Goal: Task Accomplishment & Management: Manage account settings

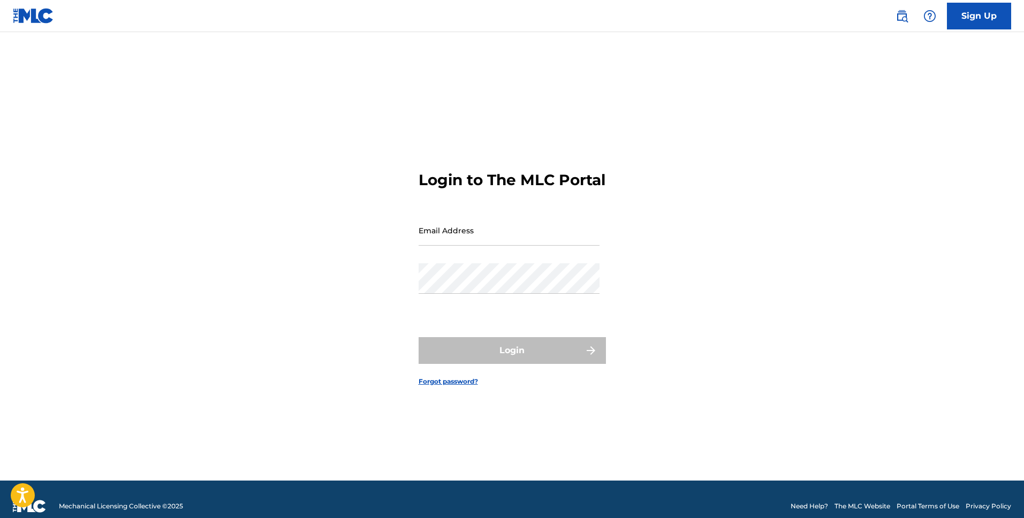
drag, startPoint x: 0, startPoint y: 0, endPoint x: 530, endPoint y: 244, distance: 583.9
click at [531, 244] on input "Email Address" at bounding box center [509, 230] width 181 height 31
type input "[EMAIL_ADDRESS][DOMAIN_NAME]"
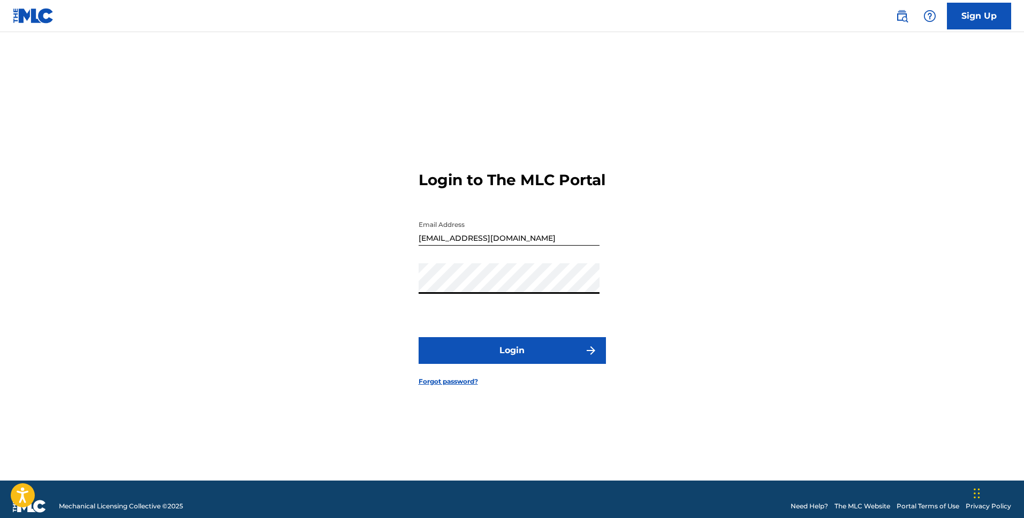
click at [419, 337] on button "Login" at bounding box center [512, 350] width 187 height 27
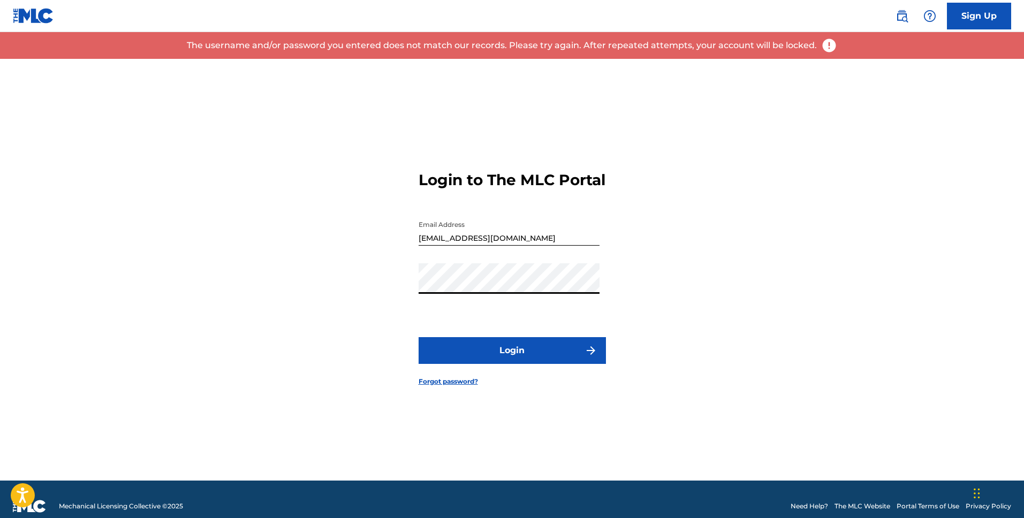
click at [419, 337] on button "Login" at bounding box center [512, 350] width 187 height 27
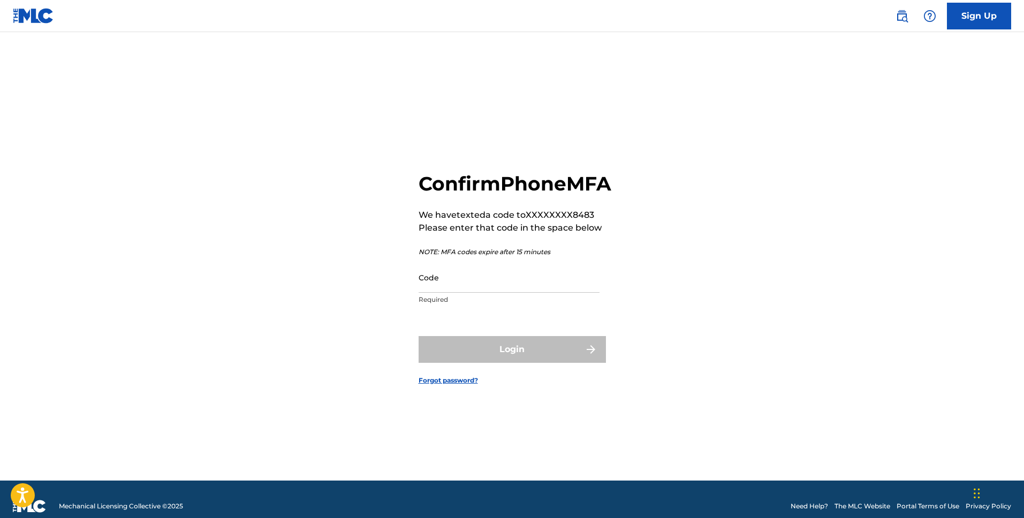
click at [457, 305] on p "Required" at bounding box center [509, 300] width 181 height 10
click at [460, 293] on input "Code" at bounding box center [509, 277] width 181 height 31
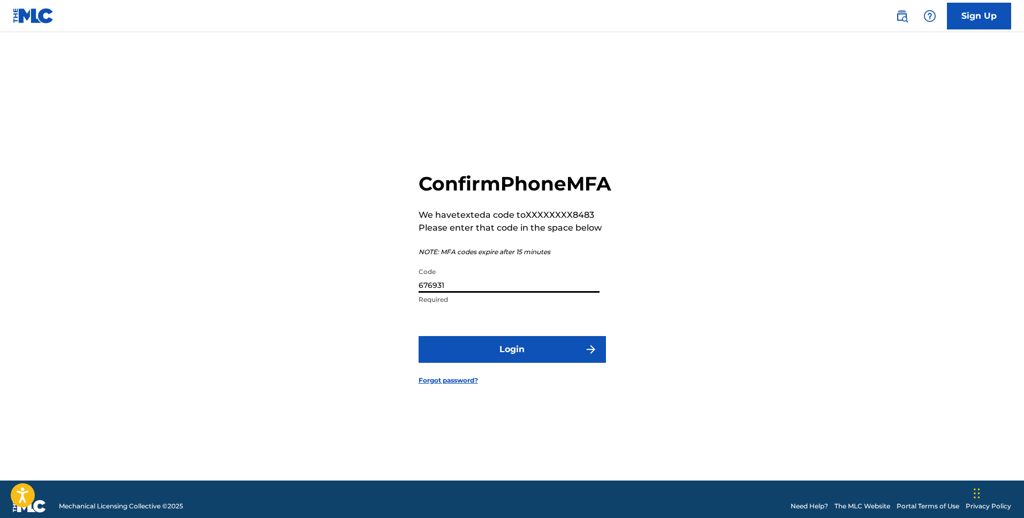
type input "676931"
click at [506, 363] on button "Login" at bounding box center [512, 349] width 187 height 27
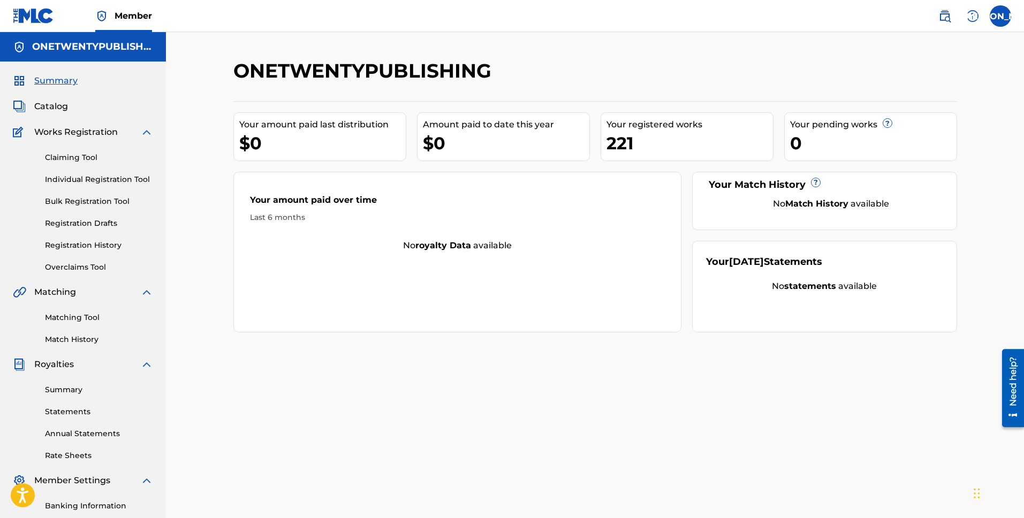
click at [78, 310] on div "Matching Tool Match History" at bounding box center [83, 322] width 140 height 47
click at [79, 312] on link "Matching Tool" at bounding box center [99, 317] width 108 height 11
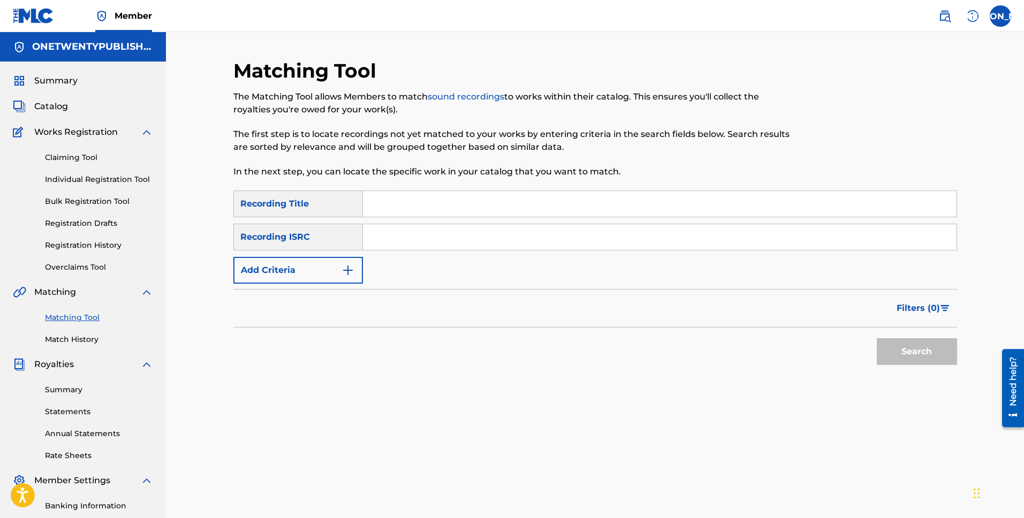
click at [400, 210] on input "Search Form" at bounding box center [660, 204] width 594 height 26
type input "Friends forever"
click at [905, 354] on button "Search" at bounding box center [917, 351] width 80 height 27
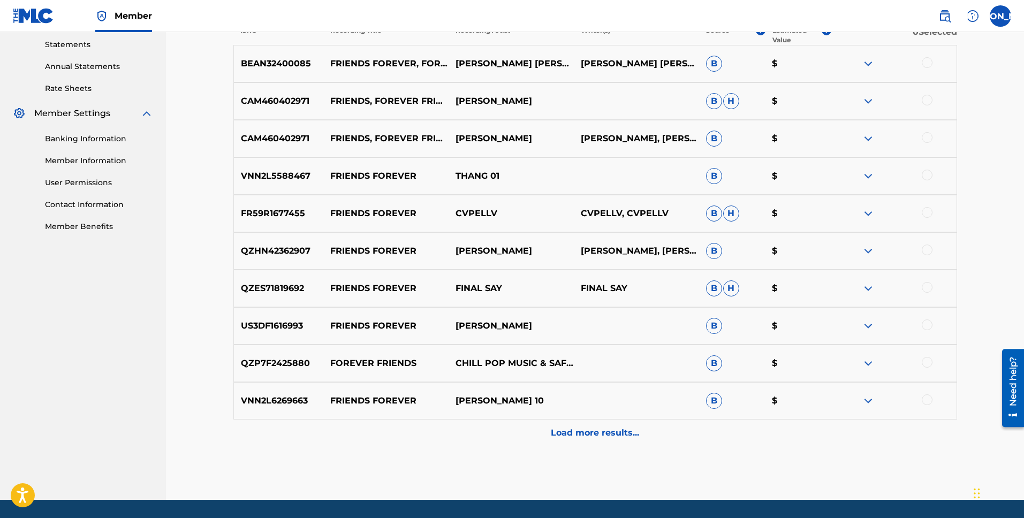
scroll to position [390, 0]
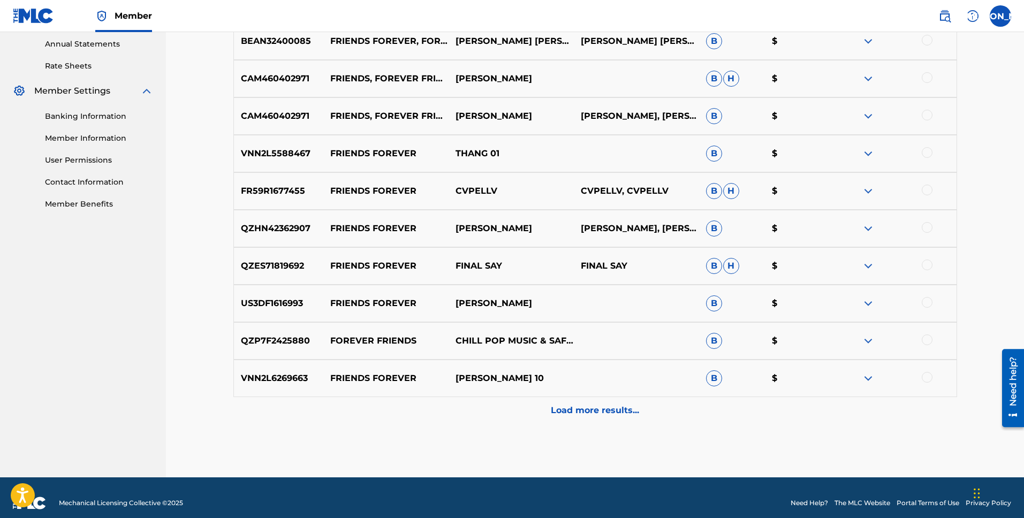
click at [580, 414] on p "Load more results..." at bounding box center [595, 410] width 88 height 13
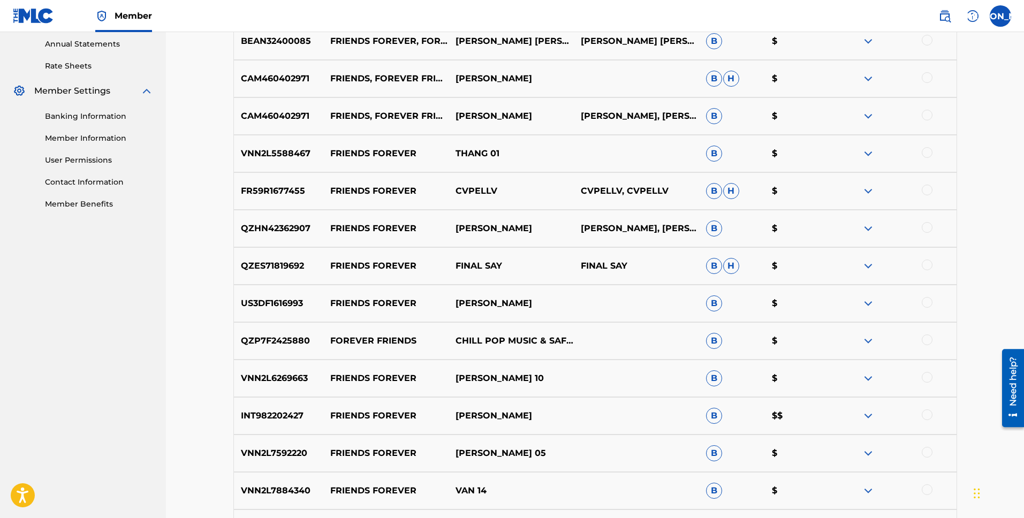
scroll to position [0, 0]
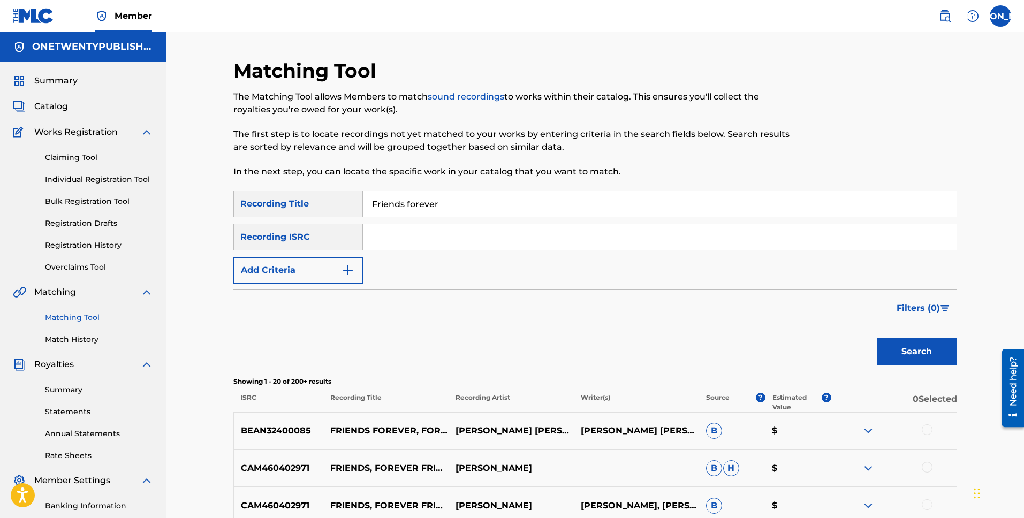
click at [420, 238] on input "Search Form" at bounding box center [660, 237] width 594 height 26
paste input "QZX4M2301235"
type input "QZX4M2301235"
click at [910, 349] on button "Search" at bounding box center [917, 351] width 80 height 27
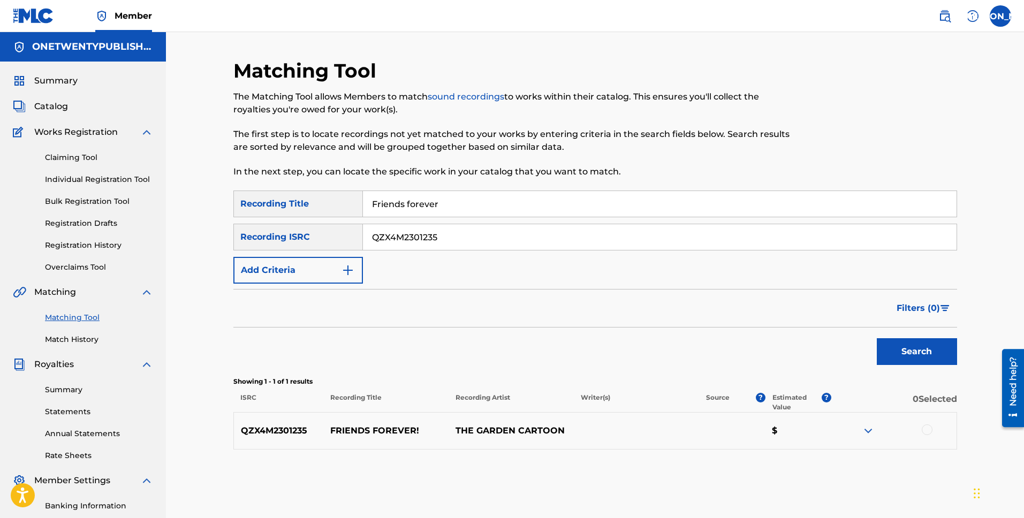
click at [374, 433] on p "FRIENDS FOREVER!" at bounding box center [385, 430] width 125 height 13
click at [869, 429] on img at bounding box center [868, 430] width 13 height 13
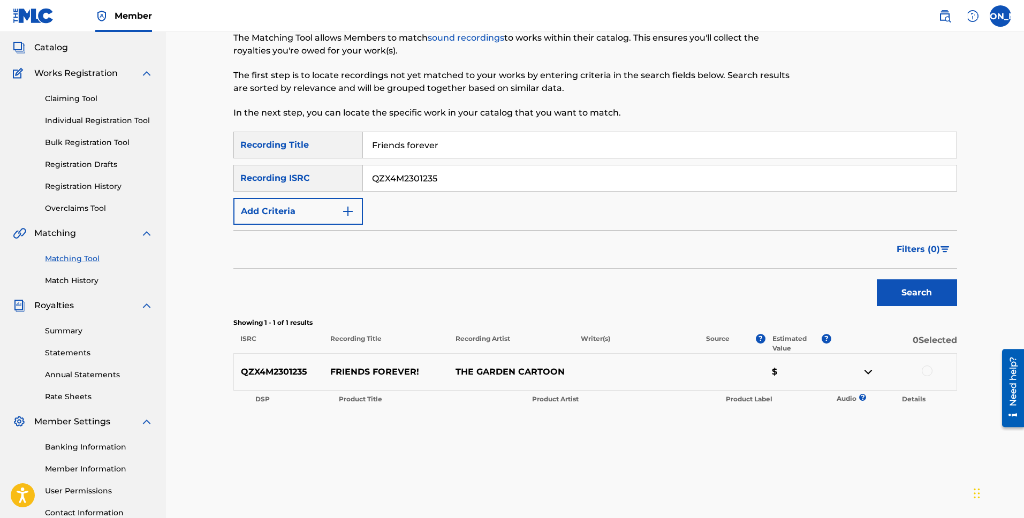
scroll to position [146, 0]
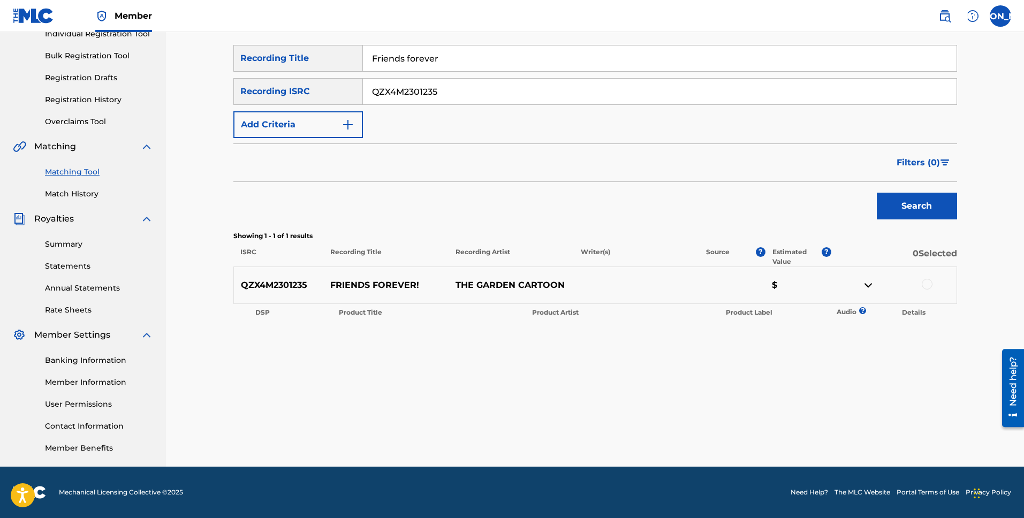
click at [379, 287] on p "FRIENDS FOREVER!" at bounding box center [385, 285] width 125 height 13
click at [289, 289] on p "QZX4M2301235" at bounding box center [279, 285] width 90 height 13
click at [530, 282] on p "THE GARDEN CARTOON" at bounding box center [511, 285] width 125 height 13
click at [279, 290] on p "QZX4M2301235" at bounding box center [279, 285] width 90 height 13
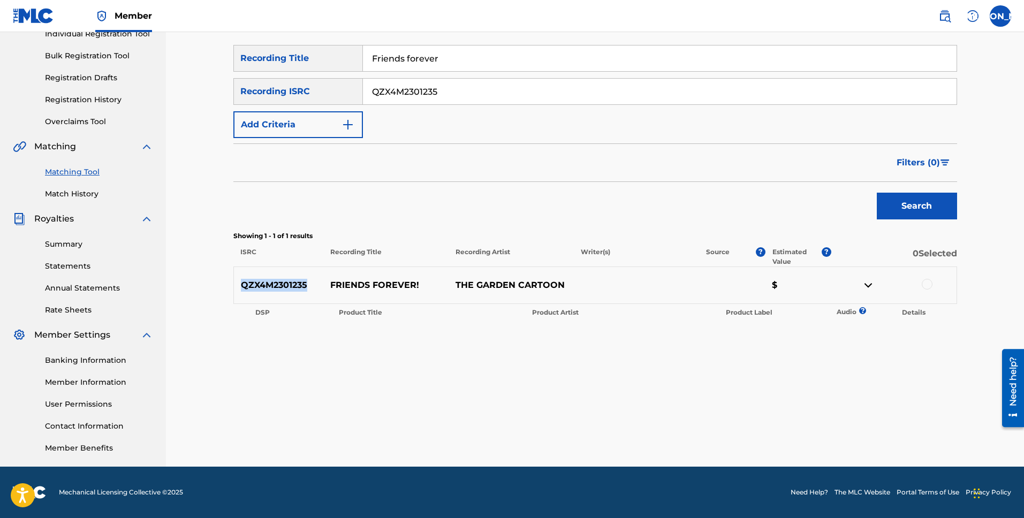
click at [279, 289] on p "QZX4M2301235" at bounding box center [279, 285] width 90 height 13
click at [380, 286] on p "FRIENDS FOREVER!" at bounding box center [385, 285] width 125 height 13
click at [773, 308] on th "Product Label" at bounding box center [774, 312] width 110 height 15
click at [769, 309] on th "Product Label" at bounding box center [774, 312] width 110 height 15
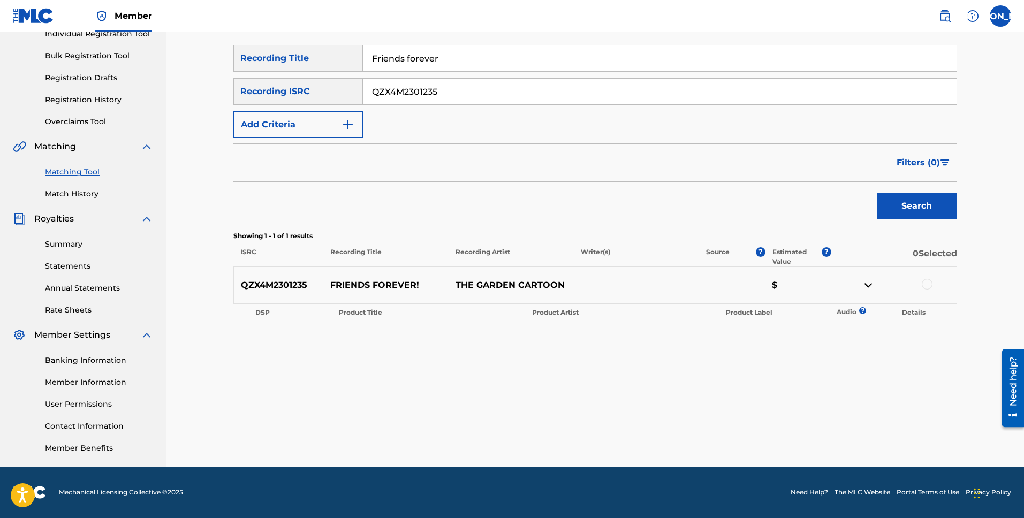
click at [494, 287] on p "THE GARDEN CARTOON" at bounding box center [511, 285] width 125 height 13
click at [632, 279] on div "QZX4M2301235 FRIENDS FOREVER! THE GARDEN CARTOON $" at bounding box center [595, 285] width 724 height 37
click at [618, 280] on div "QZX4M2301235 FRIENDS FOREVER! THE GARDEN CARTOON $" at bounding box center [595, 285] width 724 height 37
click at [617, 280] on div "QZX4M2301235 FRIENDS FOREVER! THE GARDEN CARTOON $" at bounding box center [595, 285] width 724 height 37
click at [359, 280] on p "FRIENDS FOREVER!" at bounding box center [385, 285] width 125 height 13
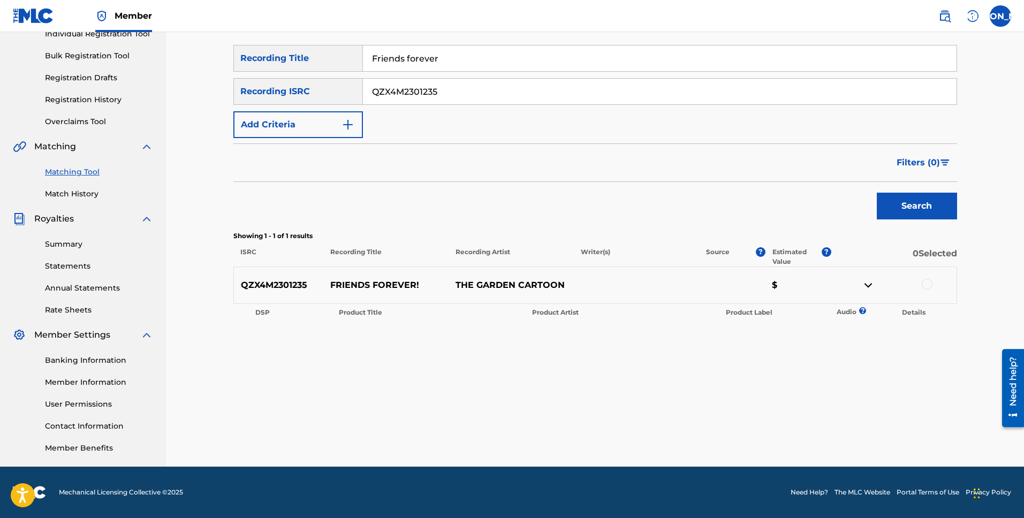
click at [494, 291] on p "THE GARDEN CARTOON" at bounding box center [511, 285] width 125 height 13
drag, startPoint x: 880, startPoint y: 287, endPoint x: 884, endPoint y: 258, distance: 29.7
click at [878, 280] on div at bounding box center [893, 285] width 125 height 13
click at [869, 289] on img at bounding box center [868, 285] width 13 height 13
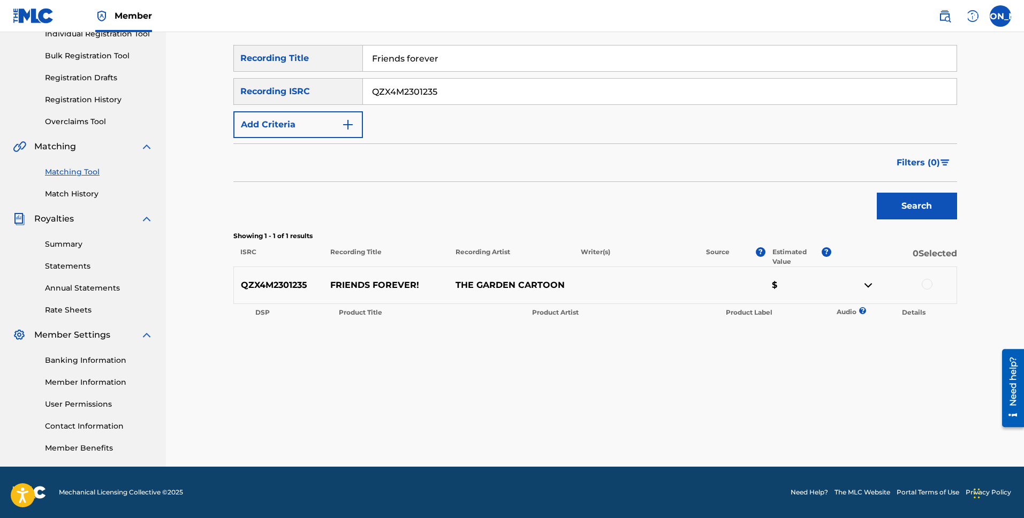
click at [923, 289] on div at bounding box center [893, 285] width 125 height 13
click at [926, 288] on div at bounding box center [927, 284] width 11 height 11
click at [780, 425] on button "Match 1 Group" at bounding box center [752, 431] width 118 height 27
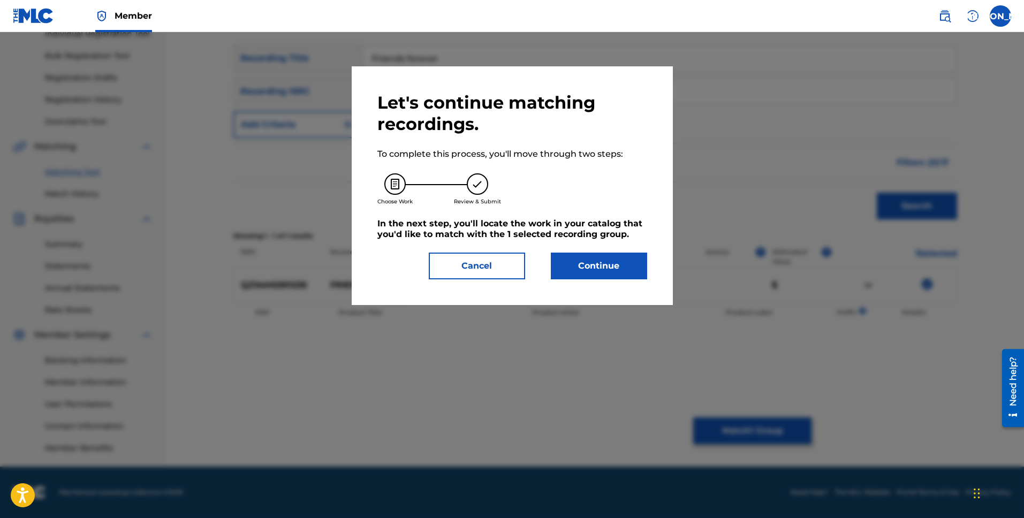
click at [609, 266] on button "Continue" at bounding box center [599, 266] width 96 height 27
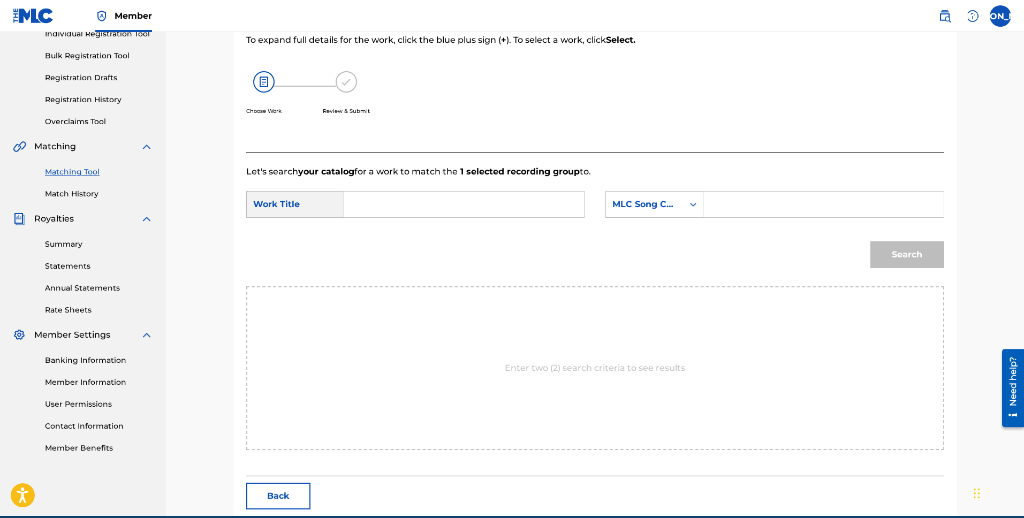
scroll to position [0, 0]
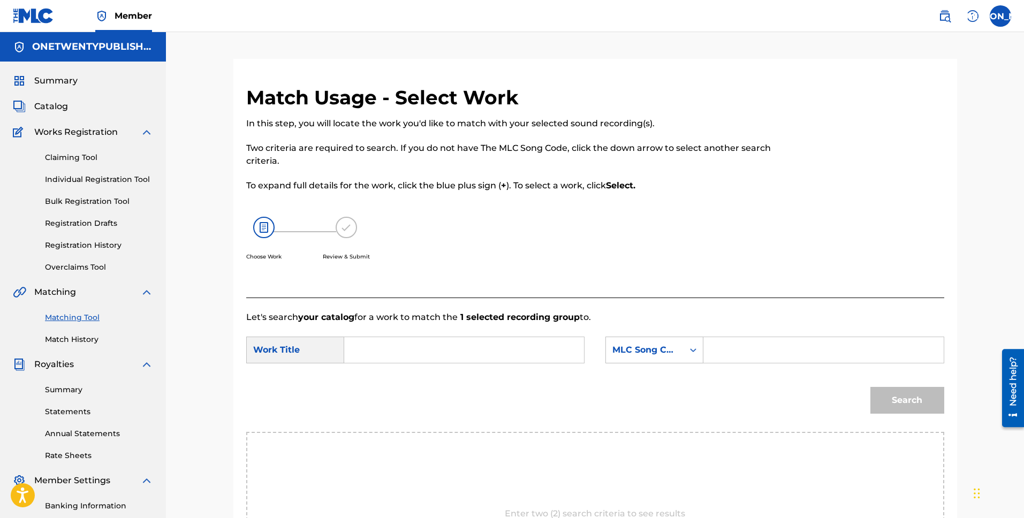
click at [410, 338] on input "Search Form" at bounding box center [464, 350] width 222 height 26
click at [407, 351] on input "Search Form" at bounding box center [464, 350] width 222 height 26
type input "friends forever"
click at [794, 357] on input "Search Form" at bounding box center [823, 350] width 222 height 26
click at [748, 361] on input "Search Form" at bounding box center [823, 350] width 222 height 26
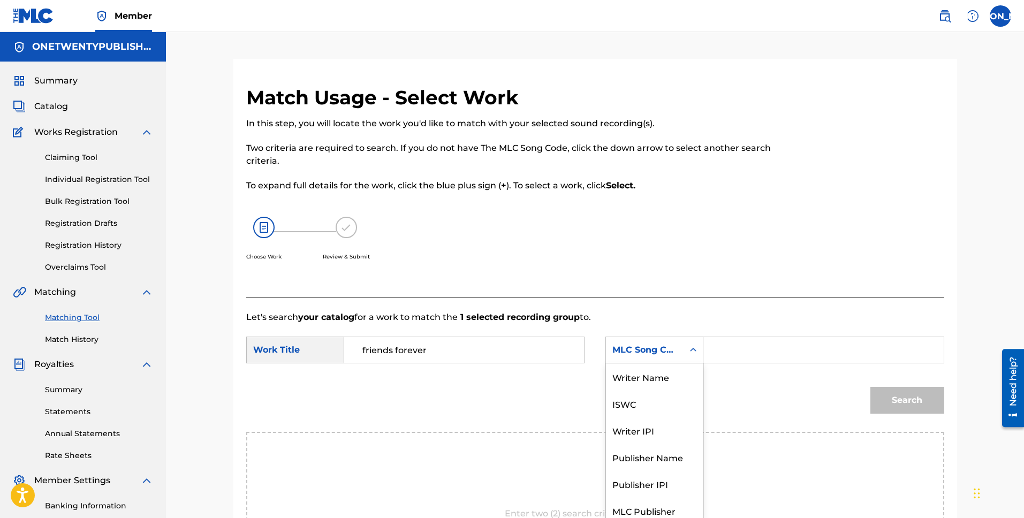
scroll to position [6, 0]
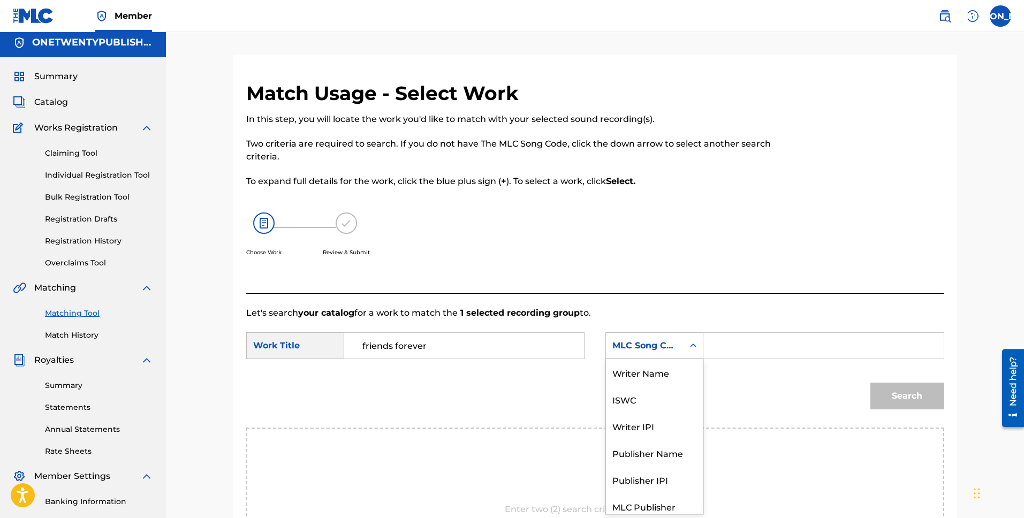
click at [703, 354] on div "SearchWithCriteria84b03ef1-4641-4e2c-a4ab-5b0c87a87da5 MLC Song Code selected, …" at bounding box center [774, 345] width 338 height 27
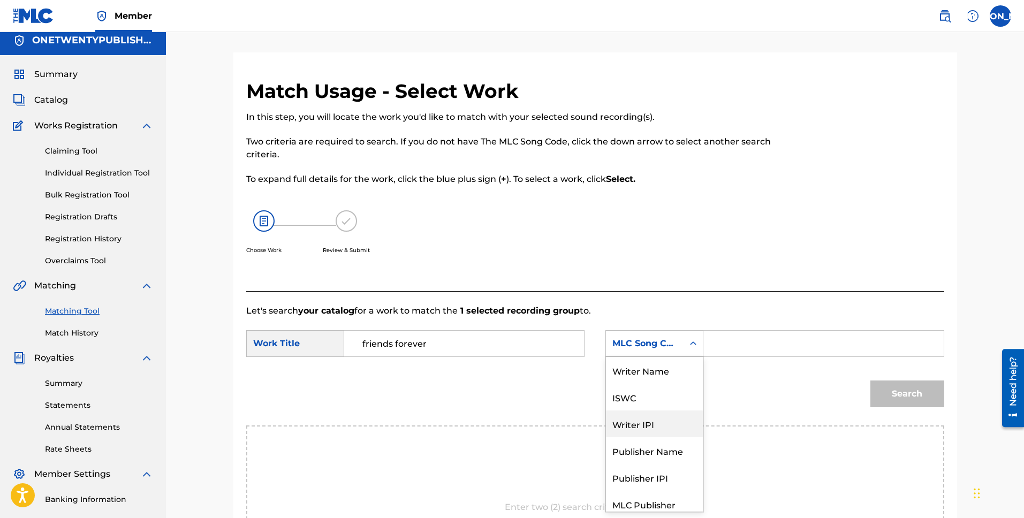
scroll to position [0, 0]
click at [662, 375] on div "Writer Name" at bounding box center [654, 370] width 97 height 27
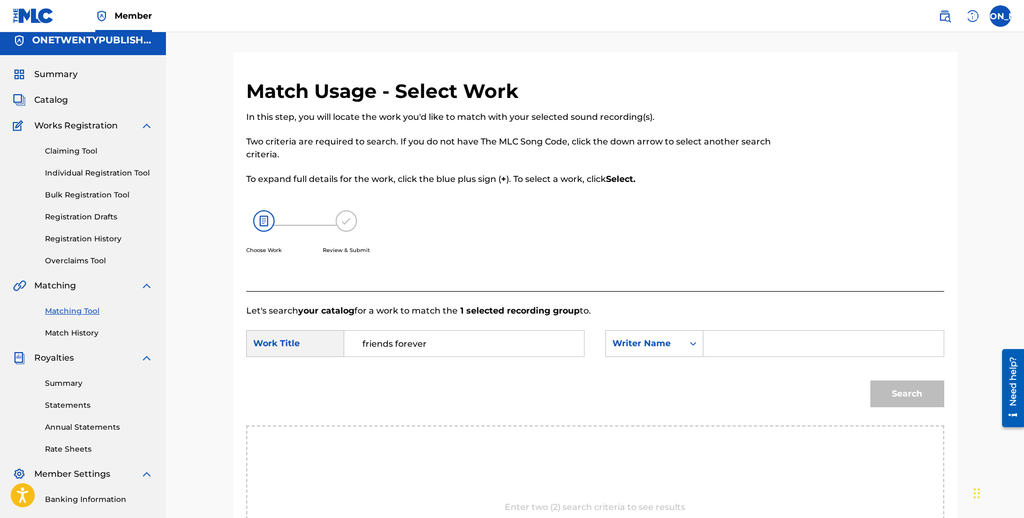
click at [741, 340] on input "Search Form" at bounding box center [823, 344] width 222 height 26
click at [749, 349] on input "Search Form" at bounding box center [823, 344] width 222 height 26
drag, startPoint x: 748, startPoint y: 348, endPoint x: 731, endPoint y: 344, distance: 17.8
click at [731, 344] on input "Search Form" at bounding box center [823, 344] width 222 height 26
type input "[PERSON_NAME]"
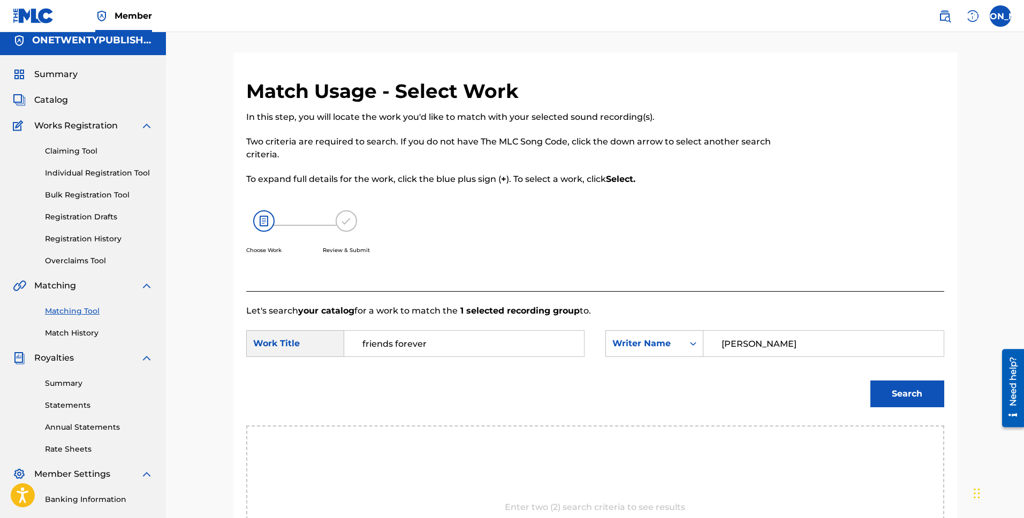
click at [891, 386] on button "Search" at bounding box center [907, 394] width 74 height 27
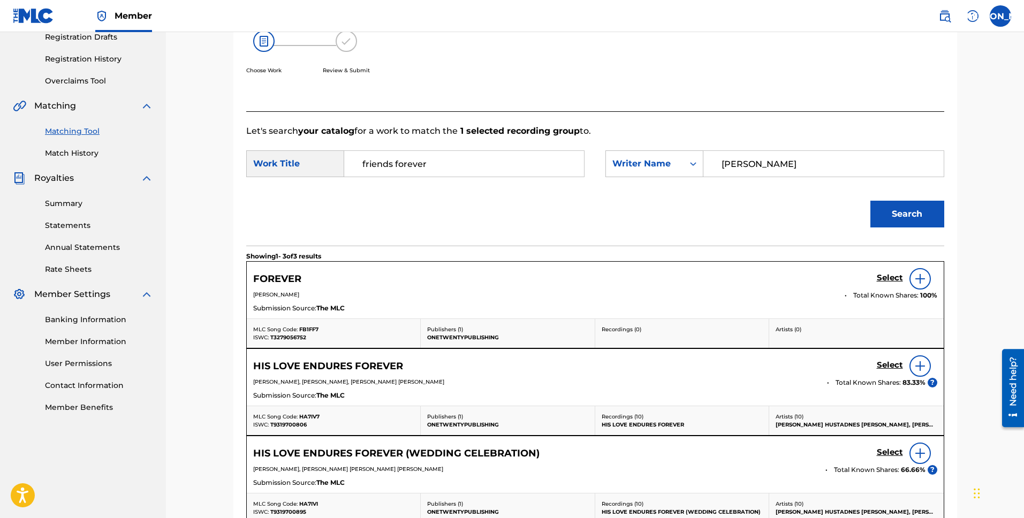
scroll to position [224, 0]
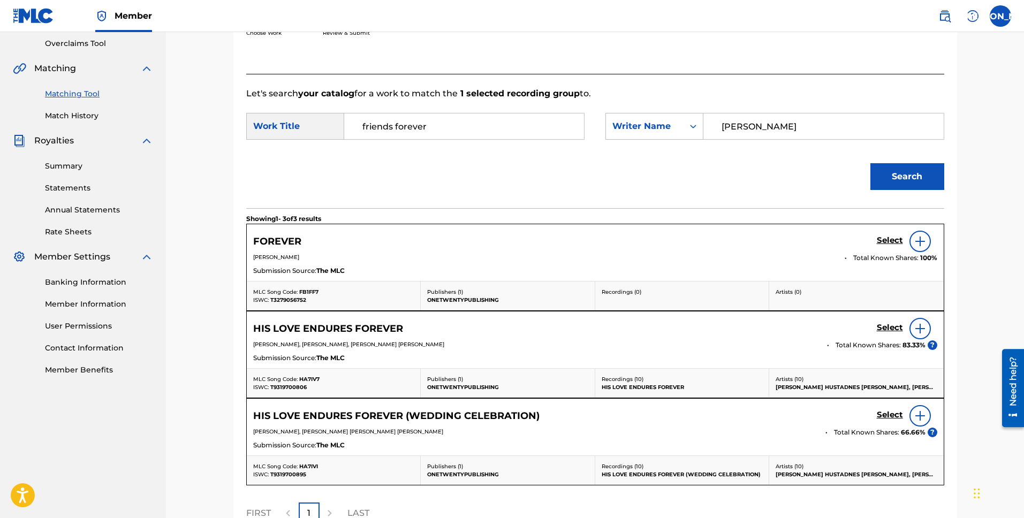
click at [287, 240] on h5 "FOREVER" at bounding box center [277, 242] width 48 height 12
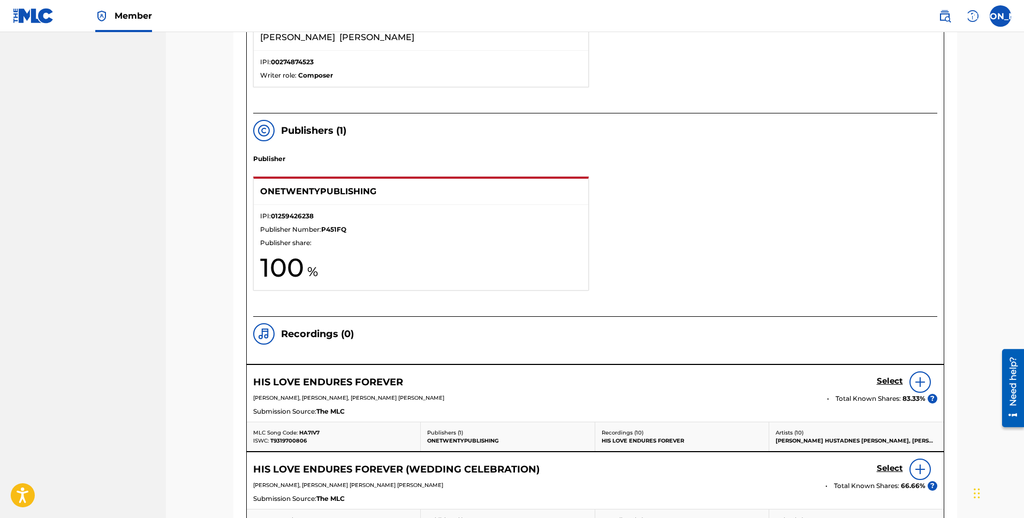
scroll to position [844, 0]
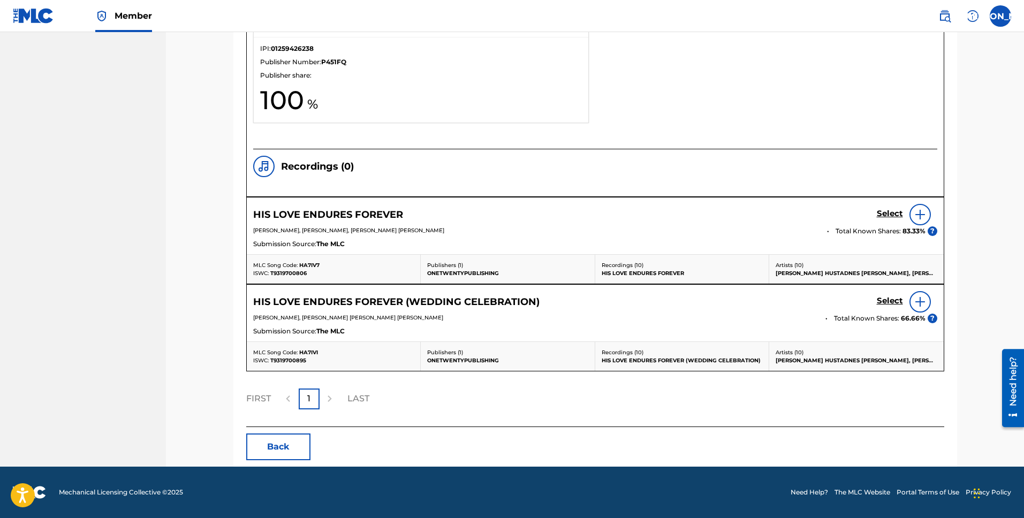
click at [354, 398] on p "LAST" at bounding box center [358, 398] width 22 height 13
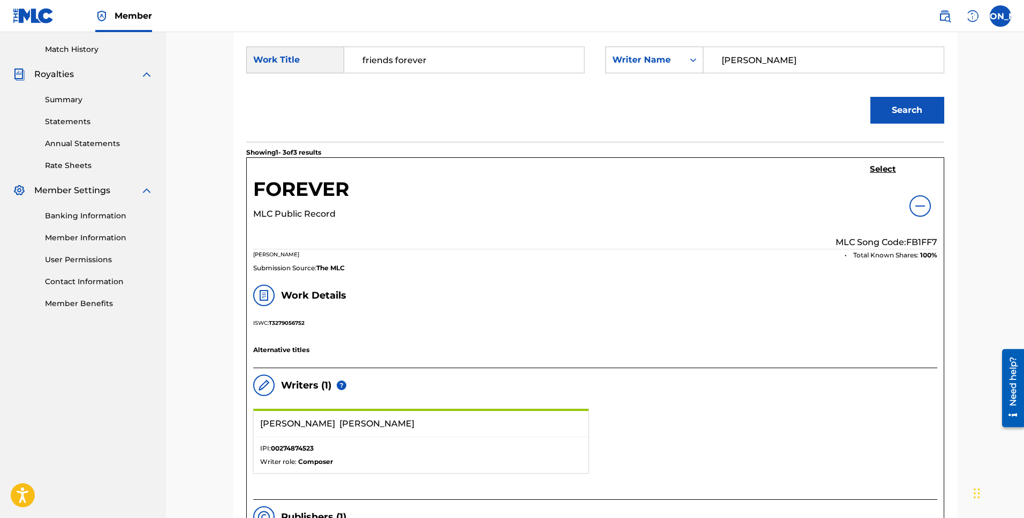
scroll to position [0, 0]
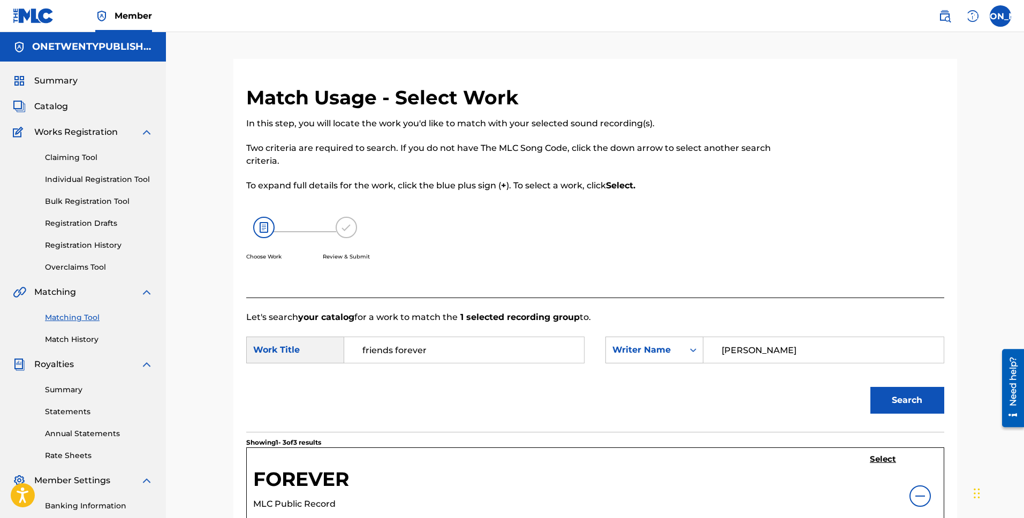
drag, startPoint x: 428, startPoint y: 352, endPoint x: 324, endPoint y: 354, distance: 104.4
click at [324, 355] on div "SearchWithCriteria7b192816-6ce3-426b-a602-e4f24e237751 Work Title friends forev…" at bounding box center [415, 350] width 338 height 27
click at [55, 107] on span "Catalog" at bounding box center [51, 106] width 34 height 13
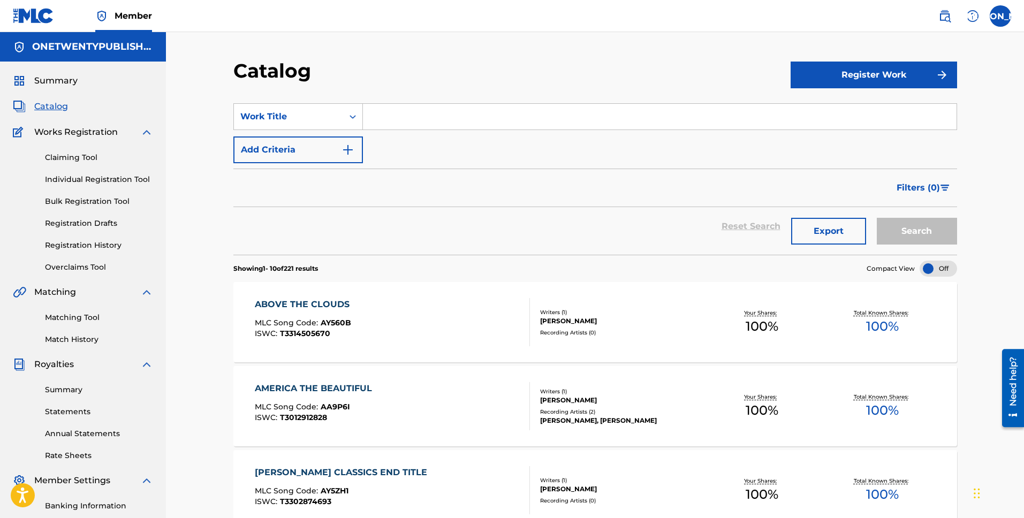
click at [414, 121] on input "Search Form" at bounding box center [660, 117] width 594 height 26
click at [877, 218] on button "Search" at bounding box center [917, 231] width 80 height 27
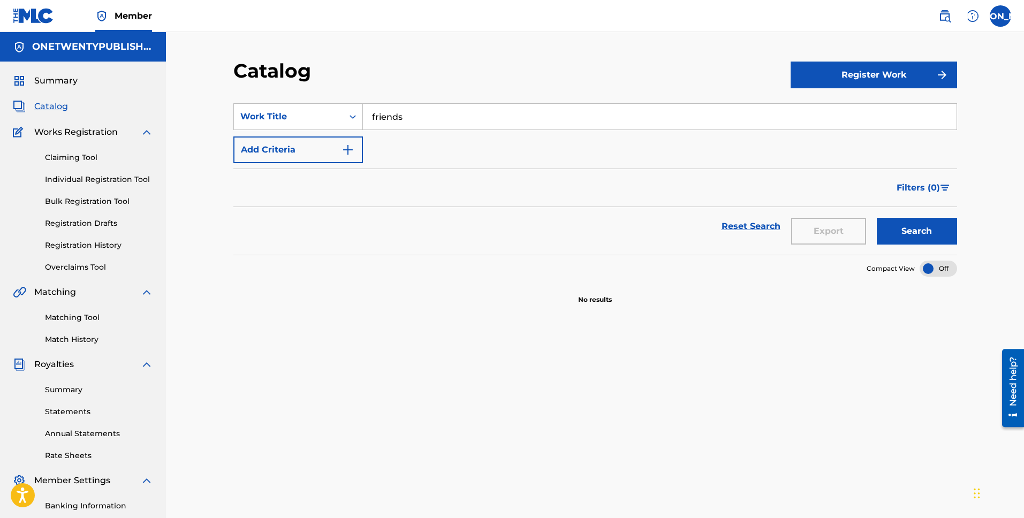
click at [922, 226] on button "Search" at bounding box center [917, 231] width 80 height 27
click at [414, 116] on input "friends" at bounding box center [660, 117] width 594 height 26
click at [877, 218] on button "Search" at bounding box center [917, 231] width 80 height 27
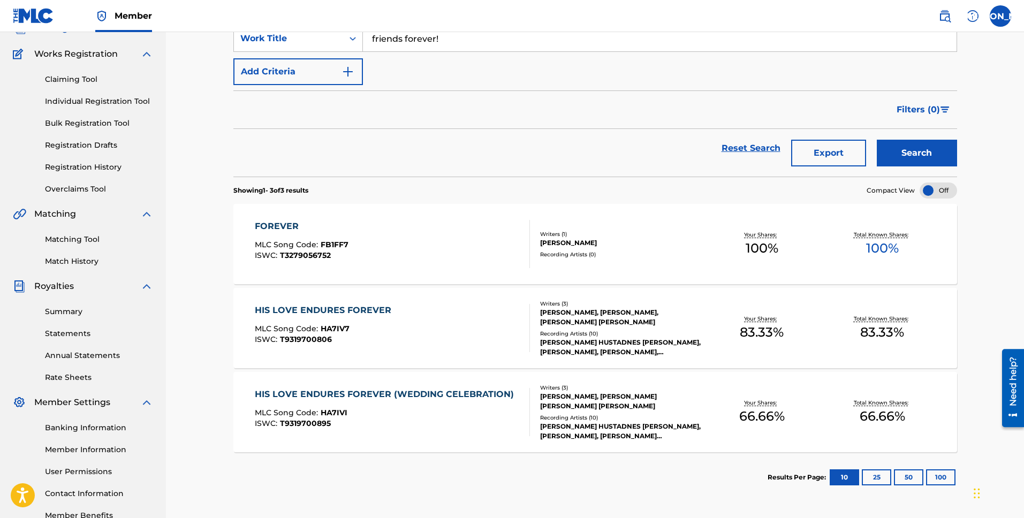
scroll to position [85, 0]
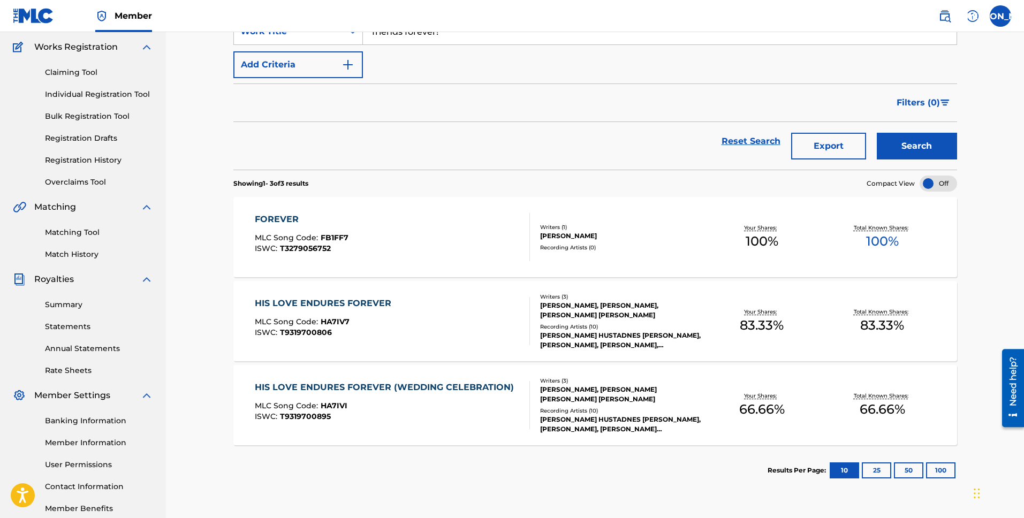
click at [875, 471] on button "25" at bounding box center [876, 470] width 29 height 16
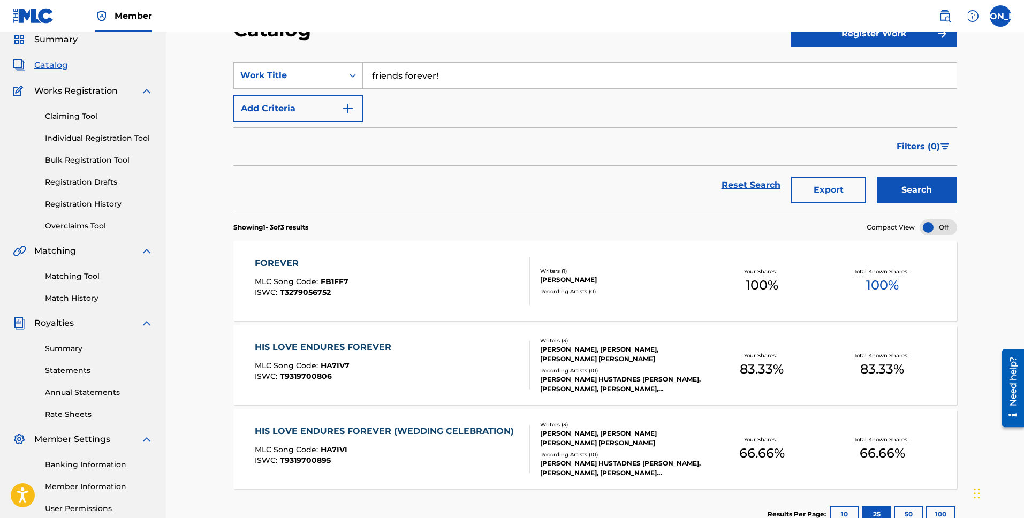
scroll to position [48, 0]
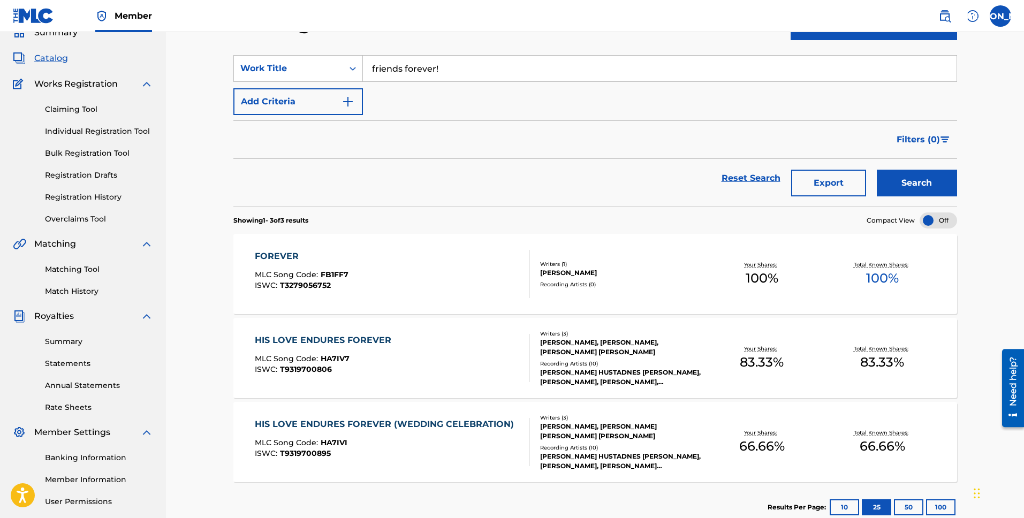
click at [55, 59] on span "Catalog" at bounding box center [51, 58] width 34 height 13
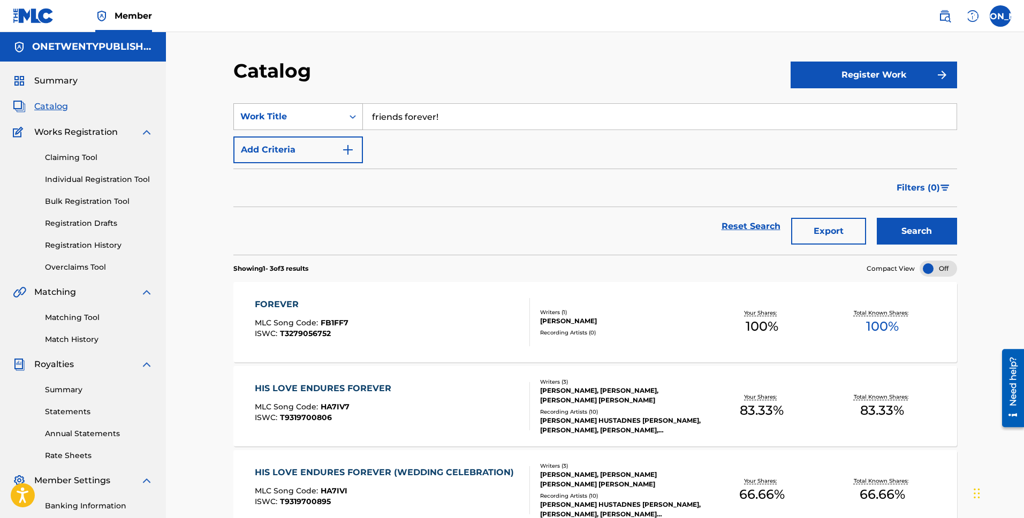
drag, startPoint x: 415, startPoint y: 112, endPoint x: 348, endPoint y: 112, distance: 67.4
click at [348, 112] on div "SearchWithCriteria718c2404-f669-478a-ad01-9e7f84f3d74a Work Title friends forev…" at bounding box center [595, 116] width 724 height 27
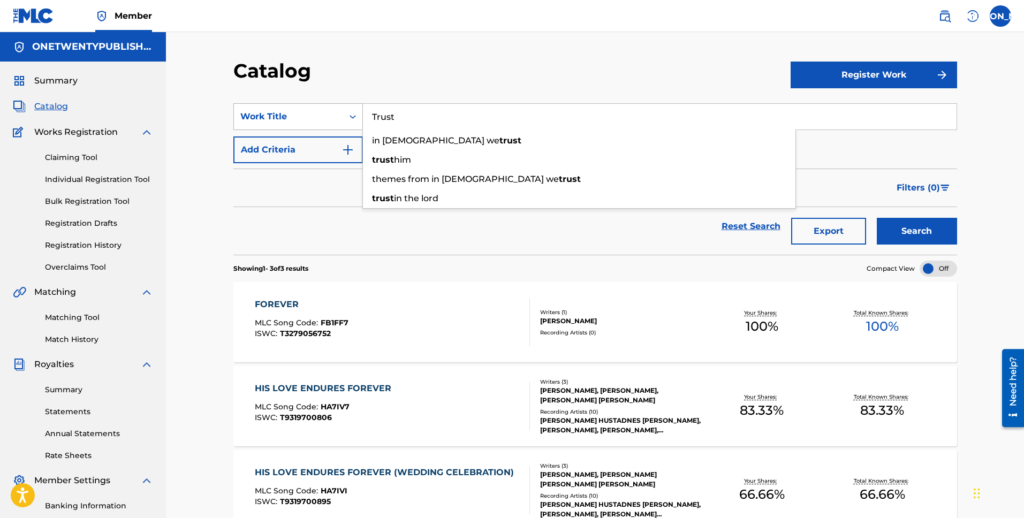
click at [877, 218] on button "Search" at bounding box center [917, 231] width 80 height 27
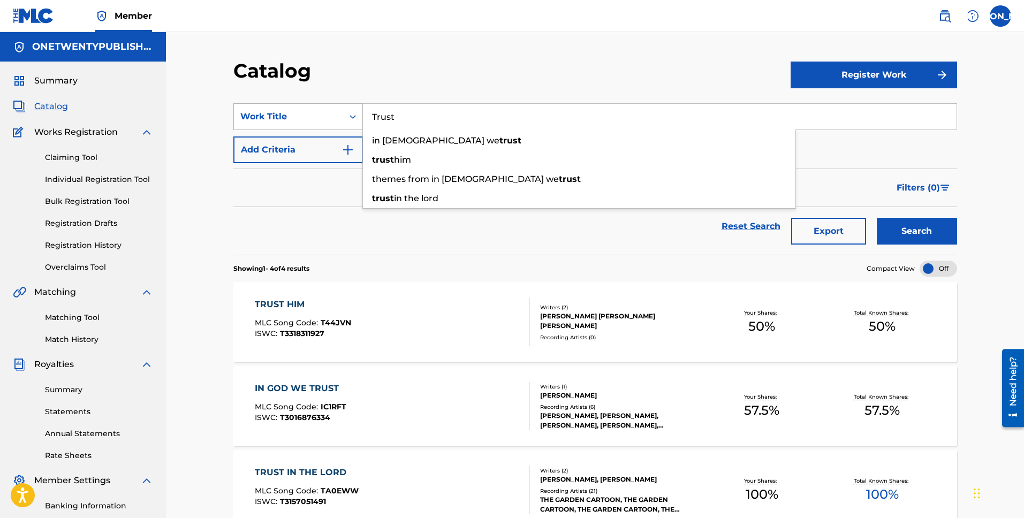
click at [304, 115] on div "Work Title" at bounding box center [288, 116] width 96 height 13
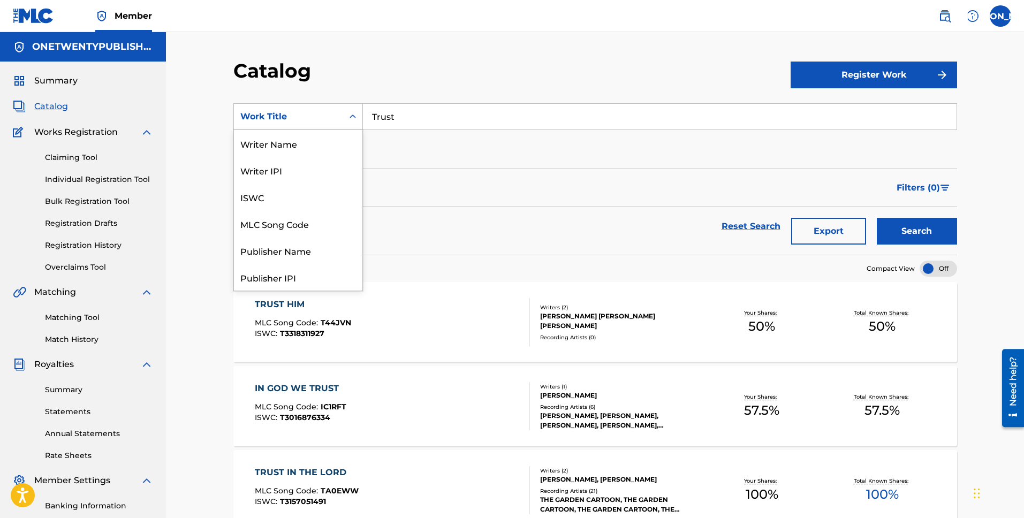
scroll to position [161, 0]
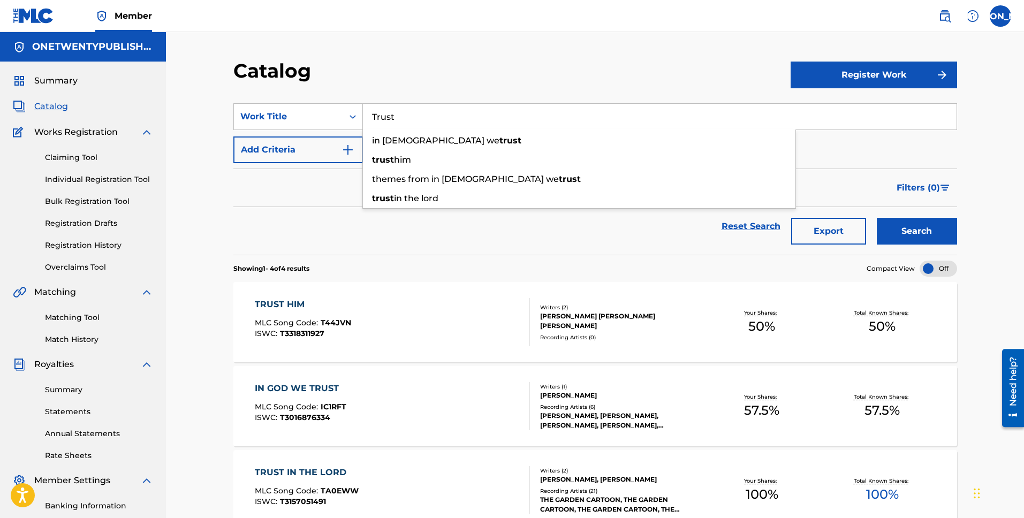
click at [398, 115] on input "Trust" at bounding box center [660, 117] width 594 height 26
drag, startPoint x: 412, startPoint y: 117, endPoint x: 350, endPoint y: 112, distance: 61.8
click at [348, 113] on div "SearchWithCriteria718c2404-f669-478a-ad01-9e7f84f3d74a Work Title Trust in god …" at bounding box center [595, 116] width 724 height 27
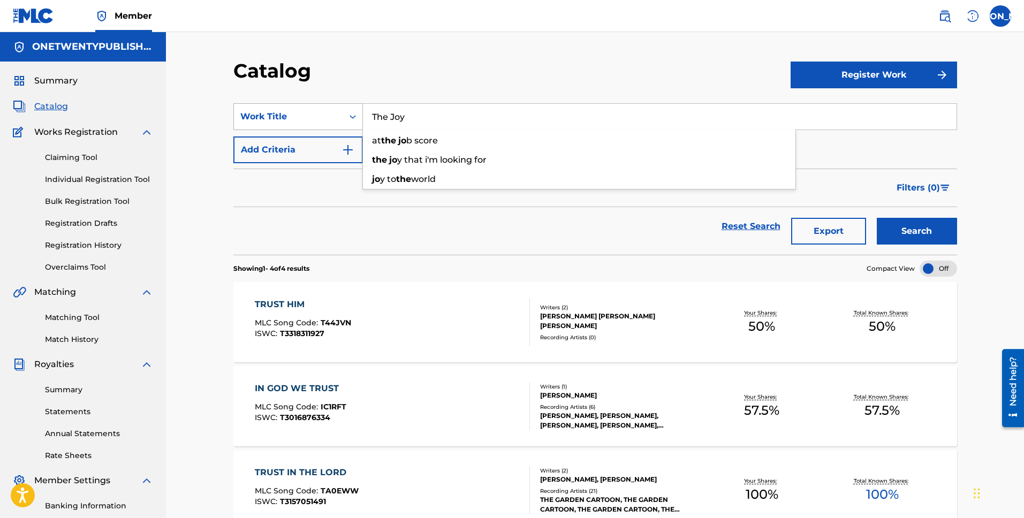
type input "The Joy"
click at [877, 218] on button "Search" at bounding box center [917, 231] width 80 height 27
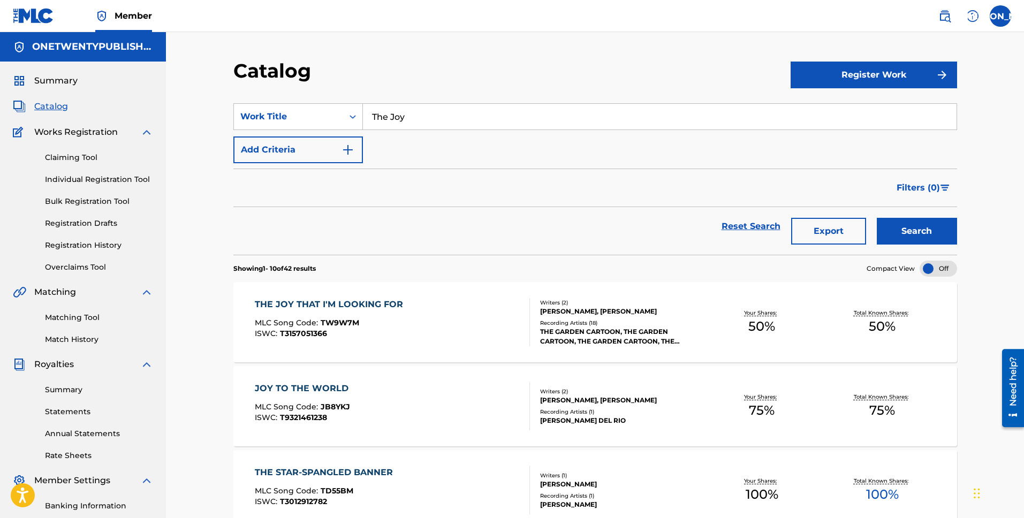
click at [367, 303] on div "THE JOY THAT I'M LOOKING FOR" at bounding box center [332, 304] width 154 height 13
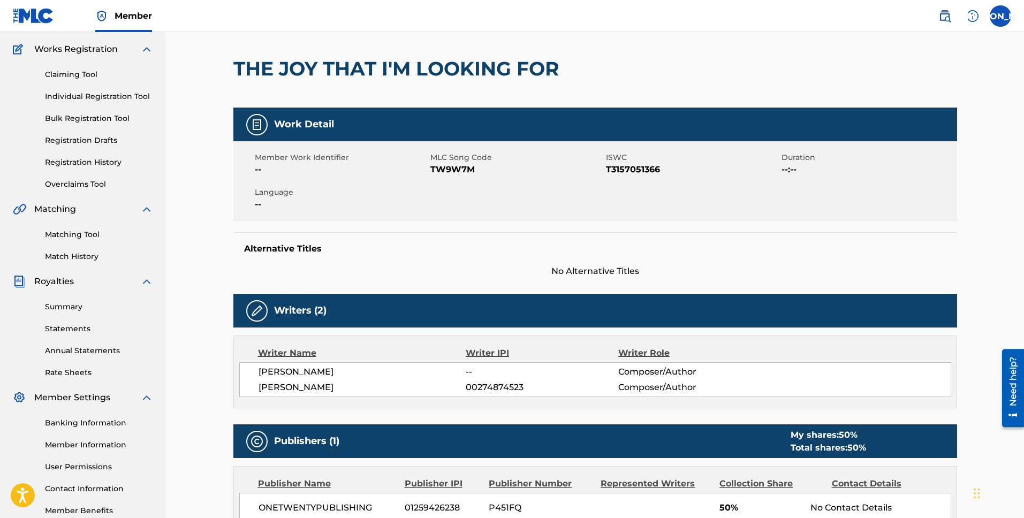
scroll to position [225, 0]
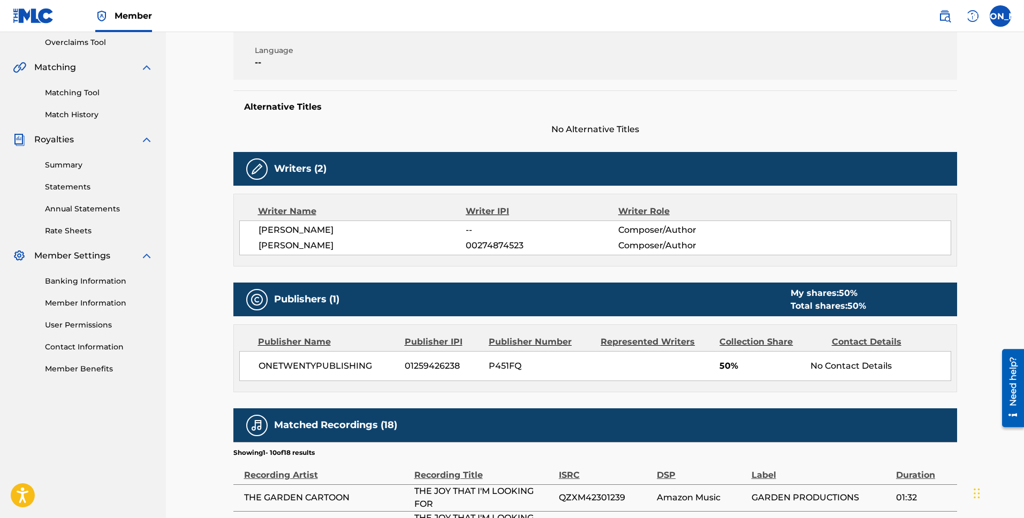
click at [87, 277] on link "Banking Information" at bounding box center [99, 281] width 108 height 11
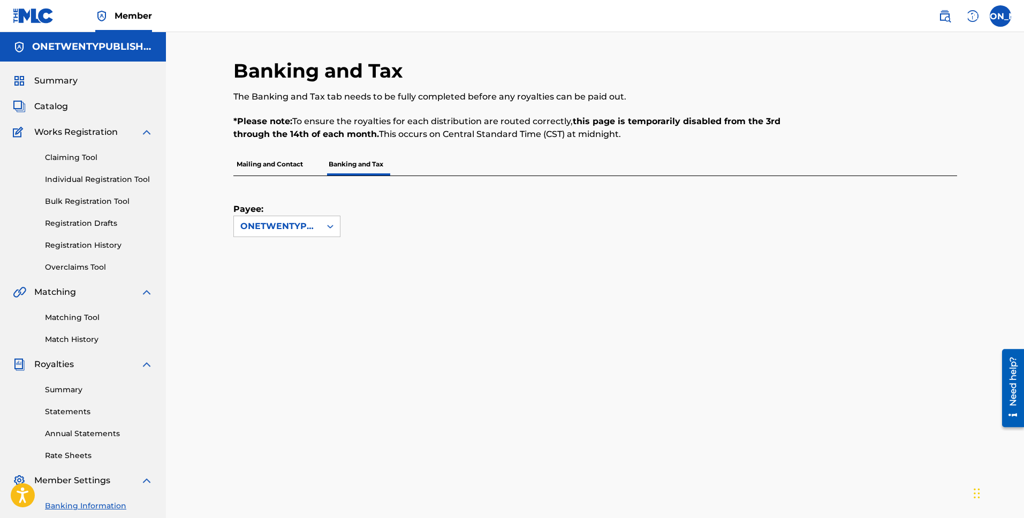
click at [81, 337] on link "Match History" at bounding box center [99, 339] width 108 height 11
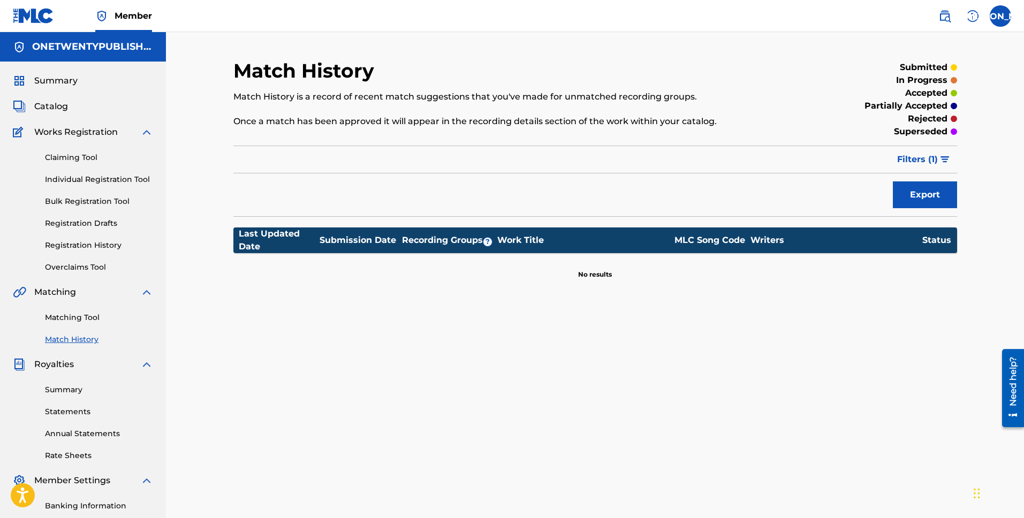
click at [86, 154] on link "Claiming Tool" at bounding box center [99, 157] width 108 height 11
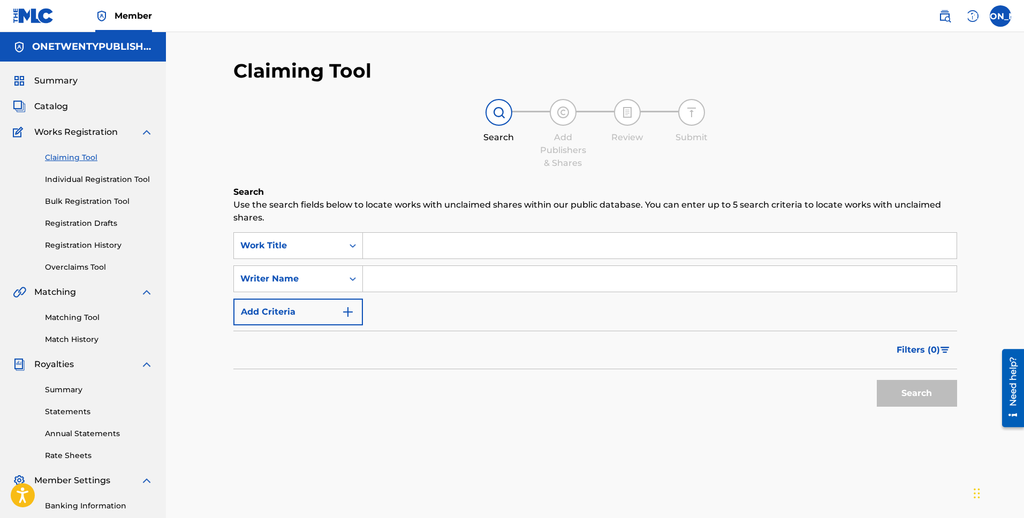
click at [92, 223] on link "Registration Drafts" at bounding box center [99, 223] width 108 height 11
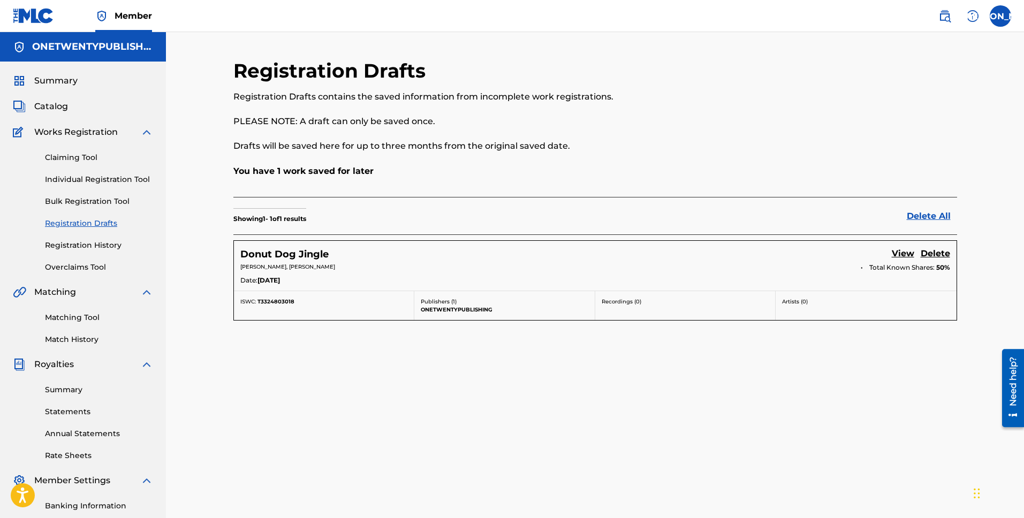
click at [309, 253] on h5 "Donut Dog Jingle" at bounding box center [284, 254] width 88 height 12
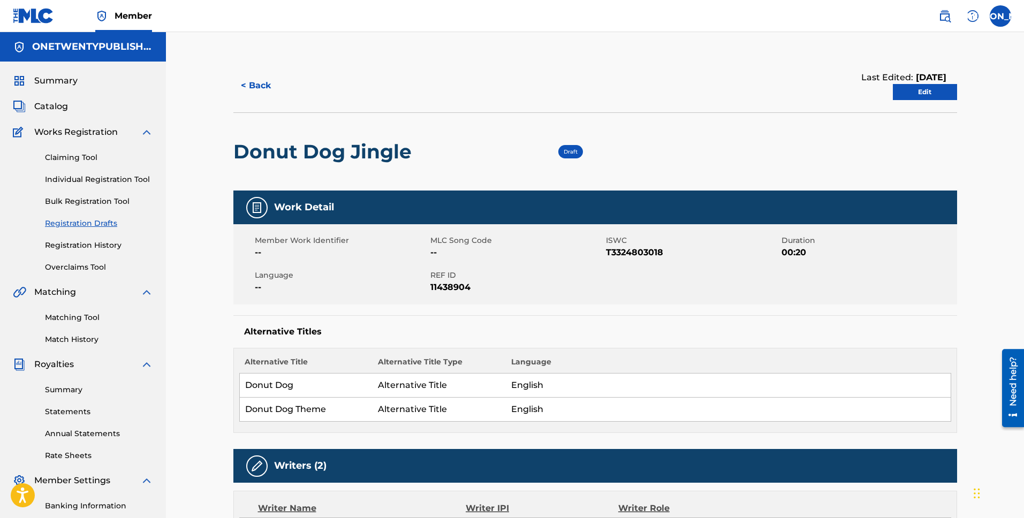
click at [923, 86] on link "Edit" at bounding box center [925, 92] width 64 height 16
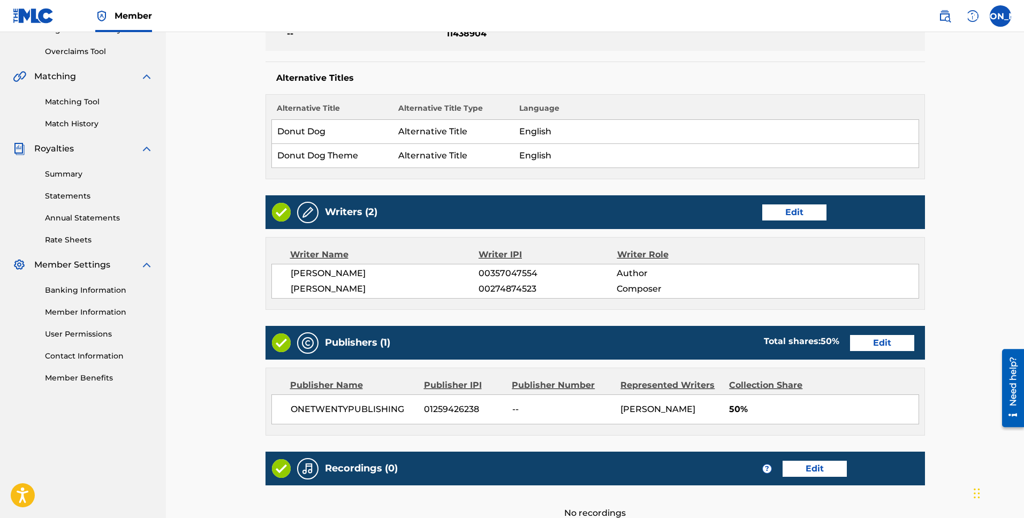
scroll to position [351, 0]
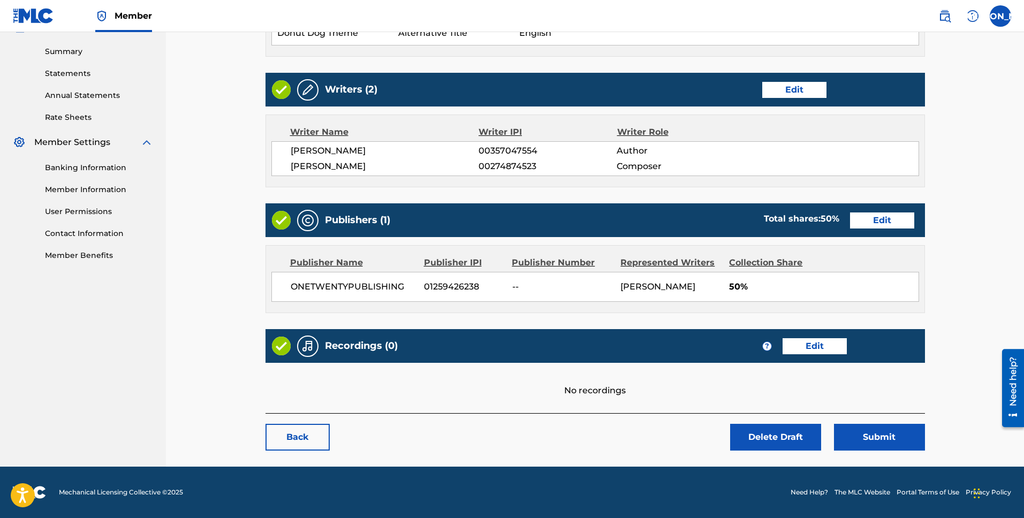
click at [862, 437] on button "Submit" at bounding box center [879, 437] width 91 height 27
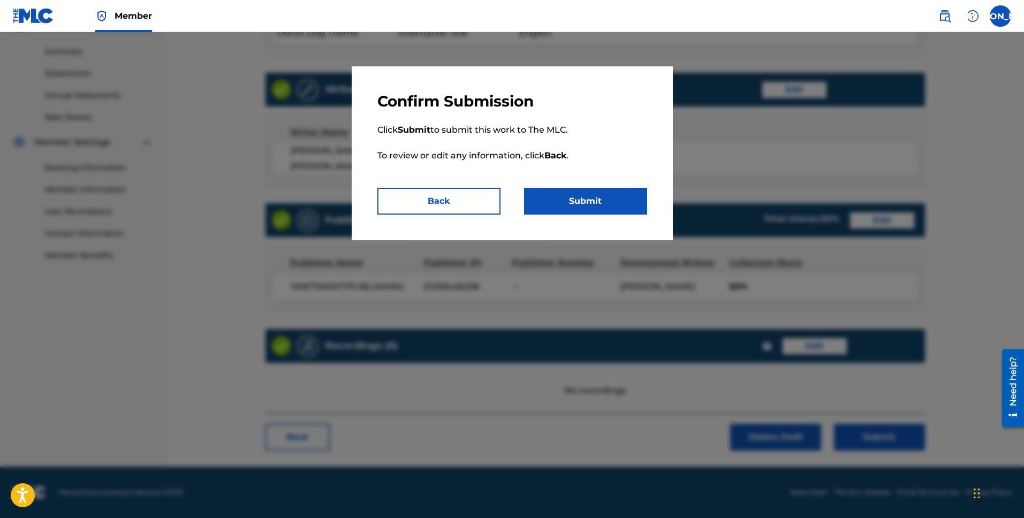
click at [582, 199] on button "Submit" at bounding box center [585, 201] width 123 height 27
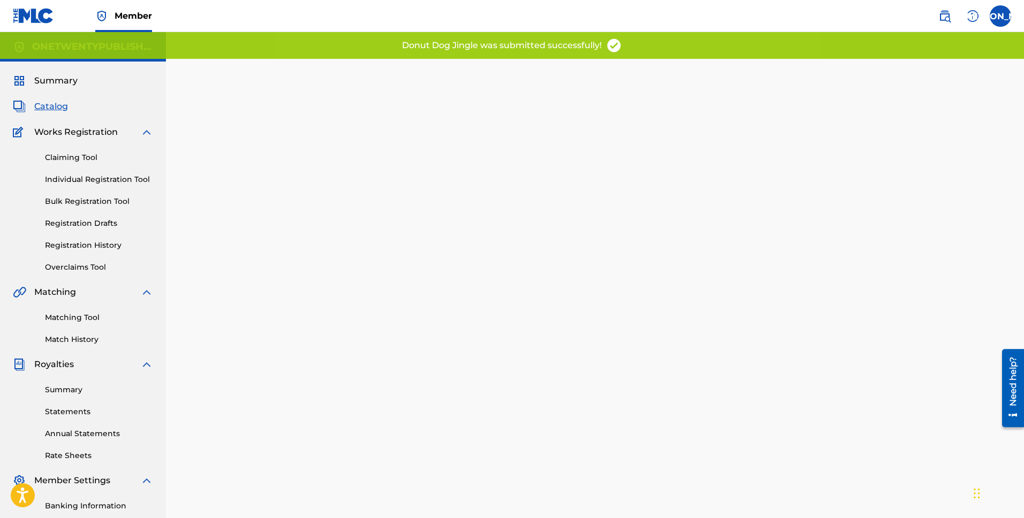
click at [104, 247] on link "Registration History" at bounding box center [99, 245] width 108 height 11
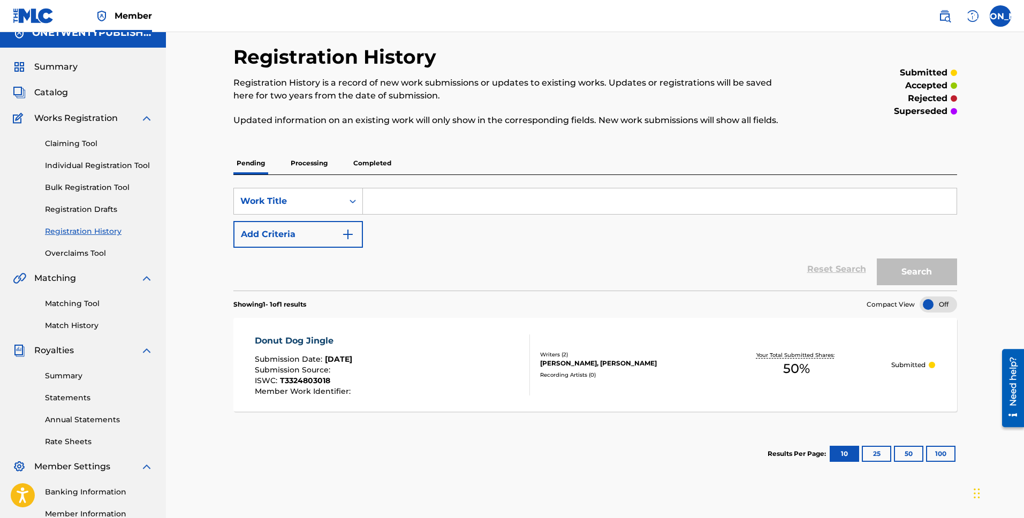
scroll to position [82, 0]
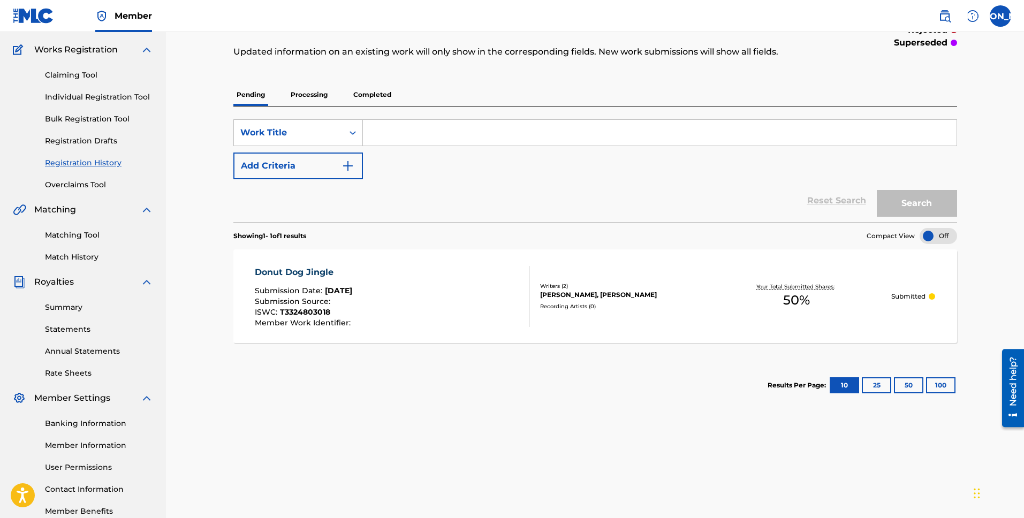
click at [889, 383] on button "25" at bounding box center [876, 385] width 29 height 16
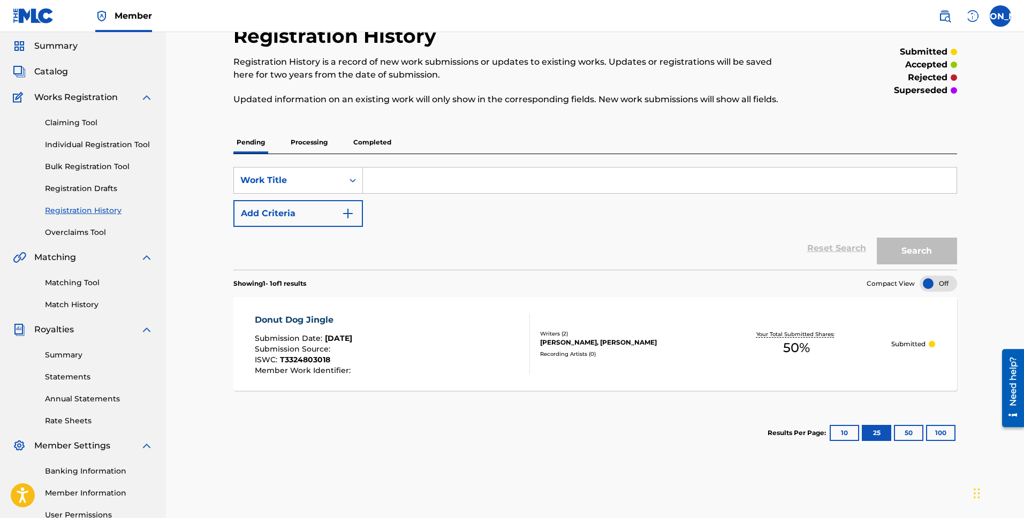
scroll to position [28, 0]
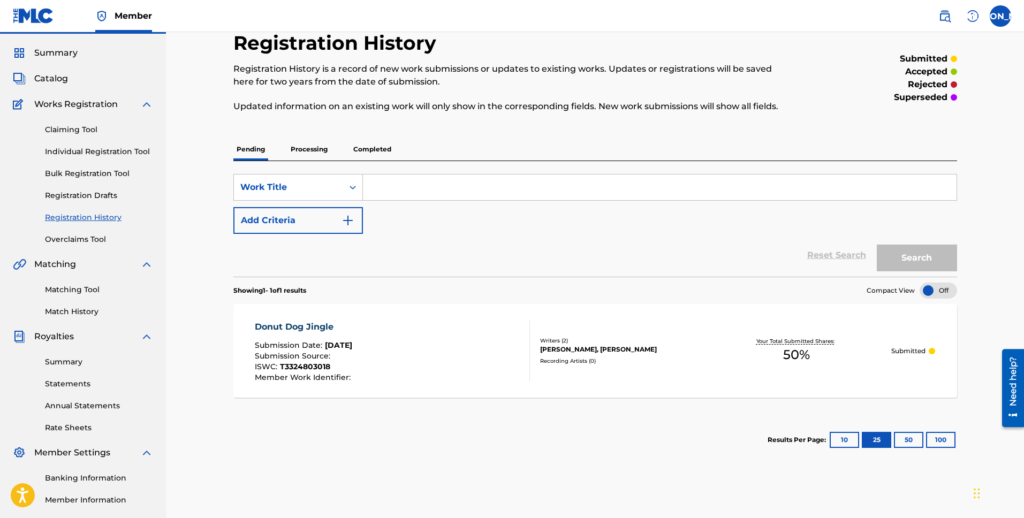
click at [316, 327] on div "Donut Dog Jingle" at bounding box center [304, 327] width 98 height 13
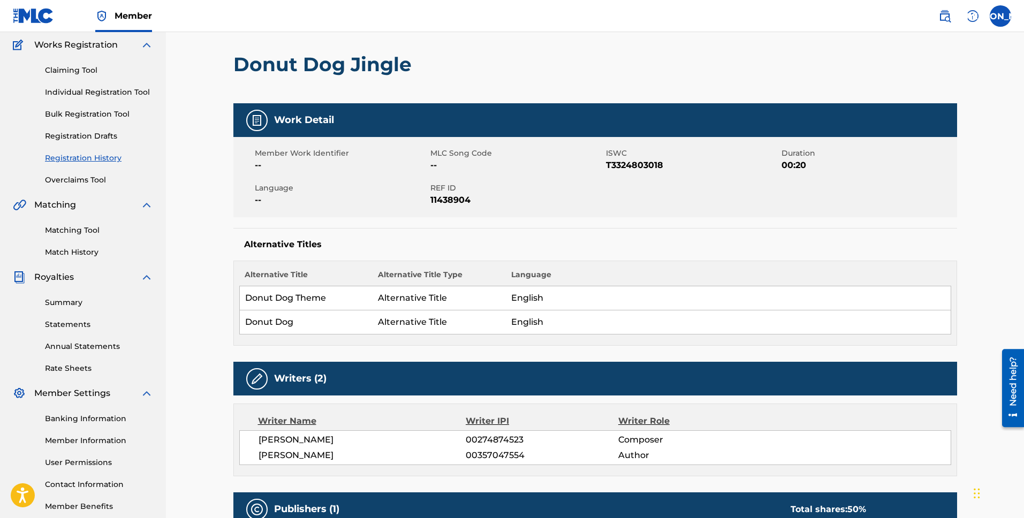
scroll to position [148, 0]
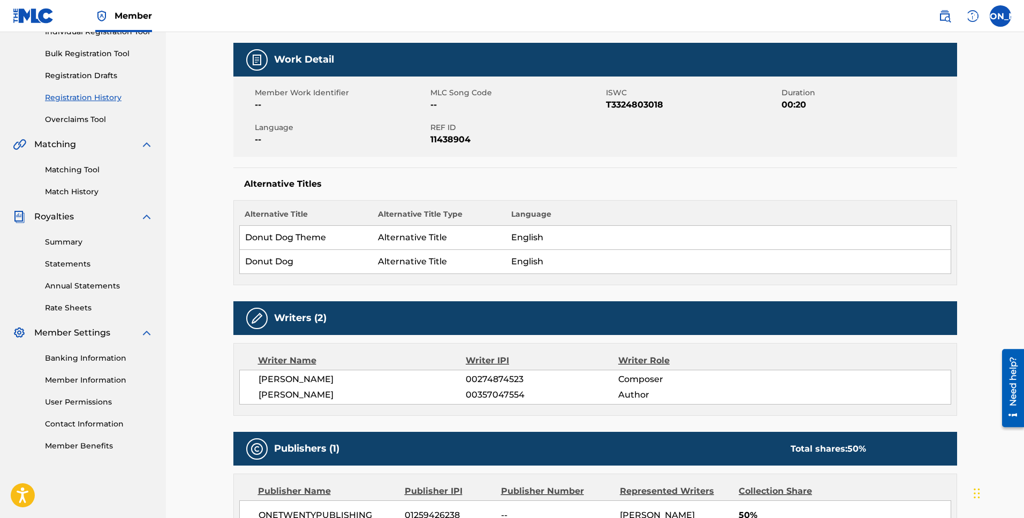
click at [688, 377] on span "Composer" at bounding box center [687, 379] width 139 height 13
click at [662, 383] on span "Composer" at bounding box center [687, 379] width 139 height 13
drag, startPoint x: 312, startPoint y: 321, endPoint x: 257, endPoint y: 320, distance: 55.2
click at [312, 321] on h5 "Writers (2)" at bounding box center [300, 318] width 52 height 12
click at [255, 320] on img at bounding box center [257, 318] width 13 height 13
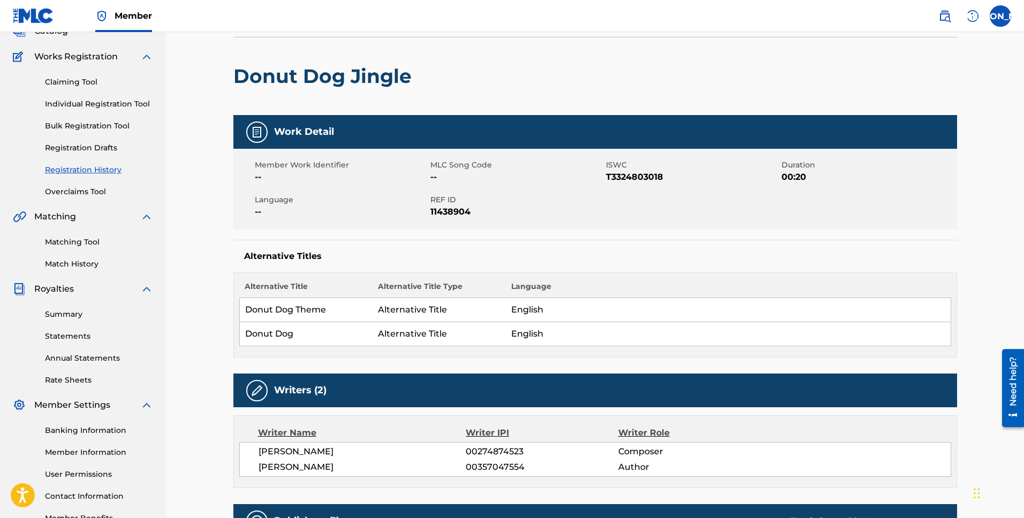
scroll to position [0, 0]
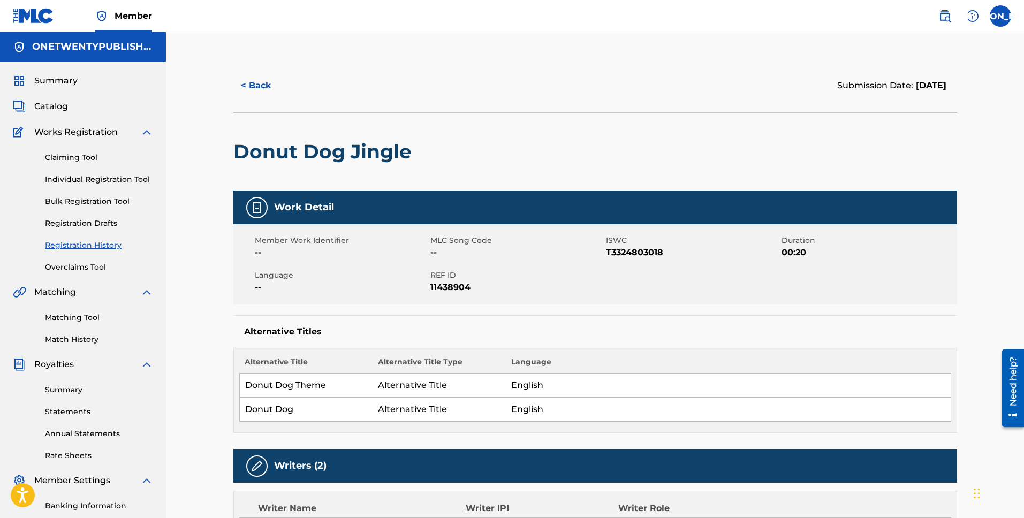
click at [103, 223] on link "Registration Drafts" at bounding box center [99, 223] width 108 height 11
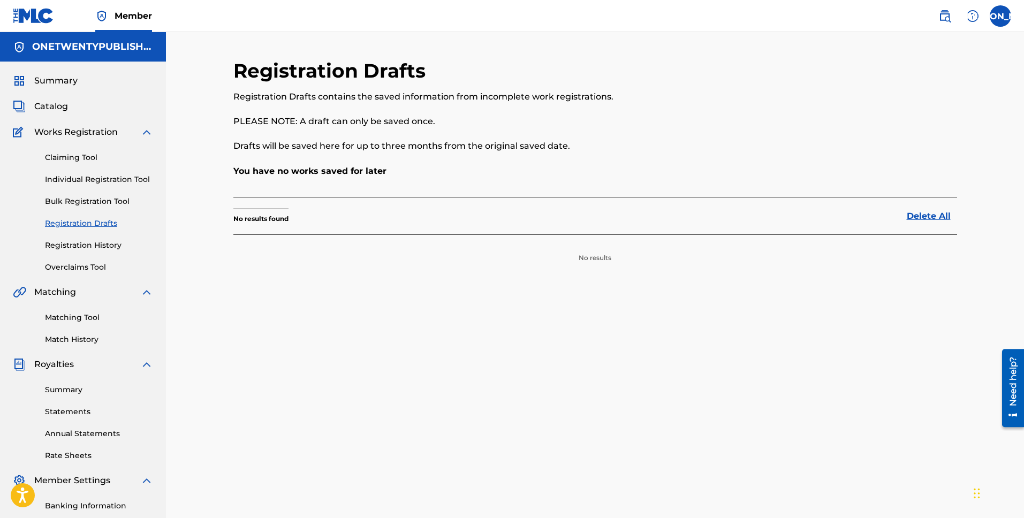
click at [55, 106] on span "Catalog" at bounding box center [51, 106] width 34 height 13
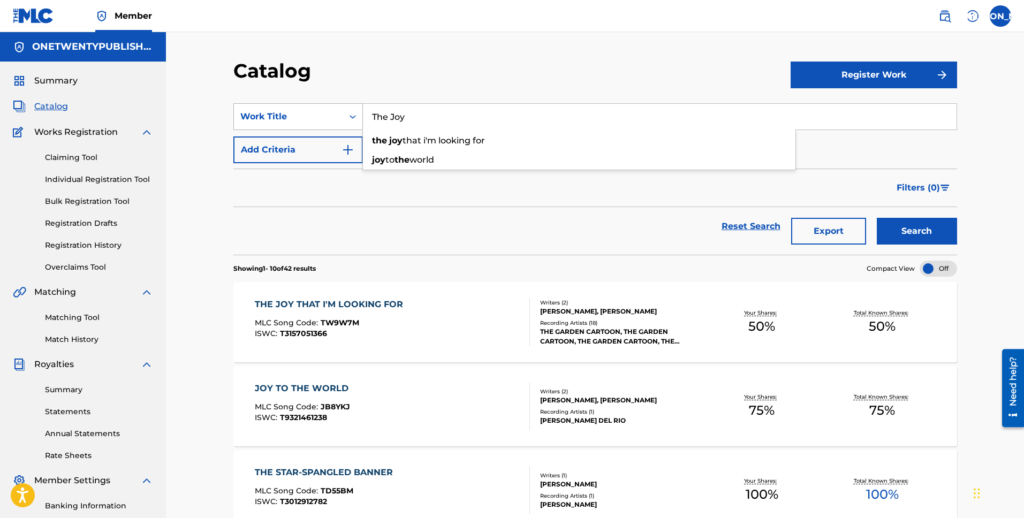
drag, startPoint x: 414, startPoint y: 117, endPoint x: 342, endPoint y: 111, distance: 72.0
click at [343, 111] on div "SearchWithCriteria718c2404-f669-478a-ad01-9e7f84f3d74a Work Title The Joy the j…" at bounding box center [595, 116] width 724 height 27
type input "Friends forever"
click at [877, 218] on button "Search" at bounding box center [917, 231] width 80 height 27
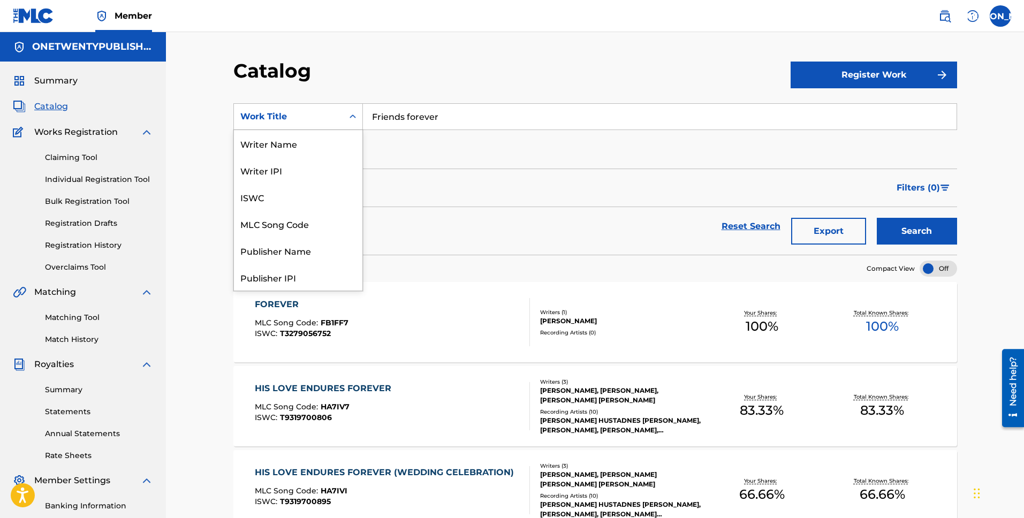
click at [350, 119] on icon "Search Form" at bounding box center [352, 116] width 11 height 11
click at [280, 255] on div "ISRC" at bounding box center [298, 250] width 128 height 27
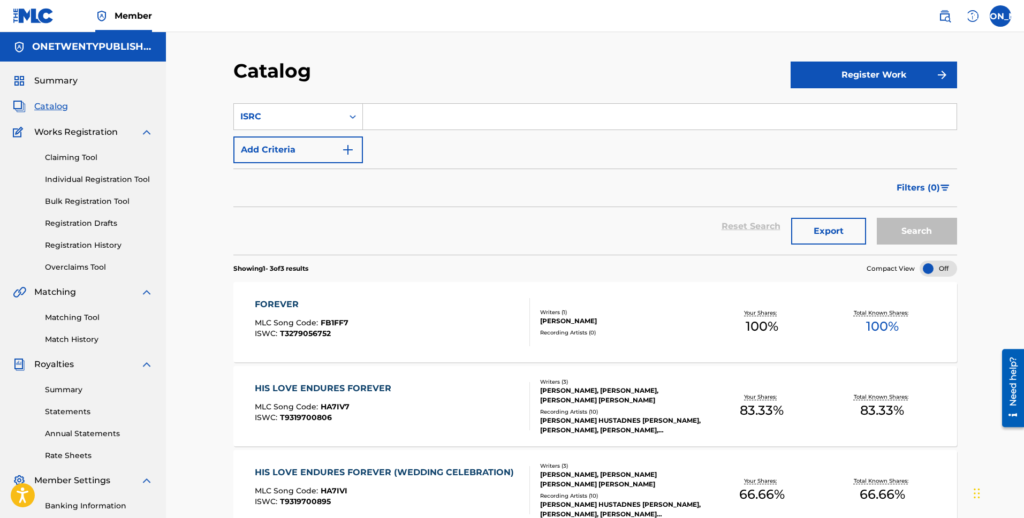
click at [433, 118] on input "Search Form" at bounding box center [660, 117] width 594 height 26
paste input "QZX4M2301235"
type input "QZX4M2301235"
click at [912, 230] on button "Search" at bounding box center [917, 231] width 80 height 27
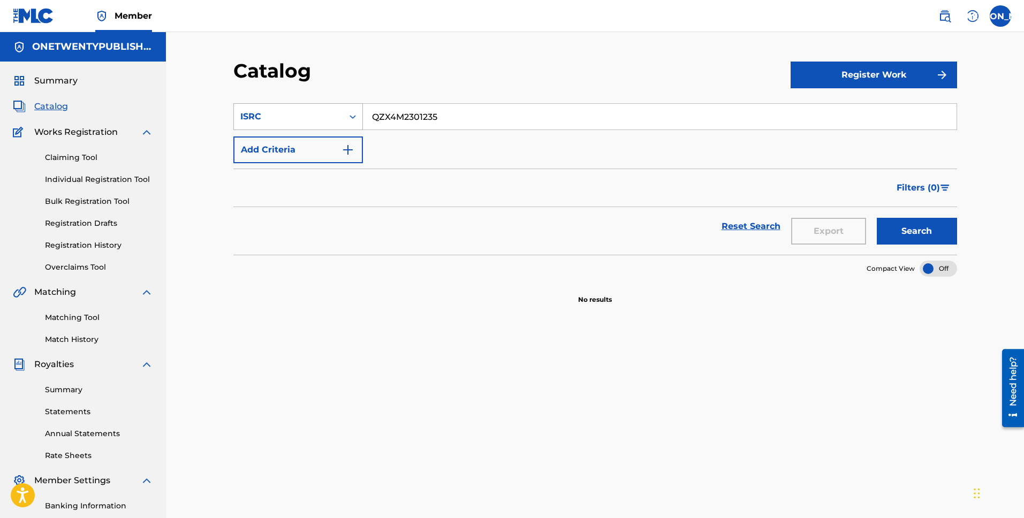
click at [346, 114] on div "Search Form" at bounding box center [352, 116] width 19 height 19
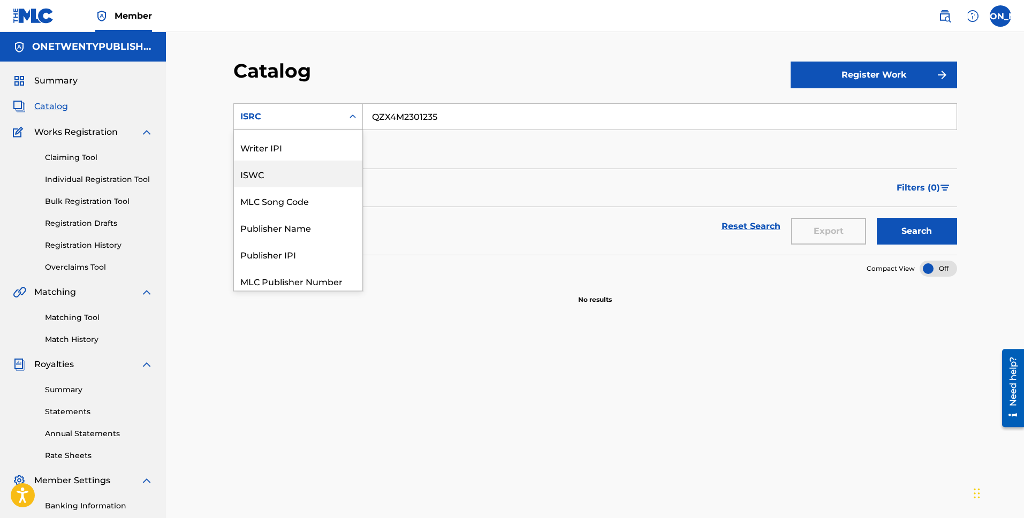
scroll to position [17, 0]
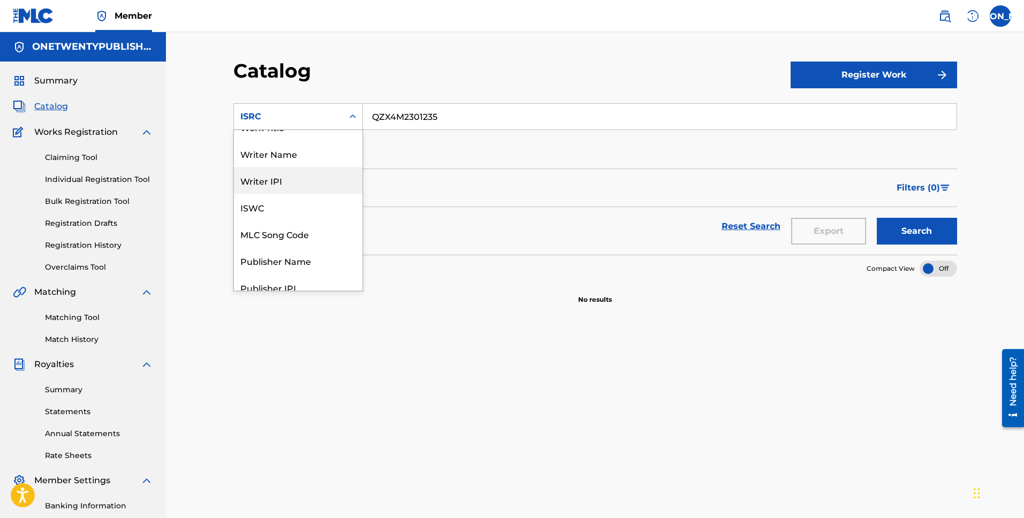
click at [282, 180] on div "Writer IPI" at bounding box center [298, 180] width 128 height 27
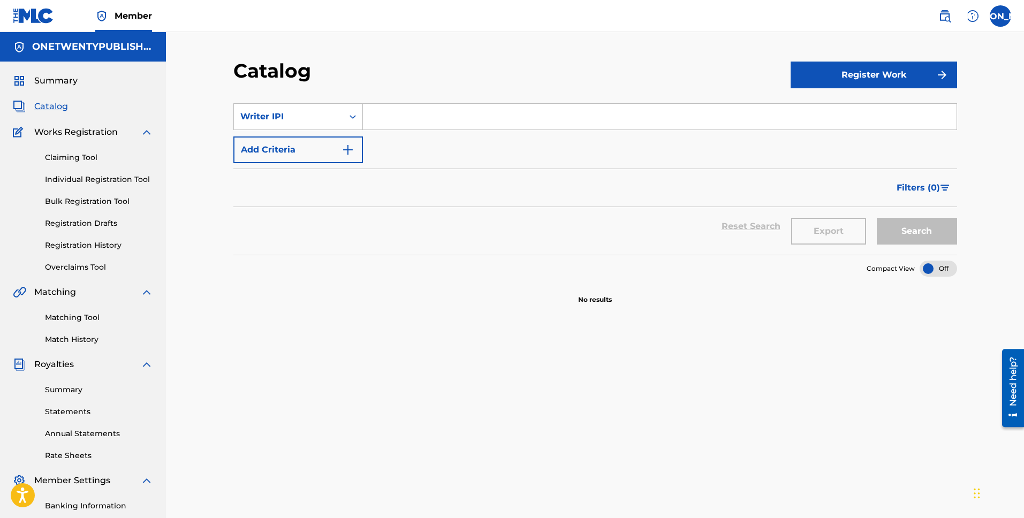
click at [405, 114] on input "Search Form" at bounding box center [660, 117] width 594 height 26
paste input "274874523"
type input "274874523"
click at [923, 235] on button "Search" at bounding box center [917, 231] width 80 height 27
click at [372, 116] on input "274874523" at bounding box center [660, 117] width 594 height 26
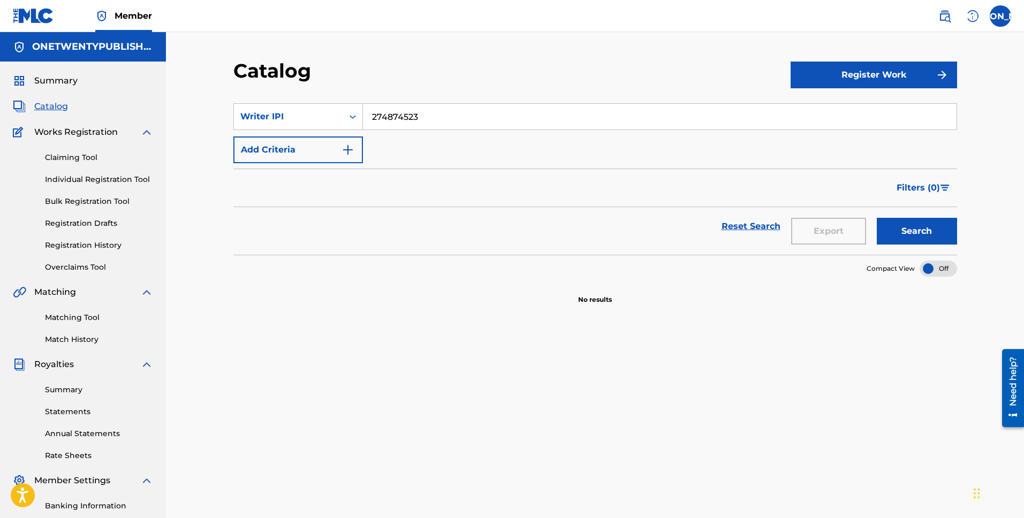
click at [877, 218] on button "Search" at bounding box center [917, 231] width 80 height 27
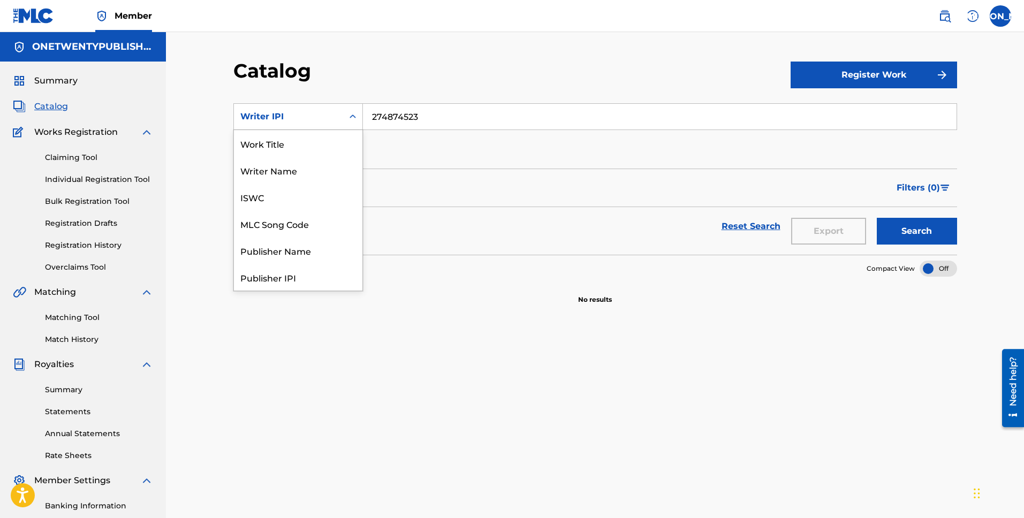
click at [352, 115] on icon "Search Form" at bounding box center [352, 116] width 11 height 11
click at [539, 159] on div "SearchWithCriteriad030cd7e-9f81-4a57-8861-f2db40b13e12 Work Title, 1 of 12. 12 …" at bounding box center [595, 133] width 724 height 60
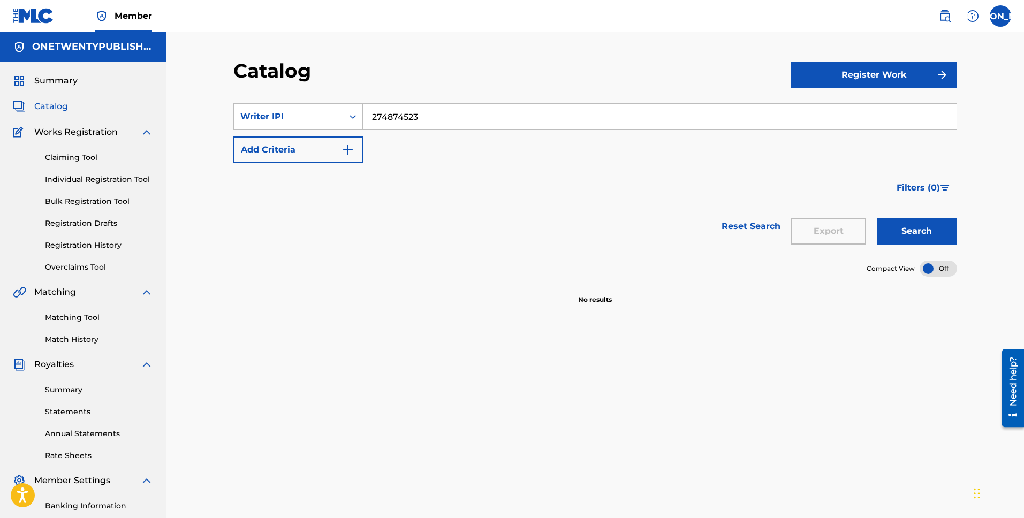
click at [845, 74] on button "Register Work" at bounding box center [874, 75] width 166 height 27
click at [844, 107] on link "Individual" at bounding box center [874, 110] width 166 height 26
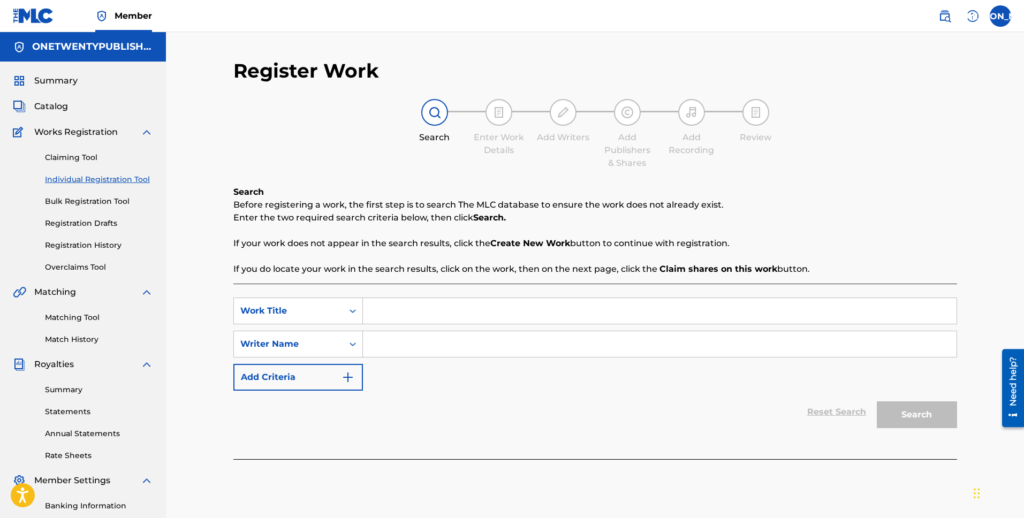
click at [395, 314] on input "Search Form" at bounding box center [660, 311] width 594 height 26
type input "Friends Forever"
click at [414, 346] on input "Search Form" at bounding box center [660, 344] width 594 height 26
type input "[PERSON_NAME]"
click at [935, 409] on button "Search" at bounding box center [917, 414] width 80 height 27
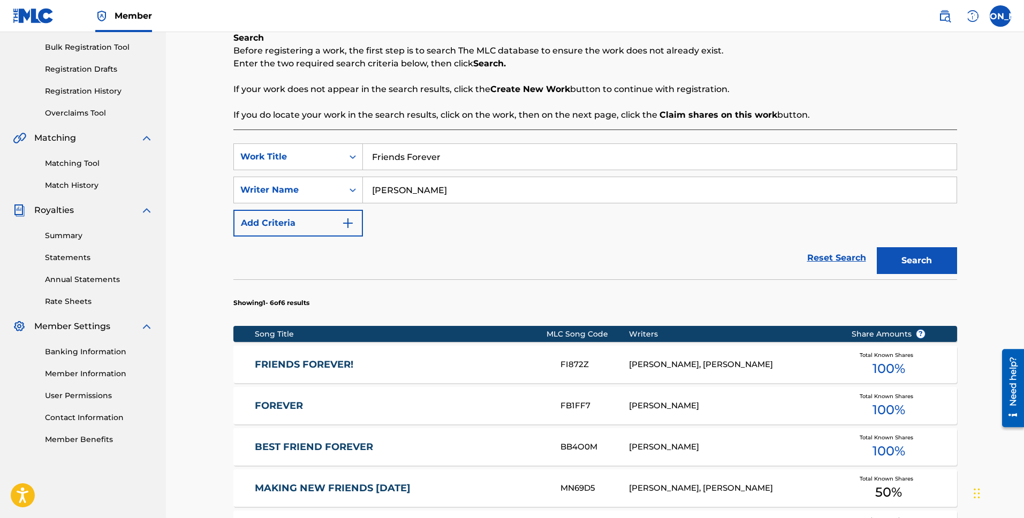
scroll to position [161, 0]
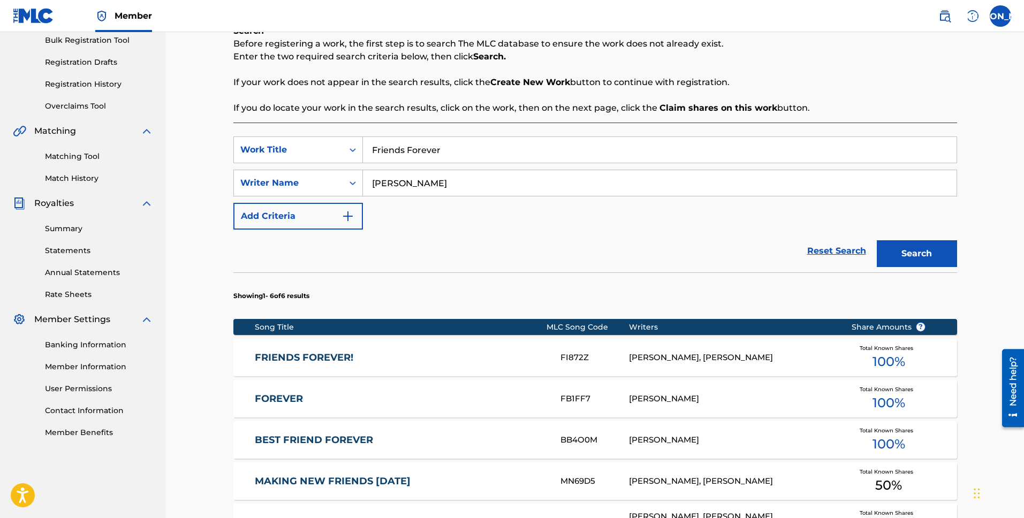
click at [340, 354] on link "FRIENDS FOREVER!" at bounding box center [400, 358] width 291 height 12
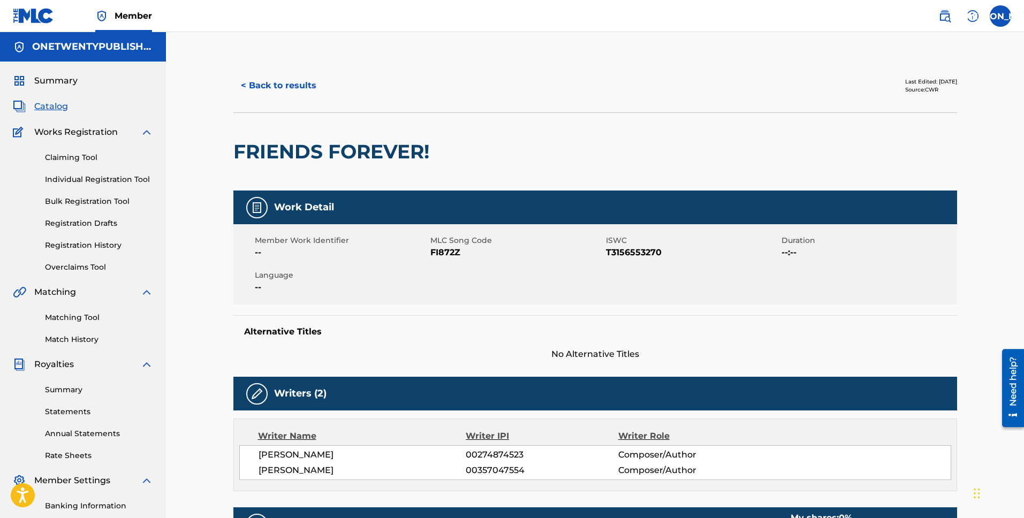
click at [446, 252] on span "FI872Z" at bounding box center [516, 252] width 173 height 13
copy span "FI872Z"
click at [648, 252] on span "T3156553270" at bounding box center [692, 252] width 173 height 13
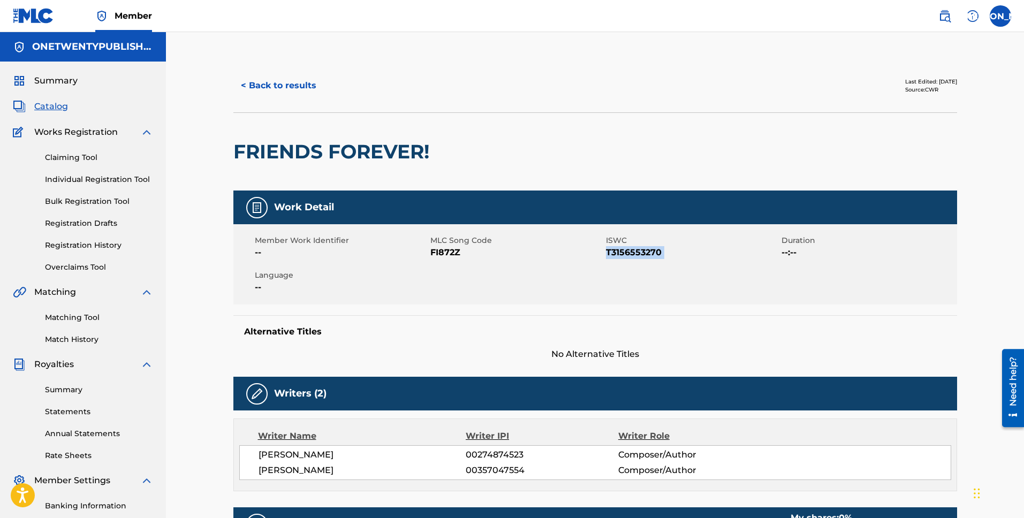
click at [648, 252] on span "T3156553270" at bounding box center [692, 252] width 173 height 13
copy span "T3156553270"
click at [289, 86] on button "< Back to results" at bounding box center [278, 85] width 90 height 27
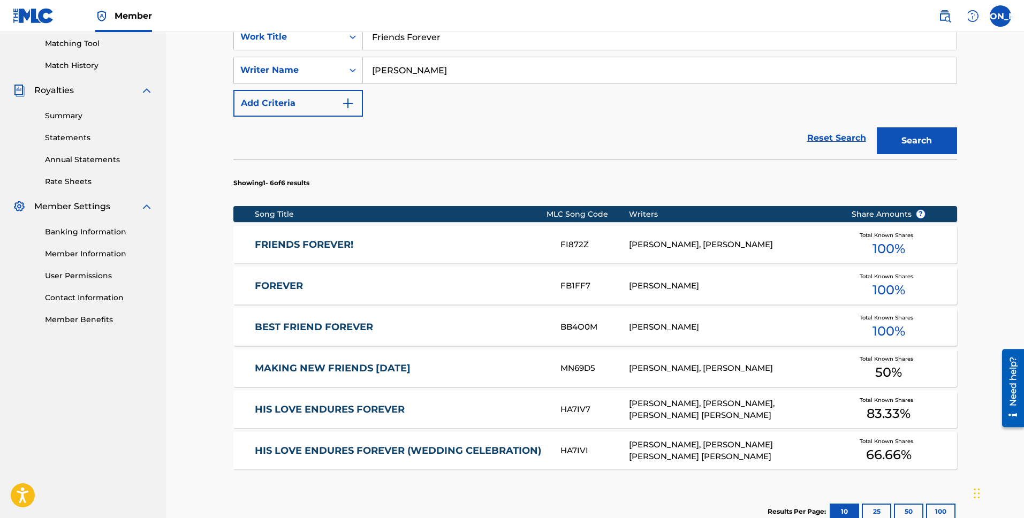
scroll to position [281, 0]
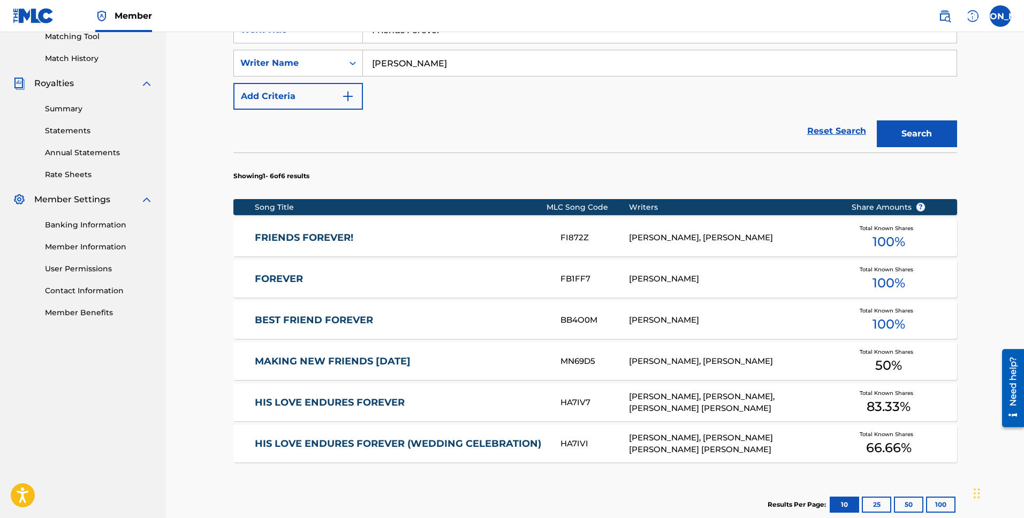
click at [348, 362] on link "MAKING NEW FRIENDS [DATE]" at bounding box center [400, 361] width 291 height 12
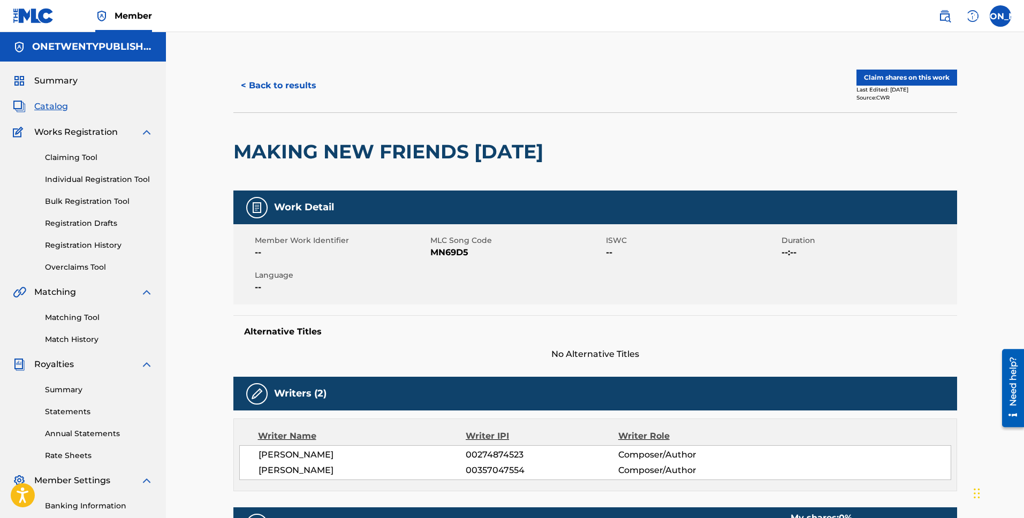
click at [907, 80] on button "Claim shares on this work" at bounding box center [906, 78] width 101 height 16
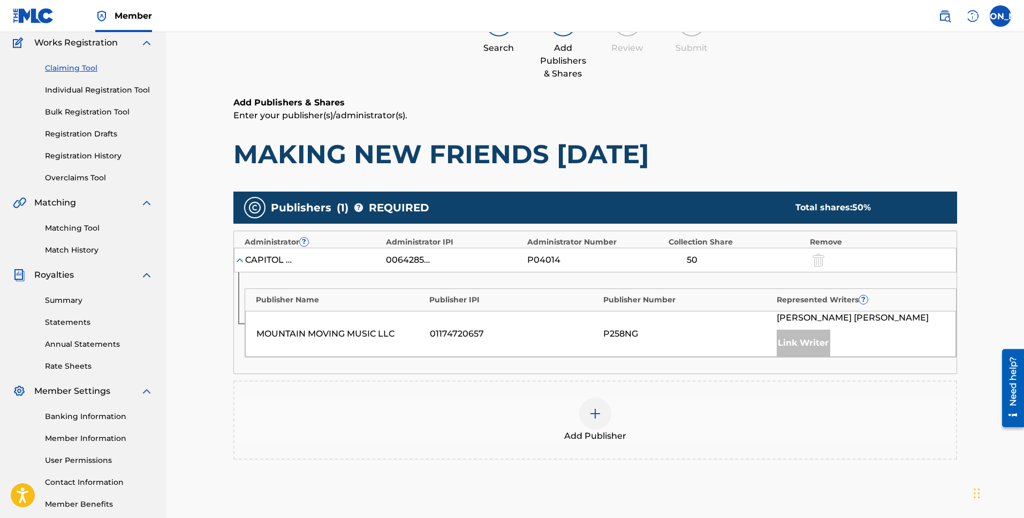
scroll to position [96, 0]
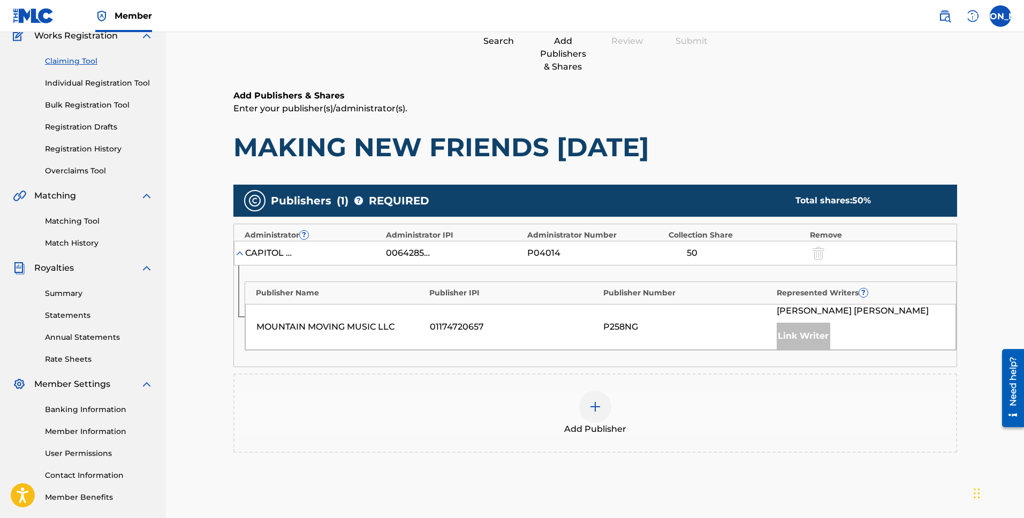
click at [237, 252] on img at bounding box center [239, 253] width 11 height 11
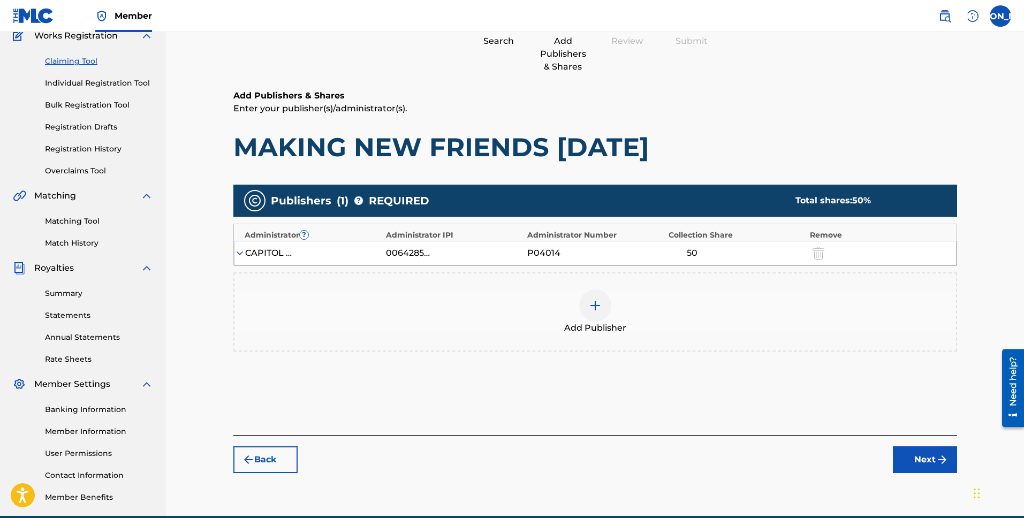
click at [237, 252] on img at bounding box center [239, 253] width 11 height 11
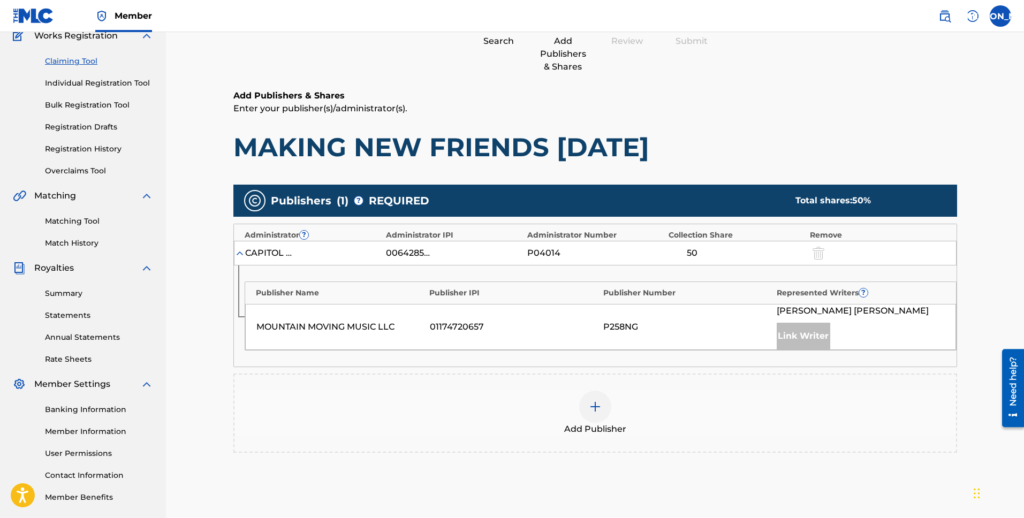
click at [597, 406] on img at bounding box center [595, 406] width 13 height 13
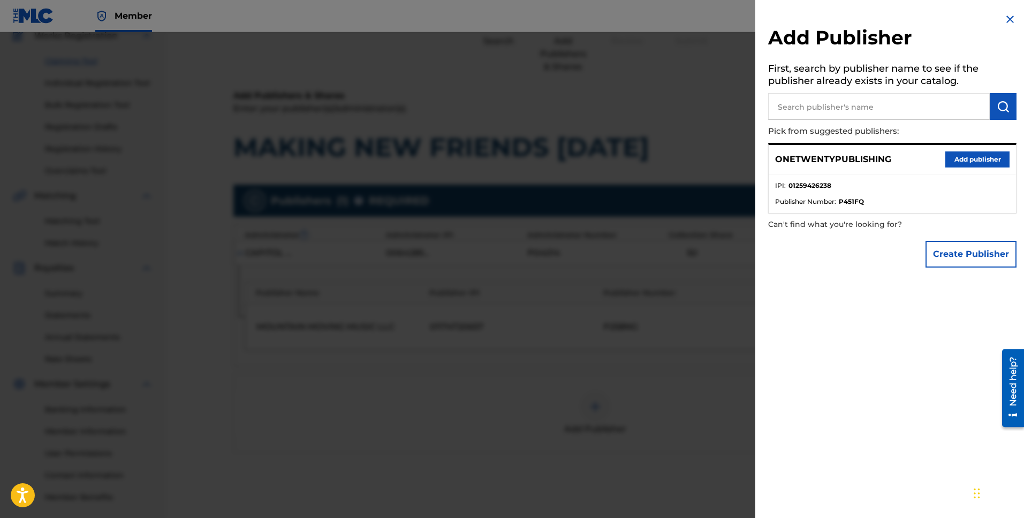
click at [988, 162] on button "Add publisher" at bounding box center [977, 159] width 64 height 16
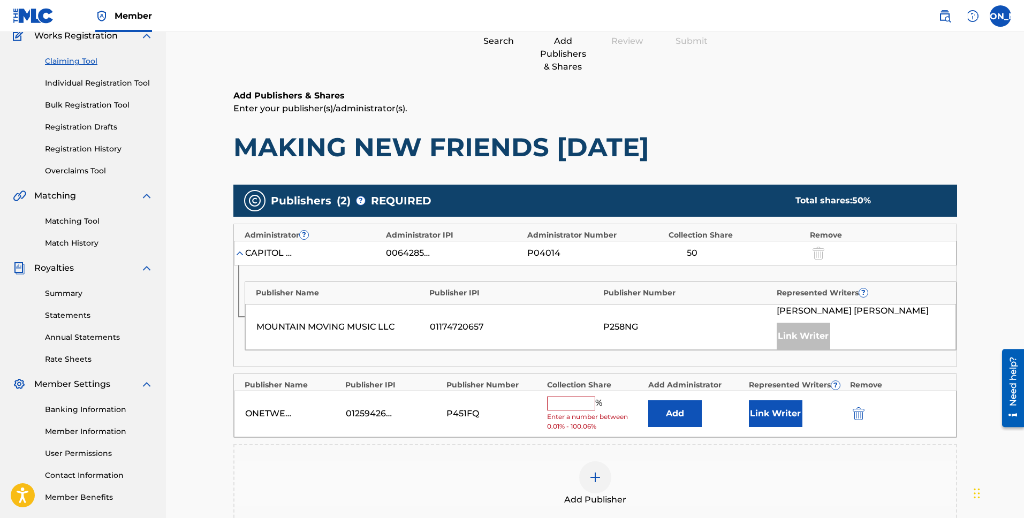
click at [561, 398] on input "text" at bounding box center [571, 404] width 48 height 14
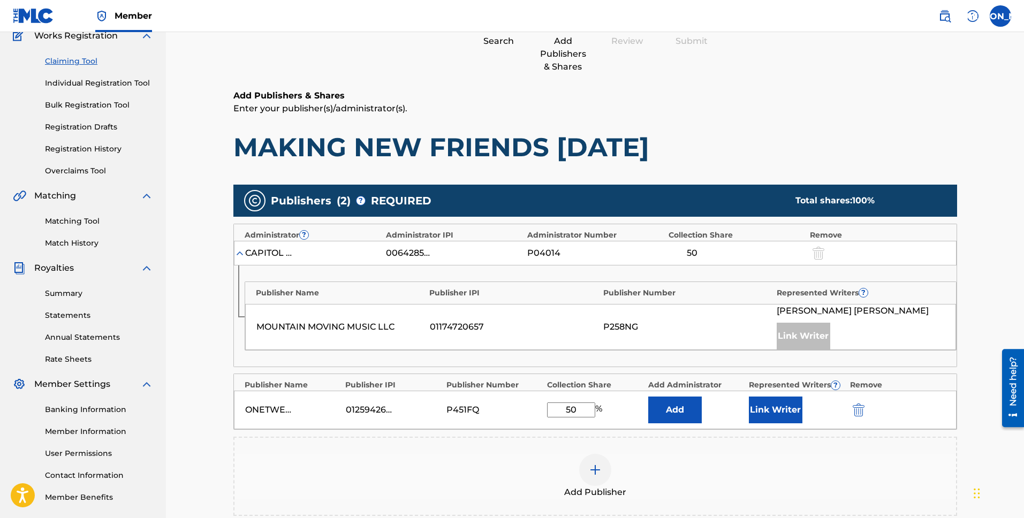
type input "50"
click at [689, 460] on div "Add Publisher" at bounding box center [595, 476] width 722 height 45
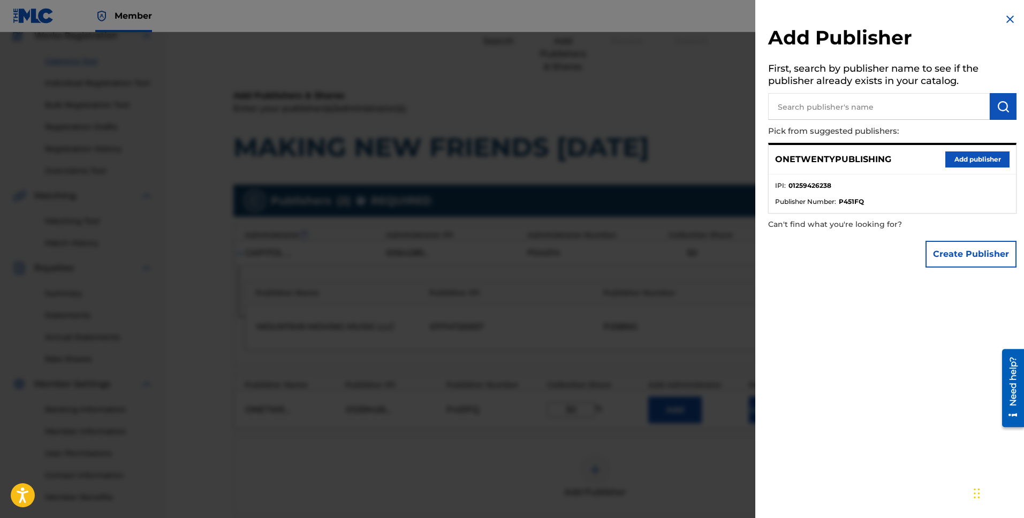
click at [709, 291] on div at bounding box center [512, 291] width 1024 height 518
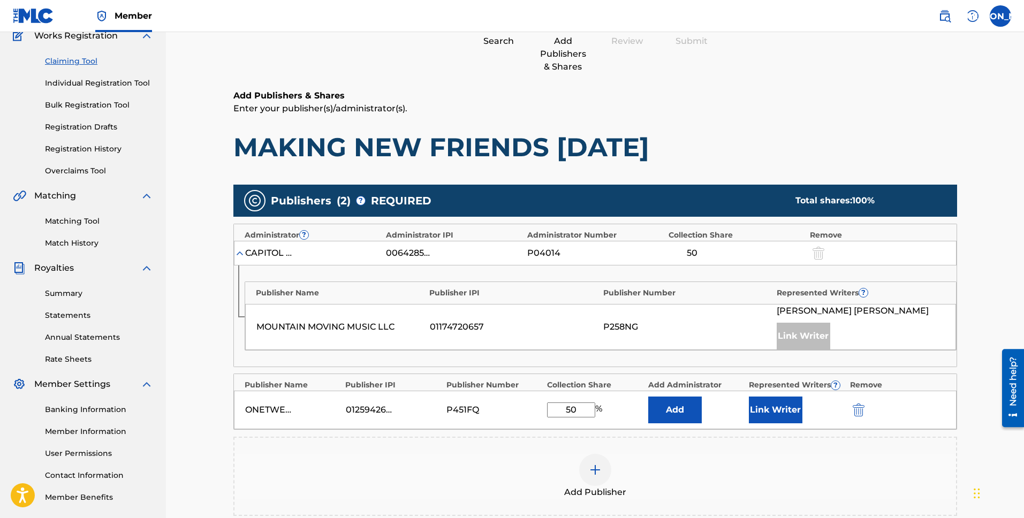
click at [787, 411] on button "Link Writer" at bounding box center [776, 410] width 54 height 27
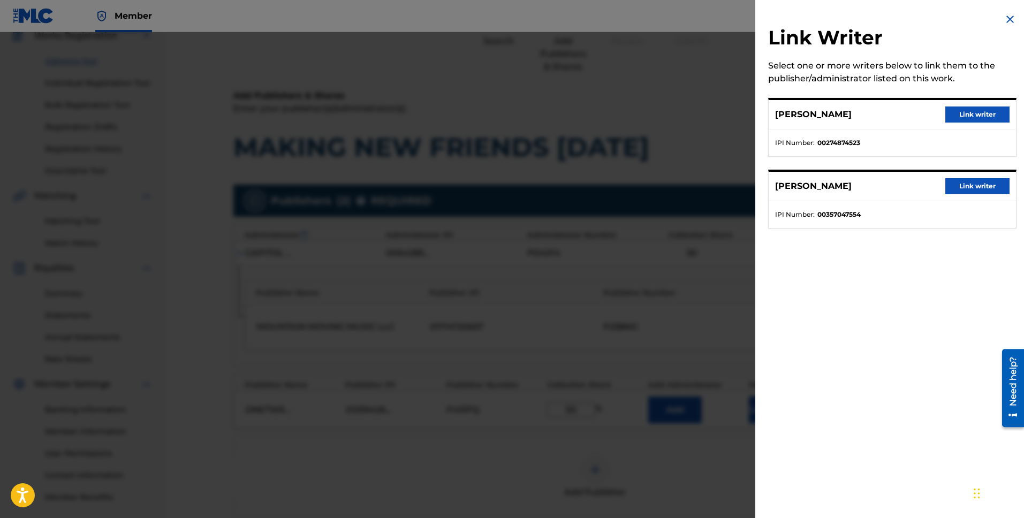
click at [970, 113] on button "Link writer" at bounding box center [977, 115] width 64 height 16
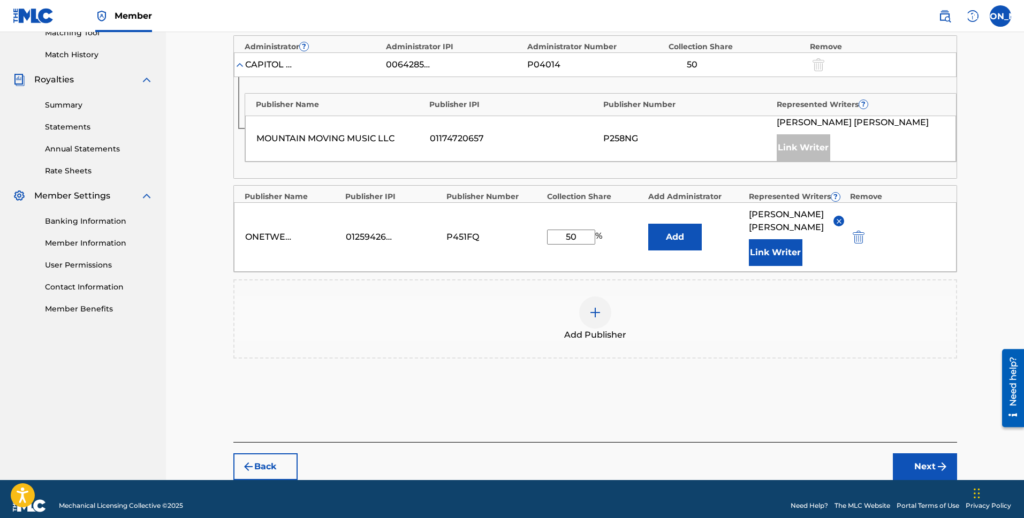
scroll to position [273, 0]
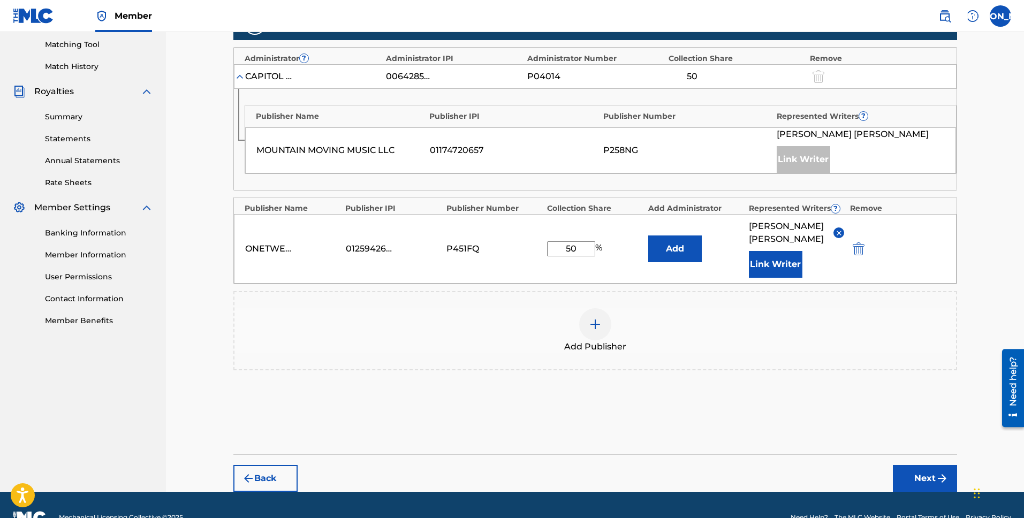
click at [910, 480] on button "Next" at bounding box center [925, 478] width 64 height 27
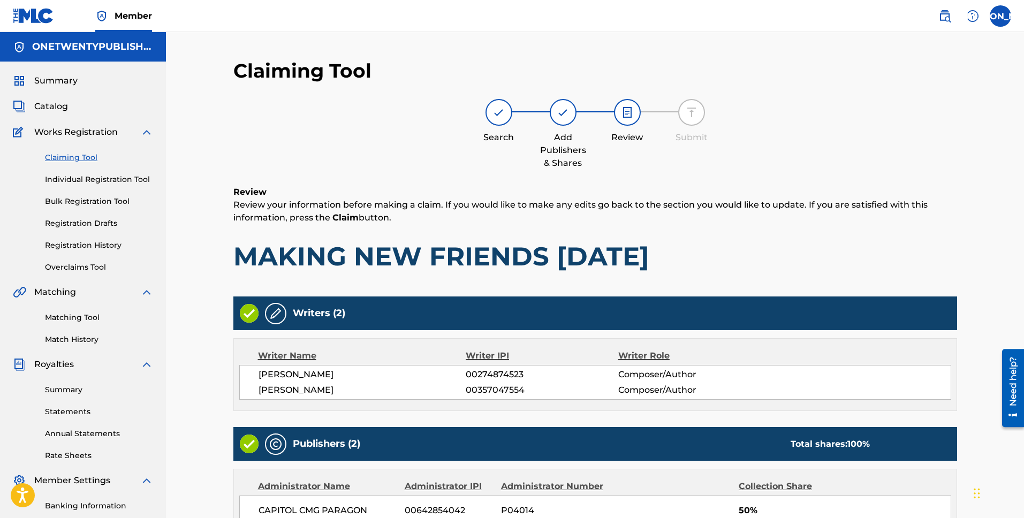
scroll to position [262, 0]
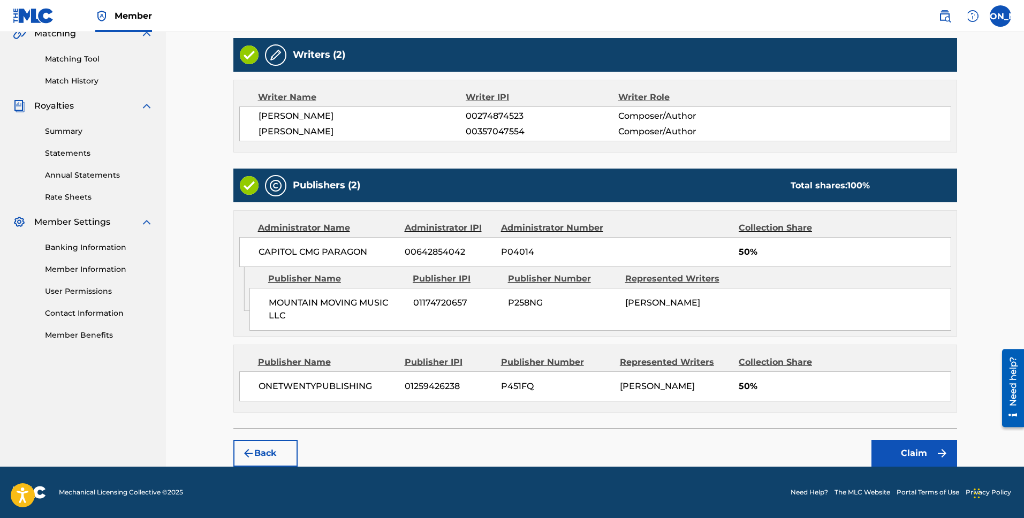
click at [899, 462] on button "Claim" at bounding box center [914, 453] width 86 height 27
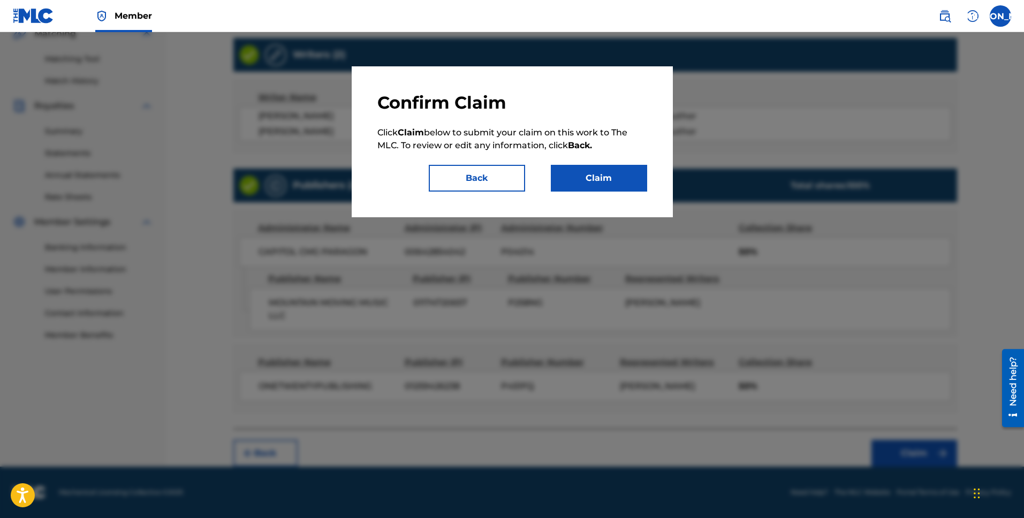
click at [486, 171] on button "Back" at bounding box center [477, 178] width 96 height 27
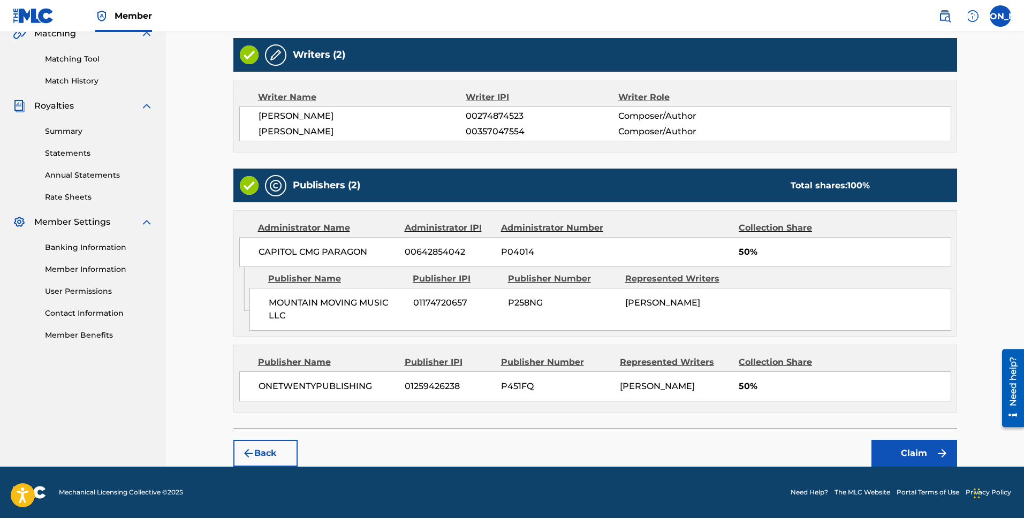
scroll to position [271, 0]
click at [914, 455] on button "Claim" at bounding box center [914, 453] width 86 height 27
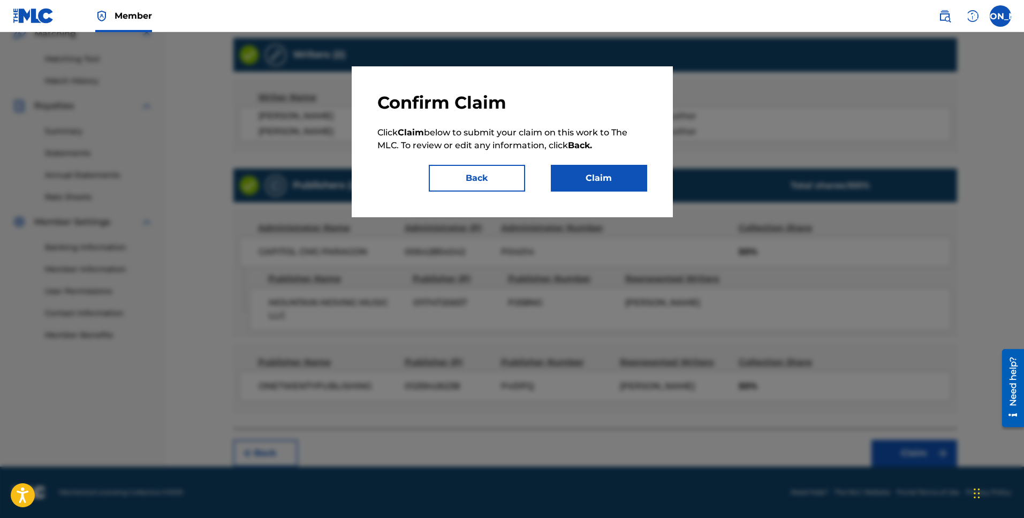
click at [494, 173] on button "Back" at bounding box center [477, 178] width 96 height 27
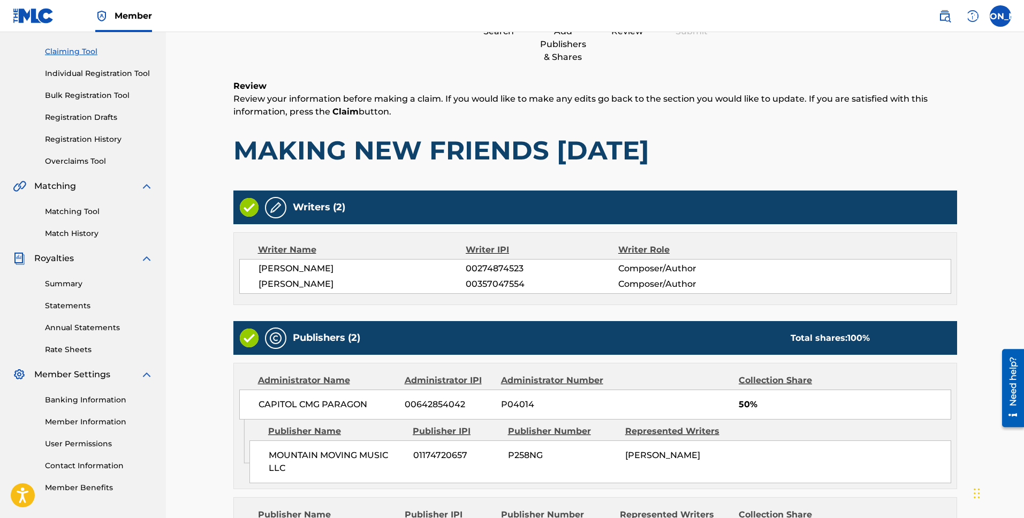
scroll to position [0, 0]
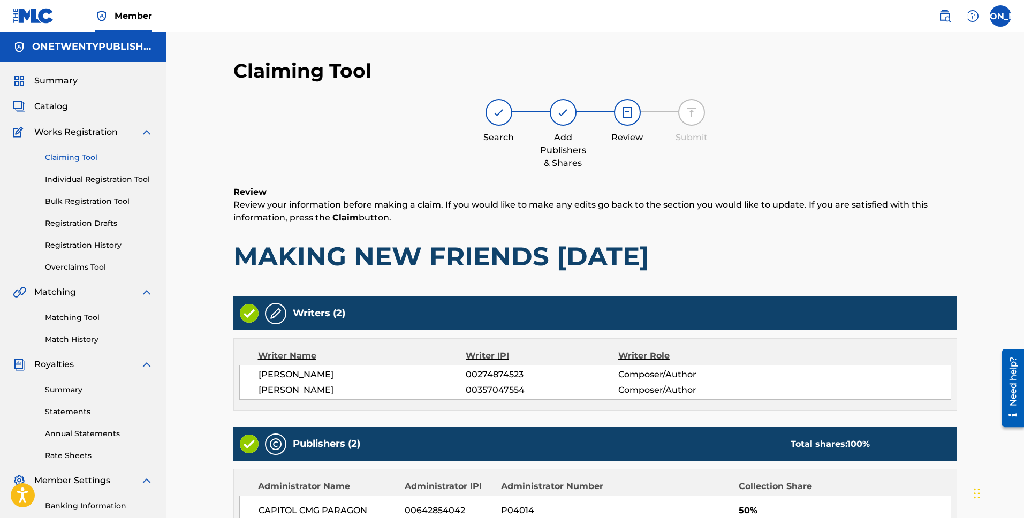
click at [60, 103] on span "Catalog" at bounding box center [51, 106] width 34 height 13
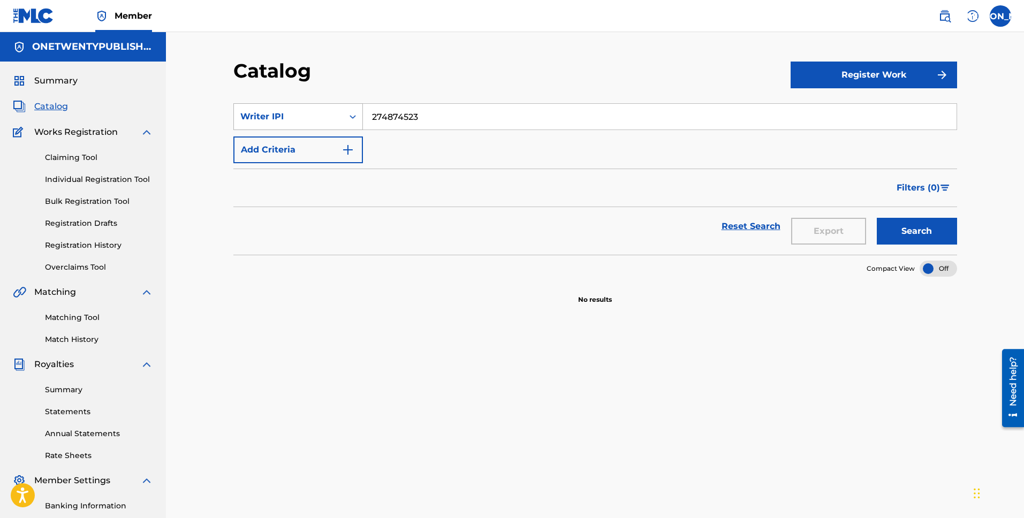
drag, startPoint x: 442, startPoint y: 117, endPoint x: 323, endPoint y: 110, distance: 119.1
click at [328, 111] on div "SearchWithCriteriad030cd7e-9f81-4a57-8861-f2db40b13e12 Writer IPI 274874523" at bounding box center [595, 116] width 724 height 27
click at [314, 108] on div "Writer IPI" at bounding box center [288, 117] width 109 height 20
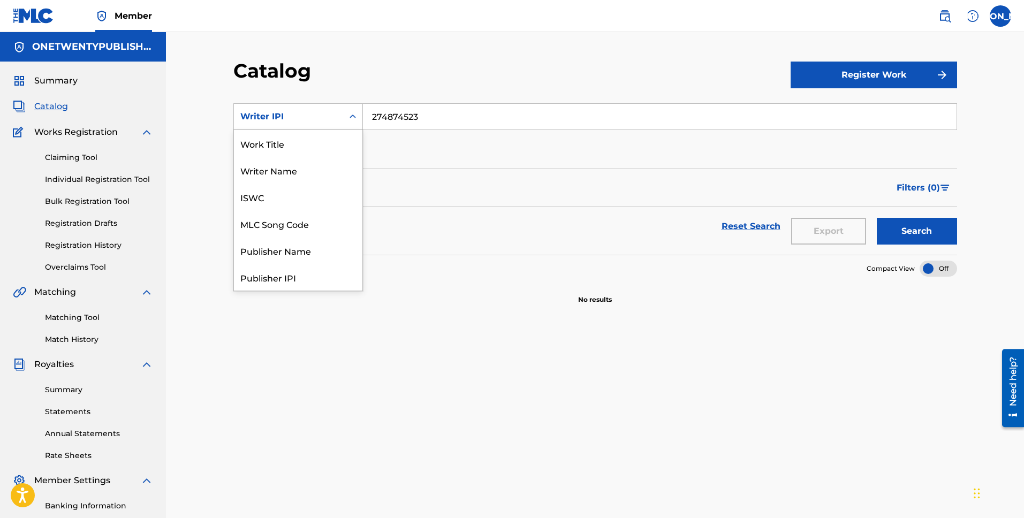
scroll to position [161, 0]
click at [310, 206] on div "Recording Title" at bounding box center [298, 197] width 128 height 27
click at [309, 122] on div "Recording Title" at bounding box center [288, 116] width 96 height 13
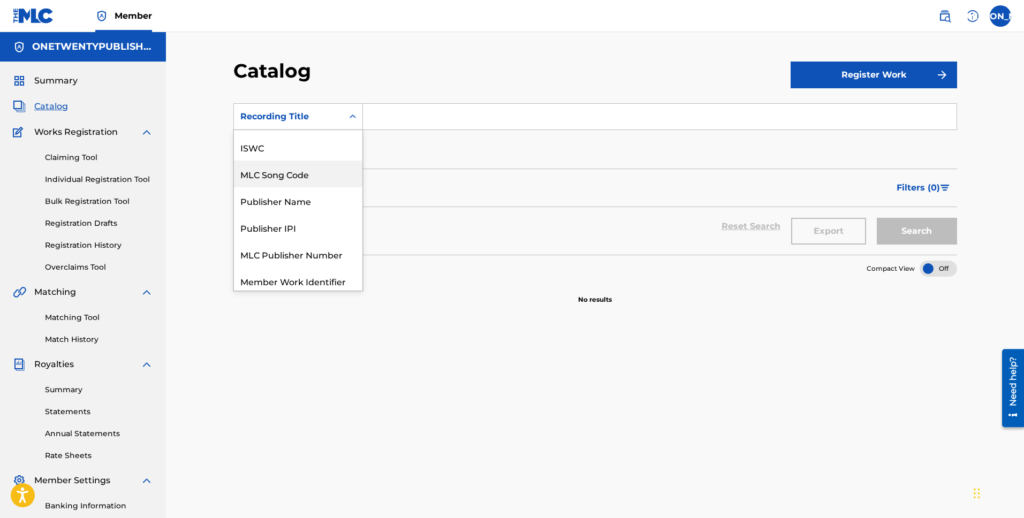
scroll to position [0, 0]
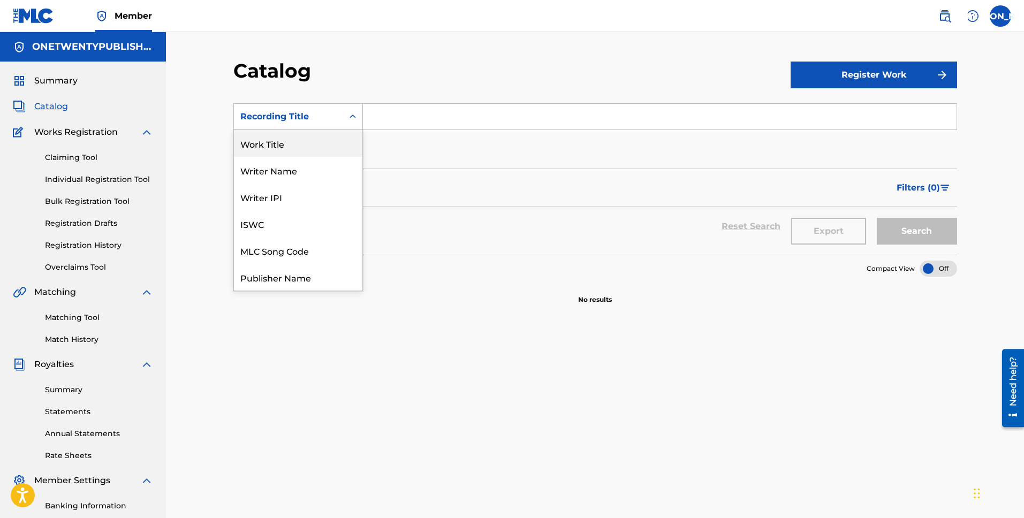
click at [292, 145] on div "Work Title" at bounding box center [298, 143] width 128 height 27
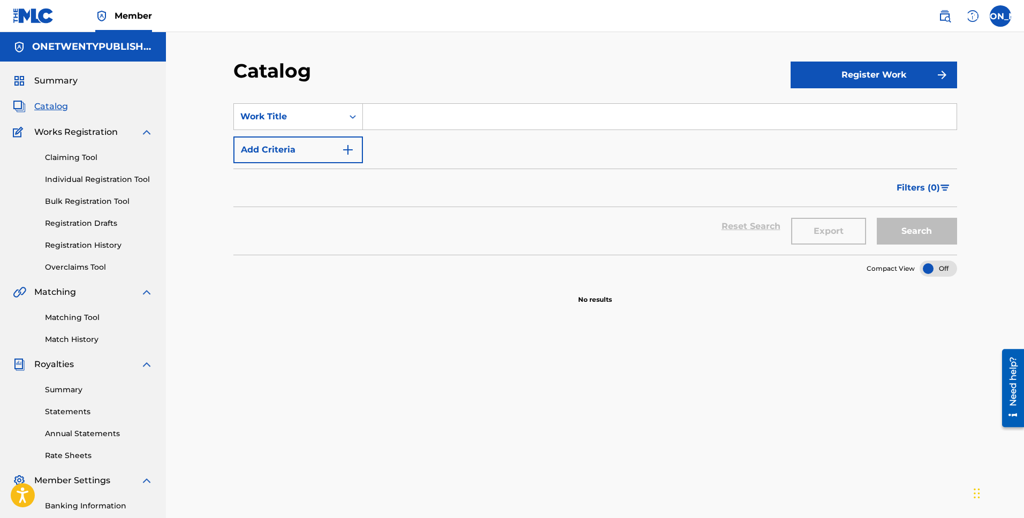
click at [382, 117] on input "Search Form" at bounding box center [660, 117] width 594 height 26
click at [877, 218] on button "Search" at bounding box center [917, 231] width 80 height 27
type input "Making new friends [DATE]"
click at [877, 218] on button "Search" at bounding box center [917, 231] width 80 height 27
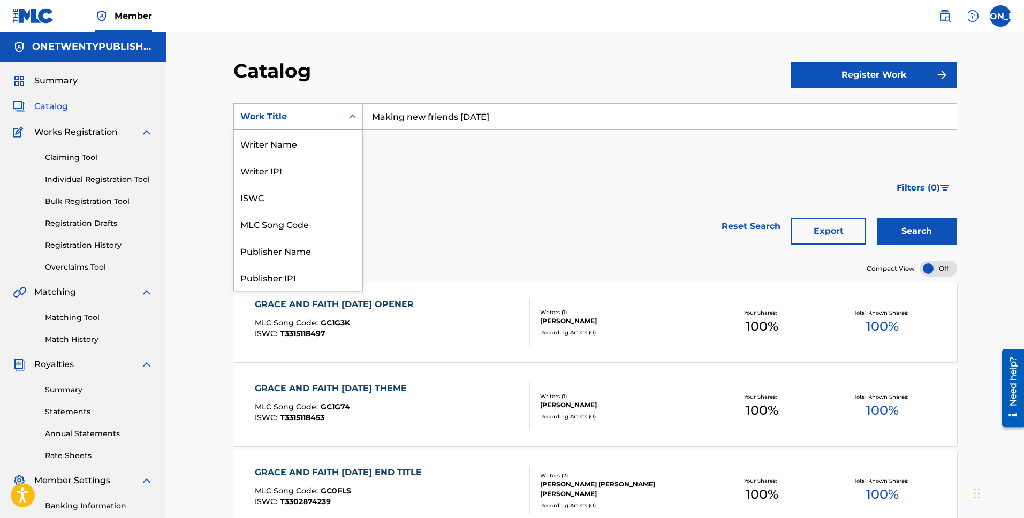
click at [309, 124] on div "Work Title" at bounding box center [288, 117] width 109 height 20
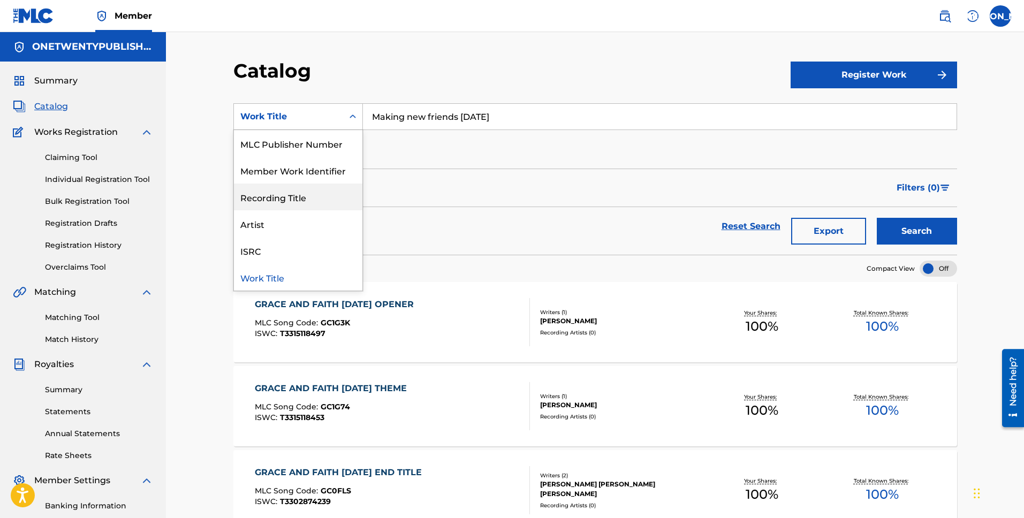
click at [292, 206] on div "Recording Title" at bounding box center [298, 197] width 128 height 27
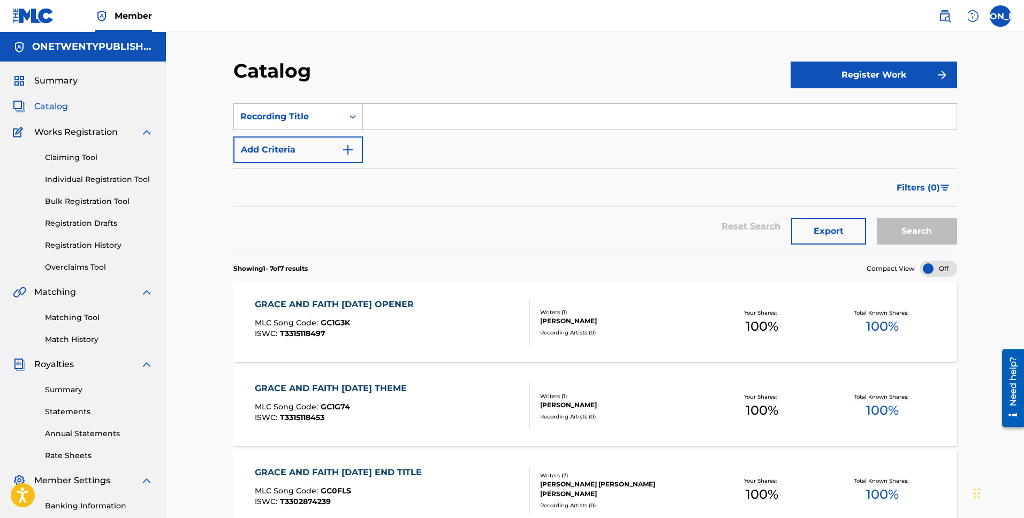
click at [459, 124] on input "Search Form" at bounding box center [660, 117] width 594 height 26
click at [877, 218] on button "Search" at bounding box center [917, 231] width 80 height 27
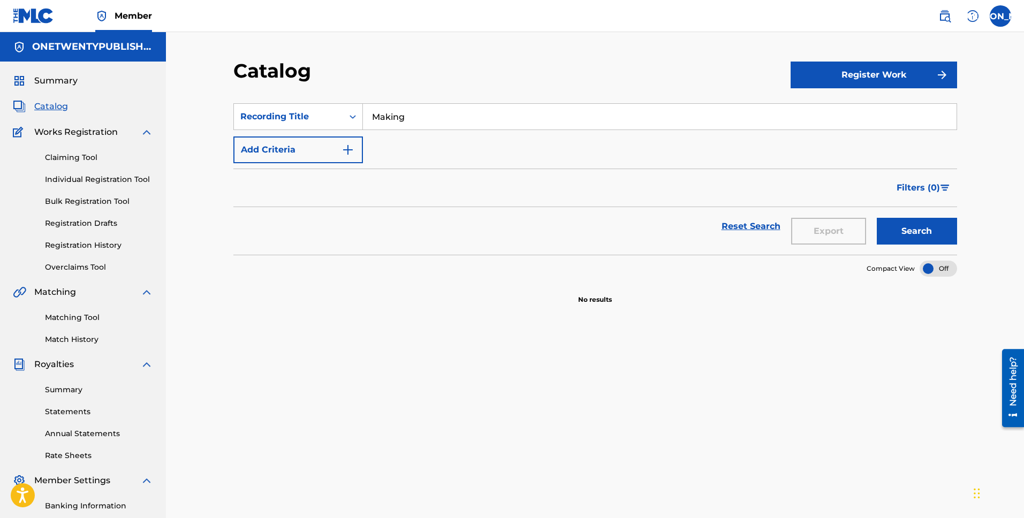
click at [924, 269] on div at bounding box center [938, 269] width 37 height 16
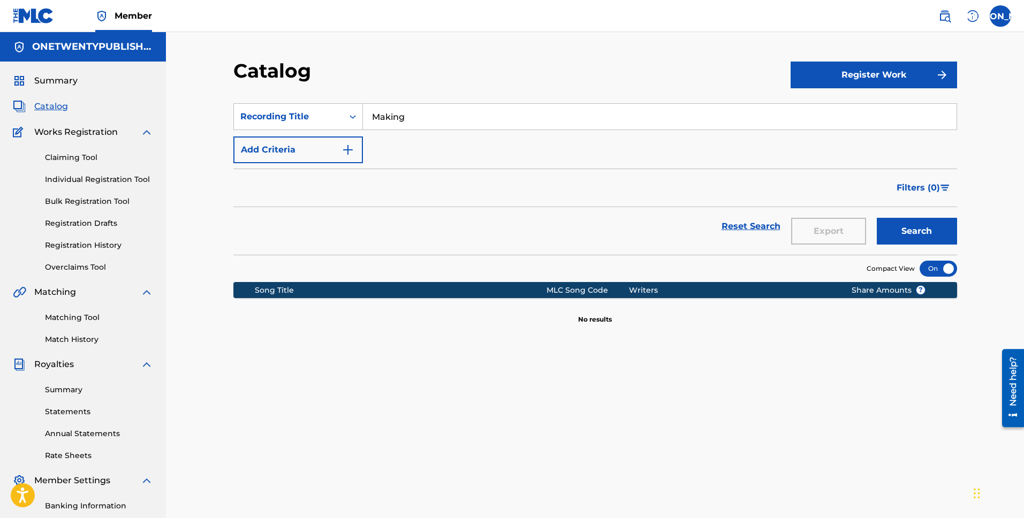
click at [942, 269] on div at bounding box center [938, 269] width 37 height 16
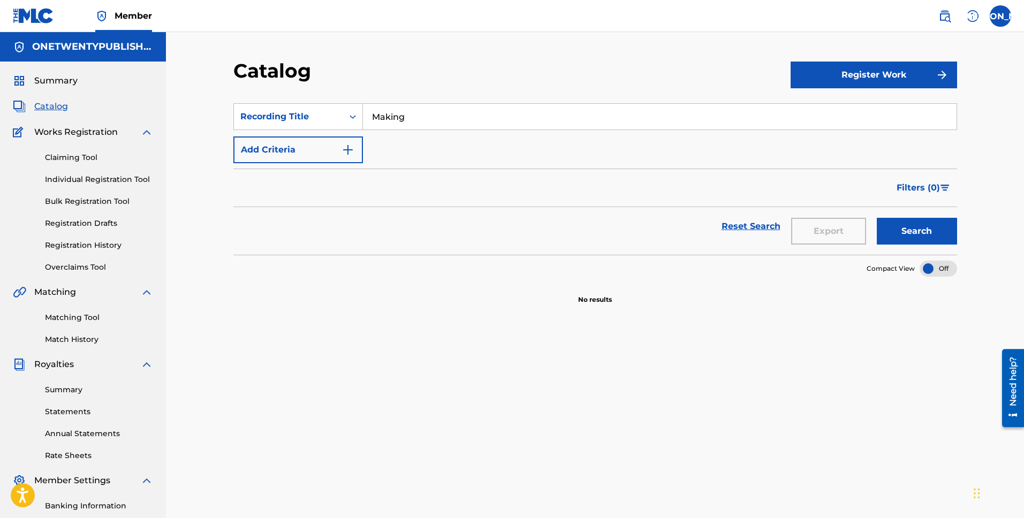
click at [428, 122] on input "Making" at bounding box center [660, 117] width 594 height 26
click at [877, 218] on button "Search" at bounding box center [917, 231] width 80 height 27
type input "Making new friends [DATE]"
click at [877, 218] on button "Search" at bounding box center [917, 231] width 80 height 27
click at [62, 108] on span "Catalog" at bounding box center [51, 106] width 34 height 13
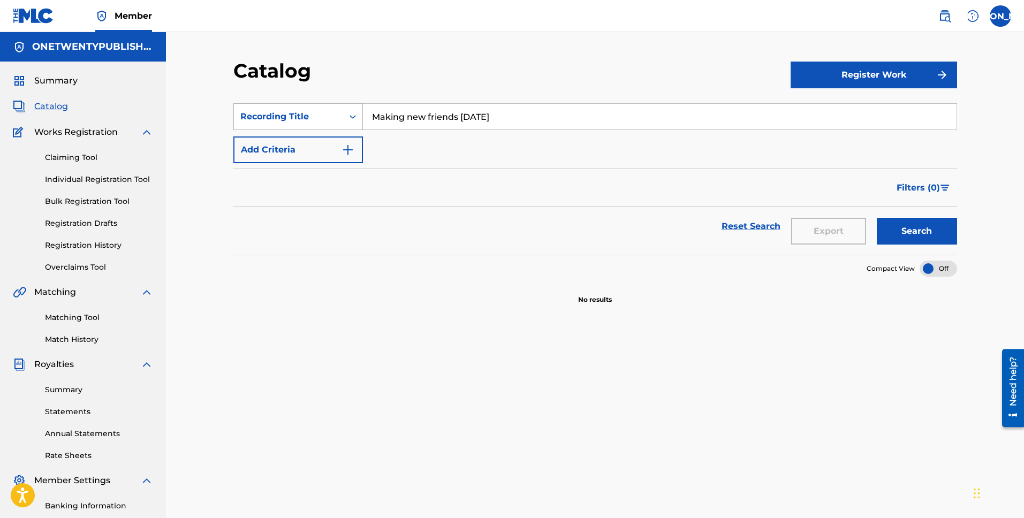
click at [329, 116] on div "Recording Title" at bounding box center [288, 116] width 96 height 13
click at [77, 386] on link "Summary" at bounding box center [99, 389] width 108 height 11
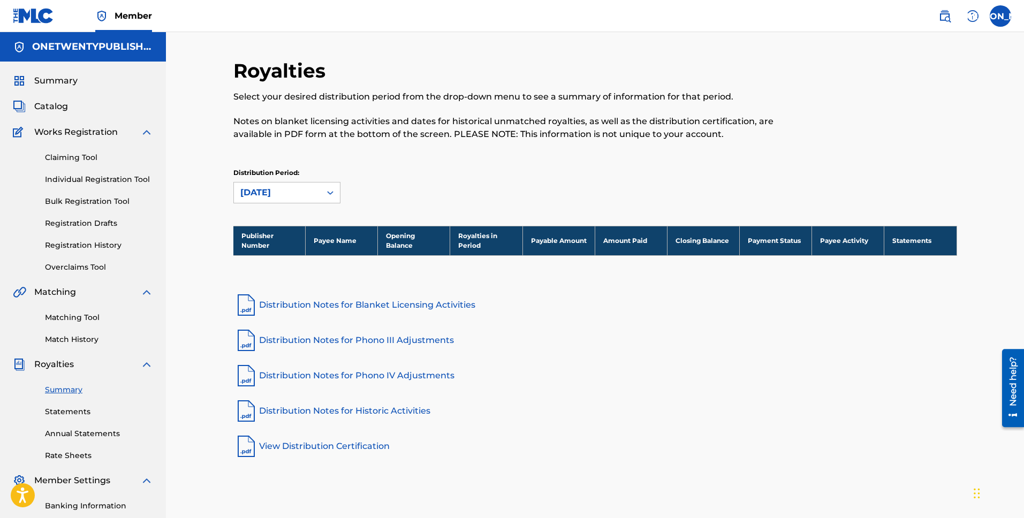
click at [77, 410] on link "Statements" at bounding box center [99, 411] width 108 height 11
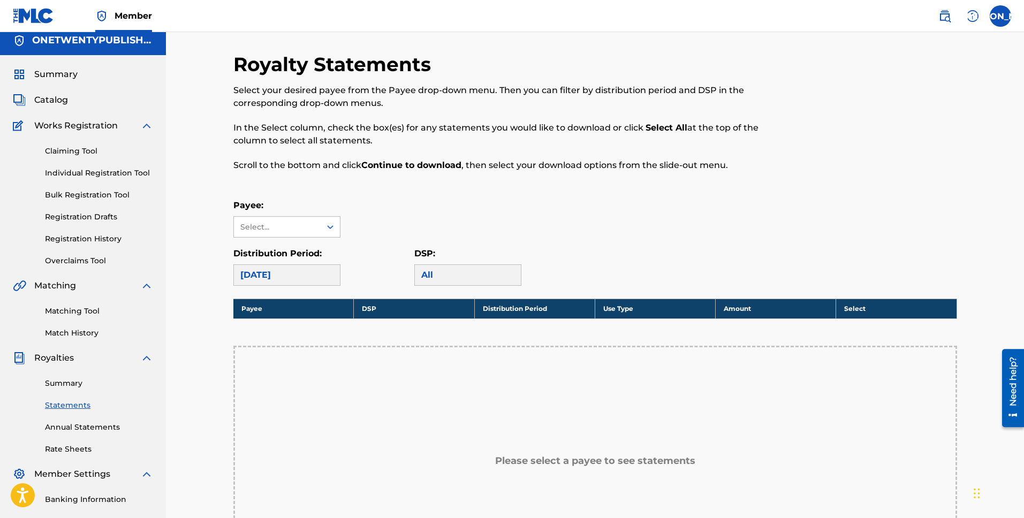
scroll to position [169, 0]
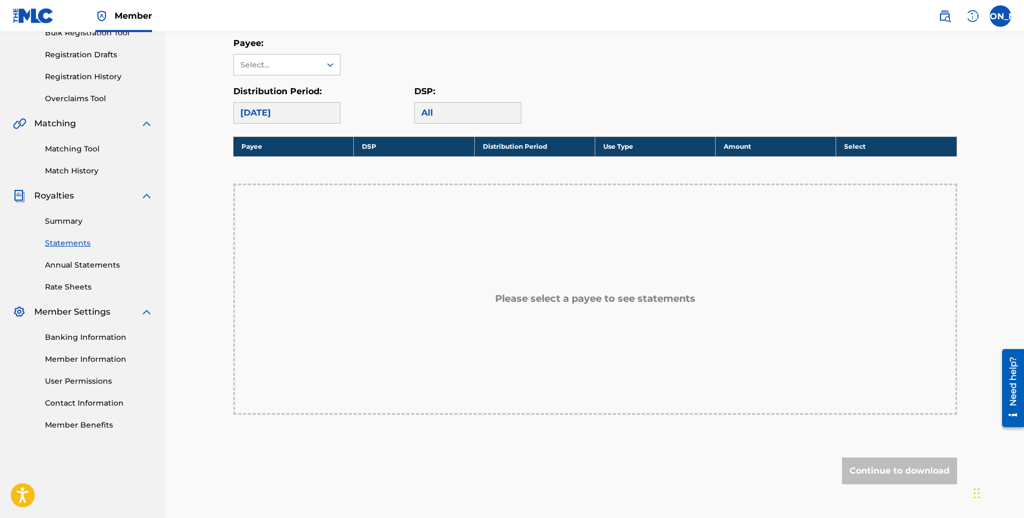
click at [500, 289] on div "Please select a payee to see statements" at bounding box center [595, 299] width 724 height 231
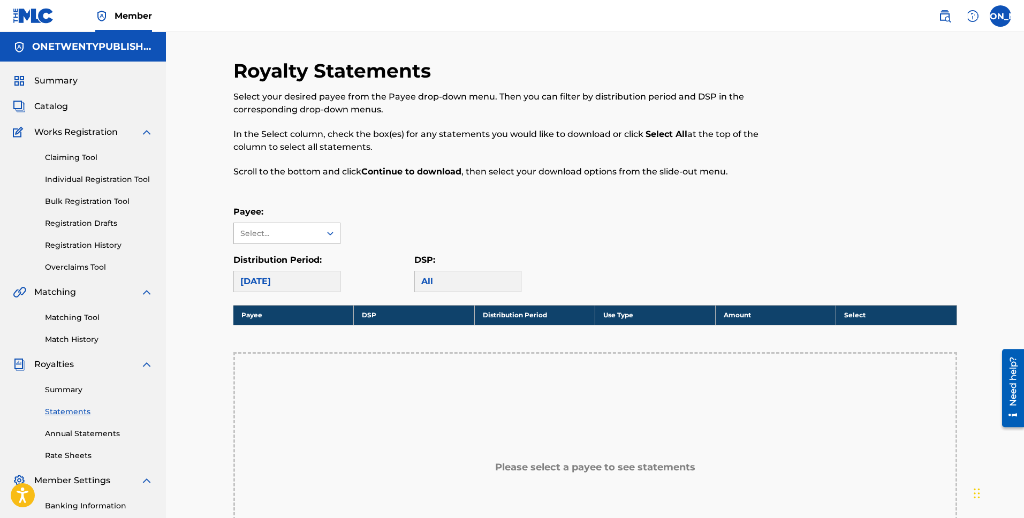
click at [300, 238] on div "Select..." at bounding box center [276, 233] width 73 height 11
click at [405, 206] on div "Payee: Use Up and Down to choose options, press Enter to select the currently f…" at bounding box center [595, 225] width 724 height 39
click at [320, 281] on div "[DATE]" at bounding box center [286, 281] width 107 height 21
click at [423, 222] on div "Payee: Select..." at bounding box center [595, 225] width 724 height 39
click at [68, 108] on div "Catalog" at bounding box center [83, 106] width 140 height 13
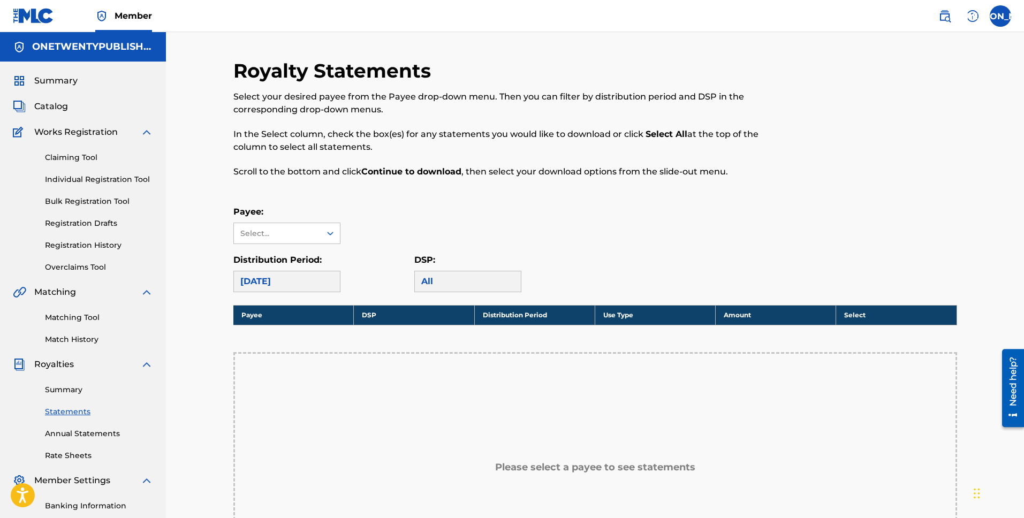
click at [54, 101] on span "Catalog" at bounding box center [51, 106] width 34 height 13
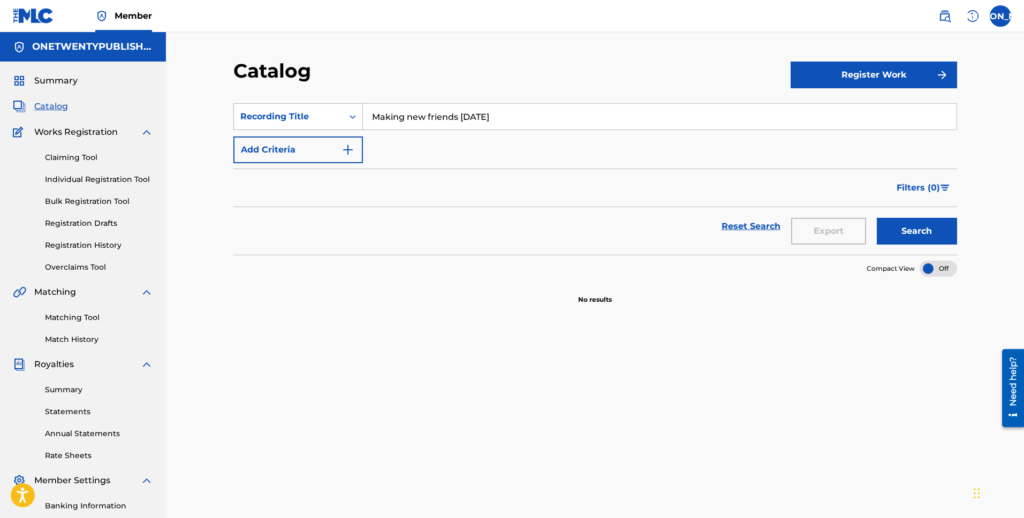
drag, startPoint x: 497, startPoint y: 120, endPoint x: 331, endPoint y: 107, distance: 167.0
click at [331, 107] on div "SearchWithCriteriac7f7cd47-9fa4-45bc-8866-a197d50e9bbd Recording Title Making n…" at bounding box center [595, 116] width 724 height 27
click at [877, 218] on button "Search" at bounding box center [917, 231] width 80 height 27
drag, startPoint x: 509, startPoint y: 122, endPoint x: 346, endPoint y: 110, distance: 163.1
click at [346, 110] on div "SearchWithCriteriac7f7cd47-9fa4-45bc-8866-a197d50e9bbd Recording Title Making n…" at bounding box center [595, 116] width 724 height 27
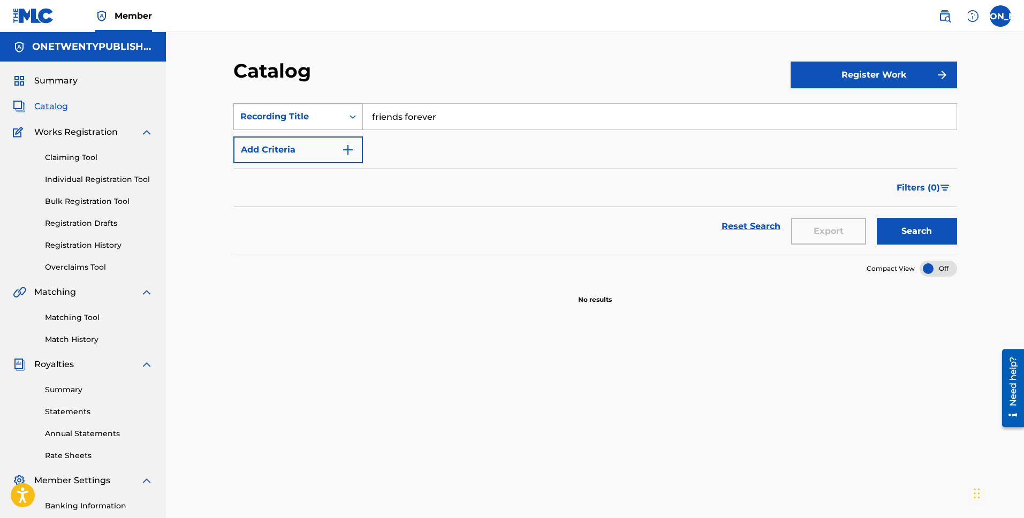
click at [877, 218] on button "Search" at bounding box center [917, 231] width 80 height 27
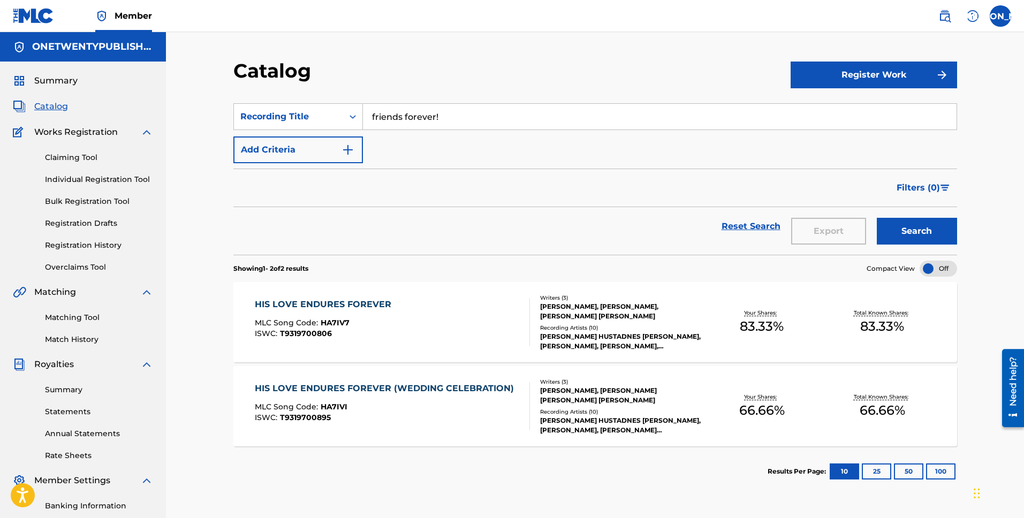
type input "friends forever!"
click at [877, 218] on button "Search" at bounding box center [917, 231] width 80 height 27
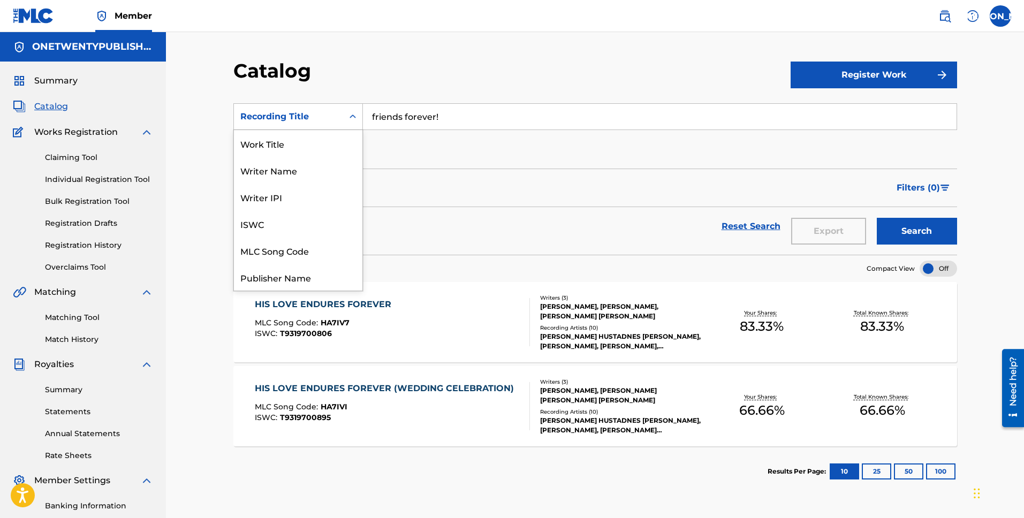
click at [312, 118] on div "Recording Title" at bounding box center [288, 116] width 96 height 13
click at [305, 149] on div "Work Title" at bounding box center [298, 143] width 128 height 27
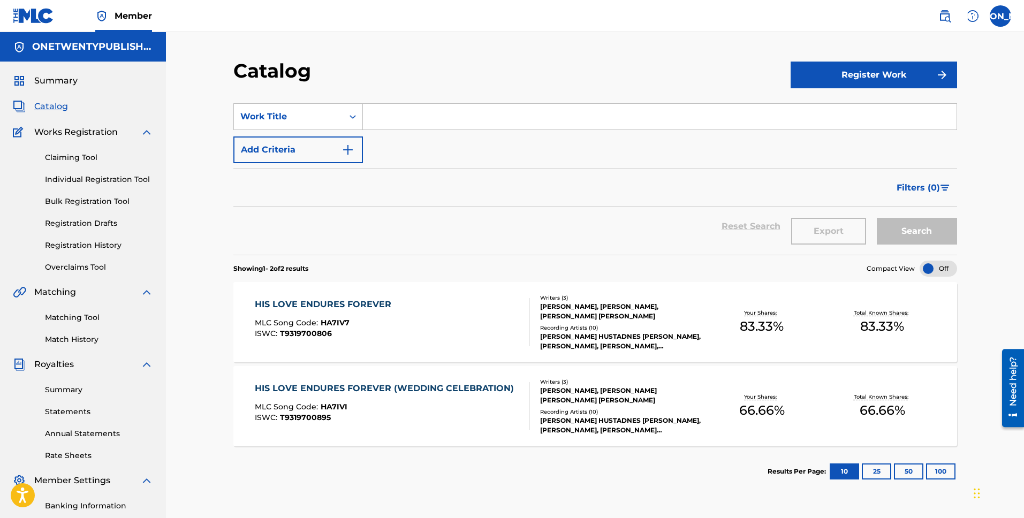
click at [437, 122] on input "Search Form" at bounding box center [660, 117] width 594 height 26
click at [877, 218] on button "Search" at bounding box center [917, 231] width 80 height 27
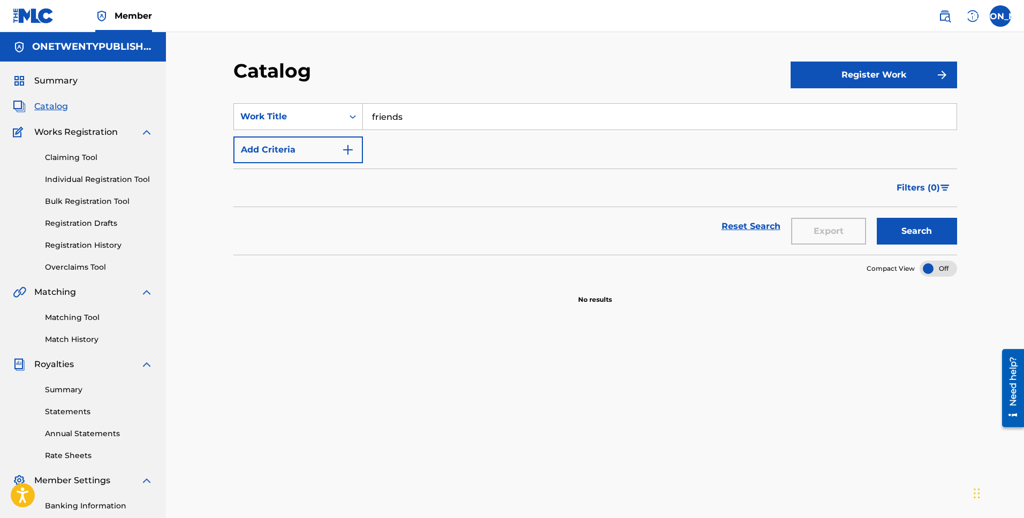
type input "friends"
click at [148, 133] on img at bounding box center [146, 132] width 13 height 13
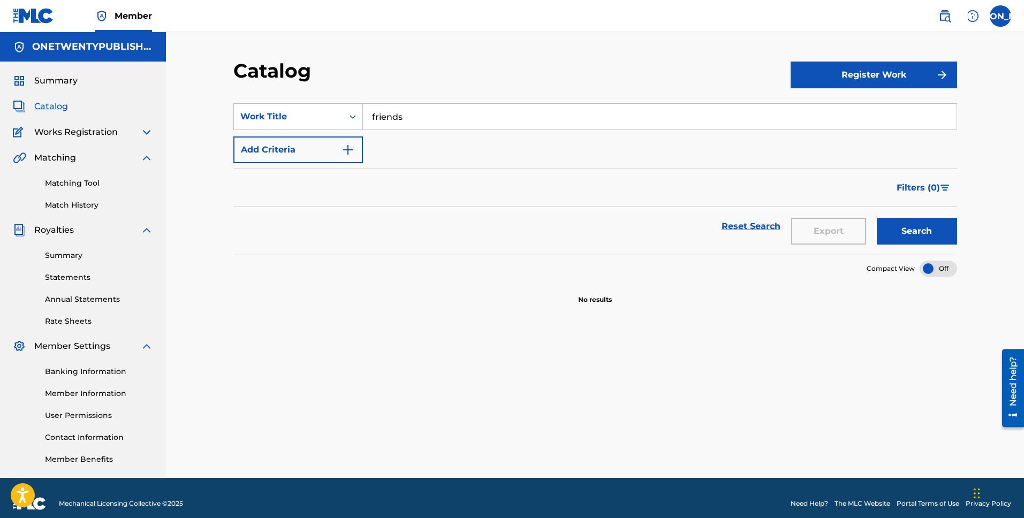
click at [148, 133] on img at bounding box center [146, 132] width 13 height 13
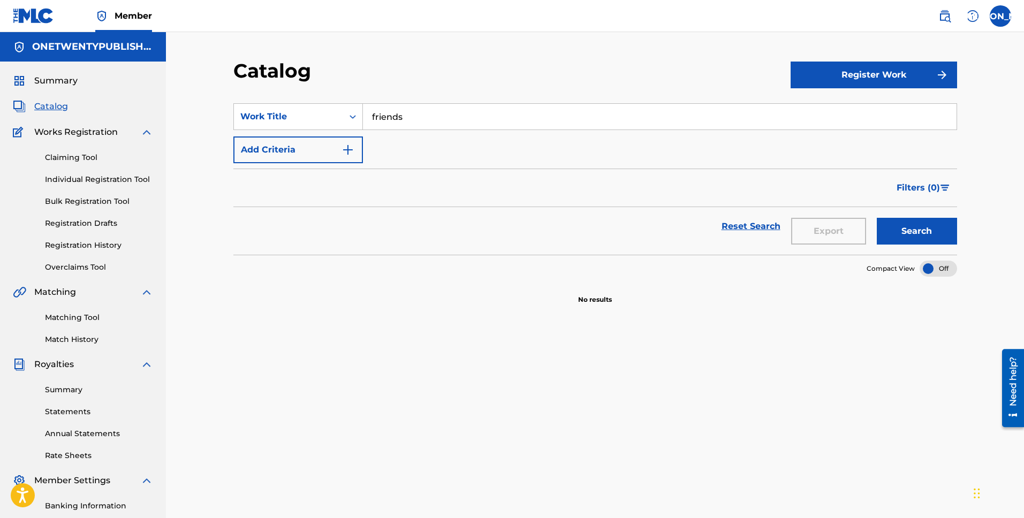
click at [204, 97] on div "Catalog Register Work SearchWithCriteria7bf5aa33-2d6f-46bc-b19f-6101dd14299e Wo…" at bounding box center [595, 322] width 858 height 580
click at [54, 80] on span "Summary" at bounding box center [55, 80] width 43 height 13
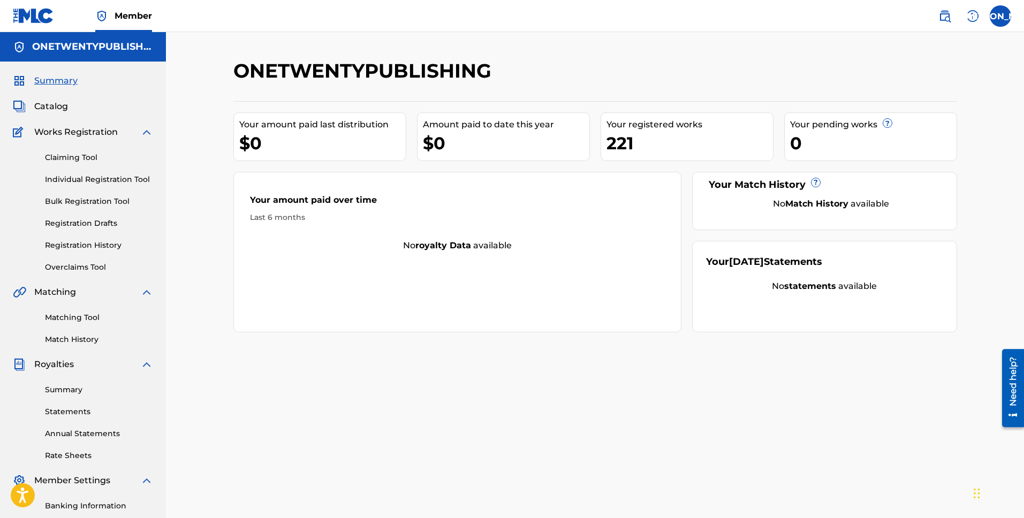
click at [63, 108] on span "Catalog" at bounding box center [51, 106] width 34 height 13
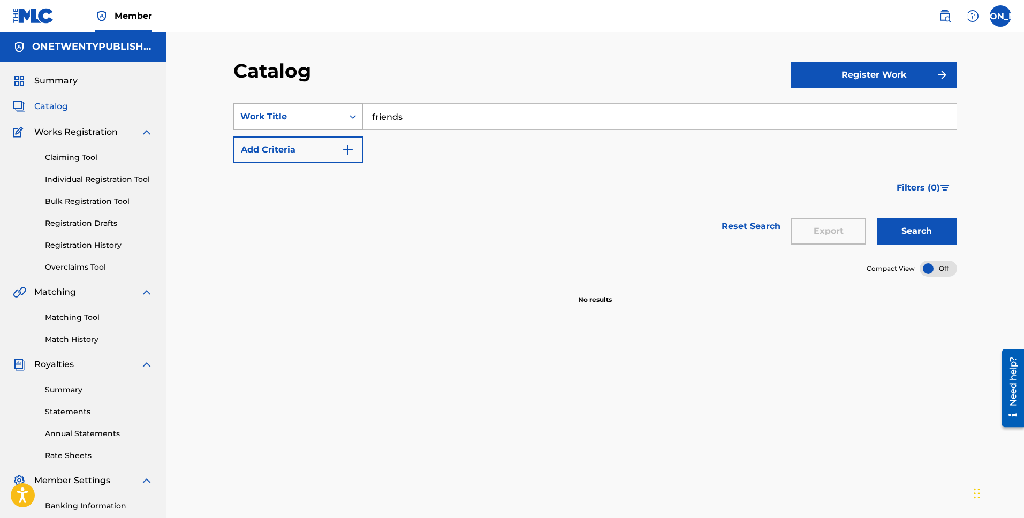
drag, startPoint x: 385, startPoint y: 113, endPoint x: 346, endPoint y: 112, distance: 39.6
click at [346, 112] on div "SearchWithCriteria7bf5aa33-2d6f-46bc-b19f-6101dd14299e Work Title friends" at bounding box center [595, 116] width 724 height 27
click at [422, 122] on input "friends" at bounding box center [660, 117] width 594 height 26
drag, startPoint x: 423, startPoint y: 118, endPoint x: 347, endPoint y: 114, distance: 76.1
click at [348, 114] on div "SearchWithCriteria7bf5aa33-2d6f-46bc-b19f-6101dd14299e Work Title friends" at bounding box center [595, 116] width 724 height 27
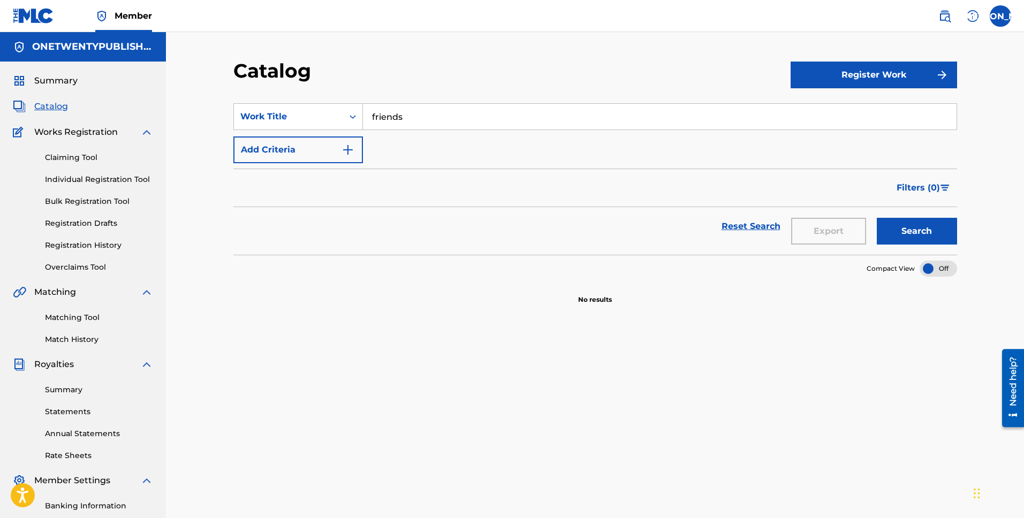
click at [412, 105] on input "friends" at bounding box center [660, 117] width 594 height 26
drag, startPoint x: 412, startPoint y: 115, endPoint x: 368, endPoint y: 114, distance: 44.4
click at [368, 114] on input "friends" at bounding box center [660, 117] width 594 height 26
click at [58, 109] on span "Catalog" at bounding box center [51, 106] width 34 height 13
drag, startPoint x: 409, startPoint y: 119, endPoint x: 337, endPoint y: 113, distance: 73.1
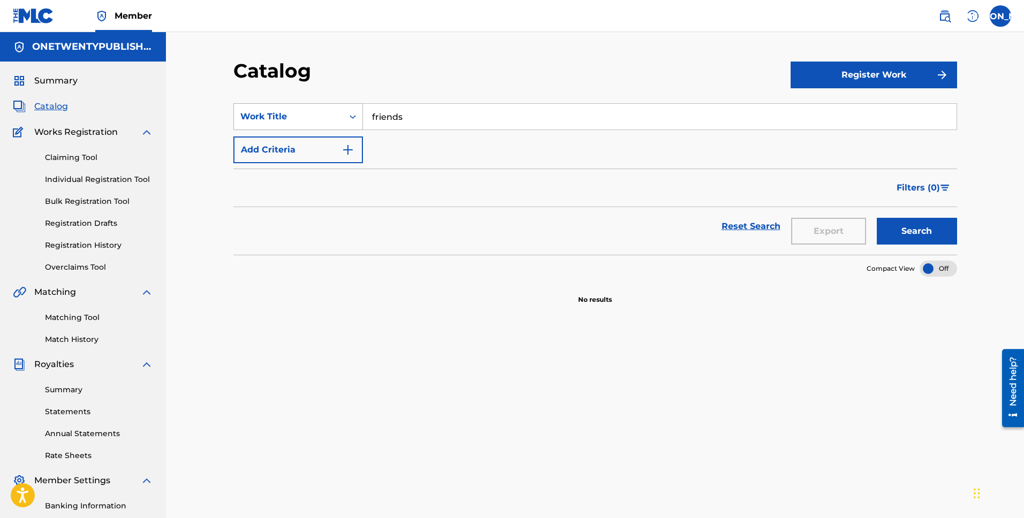
click at [337, 113] on div "SearchWithCriteria7bf5aa33-2d6f-46bc-b19f-6101dd14299e Work Title friends" at bounding box center [595, 116] width 724 height 27
click at [380, 113] on input "Search Form" at bounding box center [660, 117] width 594 height 26
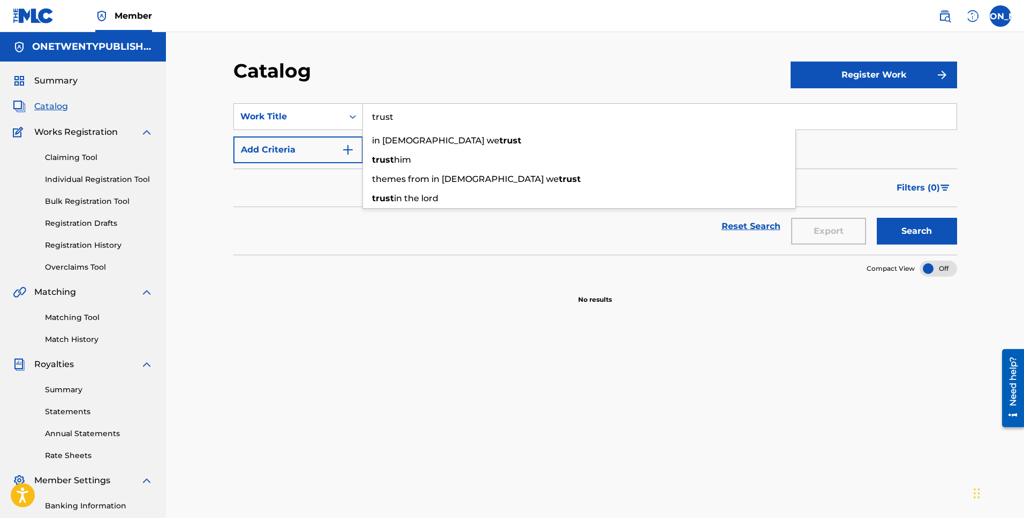
type input "trust"
click at [877, 218] on button "Search" at bounding box center [917, 231] width 80 height 27
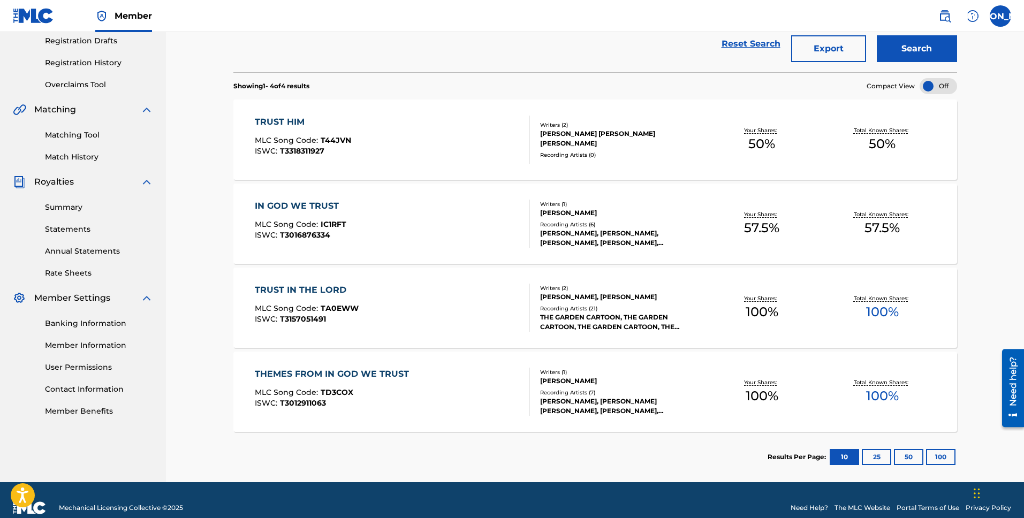
scroll to position [198, 0]
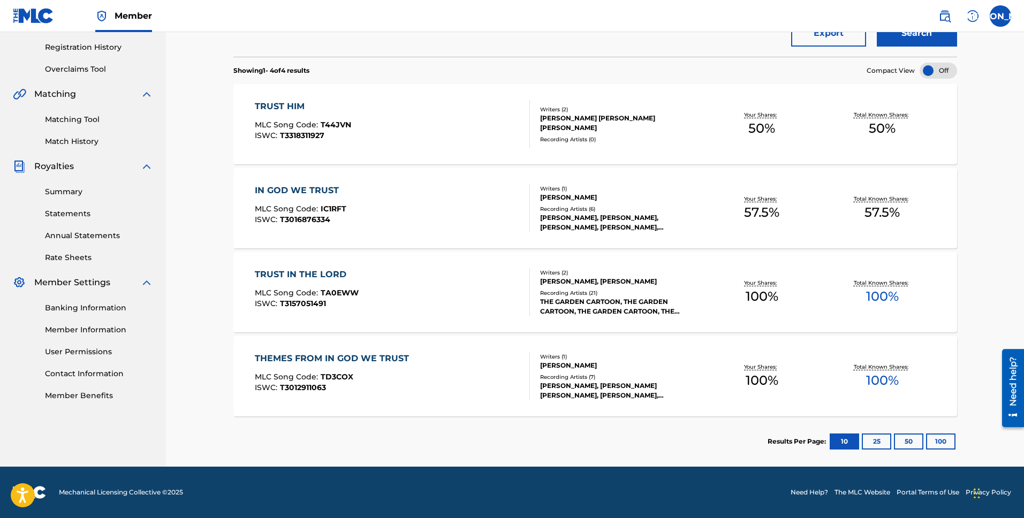
click at [329, 276] on div "TRUST IN THE LORD" at bounding box center [307, 274] width 104 height 13
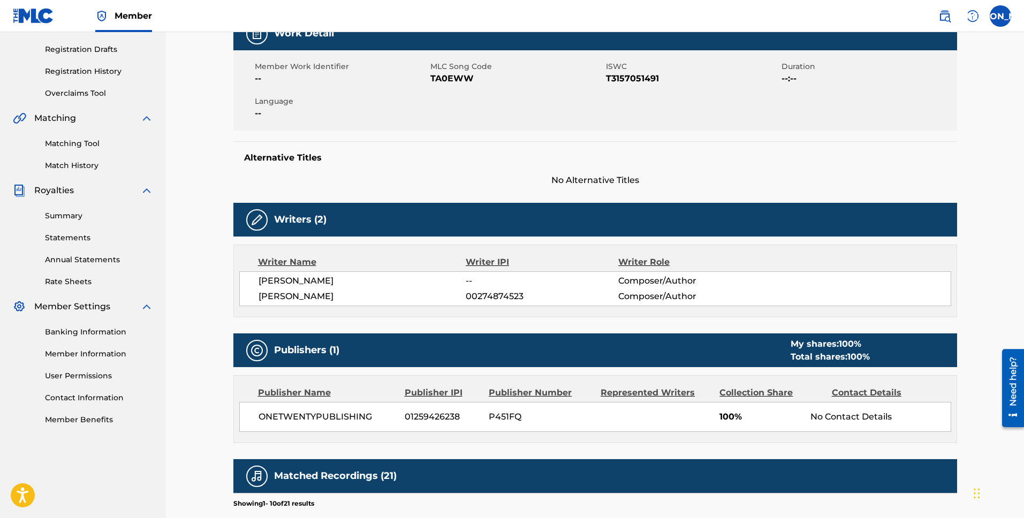
scroll to position [227, 0]
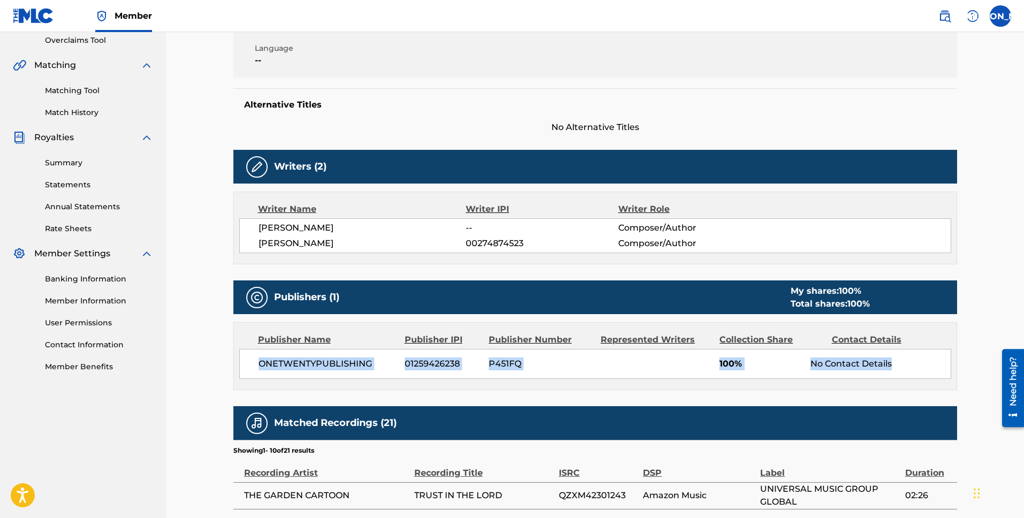
drag, startPoint x: 259, startPoint y: 363, endPoint x: 901, endPoint y: 362, distance: 642.3
click at [903, 361] on div "ONETWENTYPUBLISHING 01259426238 P451FQ 100% No Contact Details" at bounding box center [595, 364] width 712 height 30
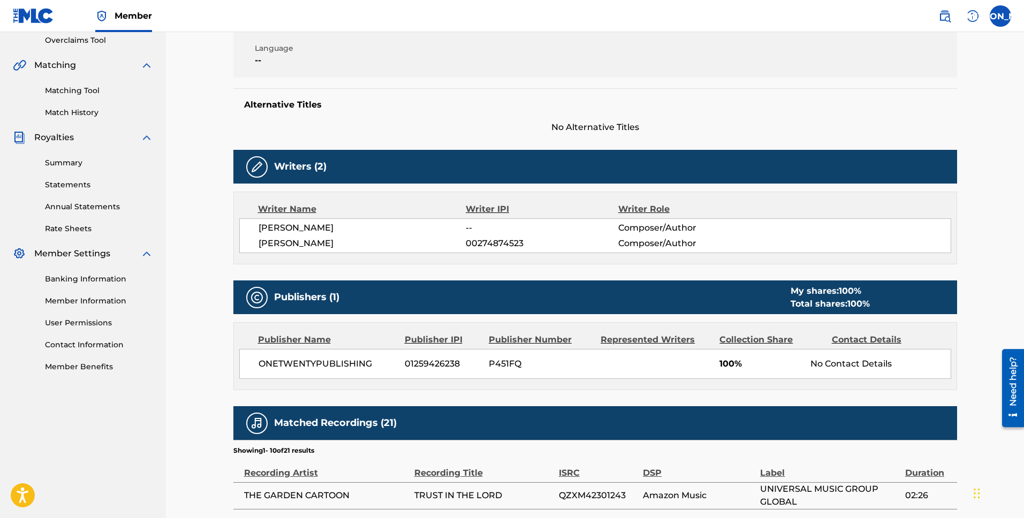
click at [589, 378] on div "ONETWENTYPUBLISHING 01259426238 P451FQ 100% No Contact Details" at bounding box center [595, 364] width 712 height 30
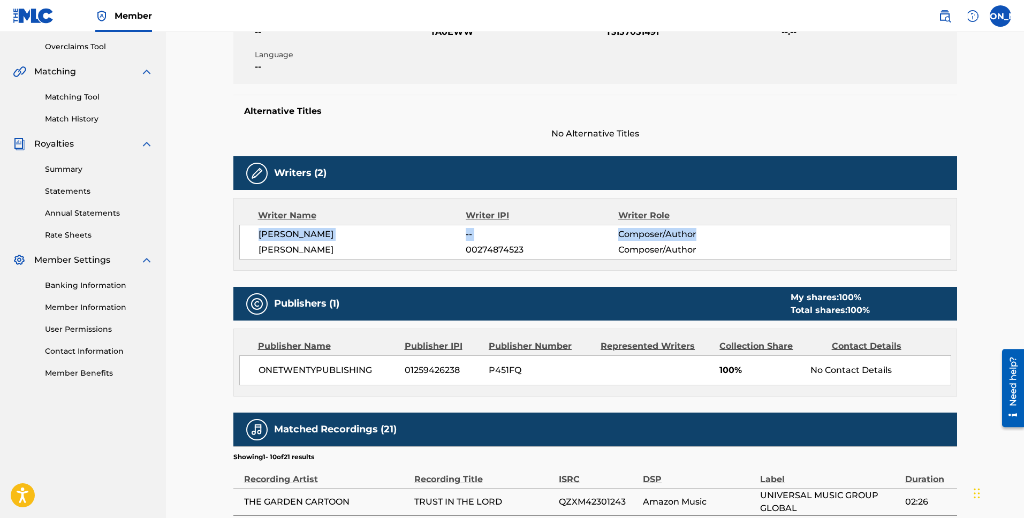
drag, startPoint x: 263, startPoint y: 231, endPoint x: 720, endPoint y: 237, distance: 456.6
click at [733, 230] on div "[PERSON_NAME] -- Composer/Author" at bounding box center [605, 234] width 692 height 13
click at [642, 369] on div "ONETWENTYPUBLISHING 01259426238 P451FQ 100% No Contact Details" at bounding box center [595, 370] width 712 height 30
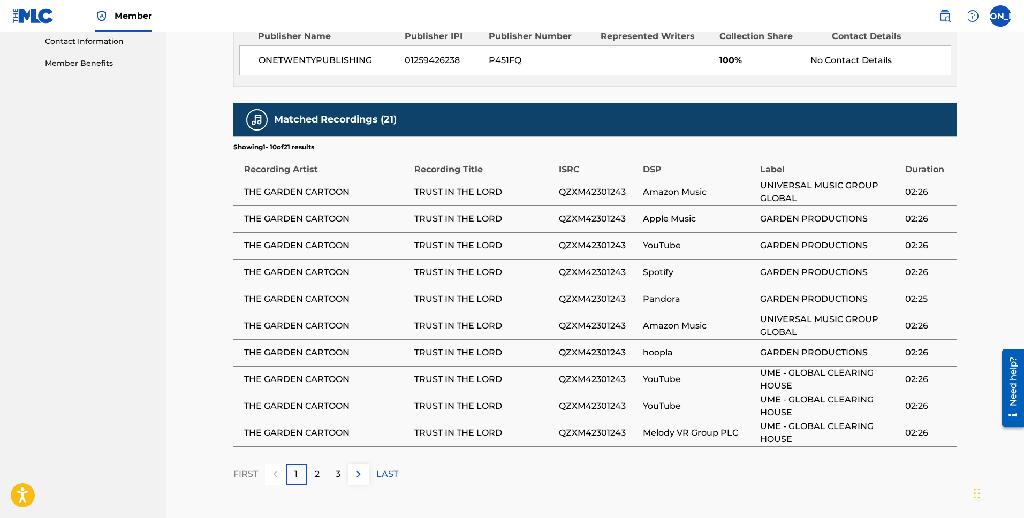
scroll to position [591, 0]
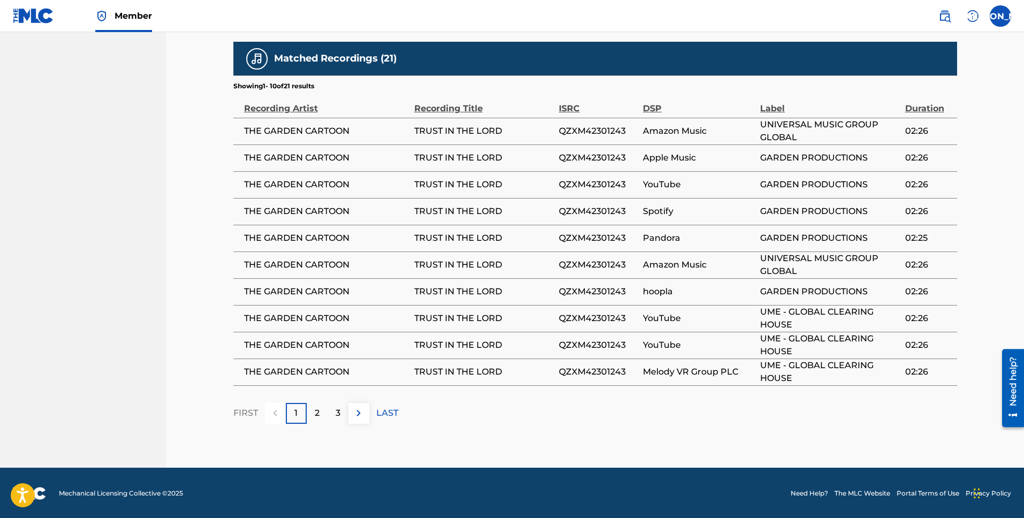
click at [320, 418] on div "2" at bounding box center [317, 413] width 21 height 21
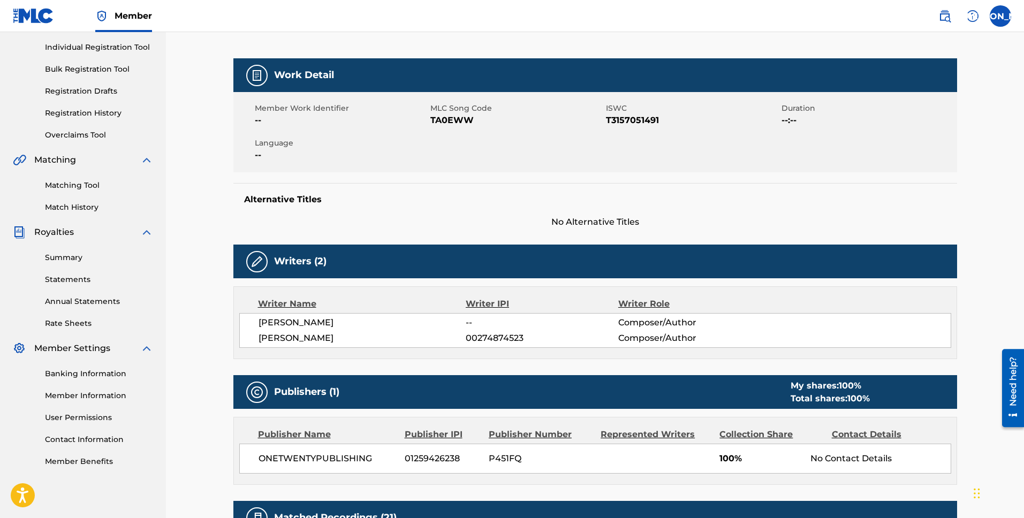
scroll to position [0, 0]
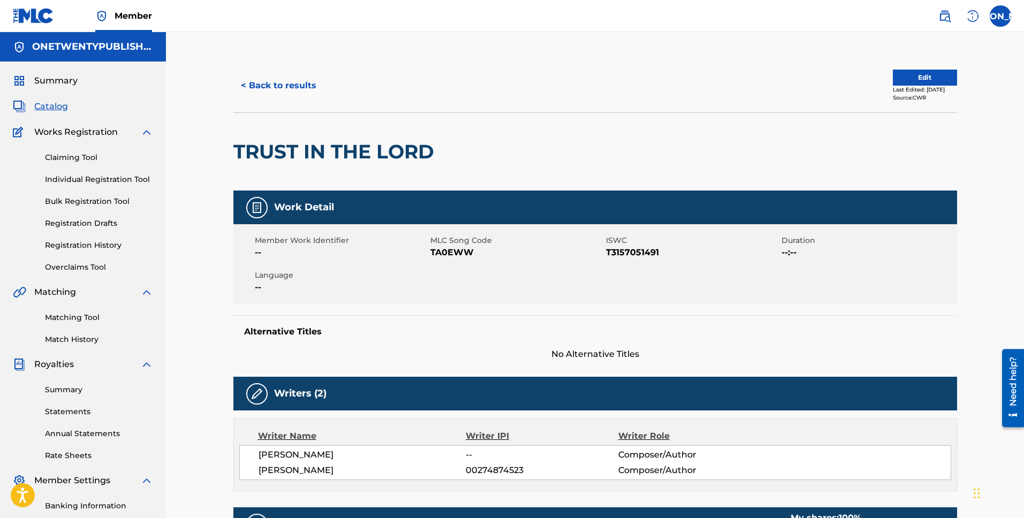
click at [304, 82] on button "< Back to results" at bounding box center [278, 85] width 90 height 27
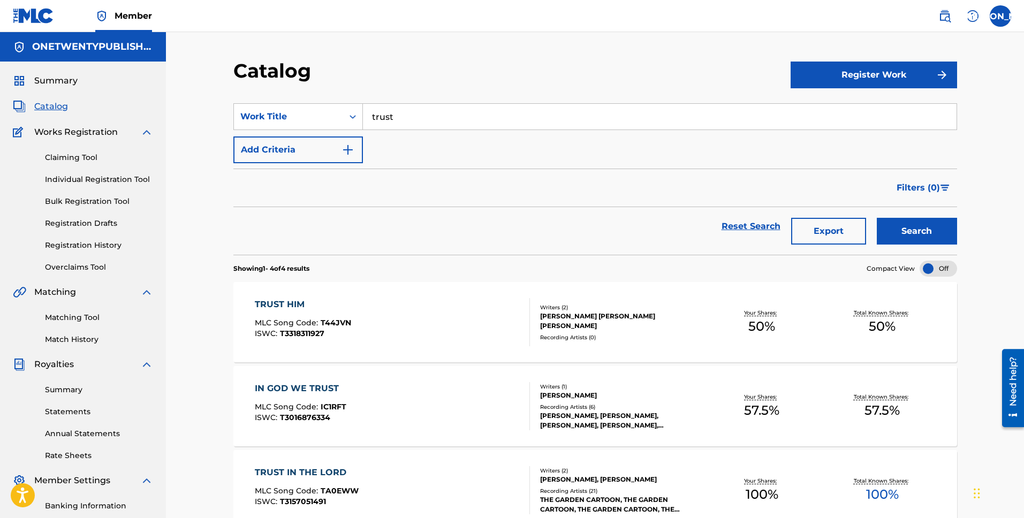
click at [409, 120] on input "trust" at bounding box center [660, 117] width 594 height 26
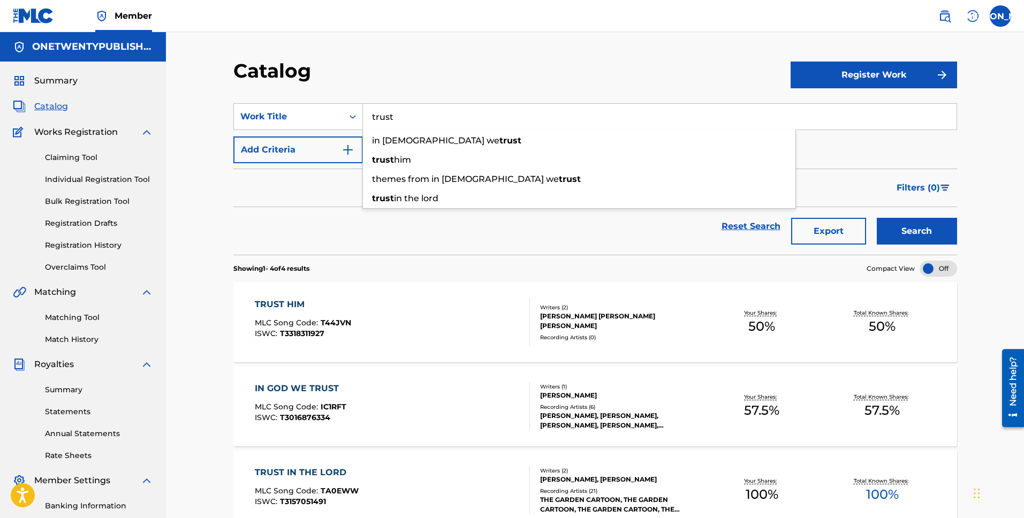
drag, startPoint x: 421, startPoint y: 118, endPoint x: 366, endPoint y: 117, distance: 55.7
click at [366, 117] on input "trust" at bounding box center [660, 117] width 594 height 26
click at [467, 43] on div "Catalog Register Work SearchWithCriteria7bf5aa33-2d6f-46bc-b19f-6101dd14299e Wo…" at bounding box center [595, 348] width 858 height 633
drag, startPoint x: 403, startPoint y: 118, endPoint x: 363, endPoint y: 120, distance: 40.2
click at [363, 120] on input "trust" at bounding box center [660, 117] width 594 height 26
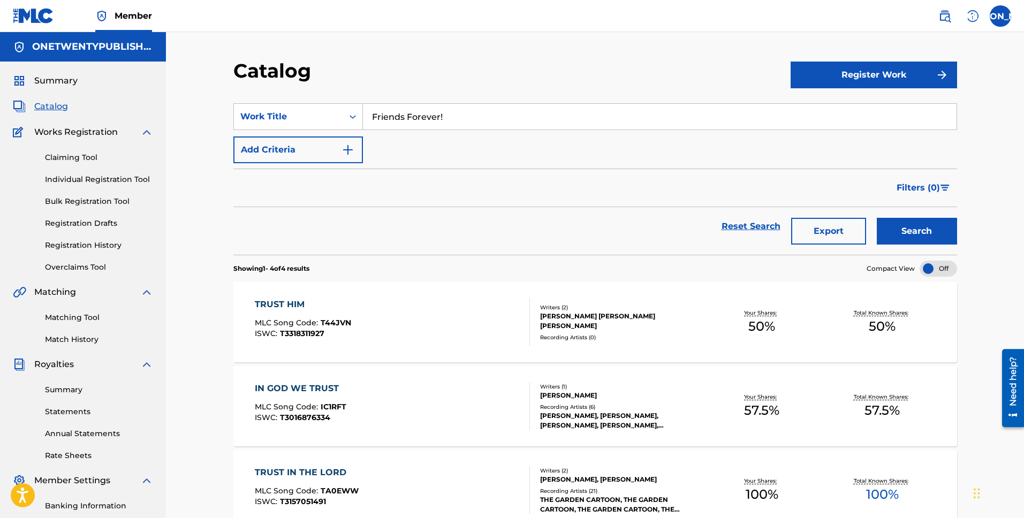
type input "Friends Forever!"
click at [877, 218] on button "Search" at bounding box center [917, 231] width 80 height 27
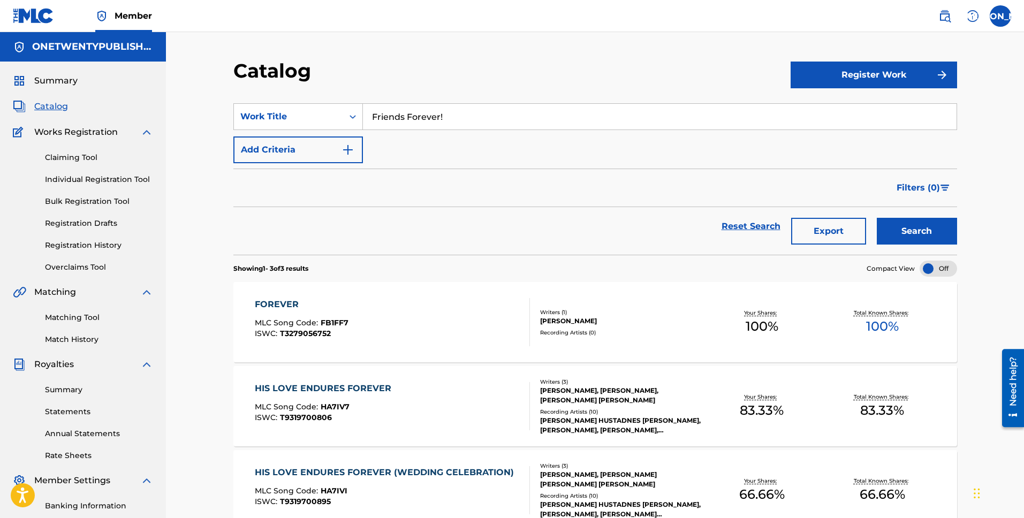
drag, startPoint x: 450, startPoint y: 118, endPoint x: 366, endPoint y: 109, distance: 85.0
click at [366, 109] on input "Friends Forever!" at bounding box center [660, 117] width 594 height 26
click at [325, 117] on div "Work Title" at bounding box center [288, 116] width 96 height 13
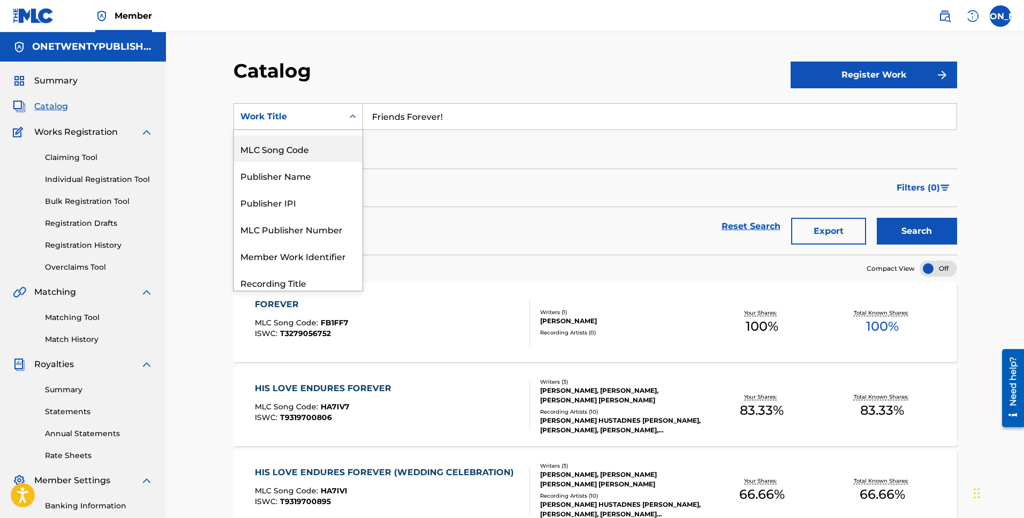
scroll to position [61, 0]
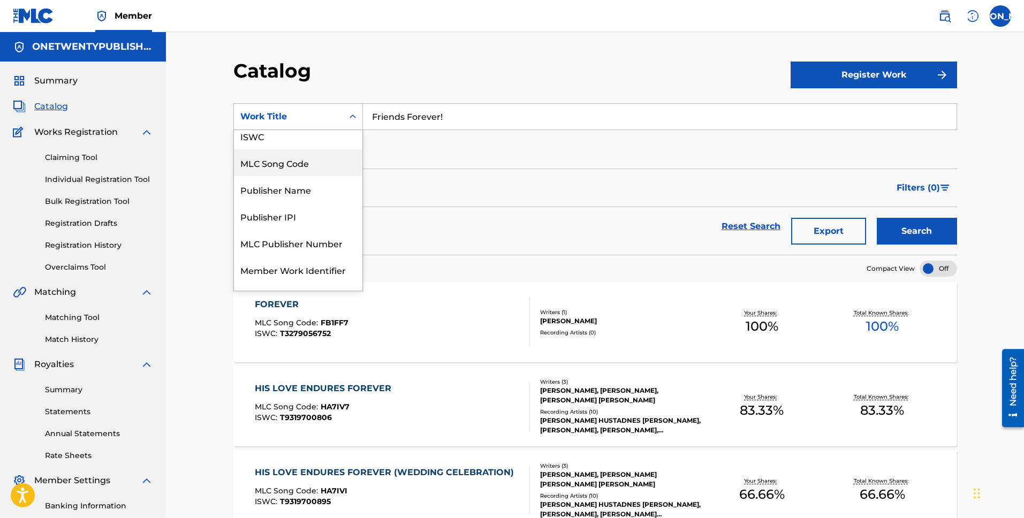
click at [298, 170] on div "MLC Song Code" at bounding box center [298, 162] width 128 height 27
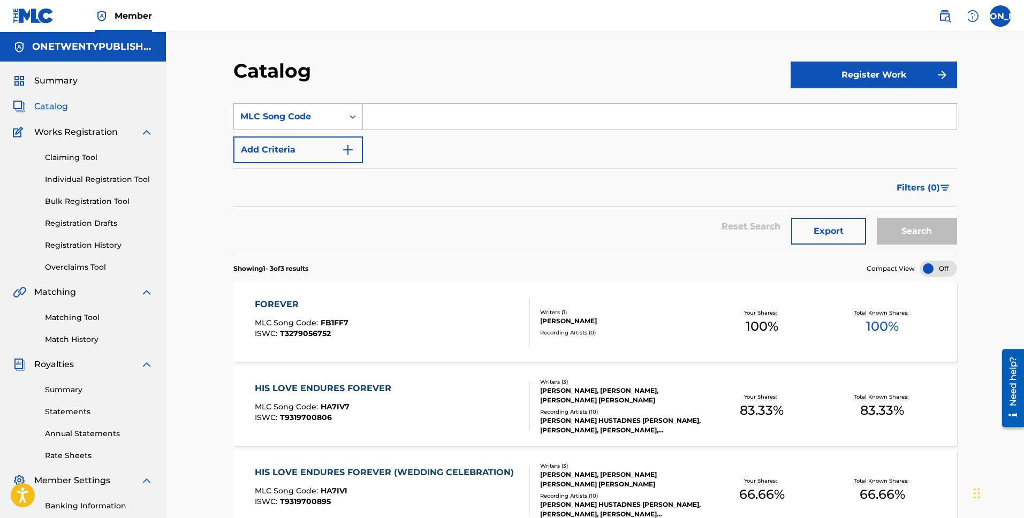
click at [395, 119] on input "Search Form" at bounding box center [660, 117] width 594 height 26
paste input "FI872Z"
type input "FI872Z"
click at [929, 230] on button "Search" at bounding box center [917, 231] width 80 height 27
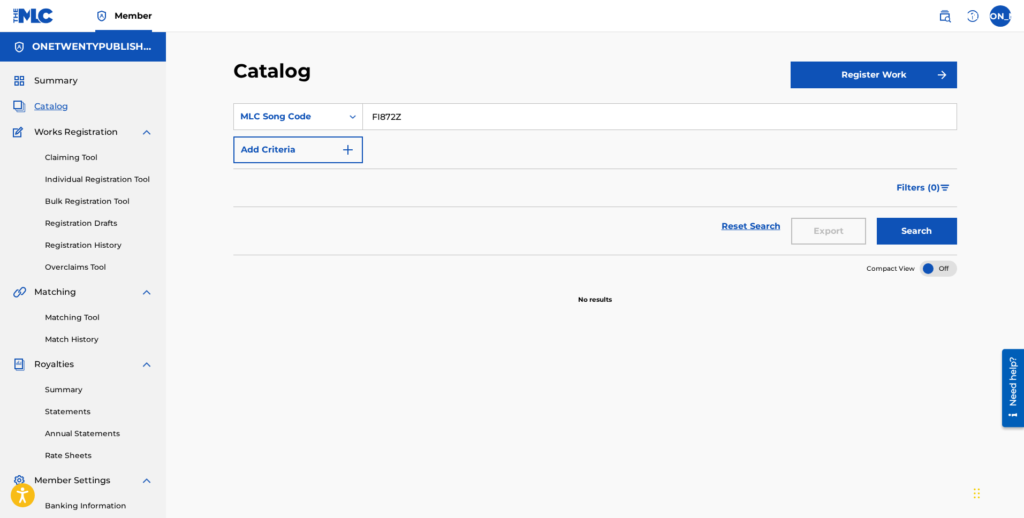
click at [917, 232] on button "Search" at bounding box center [917, 231] width 80 height 27
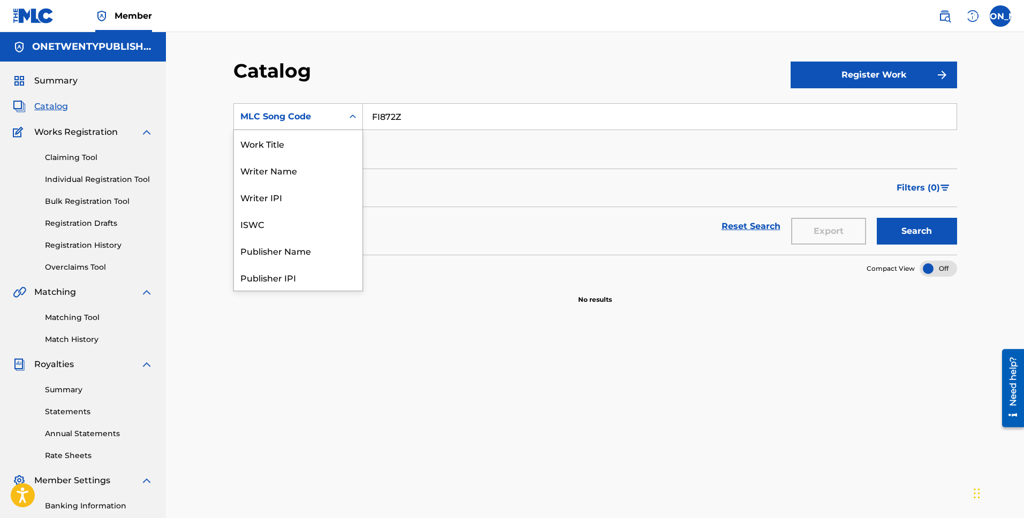
click at [344, 118] on div "Search Form" at bounding box center [352, 116] width 19 height 19
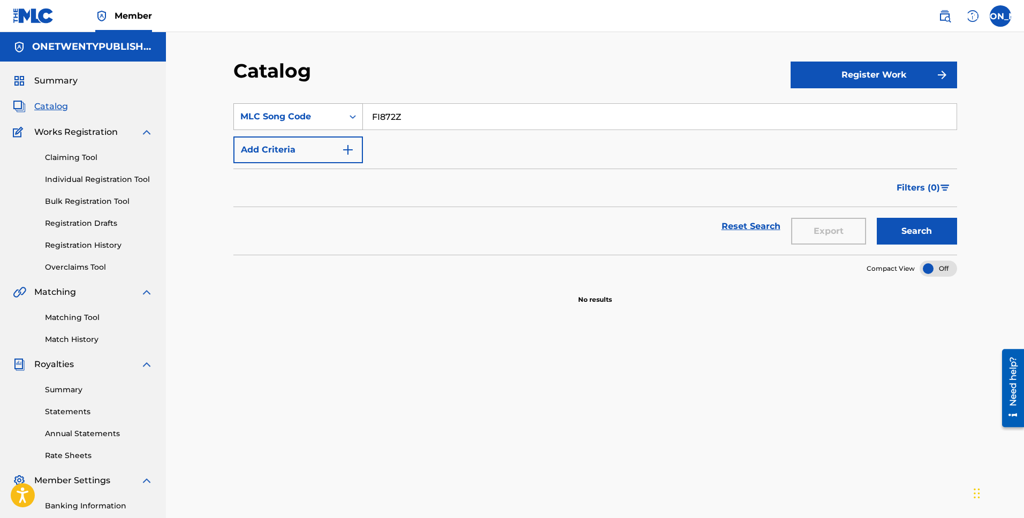
drag, startPoint x: 418, startPoint y: 114, endPoint x: 333, endPoint y: 110, distance: 84.7
click at [335, 109] on div "SearchWithCriteriacaf965dc-6945-4ef6-a95b-41a25d32575b MLC Song Code FI872Z" at bounding box center [595, 116] width 724 height 27
click at [427, 115] on input "FI872Z" at bounding box center [660, 117] width 594 height 26
drag, startPoint x: 409, startPoint y: 117, endPoint x: 354, endPoint y: 112, distance: 55.9
click at [354, 112] on div "SearchWithCriteriacaf965dc-6945-4ef6-a95b-41a25d32575b MLC Song Code FI872Z" at bounding box center [595, 116] width 724 height 27
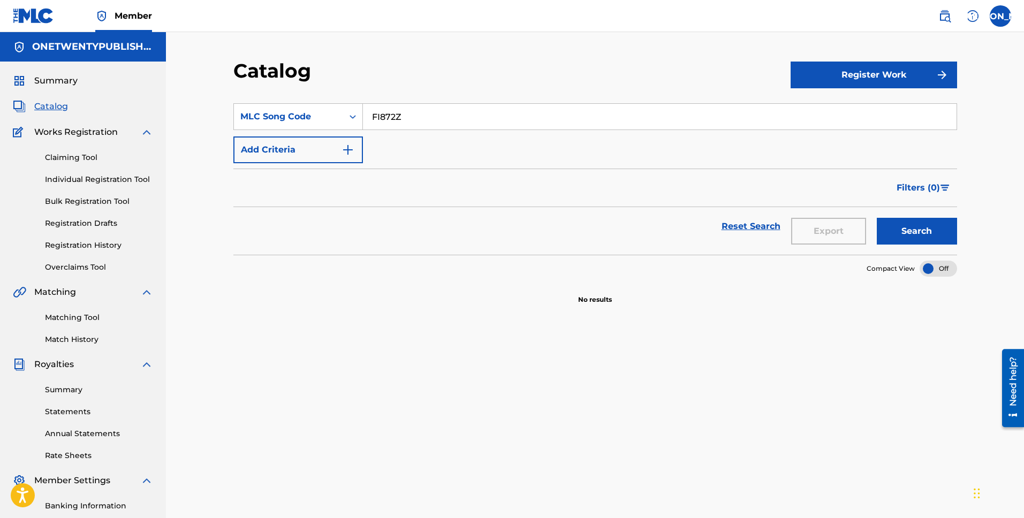
click at [86, 158] on link "Claiming Tool" at bounding box center [99, 157] width 108 height 11
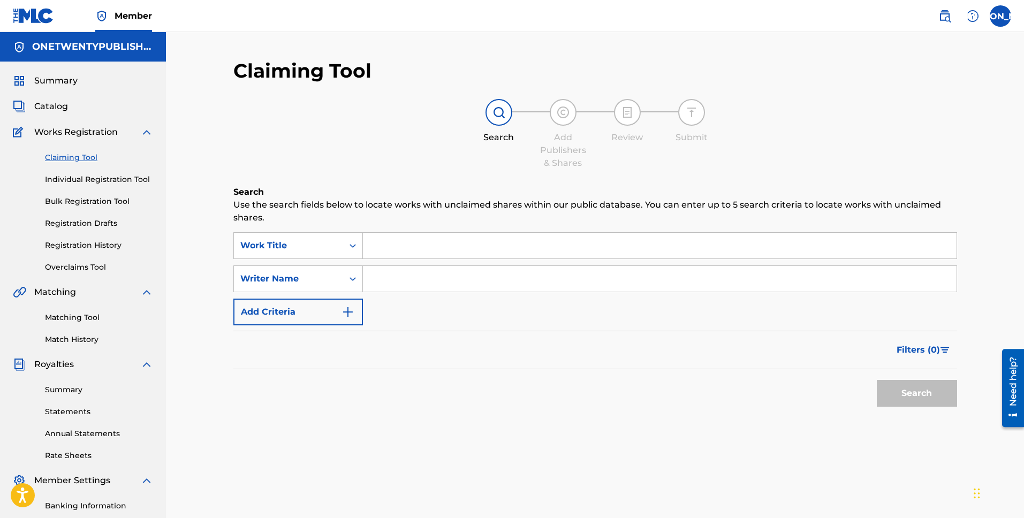
click at [396, 242] on input "Search Form" at bounding box center [660, 246] width 594 height 26
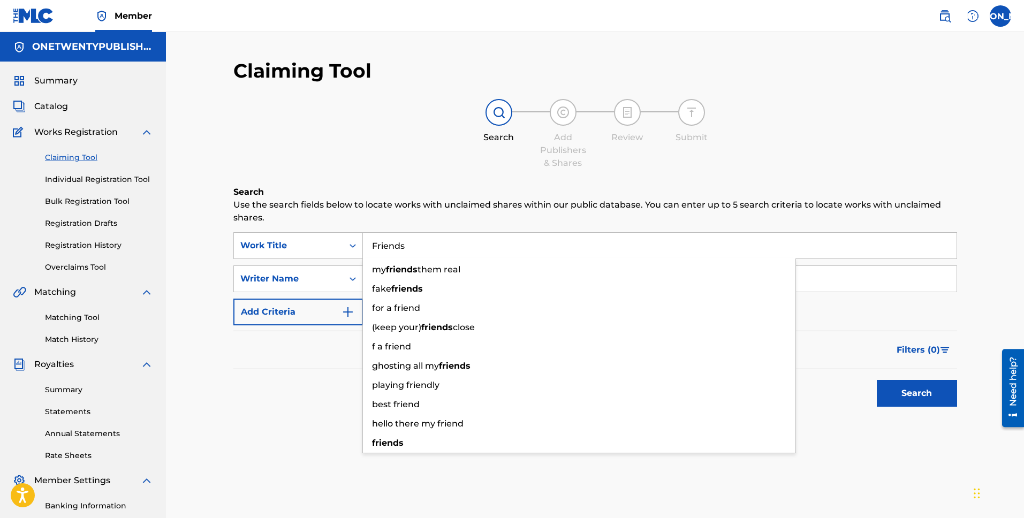
click at [877, 380] on button "Search" at bounding box center [917, 393] width 80 height 27
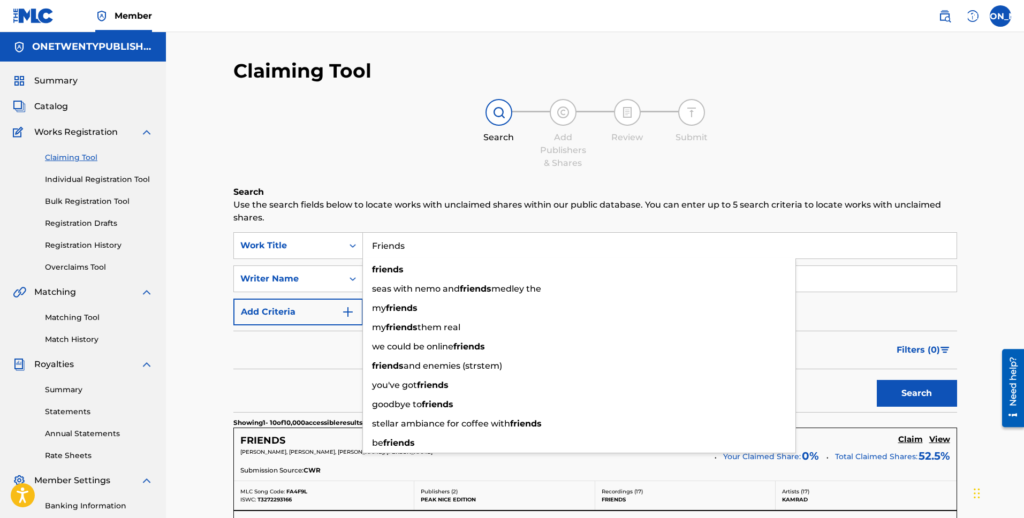
click at [392, 244] on input "Friends" at bounding box center [660, 246] width 594 height 26
click at [400, 267] on strong "friends" at bounding box center [388, 269] width 32 height 10
type input "friends"
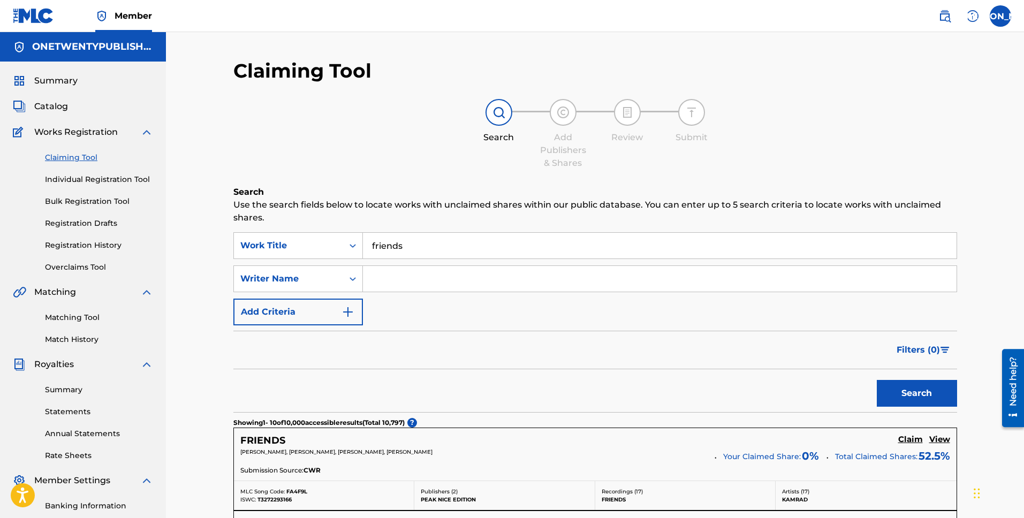
click at [394, 278] on input "Search Form" at bounding box center [660, 279] width 594 height 26
type input "[PERSON_NAME]"
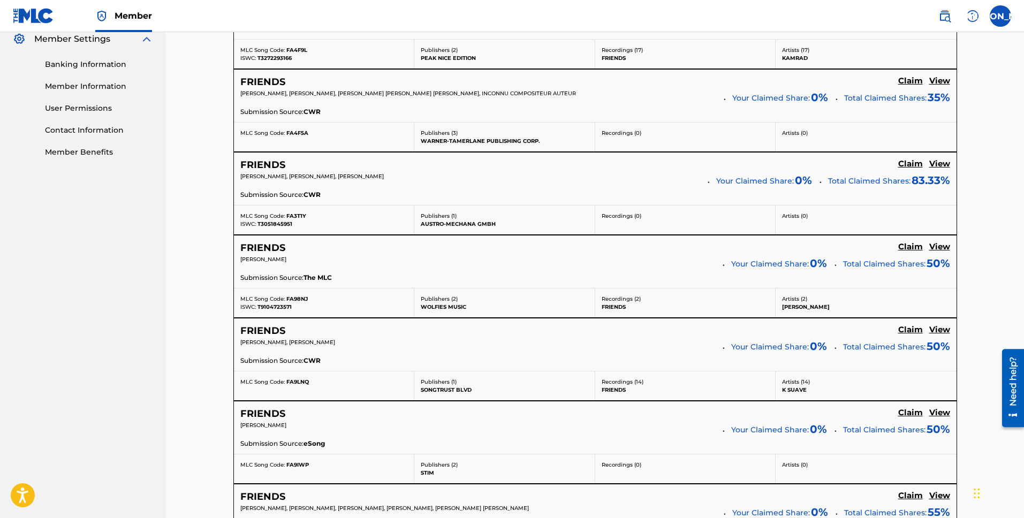
scroll to position [21, 0]
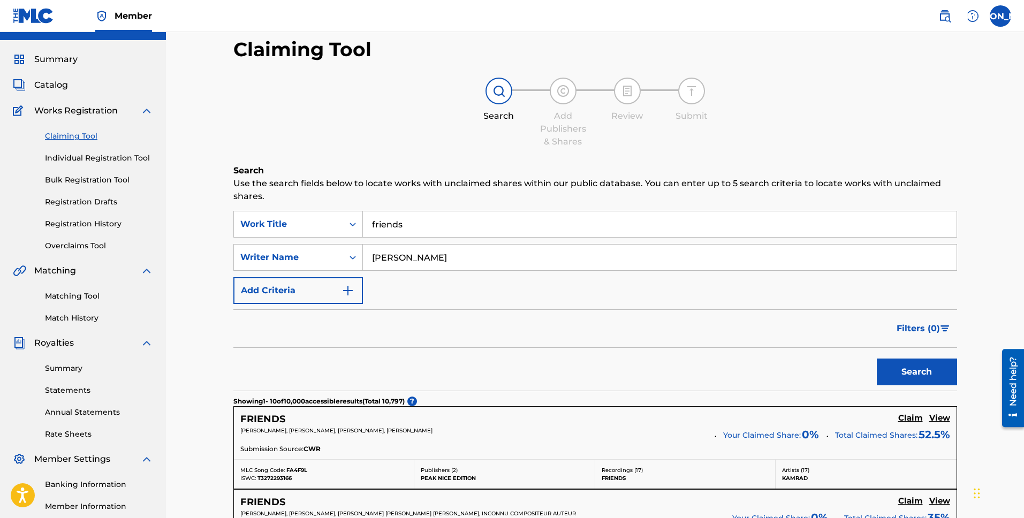
click at [422, 225] on input "friends" at bounding box center [660, 224] width 594 height 26
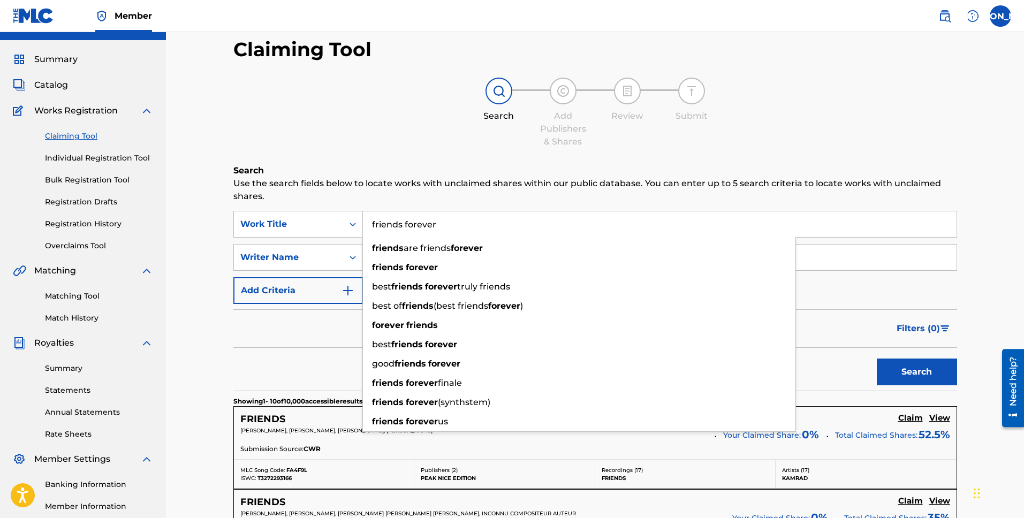
click at [569, 219] on input "friends forever" at bounding box center [660, 224] width 594 height 26
click at [877, 359] on button "Search" at bounding box center [917, 372] width 80 height 27
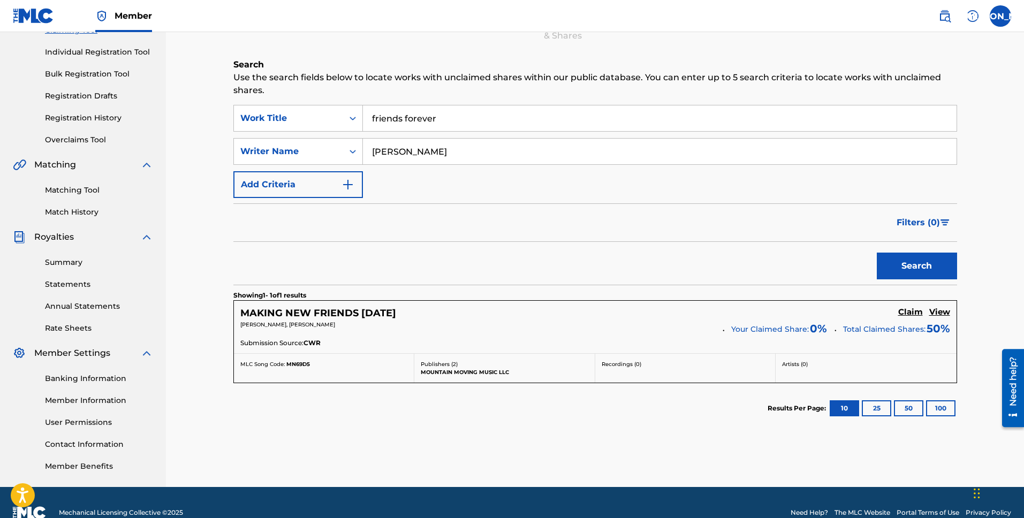
scroll to position [4, 0]
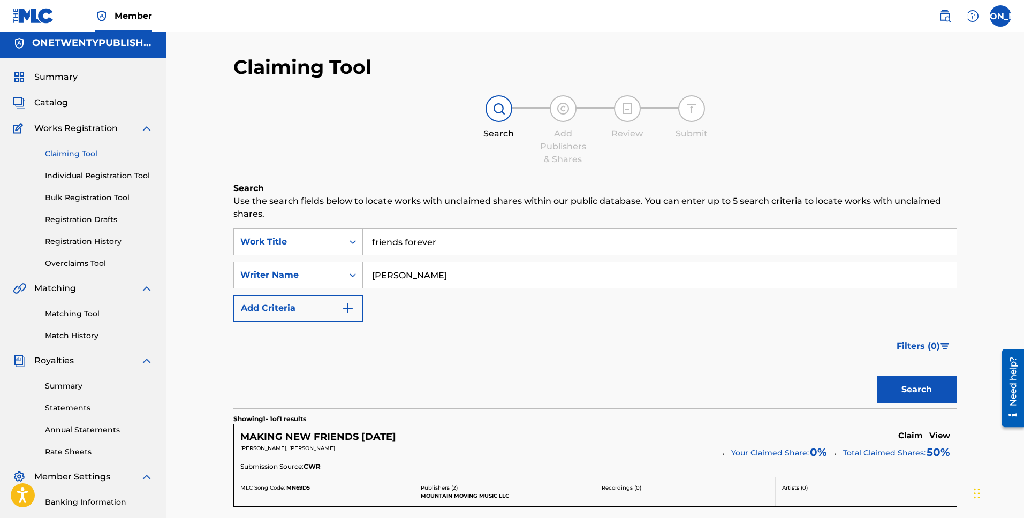
click at [442, 244] on input "friends forever" at bounding box center [660, 242] width 594 height 26
type input "friends forever!"
click at [877, 376] on button "Search" at bounding box center [917, 389] width 80 height 27
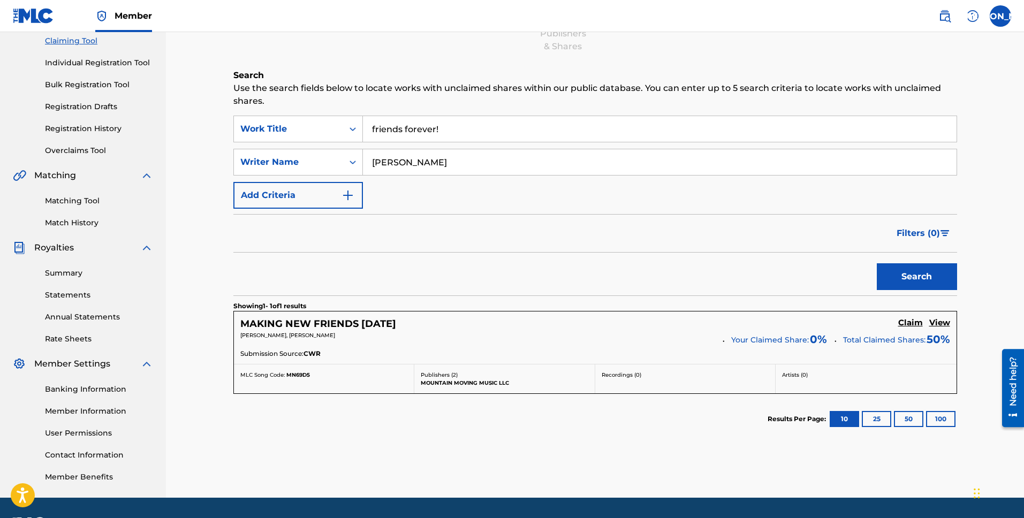
click at [362, 320] on h5 "MAKING NEW FRIENDS [DATE]" at bounding box center [318, 324] width 156 height 12
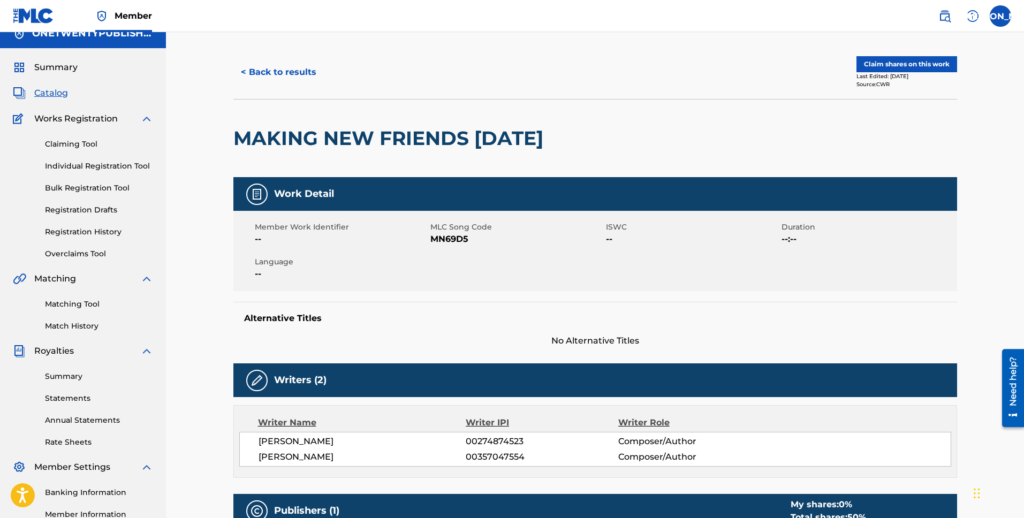
scroll to position [75, 0]
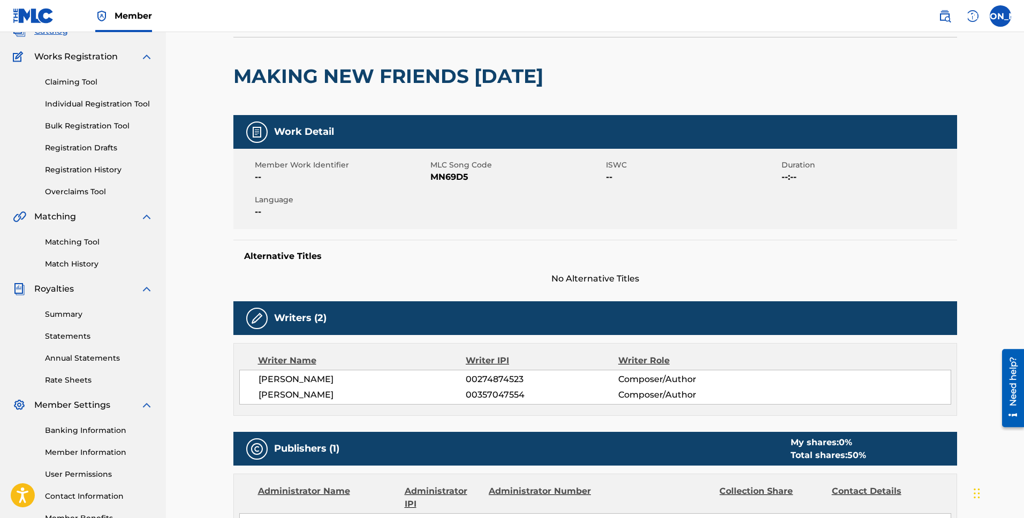
click at [448, 177] on span "MN69D5" at bounding box center [516, 177] width 173 height 13
click at [449, 177] on span "MN69D5" at bounding box center [516, 177] width 173 height 13
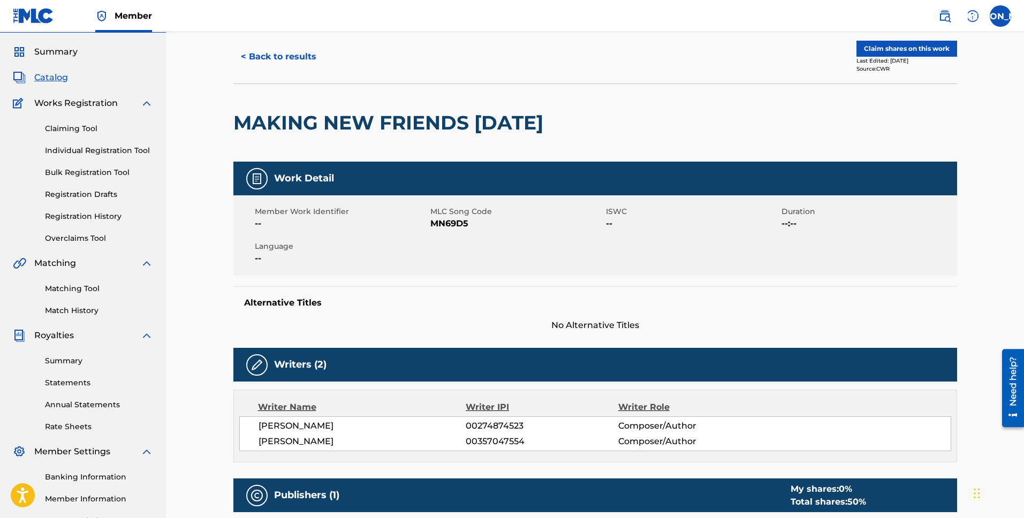
click at [453, 265] on div "Member Work Identifier -- MLC Song Code MN69D5 ISWC -- Duration --:-- Language …" at bounding box center [595, 235] width 724 height 80
click at [447, 223] on span "MN69D5" at bounding box center [516, 223] width 173 height 13
click at [448, 223] on span "MN69D5" at bounding box center [516, 223] width 173 height 13
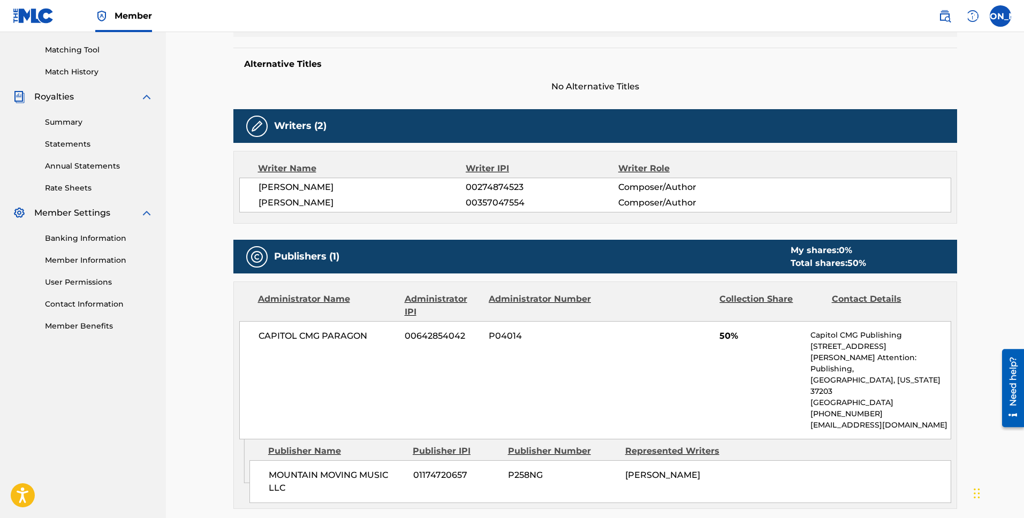
scroll to position [335, 0]
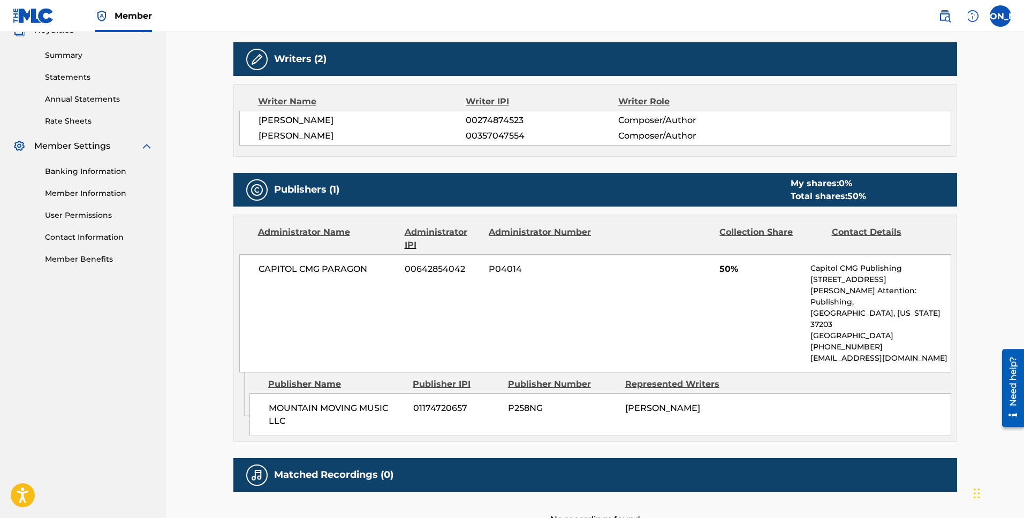
click at [372, 407] on span "MOUNTAIN MOVING MUSIC LLC" at bounding box center [337, 415] width 136 height 26
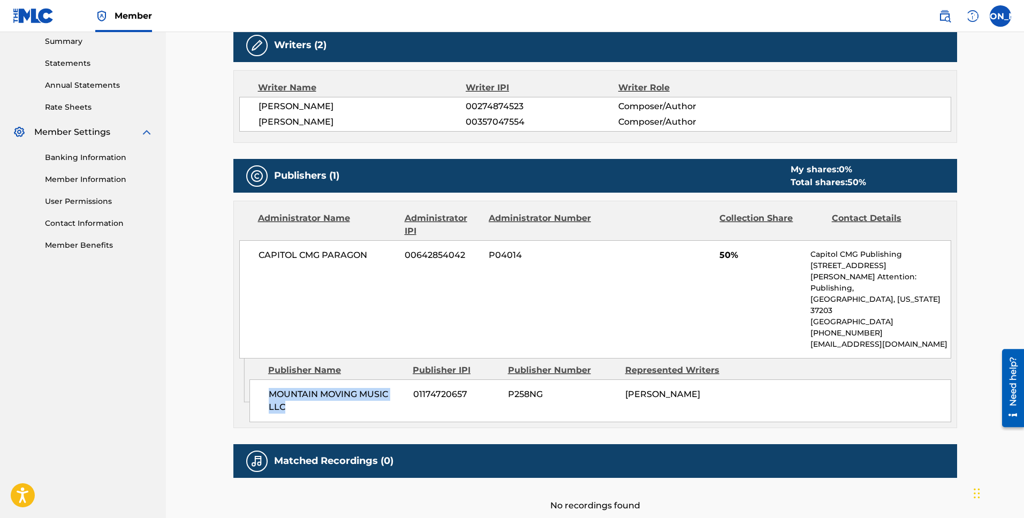
drag, startPoint x: 270, startPoint y: 383, endPoint x: 382, endPoint y: 400, distance: 113.7
click at [382, 400] on span "MOUNTAIN MOVING MUSIC LLC" at bounding box center [337, 401] width 136 height 26
click at [698, 389] on span "[PERSON_NAME]" at bounding box center [662, 394] width 75 height 10
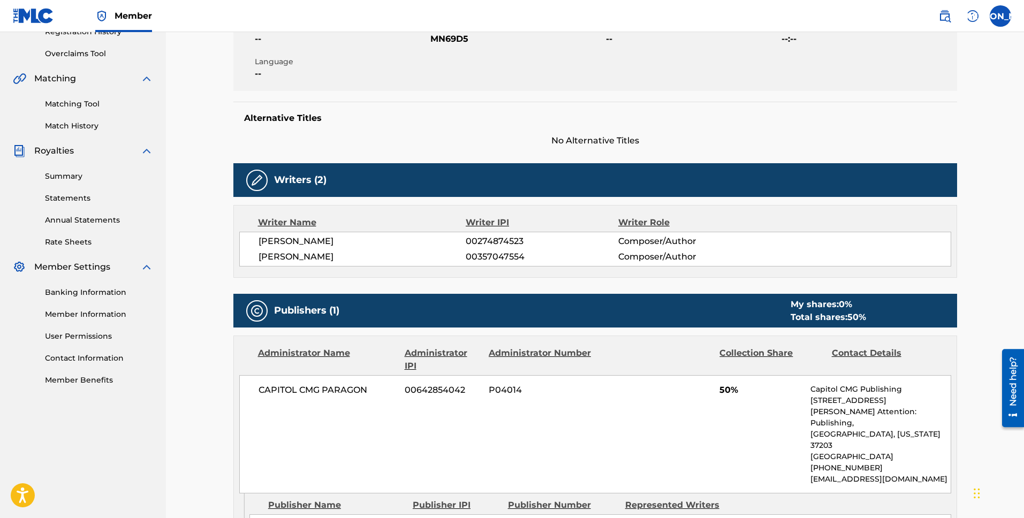
scroll to position [0, 0]
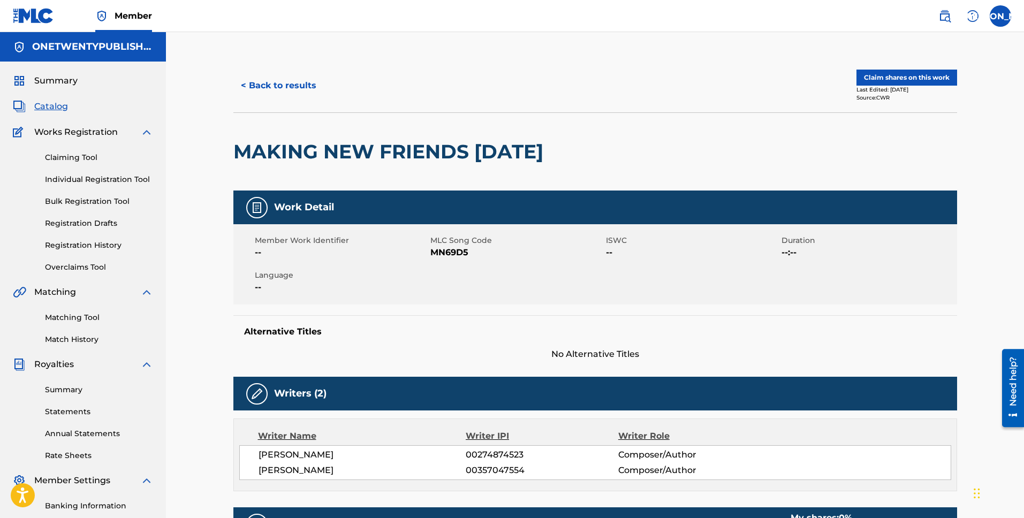
click at [883, 97] on div "Source: CWR" at bounding box center [906, 98] width 101 height 8
drag, startPoint x: 883, startPoint y: 97, endPoint x: 900, endPoint y: 102, distance: 17.4
click at [883, 96] on div "Source: CWR" at bounding box center [906, 98] width 101 height 8
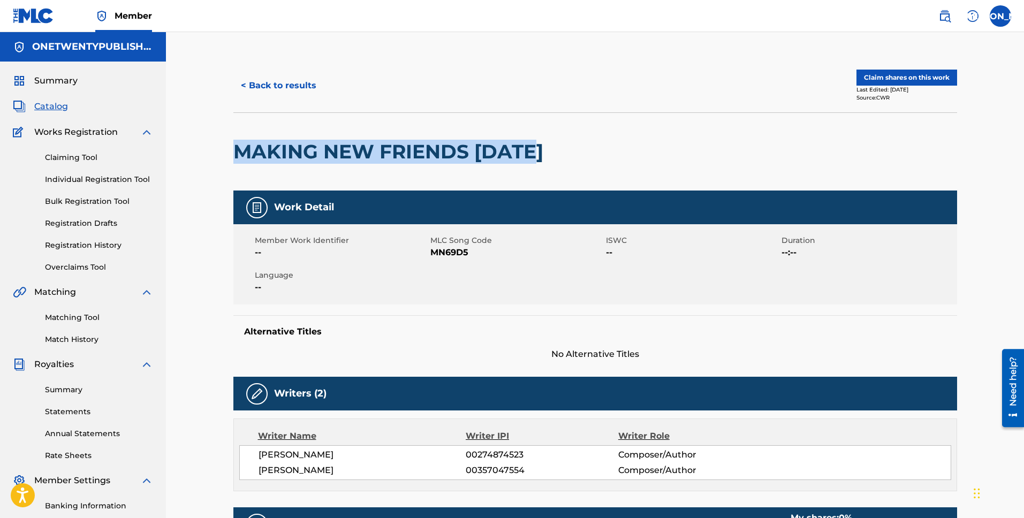
drag, startPoint x: 543, startPoint y: 151, endPoint x: 232, endPoint y: 153, distance: 310.5
click at [232, 153] on div "< Back to results Claim shares on this work Last Edited: [DATE] Source: CWR MAK…" at bounding box center [595, 481] width 749 height 845
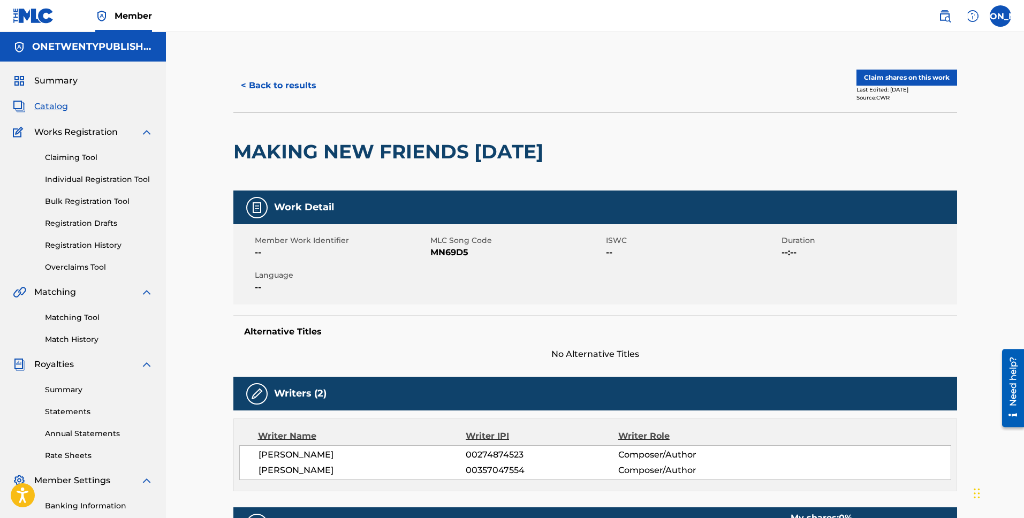
click at [536, 151] on h2 "MAKING NEW FRIENDS [DATE]" at bounding box center [390, 152] width 315 height 24
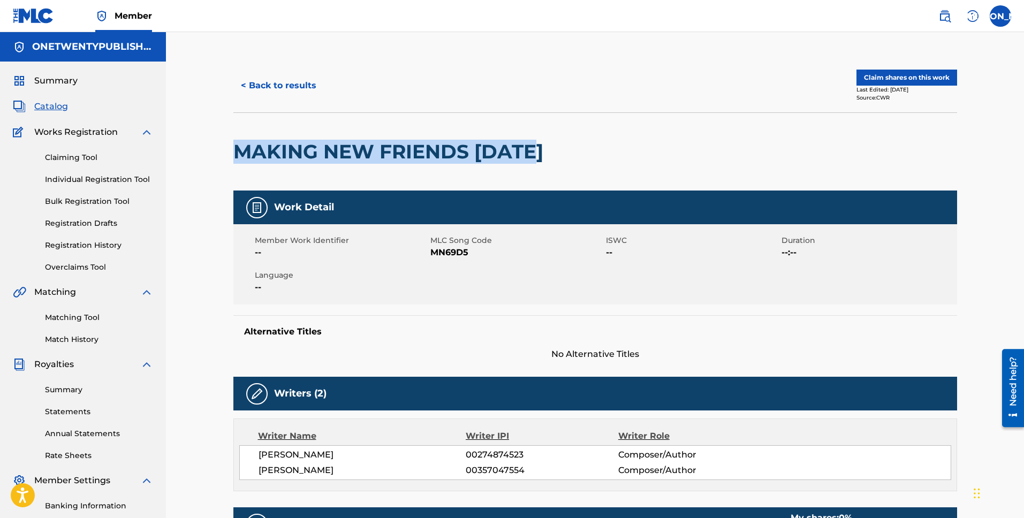
drag, startPoint x: 539, startPoint y: 150, endPoint x: 230, endPoint y: 143, distance: 308.9
click at [231, 143] on div "< Back to results Claim shares on this work Last Edited: [DATE] Source: CWR MAK…" at bounding box center [595, 481] width 749 height 845
copy h2 "MAKING NEW FRIENDS [DATE]"
click at [46, 101] on span "Catalog" at bounding box center [51, 106] width 34 height 13
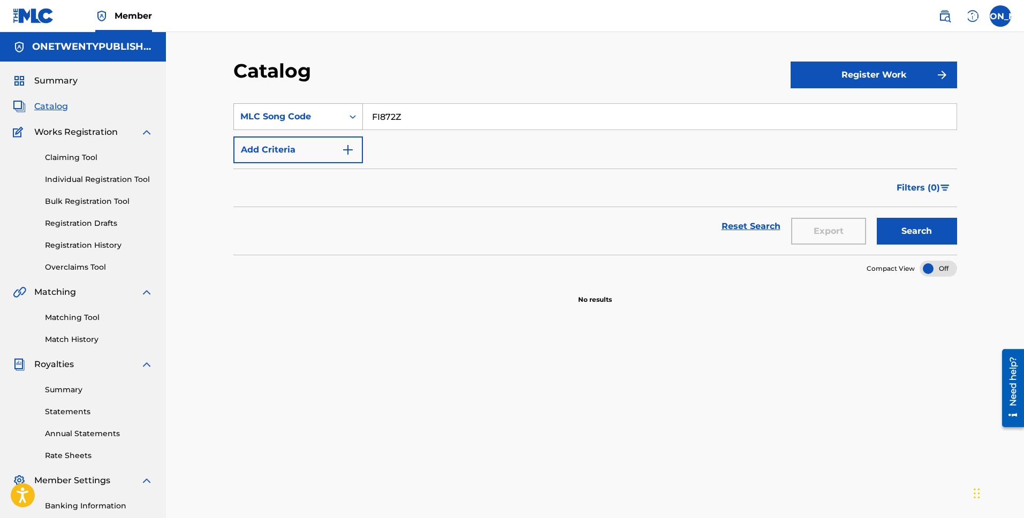
click at [348, 117] on icon "Search Form" at bounding box center [352, 116] width 11 height 11
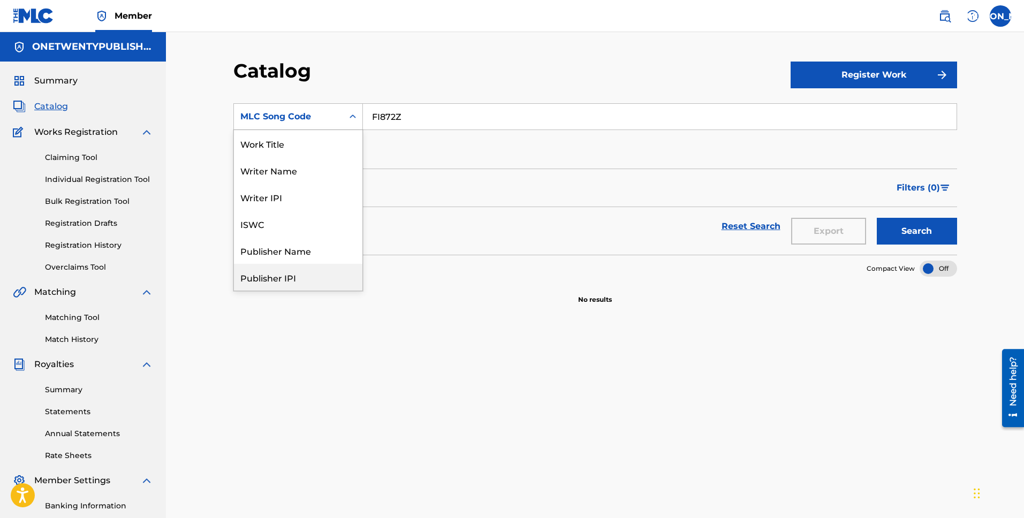
drag, startPoint x: 430, startPoint y: 353, endPoint x: 325, endPoint y: 314, distance: 112.5
click at [430, 353] on div "SearchWithCriteriacaf965dc-6945-4ef6-a95b-41a25d32575b Publisher IPI, 6 of 12. …" at bounding box center [595, 366] width 724 height 553
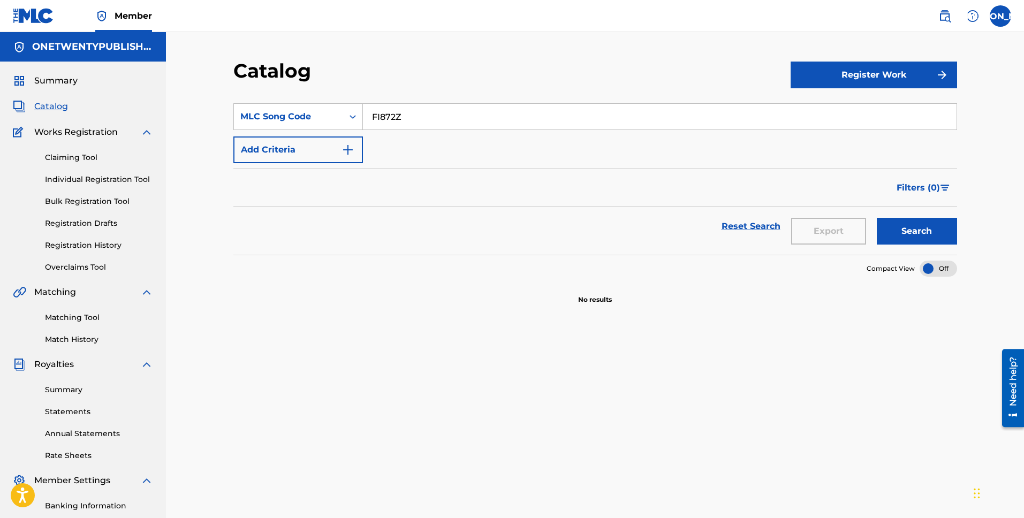
click at [87, 155] on link "Claiming Tool" at bounding box center [99, 157] width 108 height 11
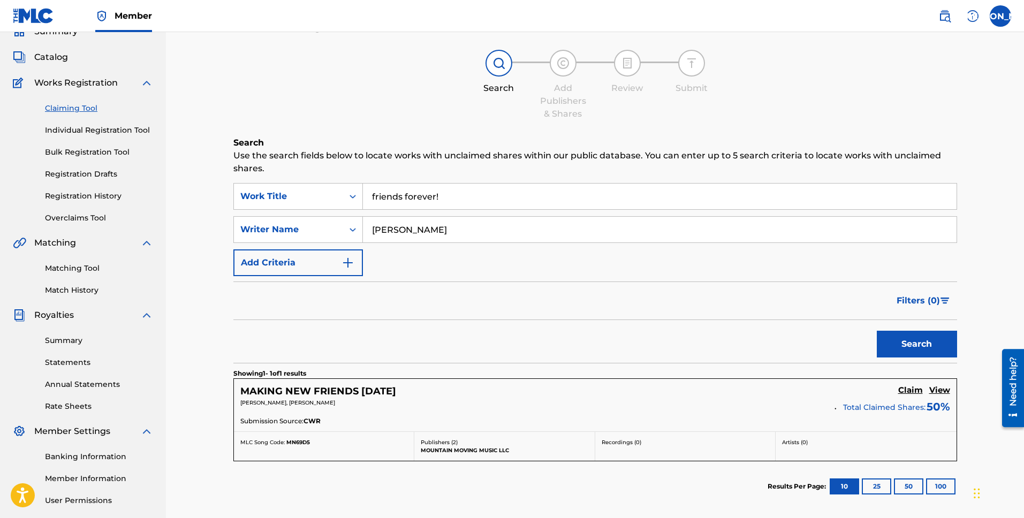
scroll to position [97, 0]
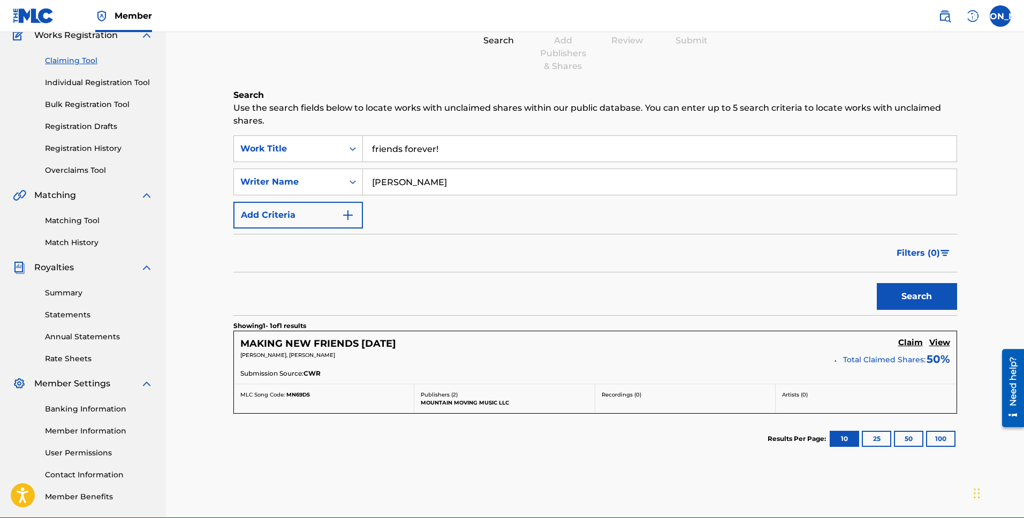
click at [367, 345] on h5 "MAKING NEW FRIENDS [DATE]" at bounding box center [318, 344] width 156 height 12
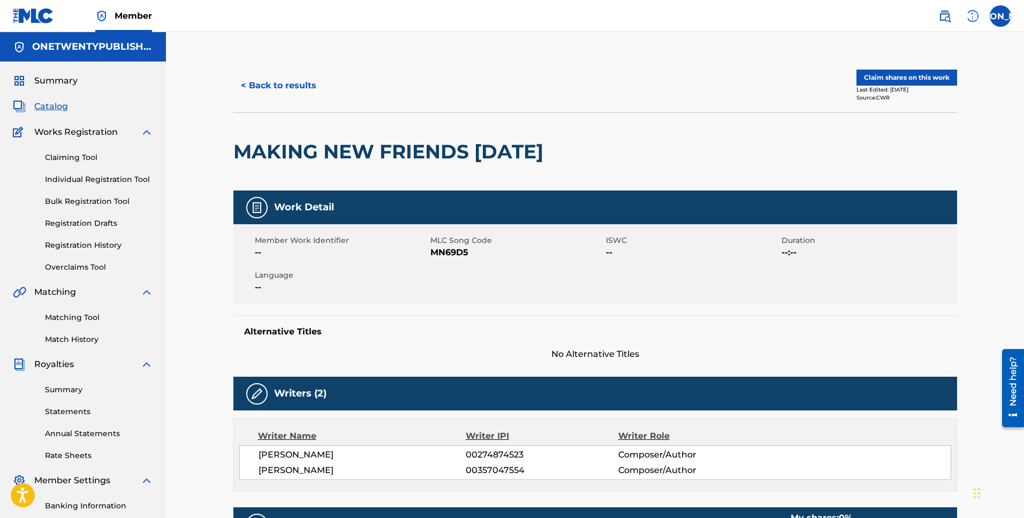
click at [919, 74] on button "Claim shares on this work" at bounding box center [906, 78] width 101 height 16
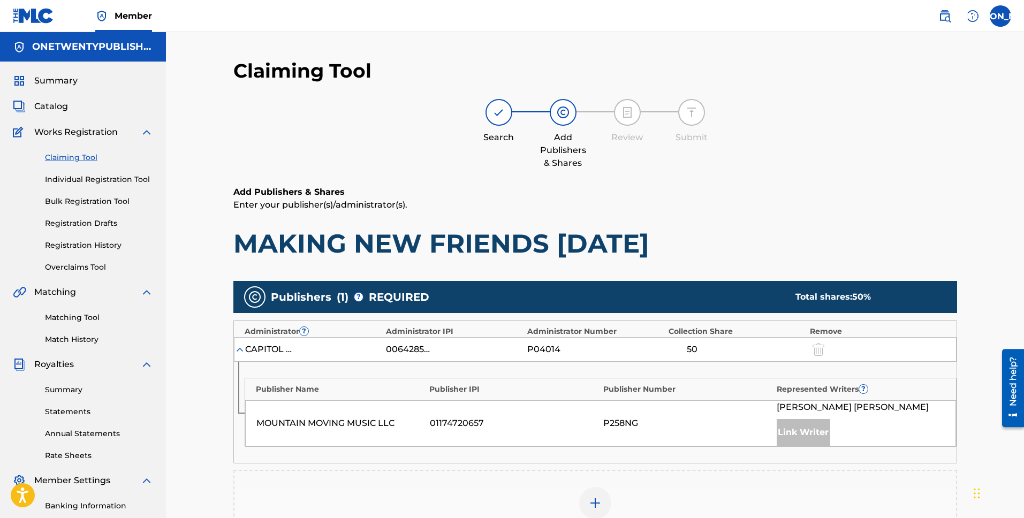
scroll to position [204, 0]
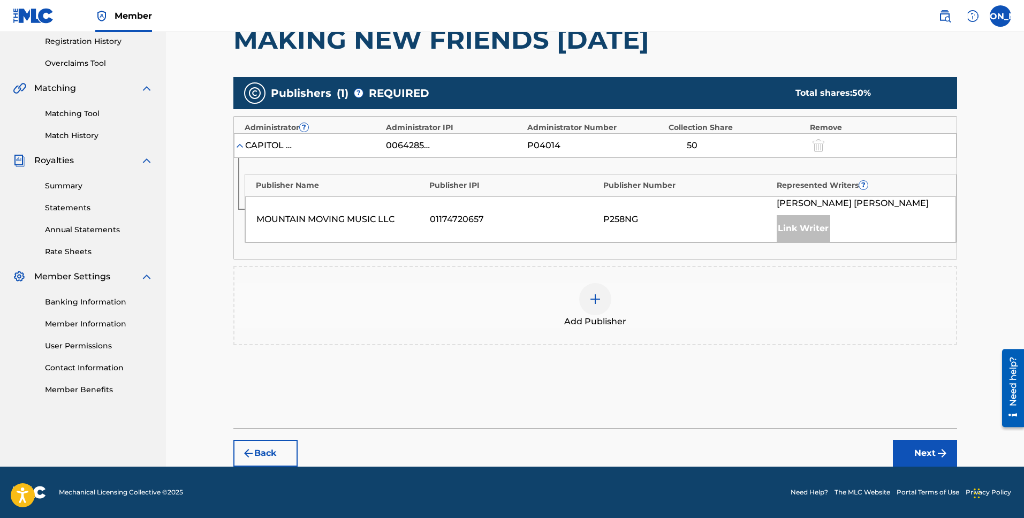
click at [601, 307] on div at bounding box center [595, 299] width 32 height 32
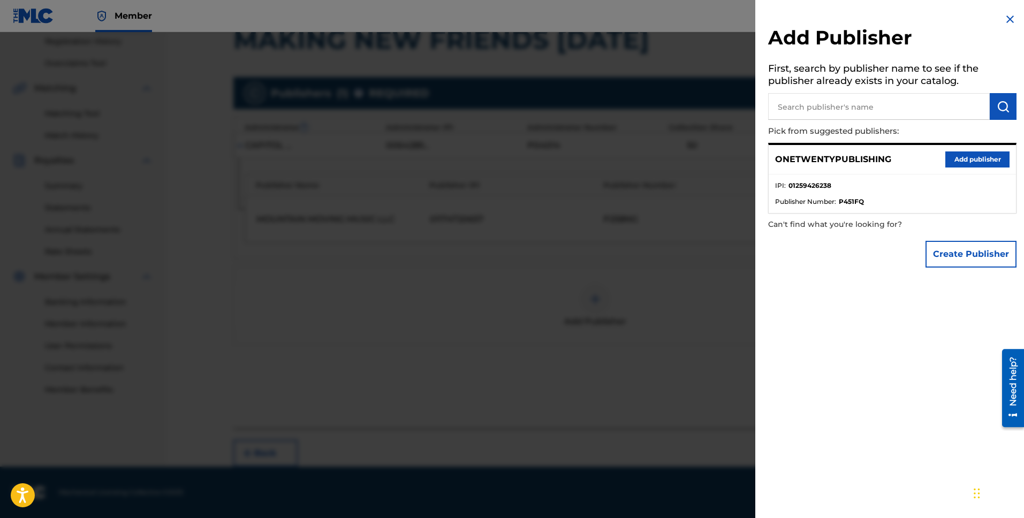
click at [961, 159] on button "Add publisher" at bounding box center [977, 159] width 64 height 16
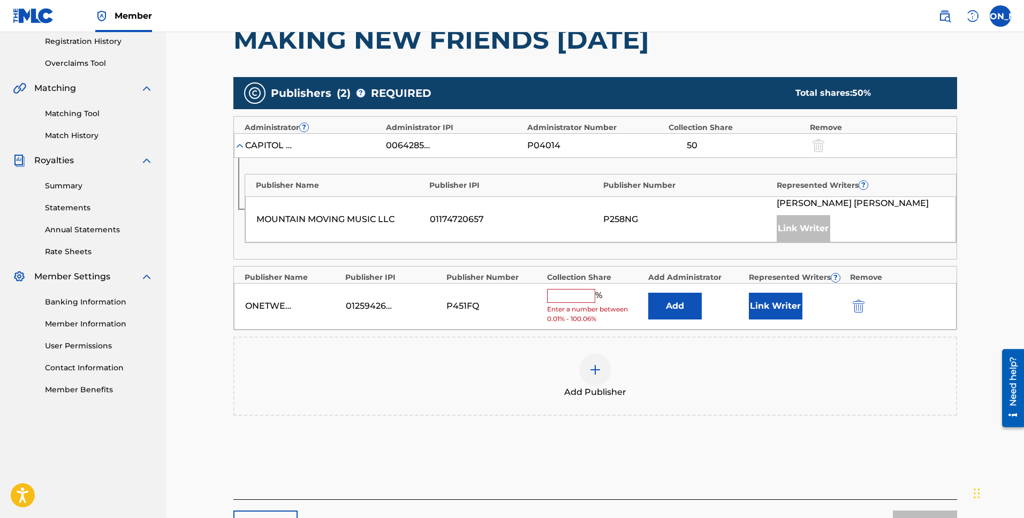
click at [573, 297] on input "text" at bounding box center [571, 296] width 48 height 14
type input "50"
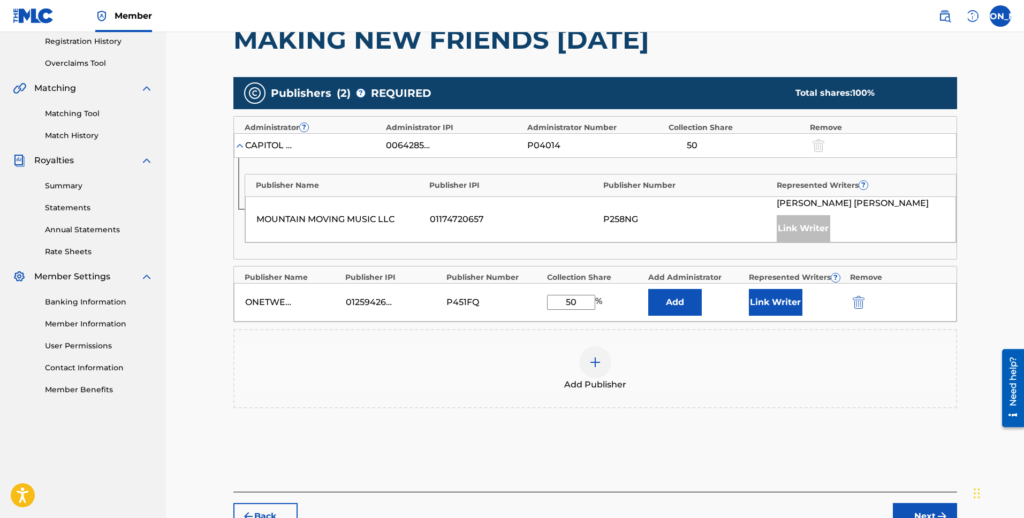
click at [787, 377] on div "Add Publisher" at bounding box center [595, 368] width 722 height 45
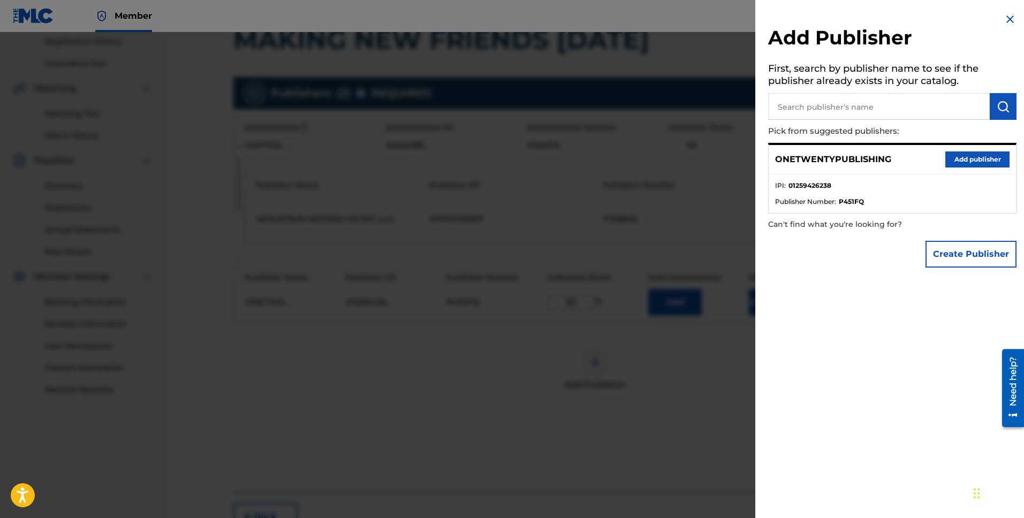
click at [1004, 20] on img at bounding box center [1010, 19] width 13 height 13
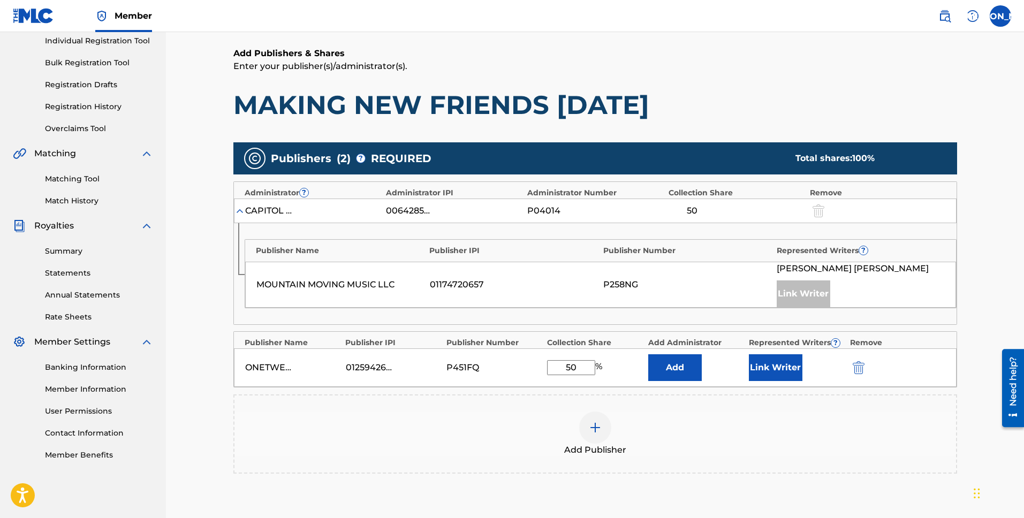
scroll to position [170, 0]
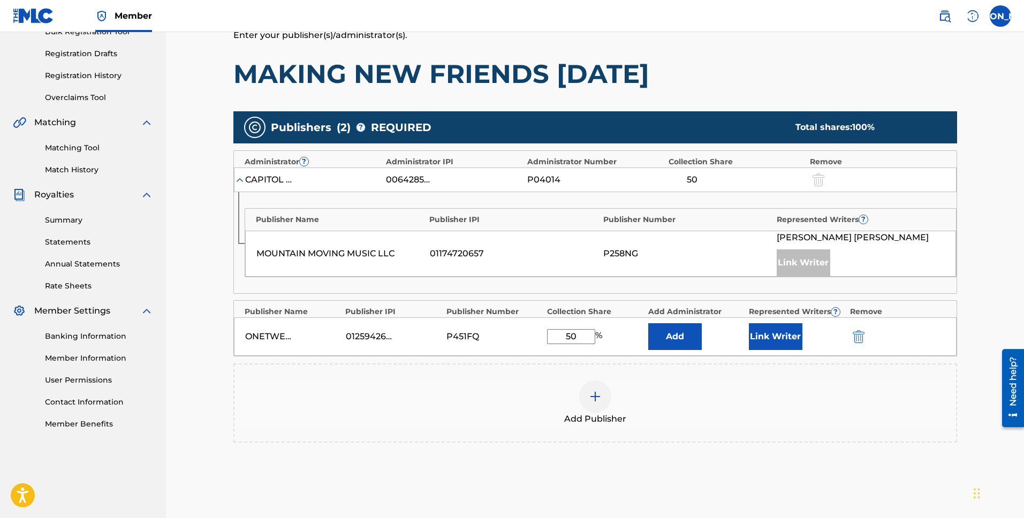
click at [780, 342] on button "Link Writer" at bounding box center [776, 336] width 54 height 27
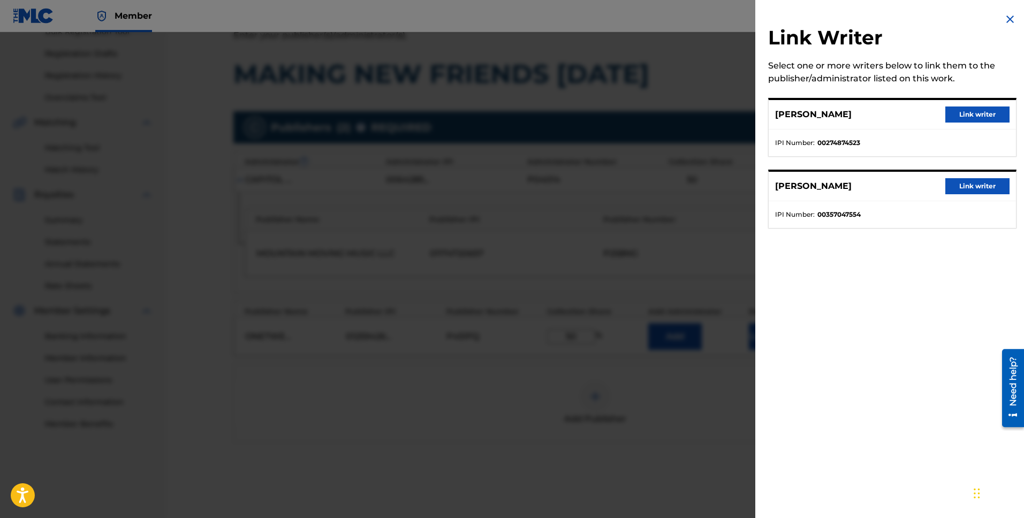
click at [963, 116] on button "Link writer" at bounding box center [977, 115] width 64 height 16
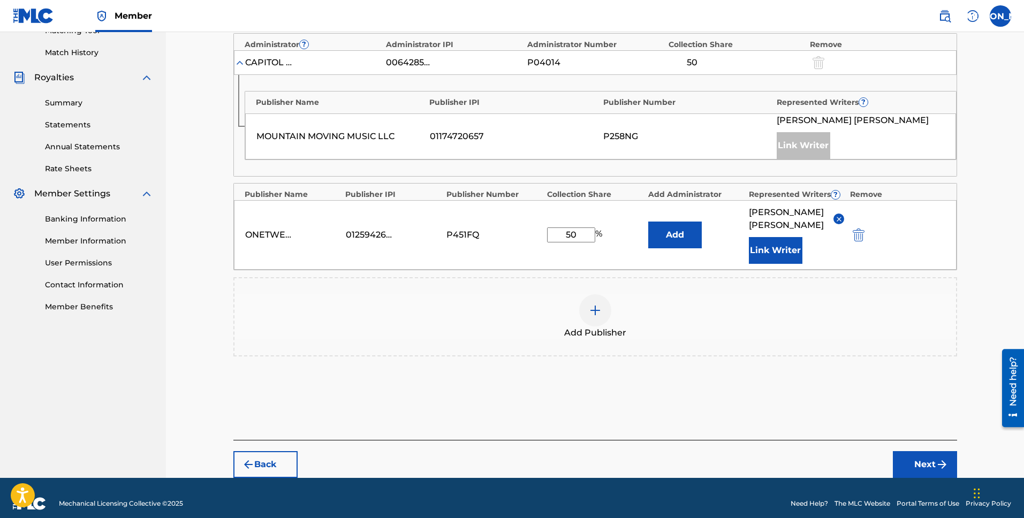
click at [920, 460] on button "Next" at bounding box center [925, 464] width 64 height 27
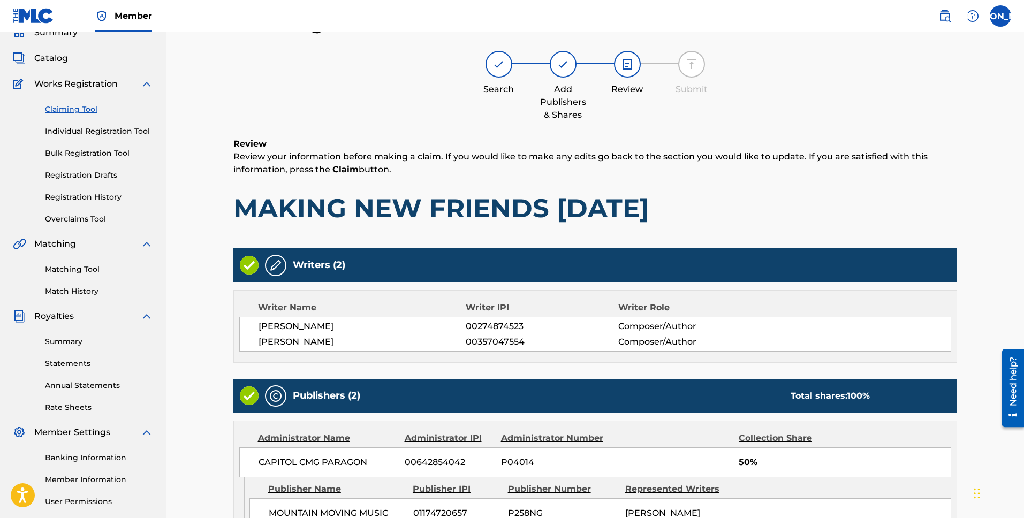
scroll to position [271, 0]
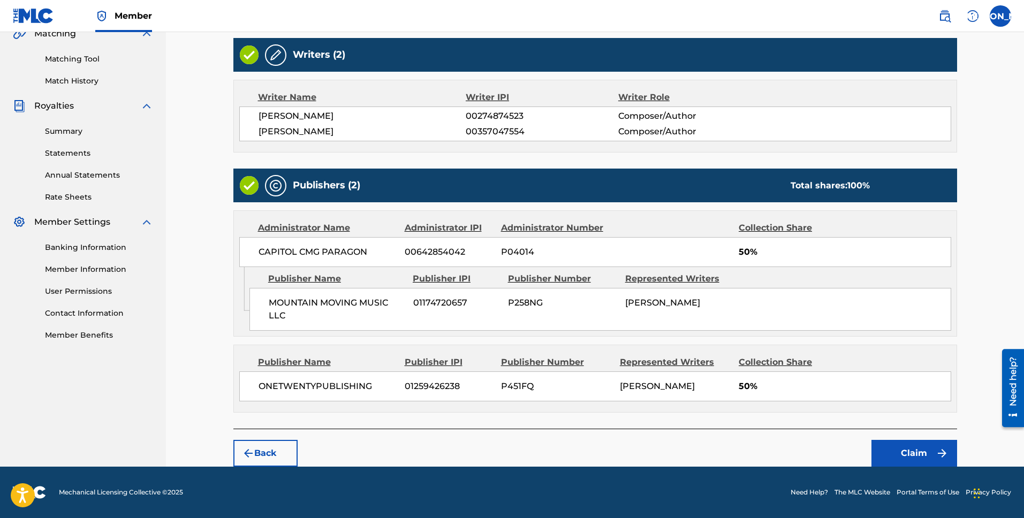
click at [908, 454] on button "Claim" at bounding box center [914, 453] width 86 height 27
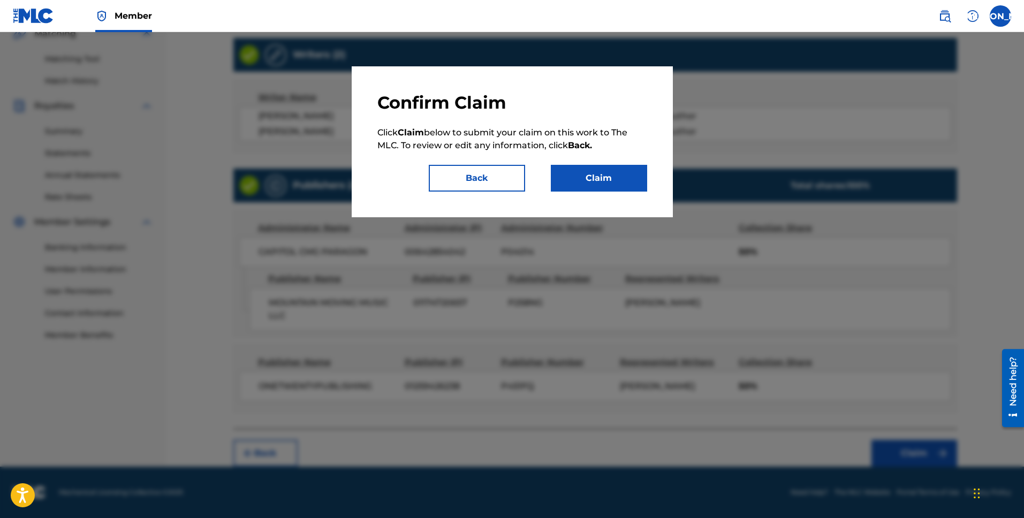
click at [591, 175] on button "Claim" at bounding box center [599, 178] width 96 height 27
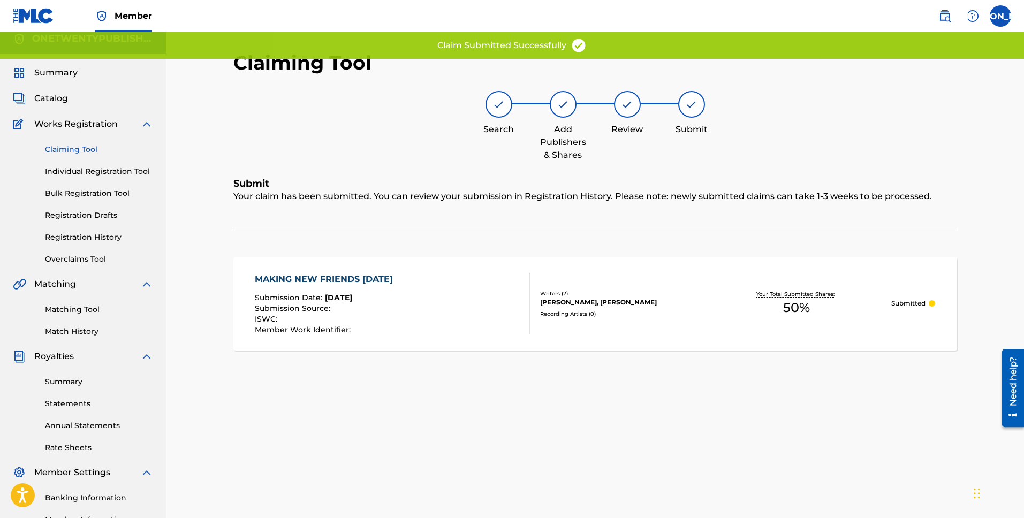
scroll to position [0, 0]
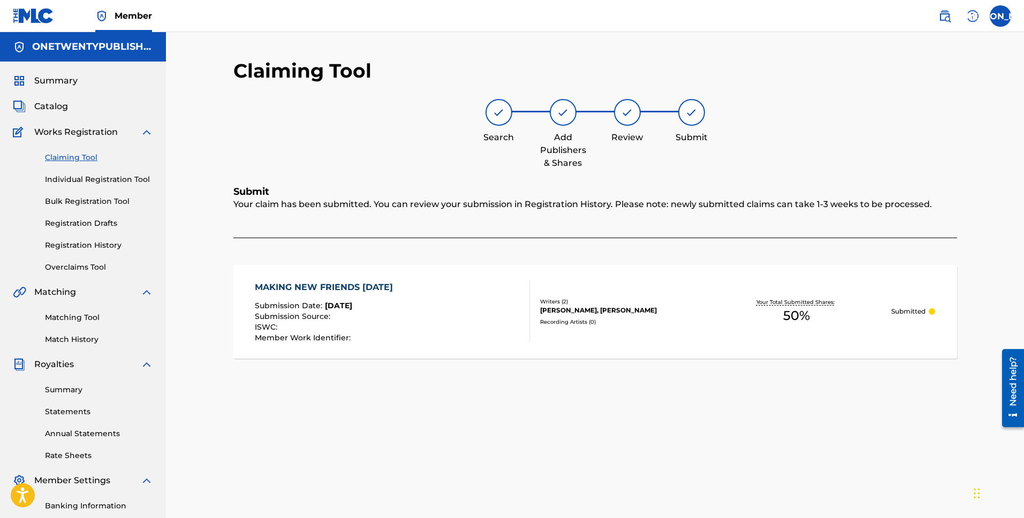
click at [80, 161] on link "Claiming Tool" at bounding box center [99, 157] width 108 height 11
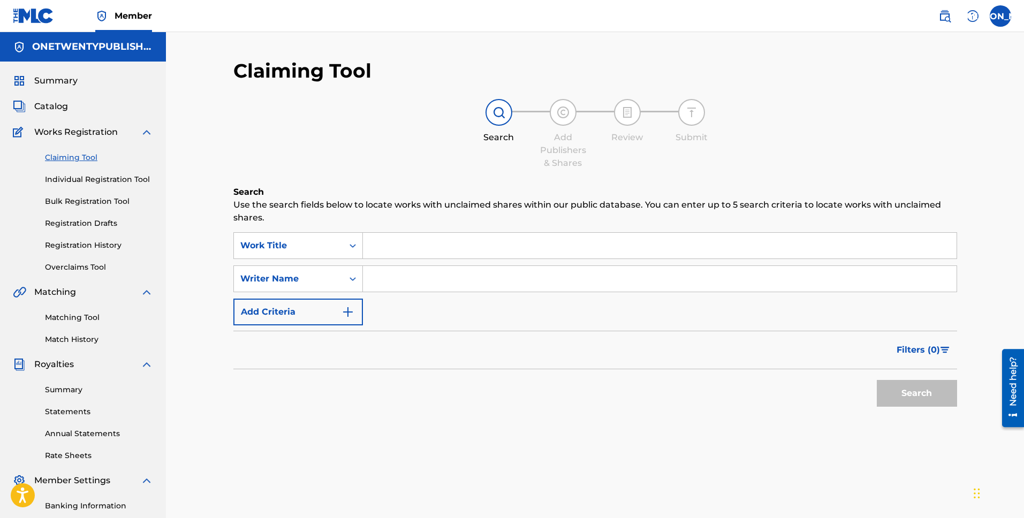
click at [431, 254] on input "Search Form" at bounding box center [660, 246] width 594 height 26
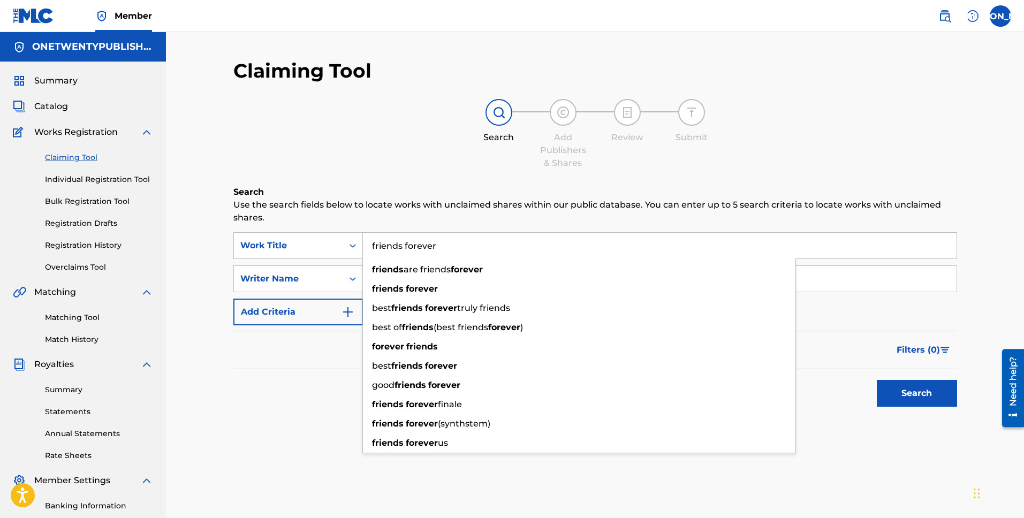
type input "friends forever"
click at [877, 380] on button "Search" at bounding box center [917, 393] width 80 height 27
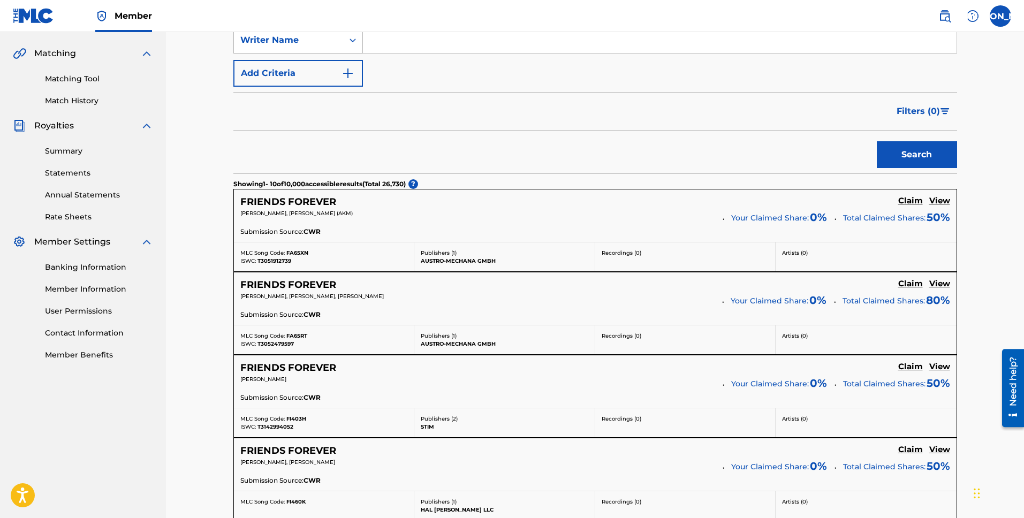
scroll to position [133, 0]
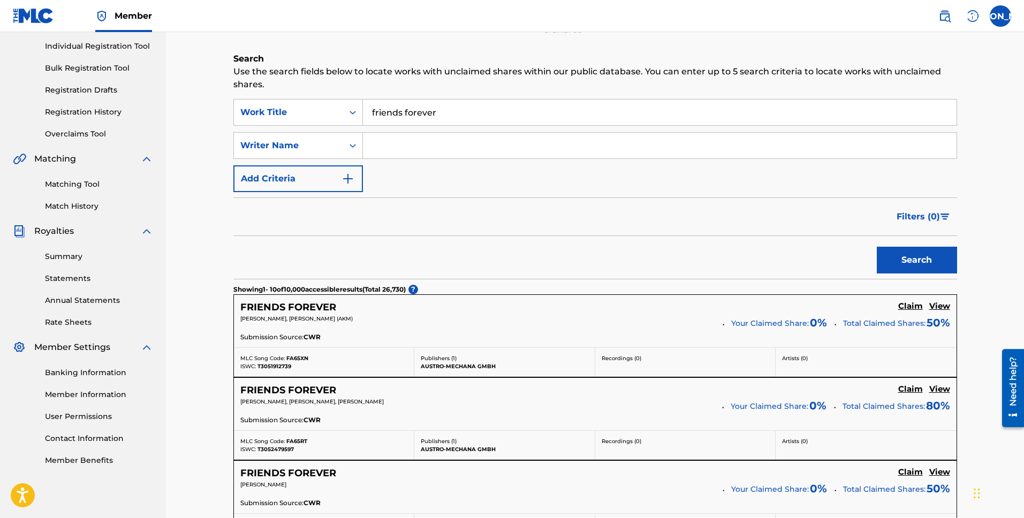
click at [401, 149] on input "Search Form" at bounding box center [660, 146] width 594 height 26
type input "[PERSON_NAME]"
click at [877, 247] on button "Search" at bounding box center [917, 260] width 80 height 27
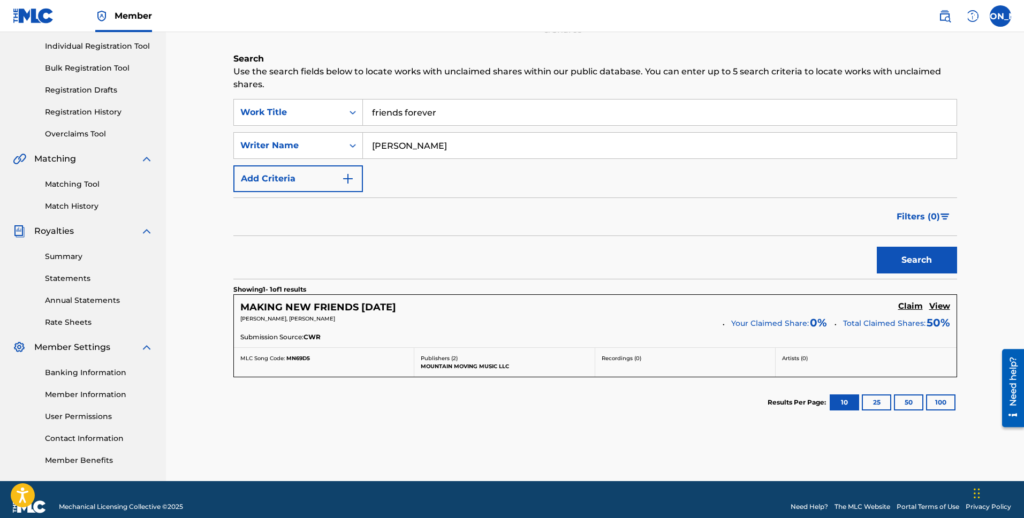
drag, startPoint x: 444, startPoint y: 143, endPoint x: 368, endPoint y: 141, distance: 76.0
click at [368, 141] on input "[PERSON_NAME]" at bounding box center [660, 146] width 594 height 26
type input "[PERSON_NAME]"
click at [877, 247] on button "Search" at bounding box center [917, 260] width 80 height 27
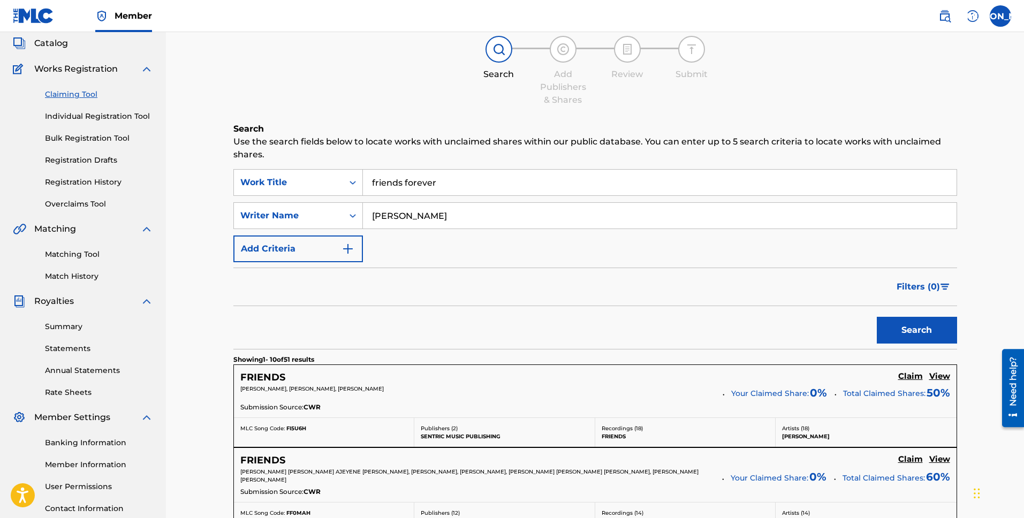
scroll to position [0, 0]
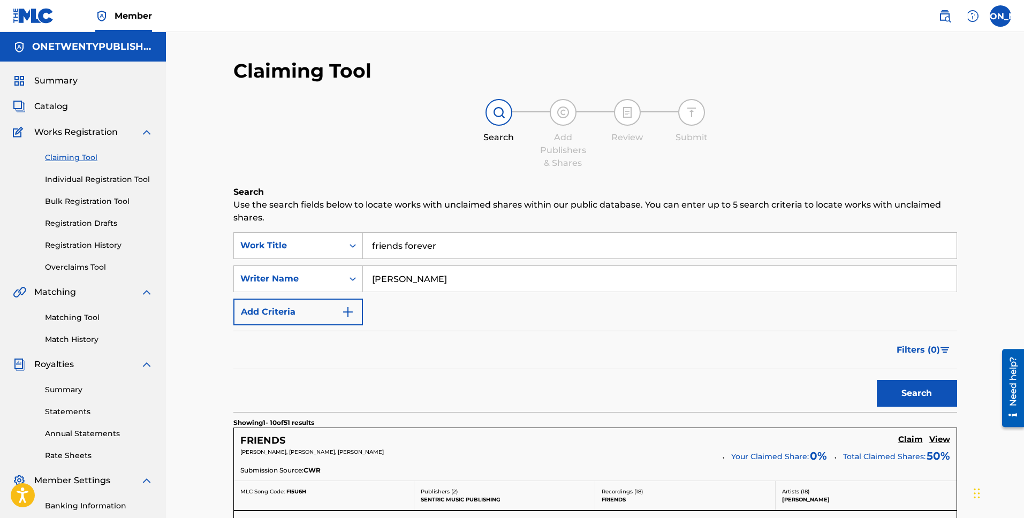
click at [448, 248] on input "friends forever" at bounding box center [660, 246] width 594 height 26
type input "friends forever!"
click at [877, 380] on button "Search" at bounding box center [917, 393] width 80 height 27
click at [515, 333] on div "Filters ( 0 )" at bounding box center [595, 350] width 724 height 39
click at [424, 283] on input "[PERSON_NAME]" at bounding box center [660, 279] width 594 height 26
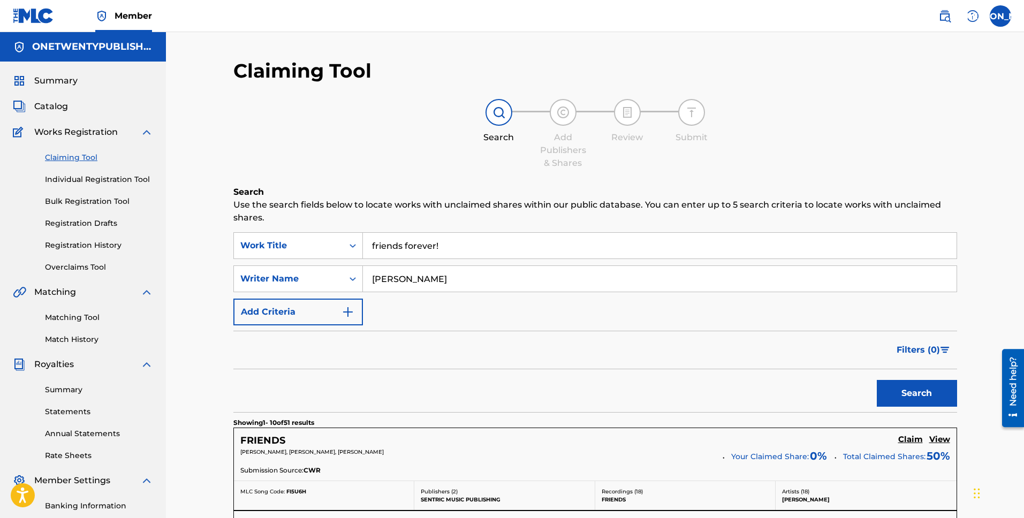
click at [488, 284] on input "[PERSON_NAME]" at bounding box center [660, 279] width 594 height 26
click at [435, 276] on input "[PERSON_NAME]" at bounding box center [660, 279] width 594 height 26
click at [877, 380] on button "Search" at bounding box center [917, 393] width 80 height 27
click at [435, 275] on input "ja" at bounding box center [660, 279] width 594 height 26
type input "j"
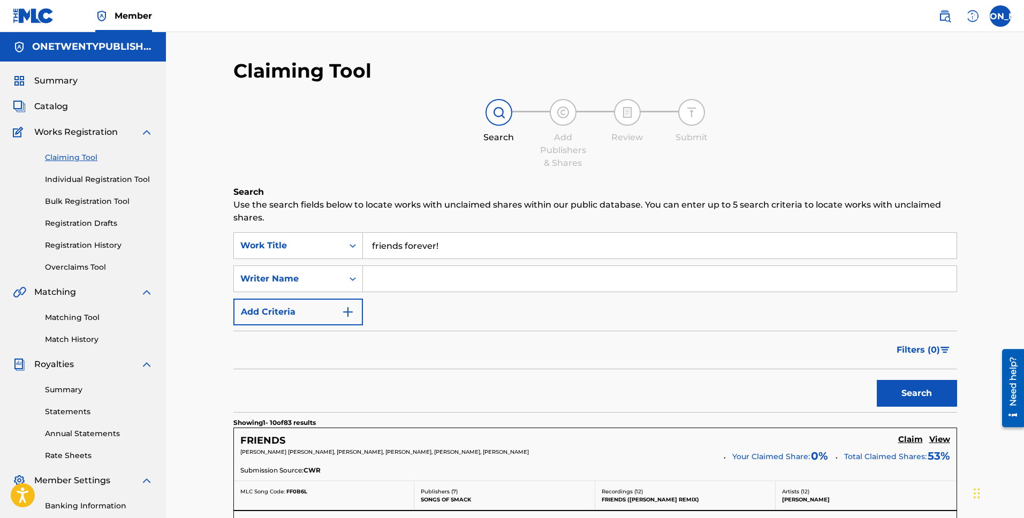
click at [877, 380] on button "Search" at bounding box center [917, 393] width 80 height 27
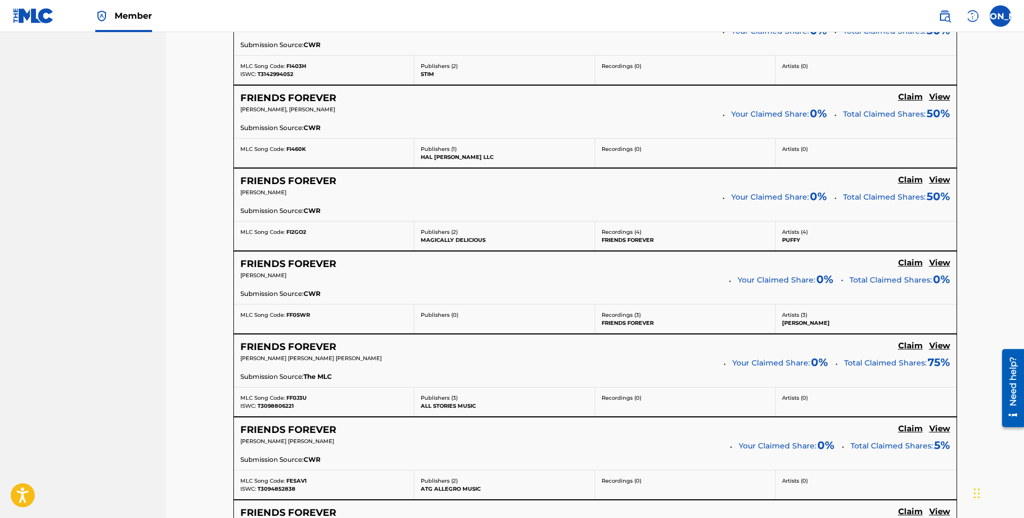
scroll to position [857, 0]
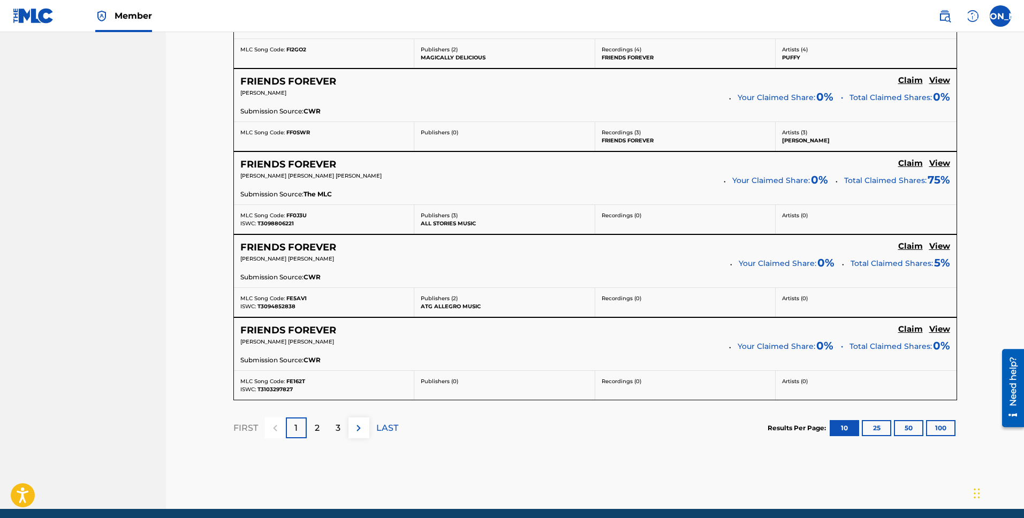
click at [931, 425] on button "100" at bounding box center [940, 428] width 29 height 16
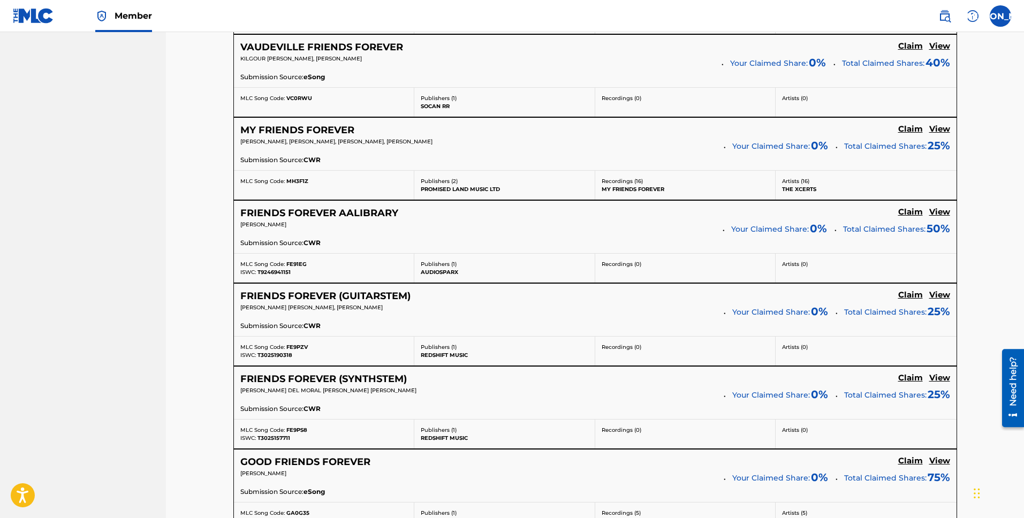
scroll to position [8044, 0]
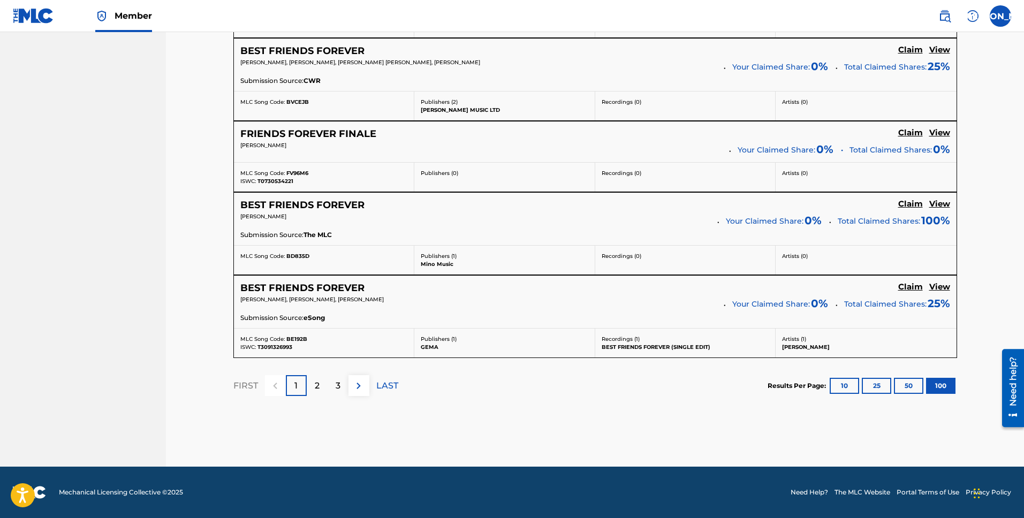
click at [317, 383] on p "2" at bounding box center [317, 386] width 5 height 13
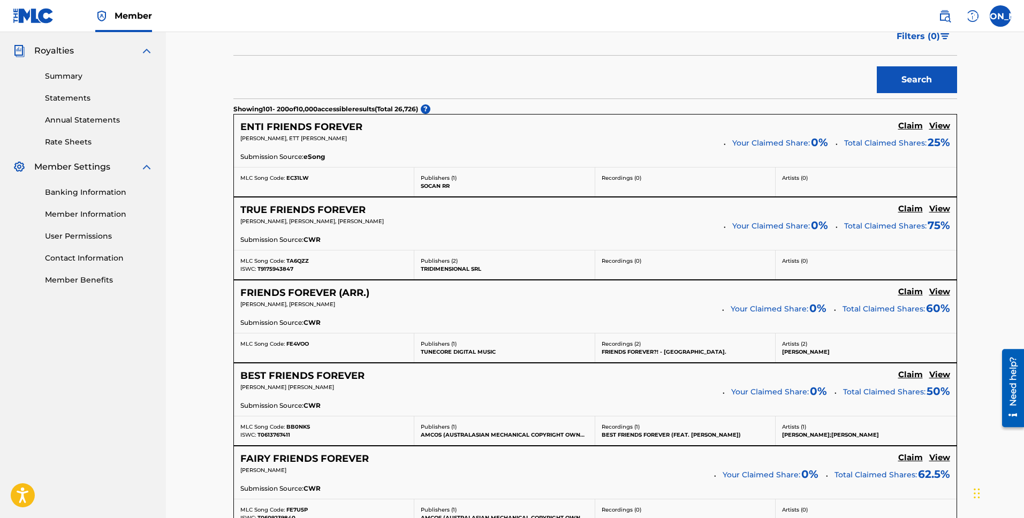
scroll to position [0, 0]
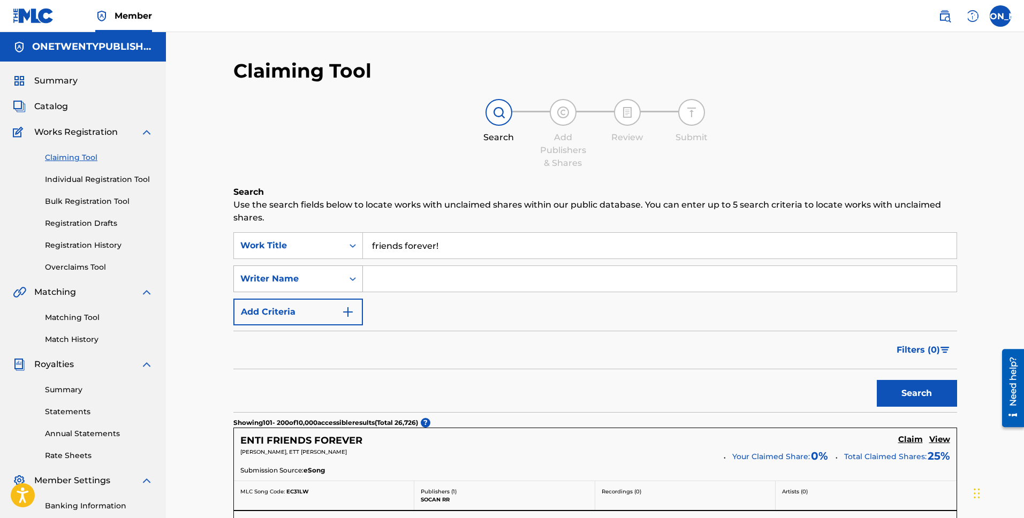
click at [318, 285] on div "Writer Name" at bounding box center [288, 279] width 109 height 20
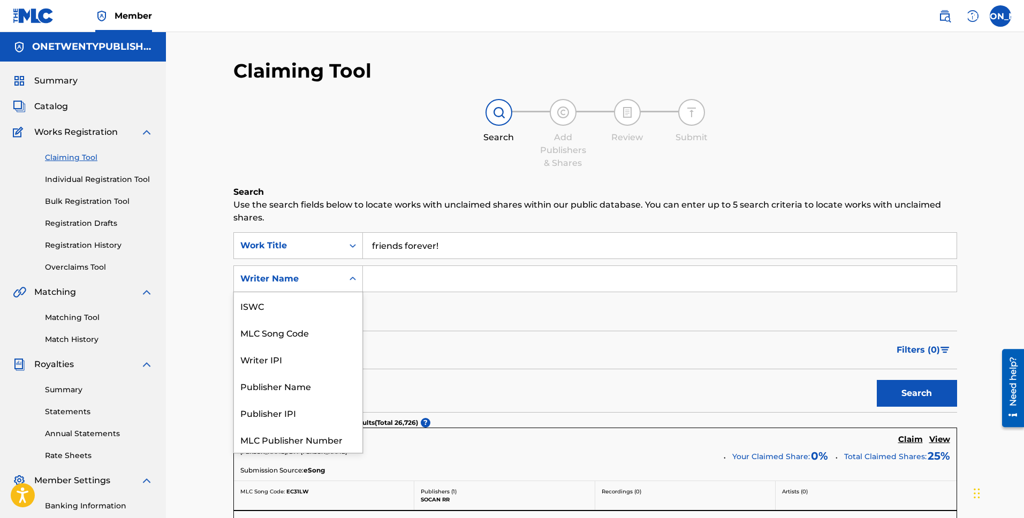
scroll to position [27, 0]
click at [315, 302] on div "MLC Song Code" at bounding box center [298, 305] width 128 height 27
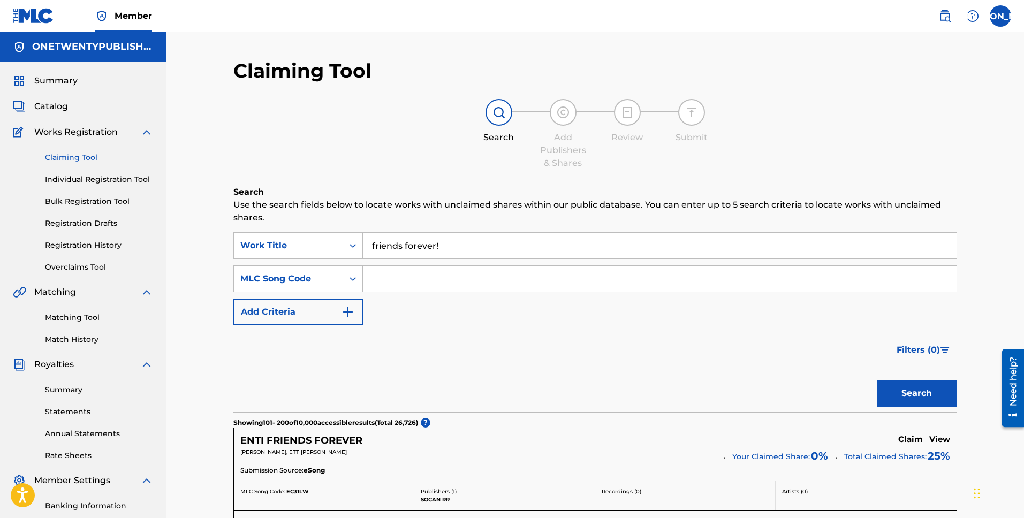
click at [404, 280] on input "Search Form" at bounding box center [660, 279] width 594 height 26
paste input "MAKING NEW FRIENDS [DATE]"
drag, startPoint x: 520, startPoint y: 279, endPoint x: 350, endPoint y: 272, distance: 170.4
click at [345, 274] on div "SearchWithCriteriab8437b96-bdd9-4a6e-bdd1-f4aa1798952f MLC Song Code MAKING NEW…" at bounding box center [595, 278] width 724 height 27
paste input "FI872Z"
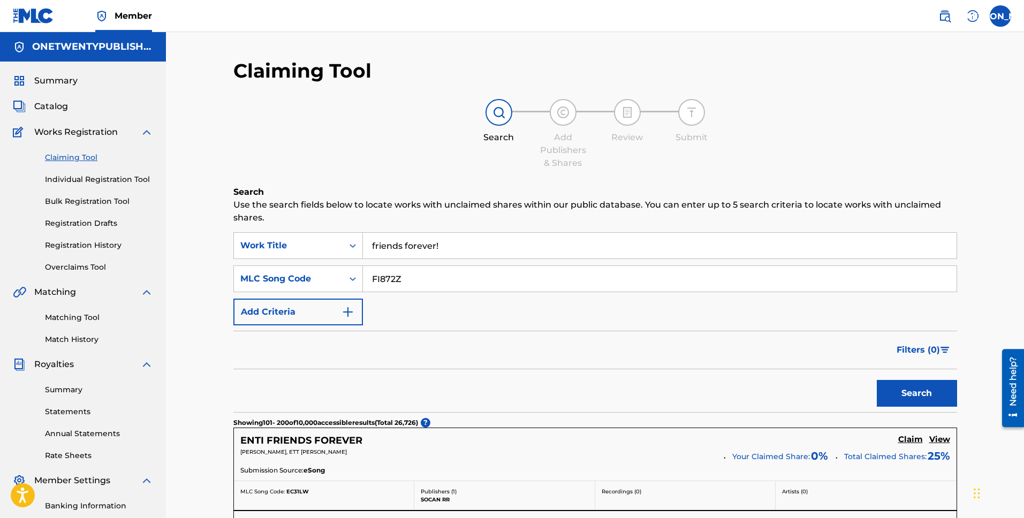
type input "FI872Z"
click at [877, 380] on button "Search" at bounding box center [917, 393] width 80 height 27
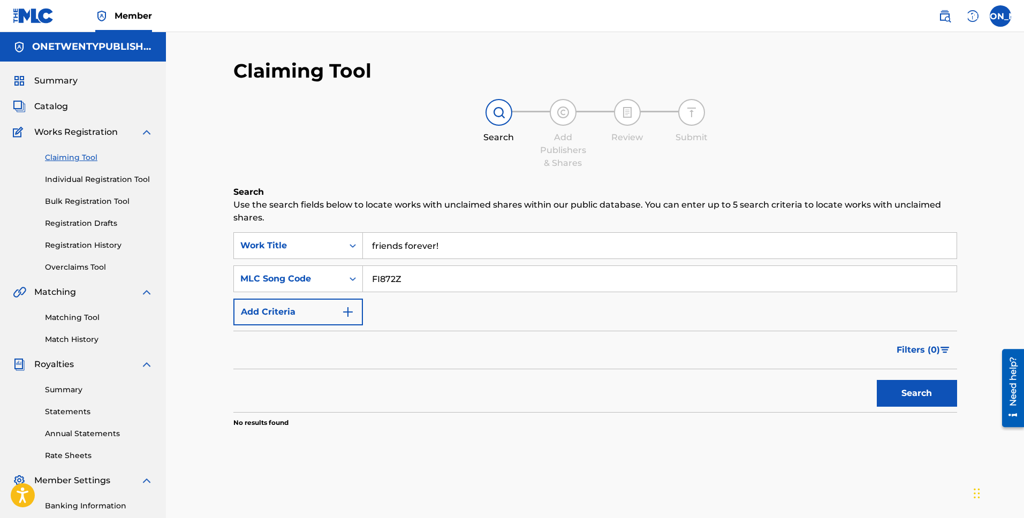
drag, startPoint x: 374, startPoint y: 244, endPoint x: 378, endPoint y: 250, distance: 7.6
click at [374, 244] on input "friends forever!" at bounding box center [660, 246] width 594 height 26
click at [877, 380] on button "Search" at bounding box center [917, 393] width 80 height 27
click at [409, 247] on input "Friends forever!" at bounding box center [660, 246] width 594 height 26
click at [877, 380] on button "Search" at bounding box center [917, 393] width 80 height 27
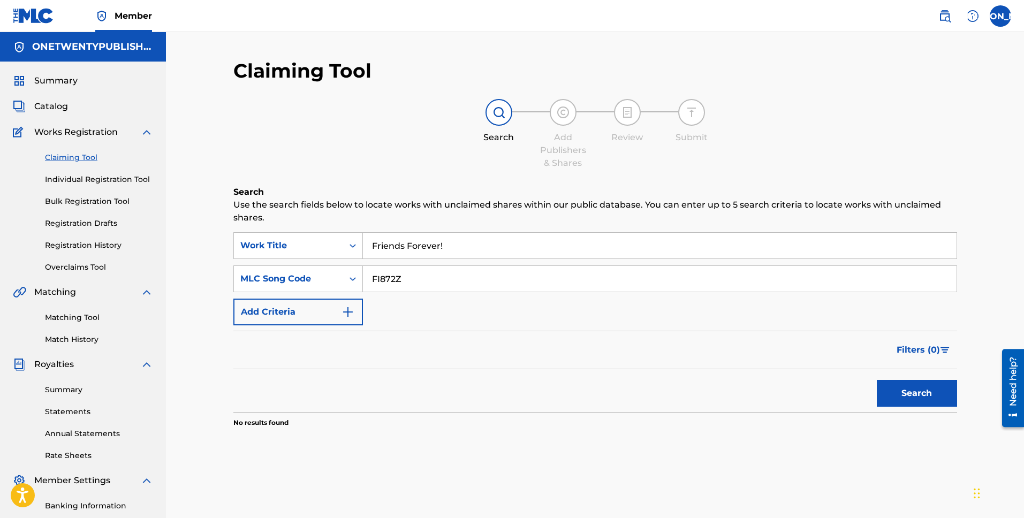
click at [488, 248] on input "Friends Forever!" at bounding box center [660, 246] width 594 height 26
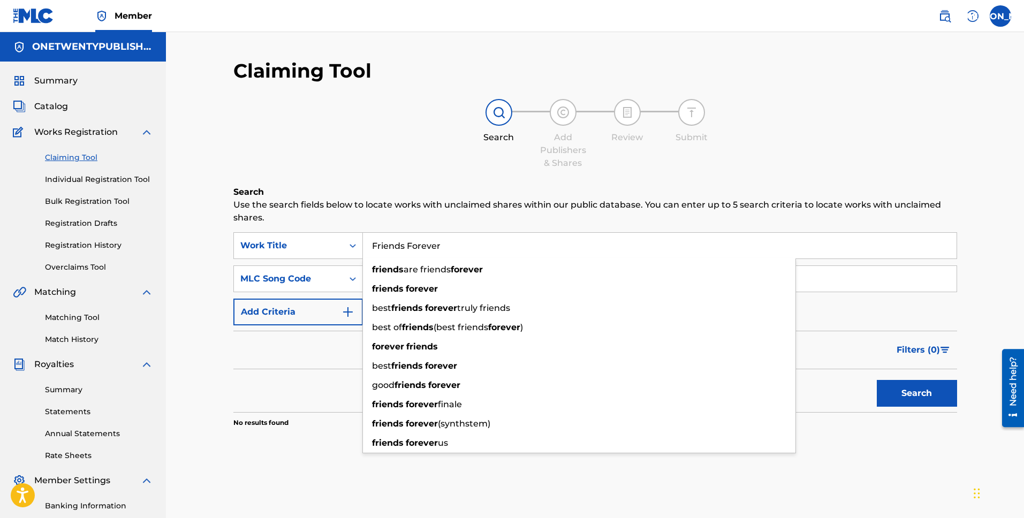
type input "Friends Forever"
click at [877, 380] on button "Search" at bounding box center [917, 393] width 80 height 27
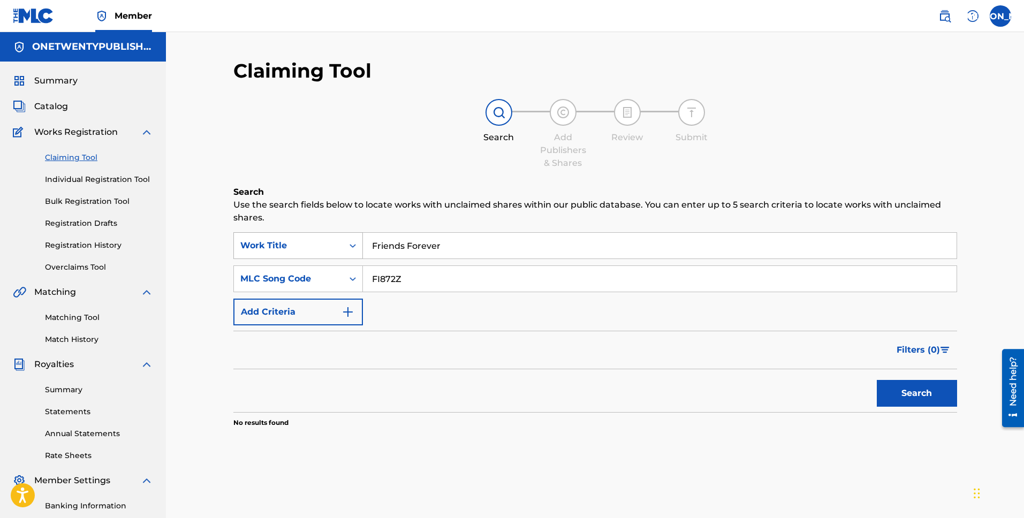
drag, startPoint x: 452, startPoint y: 244, endPoint x: 346, endPoint y: 242, distance: 106.5
click at [346, 242] on div "SearchWithCriteria79cf5cf7-f37d-4a53-9d43-1bd7701f8d97 Work Title Friends Forev…" at bounding box center [595, 245] width 724 height 27
click at [906, 395] on button "Search" at bounding box center [917, 393] width 80 height 27
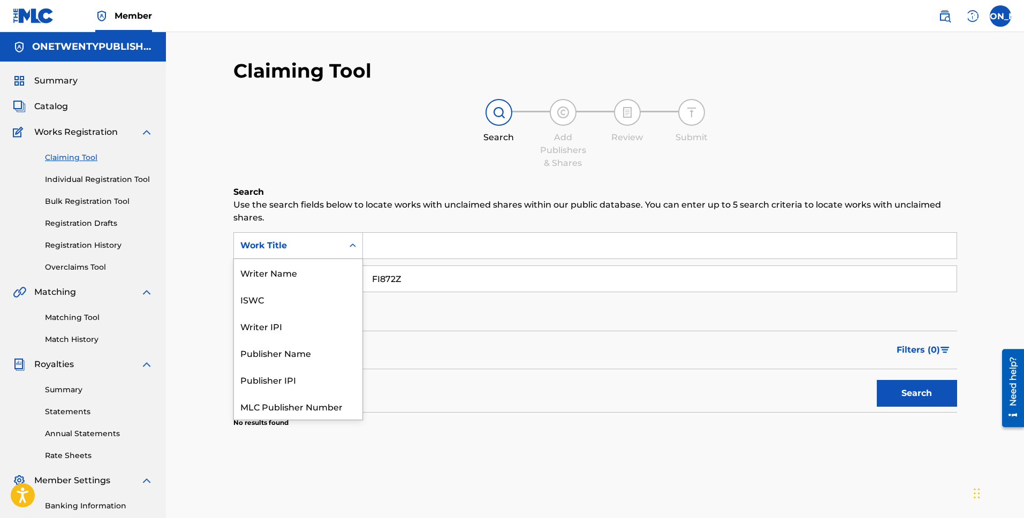
click at [335, 246] on div "Work Title" at bounding box center [288, 245] width 96 height 13
click at [308, 321] on div "Publisher Name" at bounding box center [298, 326] width 128 height 27
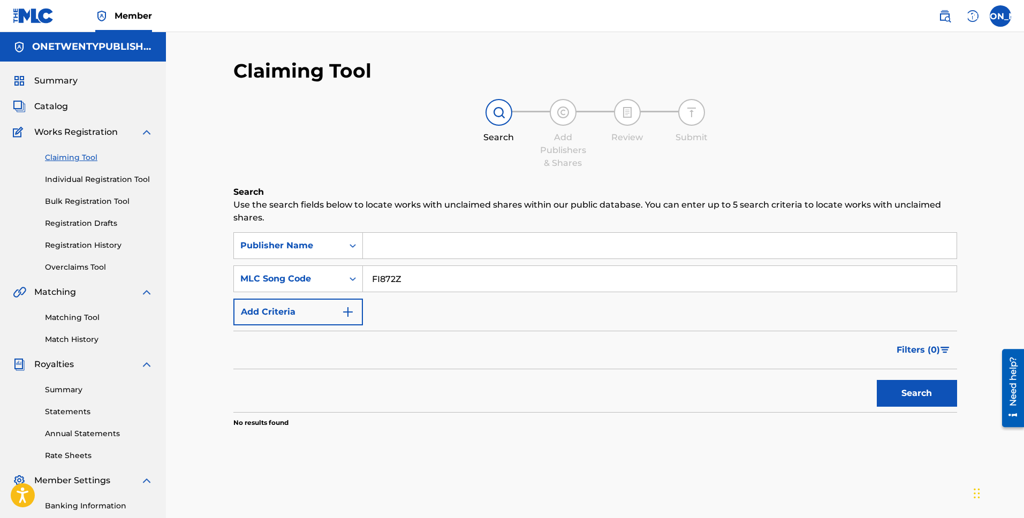
click at [393, 246] on input "Search Form" at bounding box center [660, 246] width 594 height 26
click at [310, 249] on div "Publisher Name" at bounding box center [288, 245] width 96 height 13
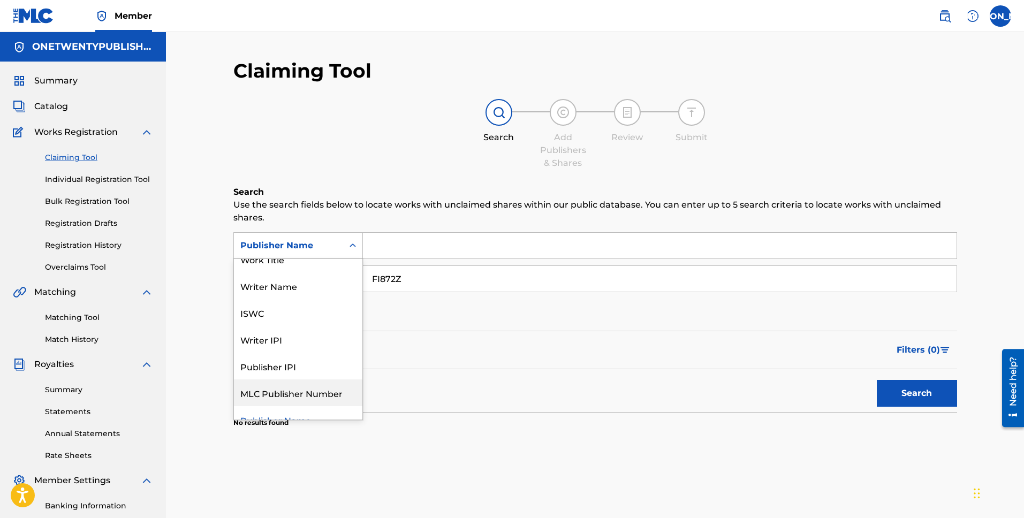
scroll to position [0, 0]
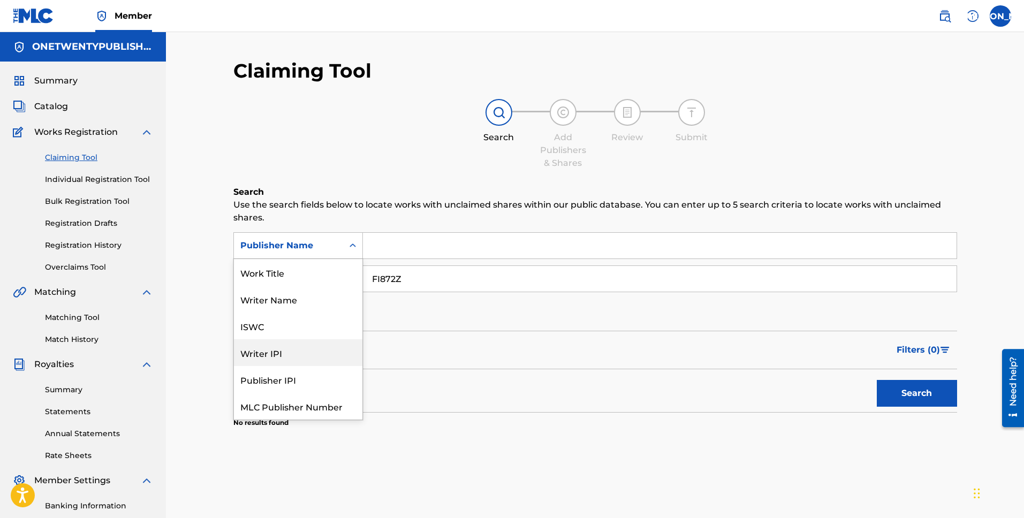
drag, startPoint x: 292, startPoint y: 359, endPoint x: 296, endPoint y: 351, distance: 8.9
click at [292, 359] on div "Writer IPI" at bounding box center [298, 352] width 128 height 27
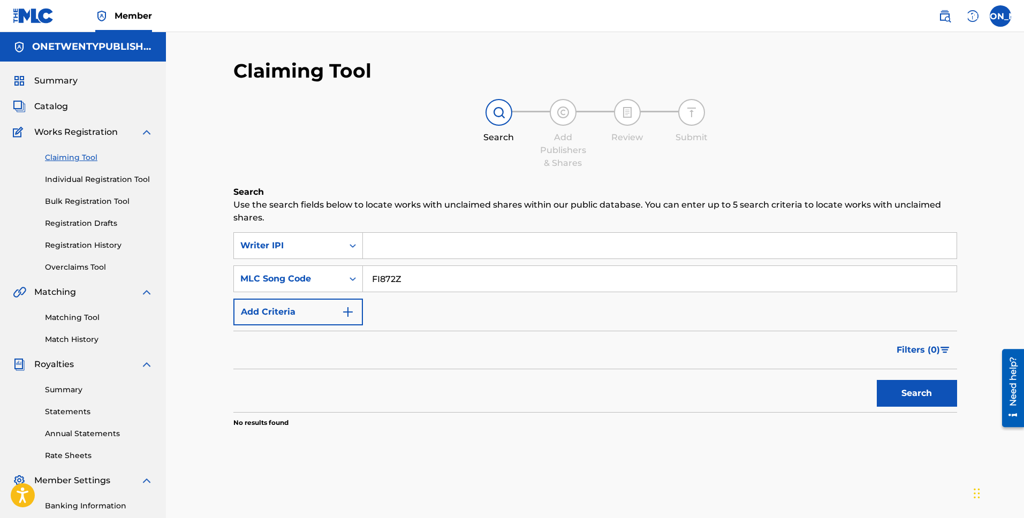
click at [380, 244] on input "Search Form" at bounding box center [660, 246] width 594 height 26
click at [381, 244] on input "Search Form" at bounding box center [660, 246] width 594 height 26
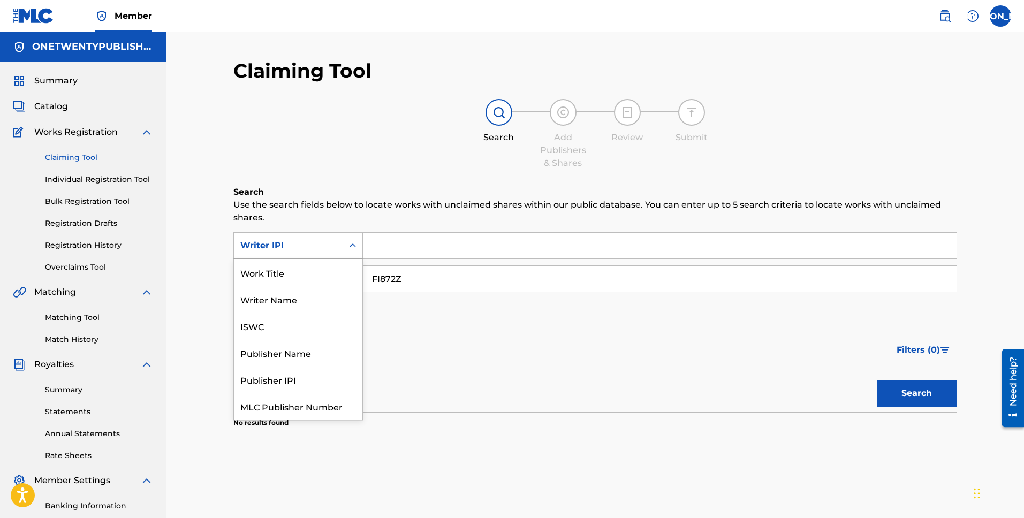
click at [317, 242] on div "Writer IPI" at bounding box center [288, 245] width 96 height 13
click at [289, 294] on div "ISWC" at bounding box center [298, 299] width 128 height 27
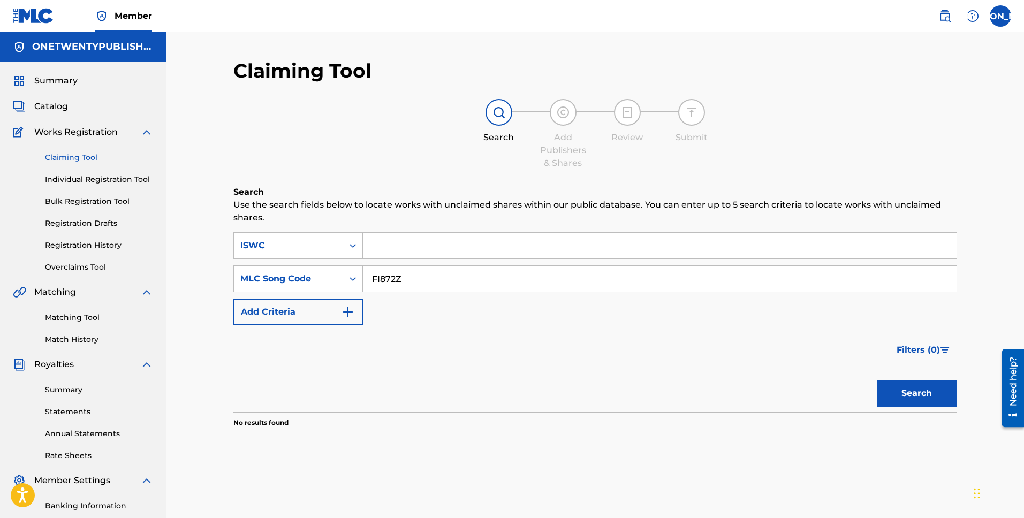
click at [451, 248] on input "Search Form" at bounding box center [660, 246] width 594 height 26
paste input "T3156553270"
type input "T3156553270"
click at [877, 380] on button "Search" at bounding box center [917, 393] width 80 height 27
drag, startPoint x: 413, startPoint y: 281, endPoint x: 354, endPoint y: 281, distance: 58.9
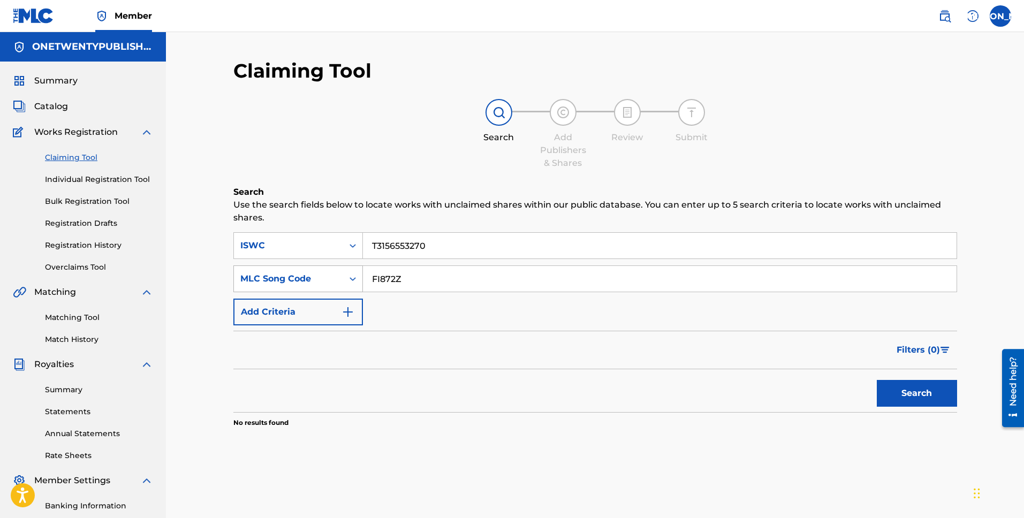
click at [354, 281] on div "SearchWithCriteriab8437b96-bdd9-4a6e-bdd1-f4aa1798952f MLC Song Code FI872Z" at bounding box center [595, 278] width 724 height 27
click at [877, 380] on button "Search" at bounding box center [917, 393] width 80 height 27
drag, startPoint x: 420, startPoint y: 242, endPoint x: 353, endPoint y: 236, distance: 67.7
click at [353, 236] on div "SearchWithCriteria04c5dc1d-04c8-4f45-a0de-ff756790b9ee ISWC T3156553270" at bounding box center [595, 245] width 724 height 27
click at [498, 115] on img at bounding box center [498, 112] width 13 height 13
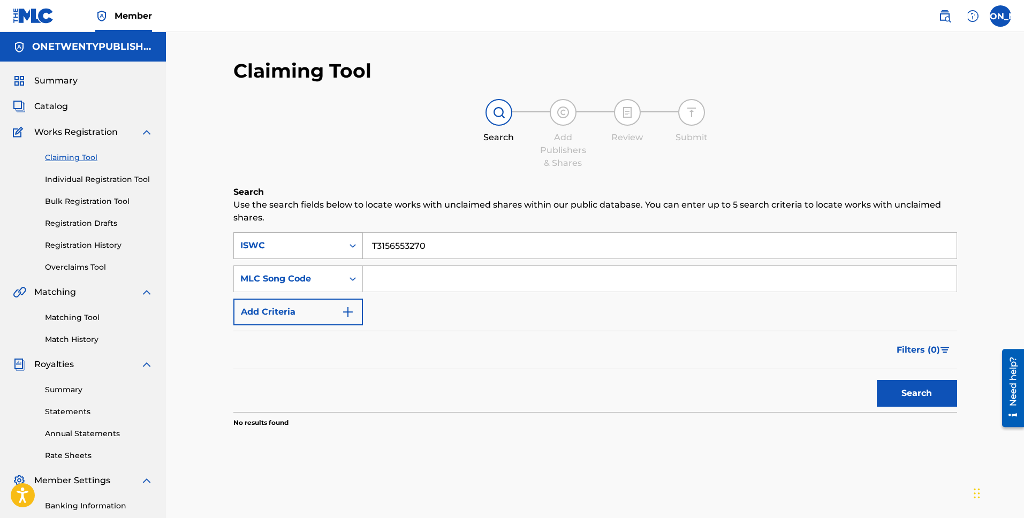
drag, startPoint x: 449, startPoint y: 247, endPoint x: 331, endPoint y: 242, distance: 117.8
click at [332, 242] on div "SearchWithCriteria04c5dc1d-04c8-4f45-a0de-ff756790b9ee ISWC T3156553270" at bounding box center [595, 245] width 724 height 27
type input "Humility Song"
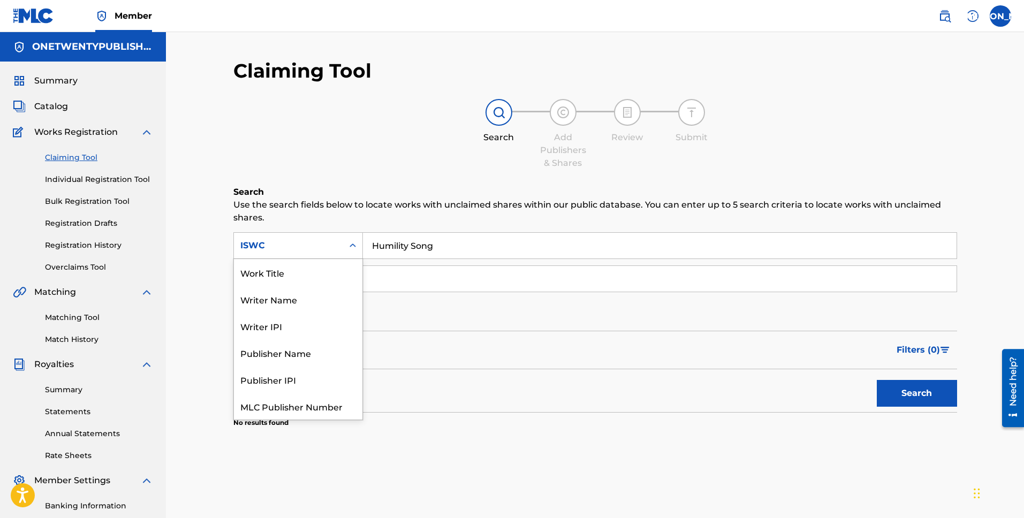
click at [300, 245] on div "ISWC" at bounding box center [288, 245] width 96 height 13
click at [300, 276] on div "Work Title" at bounding box center [298, 272] width 128 height 27
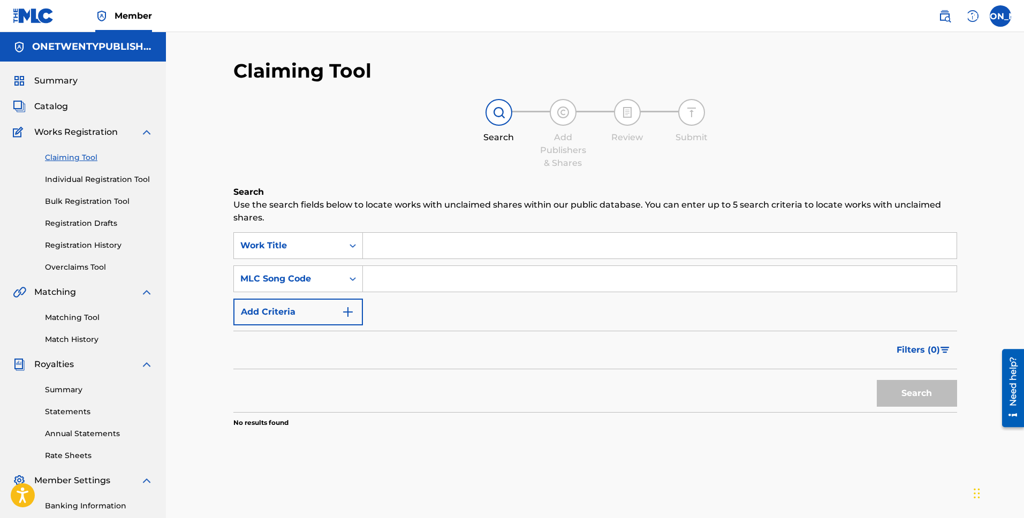
click at [421, 257] on input "Search Form" at bounding box center [660, 246] width 594 height 26
type input "Humility song"
click at [877, 380] on button "Search" at bounding box center [917, 393] width 80 height 27
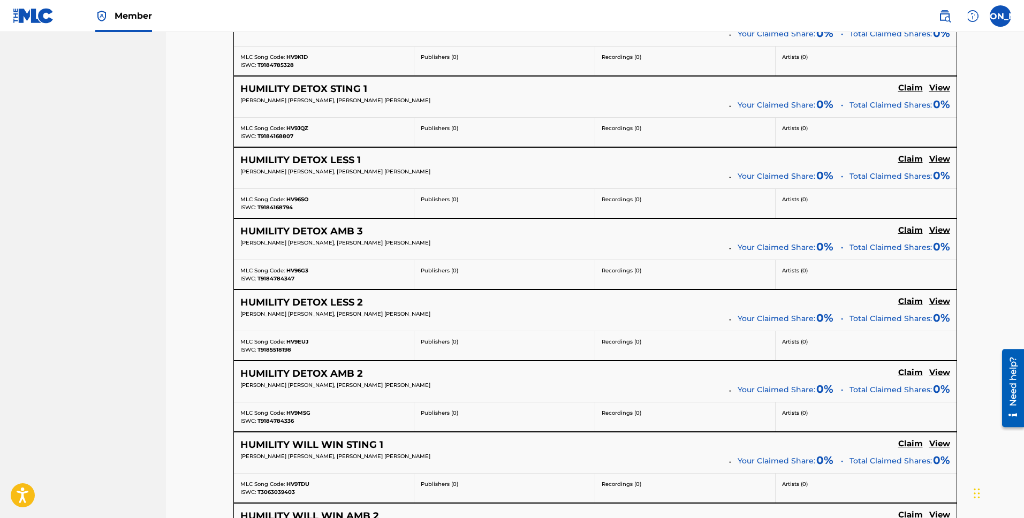
scroll to position [7785, 0]
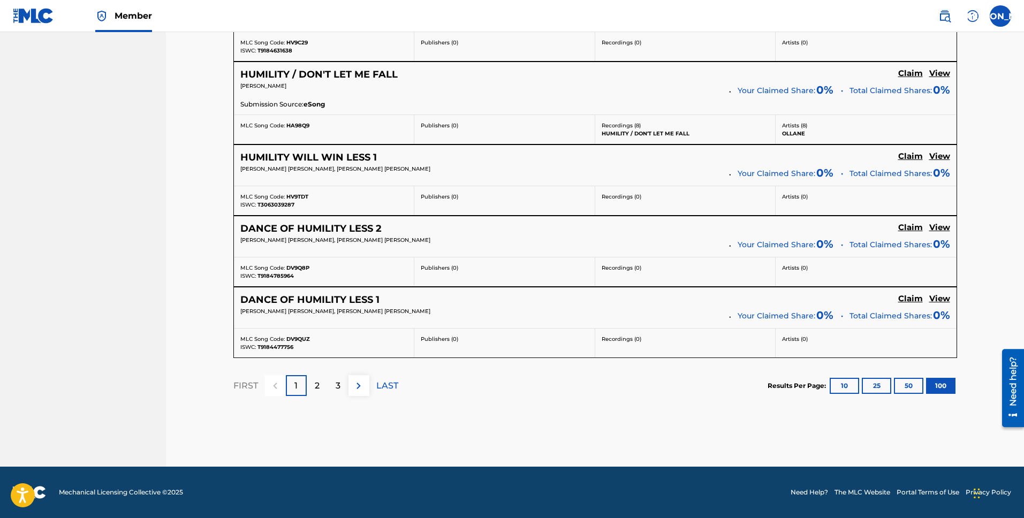
click at [323, 385] on div "2" at bounding box center [317, 385] width 21 height 21
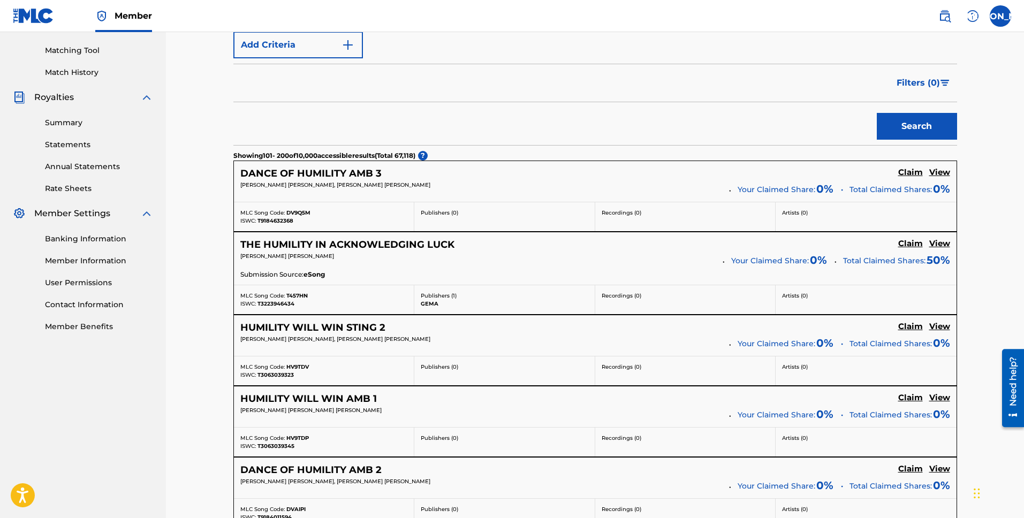
scroll to position [0, 0]
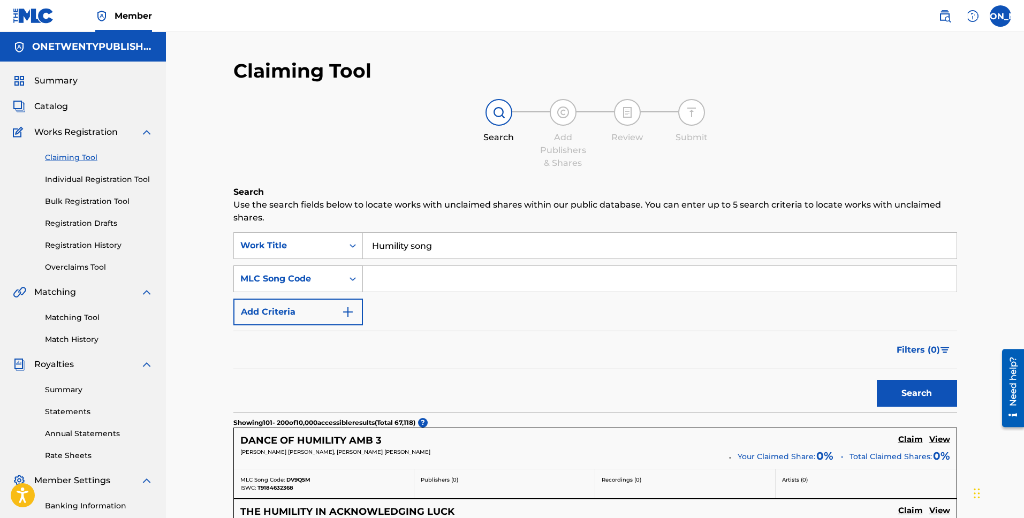
click at [312, 279] on div "MLC Song Code" at bounding box center [288, 278] width 96 height 13
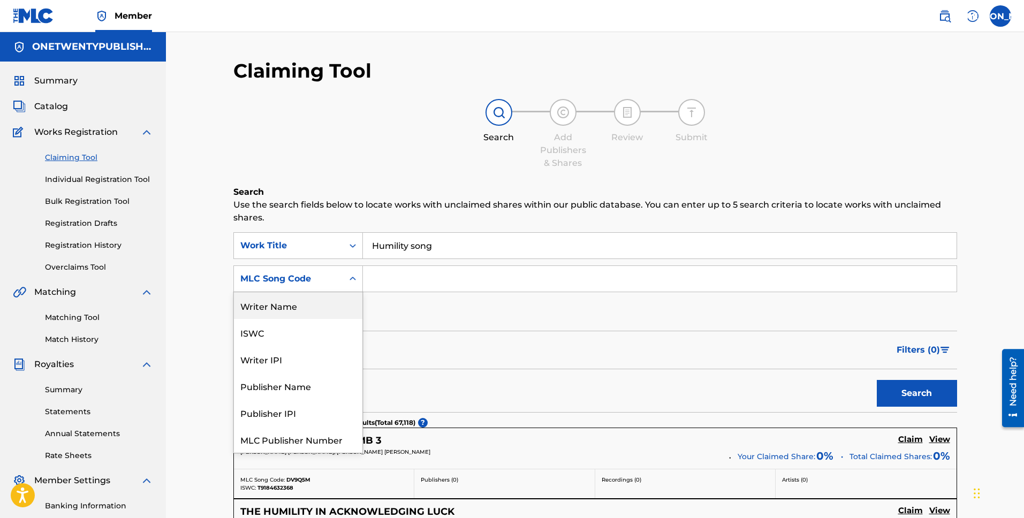
click at [294, 309] on div "Writer Name" at bounding box center [298, 305] width 128 height 27
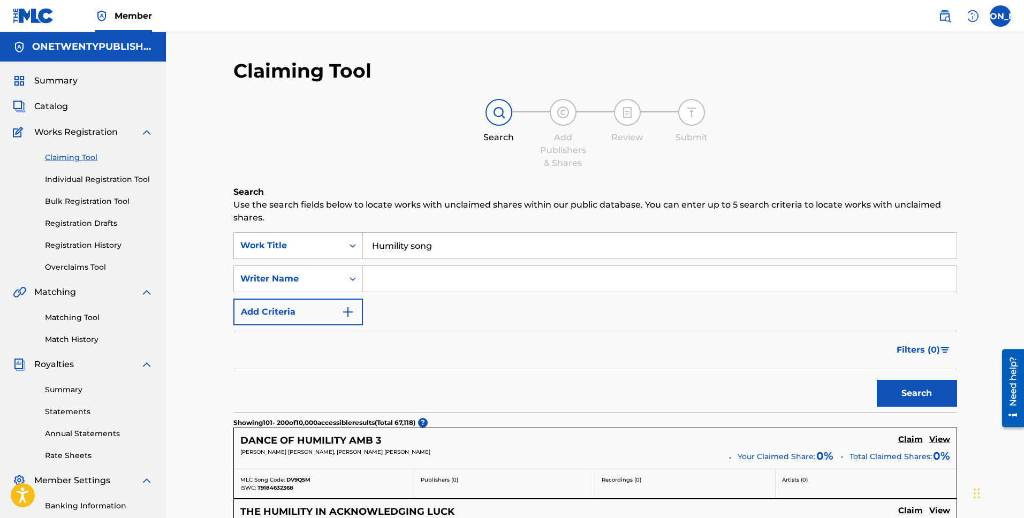
click at [404, 263] on div "SearchWithCriteriaef096419-6f3f-466e-9d8f-8d97035fd2c9 Work Title Humility song…" at bounding box center [595, 278] width 724 height 93
click at [403, 281] on input "Search Form" at bounding box center [660, 279] width 594 height 26
click at [403, 280] on input "[PERSON_NAME]" at bounding box center [660, 279] width 594 height 26
type input "[PERSON_NAME] [PERSON_NAME]"
click at [877, 380] on button "Search" at bounding box center [917, 393] width 80 height 27
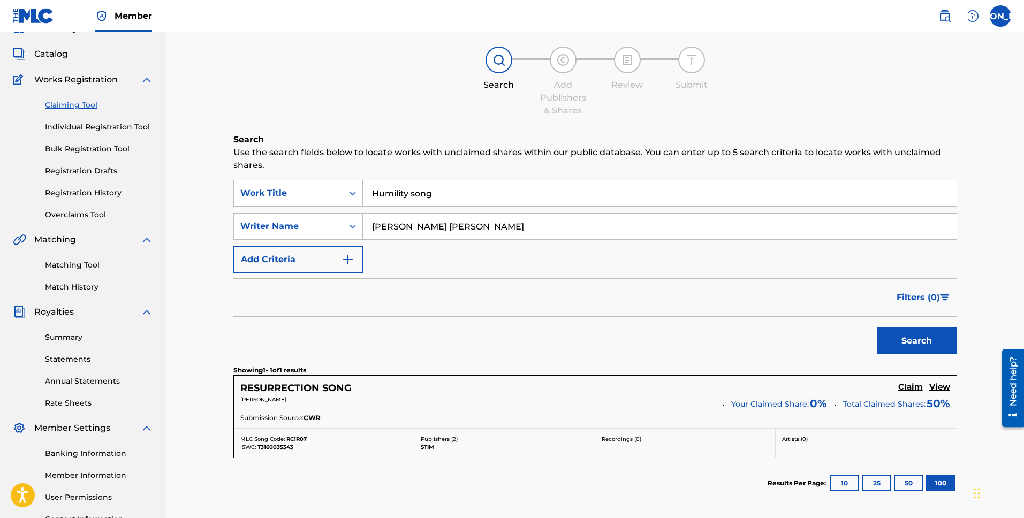
scroll to position [101, 0]
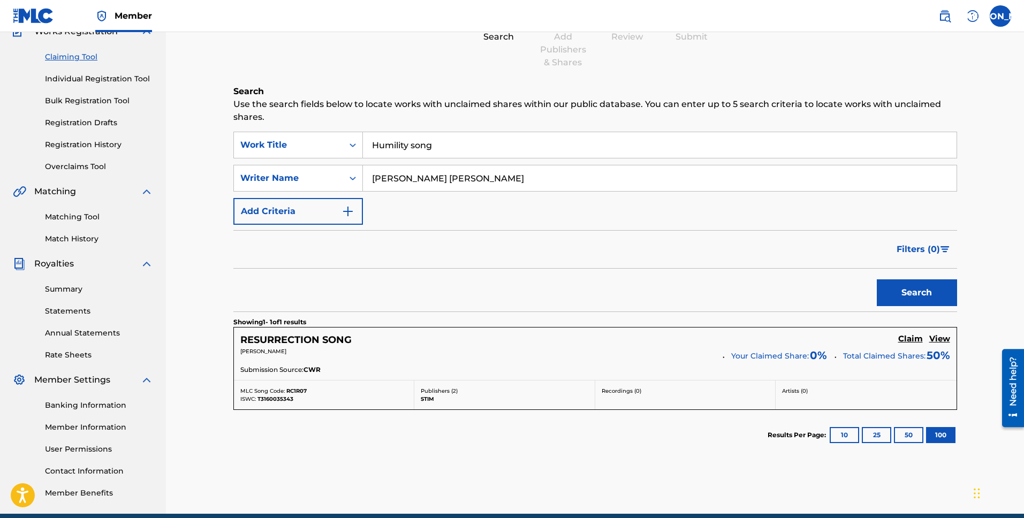
click at [344, 339] on h5 "RESURRECTION SONG" at bounding box center [295, 340] width 111 height 12
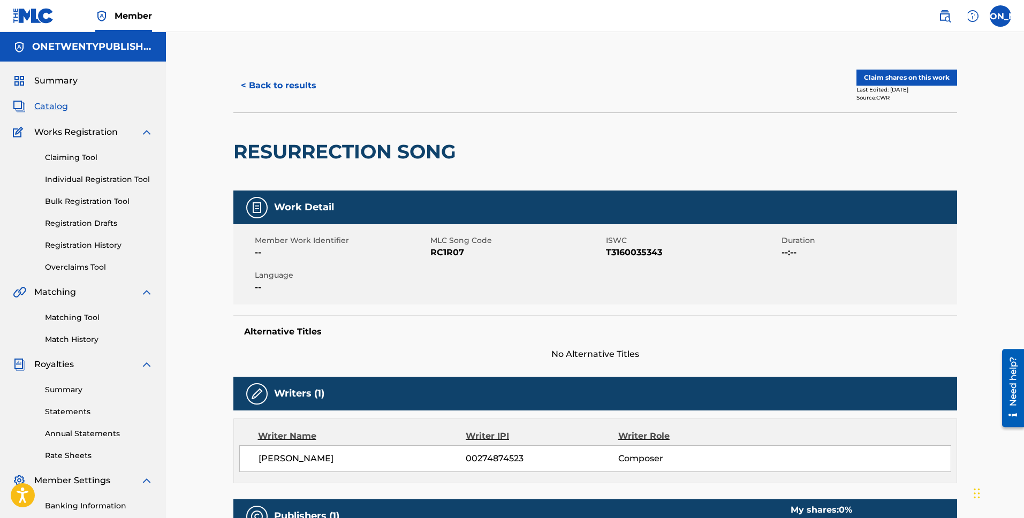
click at [291, 81] on button "< Back to results" at bounding box center [278, 85] width 90 height 27
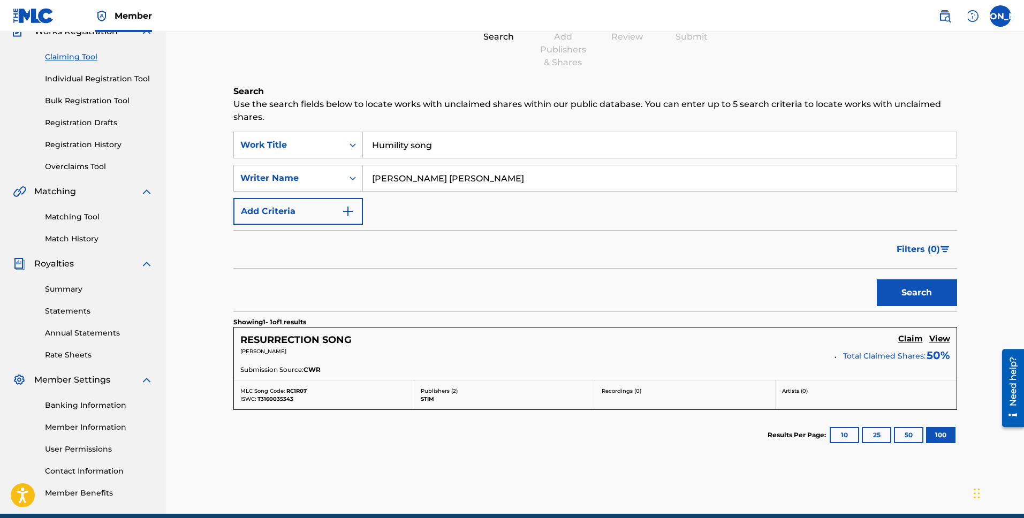
drag, startPoint x: 425, startPoint y: 145, endPoint x: 478, endPoint y: 149, distance: 53.2
click at [479, 150] on input "Humility song" at bounding box center [660, 145] width 594 height 26
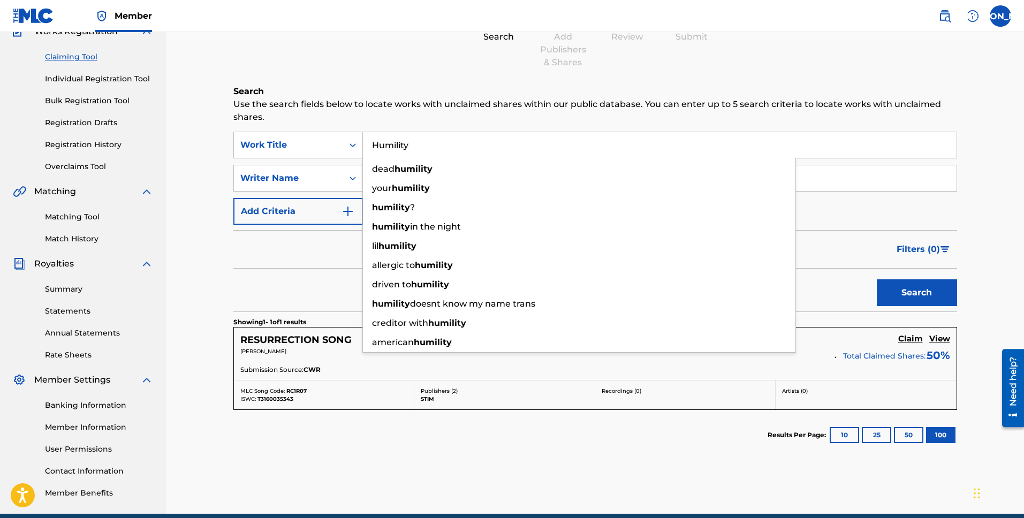
type input "Humility"
click at [877, 279] on button "Search" at bounding box center [917, 292] width 80 height 27
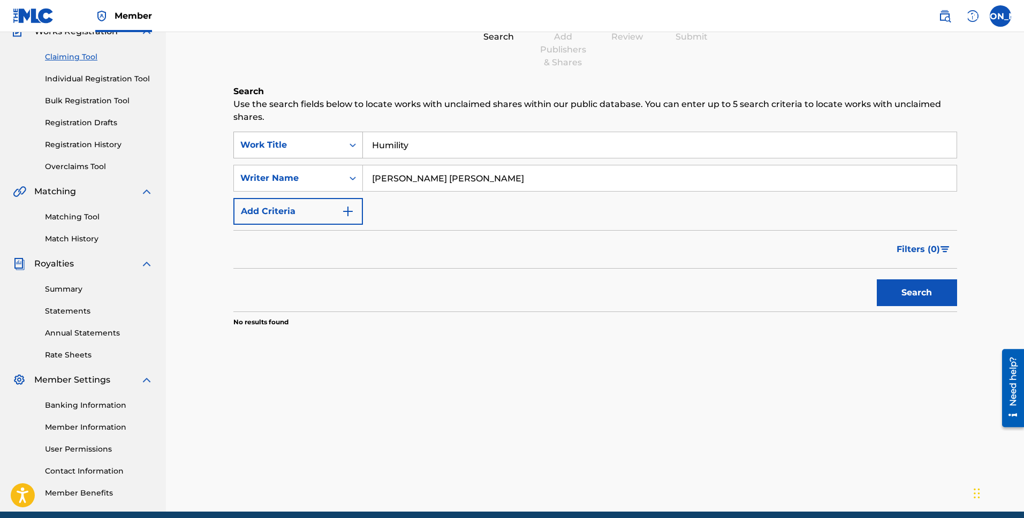
drag, startPoint x: 419, startPoint y: 149, endPoint x: 338, endPoint y: 144, distance: 81.0
click at [339, 144] on div "SearchWithCriteriaef096419-6f3f-466e-9d8f-8d97035fd2c9 Work Title Humility" at bounding box center [595, 145] width 724 height 27
click at [877, 279] on button "Search" at bounding box center [917, 292] width 80 height 27
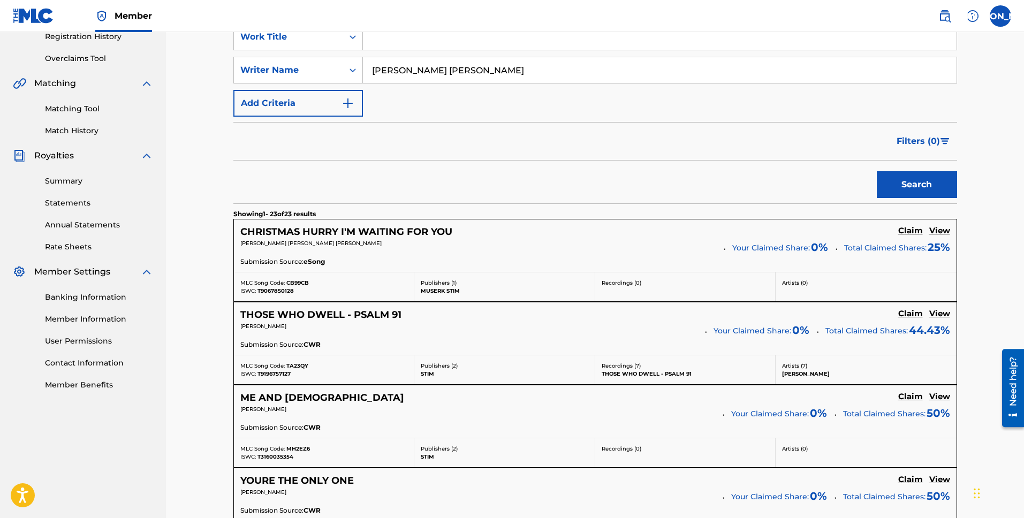
scroll to position [351, 0]
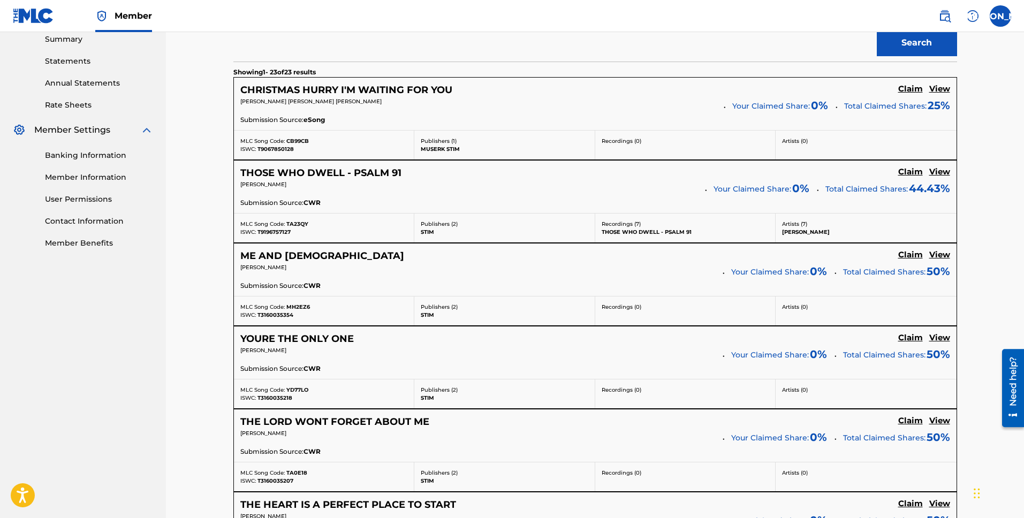
click at [288, 245] on div "ME AND [PERSON_NAME] View [PERSON_NAME] Your Claimed Share: 0 % Total Claimed S…" at bounding box center [595, 270] width 723 height 52
click at [289, 251] on h5 "ME AND [DEMOGRAPHIC_DATA]" at bounding box center [322, 256] width 164 height 12
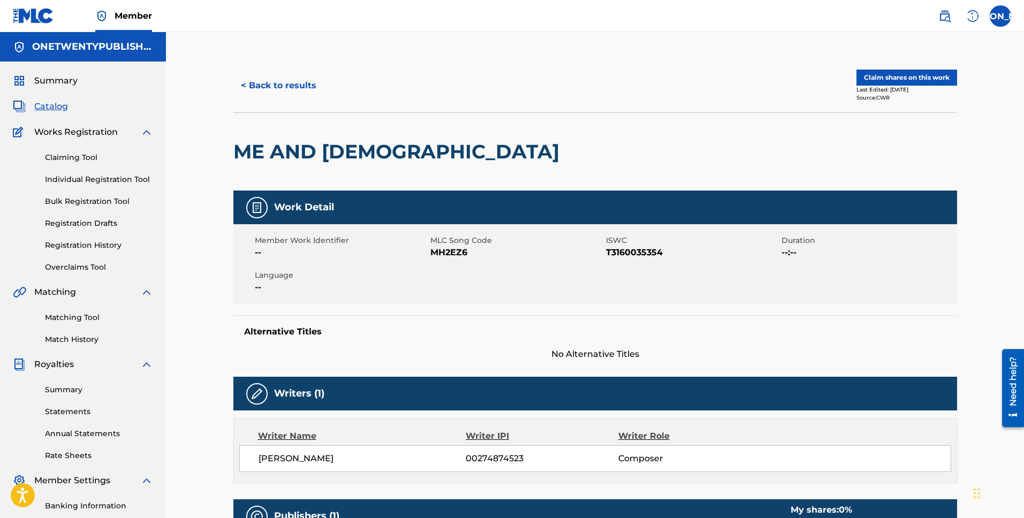
click at [294, 80] on button "< Back to results" at bounding box center [278, 85] width 90 height 27
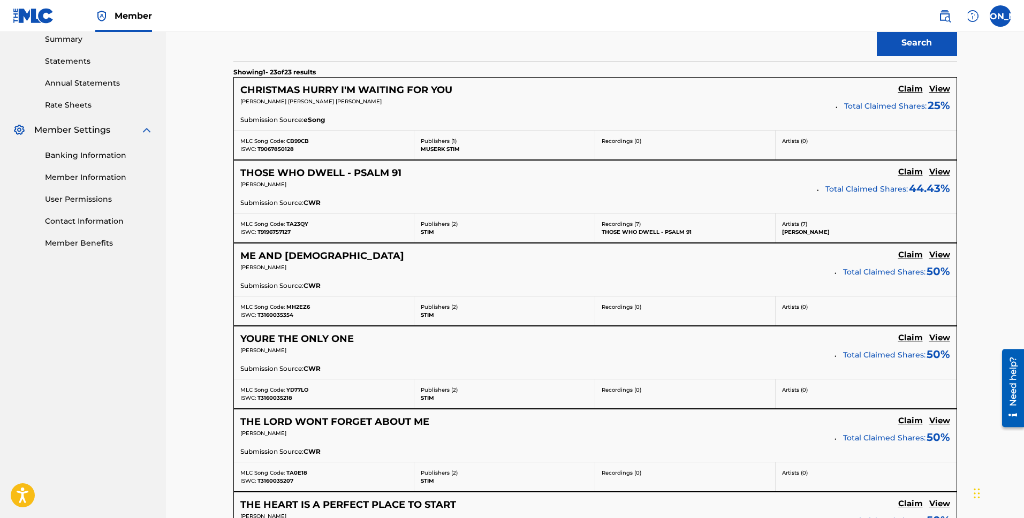
scroll to position [458, 0]
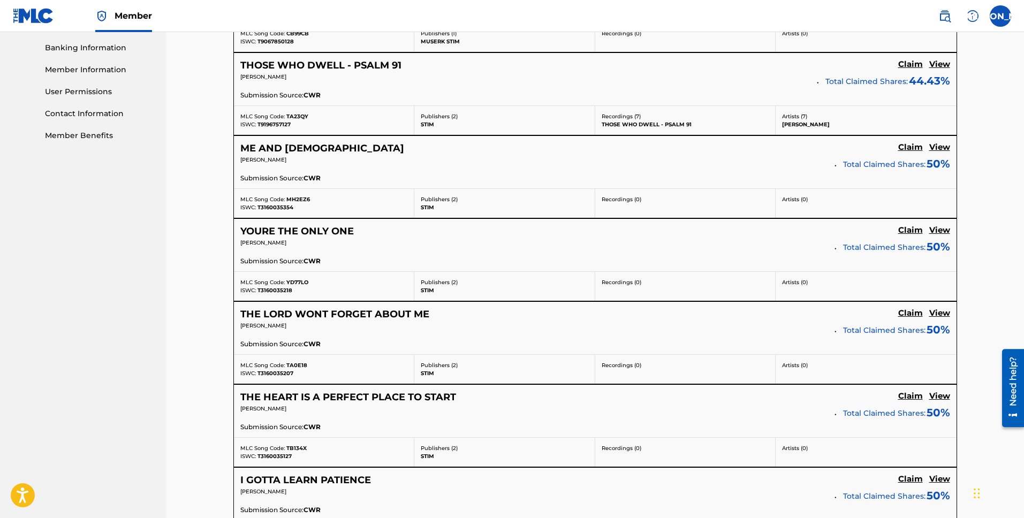
click at [371, 310] on h5 "THE LORD WONT FORGET ABOUT ME" at bounding box center [334, 314] width 189 height 12
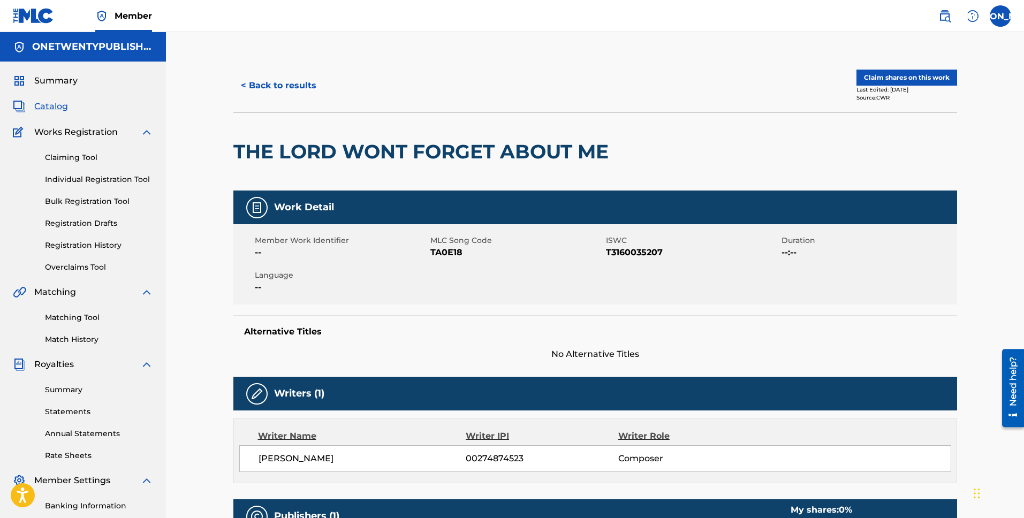
click at [285, 83] on button "< Back to results" at bounding box center [278, 85] width 90 height 27
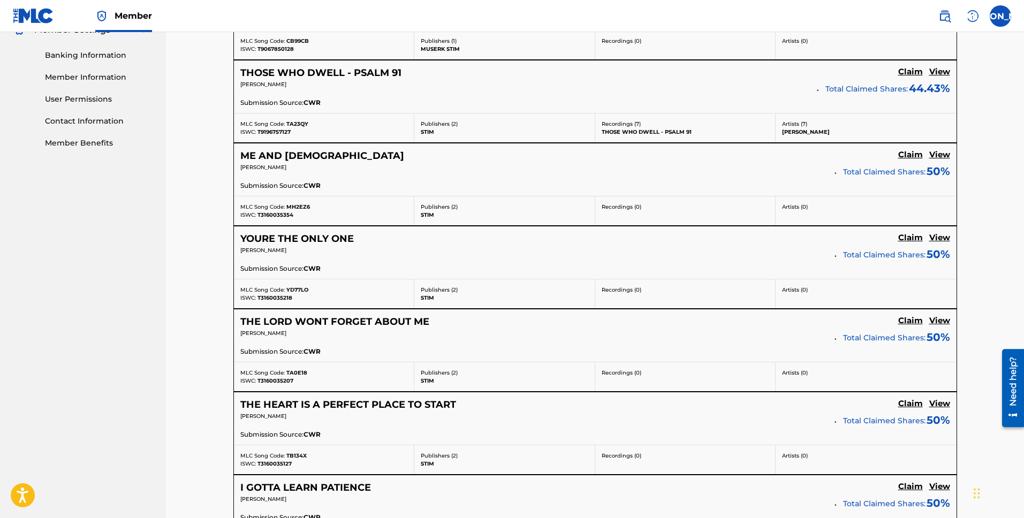
scroll to position [458, 0]
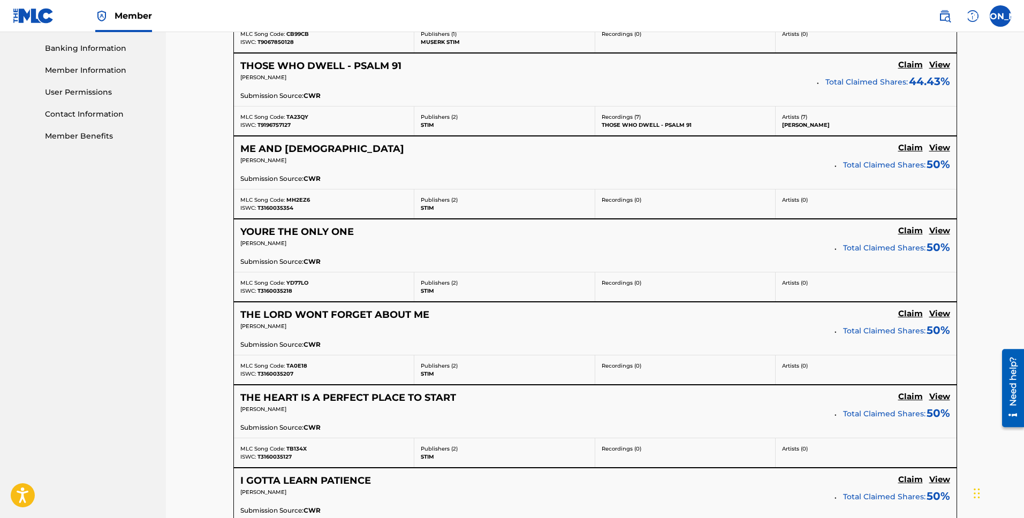
click at [309, 226] on h5 "YOURE THE ONLY ONE" at bounding box center [296, 232] width 113 height 12
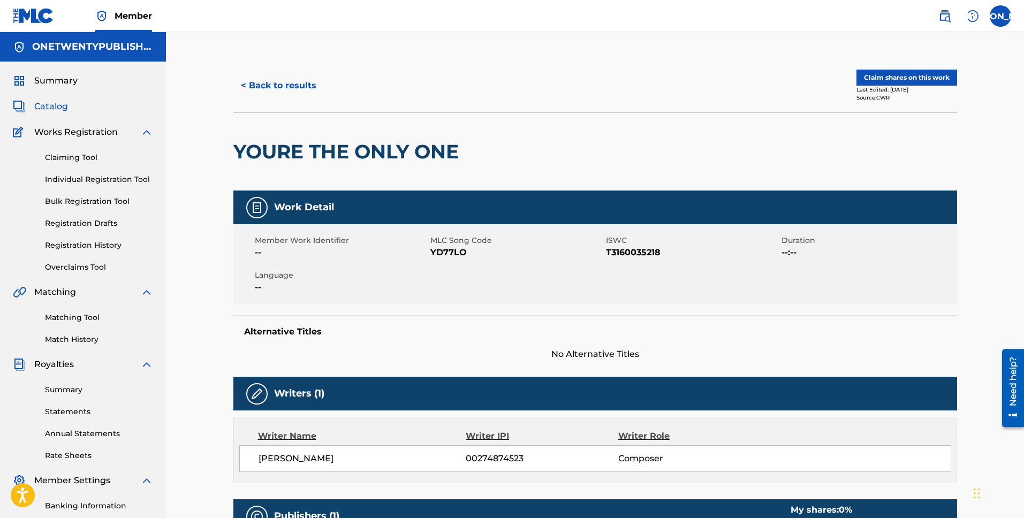
click at [57, 109] on span "Catalog" at bounding box center [51, 106] width 34 height 13
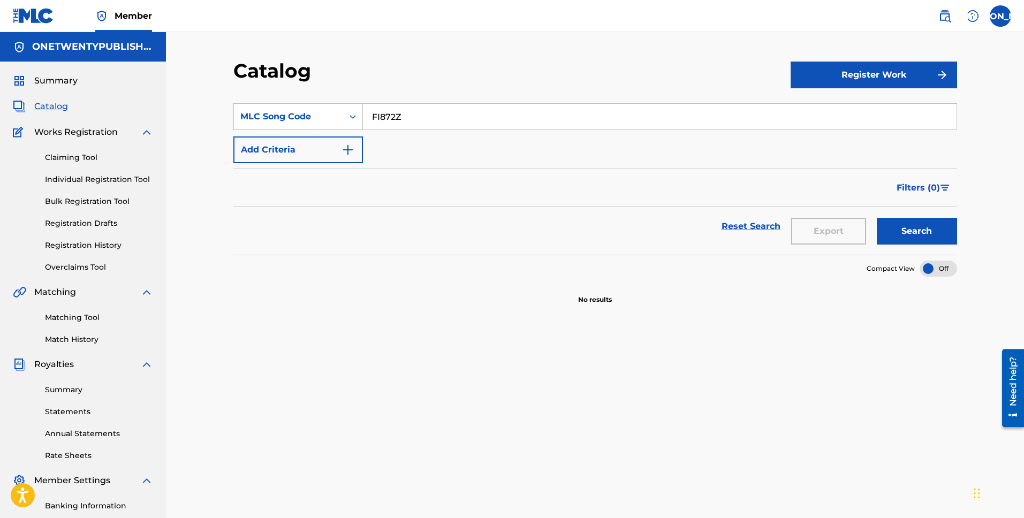
click at [422, 118] on input "FI872Z" at bounding box center [660, 117] width 594 height 26
click at [877, 218] on button "Search" at bounding box center [917, 231] width 80 height 27
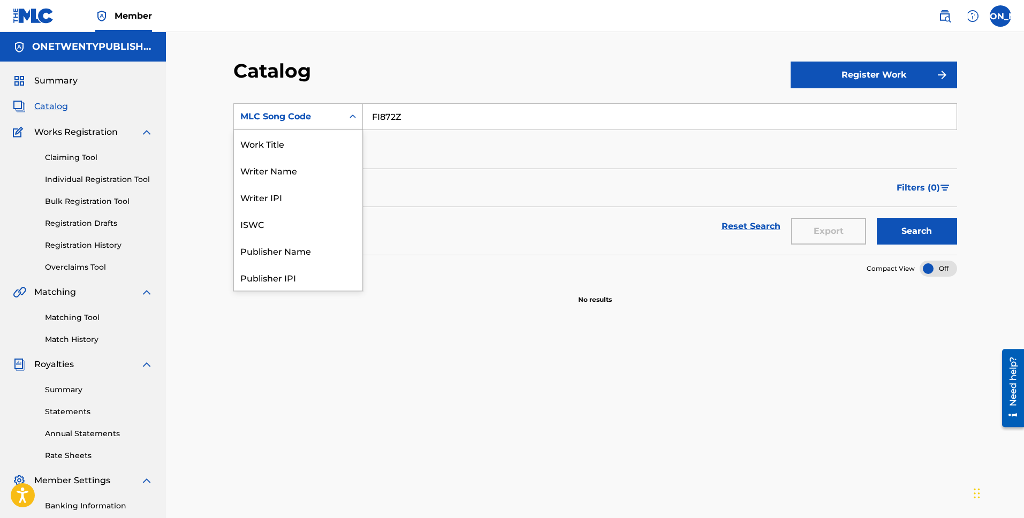
click at [331, 113] on div "MLC Song Code" at bounding box center [288, 116] width 96 height 13
click at [308, 170] on div "Writer Name" at bounding box center [298, 170] width 128 height 27
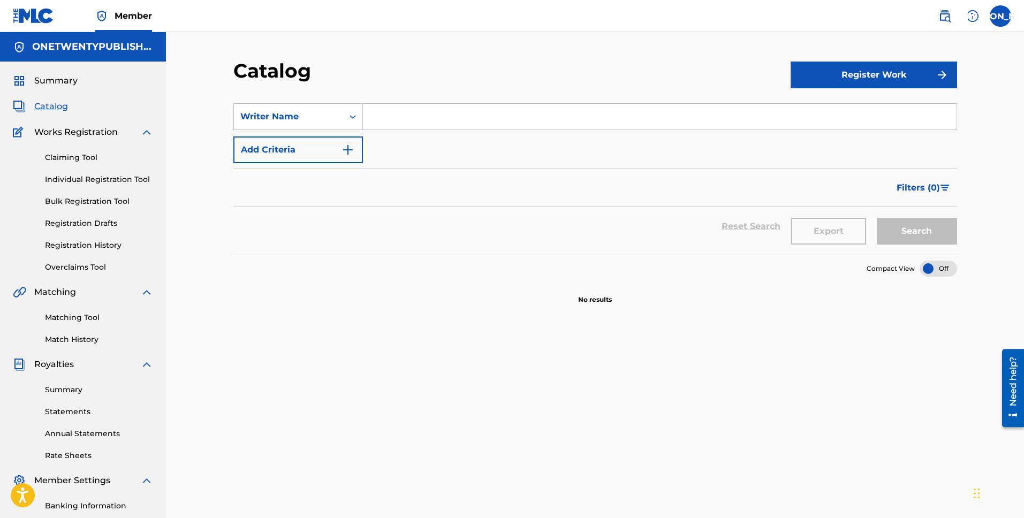
click at [402, 113] on input "Search Form" at bounding box center [660, 117] width 594 height 26
type input "[PERSON_NAME]"
click at [877, 218] on button "Search" at bounding box center [917, 231] width 80 height 27
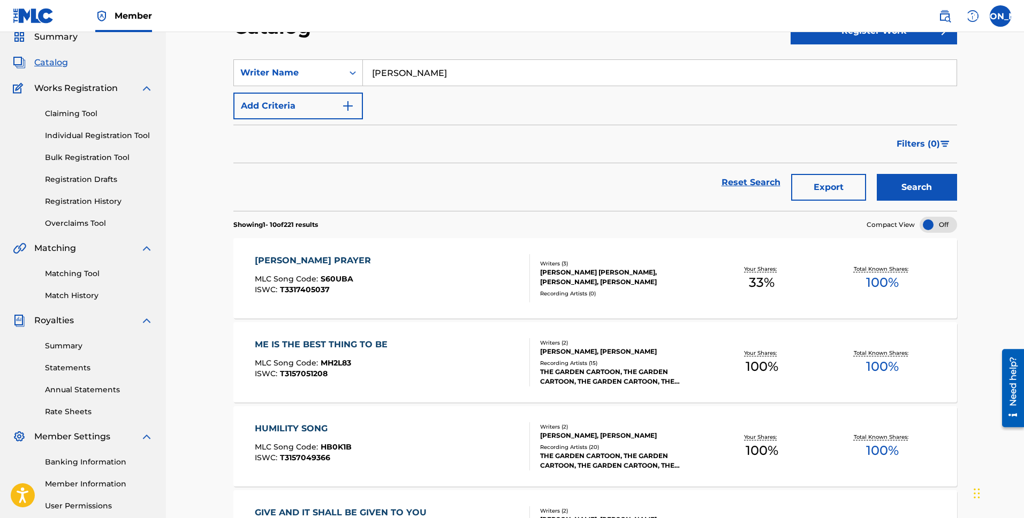
scroll to position [125, 0]
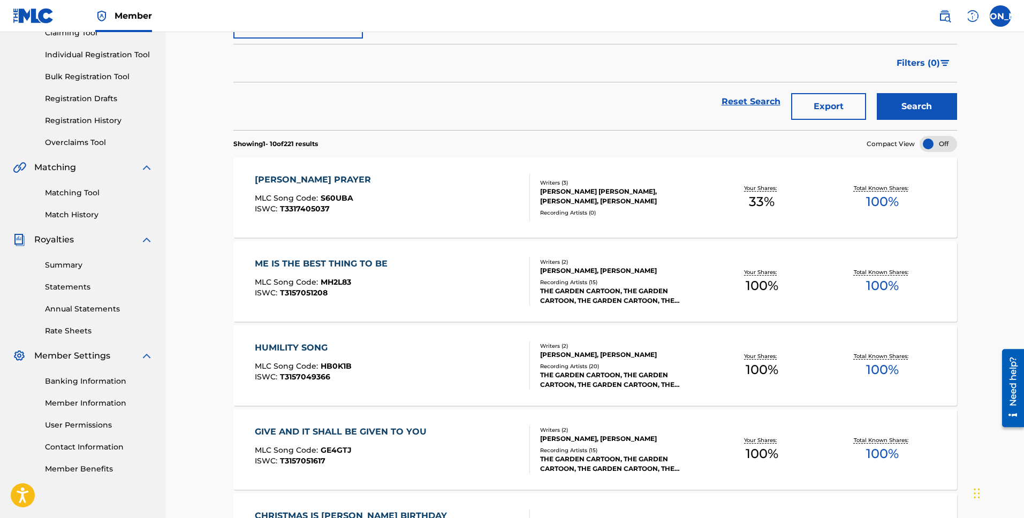
click at [379, 264] on div "ME IS THE BEST THING TO BE" at bounding box center [324, 263] width 138 height 13
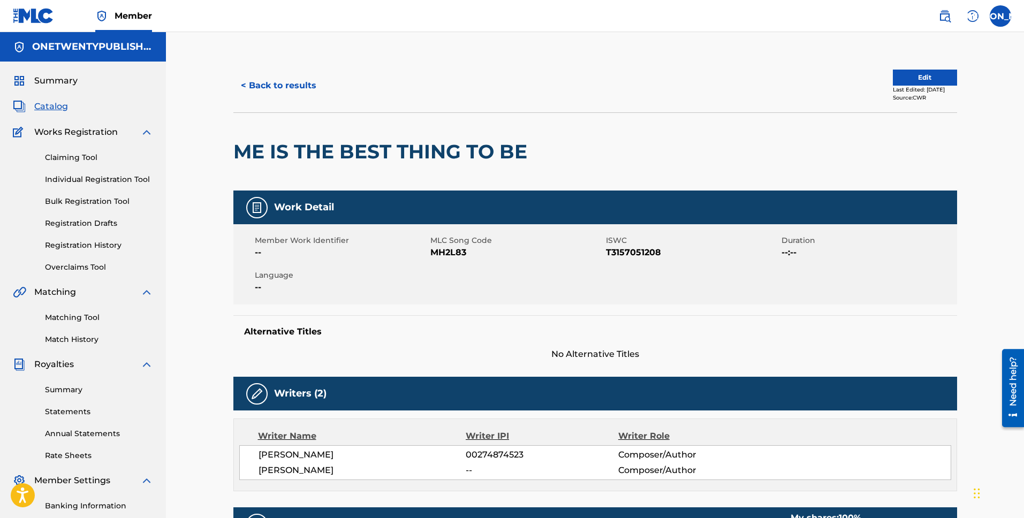
click at [274, 87] on button "< Back to results" at bounding box center [278, 85] width 90 height 27
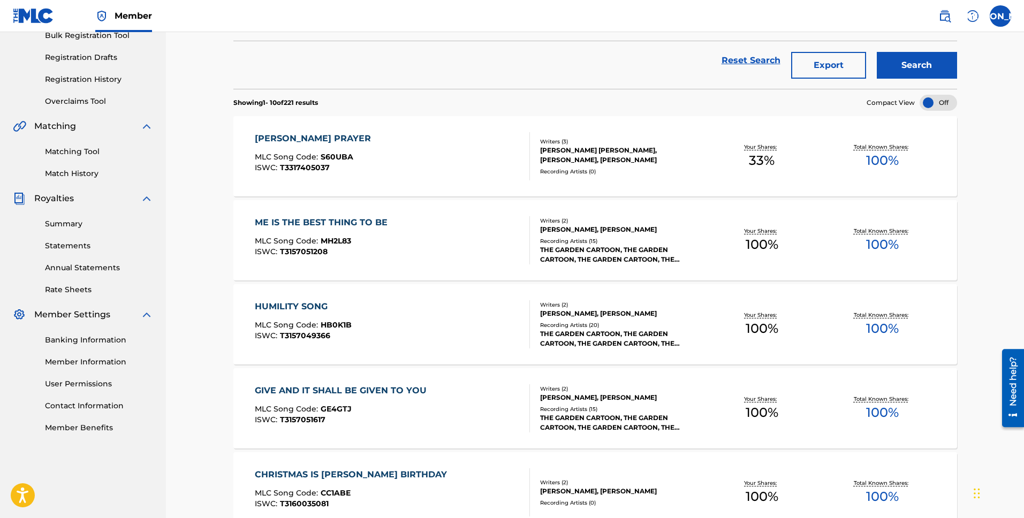
scroll to position [180, 0]
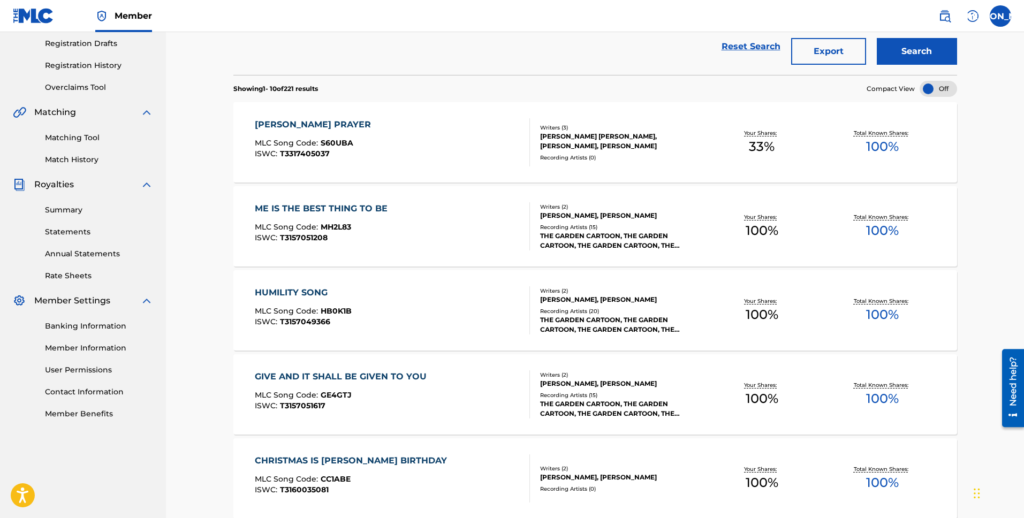
click at [322, 291] on div "HUMILITY SONG" at bounding box center [303, 292] width 97 height 13
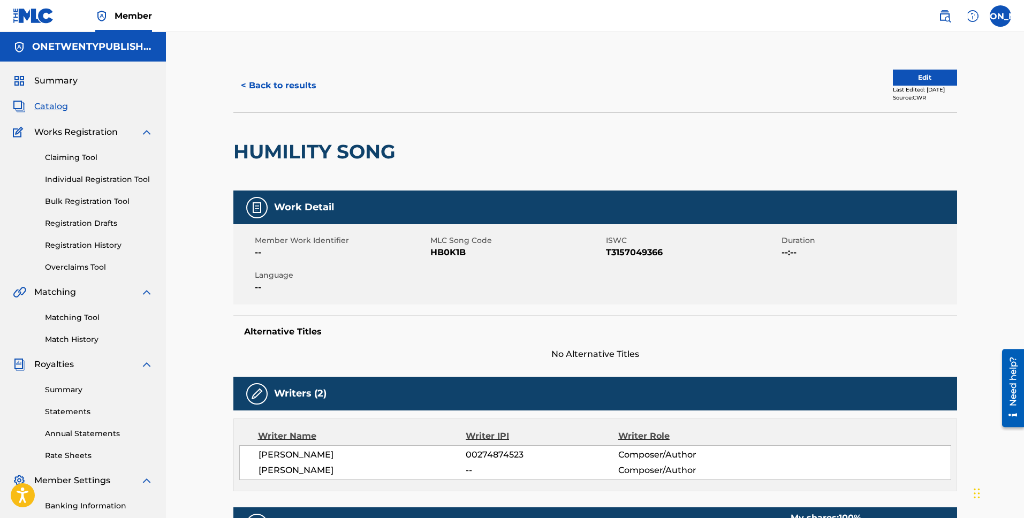
click at [286, 85] on button "< Back to results" at bounding box center [278, 85] width 90 height 27
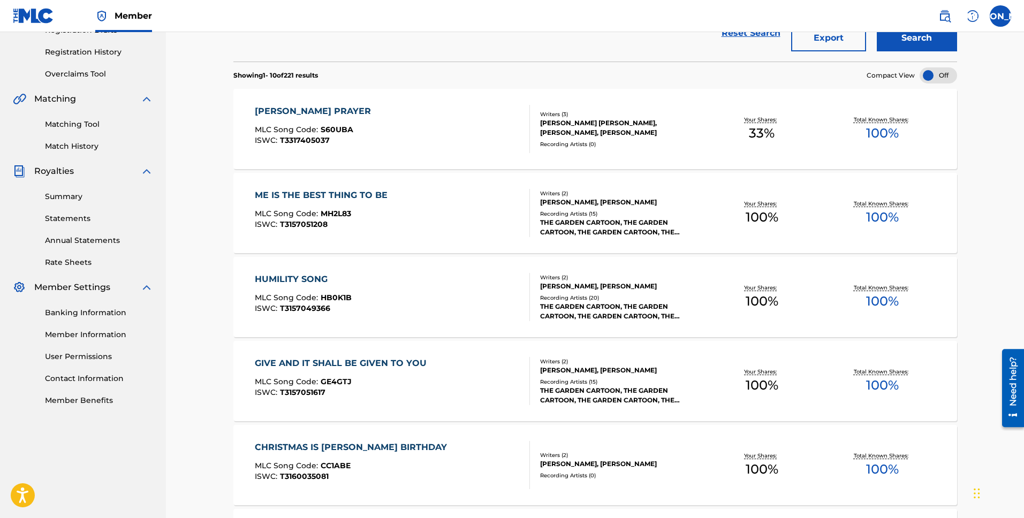
scroll to position [200, 0]
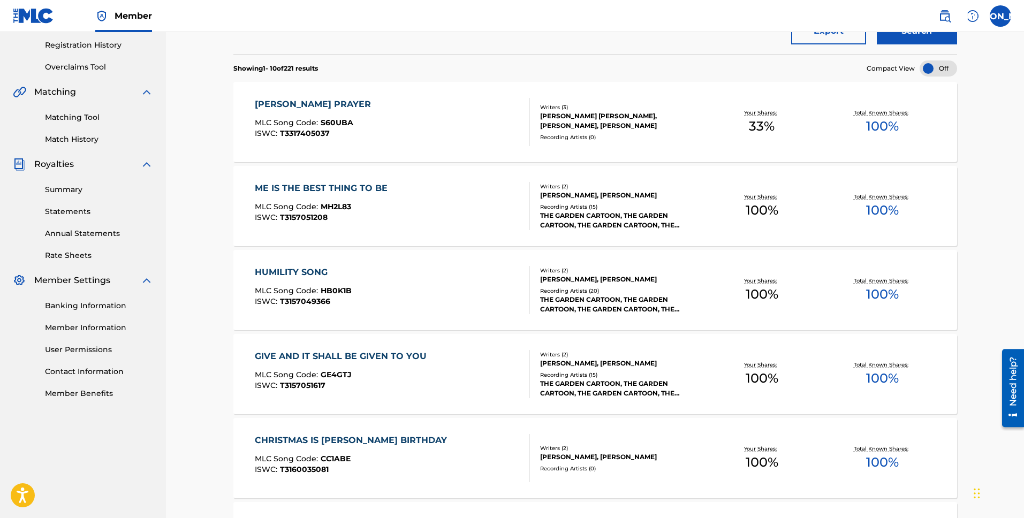
click at [395, 353] on div "GIVE AND IT SHALL BE GIVEN TO YOU" at bounding box center [343, 356] width 177 height 13
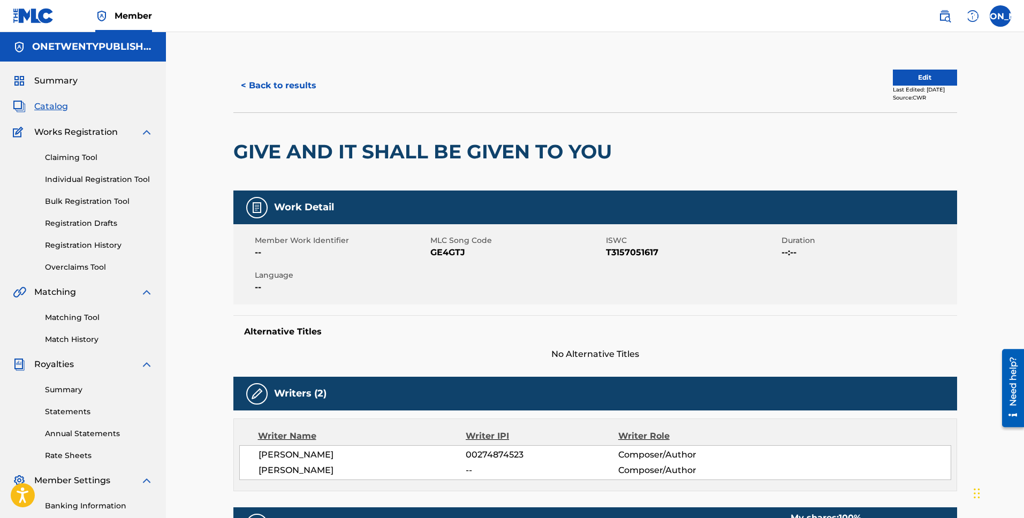
click at [290, 80] on button "< Back to results" at bounding box center [278, 85] width 90 height 27
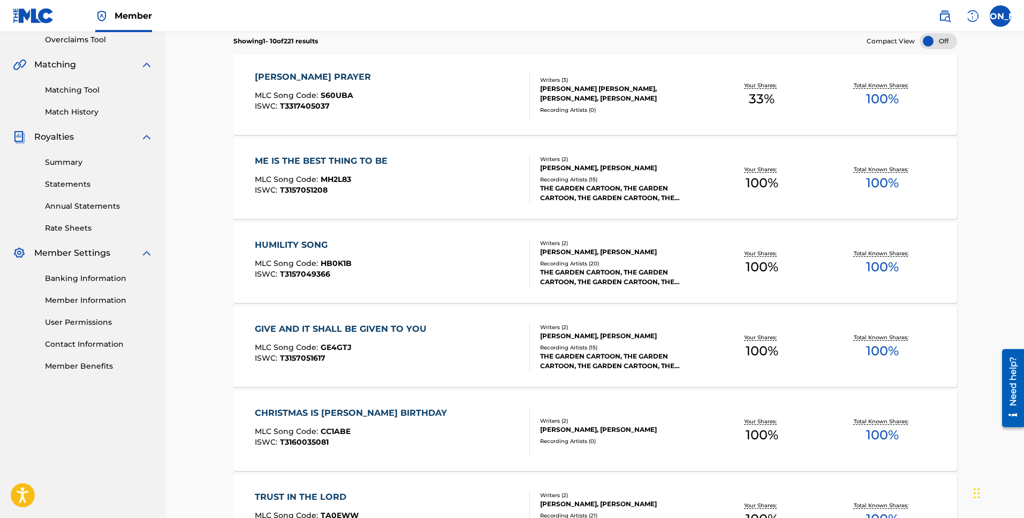
scroll to position [241, 0]
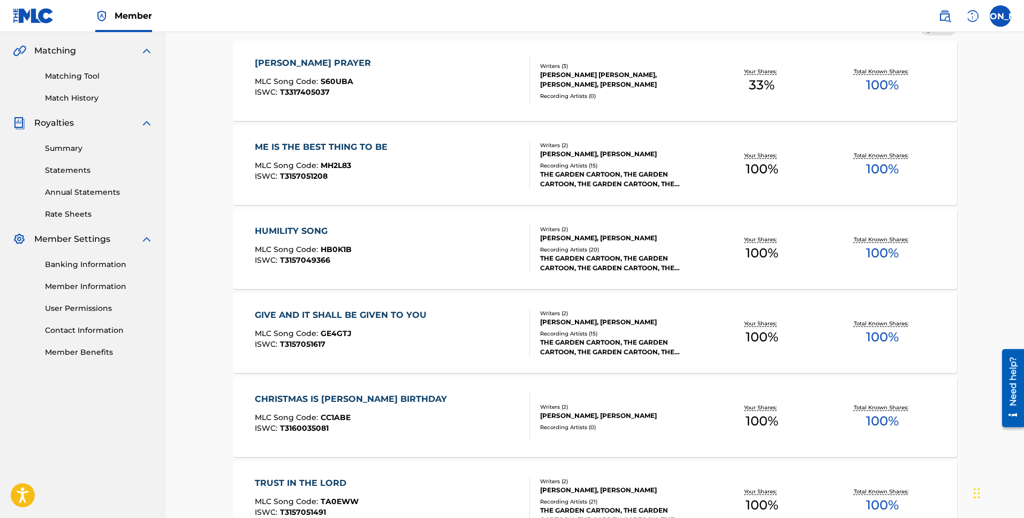
click at [378, 401] on div "CHRISTMAS IS [PERSON_NAME] BIRTHDAY" at bounding box center [354, 399] width 198 height 13
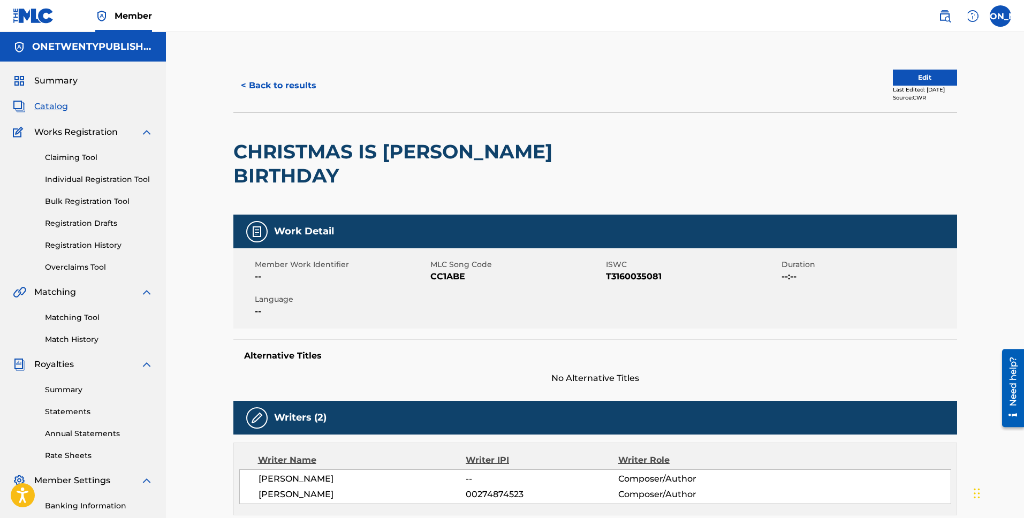
click at [292, 78] on button "< Back to results" at bounding box center [278, 85] width 90 height 27
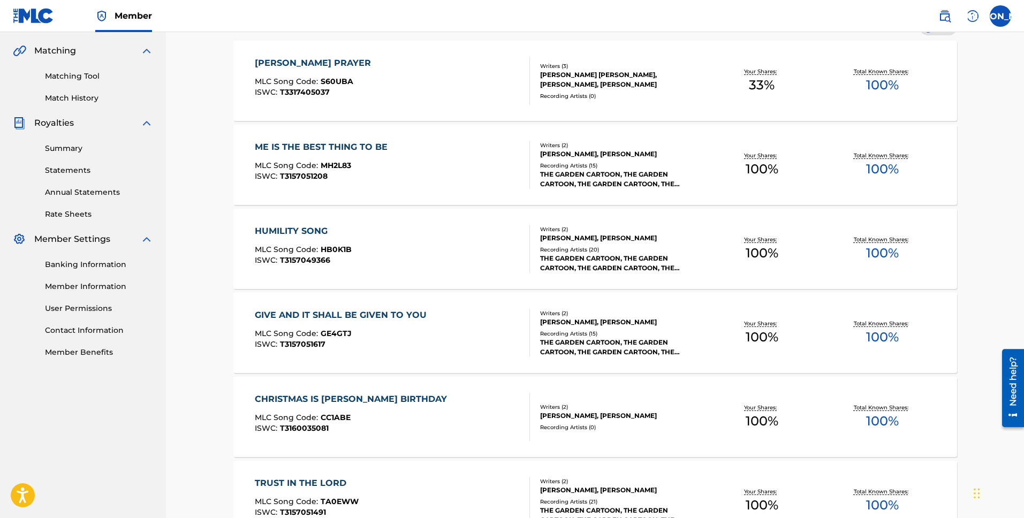
scroll to position [297, 0]
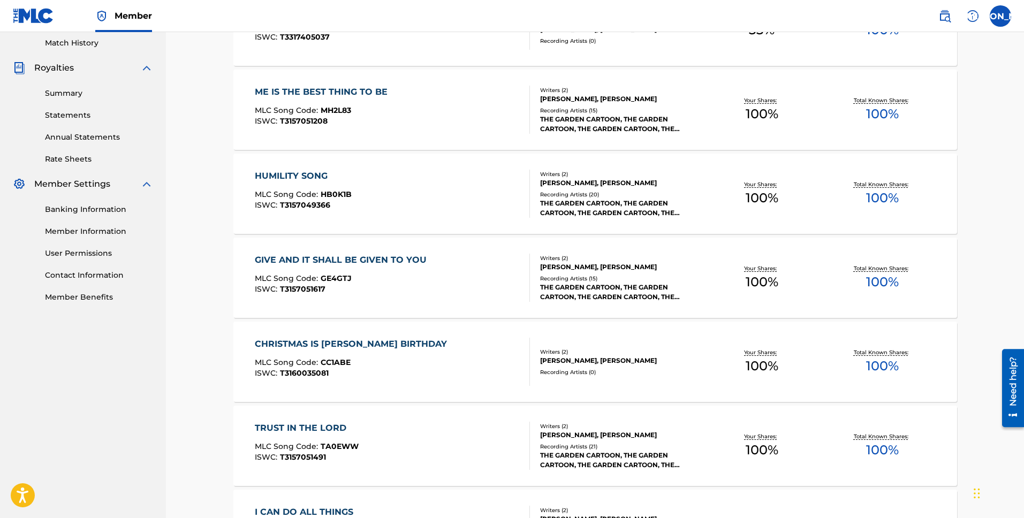
click at [325, 426] on div "TRUST IN THE LORD" at bounding box center [307, 428] width 104 height 13
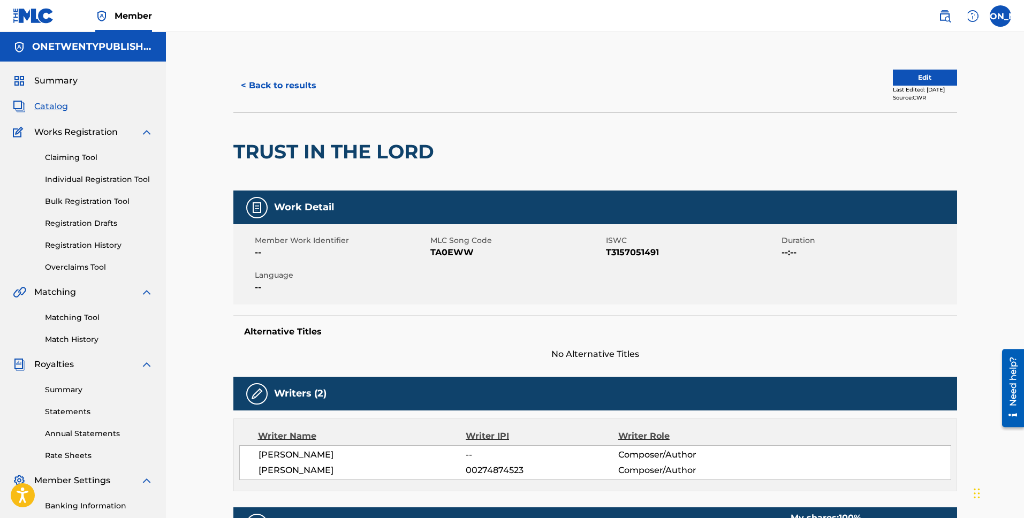
click at [268, 86] on button "< Back to results" at bounding box center [278, 85] width 90 height 27
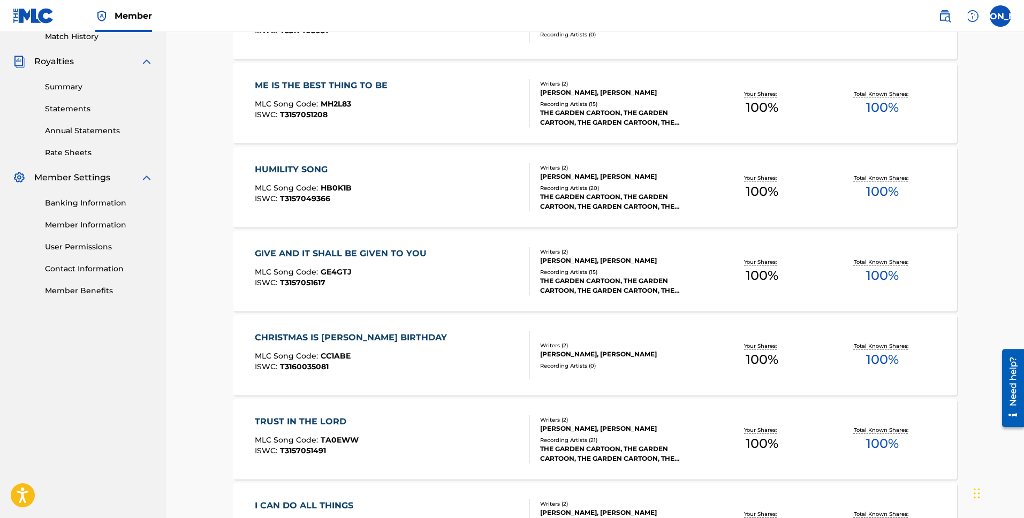
scroll to position [310, 0]
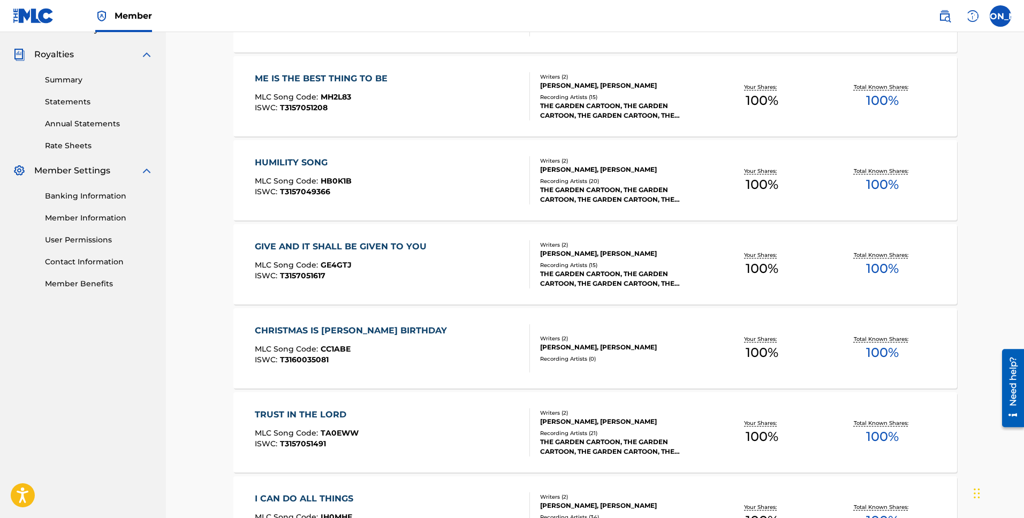
click at [316, 413] on div "TRUST IN THE LORD" at bounding box center [307, 414] width 104 height 13
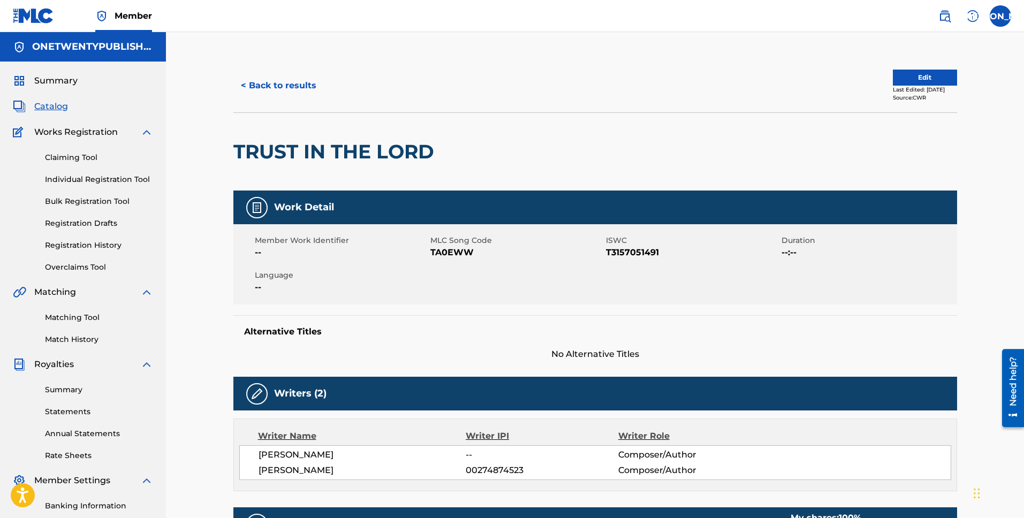
click at [289, 78] on button "< Back to results" at bounding box center [278, 85] width 90 height 27
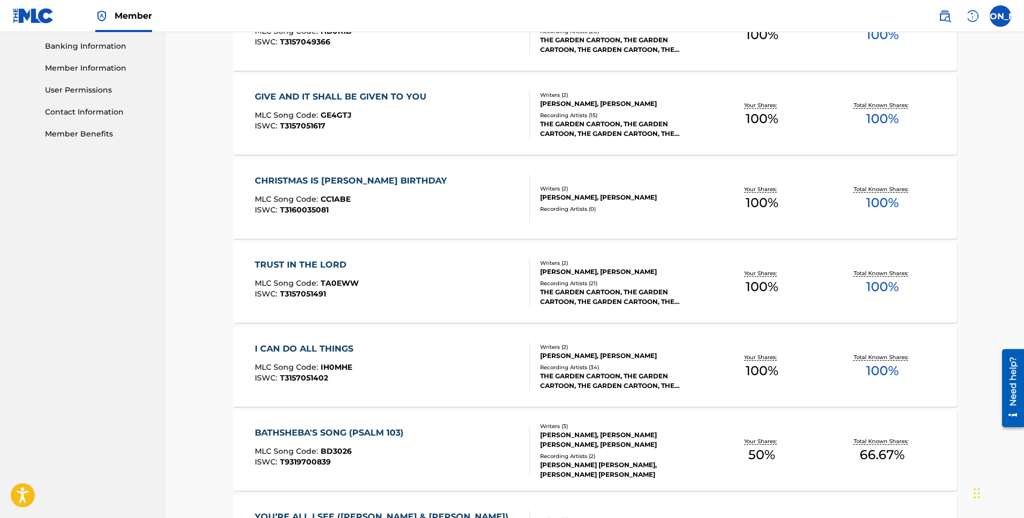
click at [333, 351] on div "I CAN DO ALL THINGS" at bounding box center [307, 349] width 104 height 13
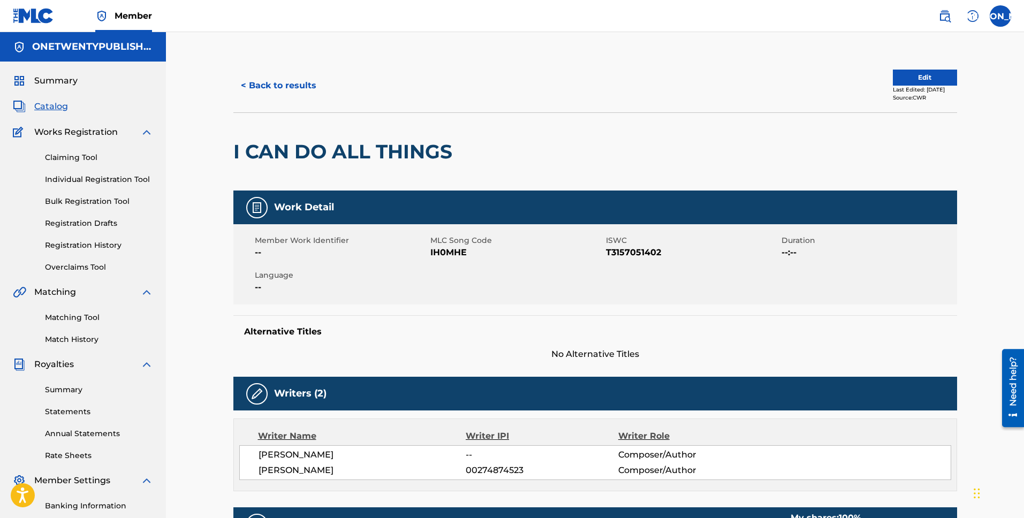
click at [284, 86] on button "< Back to results" at bounding box center [278, 85] width 90 height 27
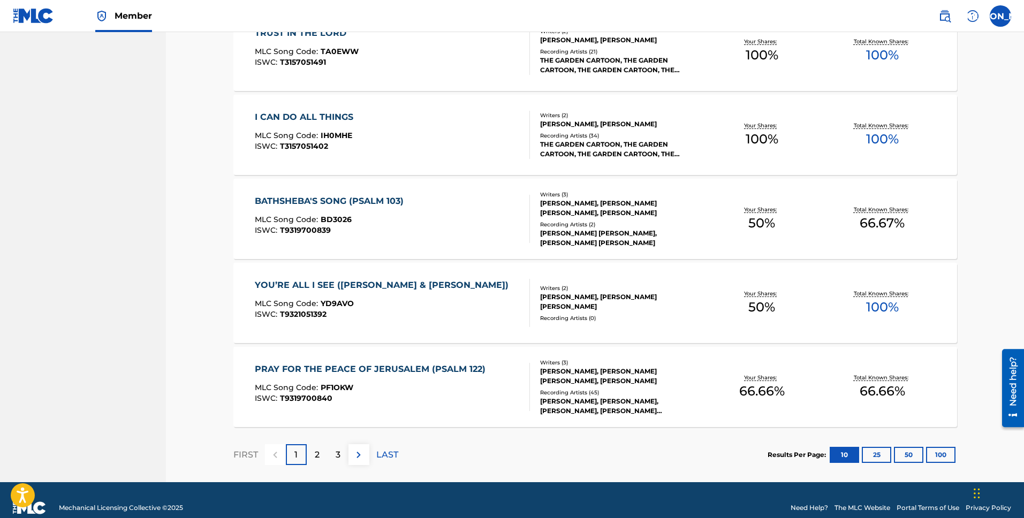
click at [318, 449] on p "2" at bounding box center [317, 455] width 5 height 13
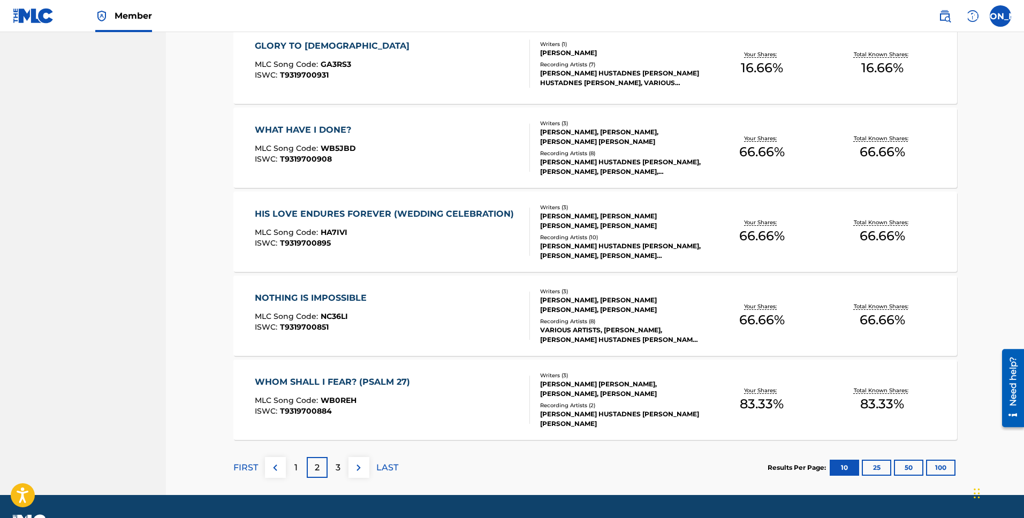
scroll to position [693, 0]
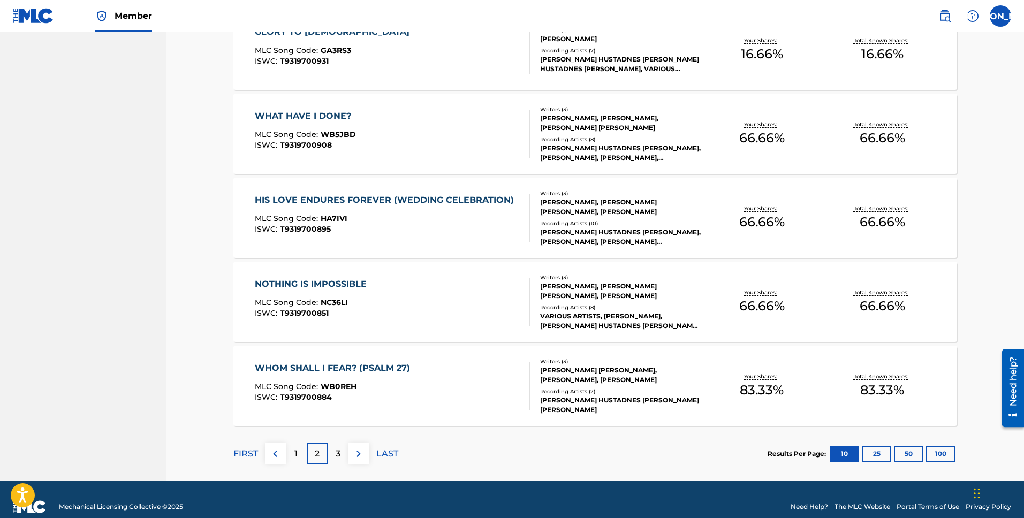
click at [332, 453] on div "3" at bounding box center [338, 453] width 21 height 21
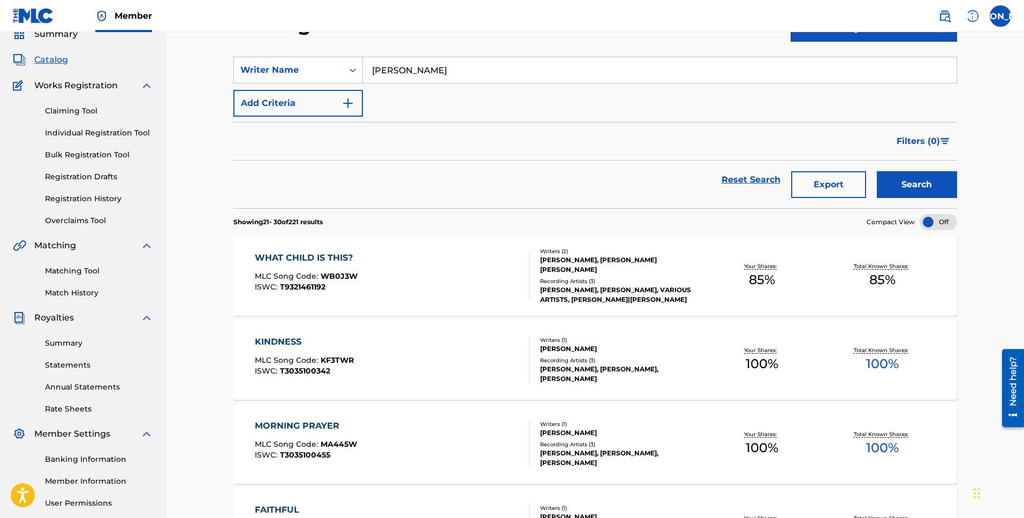
scroll to position [0, 0]
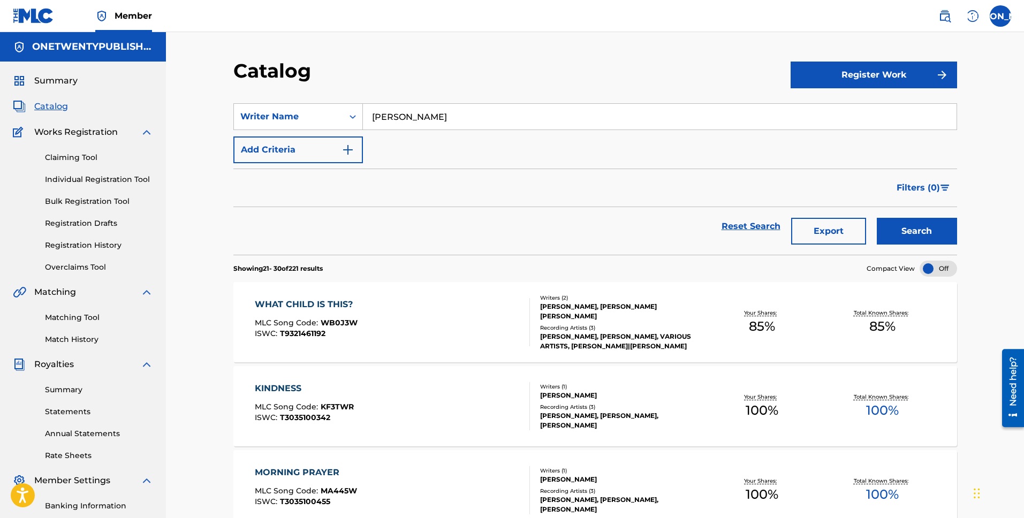
click at [399, 116] on input "[PERSON_NAME]" at bounding box center [660, 117] width 594 height 26
type input "[PERSON_NAME] [PERSON_NAME]"
click at [877, 218] on button "Search" at bounding box center [917, 231] width 80 height 27
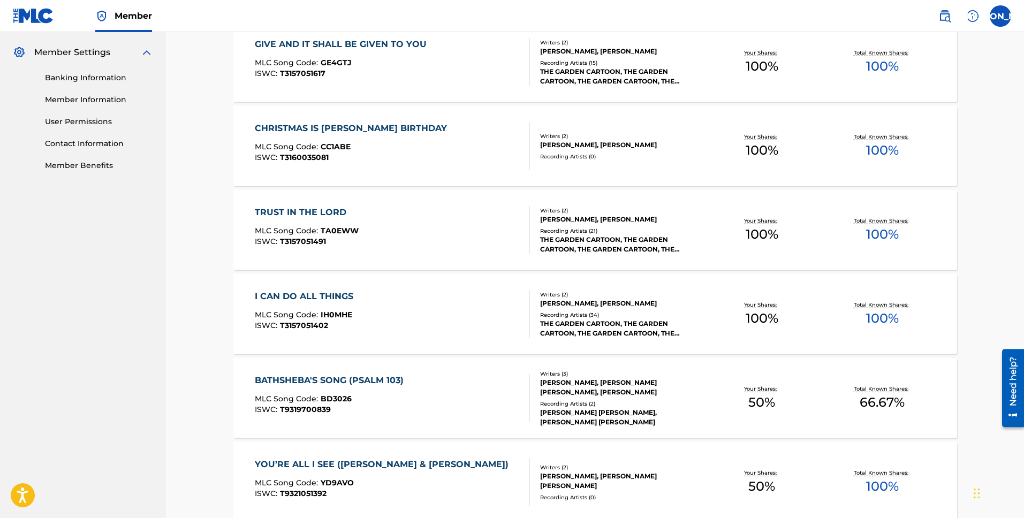
scroll to position [550, 0]
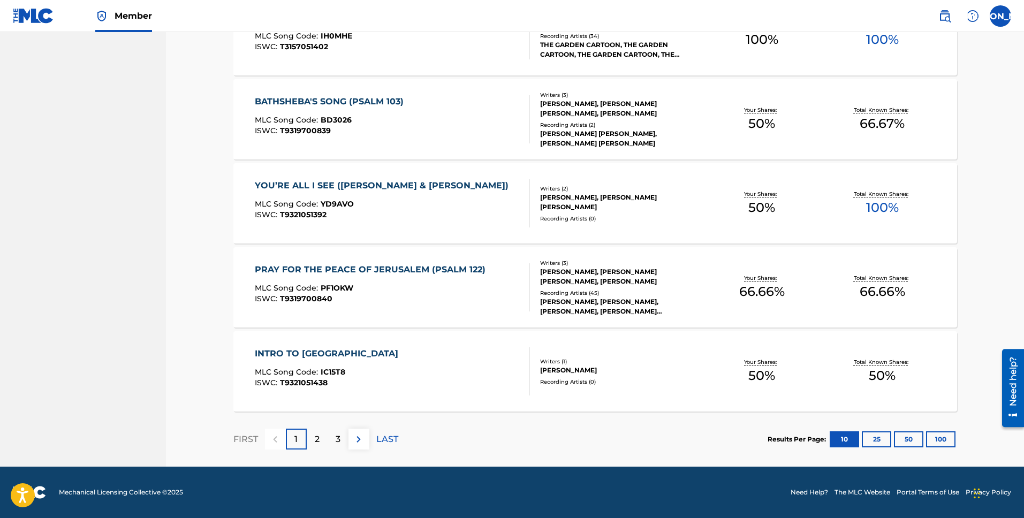
click at [319, 443] on div "2" at bounding box center [317, 439] width 21 height 21
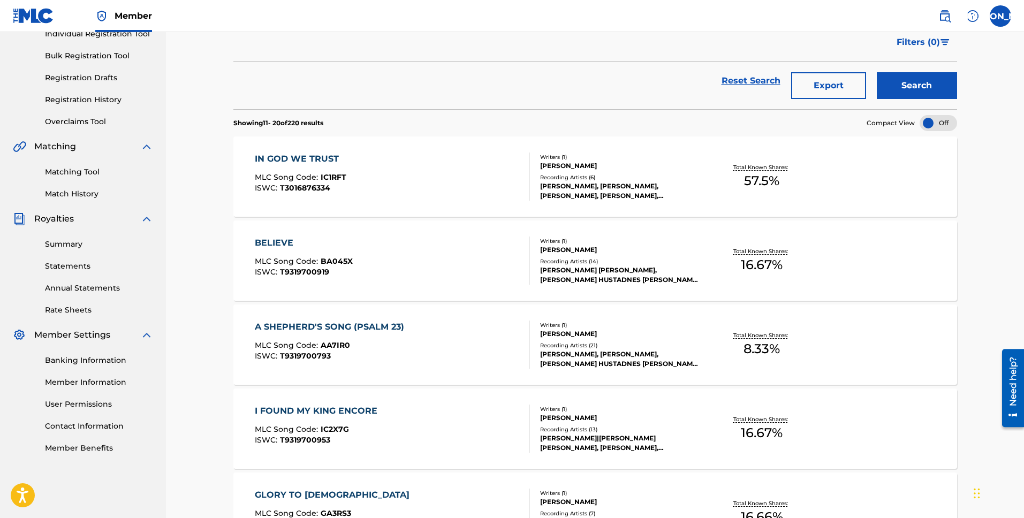
scroll to position [707, 0]
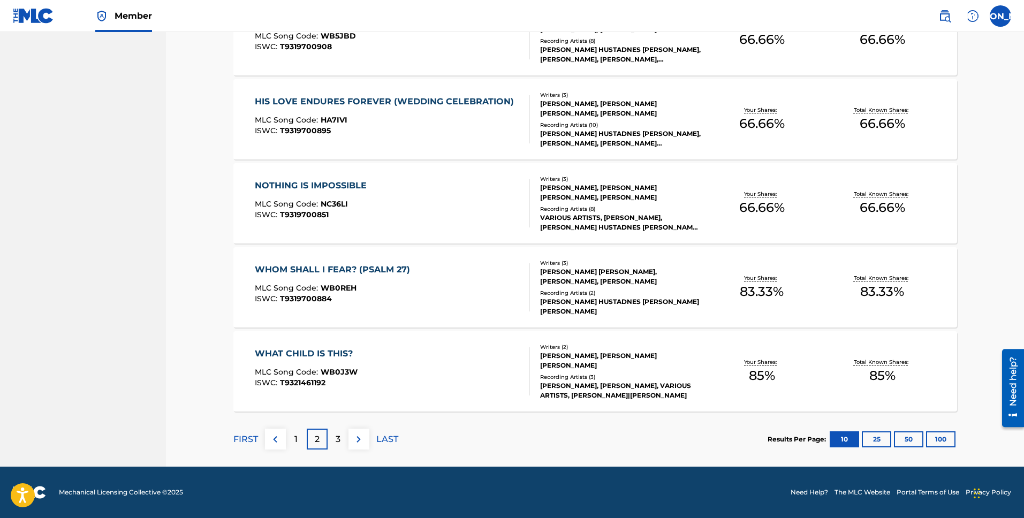
click at [342, 441] on div "3" at bounding box center [338, 439] width 21 height 21
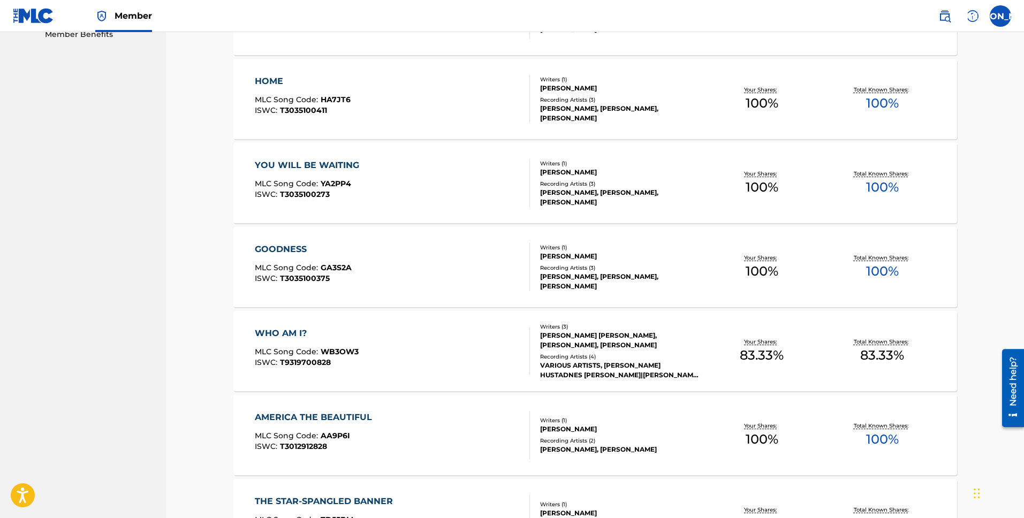
scroll to position [0, 0]
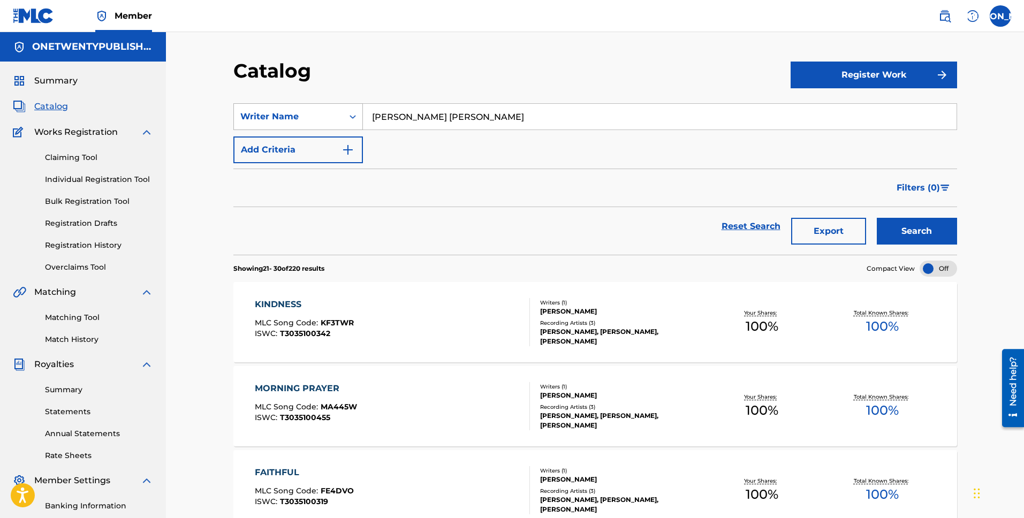
click at [352, 117] on icon "Search Form" at bounding box center [352, 116] width 11 height 11
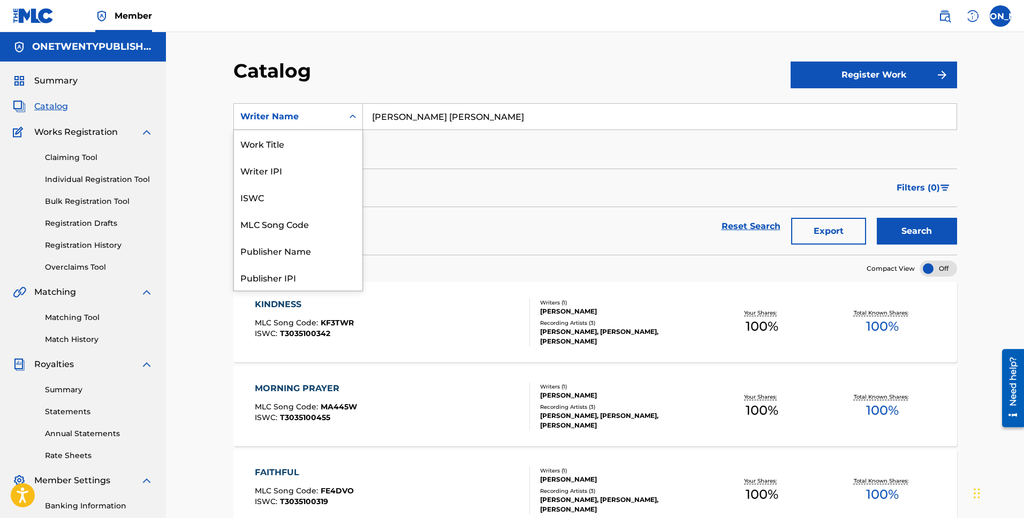
scroll to position [161, 0]
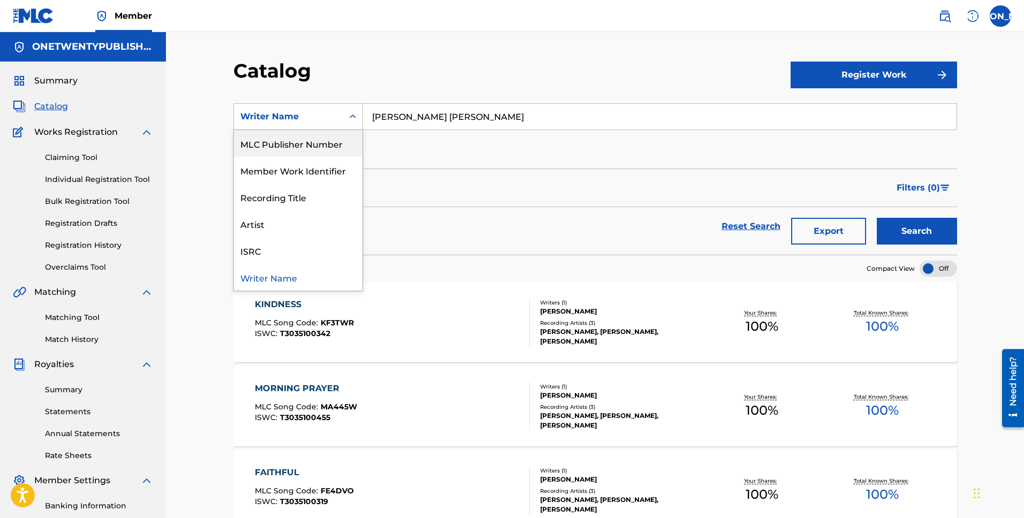
click at [329, 144] on div "MLC Publisher Number" at bounding box center [298, 143] width 128 height 27
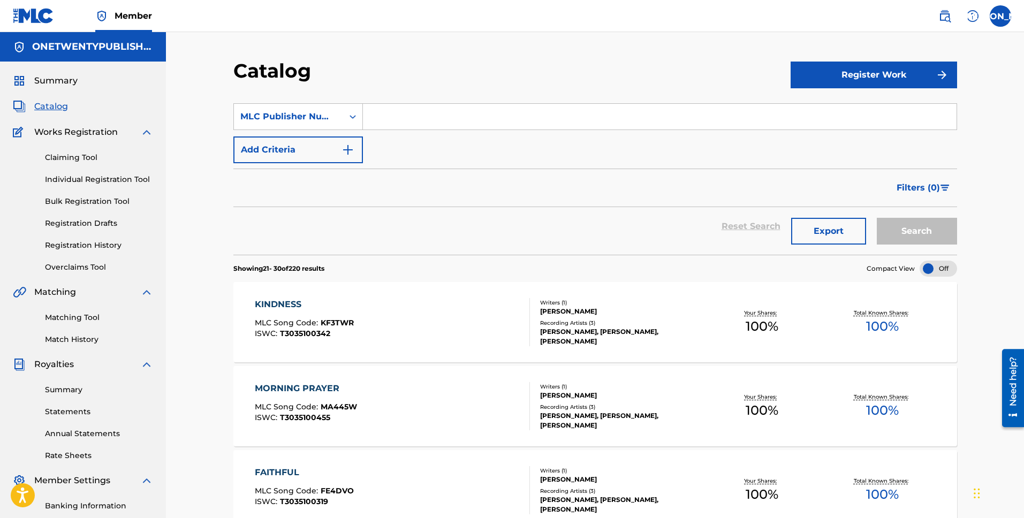
click at [399, 120] on input "Search Form" at bounding box center [660, 117] width 594 height 26
paste input "P451FQ"
type input "P451FQ"
click at [877, 218] on button "Search" at bounding box center [917, 231] width 80 height 27
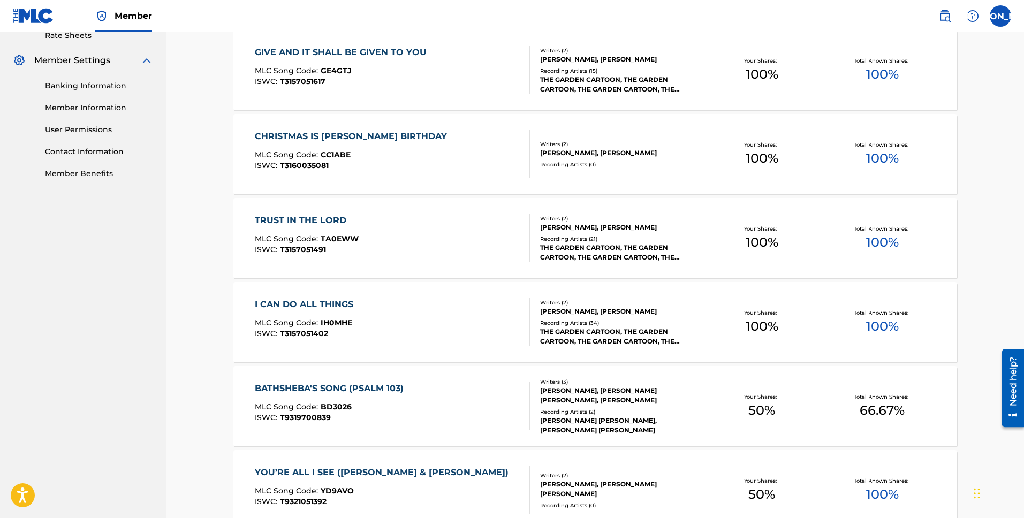
scroll to position [707, 0]
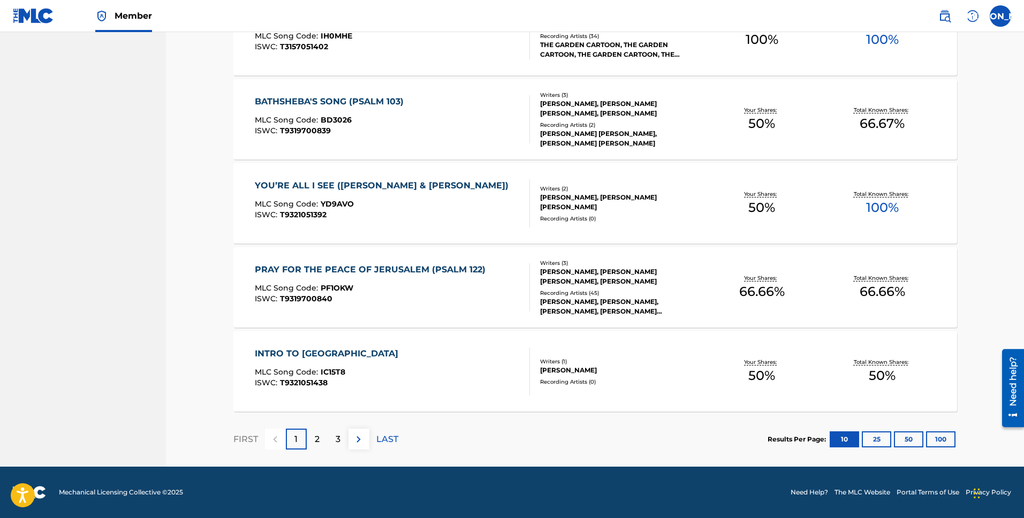
click at [944, 441] on button "100" at bounding box center [940, 439] width 29 height 16
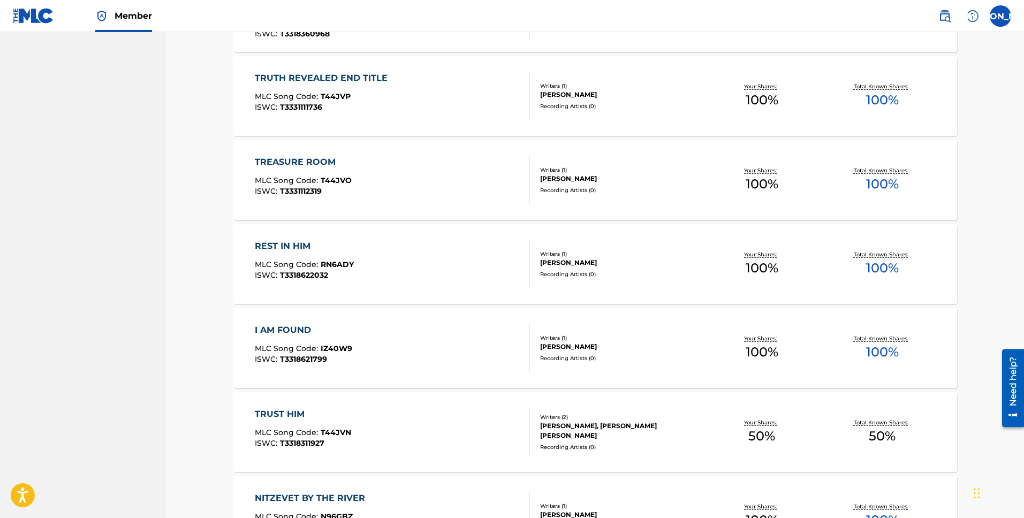
scroll to position [8271, 0]
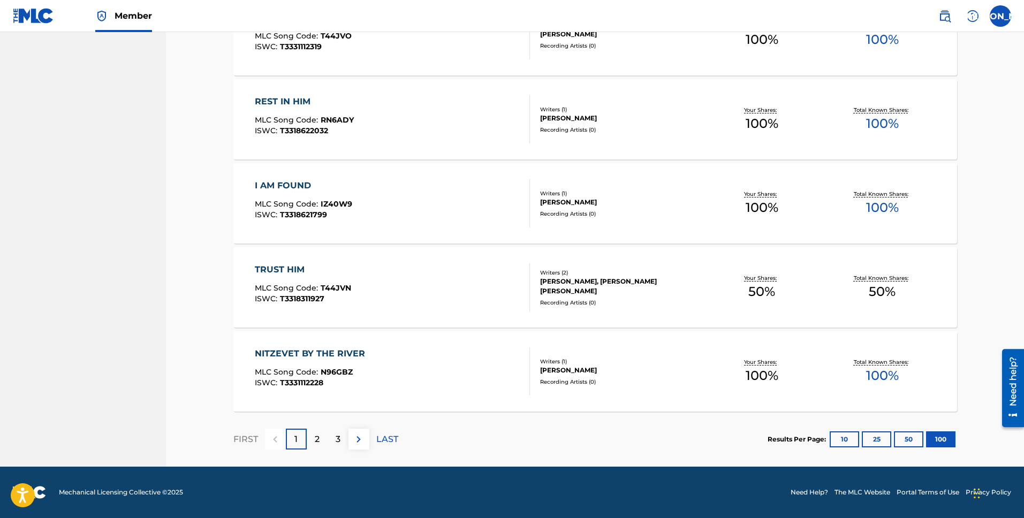
click at [318, 442] on p "2" at bounding box center [317, 439] width 5 height 13
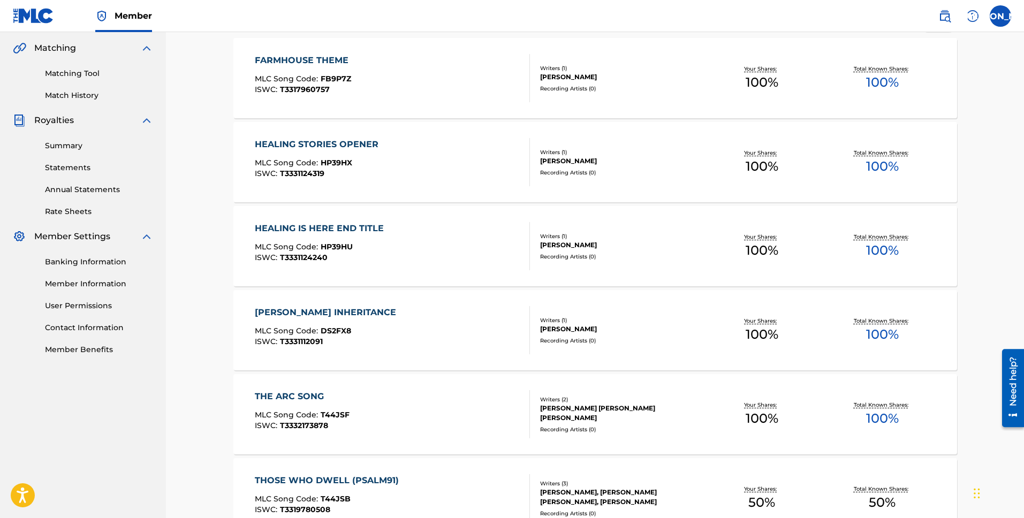
scroll to position [0, 0]
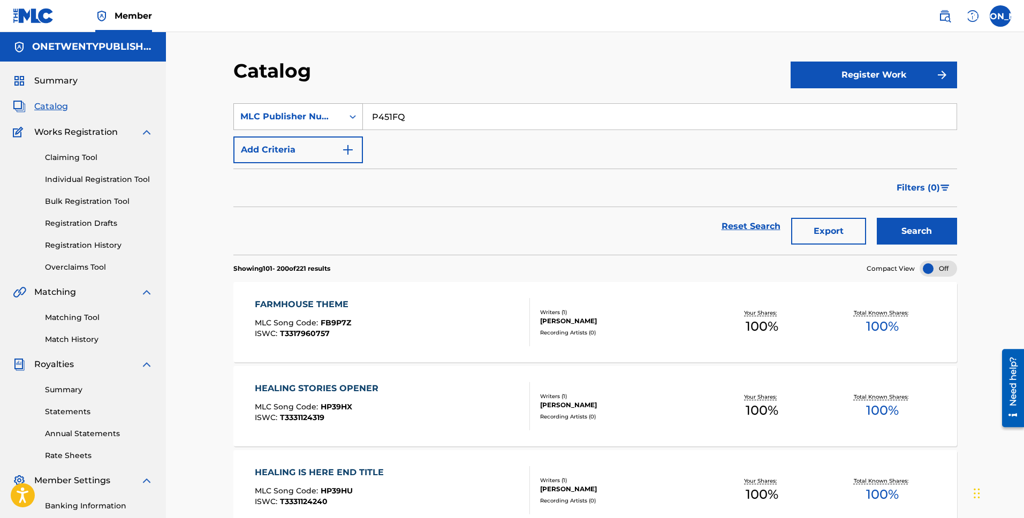
click at [335, 113] on div "MLC Publisher Number" at bounding box center [288, 116] width 96 height 13
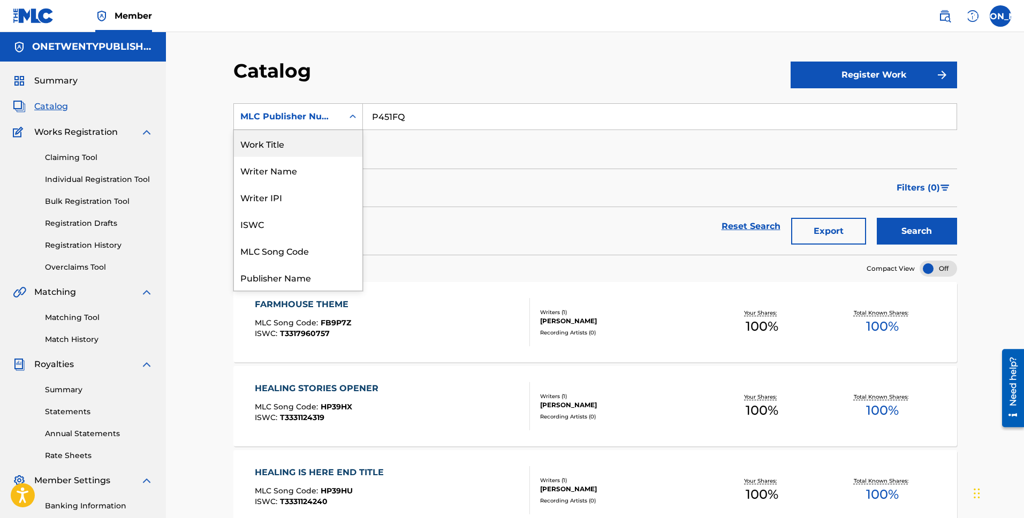
click at [296, 148] on div "Work Title" at bounding box center [298, 143] width 128 height 27
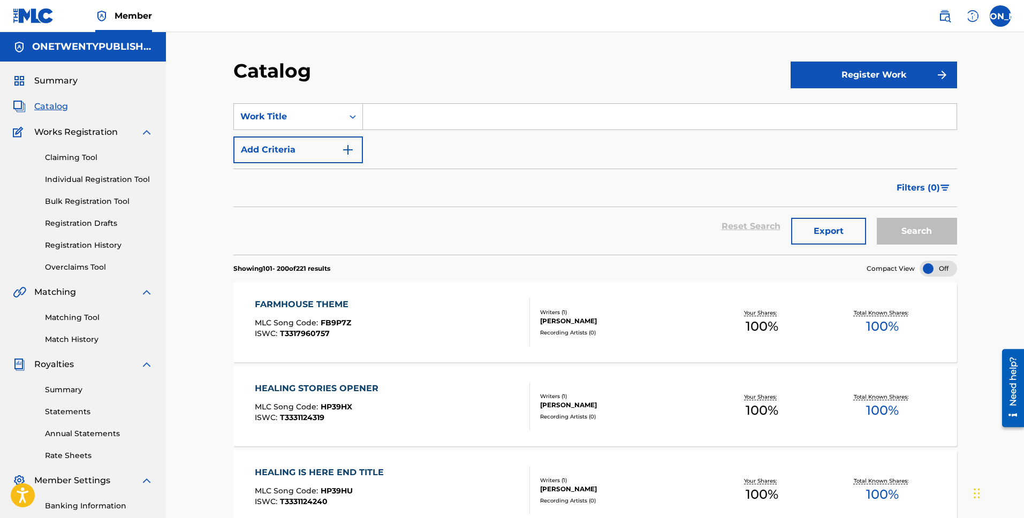
click at [405, 125] on input "Search Form" at bounding box center [660, 117] width 594 height 26
type input "Knowing"
click at [877, 218] on button "Search" at bounding box center [917, 231] width 80 height 27
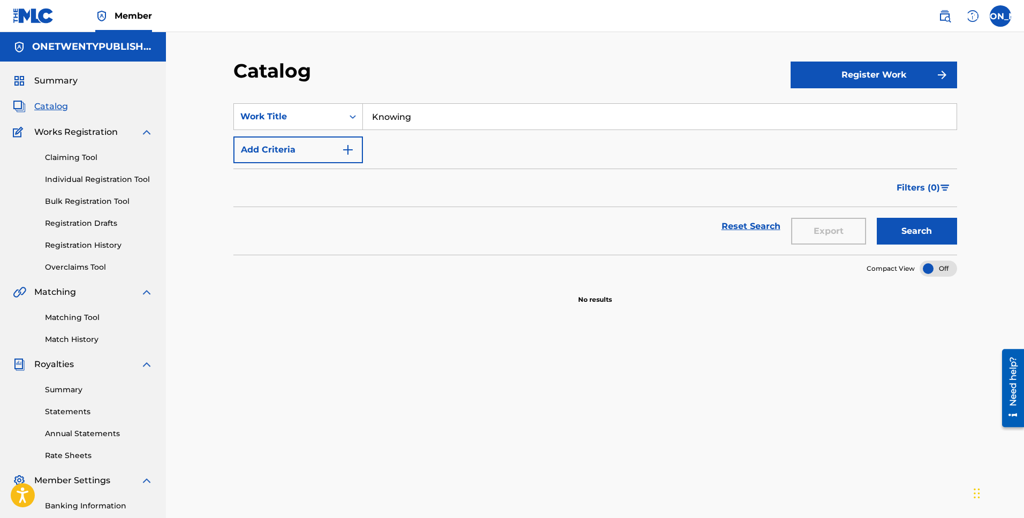
click at [52, 107] on span "Catalog" at bounding box center [51, 106] width 34 height 13
click at [59, 103] on span "Catalog" at bounding box center [51, 106] width 34 height 13
click at [65, 84] on span "Summary" at bounding box center [55, 80] width 43 height 13
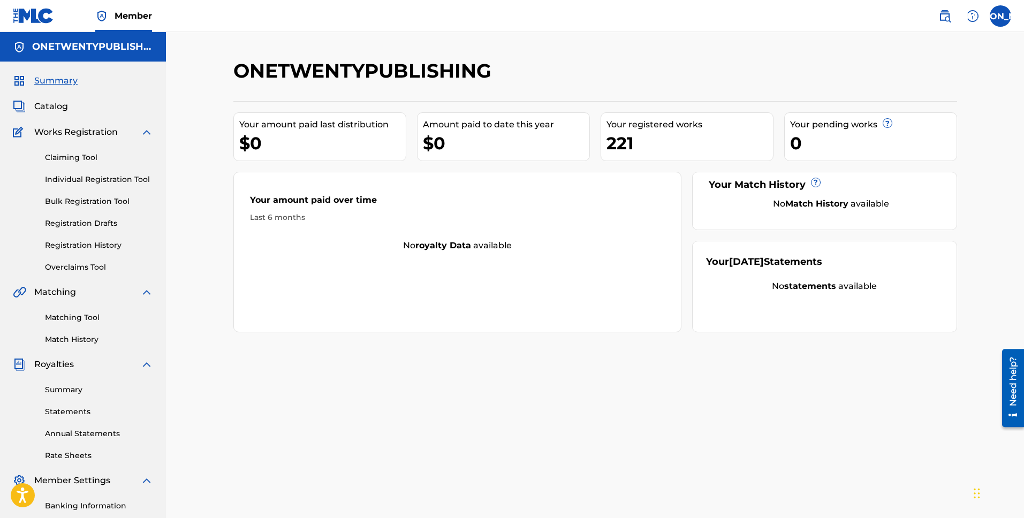
click at [51, 108] on span "Catalog" at bounding box center [51, 106] width 34 height 13
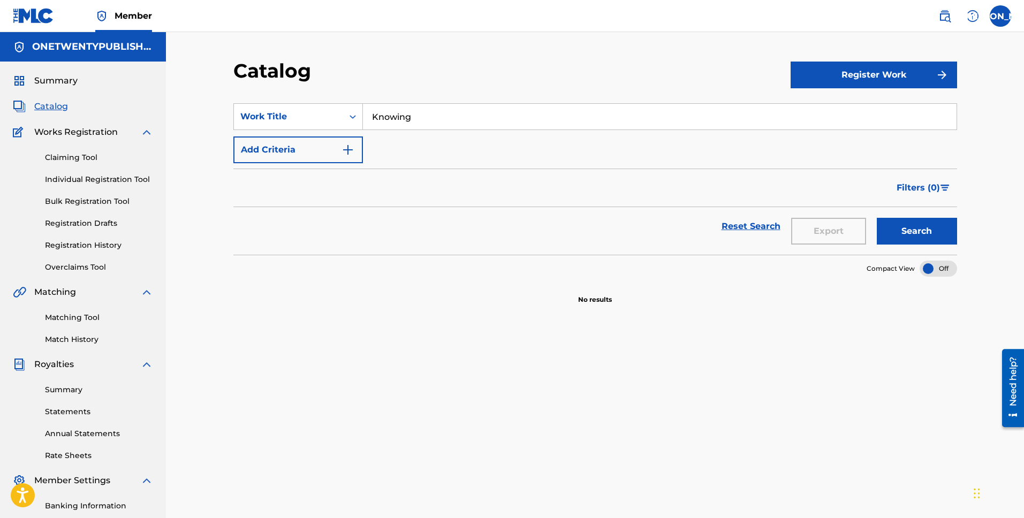
click at [500, 117] on input "Knowing" at bounding box center [660, 117] width 594 height 26
type input "K"
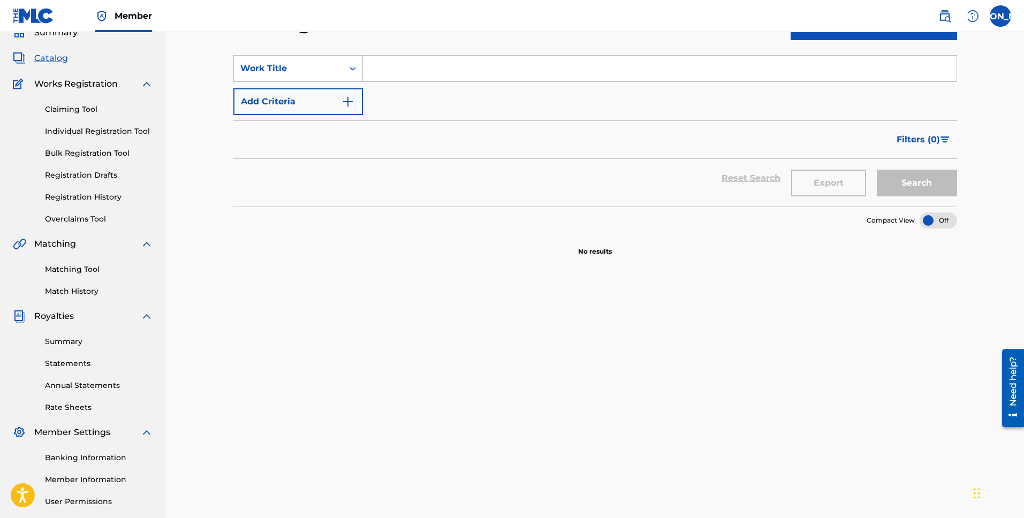
click at [839, 287] on div "SearchWithCriteria826ad19d-8b86-4781-8cf9-58e85ffb381b Work Title Add Criteria …" at bounding box center [595, 318] width 724 height 553
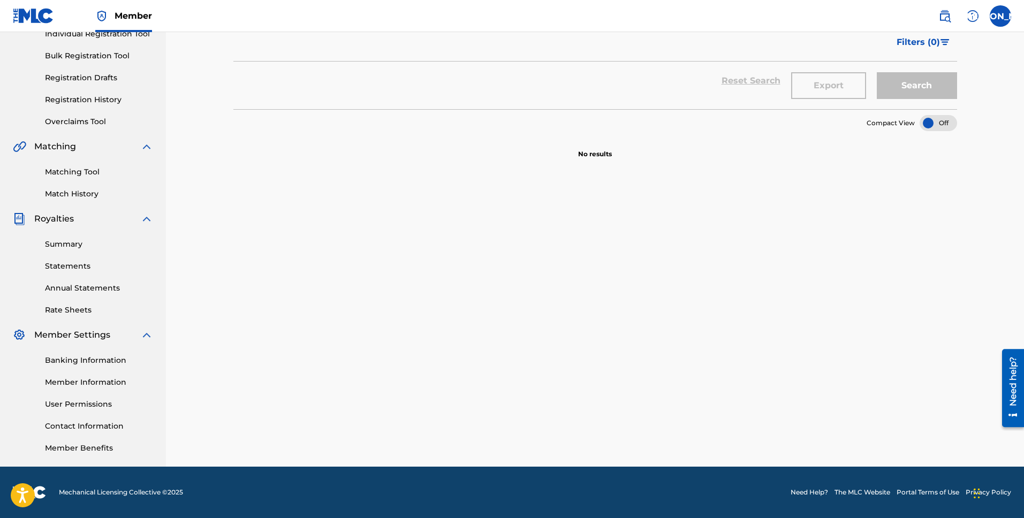
scroll to position [0, 0]
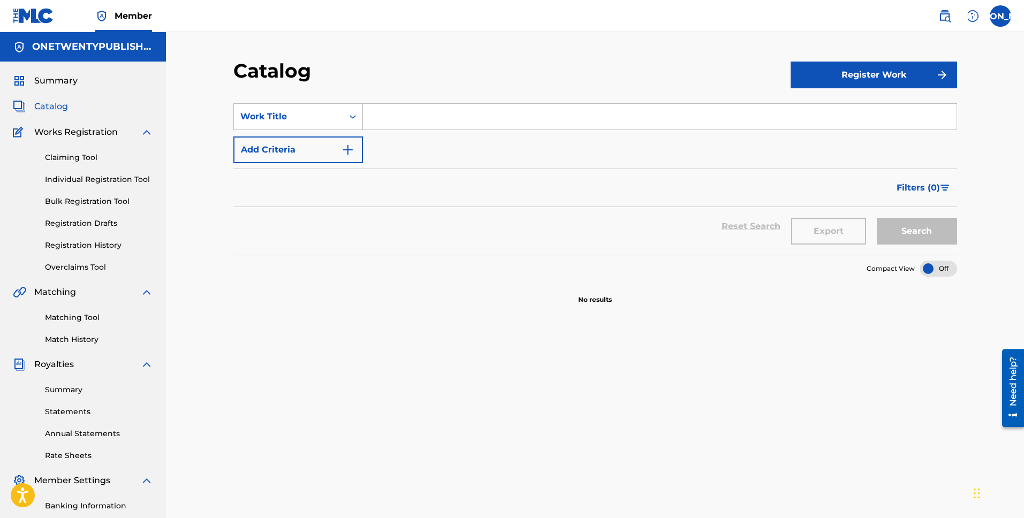
click at [105, 246] on link "Registration History" at bounding box center [99, 245] width 108 height 11
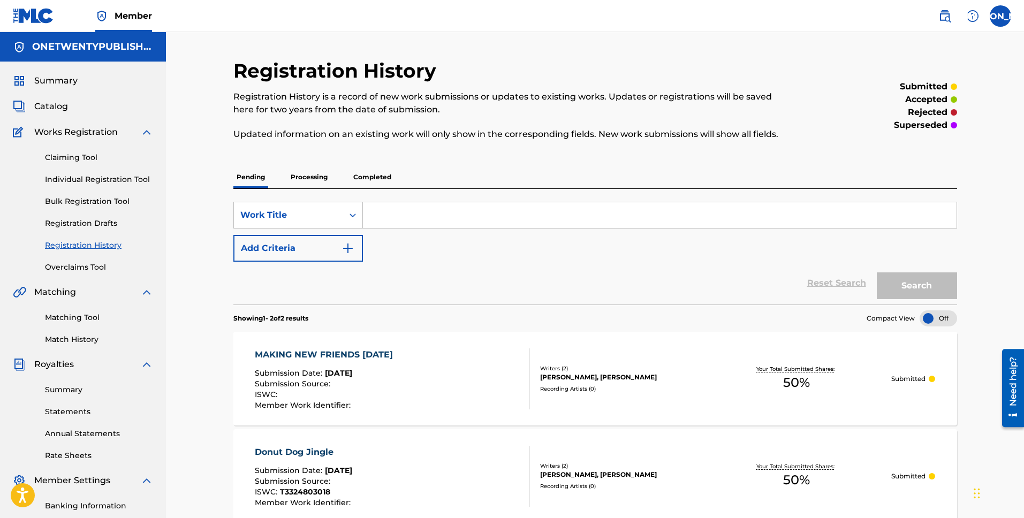
click at [308, 173] on p "Processing" at bounding box center [308, 177] width 43 height 22
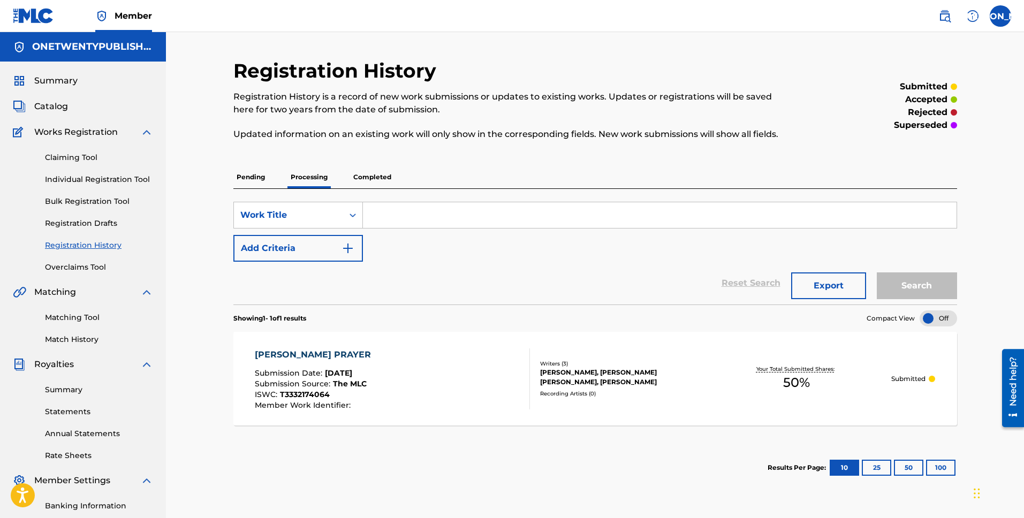
click at [375, 176] on p "Completed" at bounding box center [372, 177] width 44 height 22
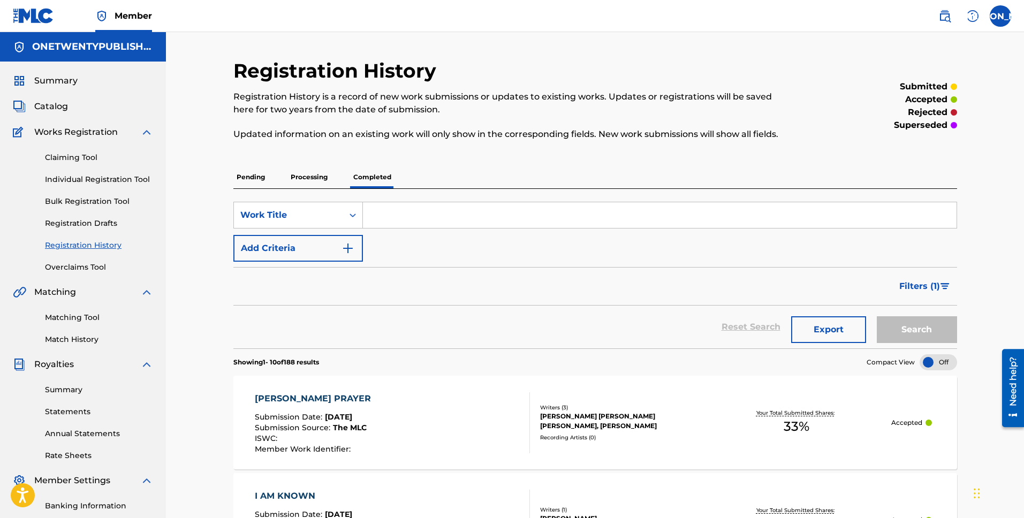
click at [998, 18] on label at bounding box center [1000, 15] width 21 height 21
click at [1000, 16] on input "[PERSON_NAME] [EMAIL_ADDRESS][DOMAIN_NAME] Notification Preferences Profile Log…" at bounding box center [1000, 16] width 0 height 0
click at [250, 176] on p "Pending" at bounding box center [250, 177] width 35 height 22
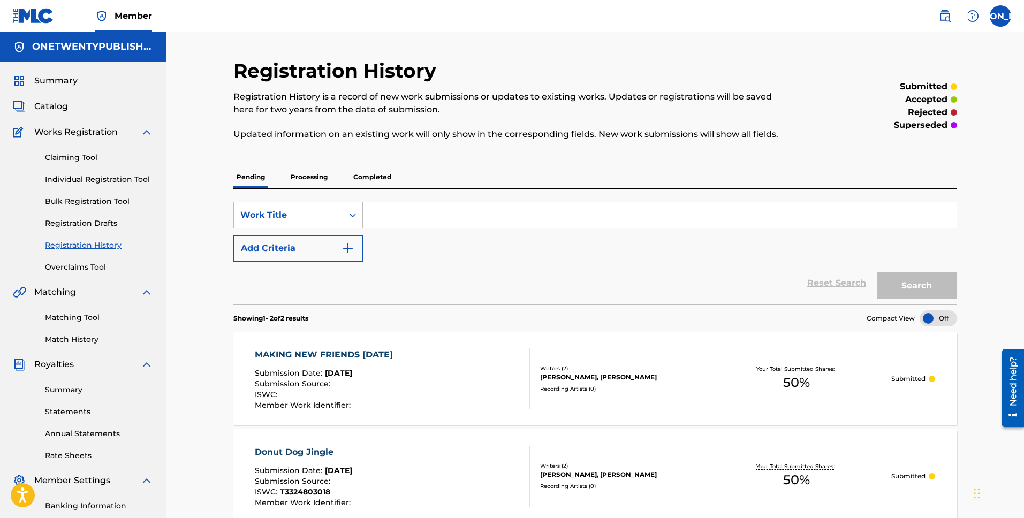
click at [61, 103] on span "Catalog" at bounding box center [51, 106] width 34 height 13
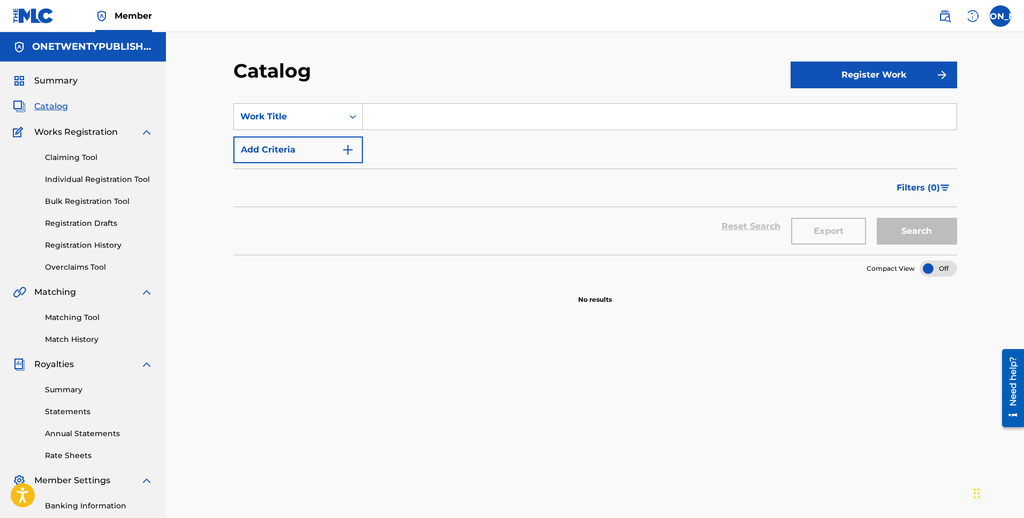
click at [686, 62] on div "Catalog" at bounding box center [511, 75] width 557 height 32
click at [838, 72] on button "Register Work" at bounding box center [874, 75] width 166 height 27
click at [691, 62] on div "Catalog" at bounding box center [511, 75] width 557 height 32
click at [52, 77] on span "Summary" at bounding box center [55, 80] width 43 height 13
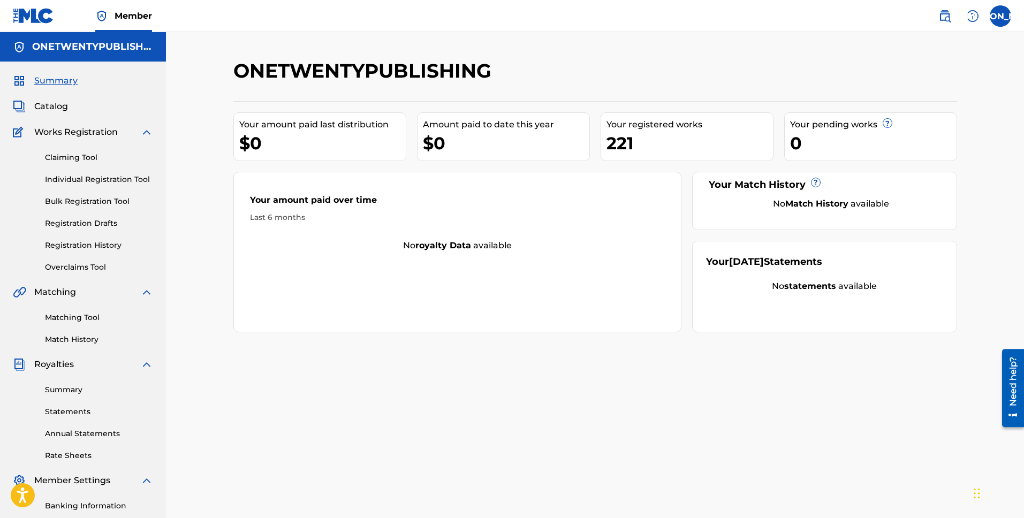
click at [1006, 12] on label at bounding box center [1000, 15] width 21 height 21
click at [1000, 16] on input "[PERSON_NAME] [EMAIL_ADDRESS][DOMAIN_NAME] Notification Preferences Profile Log…" at bounding box center [1000, 16] width 0 height 0
click at [1007, 13] on div "[PERSON_NAME] [PERSON_NAME] [EMAIL_ADDRESS][DOMAIN_NAME] Notification Preferenc…" at bounding box center [1000, 15] width 21 height 21
click at [107, 51] on h5 "ONETWENTYPUBLISHING" at bounding box center [92, 47] width 121 height 12
click at [55, 113] on div "Summary Catalog Works Registration Claiming Tool Individual Registration Tool B…" at bounding box center [83, 337] width 166 height 551
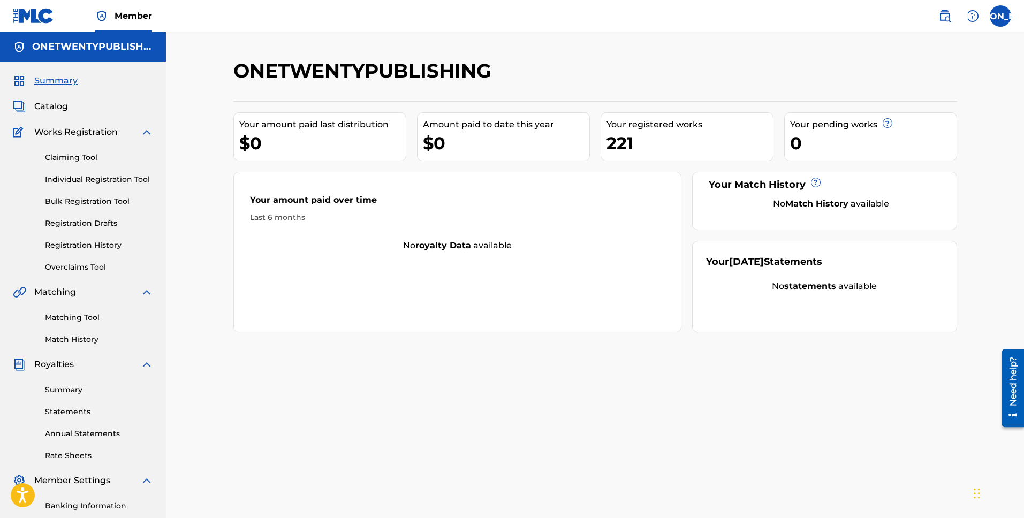
click at [58, 111] on span "Catalog" at bounding box center [51, 106] width 34 height 13
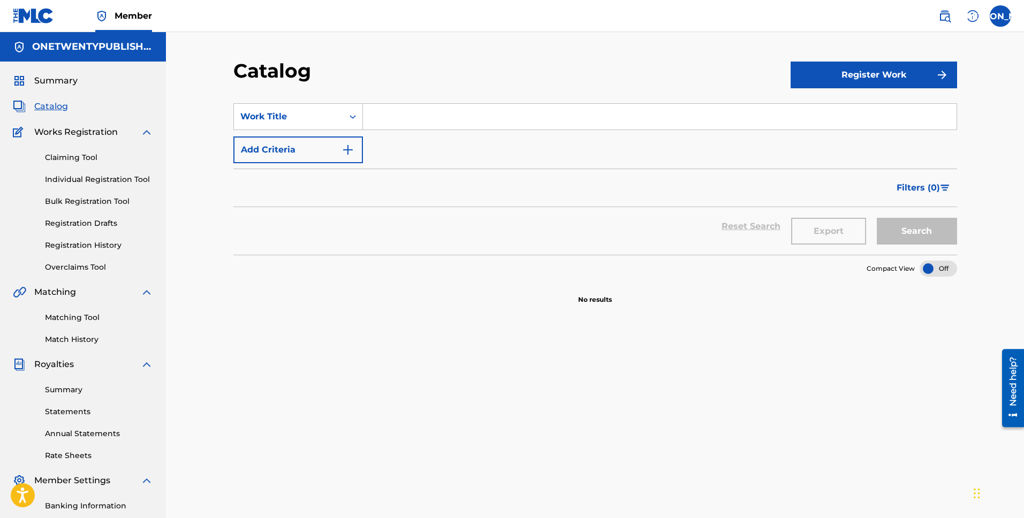
click at [108, 204] on link "Bulk Registration Tool" at bounding box center [99, 201] width 108 height 11
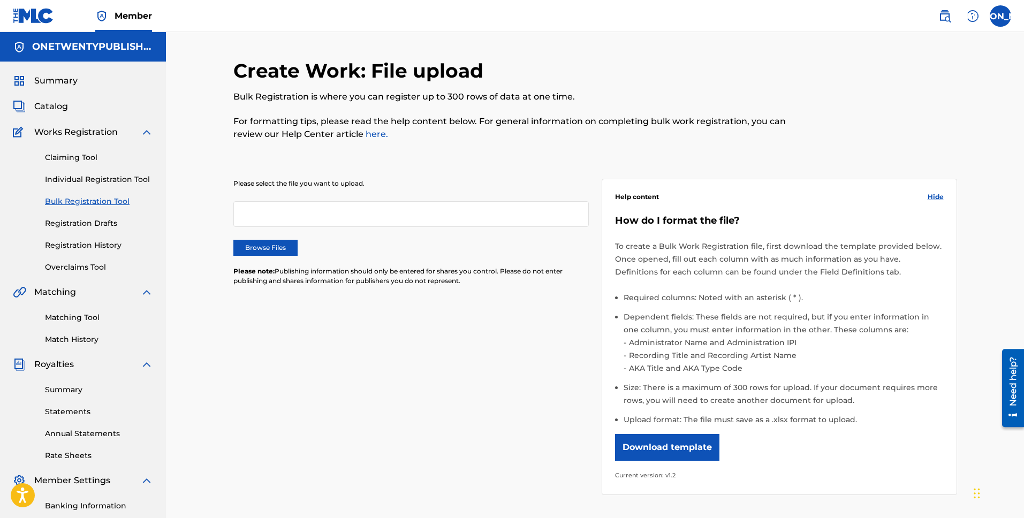
click at [92, 177] on link "Individual Registration Tool" at bounding box center [99, 179] width 108 height 11
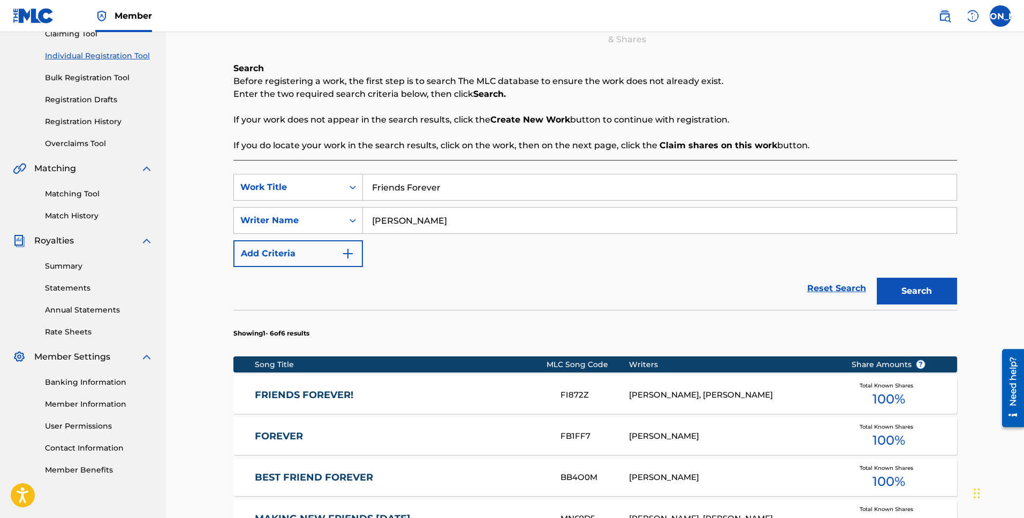
scroll to position [78, 0]
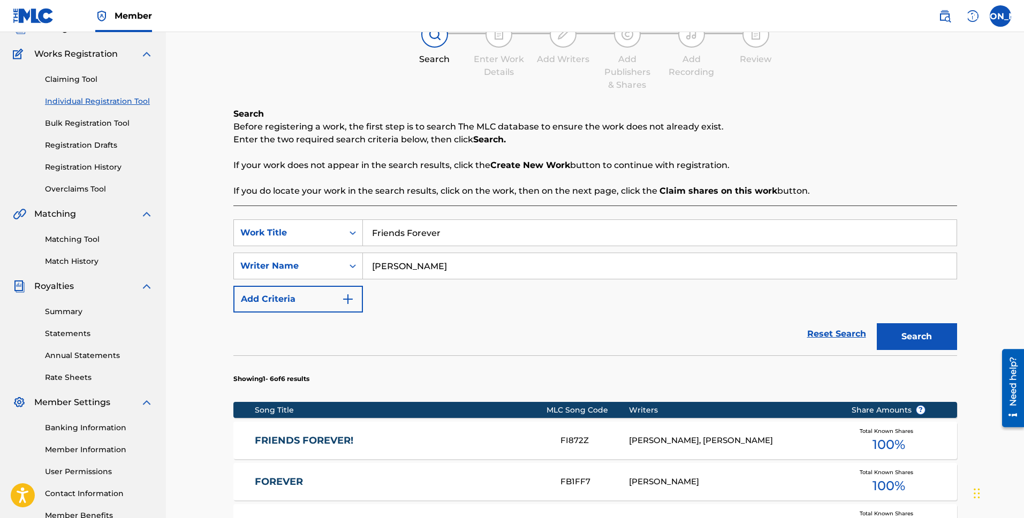
click at [85, 82] on link "Claiming Tool" at bounding box center [99, 79] width 108 height 11
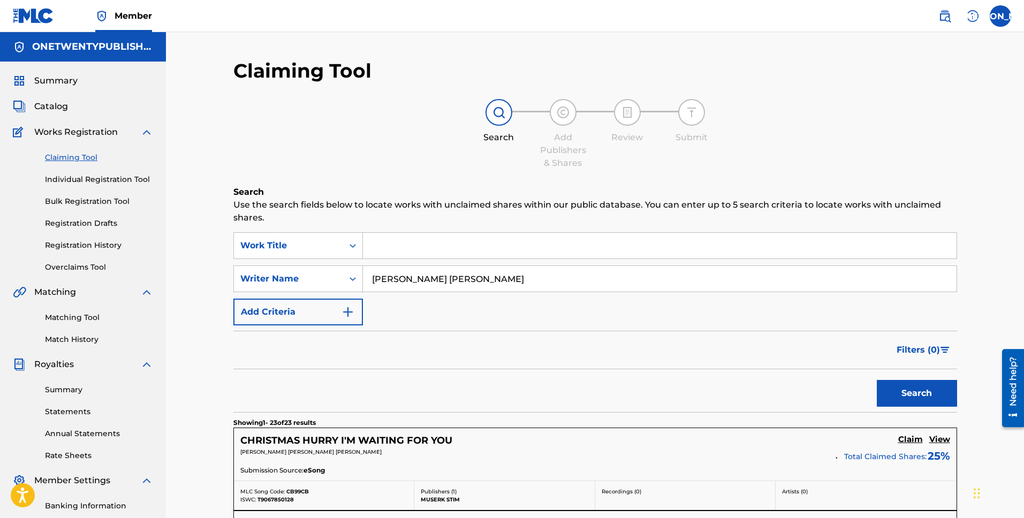
scroll to position [44, 0]
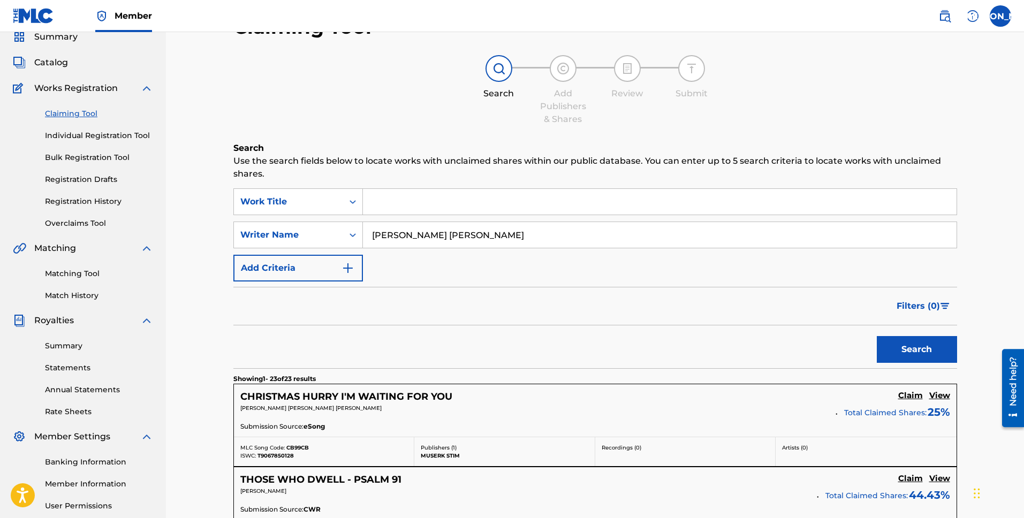
click at [380, 398] on h5 "CHRISTMAS HURRY I'M WAITING FOR YOU" at bounding box center [346, 397] width 212 height 12
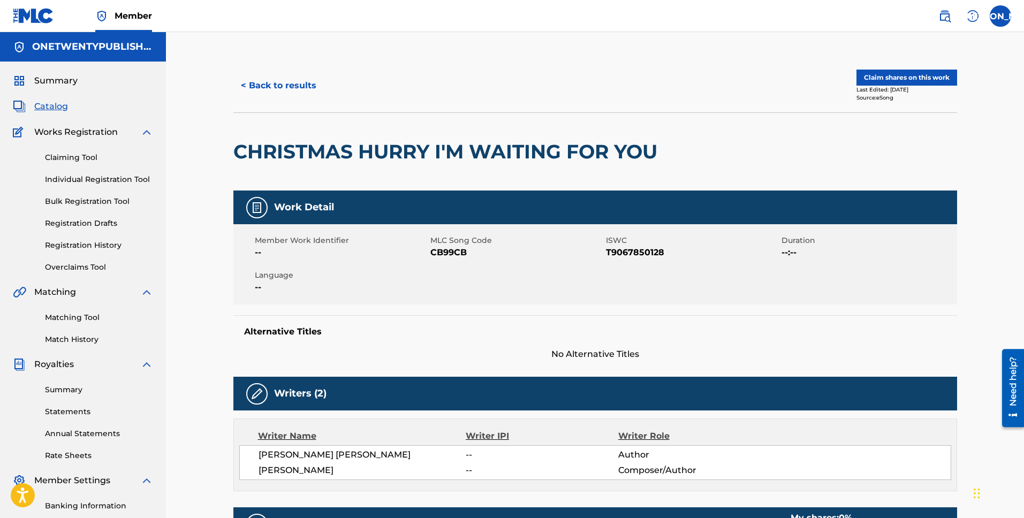
click at [55, 103] on span "Catalog" at bounding box center [51, 106] width 34 height 13
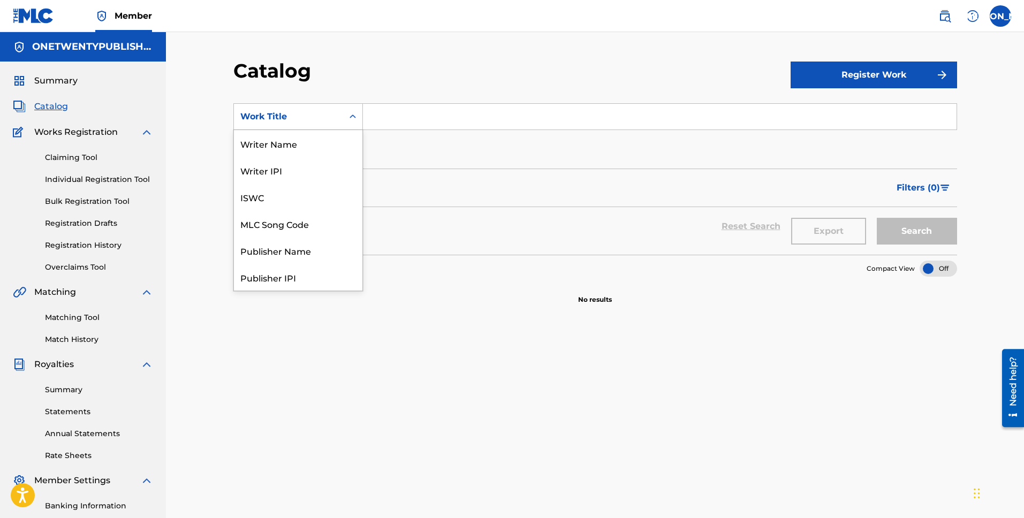
click at [314, 119] on div "Work Title" at bounding box center [288, 116] width 96 height 13
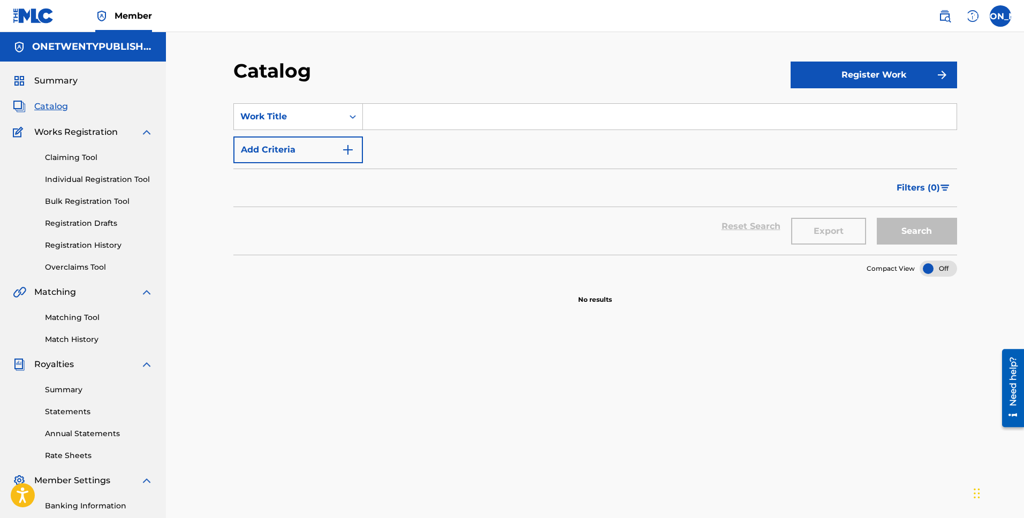
click at [421, 123] on input "Search Form" at bounding box center [660, 117] width 594 height 26
click at [55, 78] on span "Summary" at bounding box center [55, 80] width 43 height 13
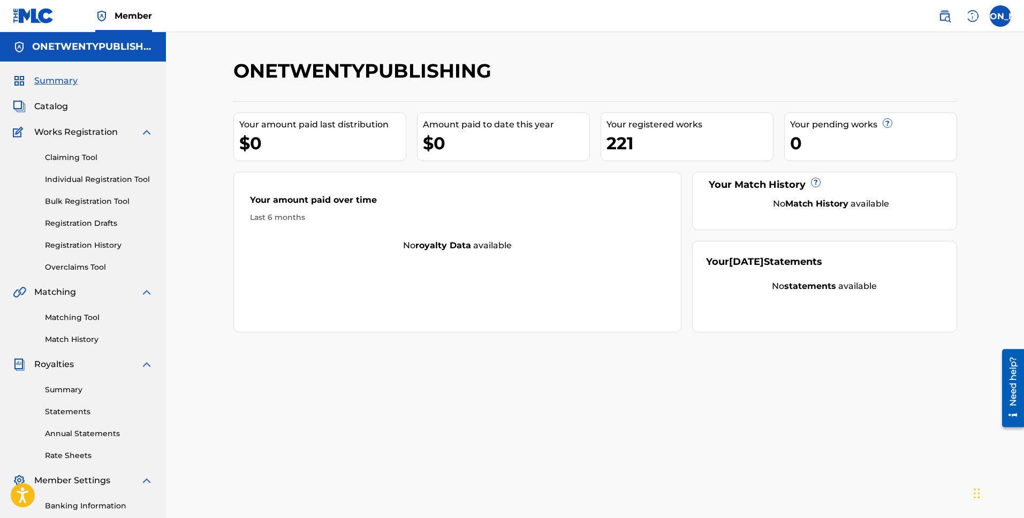
click at [976, 21] on img at bounding box center [972, 16] width 13 height 13
click at [971, 67] on p "View portal intro" at bounding box center [972, 71] width 91 height 26
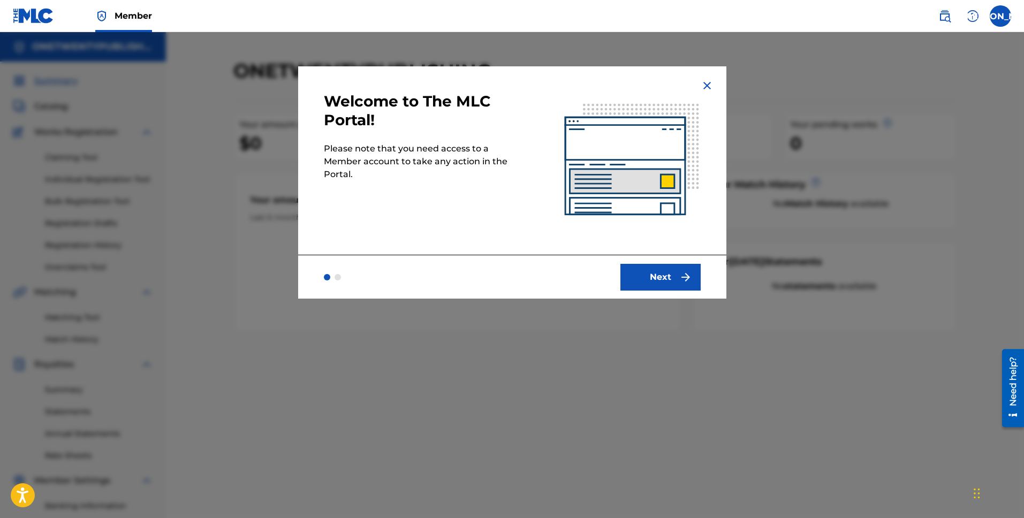
click at [709, 82] on img at bounding box center [707, 85] width 13 height 13
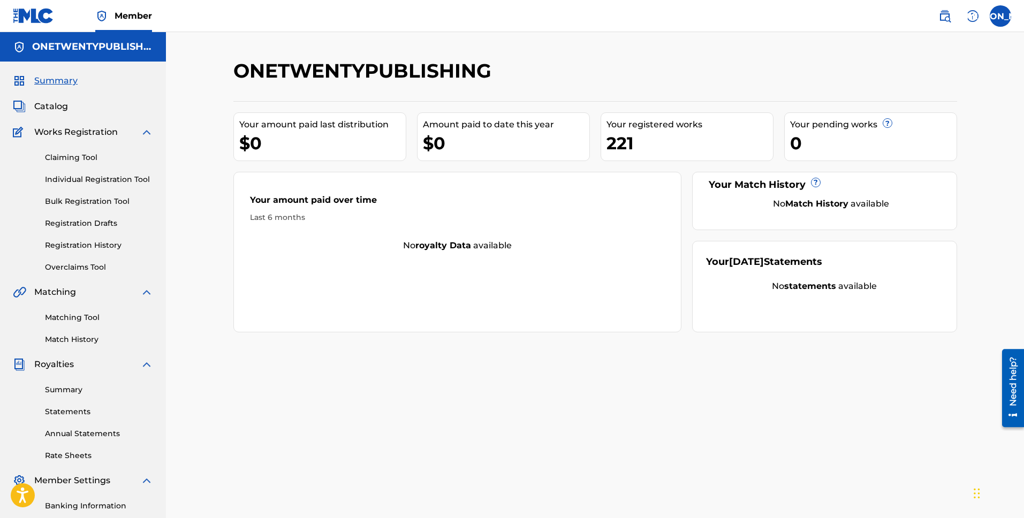
click at [52, 103] on span "Catalog" at bounding box center [51, 106] width 34 height 13
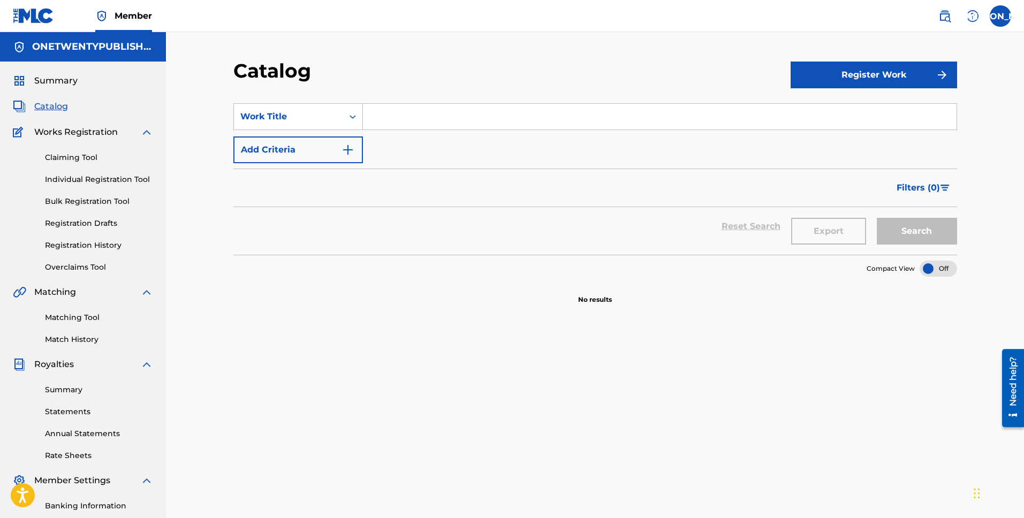
click at [927, 184] on span "Filters ( 0 )" at bounding box center [918, 187] width 43 height 13
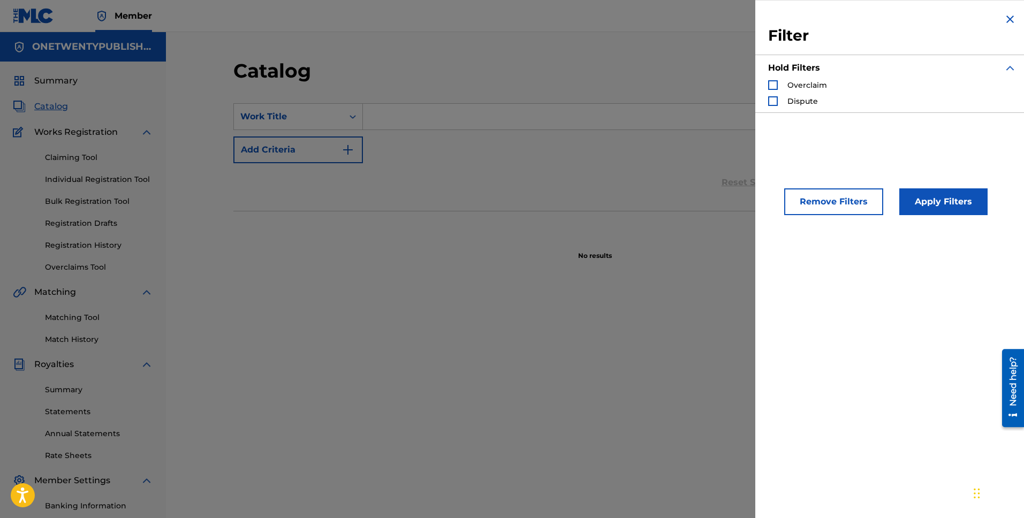
click at [1007, 21] on img "Search Form" at bounding box center [1010, 19] width 13 height 13
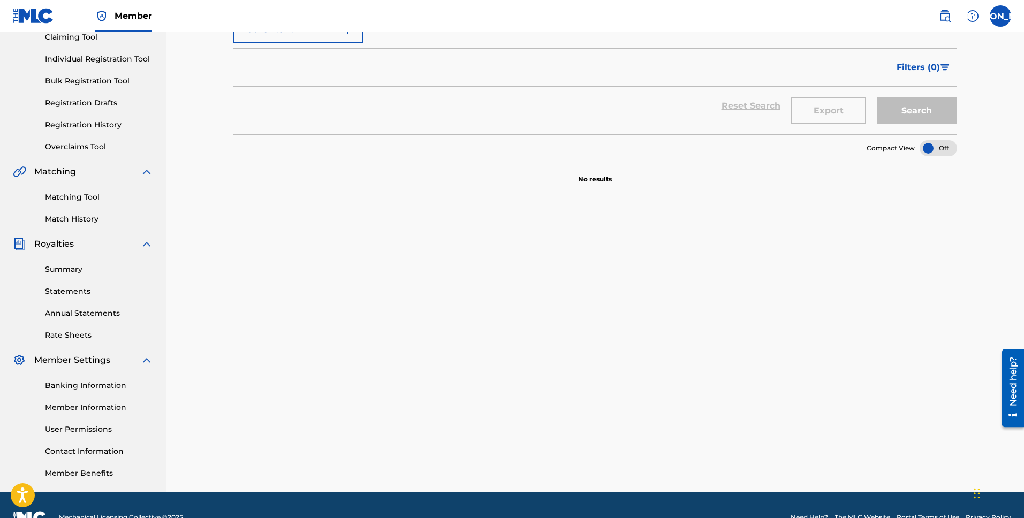
scroll to position [146, 0]
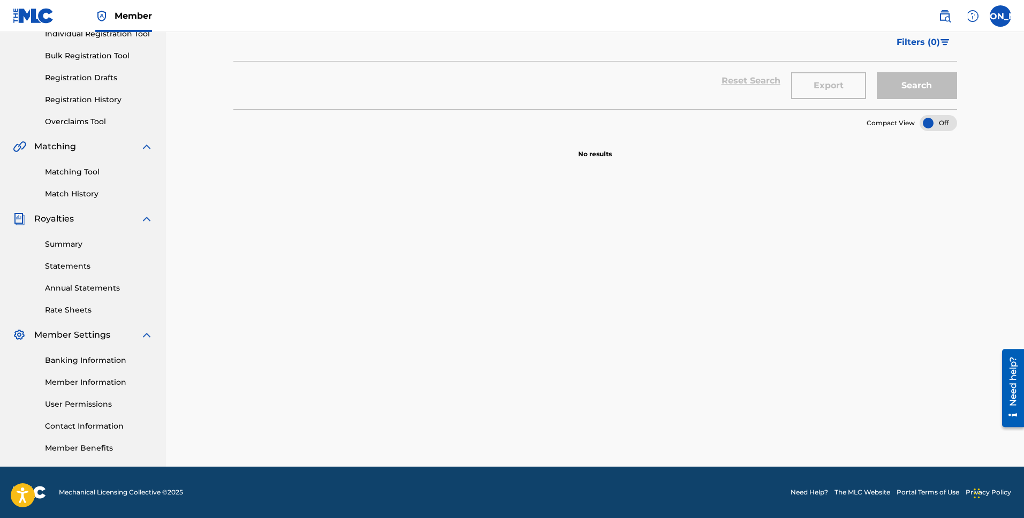
click at [808, 499] on footer "Mechanical Licensing Collective © 2025 Need Help? The MLC Website Portal Terms …" at bounding box center [512, 492] width 1024 height 51
click at [1012, 381] on div "Need help?" at bounding box center [1013, 381] width 14 height 49
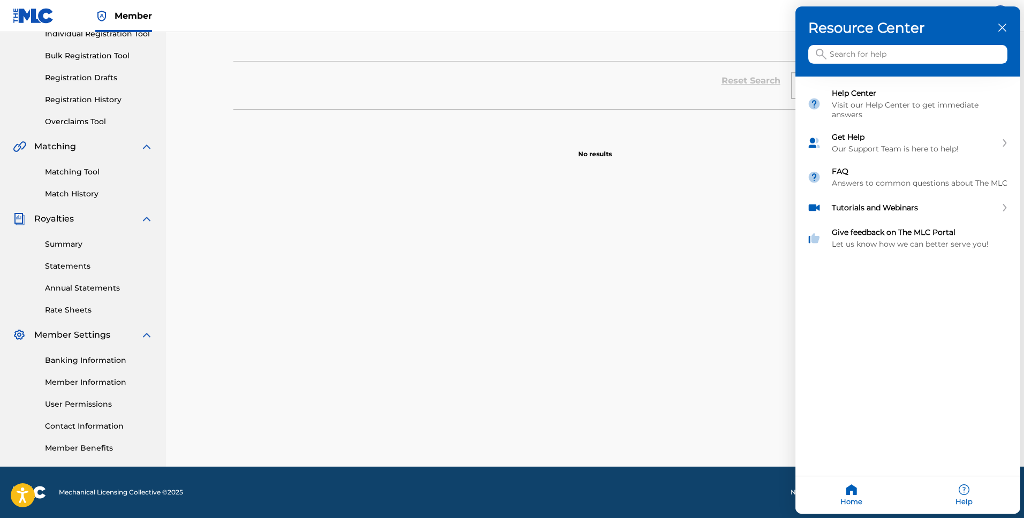
click at [894, 54] on input "Search for help" at bounding box center [907, 54] width 199 height 19
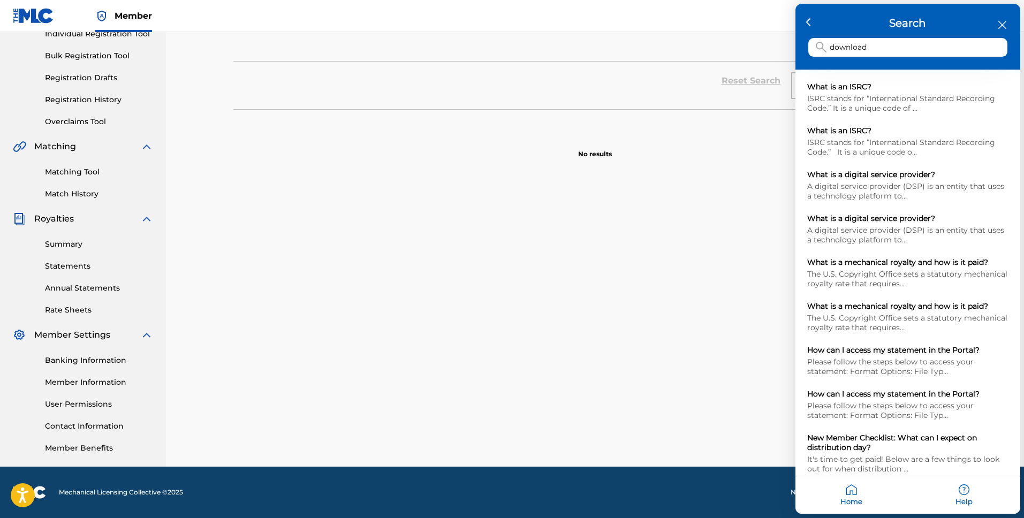
drag, startPoint x: 881, startPoint y: 50, endPoint x: 787, endPoint y: 52, distance: 93.7
click at [787, 0] on main "Need help? Resource Center Help Get the help you need from our knowledge base N…" at bounding box center [512, 0] width 1024 height 0
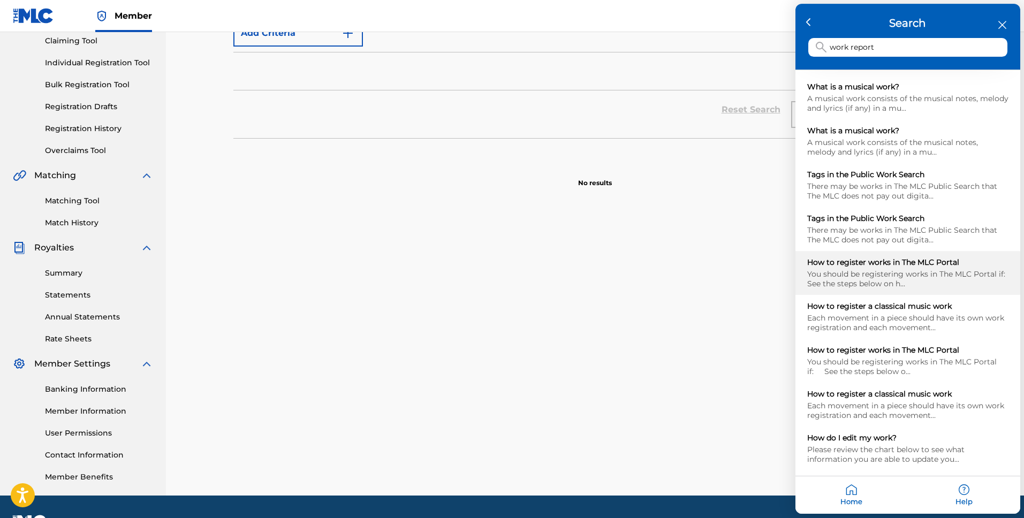
scroll to position [90, 0]
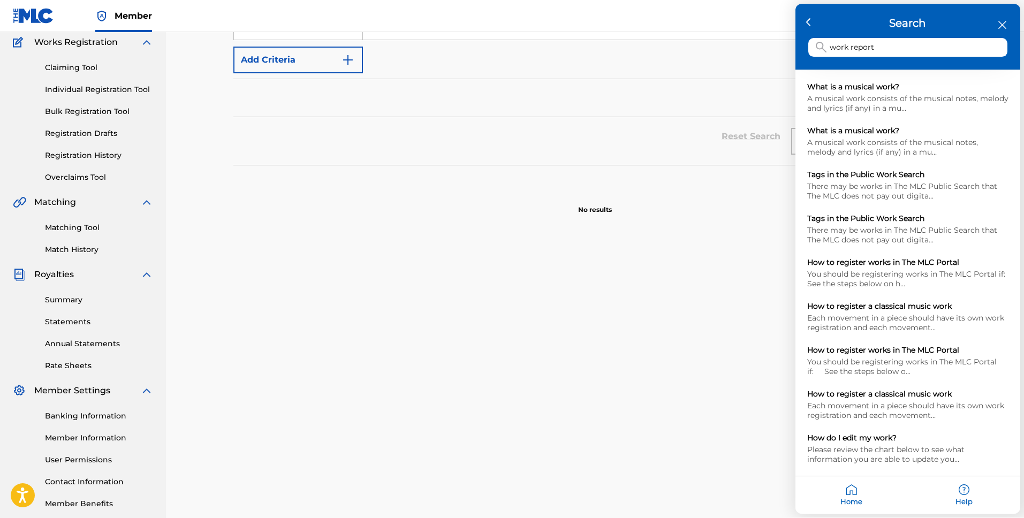
drag, startPoint x: 879, startPoint y: 51, endPoint x: 816, endPoint y: 43, distance: 63.1
click at [818, 43] on div "work report" at bounding box center [907, 48] width 199 height 19
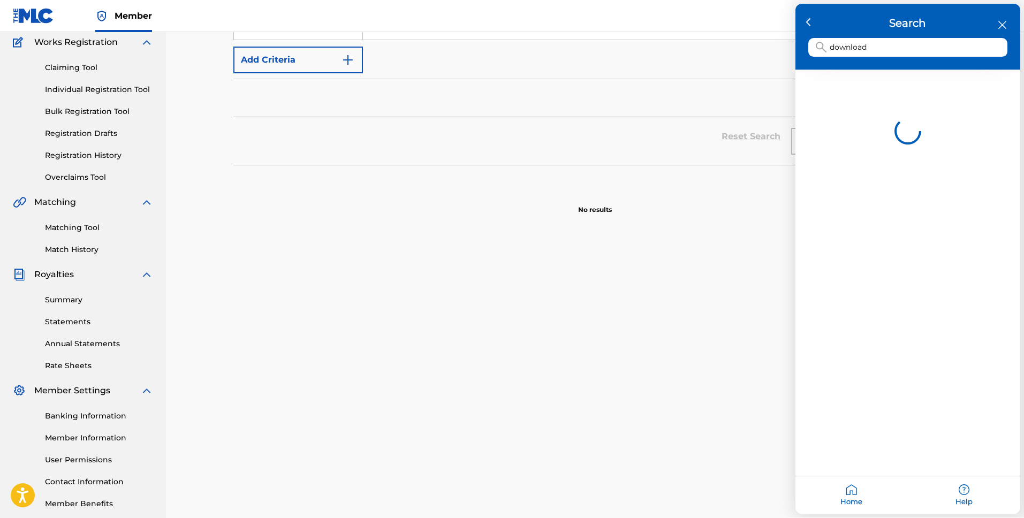
type input "download"
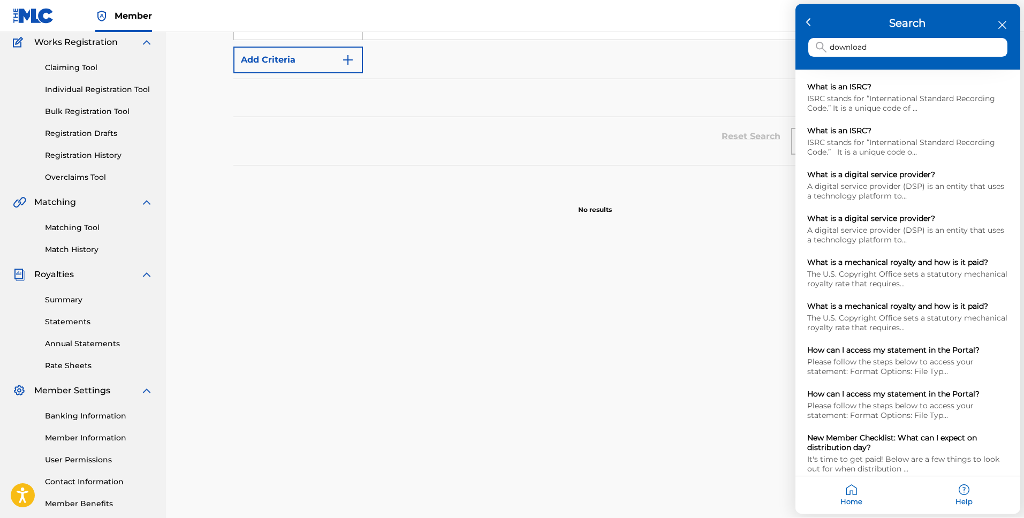
click at [666, 256] on div at bounding box center [512, 259] width 1024 height 518
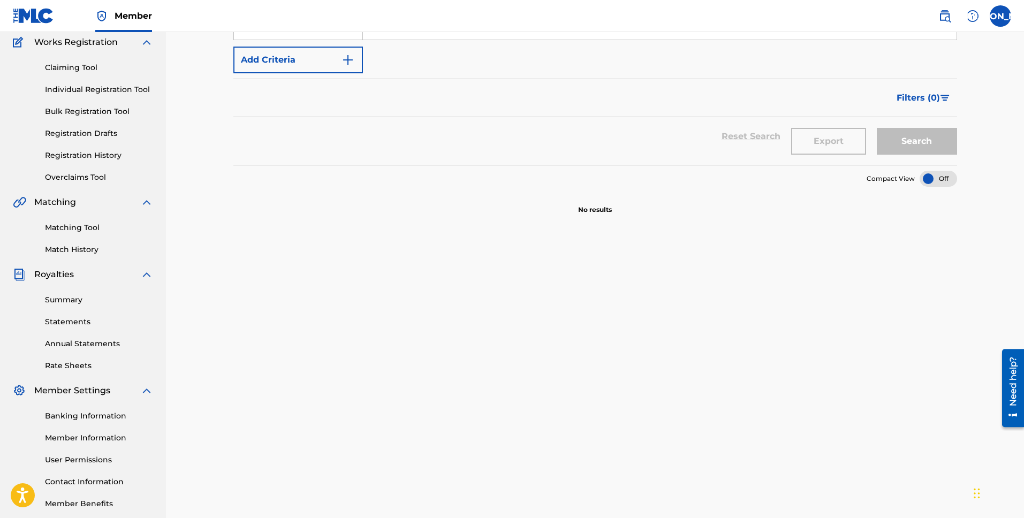
scroll to position [0, 0]
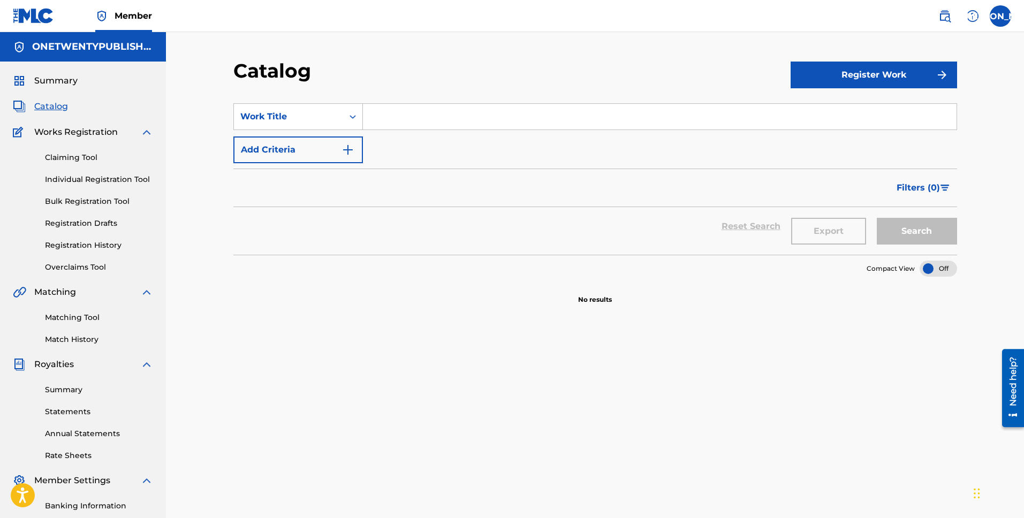
click at [67, 105] on div "Catalog" at bounding box center [83, 106] width 140 height 13
click at [50, 105] on span "Catalog" at bounding box center [51, 106] width 34 height 13
click at [591, 295] on p "No results" at bounding box center [595, 293] width 34 height 22
click at [396, 122] on input "Search Form" at bounding box center [660, 117] width 594 height 26
click at [881, 79] on button "Register Work" at bounding box center [874, 75] width 166 height 27
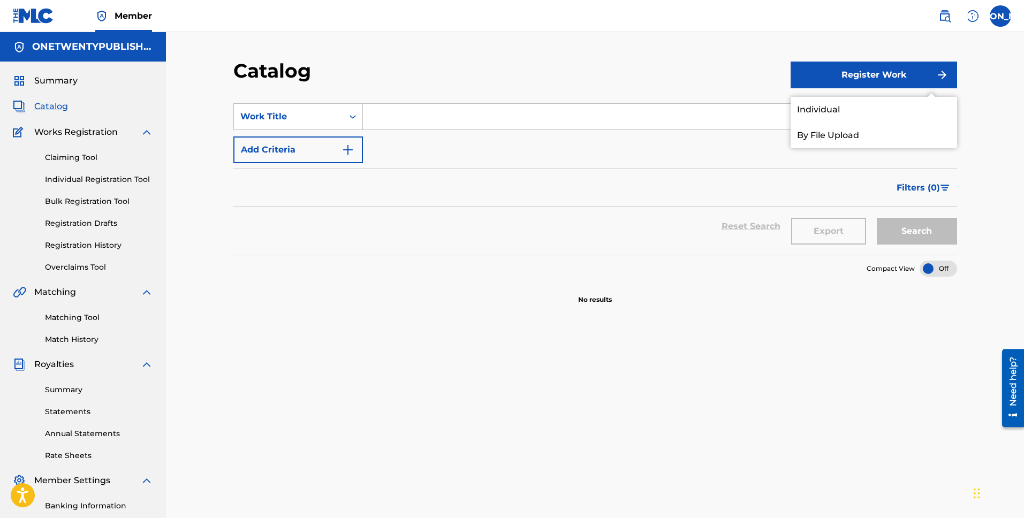
click at [831, 108] on link "Individual" at bounding box center [874, 110] width 166 height 26
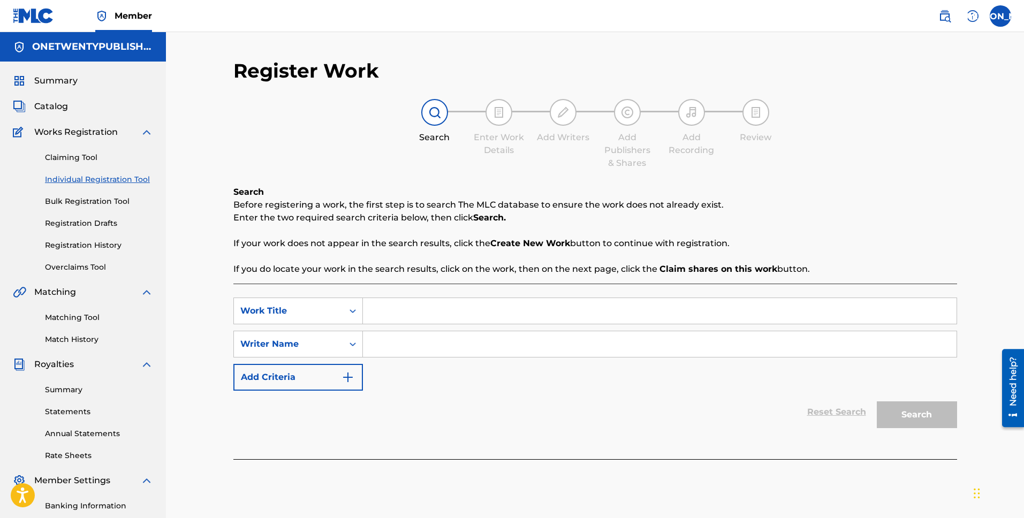
click at [898, 193] on div "Search Before registering a work, the first step is to search The MLC database …" at bounding box center [595, 231] width 724 height 90
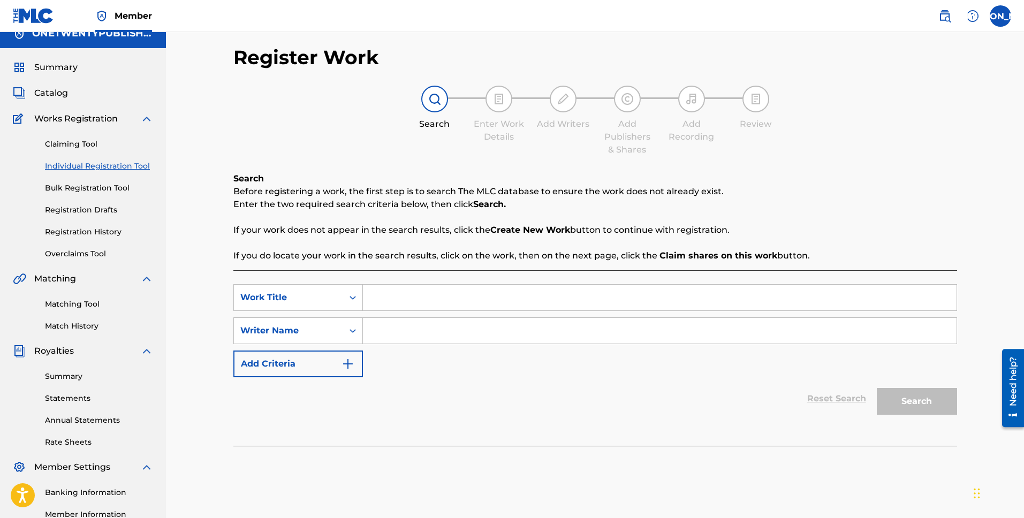
scroll to position [20, 0]
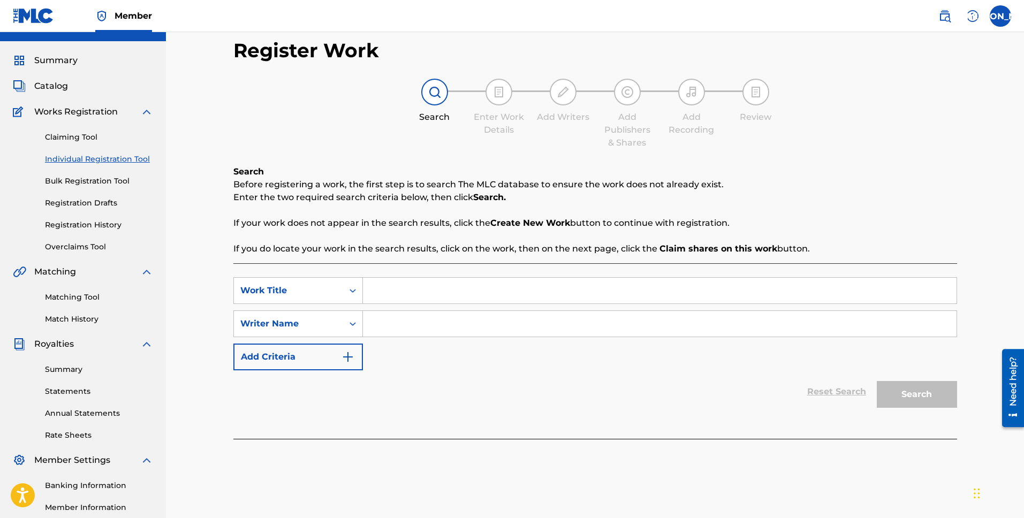
click at [64, 86] on span "Catalog" at bounding box center [51, 86] width 34 height 13
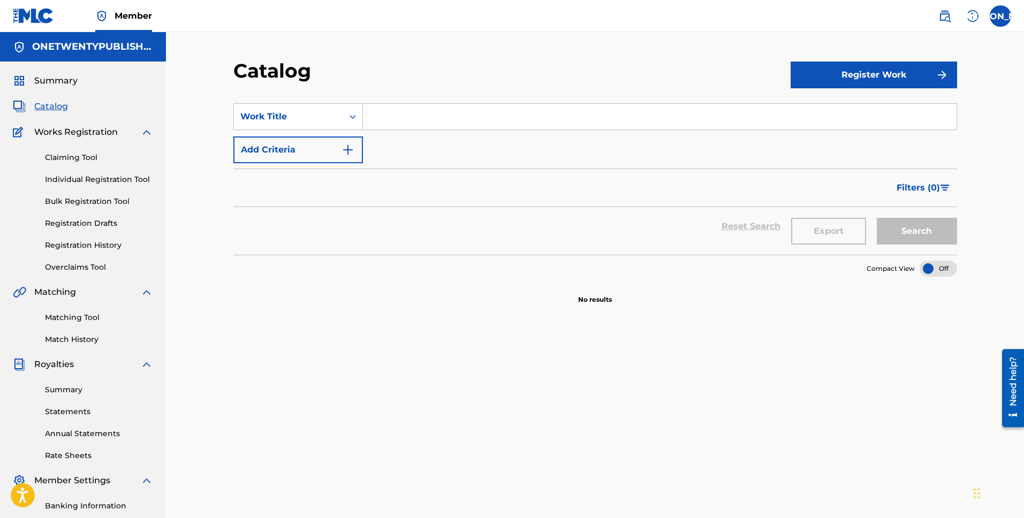
click at [821, 234] on div "Export" at bounding box center [829, 226] width 86 height 39
click at [756, 227] on div "Reset Search Export Search" at bounding box center [595, 226] width 724 height 39
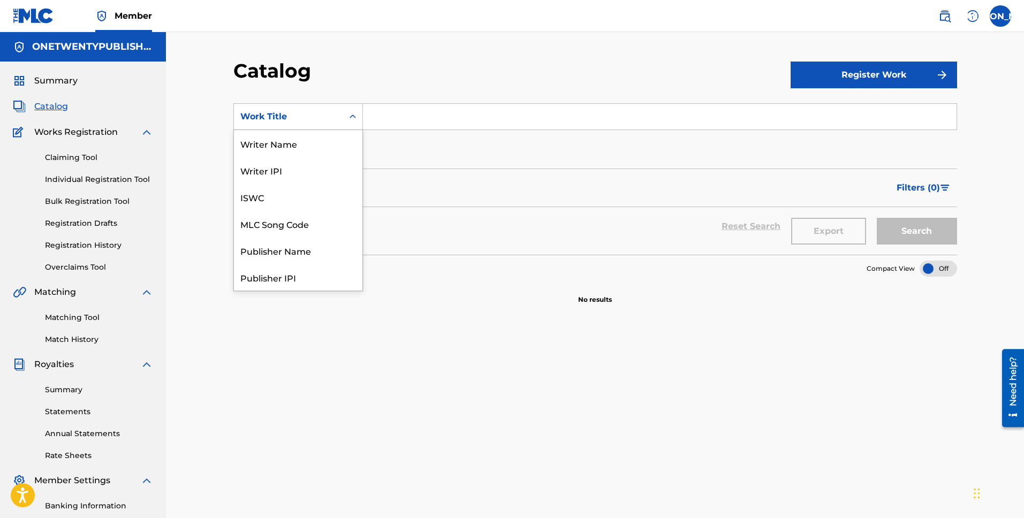
click at [321, 117] on div "Work Title" at bounding box center [288, 116] width 96 height 13
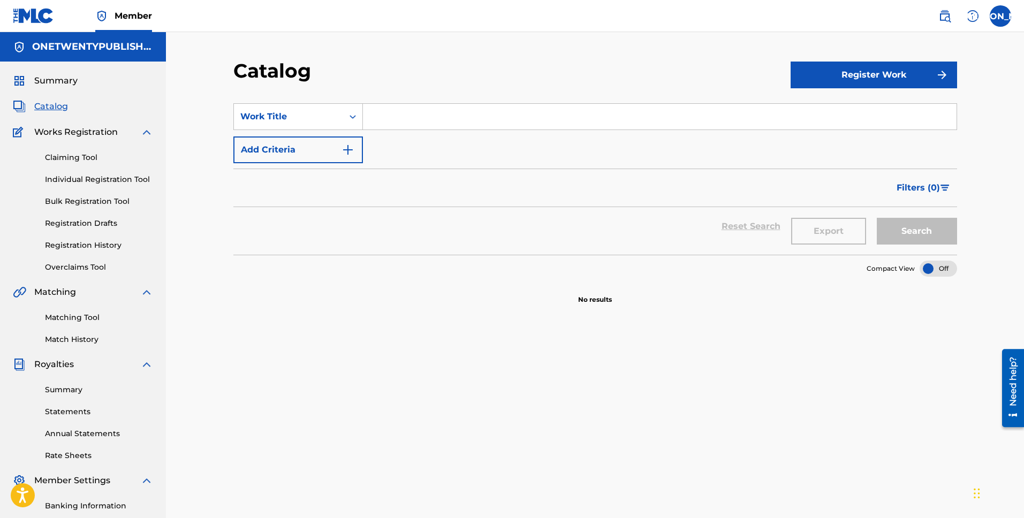
click at [321, 117] on div "Work Title" at bounding box center [288, 116] width 96 height 13
click at [820, 230] on div "Export" at bounding box center [829, 226] width 86 height 39
click at [827, 245] on div "Export" at bounding box center [829, 226] width 86 height 39
click at [409, 122] on input "Search Form" at bounding box center [660, 117] width 594 height 26
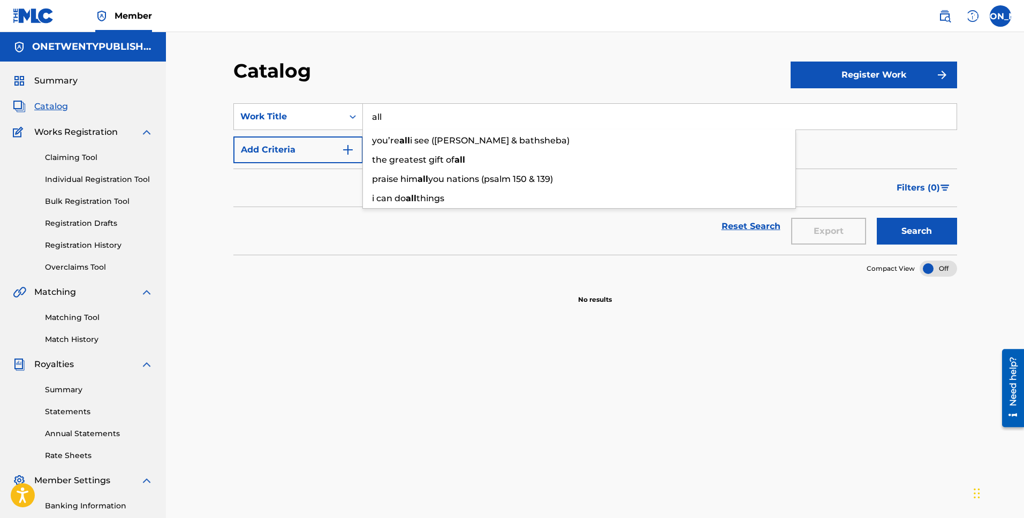
type input "all"
click at [877, 218] on button "Search" at bounding box center [917, 231] width 80 height 27
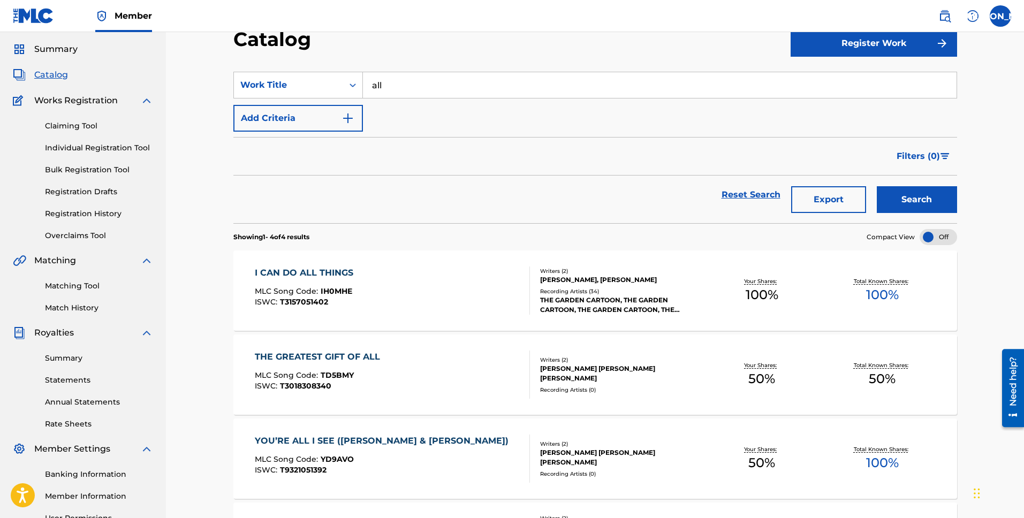
scroll to position [0, 0]
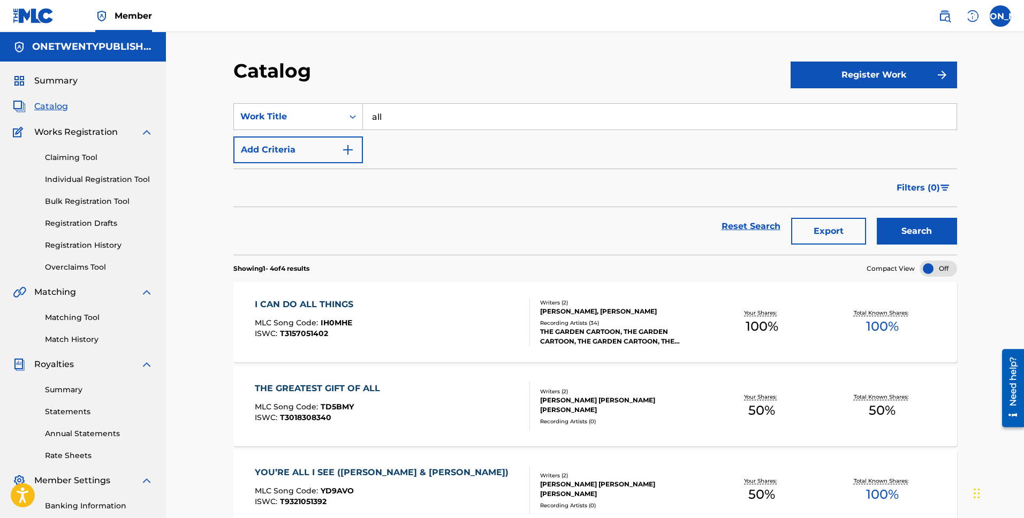
click at [826, 236] on button "Export" at bounding box center [828, 231] width 75 height 27
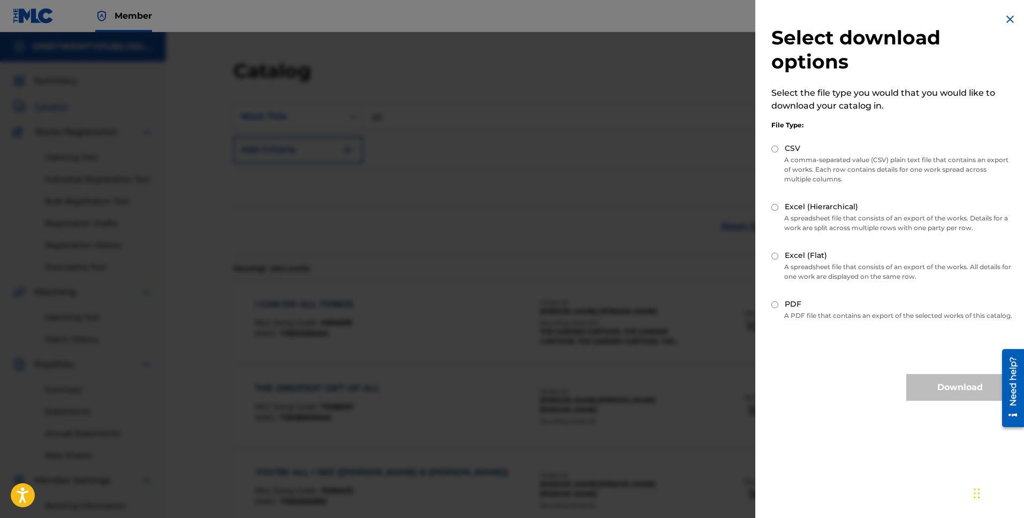
click at [775, 149] on input "CSV" at bounding box center [774, 149] width 7 height 7
radio input "true"
click at [775, 305] on input "PDF" at bounding box center [774, 304] width 7 height 7
radio input "true"
click at [775, 147] on input "CSV" at bounding box center [774, 149] width 7 height 7
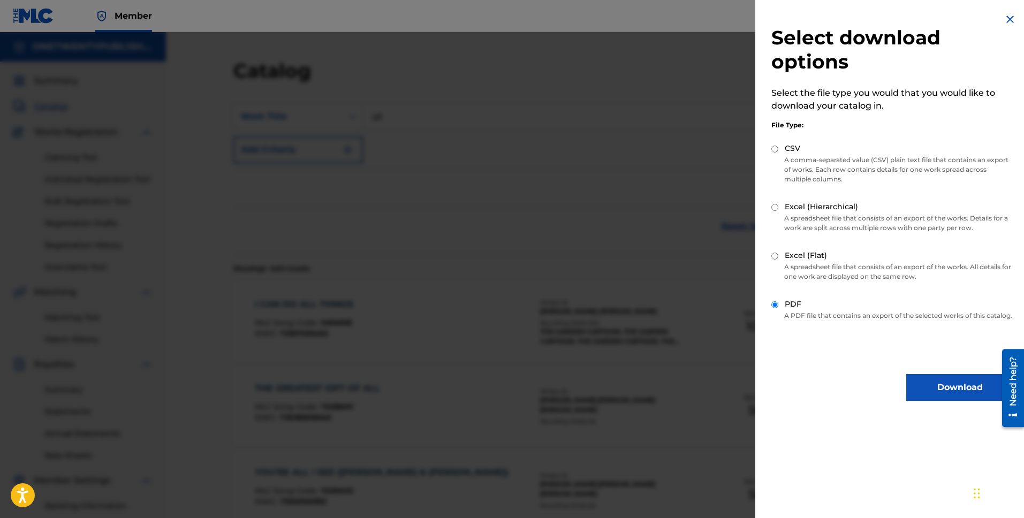
radio input "true"
click at [773, 255] on input "Excel (Flat)" at bounding box center [774, 256] width 7 height 7
radio input "true"
click at [776, 206] on input "Excel (Hierarchical)" at bounding box center [774, 207] width 7 height 7
radio input "true"
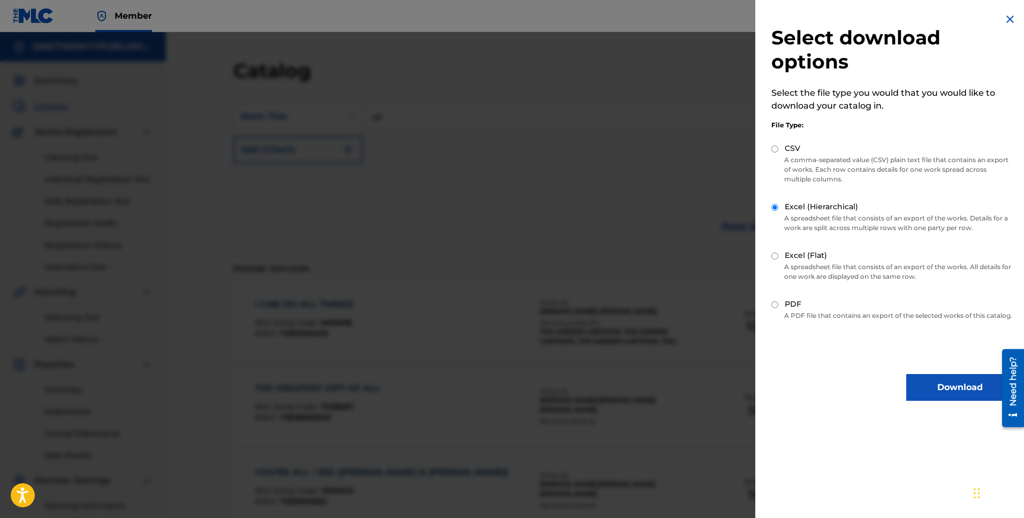
click at [961, 395] on button "Download" at bounding box center [959, 387] width 107 height 27
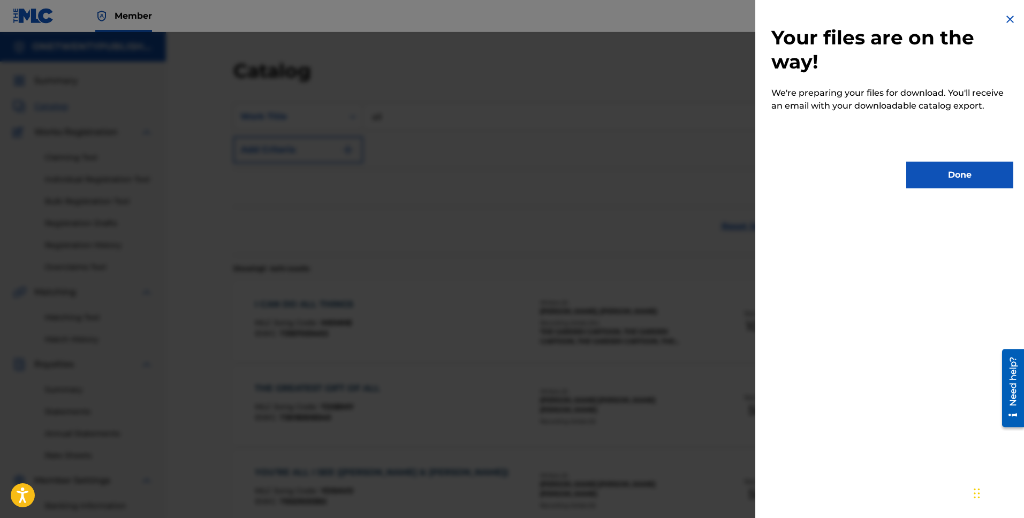
click at [947, 177] on button "Done" at bounding box center [959, 175] width 107 height 27
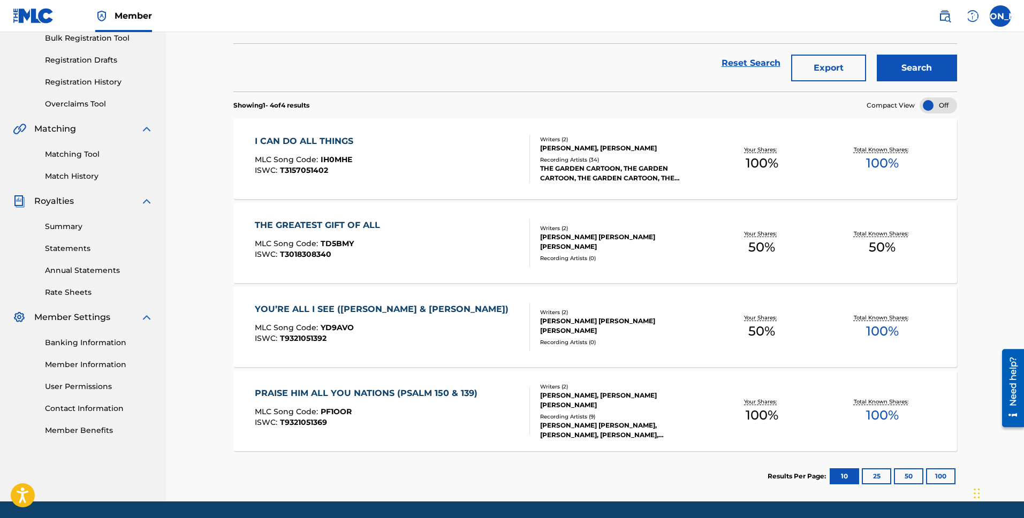
scroll to position [91, 0]
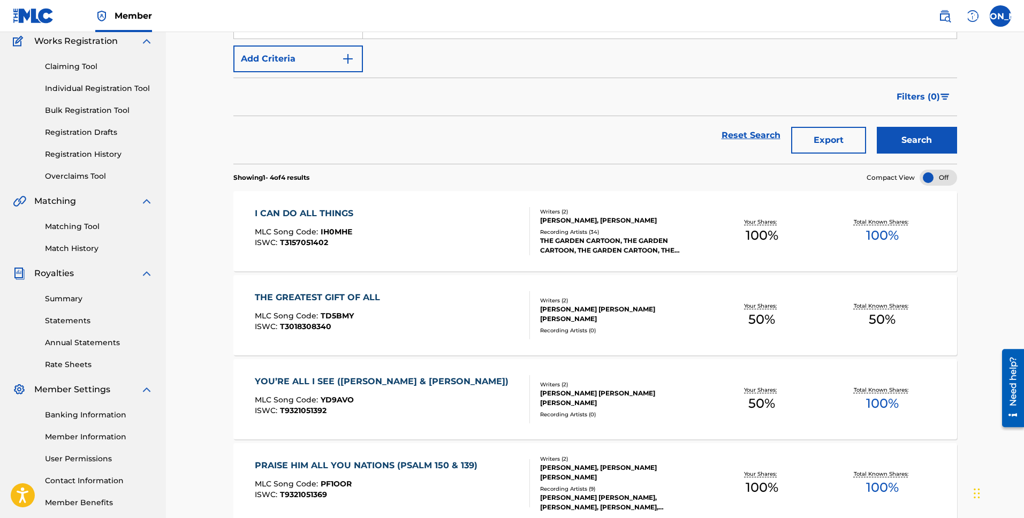
click at [834, 141] on button "Export" at bounding box center [828, 140] width 75 height 27
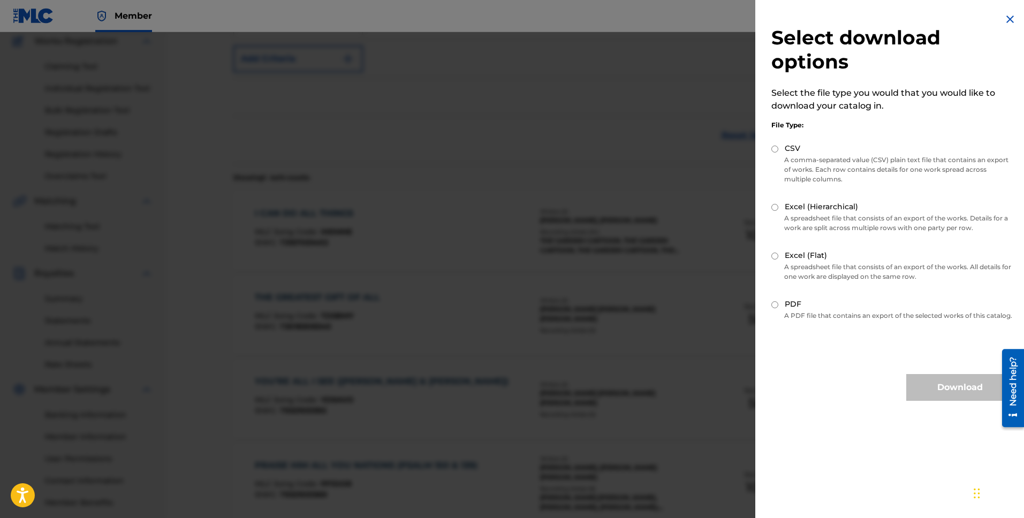
click at [773, 306] on input "PDF" at bounding box center [774, 304] width 7 height 7
radio input "true"
click at [950, 400] on button "Download" at bounding box center [959, 387] width 107 height 27
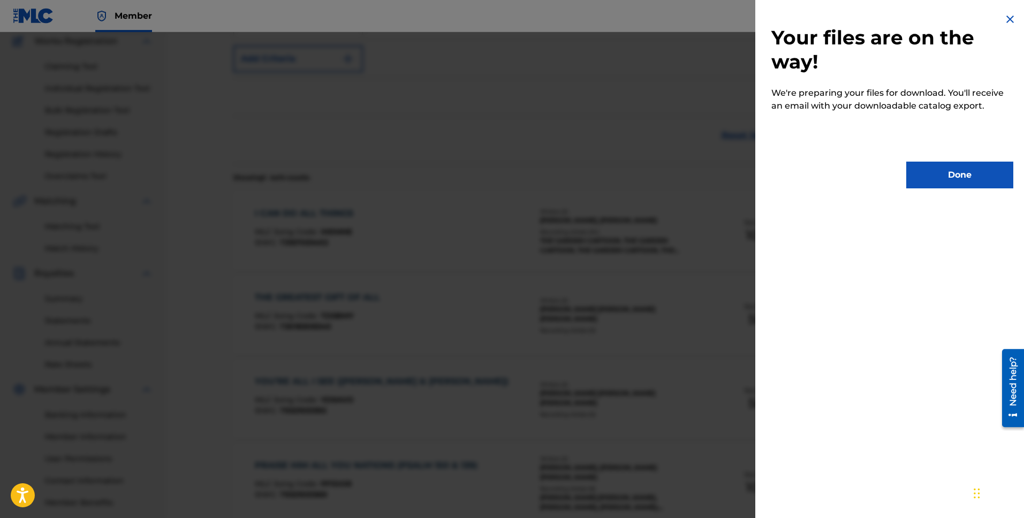
click at [972, 170] on button "Done" at bounding box center [959, 175] width 107 height 27
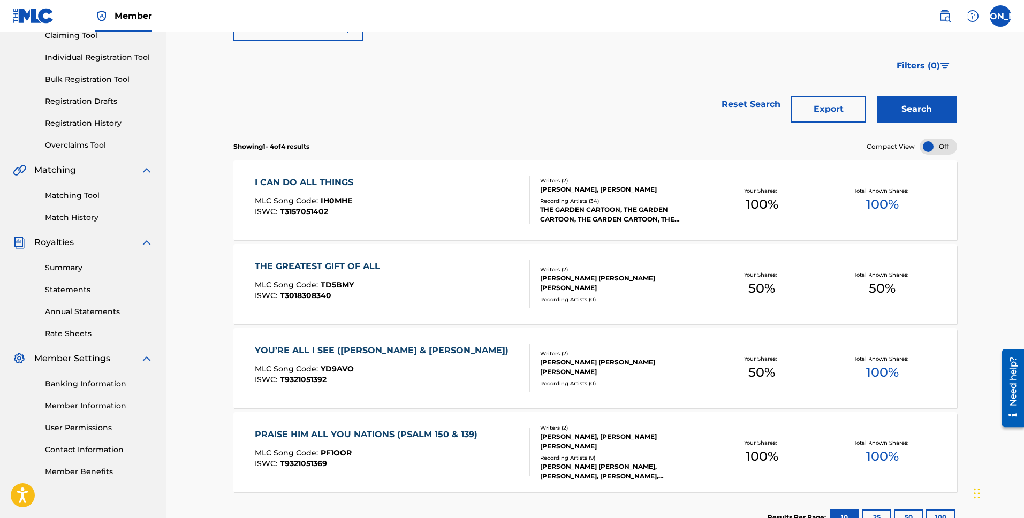
scroll to position [198, 0]
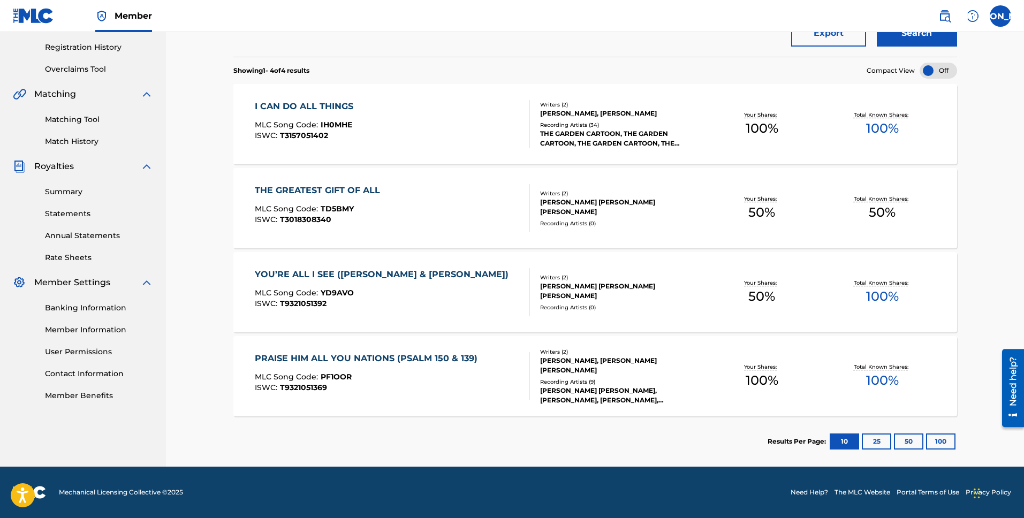
click at [96, 399] on link "Member Benefits" at bounding box center [99, 395] width 108 height 11
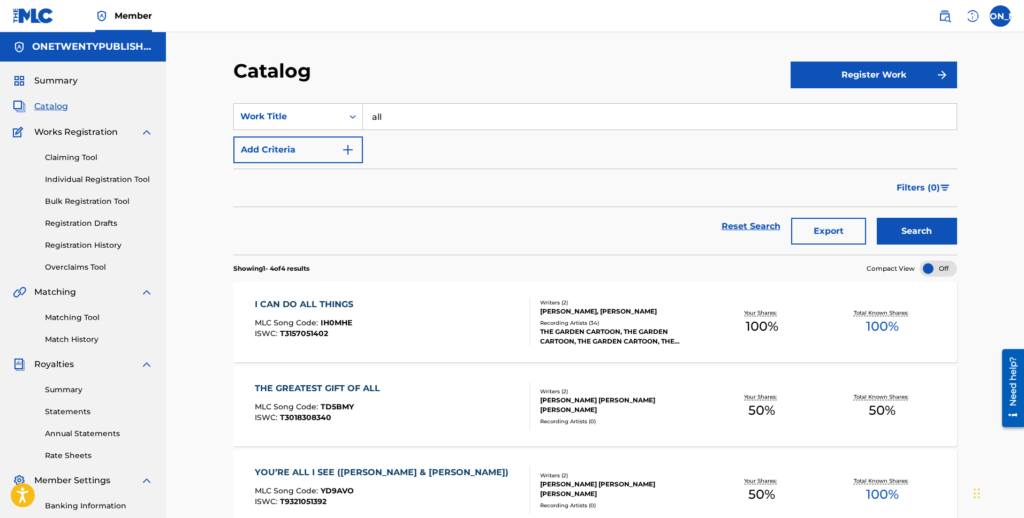
scroll to position [28, 0]
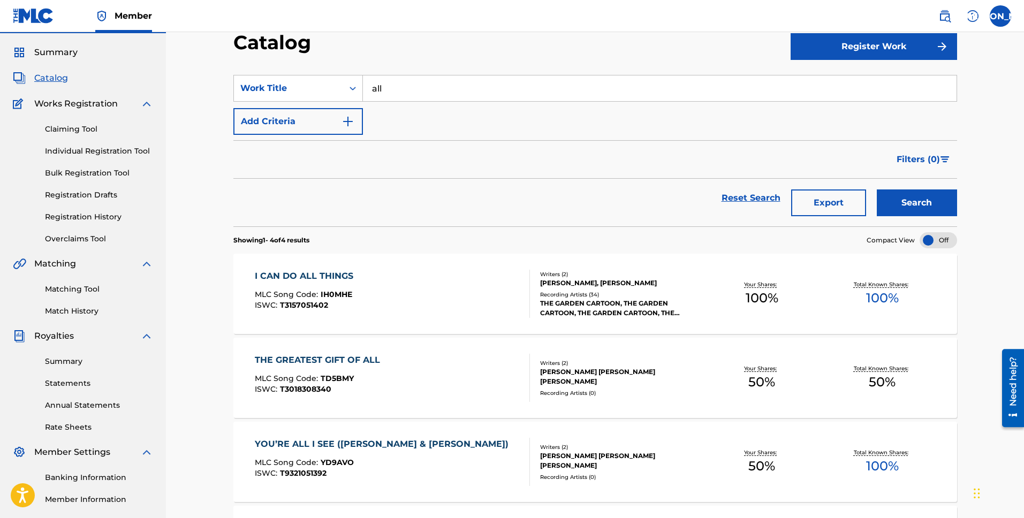
click at [359, 361] on div "THE GREATEST GIFT OF ALL" at bounding box center [320, 360] width 131 height 13
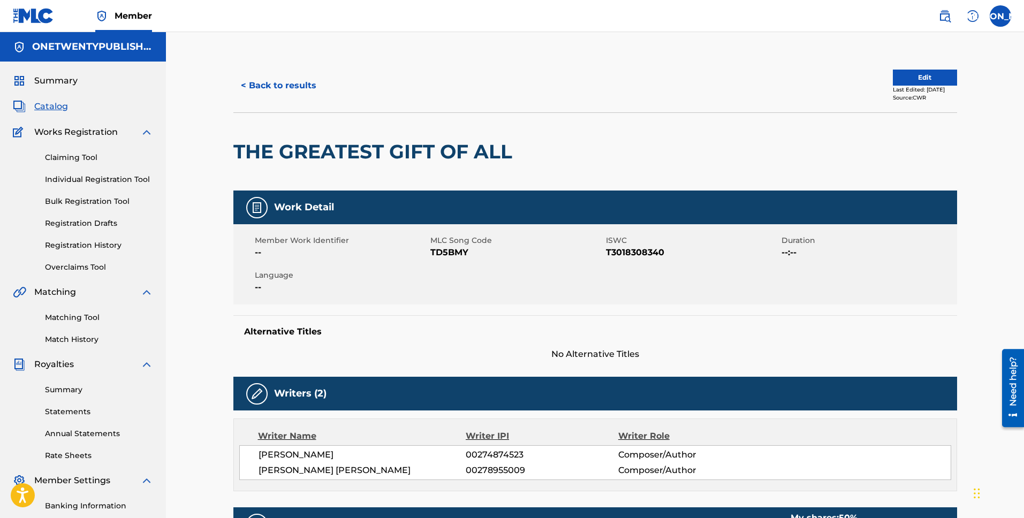
click at [272, 85] on button "< Back to results" at bounding box center [278, 85] width 90 height 27
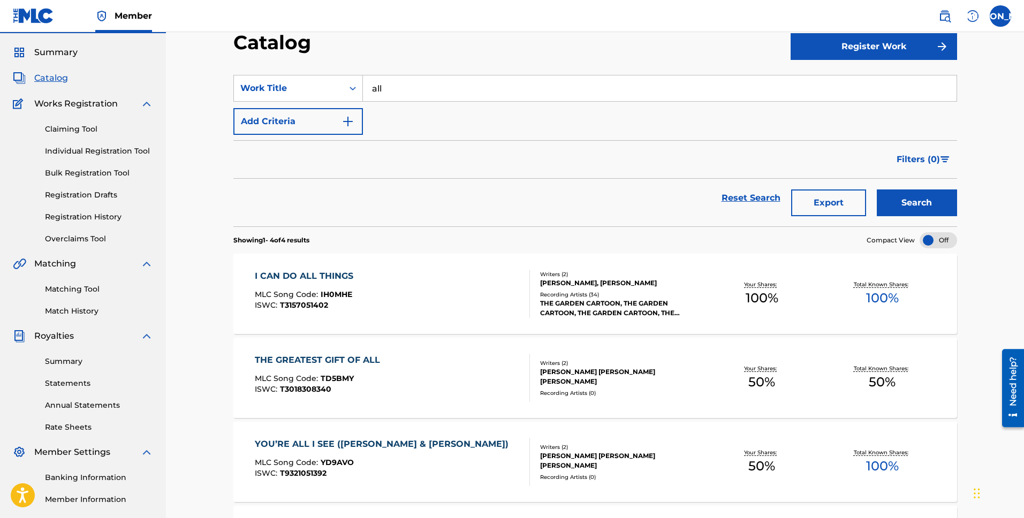
click at [342, 272] on div "I CAN DO ALL THINGS" at bounding box center [307, 276] width 104 height 13
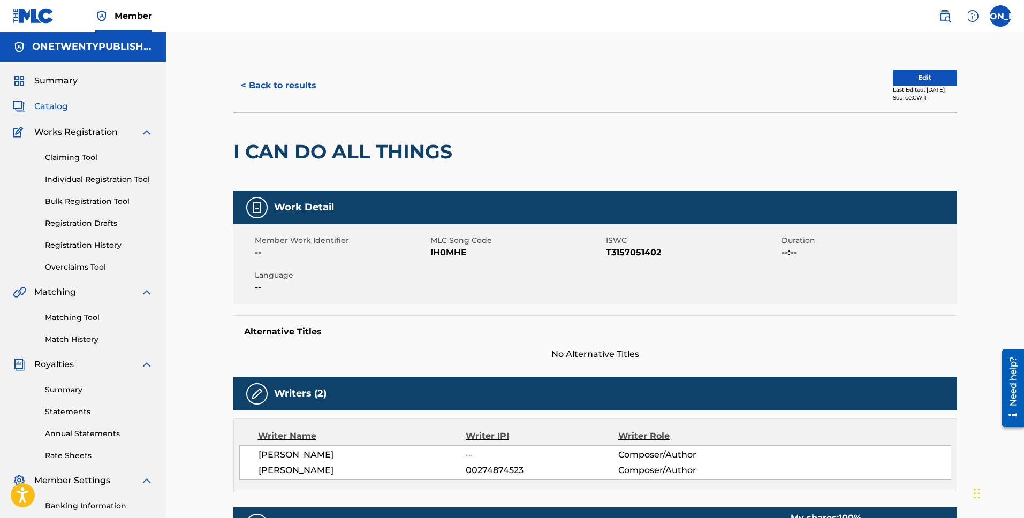
click at [290, 91] on button "< Back to results" at bounding box center [278, 85] width 90 height 27
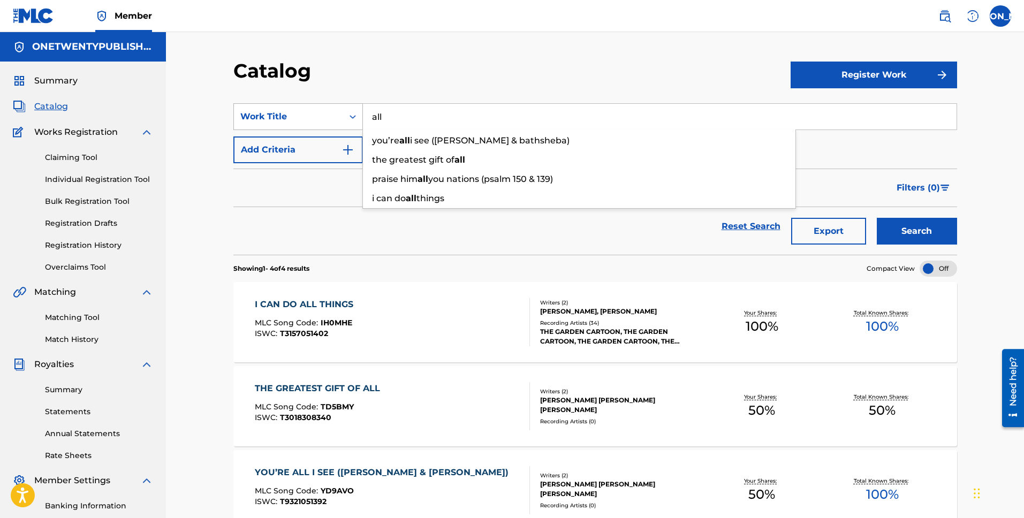
drag, startPoint x: 403, startPoint y: 111, endPoint x: 359, endPoint y: 109, distance: 43.9
click at [359, 109] on div "SearchWithCriteria826ad19d-8b86-4781-8cf9-58e85ffb381b Work Title all you’re al…" at bounding box center [595, 116] width 724 height 27
drag, startPoint x: 391, startPoint y: 116, endPoint x: 363, endPoint y: 116, distance: 27.8
click at [363, 115] on input "all" at bounding box center [660, 117] width 594 height 26
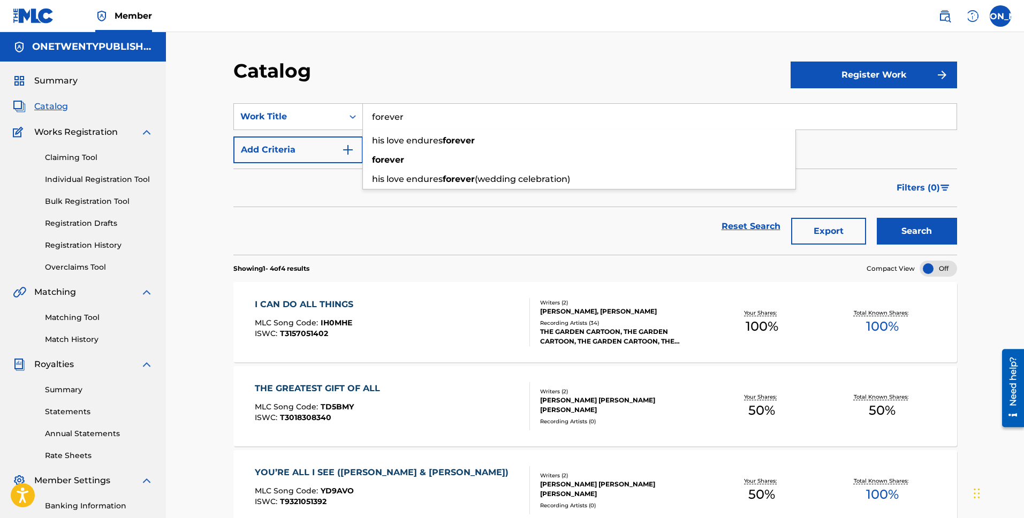
click at [877, 218] on button "Search" at bounding box center [917, 231] width 80 height 27
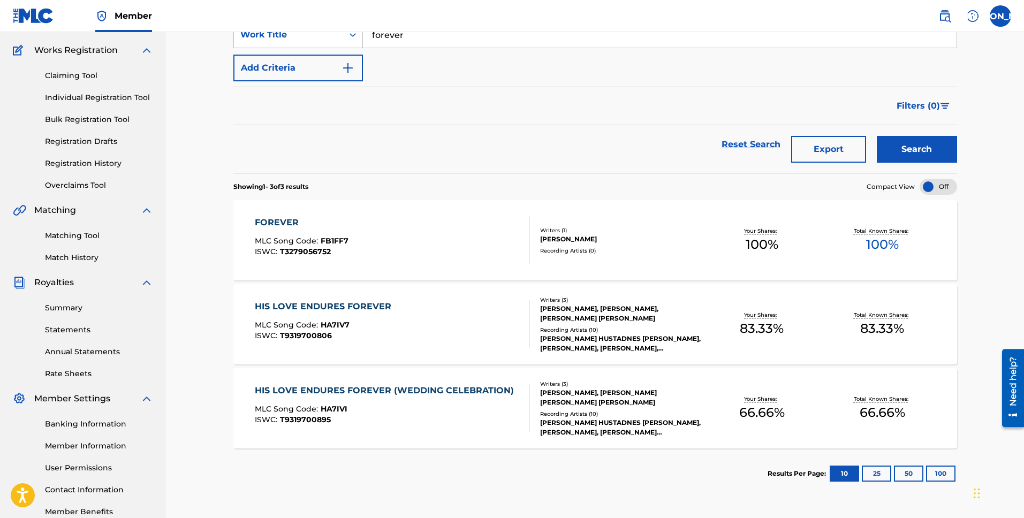
scroll to position [143, 0]
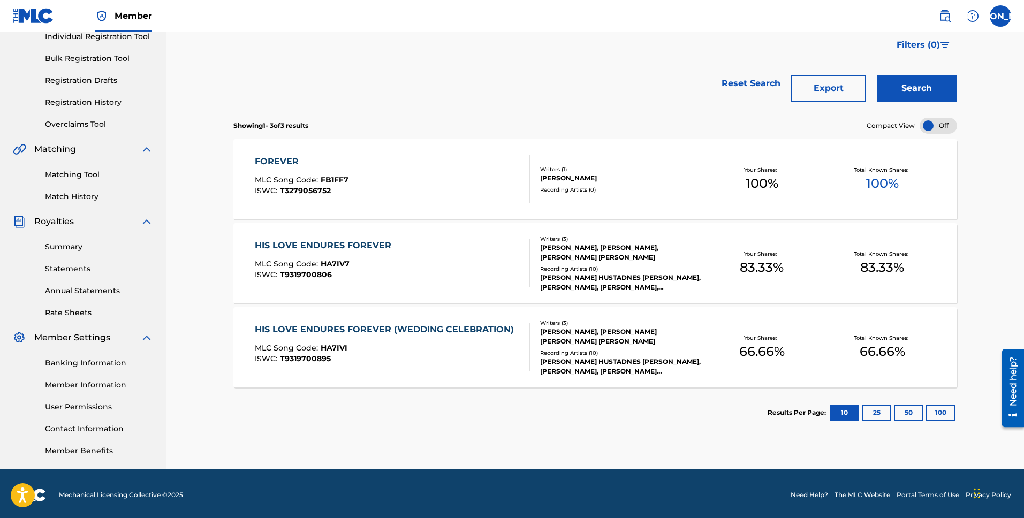
click at [949, 413] on button "100" at bounding box center [940, 413] width 29 height 16
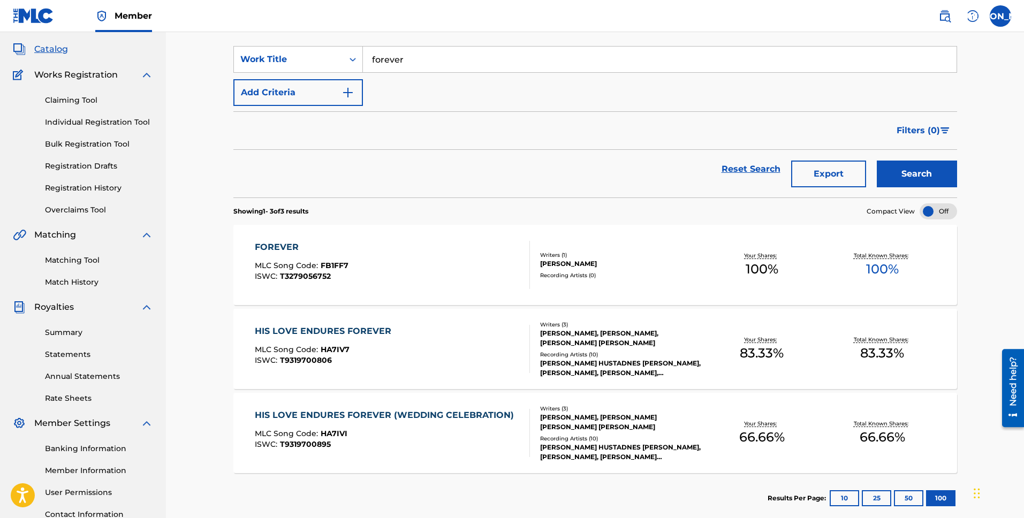
scroll to position [0, 0]
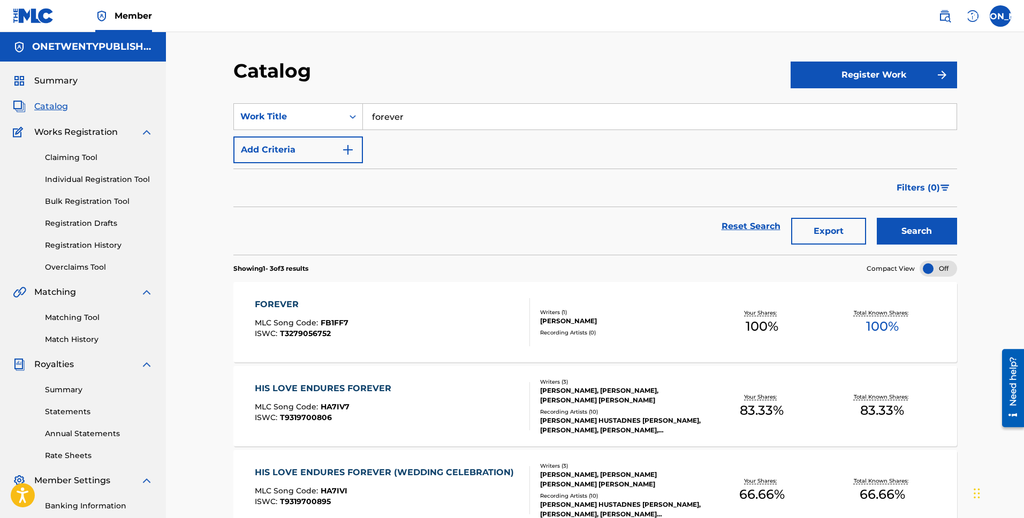
click at [54, 108] on span "Catalog" at bounding box center [51, 106] width 34 height 13
click at [53, 107] on span "Catalog" at bounding box center [51, 106] width 34 height 13
click at [54, 104] on span "Catalog" at bounding box center [51, 106] width 34 height 13
click at [423, 120] on input "forever" at bounding box center [660, 117] width 594 height 26
type input "f"
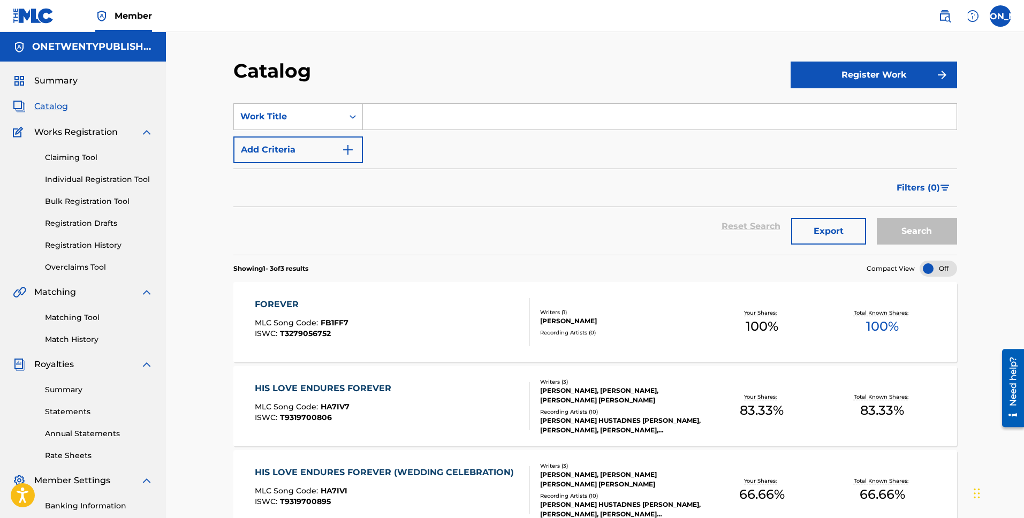
click at [551, 79] on div "Catalog" at bounding box center [511, 75] width 557 height 32
click at [348, 152] on img "Search Form" at bounding box center [348, 149] width 13 height 13
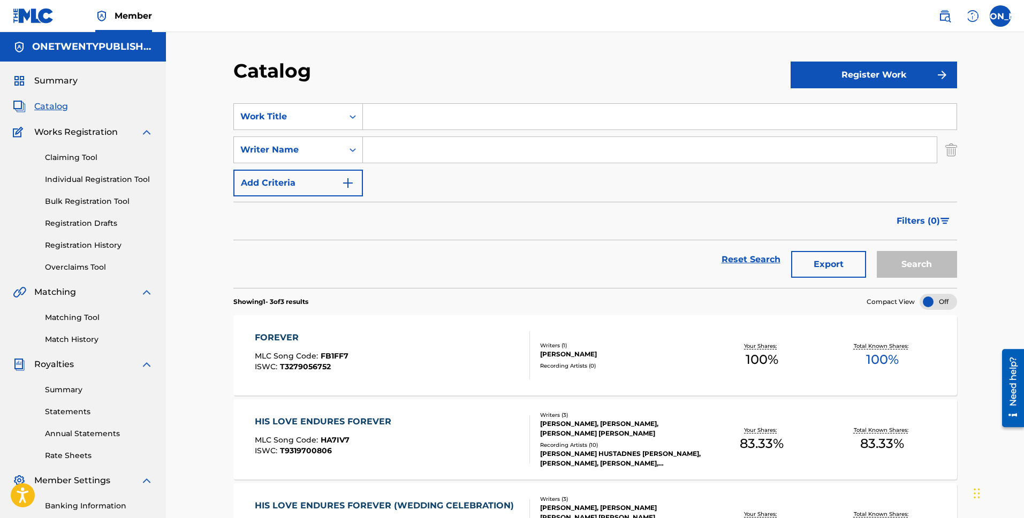
click at [406, 155] on input "Search Form" at bounding box center [650, 150] width 574 height 26
click at [394, 123] on input "Search Form" at bounding box center [660, 117] width 594 height 26
type input "FRIENDS FOREVER"
click at [877, 251] on button "Search" at bounding box center [917, 264] width 80 height 27
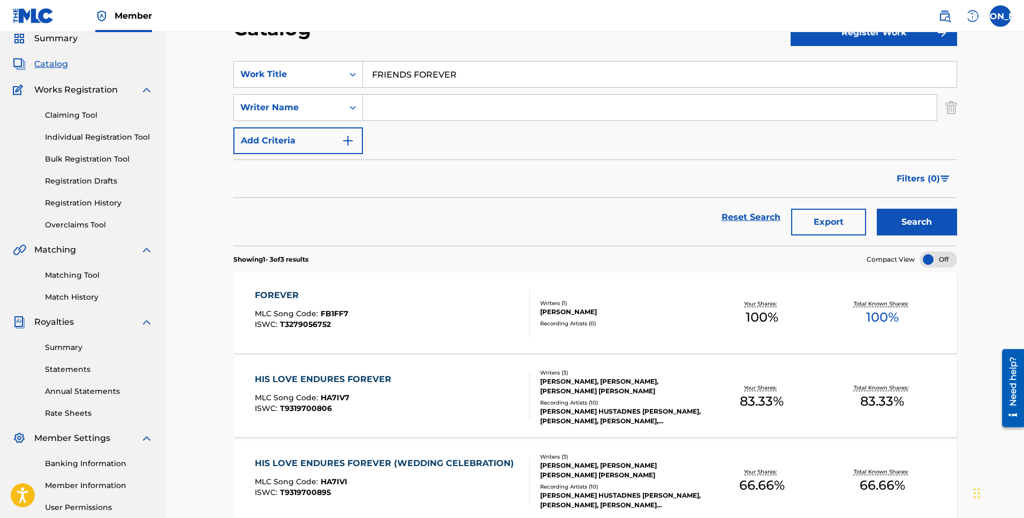
scroll to position [147, 0]
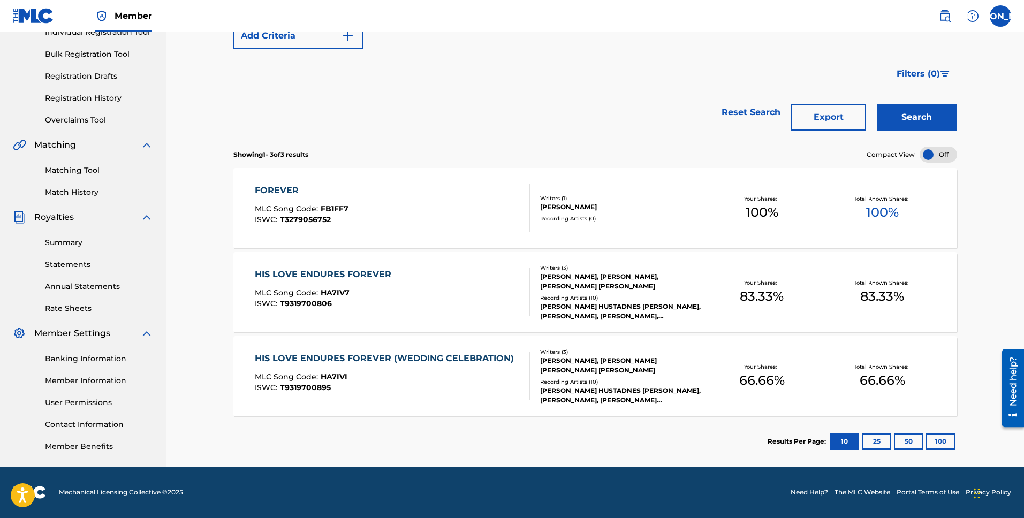
click at [877, 441] on button "25" at bounding box center [876, 442] width 29 height 16
click at [900, 442] on button "50" at bounding box center [908, 442] width 29 height 16
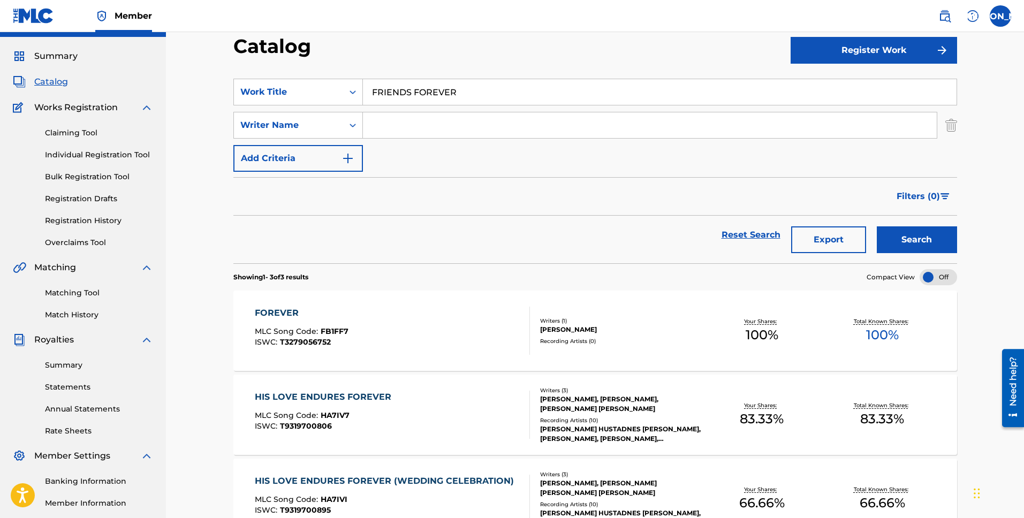
scroll to position [0, 0]
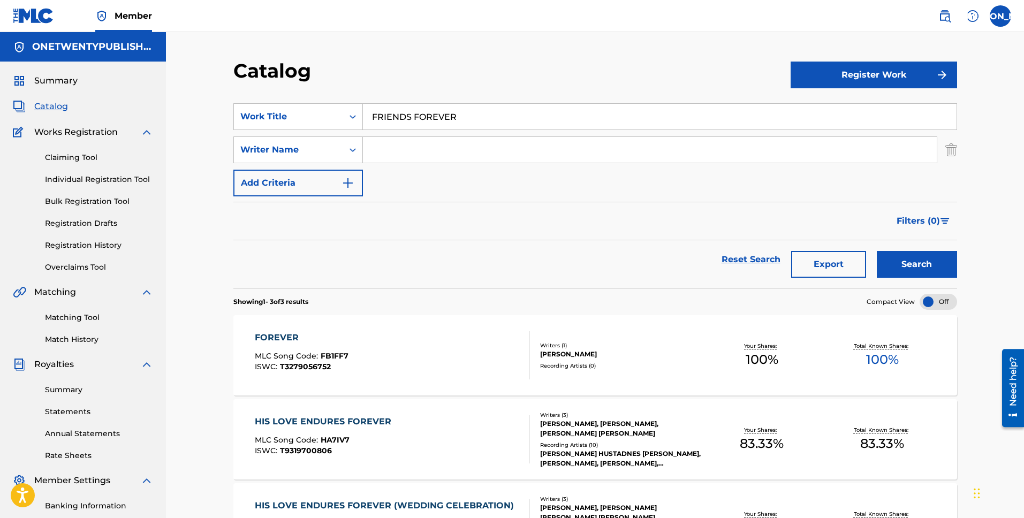
click at [476, 119] on input "FRIENDS FOREVER" at bounding box center [660, 117] width 594 height 26
drag, startPoint x: 475, startPoint y: 119, endPoint x: 337, endPoint y: 109, distance: 138.5
click at [337, 109] on div "SearchWithCriteria826ad19d-8b86-4781-8cf9-58e85ffb381b Work Title FRIENDS FOREV…" at bounding box center [595, 116] width 724 height 27
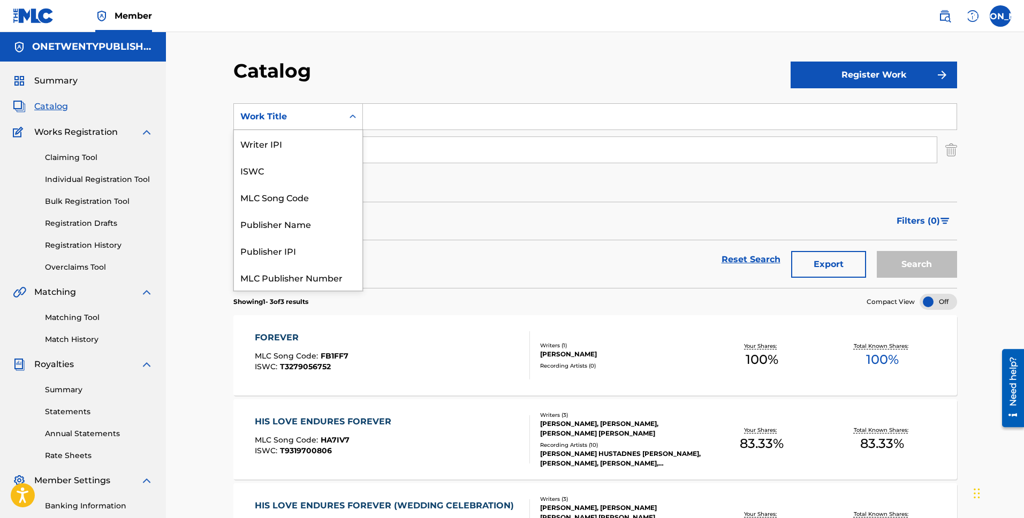
click at [315, 110] on div "Work Title" at bounding box center [288, 116] width 96 height 13
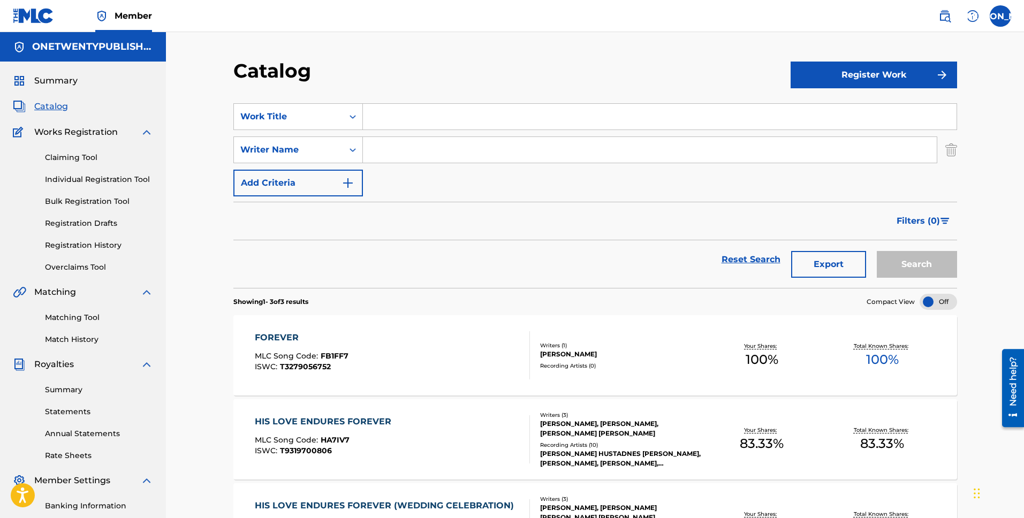
click at [512, 183] on div "SearchWithCriteria826ad19d-8b86-4781-8cf9-58e85ffb381b Work Title SearchWithCri…" at bounding box center [595, 149] width 724 height 93
click at [57, 108] on span "Catalog" at bounding box center [51, 106] width 34 height 13
click at [17, 103] on img at bounding box center [19, 106] width 13 height 13
click at [767, 260] on link "Reset Search" at bounding box center [751, 260] width 70 height 24
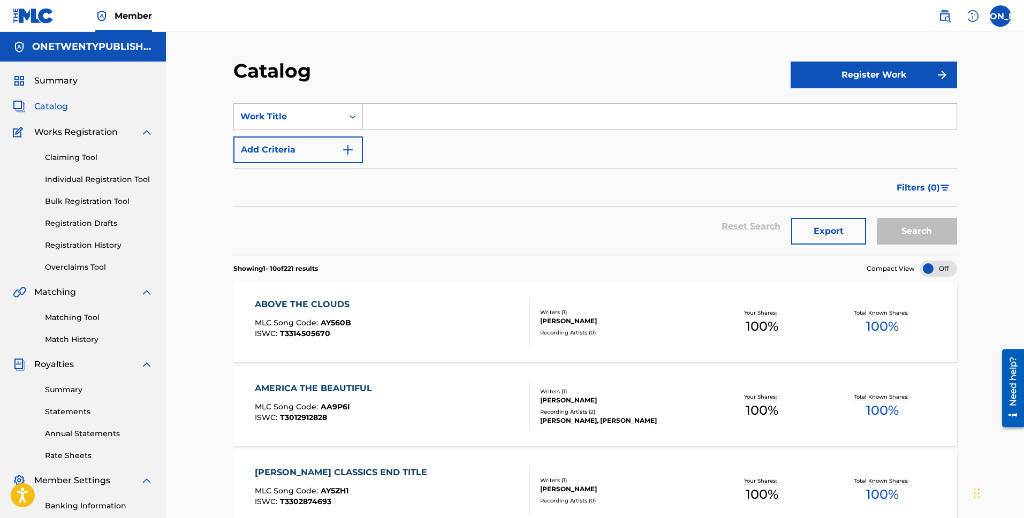
click at [818, 231] on button "Export" at bounding box center [828, 231] width 75 height 27
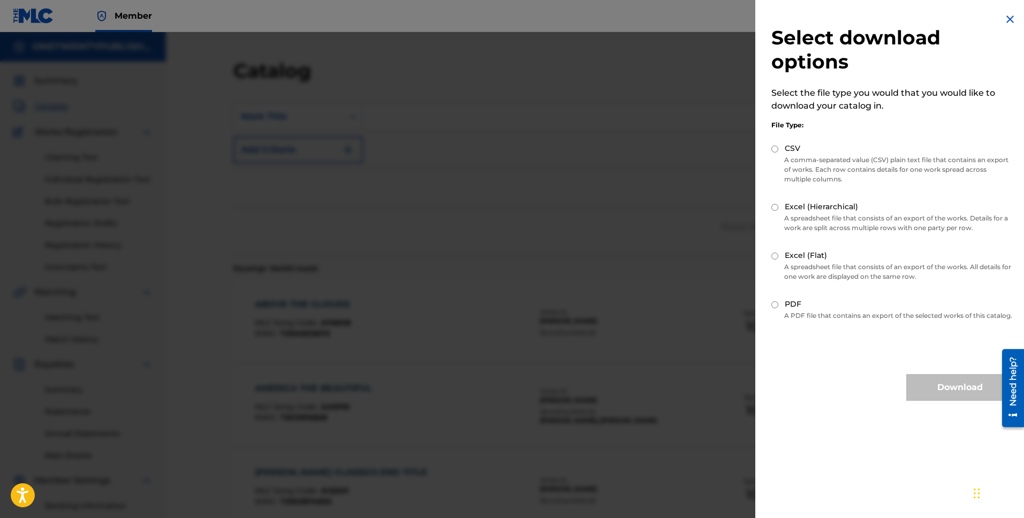
drag, startPoint x: 775, startPoint y: 304, endPoint x: 782, endPoint y: 307, distance: 7.0
click at [775, 304] on input "PDF" at bounding box center [774, 304] width 7 height 7
radio input "true"
click at [945, 393] on button "Download" at bounding box center [959, 387] width 107 height 27
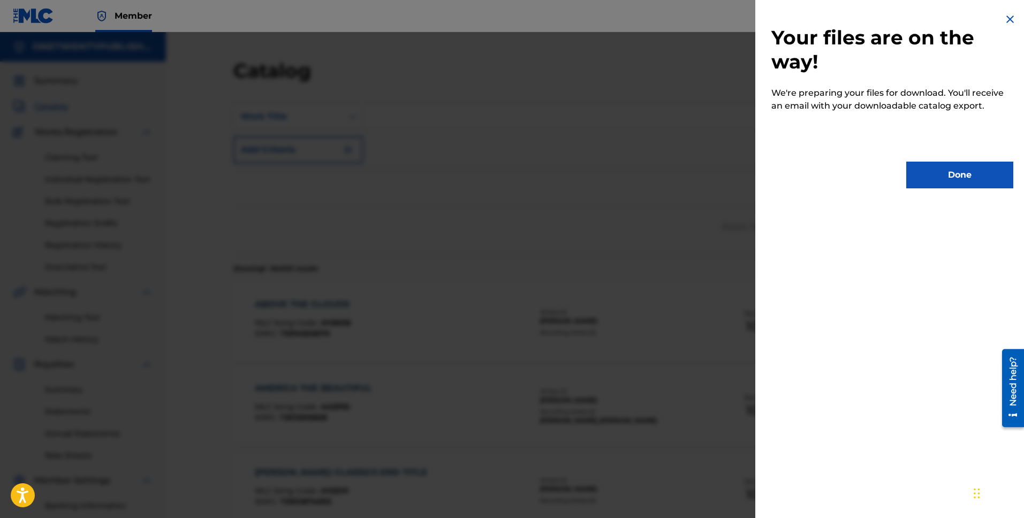
click at [968, 177] on button "Done" at bounding box center [959, 175] width 107 height 27
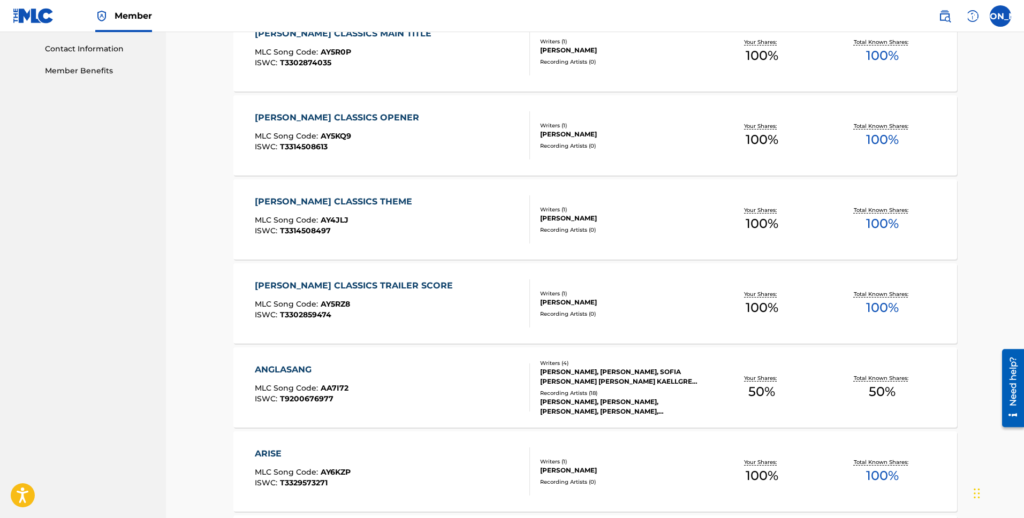
scroll to position [707, 0]
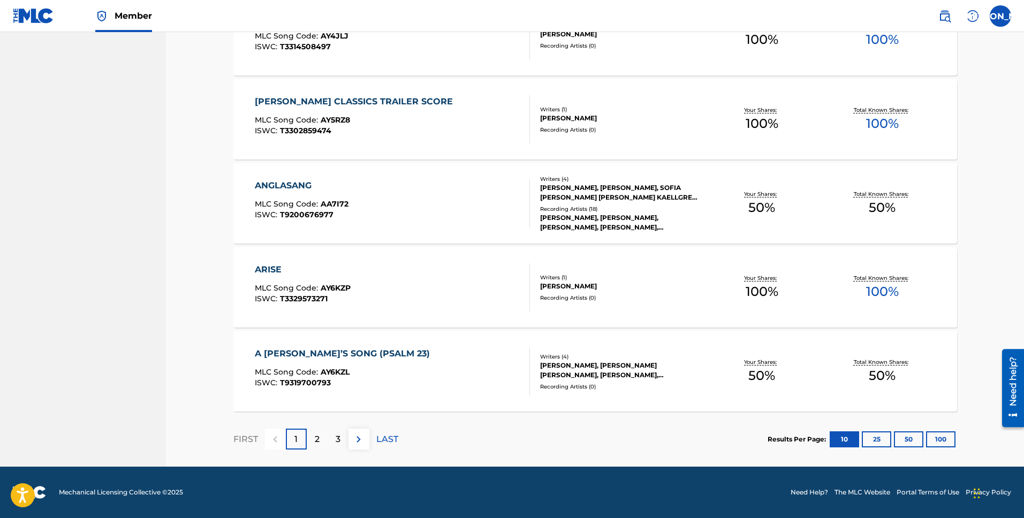
click at [944, 437] on button "100" at bounding box center [940, 439] width 29 height 16
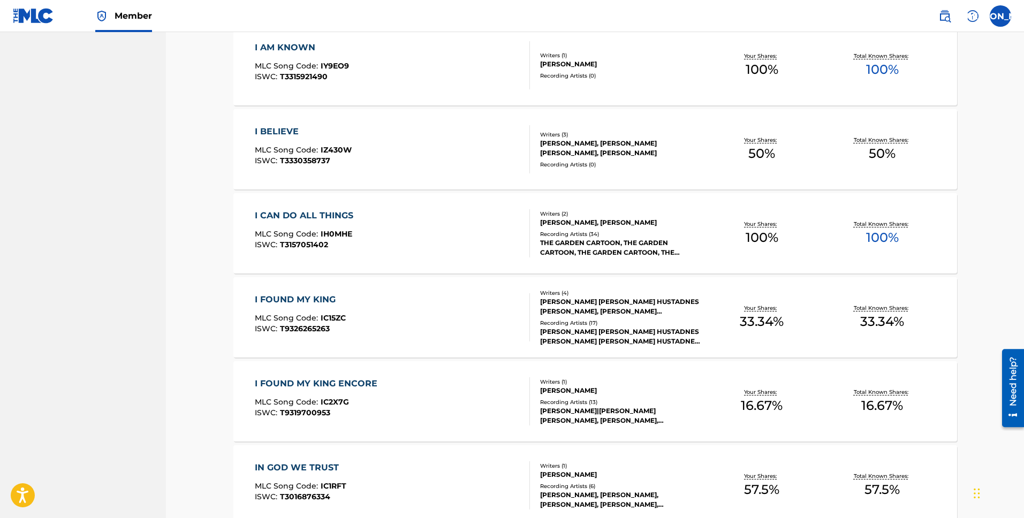
scroll to position [8271, 0]
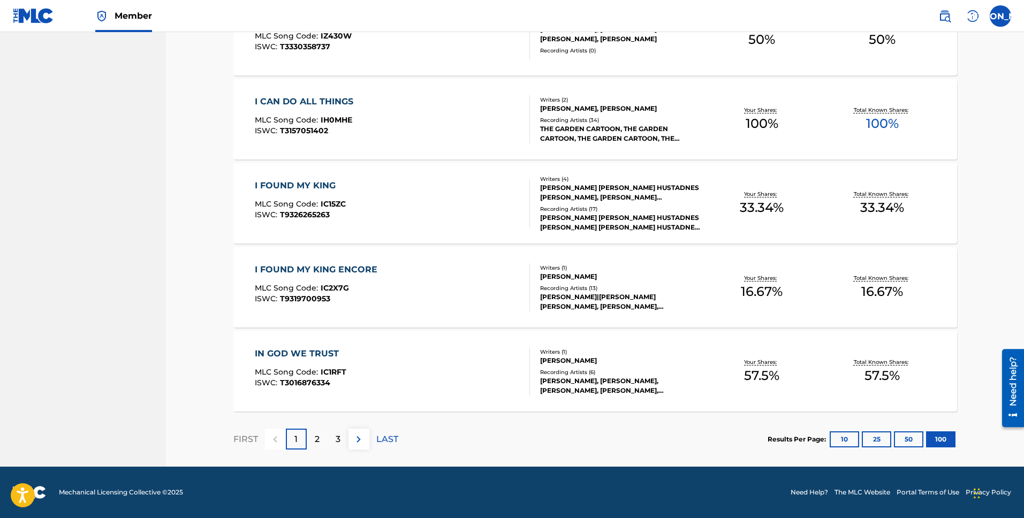
click at [388, 439] on p "LAST" at bounding box center [387, 439] width 22 height 13
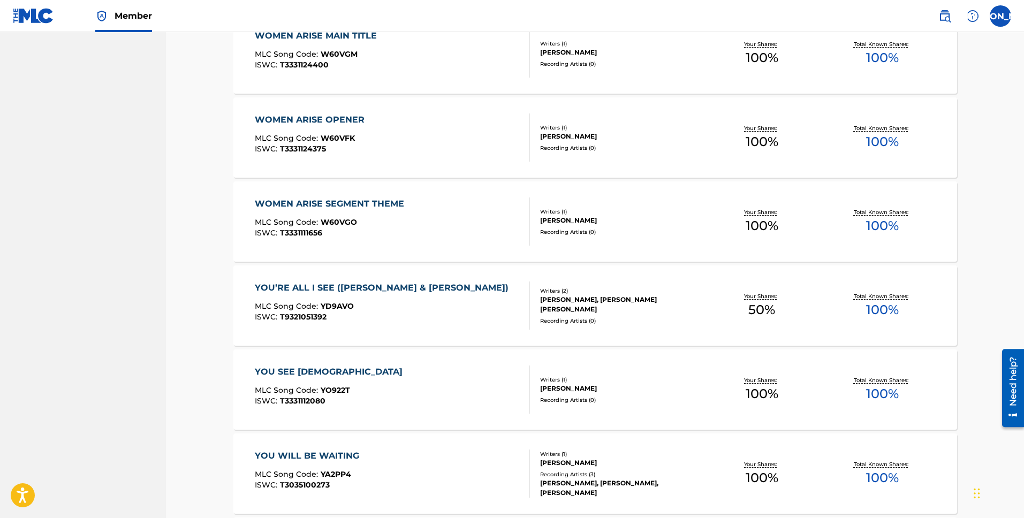
scroll to position [1632, 0]
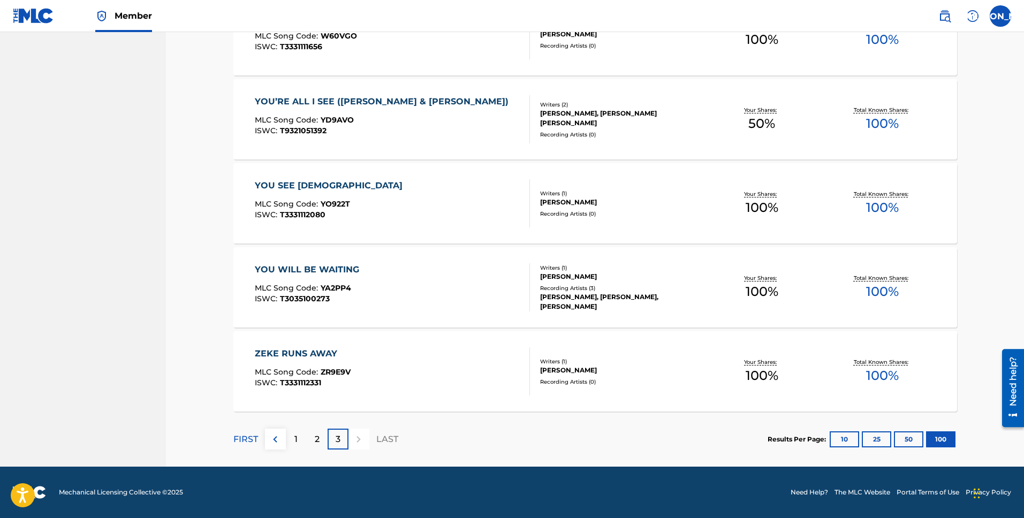
click at [296, 435] on p "1" at bounding box center [295, 439] width 3 height 13
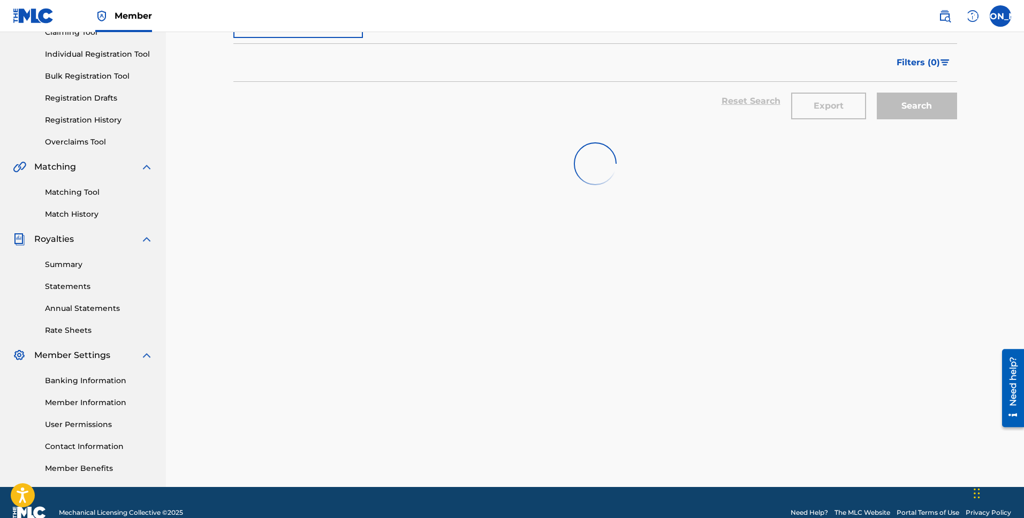
scroll to position [0, 0]
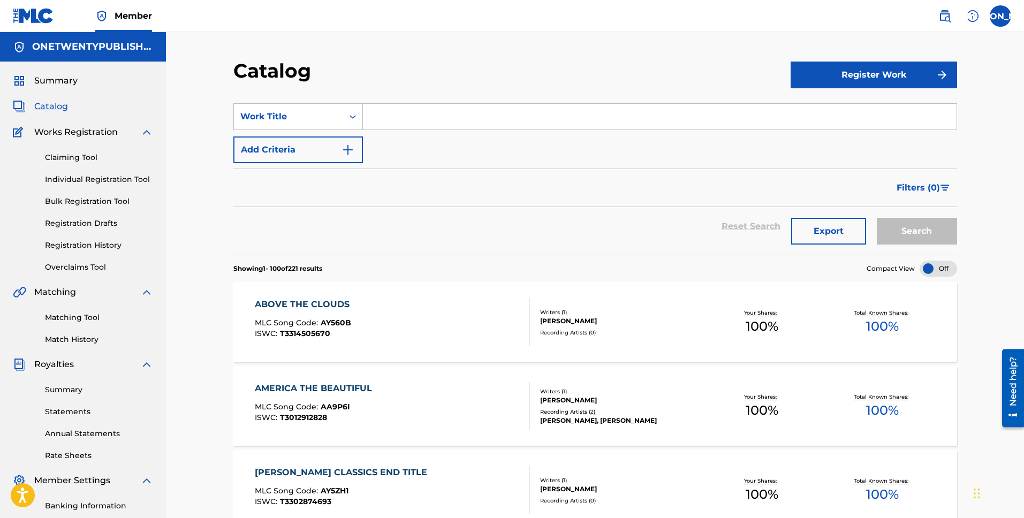
click at [844, 227] on button "Export" at bounding box center [828, 231] width 75 height 27
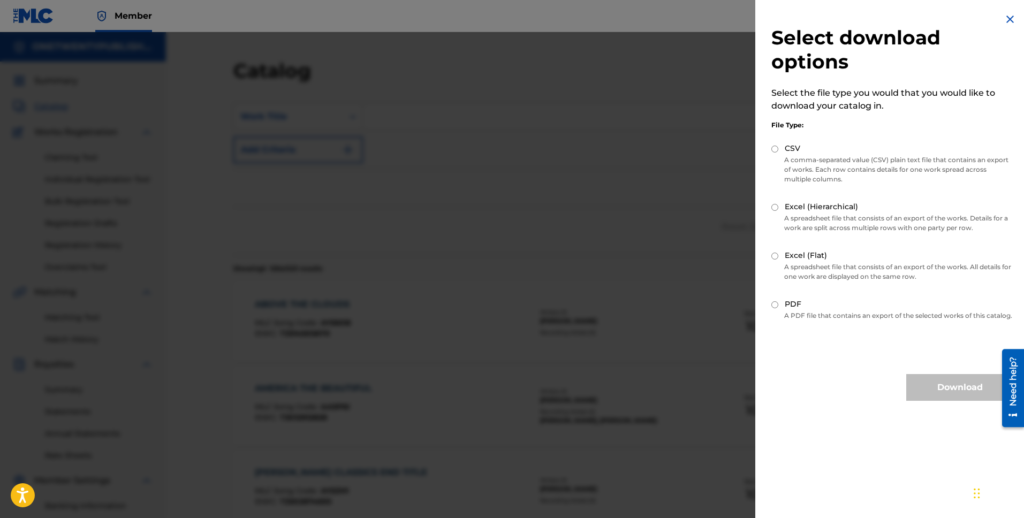
click at [777, 207] on input "Excel (Hierarchical)" at bounding box center [774, 207] width 7 height 7
radio input "true"
click at [963, 401] on button "Download" at bounding box center [959, 387] width 107 height 27
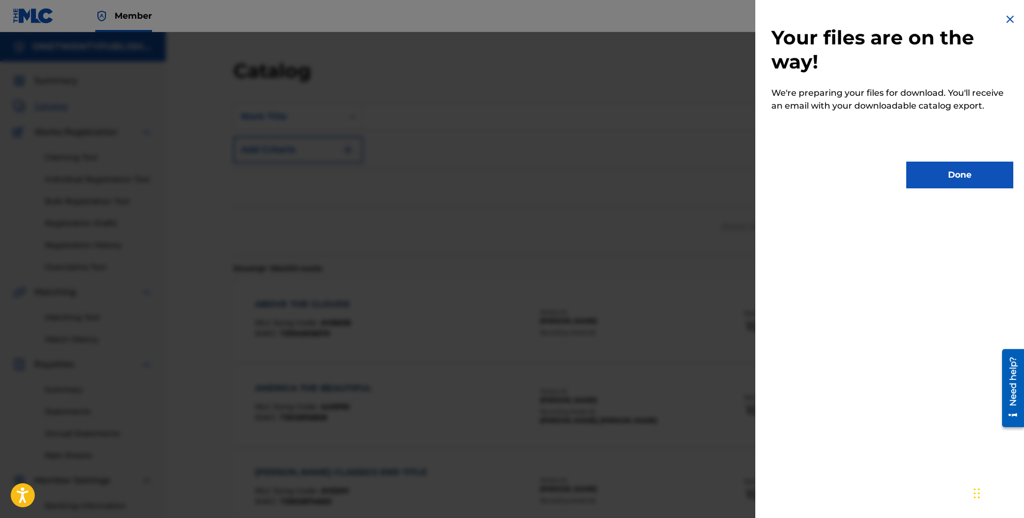
click at [957, 169] on button "Done" at bounding box center [959, 175] width 107 height 27
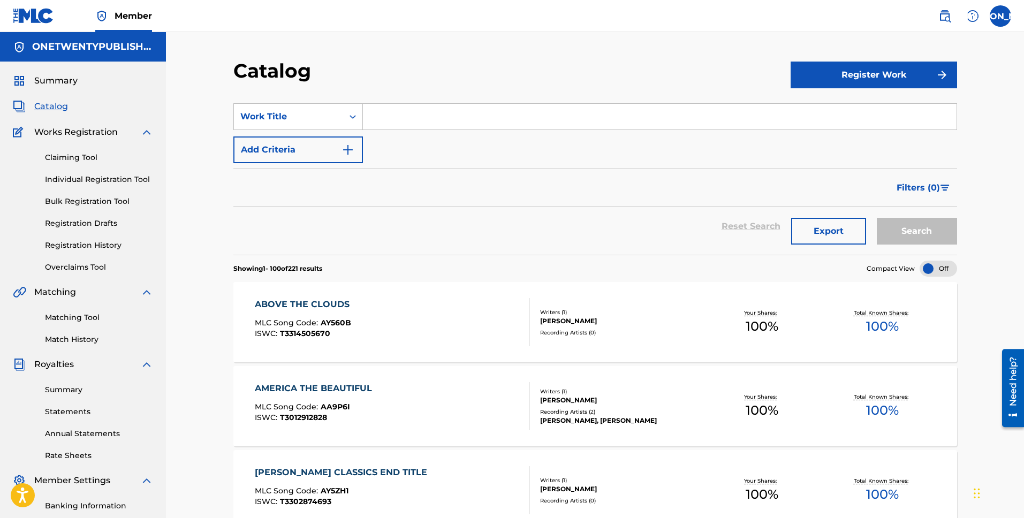
click at [79, 156] on link "Claiming Tool" at bounding box center [99, 157] width 108 height 11
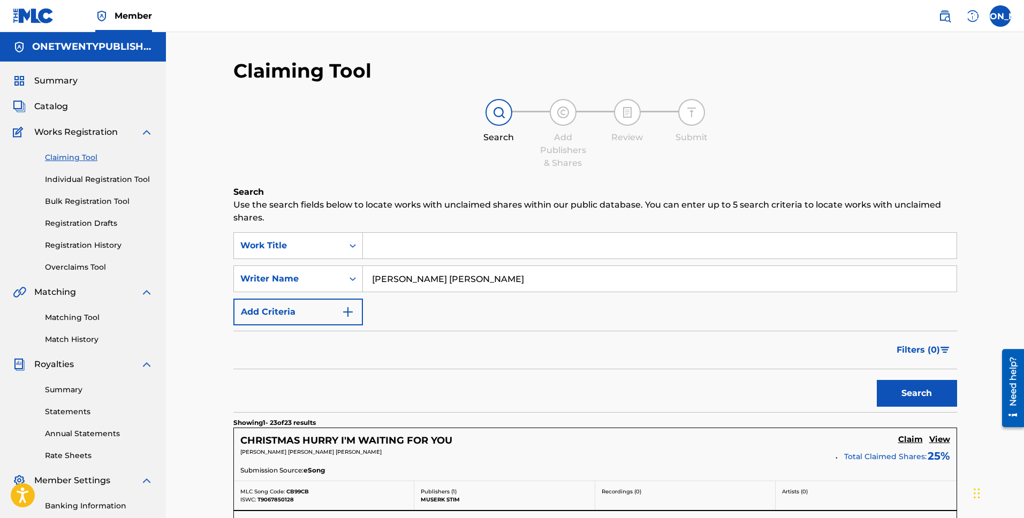
click at [393, 242] on input "Search Form" at bounding box center [660, 246] width 594 height 26
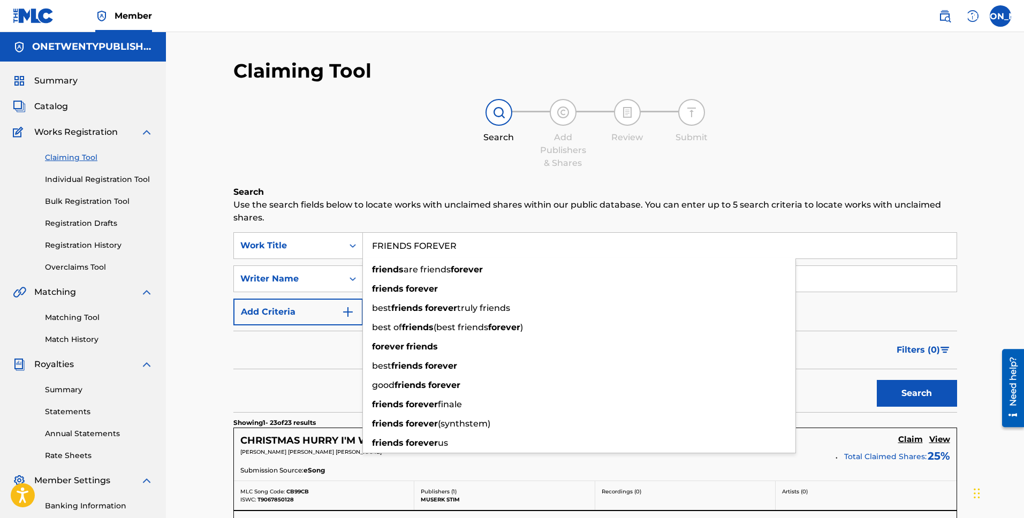
type input "FRIENDS FOREVER"
click at [877, 380] on button "Search" at bounding box center [917, 393] width 80 height 27
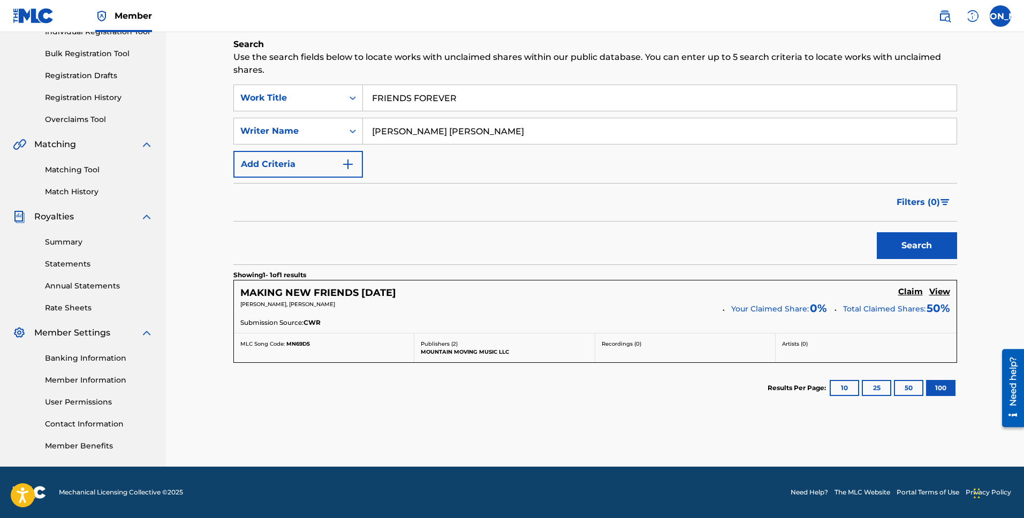
scroll to position [141, 0]
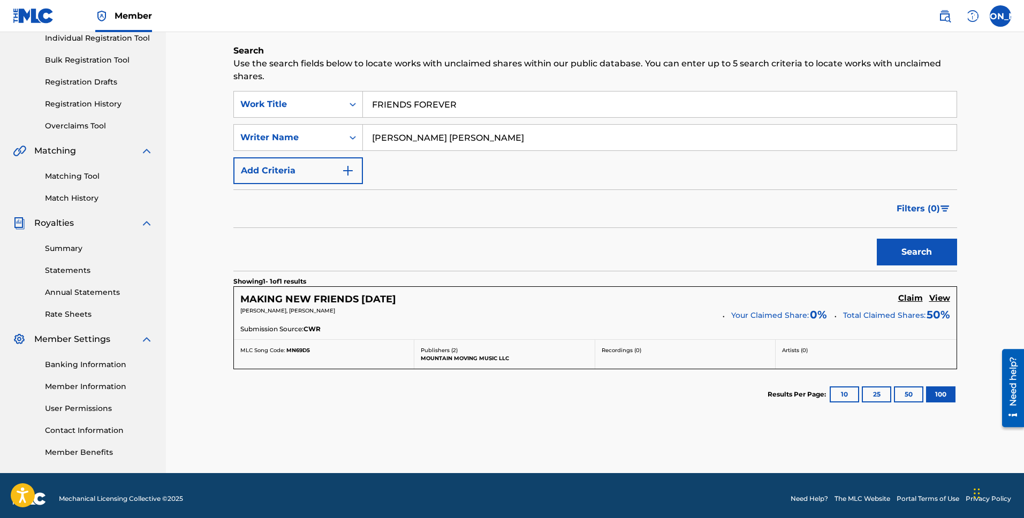
click at [841, 396] on button "10" at bounding box center [844, 394] width 29 height 16
click at [319, 298] on h5 "MAKING NEW FRIENDS [DATE]" at bounding box center [318, 299] width 156 height 12
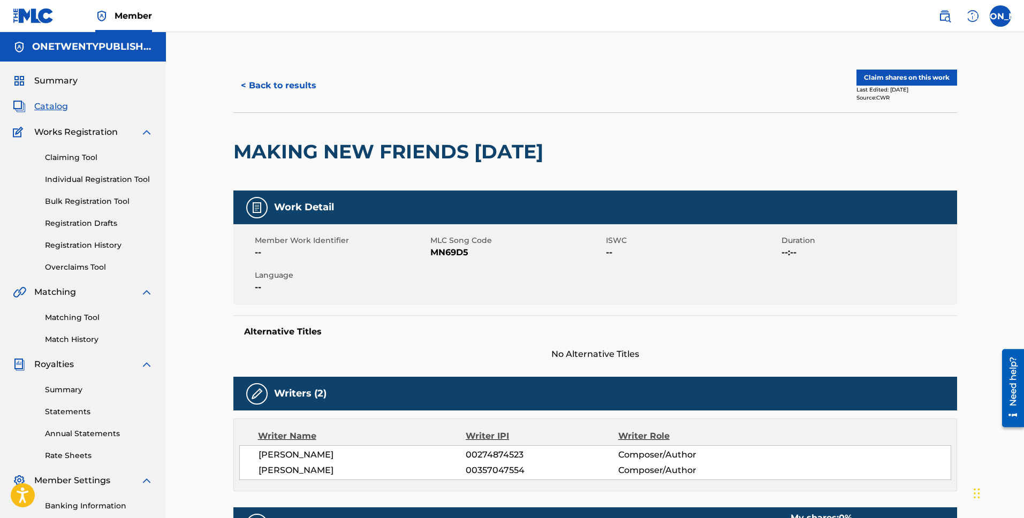
click at [292, 87] on button "< Back to results" at bounding box center [278, 85] width 90 height 27
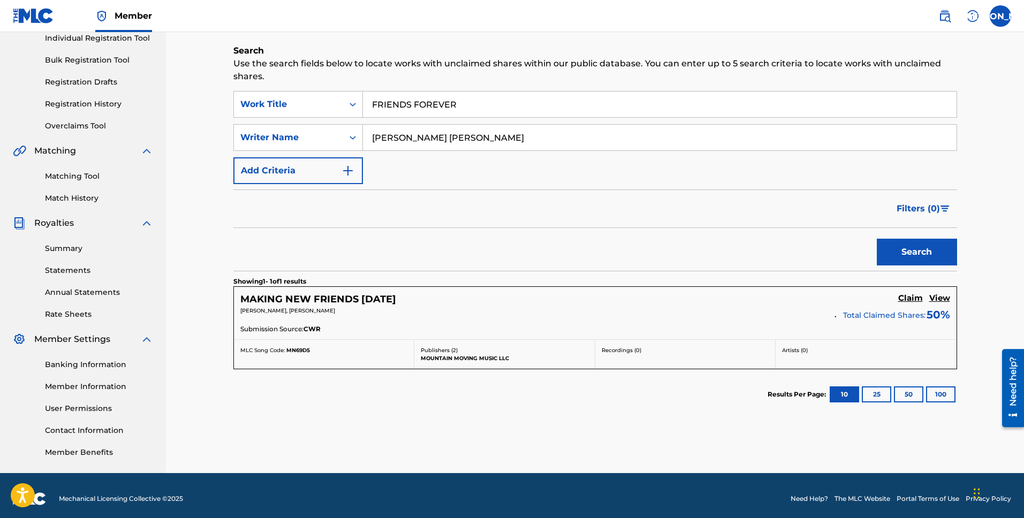
click at [475, 107] on input "FRIENDS FOREVER" at bounding box center [660, 105] width 594 height 26
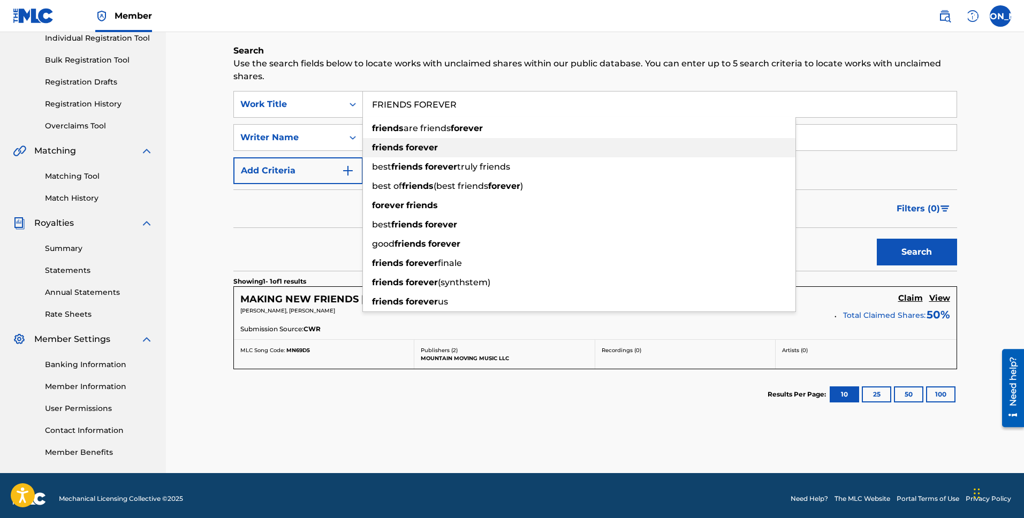
click at [434, 146] on strong "forever" at bounding box center [422, 147] width 32 height 10
type input "friends forever"
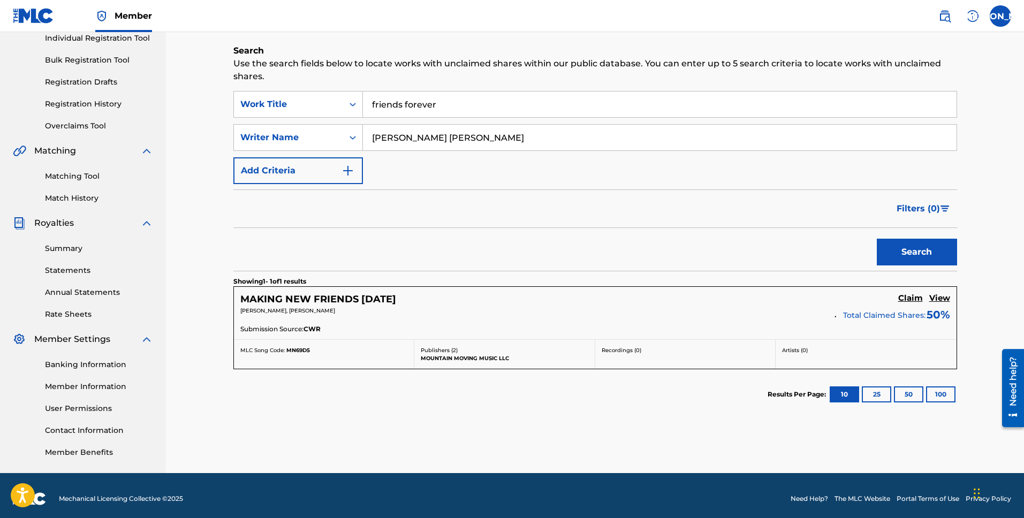
click at [491, 139] on input "[PERSON_NAME] [PERSON_NAME]" at bounding box center [660, 138] width 594 height 26
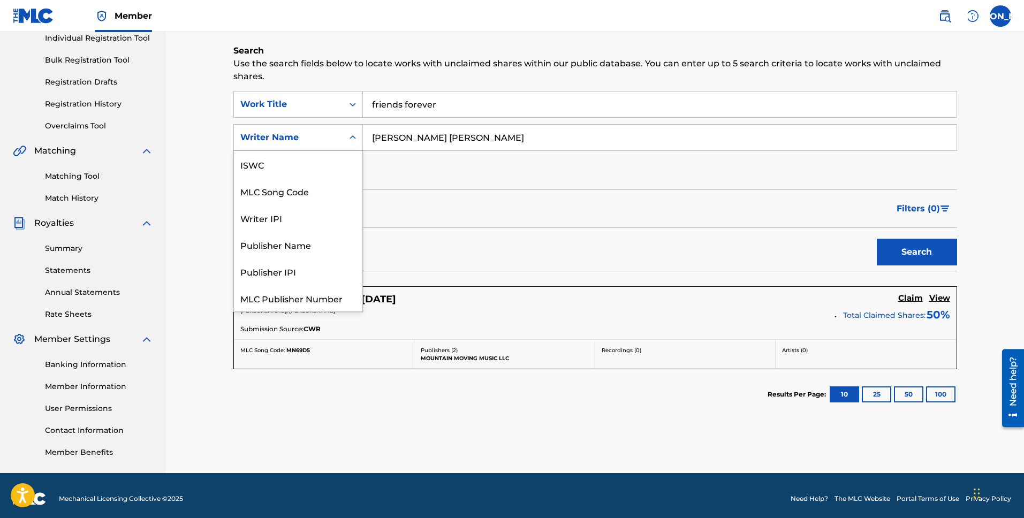
click at [332, 138] on div "Writer Name" at bounding box center [288, 137] width 96 height 13
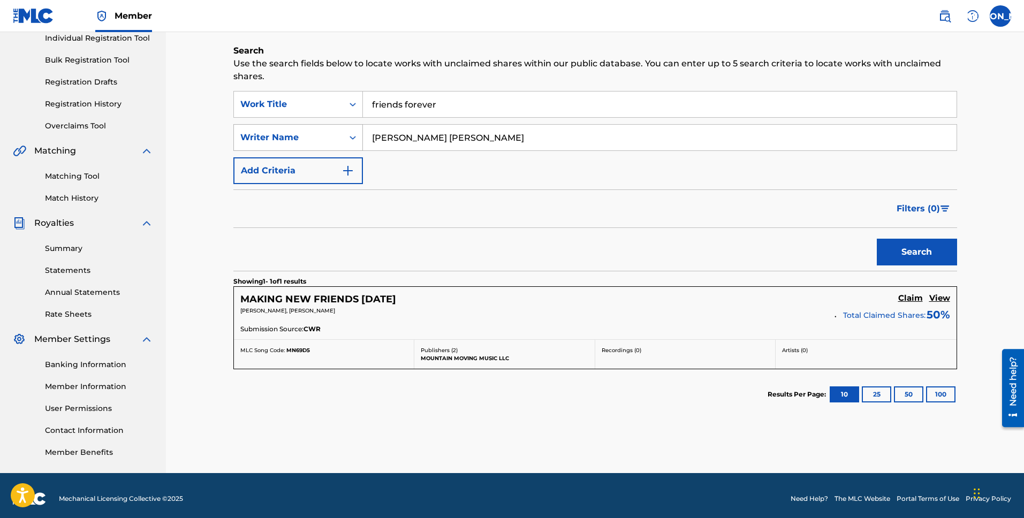
drag, startPoint x: 491, startPoint y: 142, endPoint x: 347, endPoint y: 135, distance: 144.7
click at [347, 135] on div "SearchWithCriteria8e05954c-3e0e-467f-81f7-ae1ca45cba93 Writer Name [PERSON_NAME…" at bounding box center [595, 137] width 724 height 27
type input "[PERSON_NAME]"
click at [877, 239] on button "Search" at bounding box center [917, 252] width 80 height 27
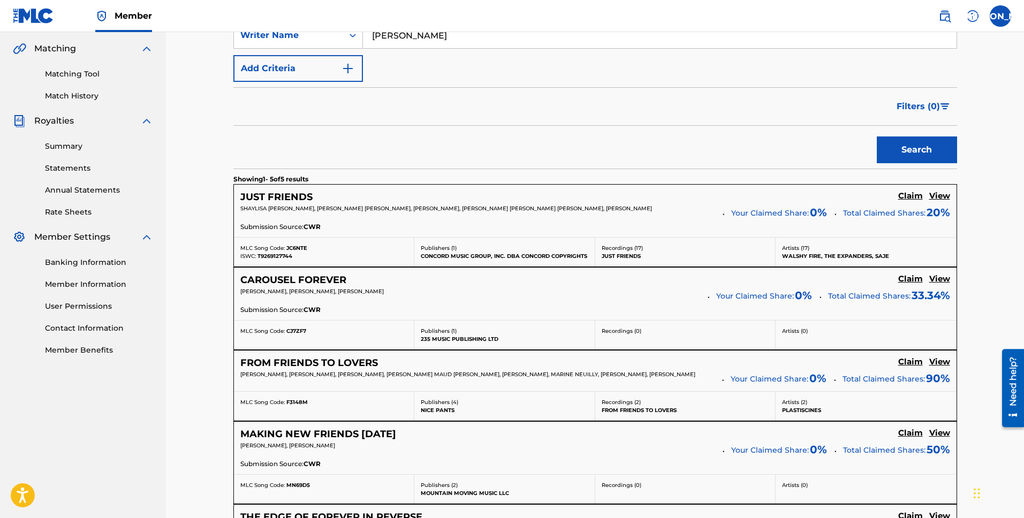
scroll to position [11, 0]
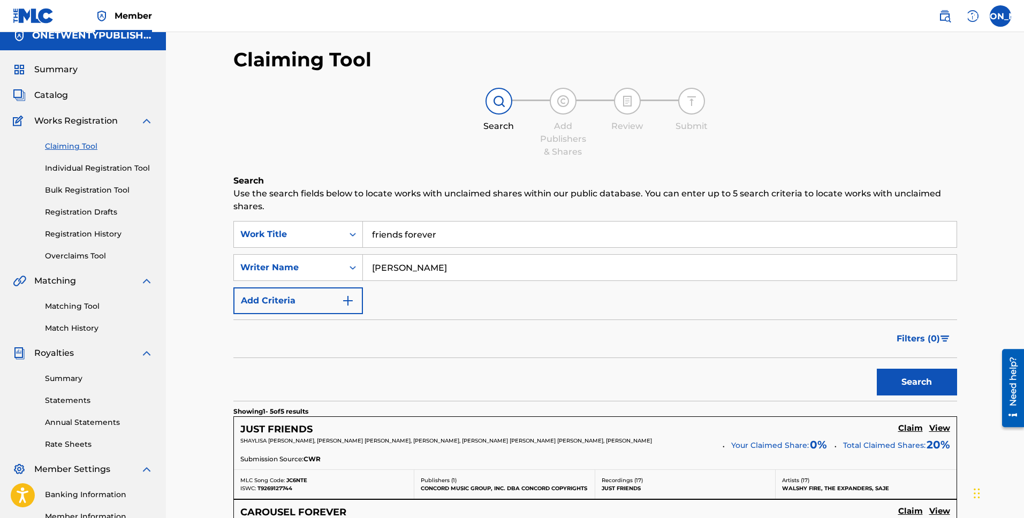
click at [101, 299] on div "Matching Tool Match History" at bounding box center [83, 310] width 140 height 47
click at [91, 306] on link "Matching Tool" at bounding box center [99, 306] width 108 height 11
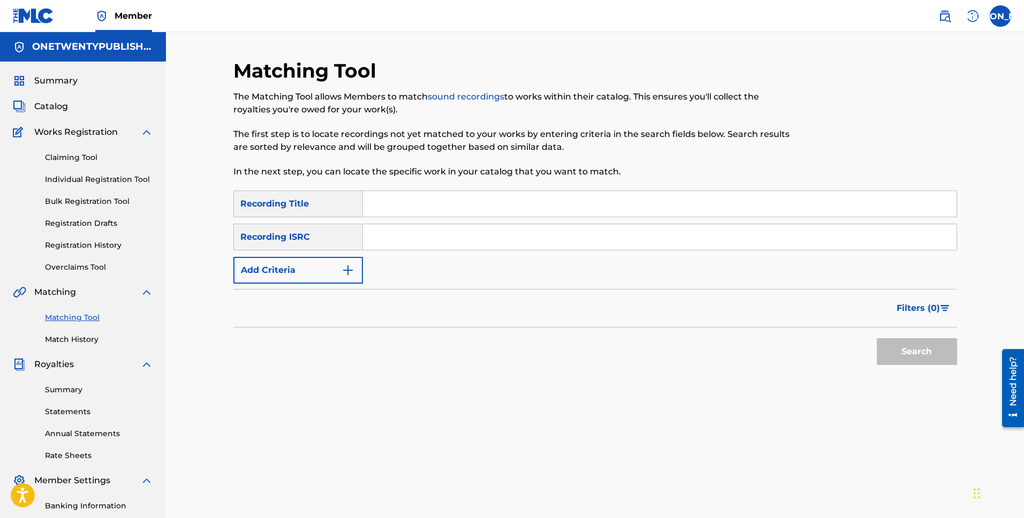
click at [306, 214] on div "Recording Title" at bounding box center [298, 204] width 130 height 27
click at [307, 205] on div "Recording Title" at bounding box center [298, 204] width 130 height 27
click at [399, 206] on input "Search Form" at bounding box center [660, 204] width 594 height 26
type input "Friends Forever"
click at [877, 338] on button "Search" at bounding box center [917, 351] width 80 height 27
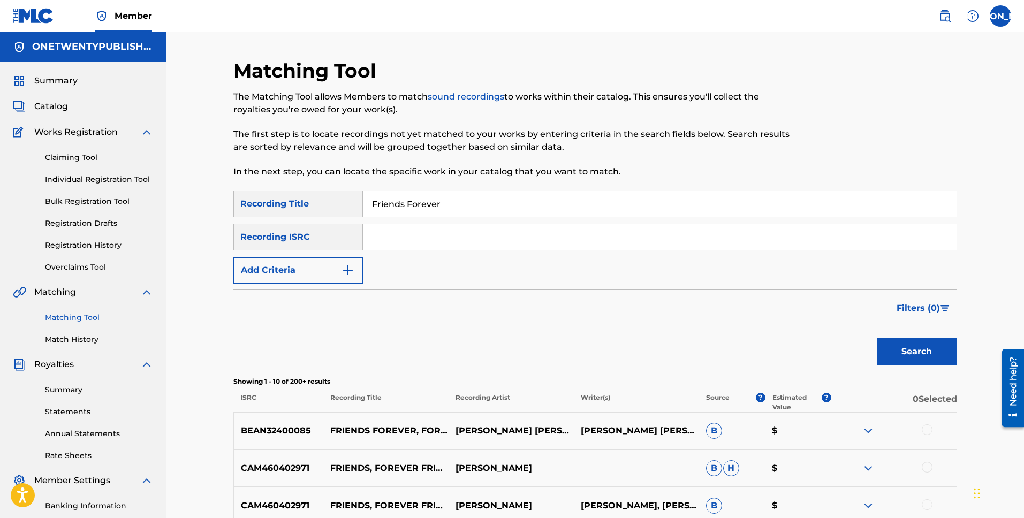
drag, startPoint x: 384, startPoint y: 242, endPoint x: 365, endPoint y: 239, distance: 19.5
click at [384, 242] on input "Search Form" at bounding box center [660, 237] width 594 height 26
click at [320, 238] on div "Recording ISRC" at bounding box center [298, 237] width 130 height 27
click at [298, 235] on div "Recording ISRC" at bounding box center [298, 237] width 130 height 27
click at [392, 240] on input "Search Form" at bounding box center [660, 237] width 594 height 26
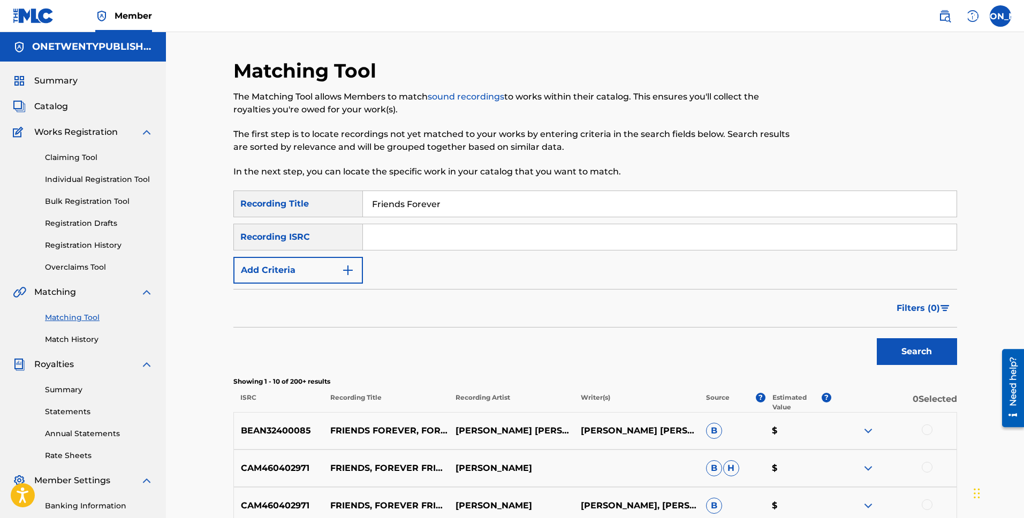
click at [435, 236] on input "Search Form" at bounding box center [660, 237] width 594 height 26
paste input "QZX4M2301235"
type input "QZX4M2301235"
click at [916, 358] on button "Search" at bounding box center [917, 351] width 80 height 27
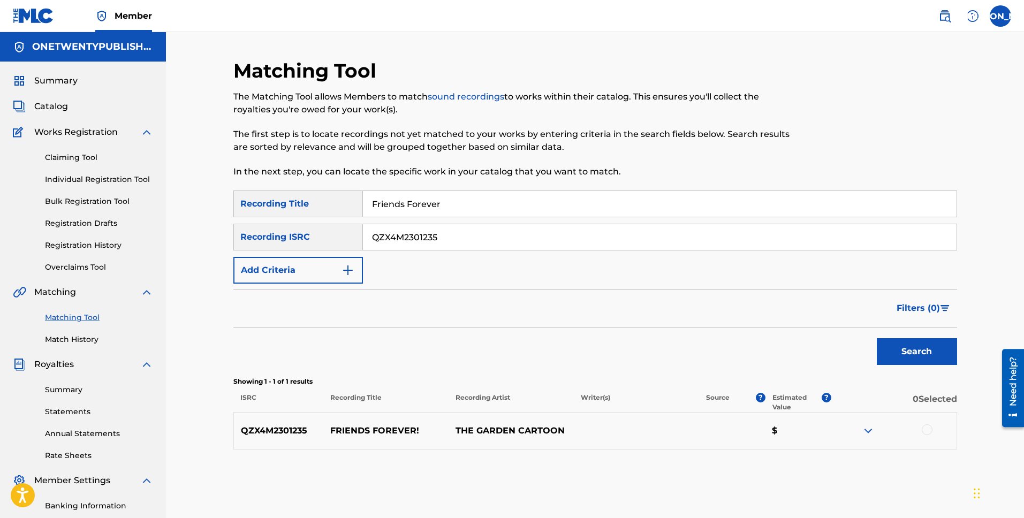
drag, startPoint x: 373, startPoint y: 433, endPoint x: 338, endPoint y: 433, distance: 35.3
click at [373, 433] on p "FRIENDS FOREVER!" at bounding box center [385, 430] width 125 height 13
click at [281, 434] on p "QZX4M2301235" at bounding box center [279, 430] width 90 height 13
click at [870, 430] on img at bounding box center [868, 430] width 13 height 13
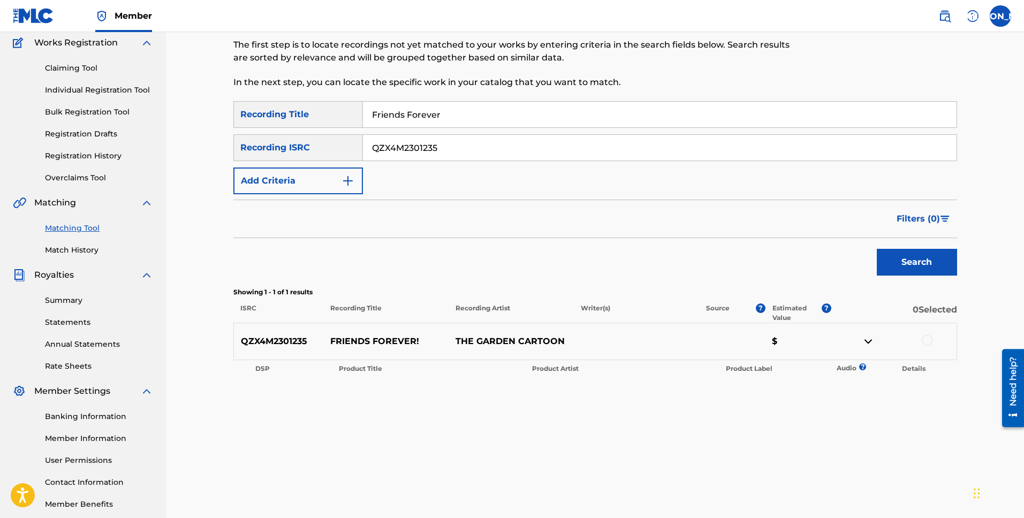
scroll to position [110, 0]
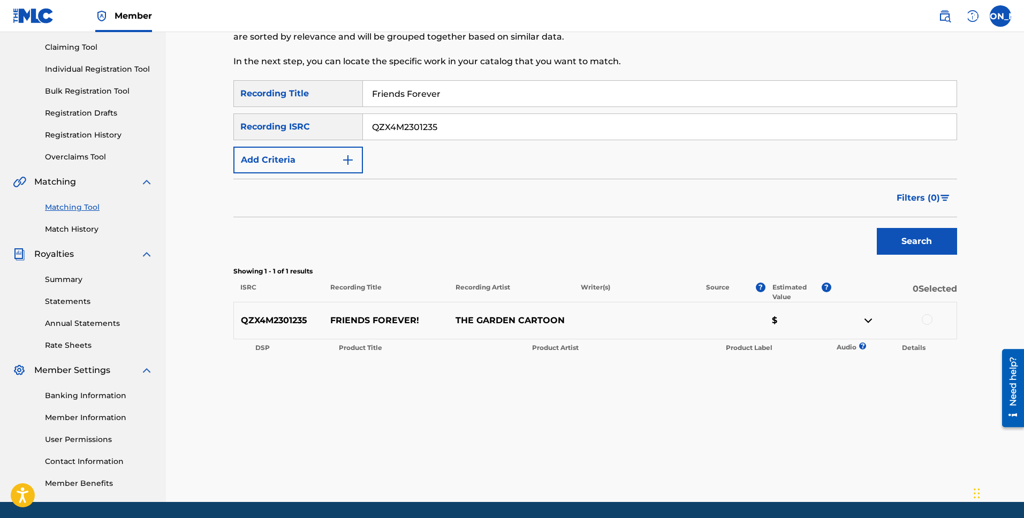
click at [916, 348] on th "Details" at bounding box center [913, 347] width 55 height 15
click at [926, 321] on div at bounding box center [927, 319] width 11 height 11
click at [788, 431] on button "Match 1 Group" at bounding box center [752, 431] width 118 height 27
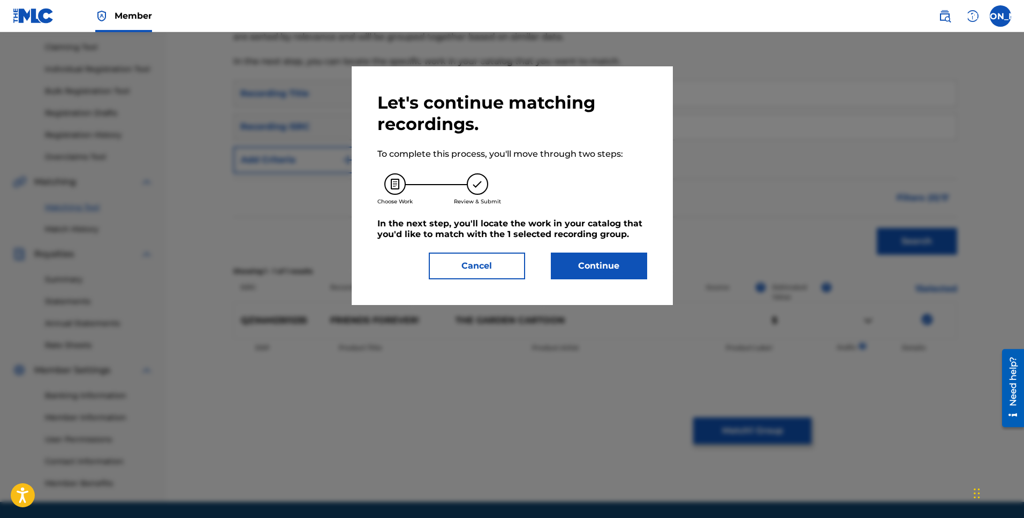
click at [476, 264] on button "Cancel" at bounding box center [477, 266] width 96 height 27
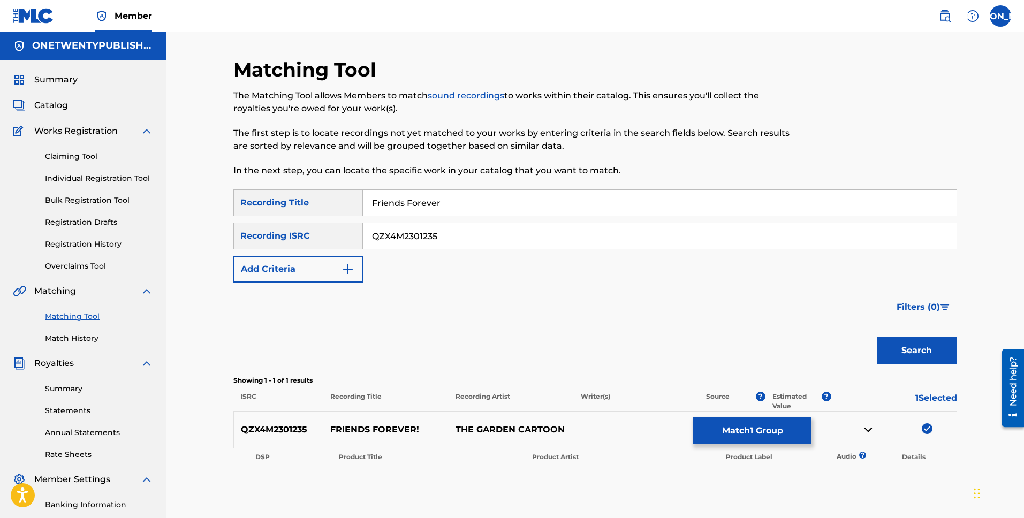
scroll to position [0, 0]
click at [909, 356] on button "Search" at bounding box center [917, 351] width 80 height 27
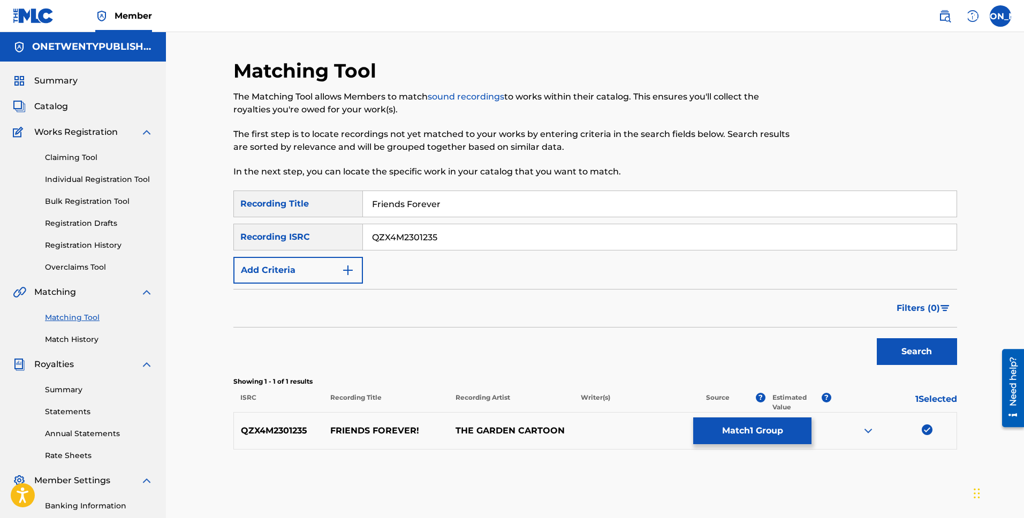
click at [779, 429] on button "Match 1 Group" at bounding box center [752, 431] width 118 height 27
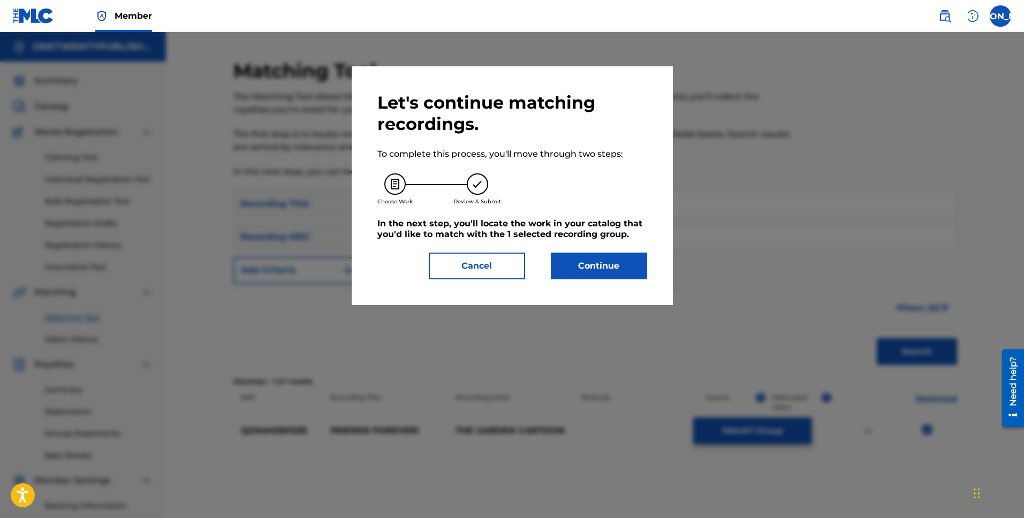
click at [611, 268] on button "Continue" at bounding box center [599, 266] width 96 height 27
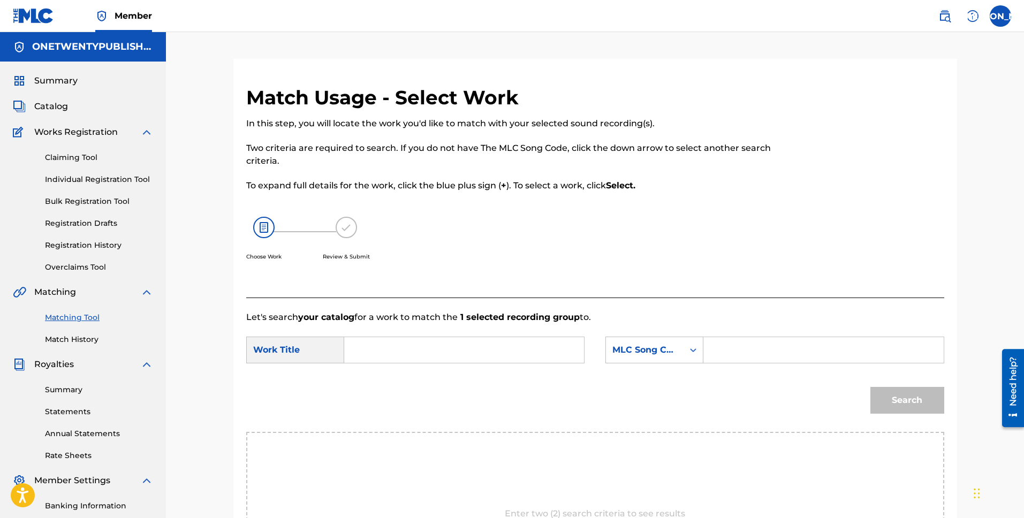
click at [470, 353] on input "Search Form" at bounding box center [464, 350] width 222 height 26
click at [754, 347] on input "Search Form" at bounding box center [823, 350] width 222 height 26
paste input "FI872Z"
type input "FI872Z"
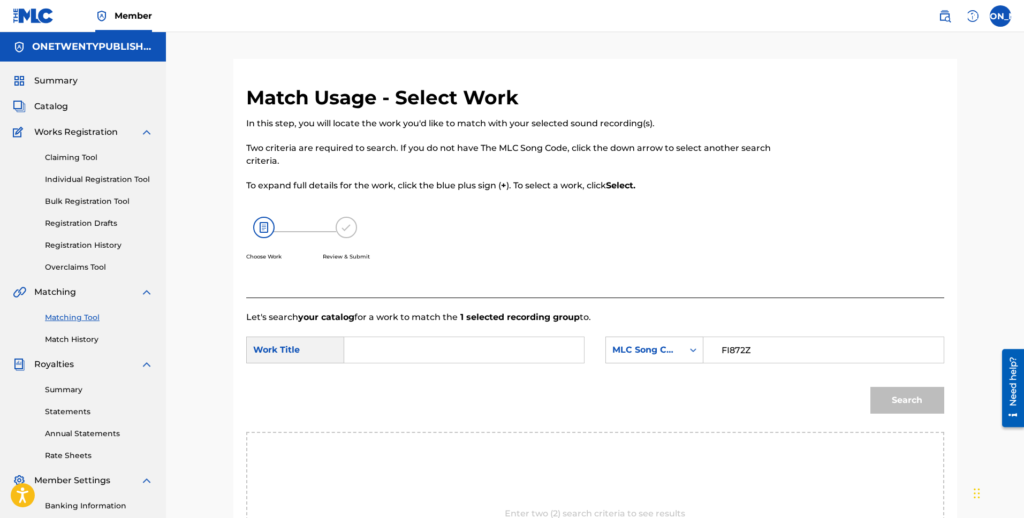
click at [903, 399] on div "Search" at bounding box center [904, 397] width 79 height 43
click at [445, 359] on input "Search Form" at bounding box center [464, 350] width 222 height 26
type input "Friends Forever"
click at [870, 387] on button "Search" at bounding box center [907, 400] width 74 height 27
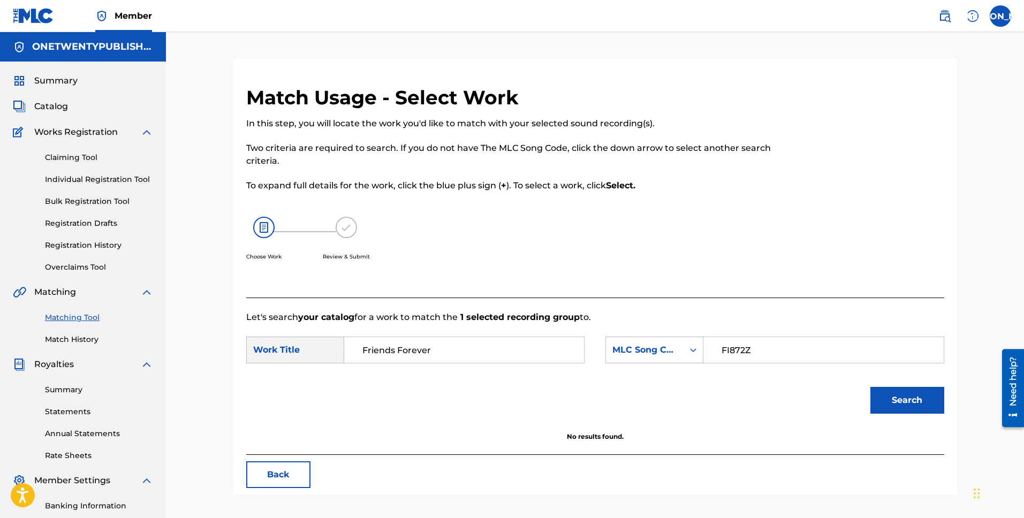
scroll to position [13, 0]
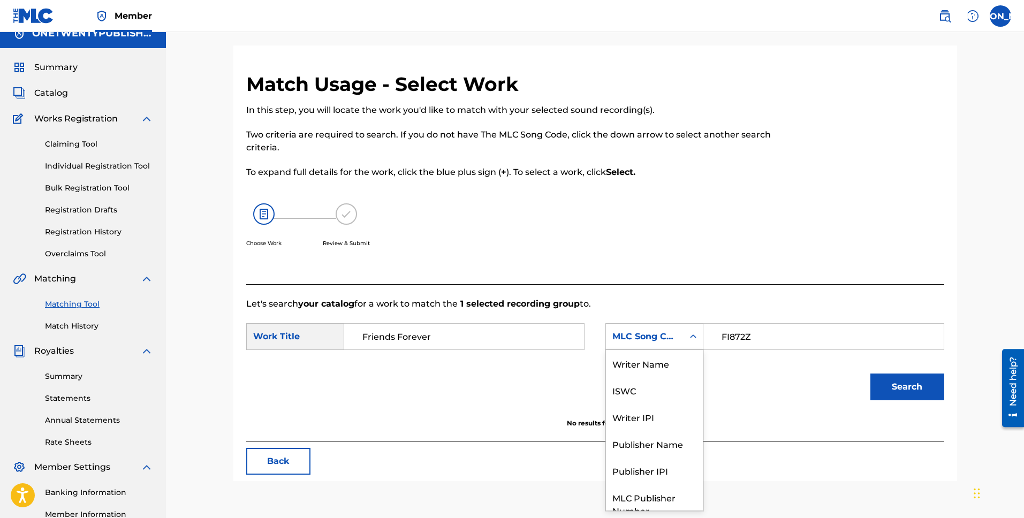
click at [658, 336] on div "MLC Song Code" at bounding box center [644, 336] width 65 height 13
click at [669, 363] on div "Writer Name" at bounding box center [654, 359] width 97 height 27
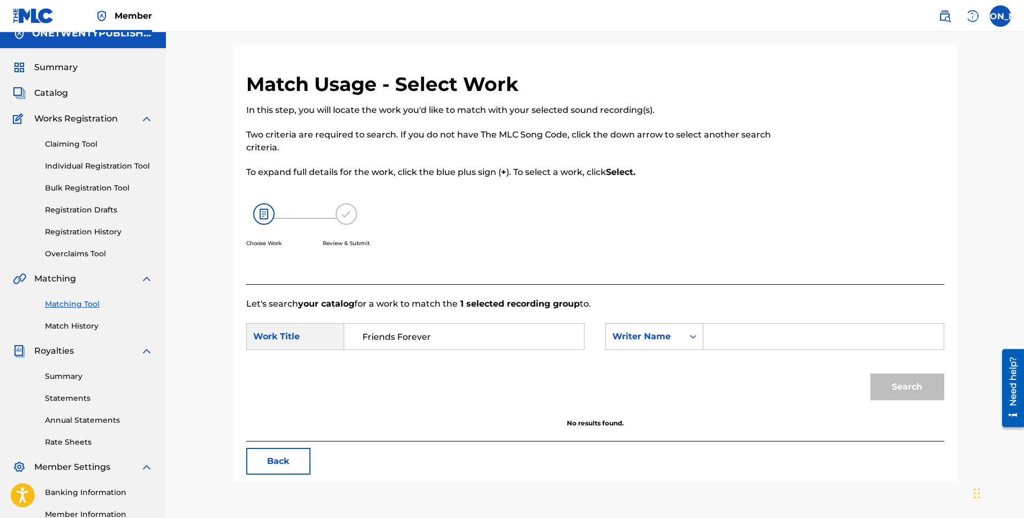
click at [764, 333] on input "Search Form" at bounding box center [823, 337] width 222 height 26
type input "[PERSON_NAME]"
click at [870, 374] on button "Search" at bounding box center [907, 387] width 74 height 27
click at [457, 339] on input "Friends Forever" at bounding box center [464, 337] width 222 height 26
type input "Friends Forever!"
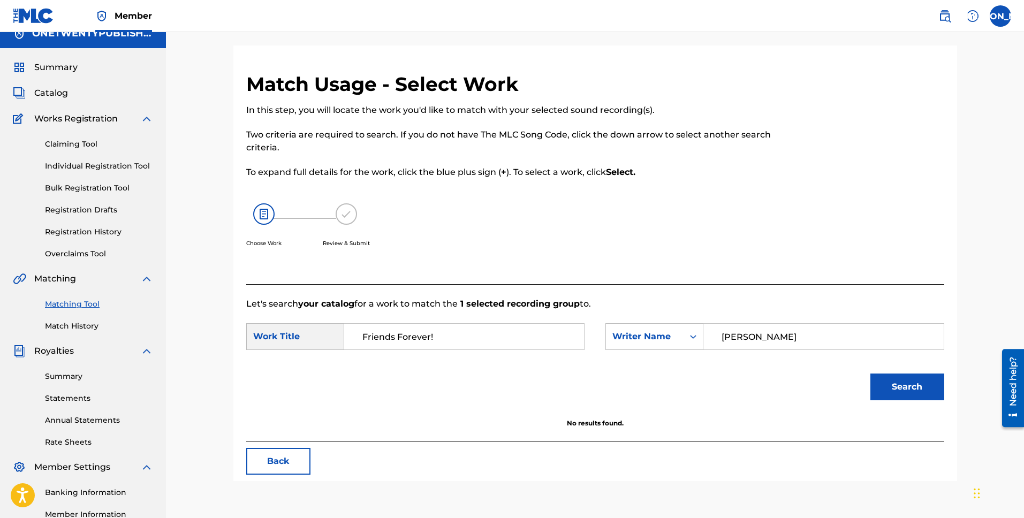
click at [870, 374] on button "Search" at bounding box center [907, 387] width 74 height 27
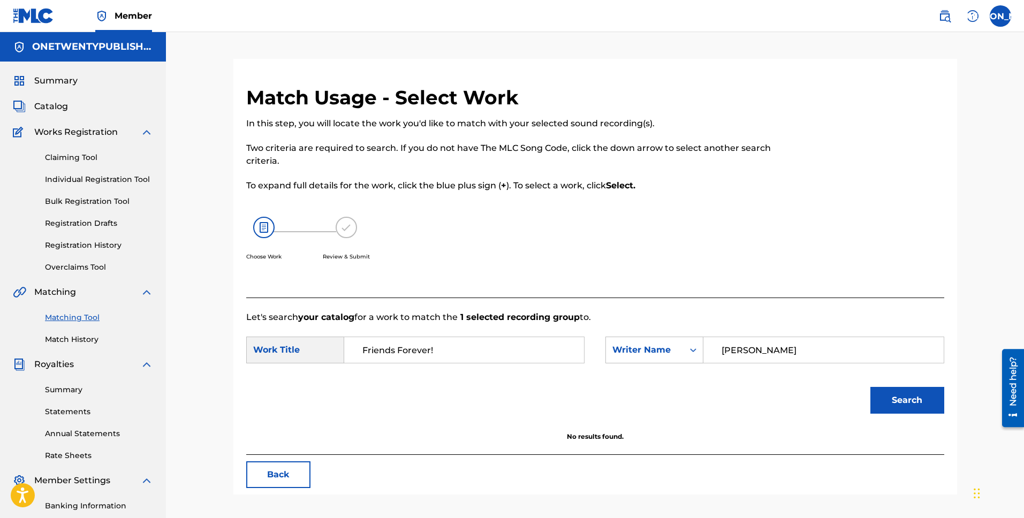
click at [62, 102] on span "Catalog" at bounding box center [51, 106] width 34 height 13
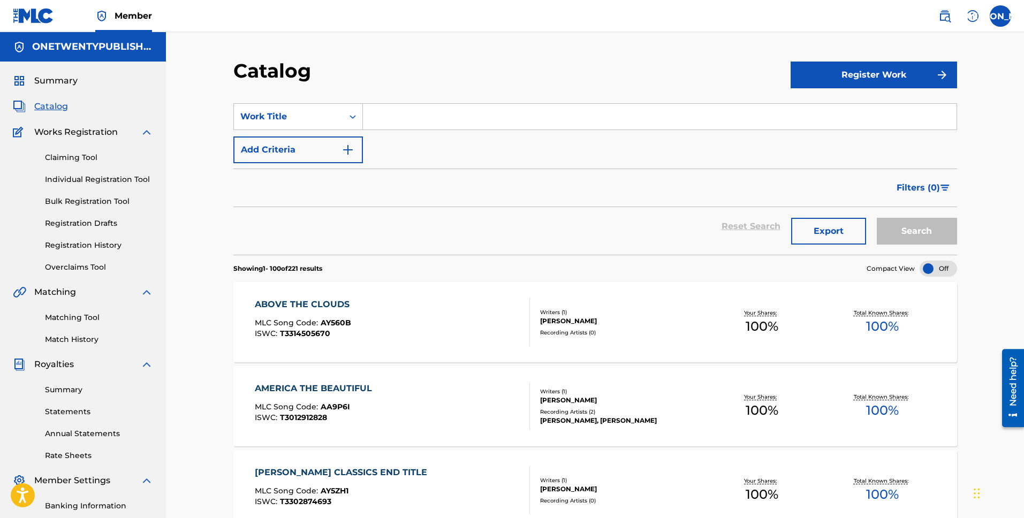
click at [857, 78] on button "Register Work" at bounding box center [874, 75] width 166 height 27
click at [843, 111] on link "Individual" at bounding box center [874, 110] width 166 height 26
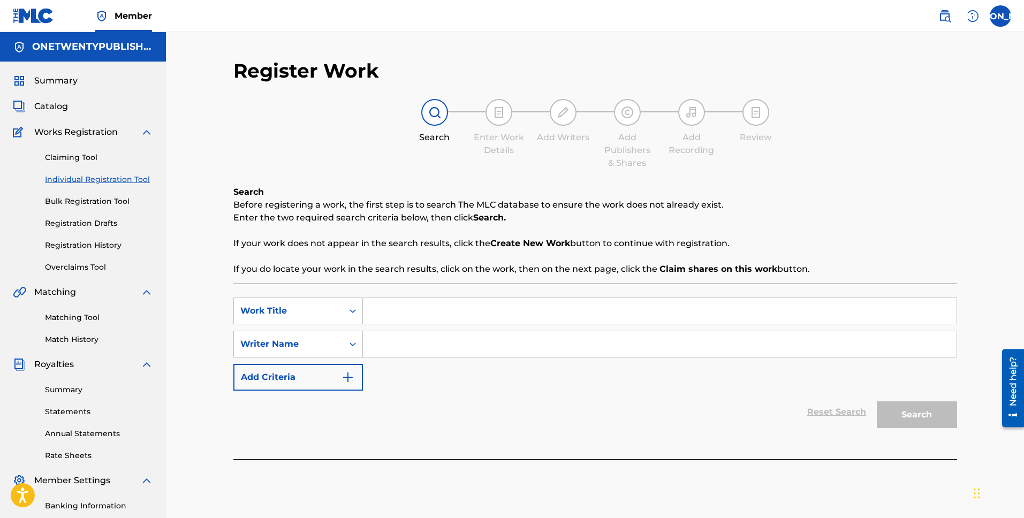
click at [405, 314] on input "Search Form" at bounding box center [660, 311] width 594 height 26
type input "Friends Forever"
click at [414, 352] on input "Search Form" at bounding box center [660, 344] width 594 height 26
type input "[PERSON_NAME]"
click at [927, 412] on button "Search" at bounding box center [917, 414] width 80 height 27
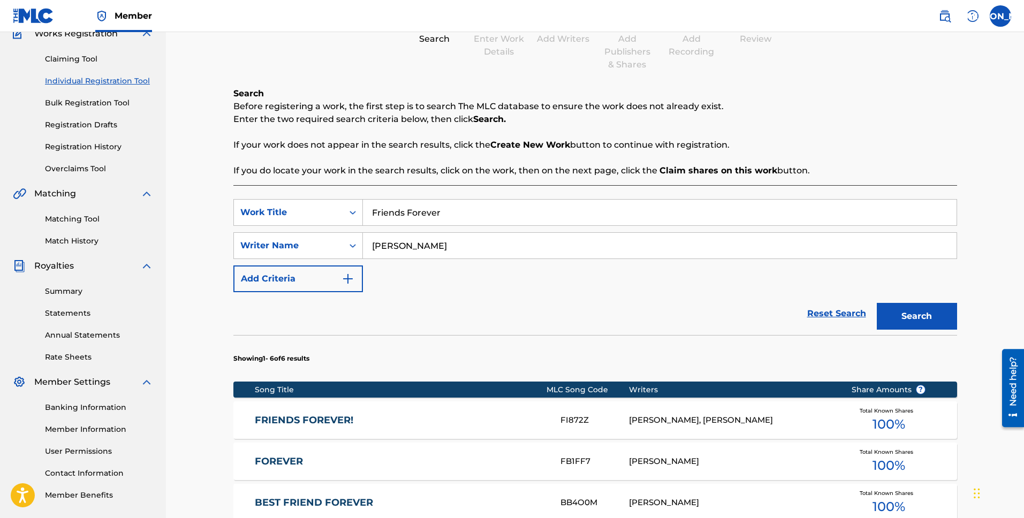
scroll to position [238, 0]
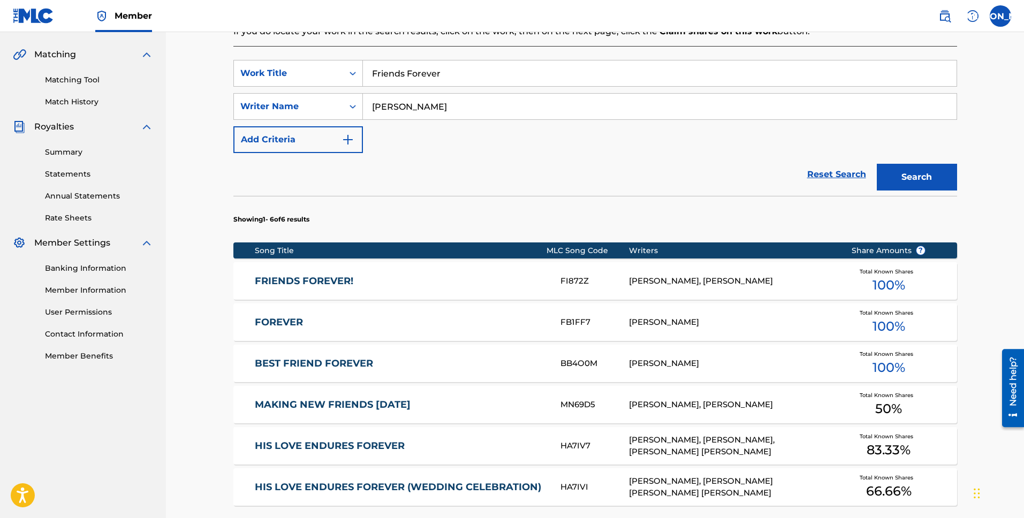
click at [327, 279] on link "FRIENDS FOREVER!" at bounding box center [400, 281] width 291 height 12
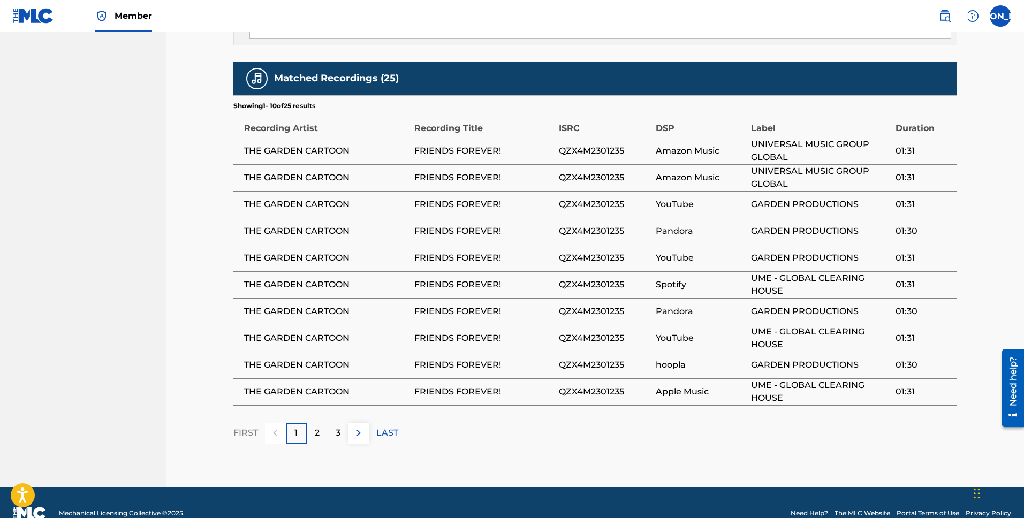
scroll to position [861, 0]
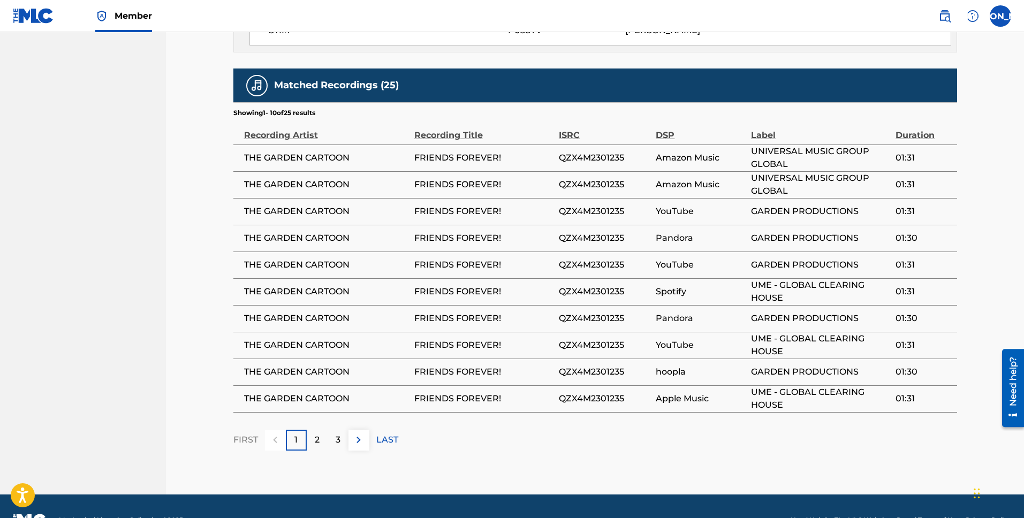
click at [318, 434] on p "2" at bounding box center [317, 440] width 5 height 13
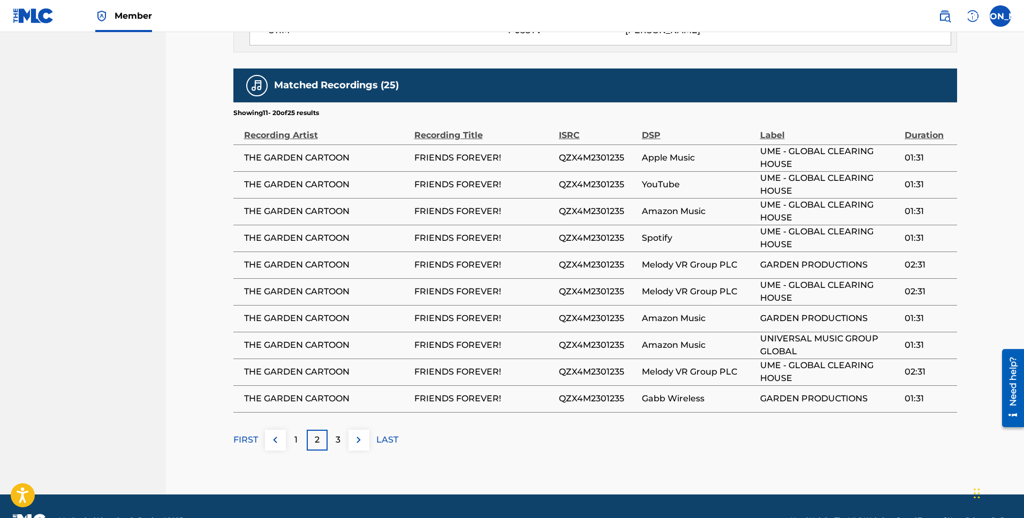
click at [331, 442] on div "3" at bounding box center [338, 440] width 21 height 21
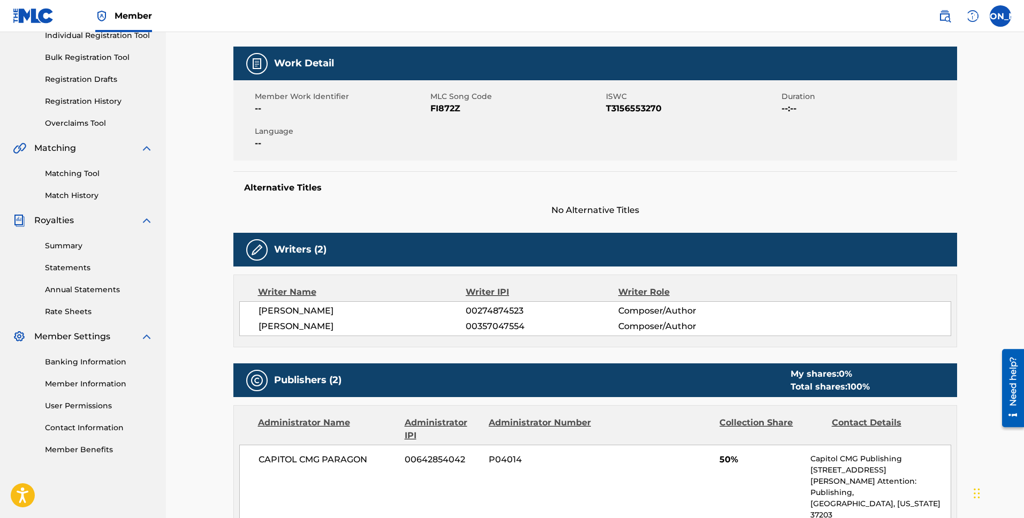
scroll to position [0, 0]
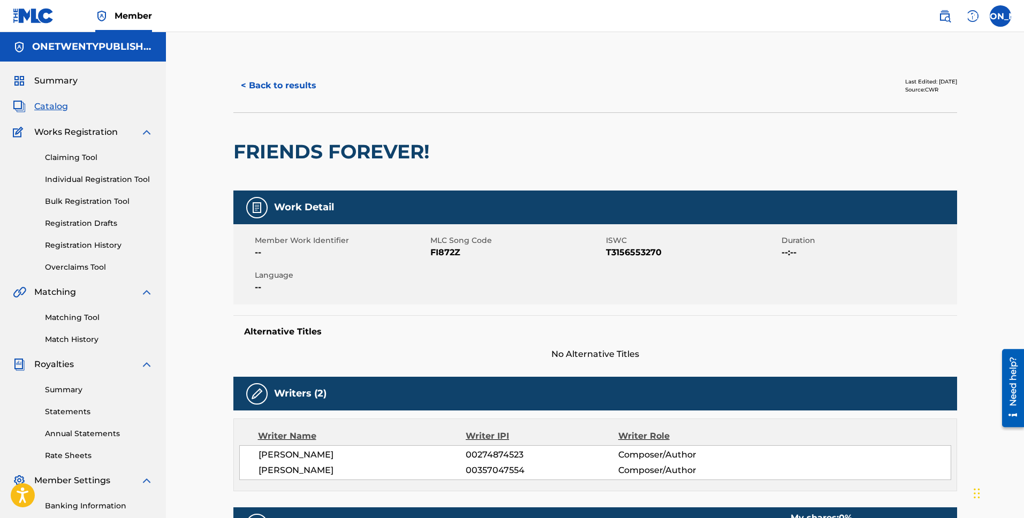
click at [446, 254] on span "FI872Z" at bounding box center [516, 252] width 173 height 13
copy span "FI872Z"
click at [90, 154] on link "Claiming Tool" at bounding box center [99, 157] width 108 height 11
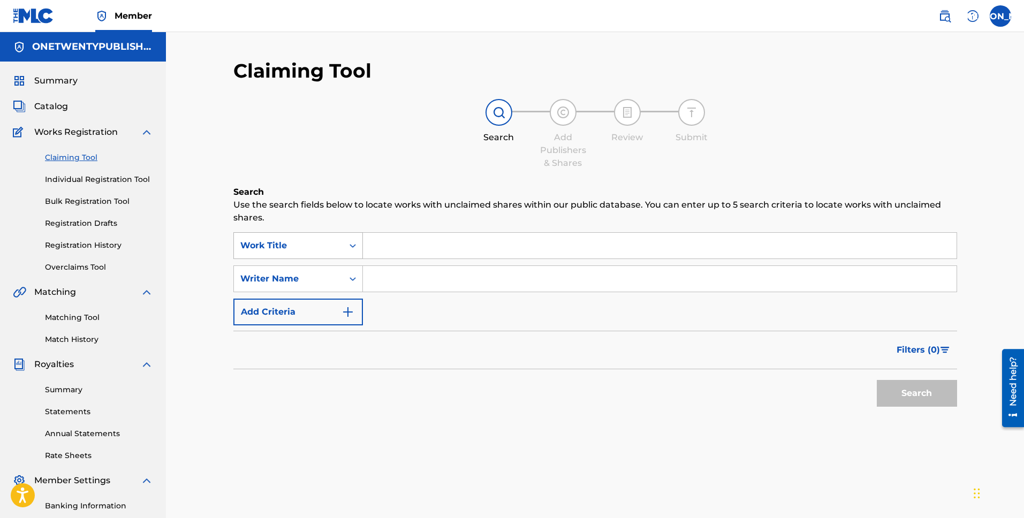
click at [281, 252] on div "Work Title" at bounding box center [288, 245] width 96 height 13
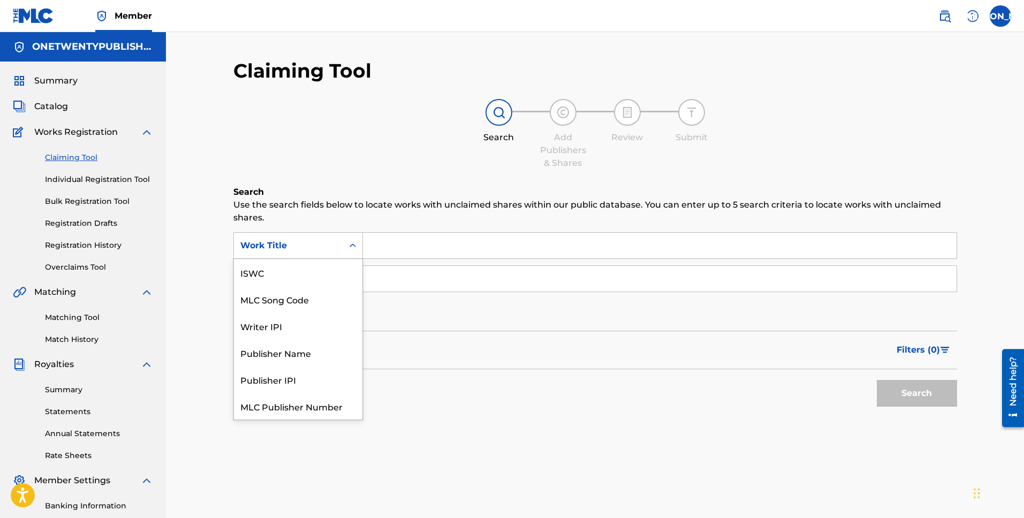
scroll to position [27, 0]
click at [284, 271] on div "MLC Song Code" at bounding box center [298, 272] width 128 height 27
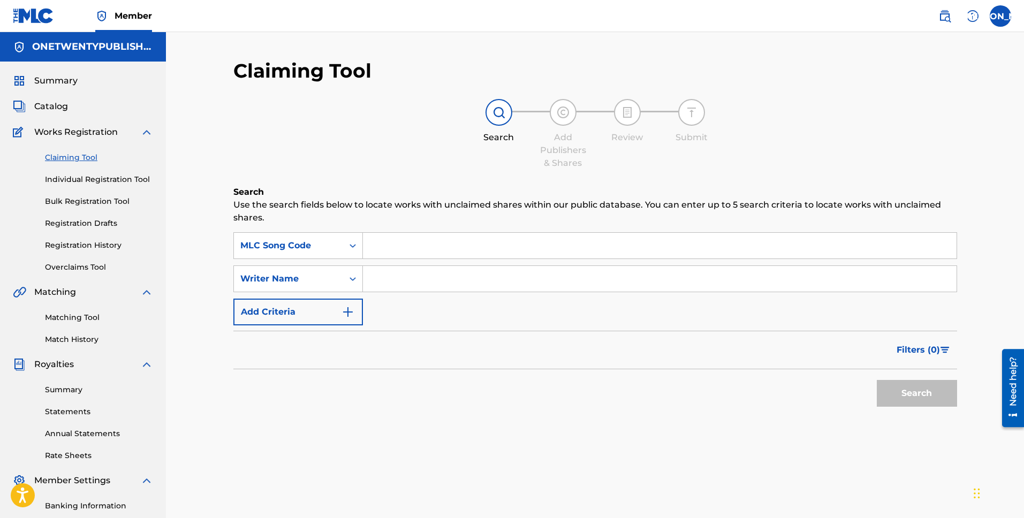
click at [414, 250] on input "Search Form" at bounding box center [660, 246] width 594 height 26
paste input "FI872Z"
type input "FI872Z"
click at [929, 401] on button "Search" at bounding box center [917, 393] width 80 height 27
click at [373, 245] on input "FI872Z" at bounding box center [660, 246] width 594 height 26
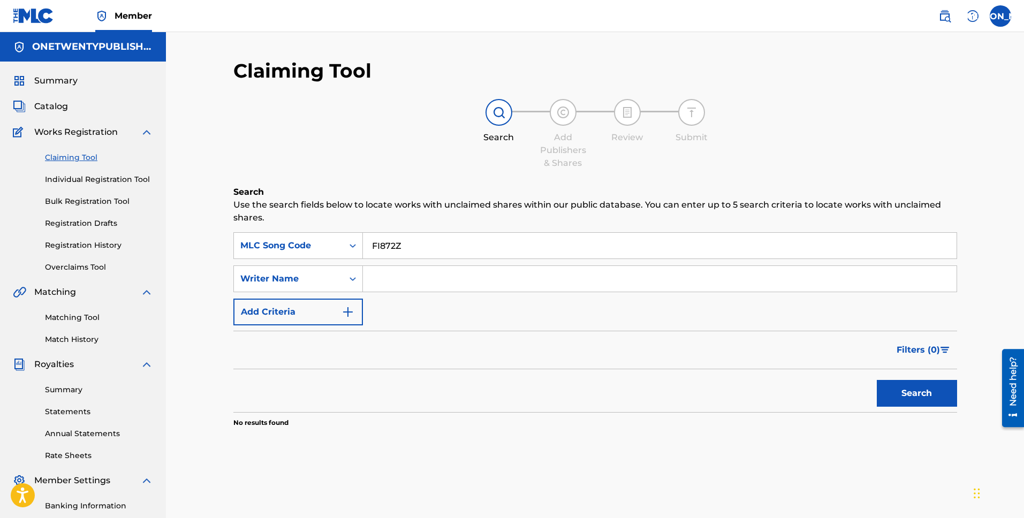
click at [877, 380] on button "Search" at bounding box center [917, 393] width 80 height 27
click at [418, 240] on input "FI872Z" at bounding box center [660, 246] width 594 height 26
click at [417, 242] on input "FI872Z" at bounding box center [660, 246] width 594 height 26
click at [877, 380] on button "Search" at bounding box center [917, 393] width 80 height 27
click at [398, 287] on input "Search Form" at bounding box center [660, 279] width 594 height 26
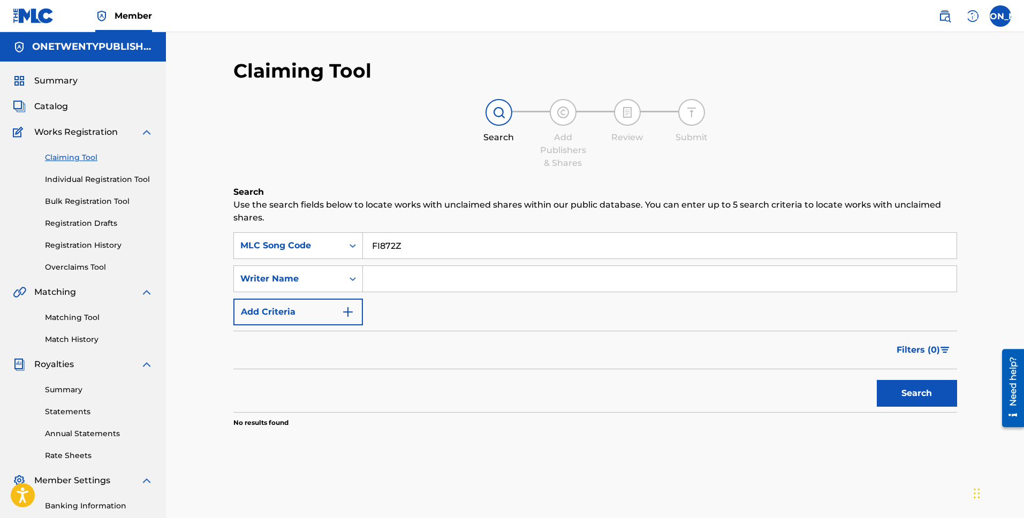
type input "[PERSON_NAME] [PERSON_NAME]"
drag, startPoint x: 15, startPoint y: 64, endPoint x: 921, endPoint y: 401, distance: 966.4
click at [921, 401] on button "Search" at bounding box center [917, 393] width 80 height 27
drag, startPoint x: 418, startPoint y: 248, endPoint x: 343, endPoint y: 243, distance: 74.6
click at [343, 243] on div "SearchWithCriteriac73471f5-7d41-4b3f-85fd-c8bb8aed8a08 MLC Song Code FI872Z" at bounding box center [595, 245] width 724 height 27
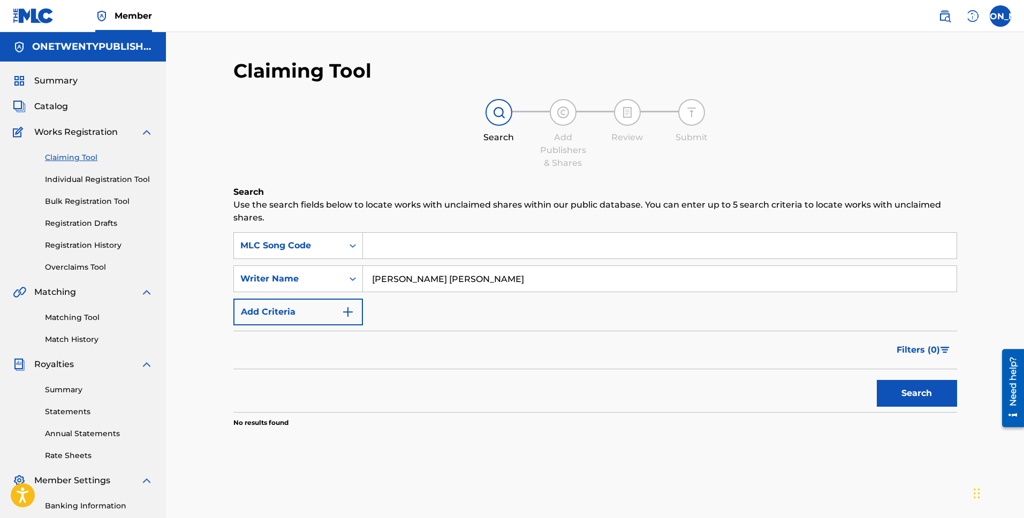
click at [924, 403] on button "Search" at bounding box center [917, 393] width 80 height 27
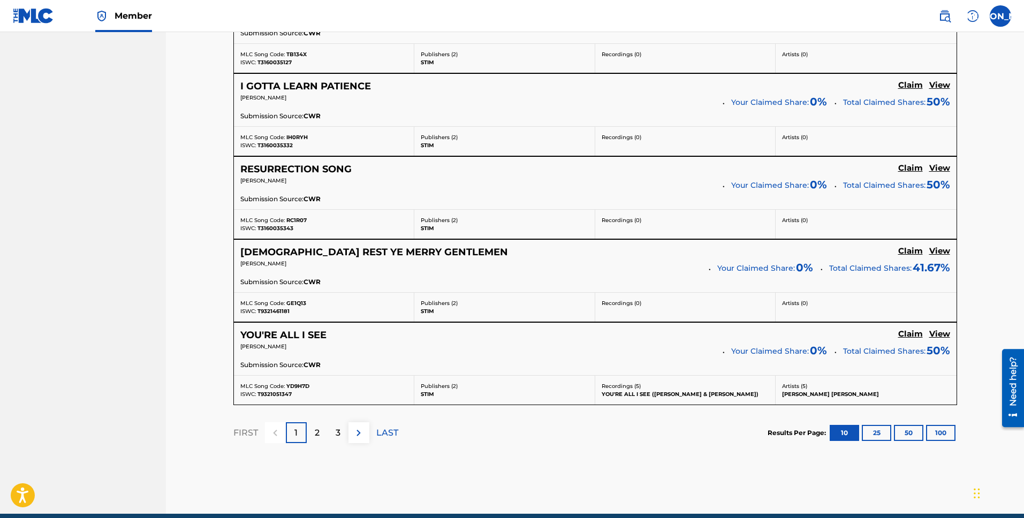
scroll to position [839, 0]
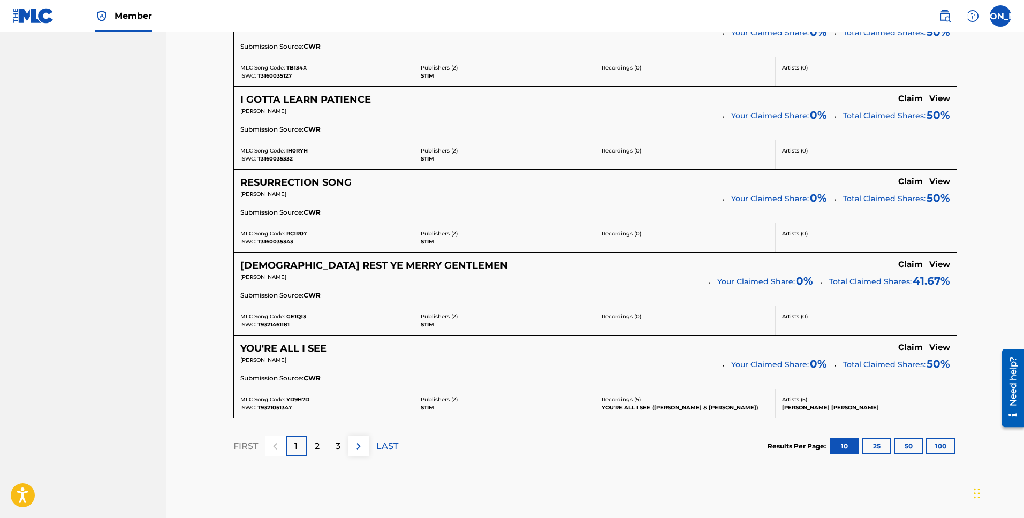
click at [313, 101] on h5 "I GOTTA LEARN PATIENCE" at bounding box center [305, 100] width 131 height 12
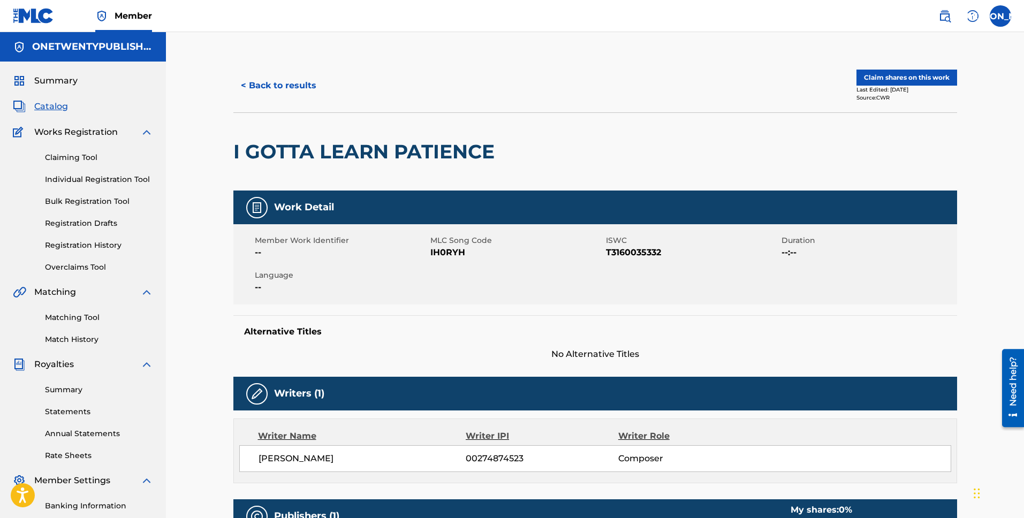
click at [275, 90] on button "< Back to results" at bounding box center [278, 85] width 90 height 27
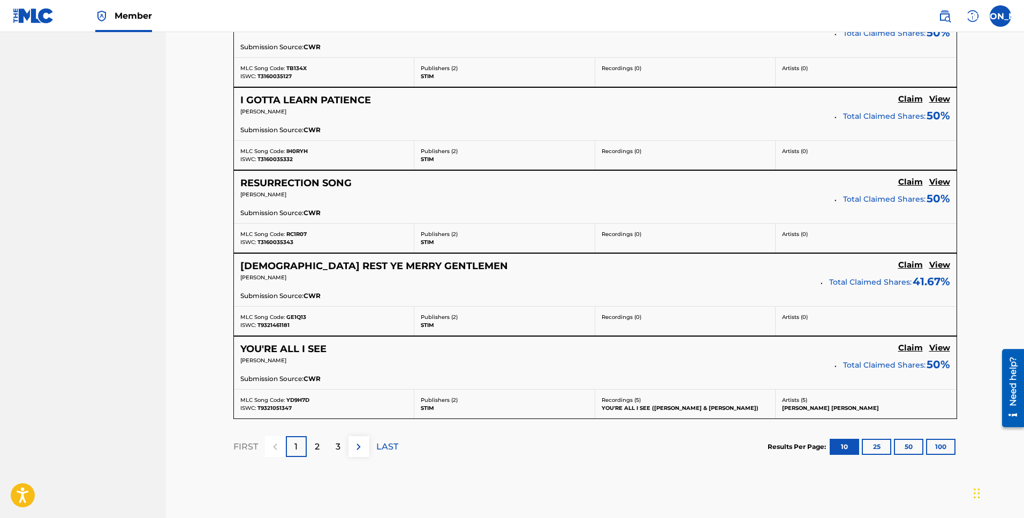
click at [327, 181] on h5 "RESURRECTION SONG" at bounding box center [295, 183] width 111 height 12
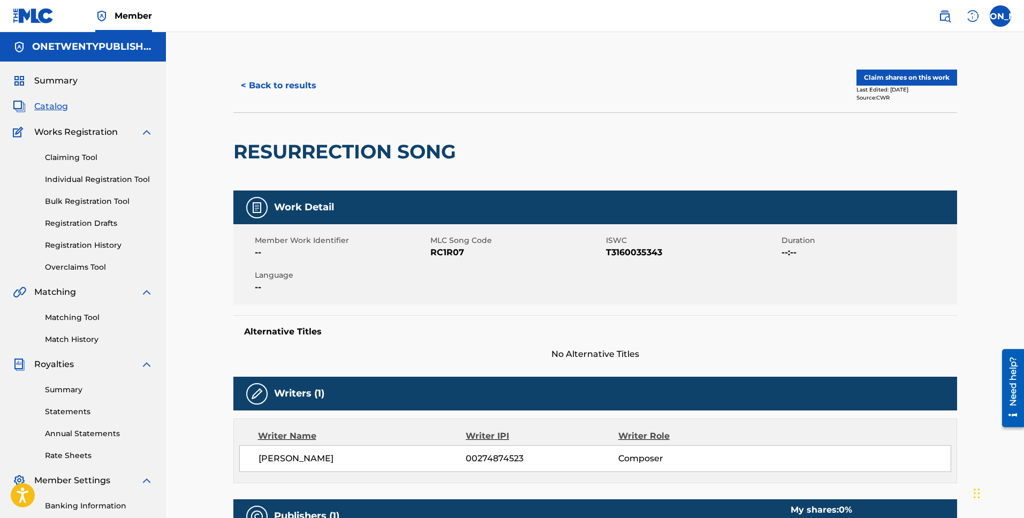
click at [275, 88] on button "< Back to results" at bounding box center [278, 85] width 90 height 27
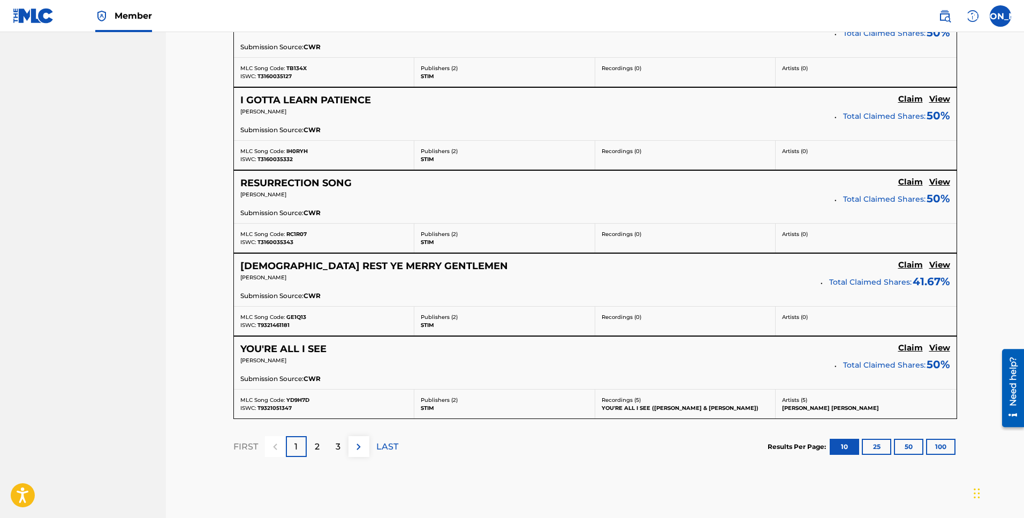
scroll to position [899, 0]
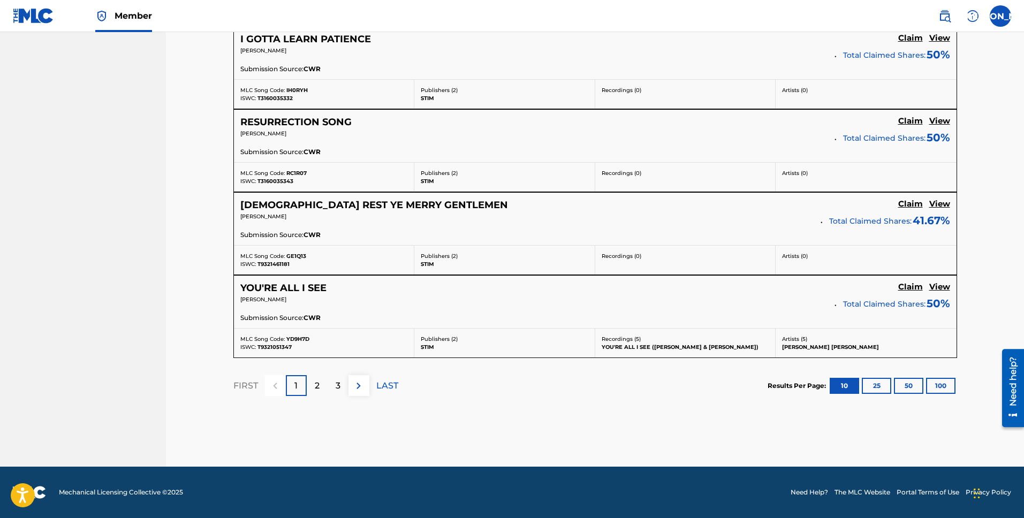
click at [318, 383] on p "2" at bounding box center [317, 386] width 5 height 13
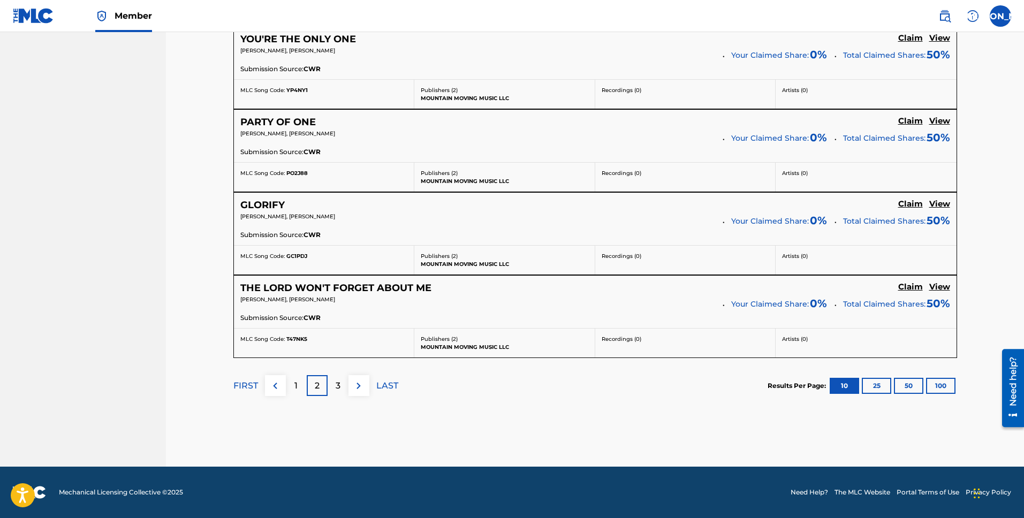
click at [364, 293] on h5 "THE LORD WON'T FORGET ABOUT ME" at bounding box center [335, 288] width 191 height 12
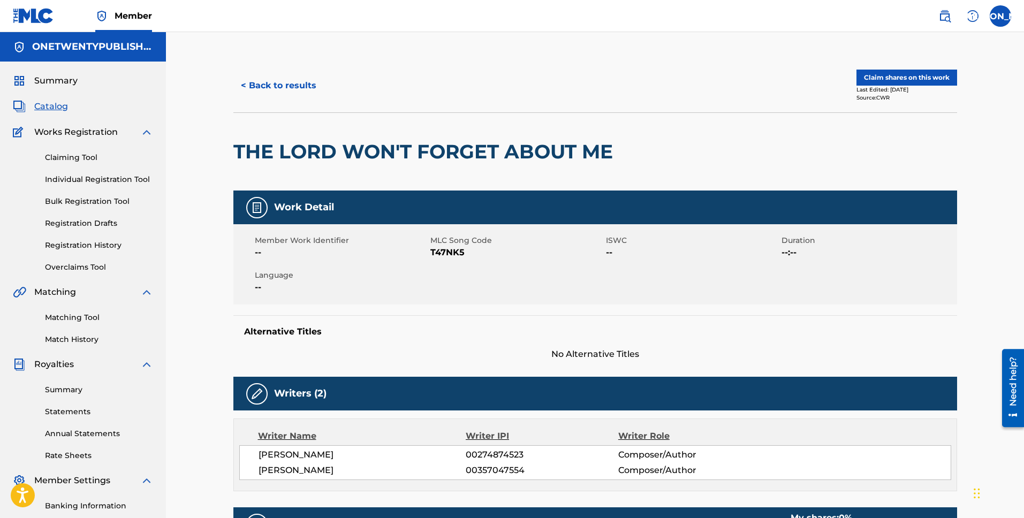
click at [897, 75] on button "Claim shares on this work" at bounding box center [906, 78] width 101 height 16
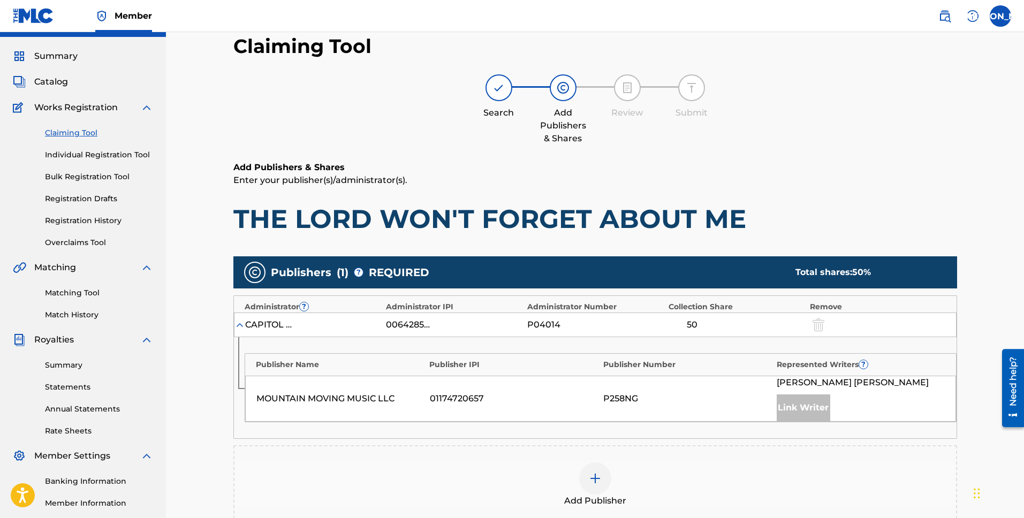
scroll to position [131, 0]
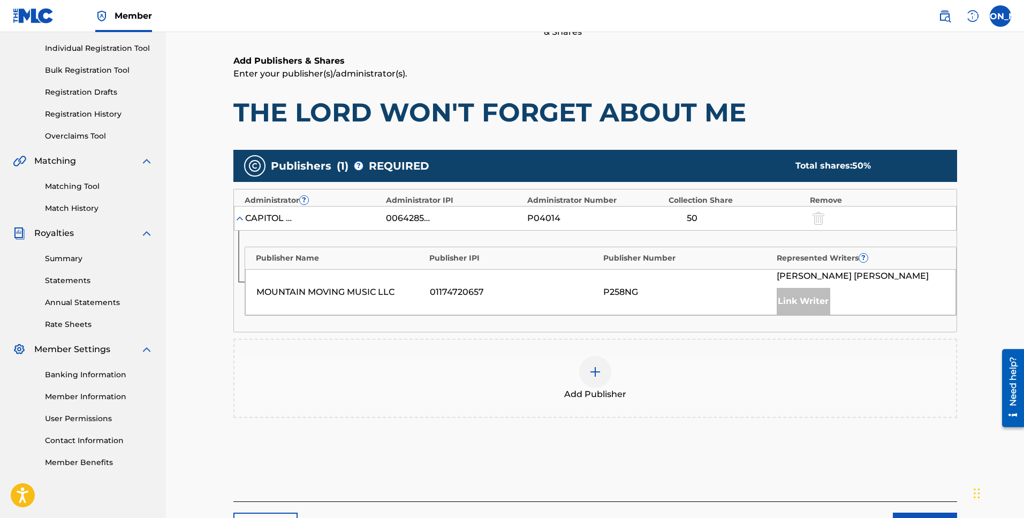
click at [600, 375] on img at bounding box center [595, 372] width 13 height 13
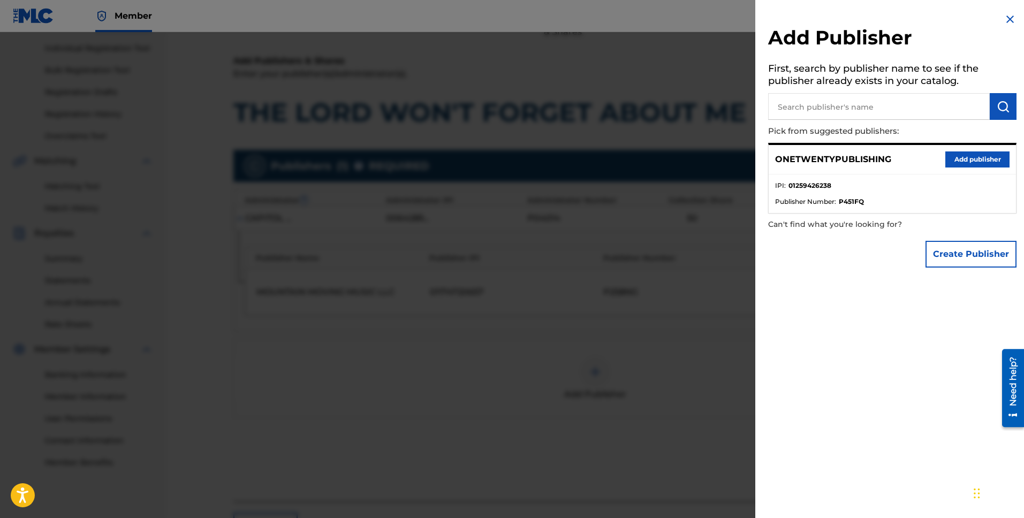
click at [965, 164] on button "Add publisher" at bounding box center [977, 159] width 64 height 16
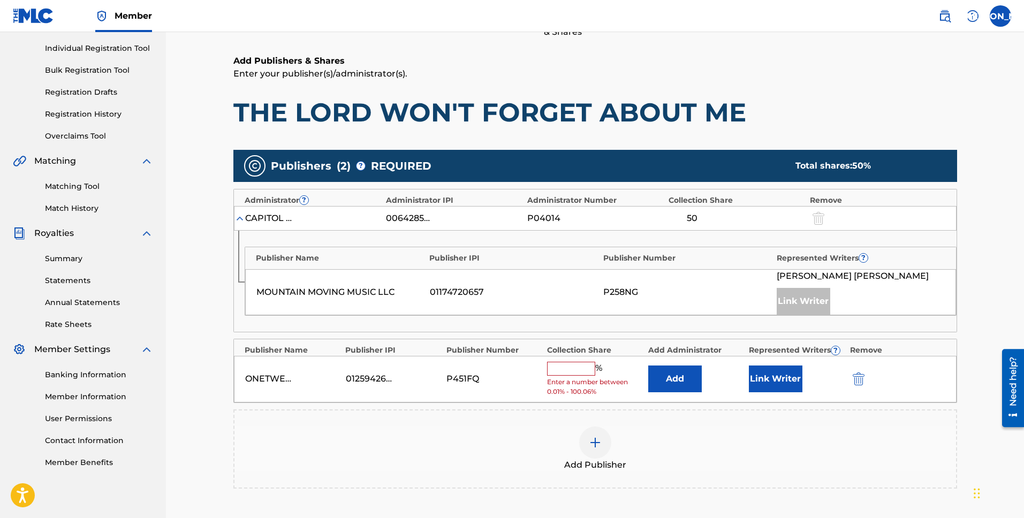
click at [571, 373] on input "text" at bounding box center [571, 369] width 48 height 14
type input "50"
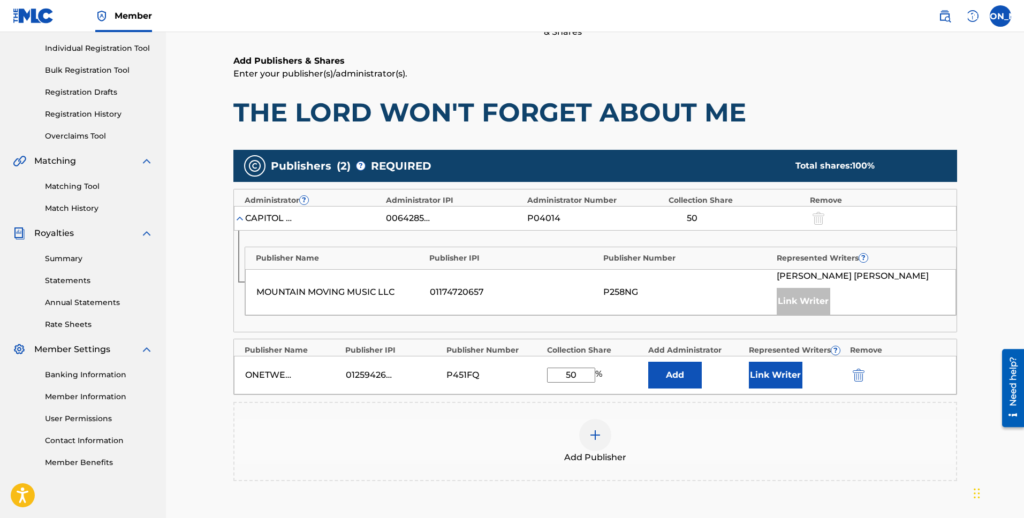
click at [773, 371] on button "Link Writer" at bounding box center [776, 375] width 54 height 27
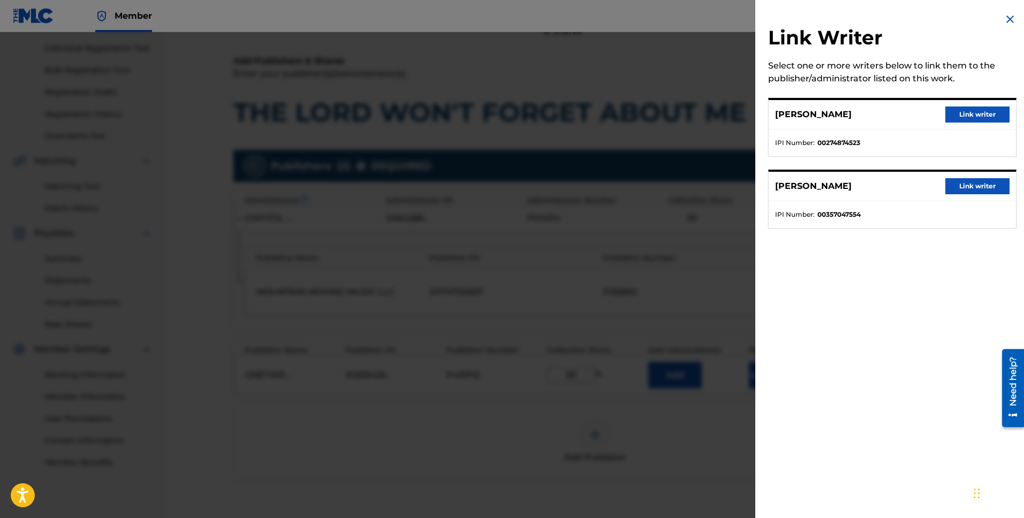
click at [967, 118] on button "Link writer" at bounding box center [977, 115] width 64 height 16
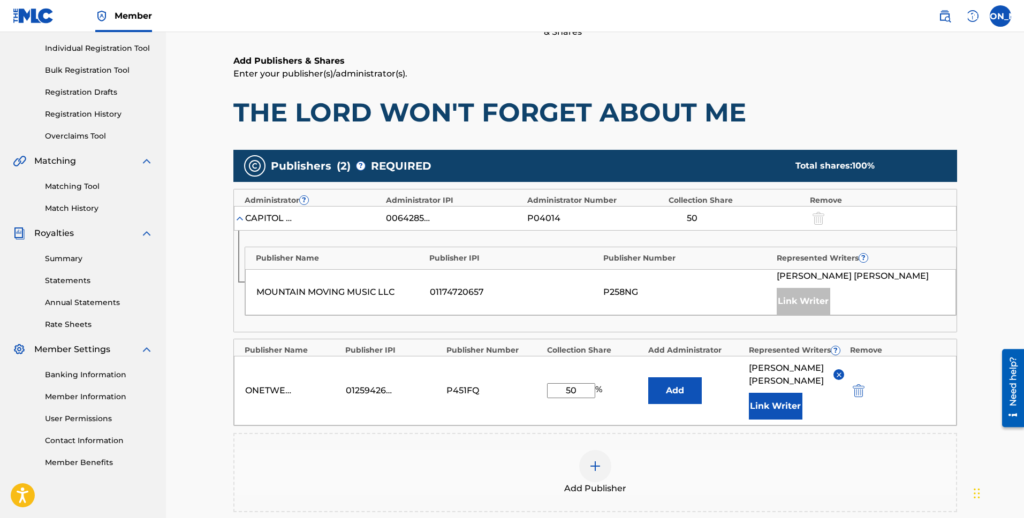
scroll to position [298, 0]
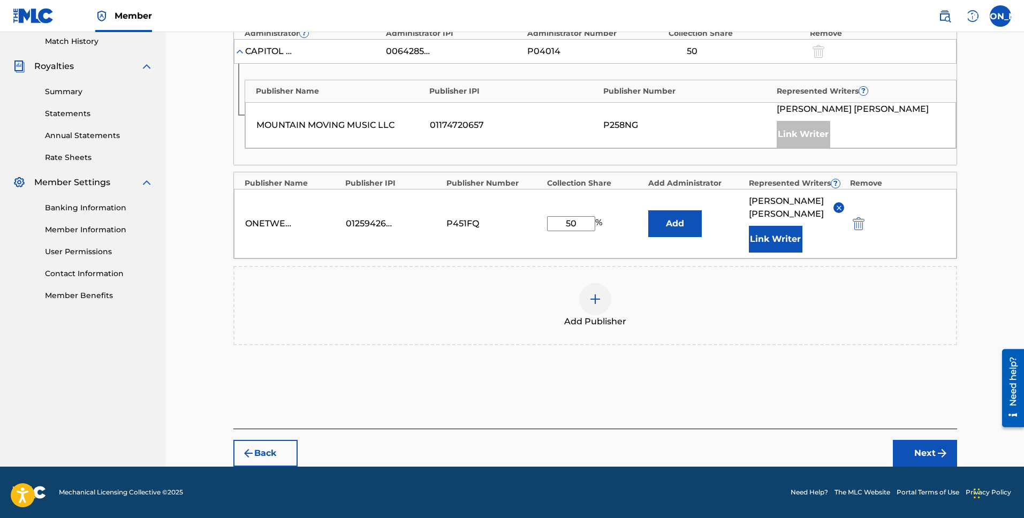
click at [929, 449] on button "Next" at bounding box center [925, 453] width 64 height 27
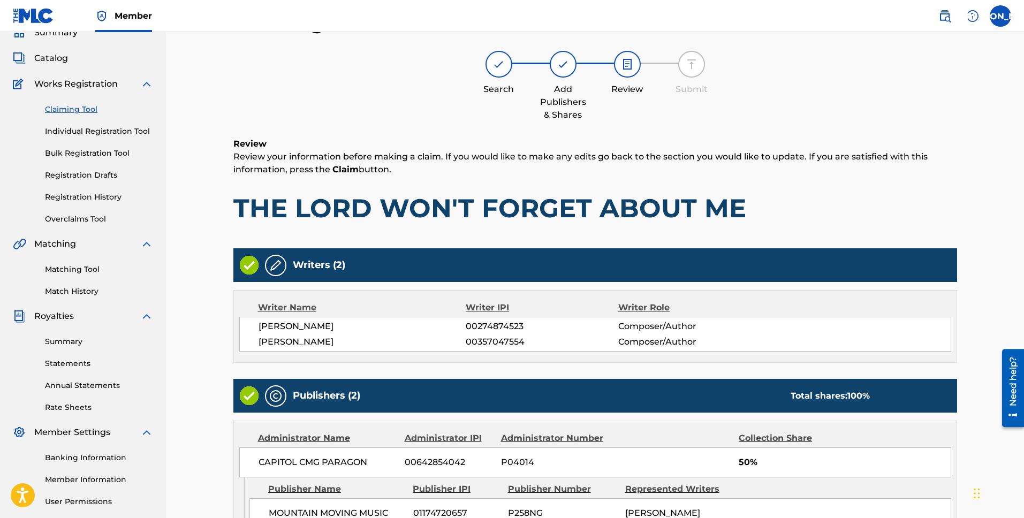
scroll to position [271, 0]
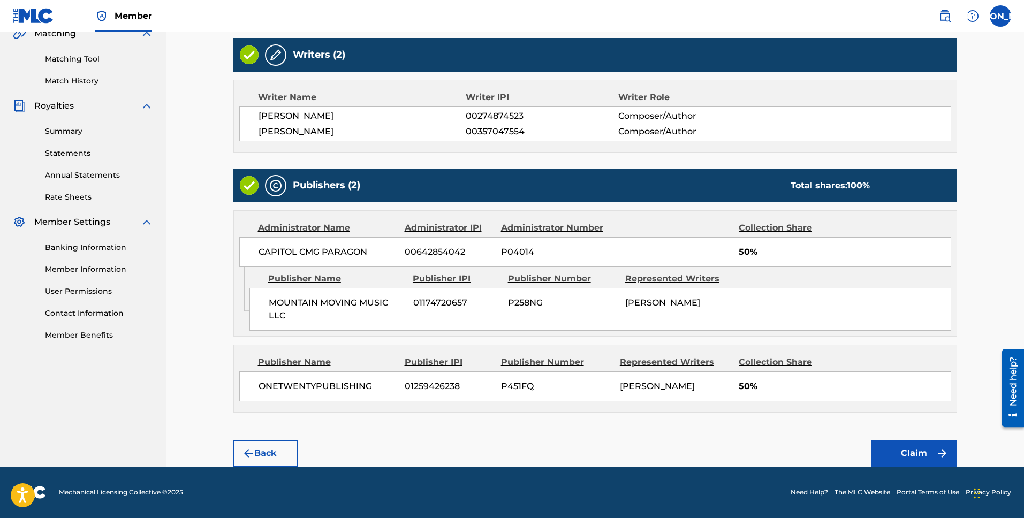
click at [914, 453] on button "Claim" at bounding box center [914, 453] width 86 height 27
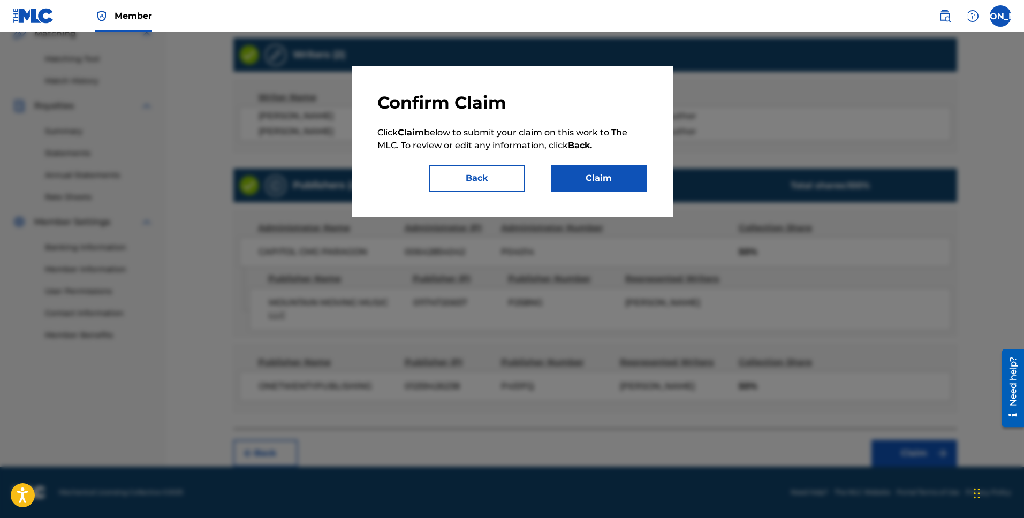
click at [613, 181] on button "Claim" at bounding box center [599, 178] width 96 height 27
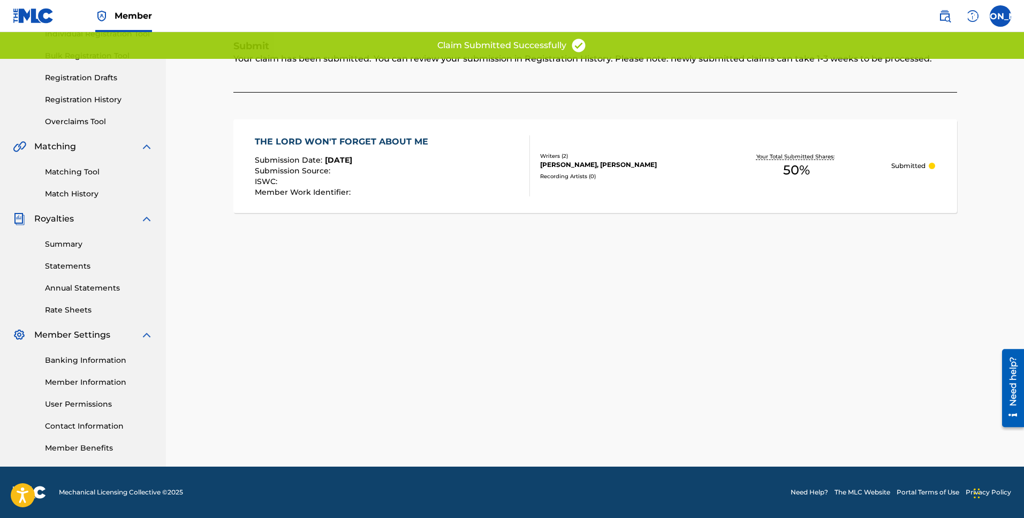
scroll to position [0, 0]
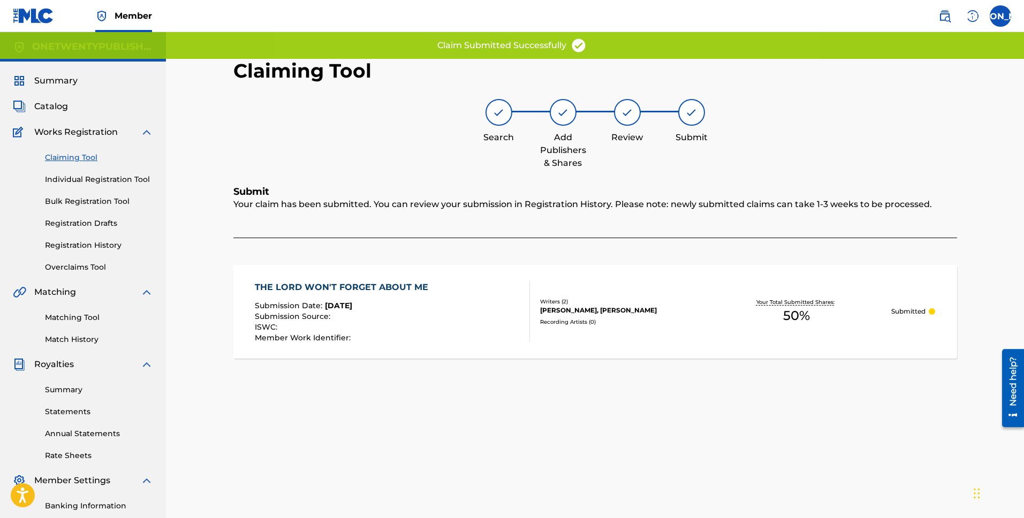
click at [374, 371] on div "Submit Your claim has been submitted. You can review your submission in Registr…" at bounding box center [595, 286] width 724 height 200
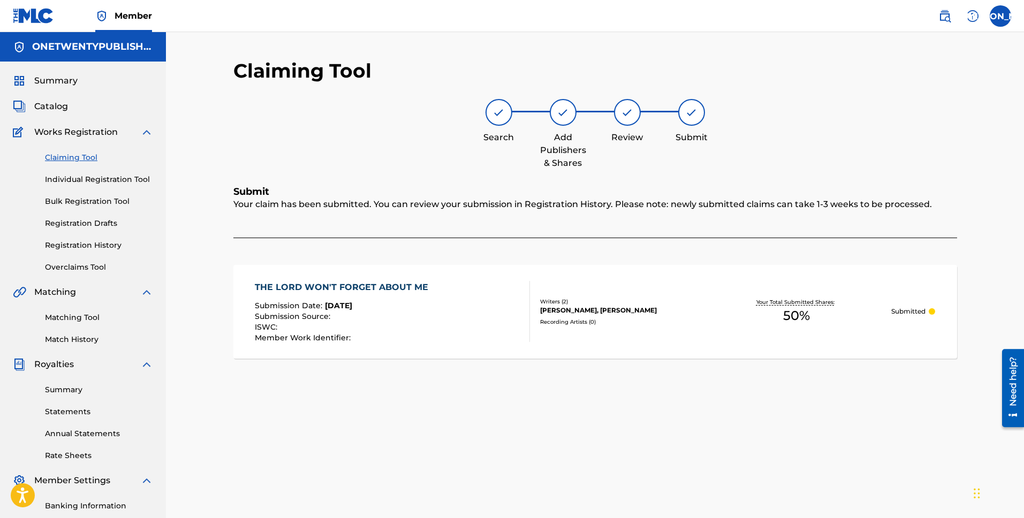
click at [75, 156] on link "Claiming Tool" at bounding box center [99, 157] width 108 height 11
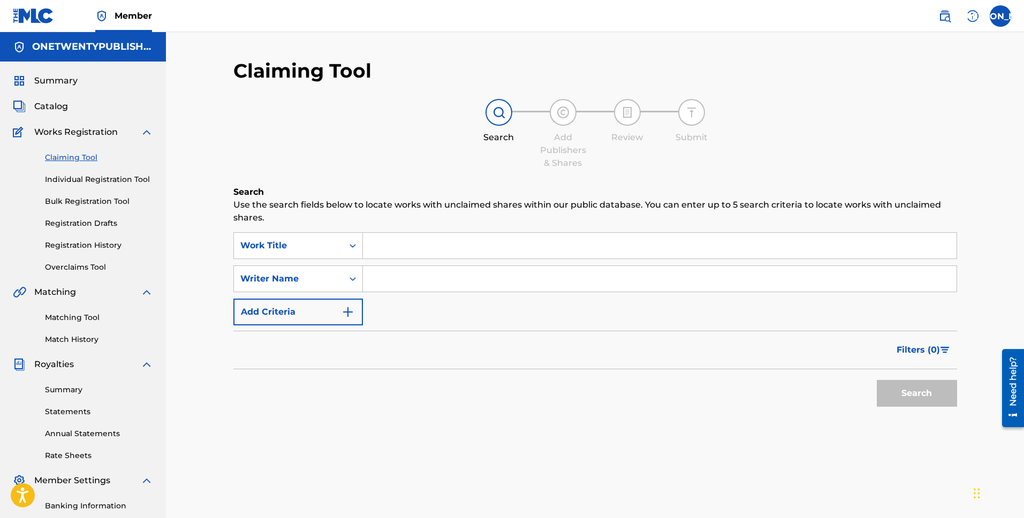
click at [398, 245] on input "Search Form" at bounding box center [660, 246] width 594 height 26
click at [394, 287] on input "Search Form" at bounding box center [660, 279] width 594 height 26
type input "[PERSON_NAME] [PERSON_NAME]"
click at [923, 394] on button "Search" at bounding box center [917, 393] width 80 height 27
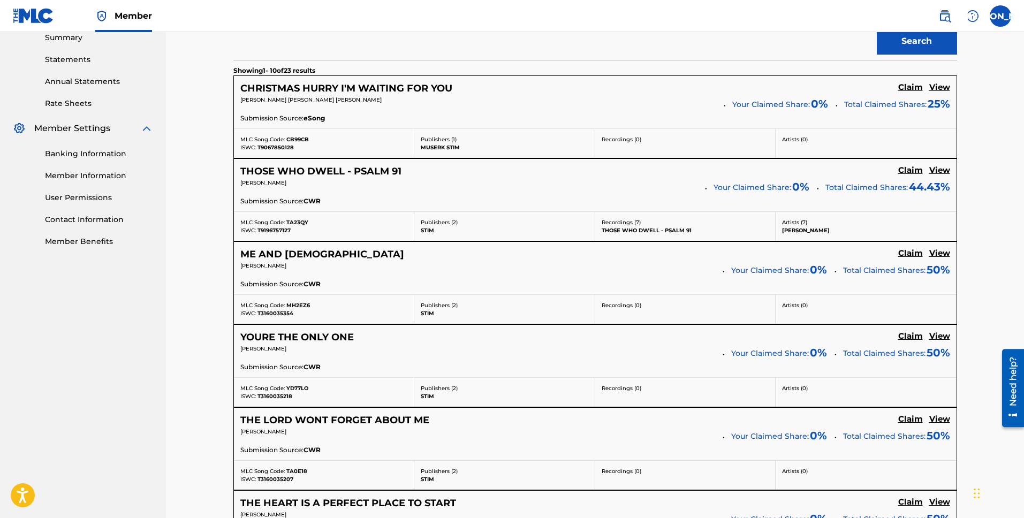
scroll to position [489, 0]
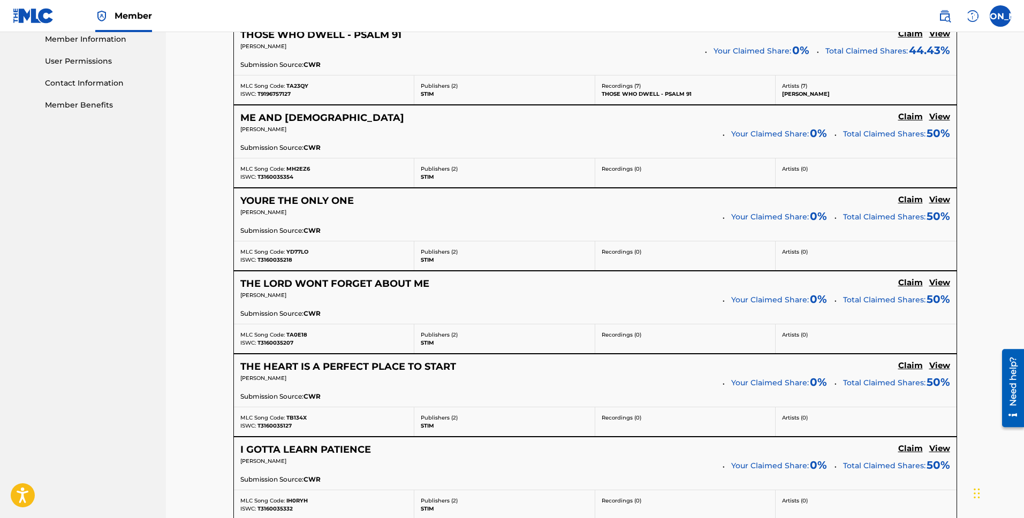
click at [287, 119] on h5 "ME AND [DEMOGRAPHIC_DATA]" at bounding box center [322, 118] width 164 height 12
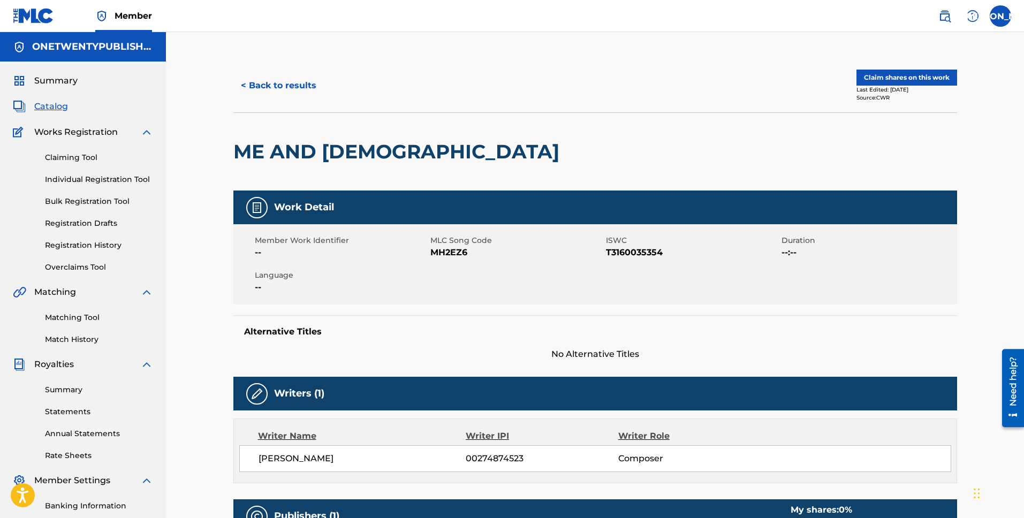
click at [286, 85] on button "< Back to results" at bounding box center [278, 85] width 90 height 27
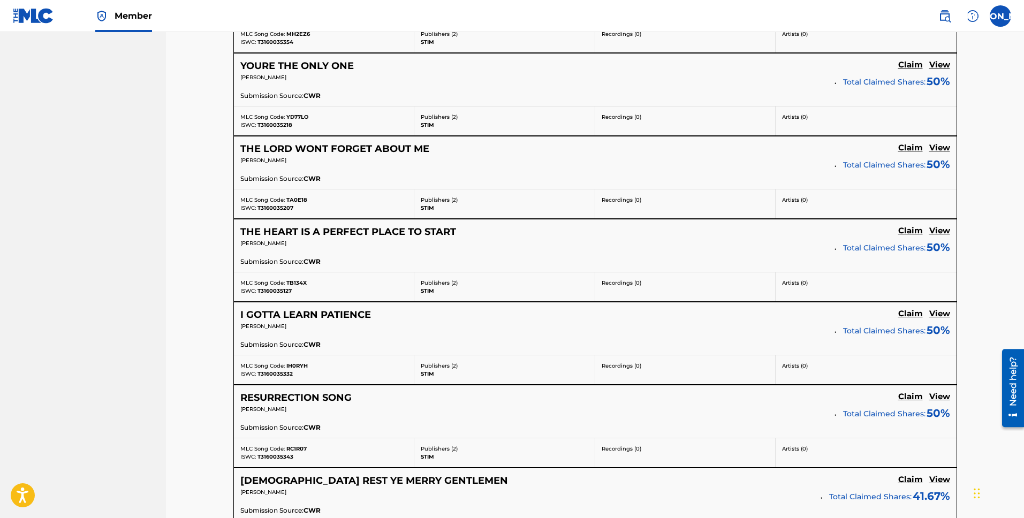
scroll to position [899, 0]
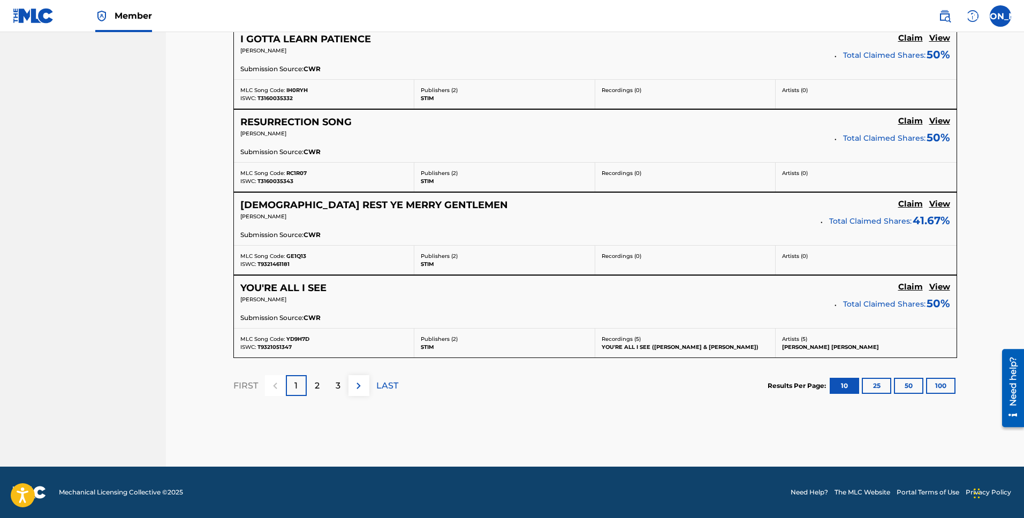
click at [312, 381] on div "2" at bounding box center [317, 385] width 21 height 21
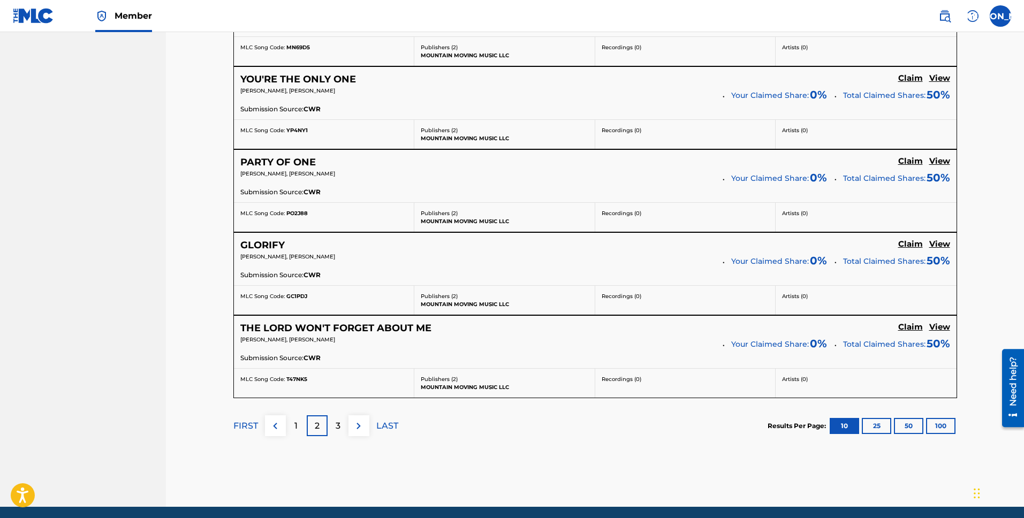
scroll to position [810, 0]
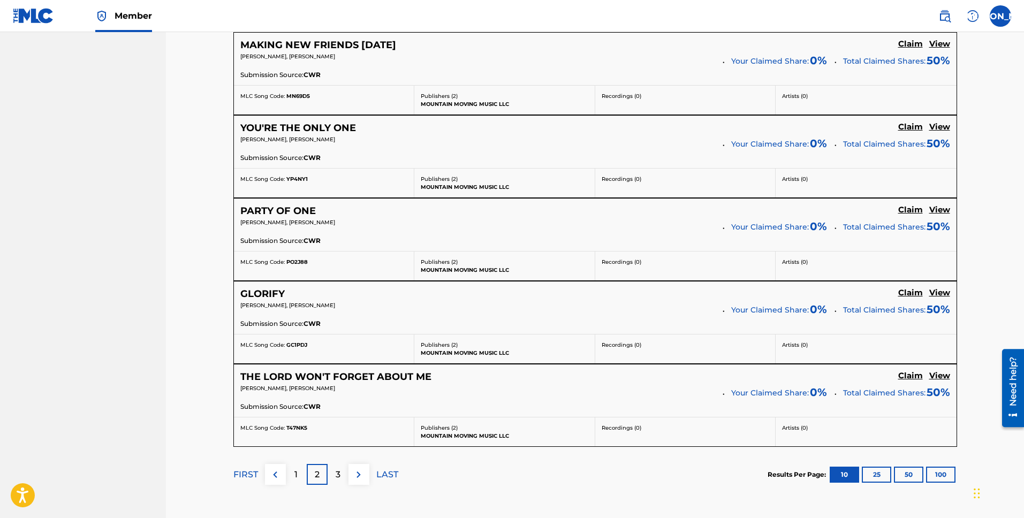
click at [270, 294] on h5 "GLORIFY" at bounding box center [262, 294] width 44 height 12
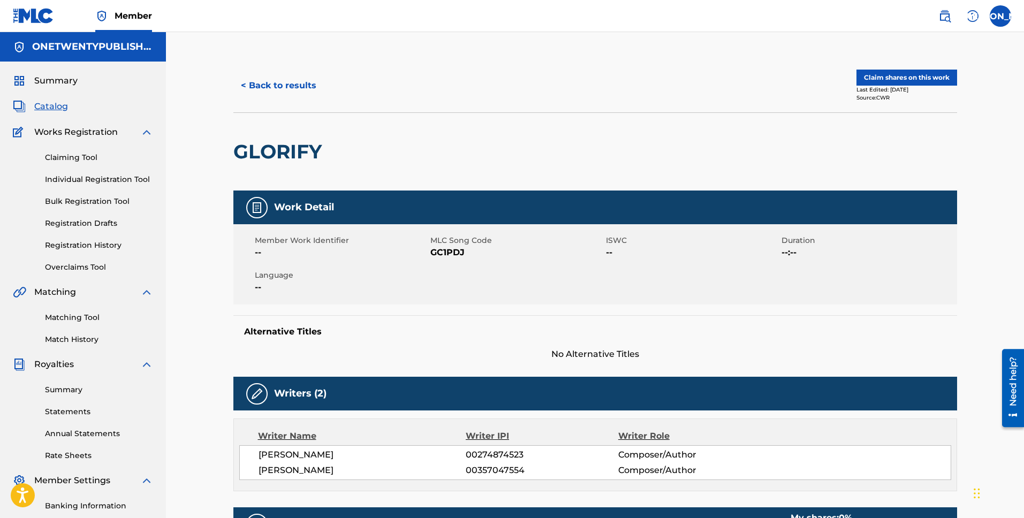
click at [899, 77] on button "Claim shares on this work" at bounding box center [906, 78] width 101 height 16
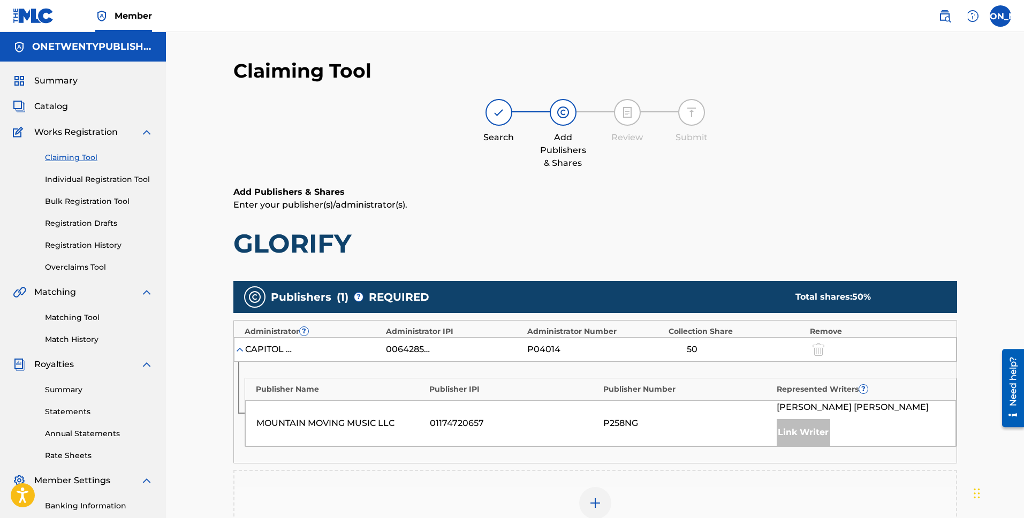
scroll to position [135, 0]
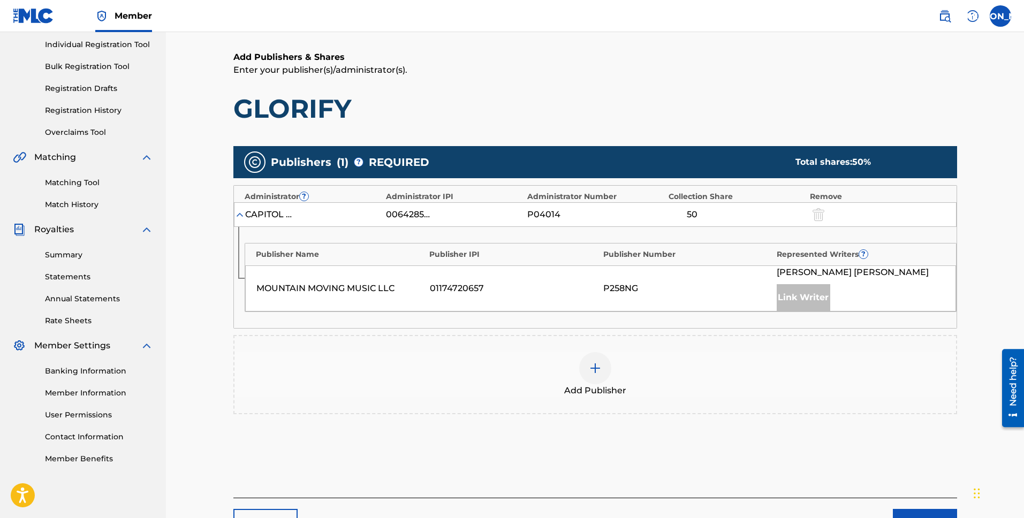
click at [600, 369] on img at bounding box center [595, 368] width 13 height 13
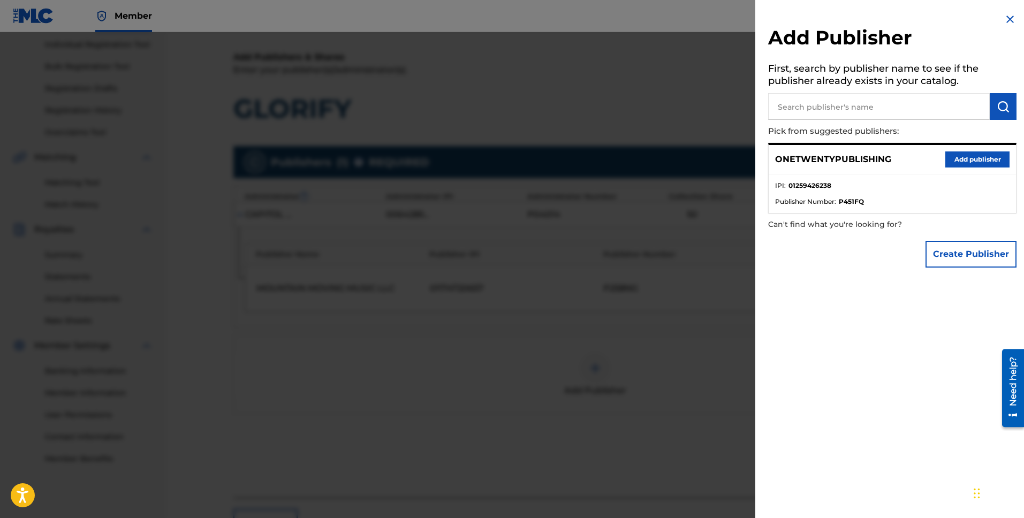
click at [965, 162] on button "Add publisher" at bounding box center [977, 159] width 64 height 16
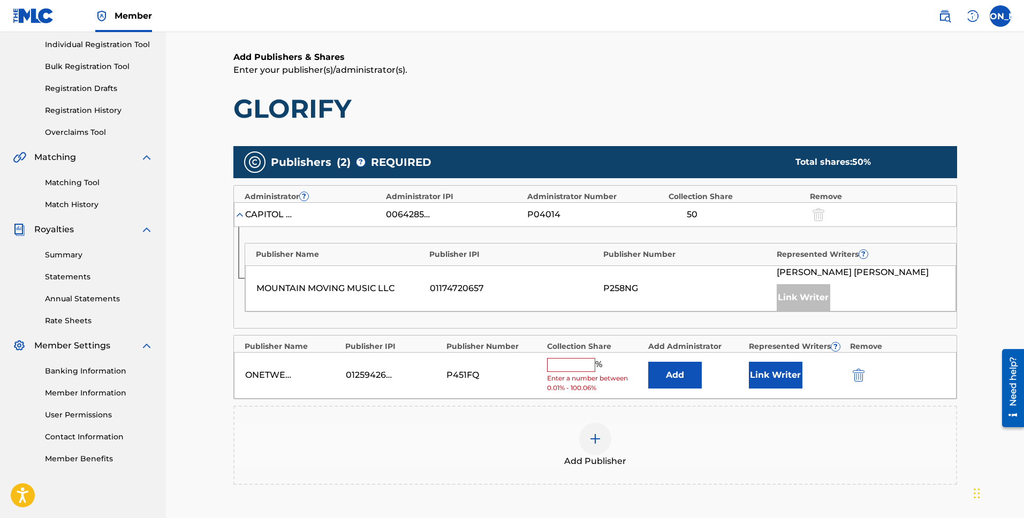
click at [585, 364] on input "text" at bounding box center [571, 365] width 48 height 14
type input "50"
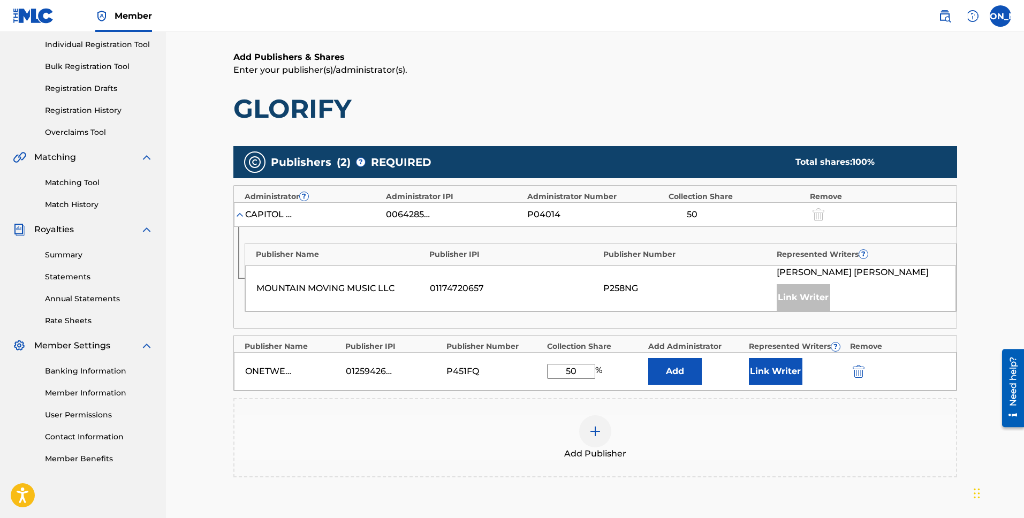
click at [778, 371] on button "Link Writer" at bounding box center [776, 371] width 54 height 27
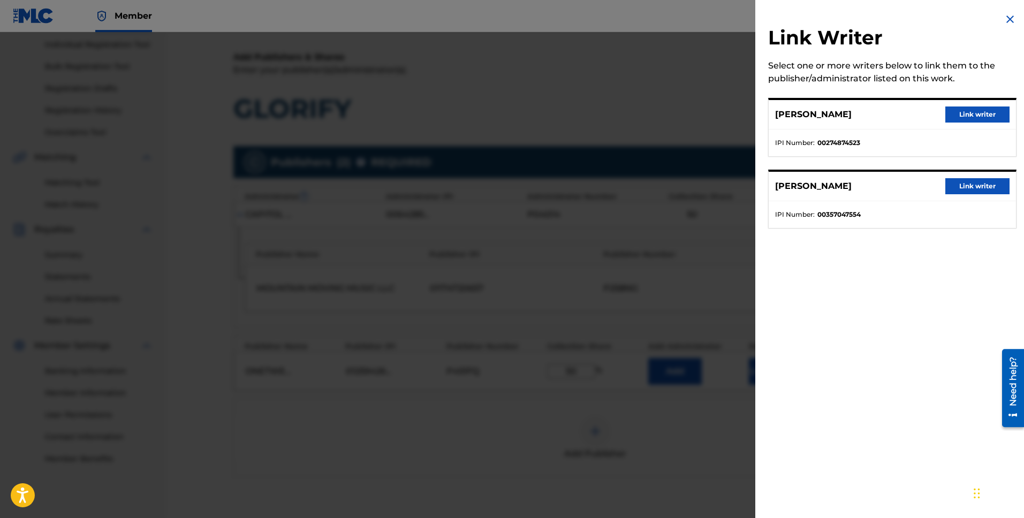
click at [958, 117] on button "Link writer" at bounding box center [977, 115] width 64 height 16
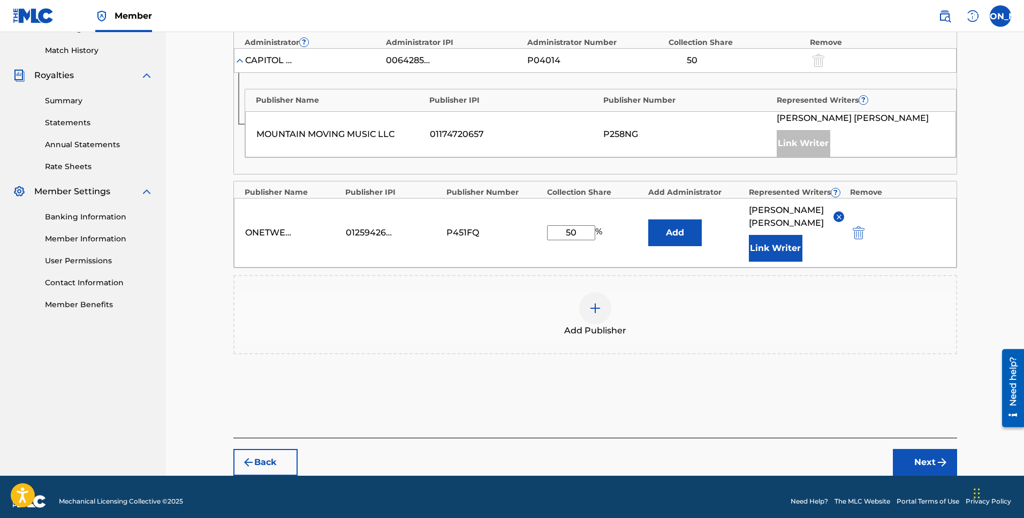
scroll to position [298, 0]
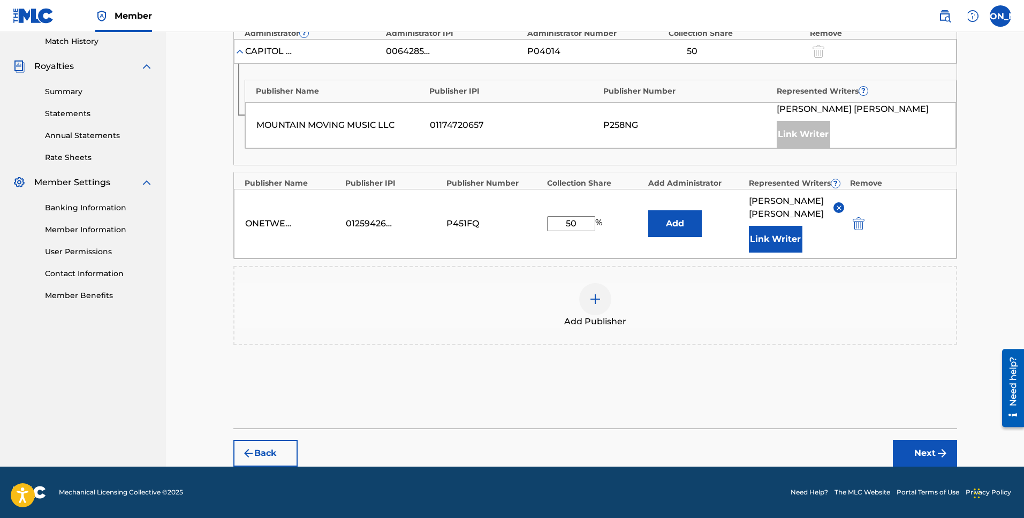
click at [929, 453] on button "Next" at bounding box center [925, 453] width 64 height 27
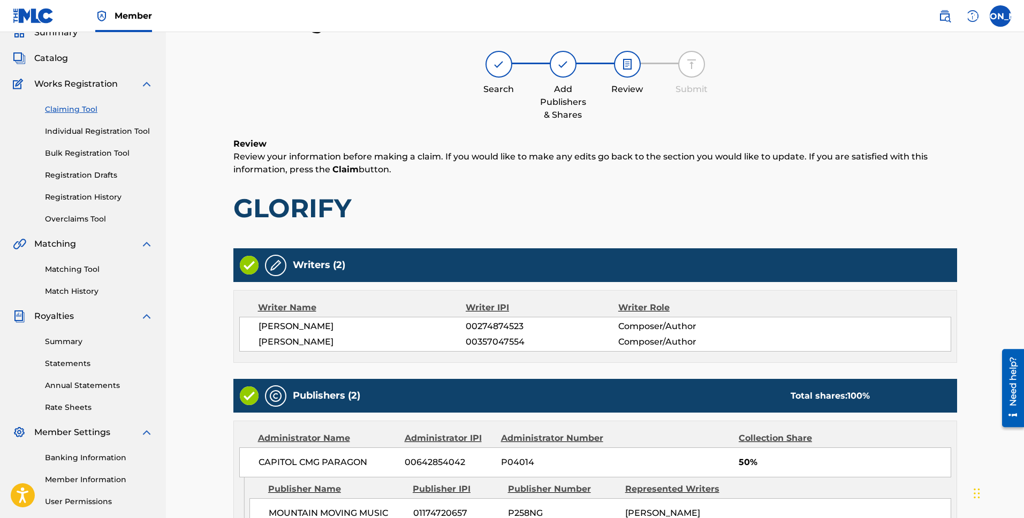
scroll to position [271, 0]
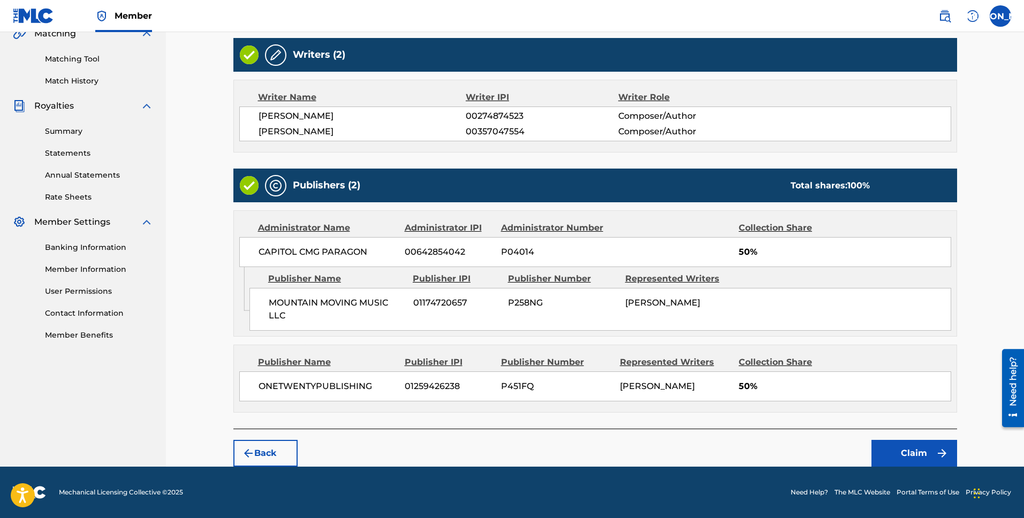
click at [905, 458] on button "Claim" at bounding box center [914, 453] width 86 height 27
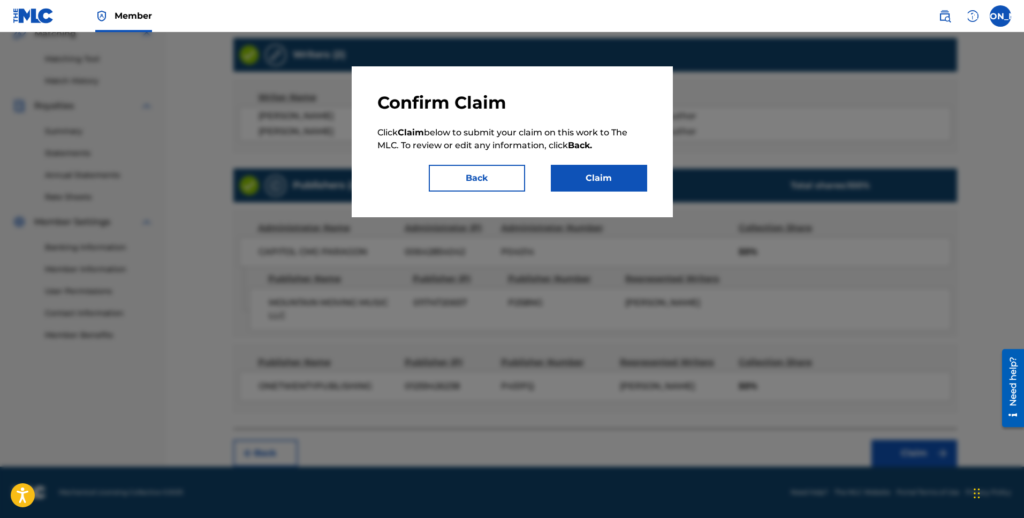
click at [610, 180] on button "Claim" at bounding box center [599, 178] width 96 height 27
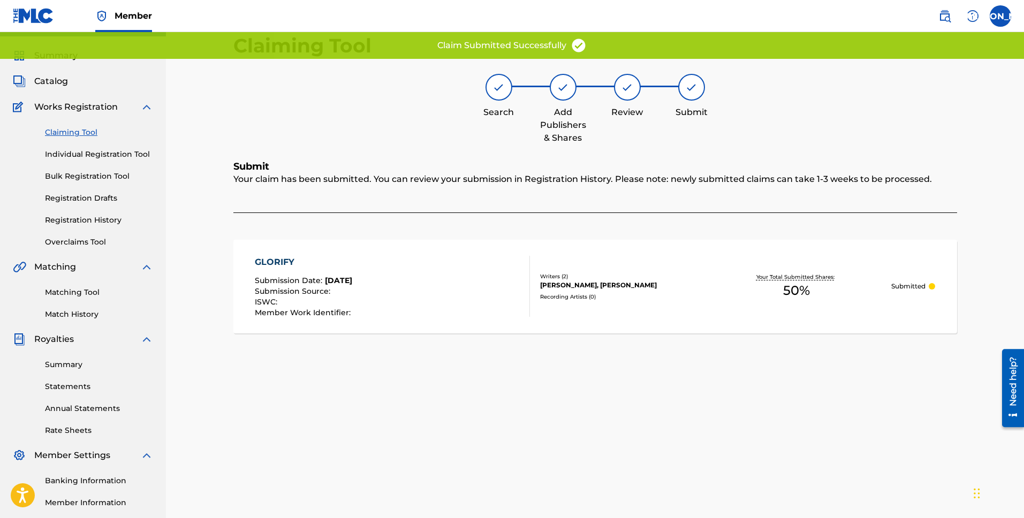
scroll to position [0, 0]
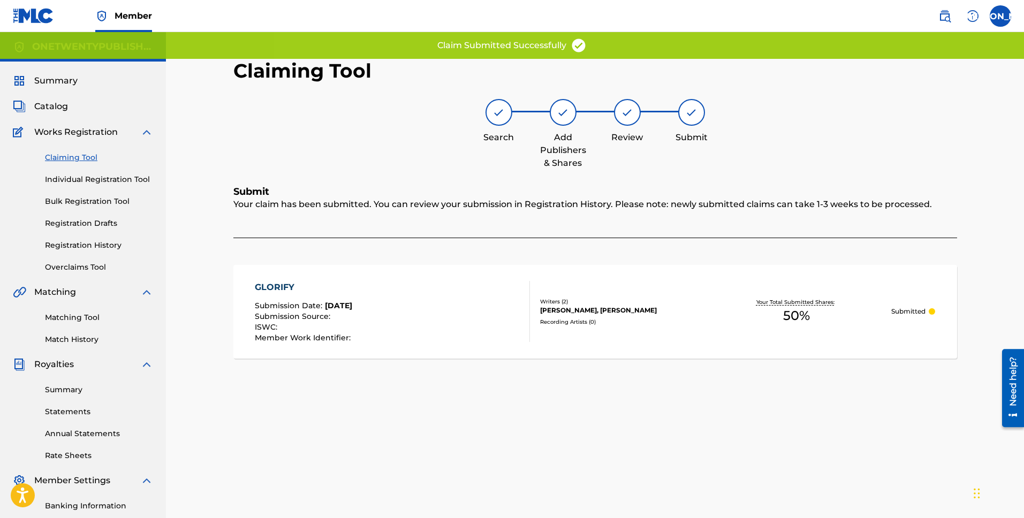
click at [294, 280] on div "GLORIFY Submission Date : [DATE] Submission Source : ISWC : Member Work Identif…" at bounding box center [595, 312] width 724 height 94
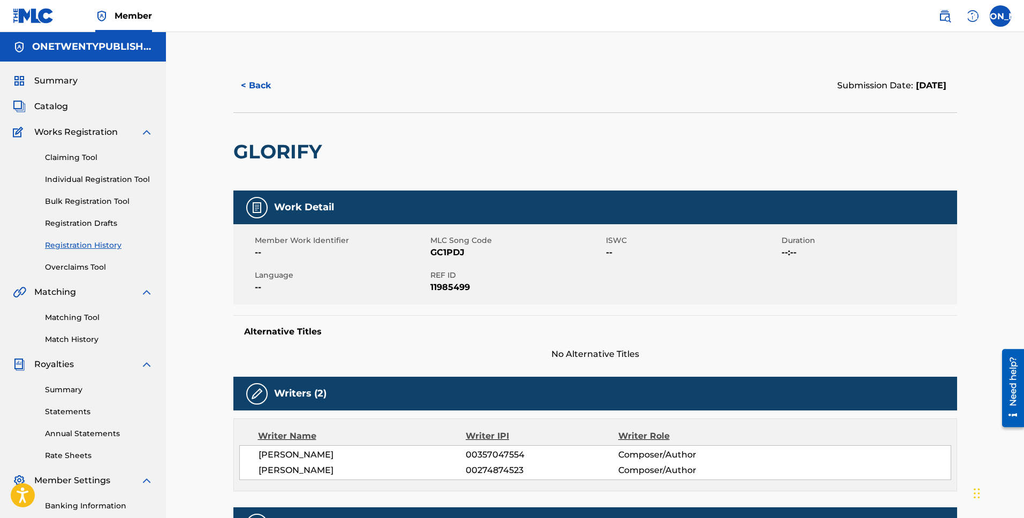
click at [255, 84] on button "< Back" at bounding box center [265, 85] width 64 height 27
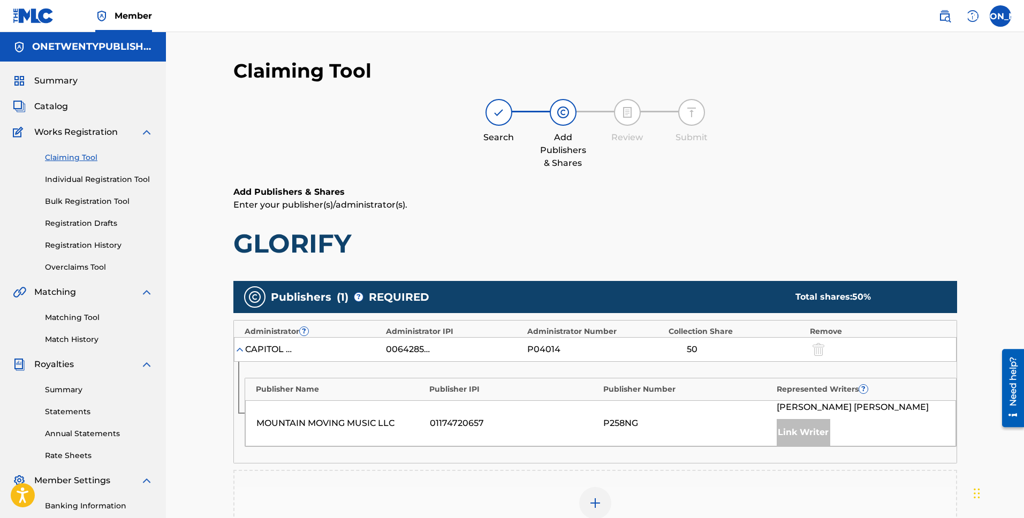
click at [86, 161] on link "Claiming Tool" at bounding box center [99, 157] width 108 height 11
click at [80, 158] on link "Claiming Tool" at bounding box center [99, 157] width 108 height 11
click at [85, 161] on link "Claiming Tool" at bounding box center [99, 157] width 108 height 11
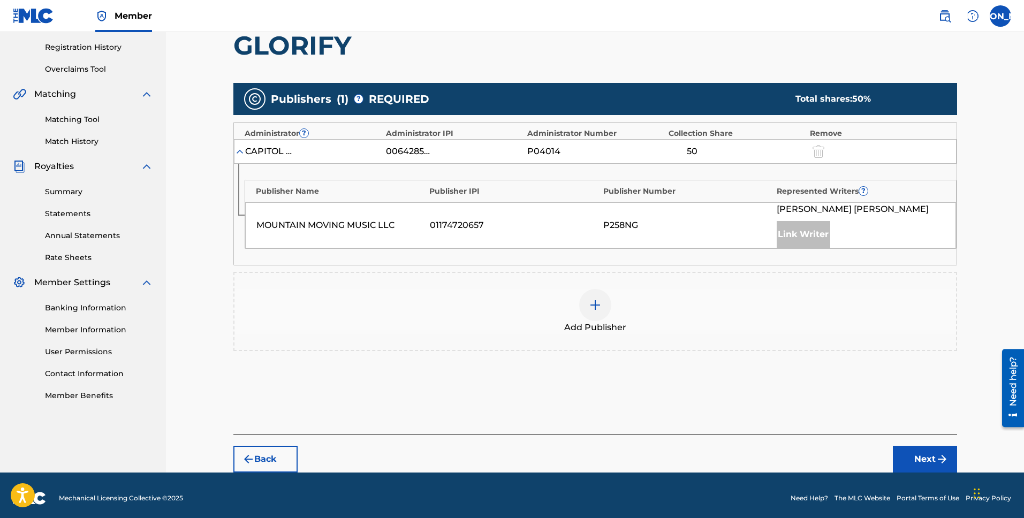
click at [601, 300] on div at bounding box center [595, 305] width 32 height 32
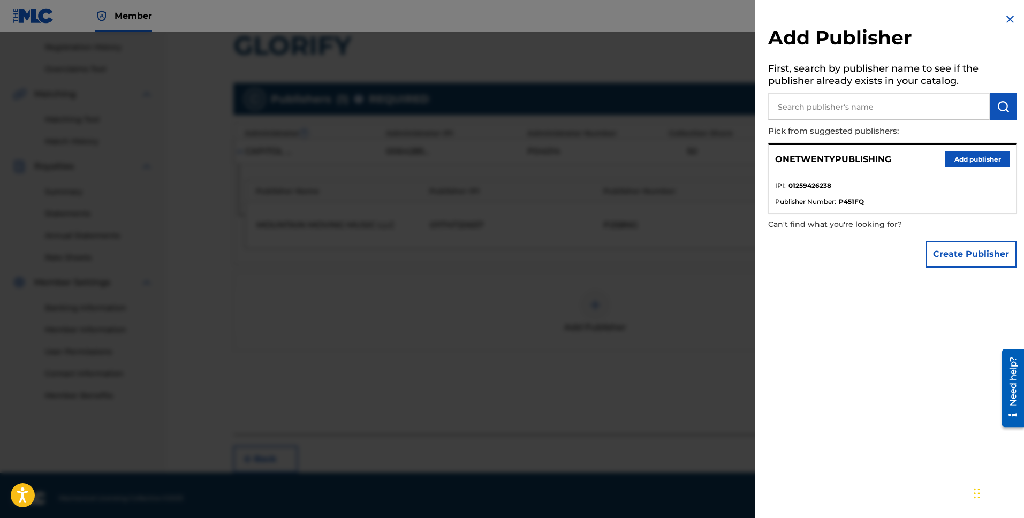
click at [967, 154] on button "Add publisher" at bounding box center [977, 159] width 64 height 16
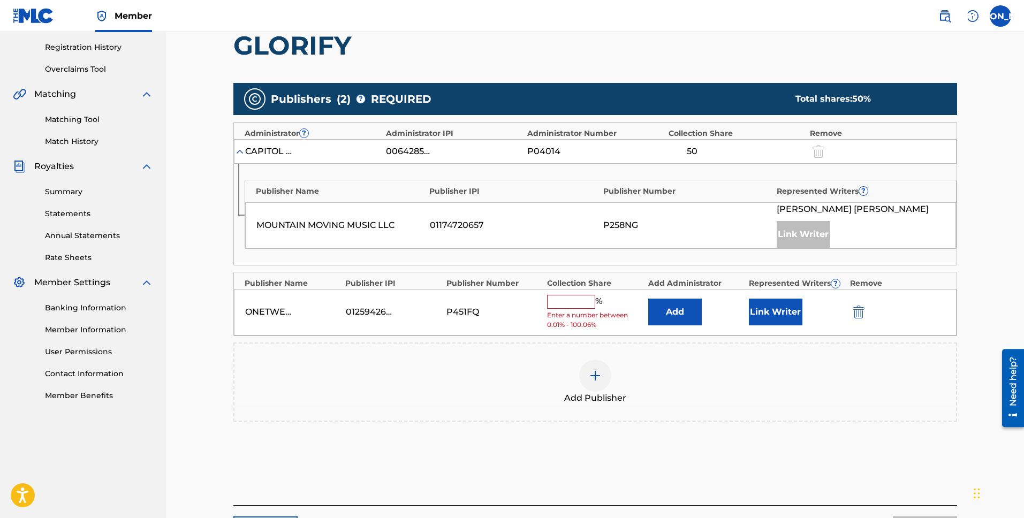
click at [568, 299] on input "text" at bounding box center [571, 302] width 48 height 14
type input "50"
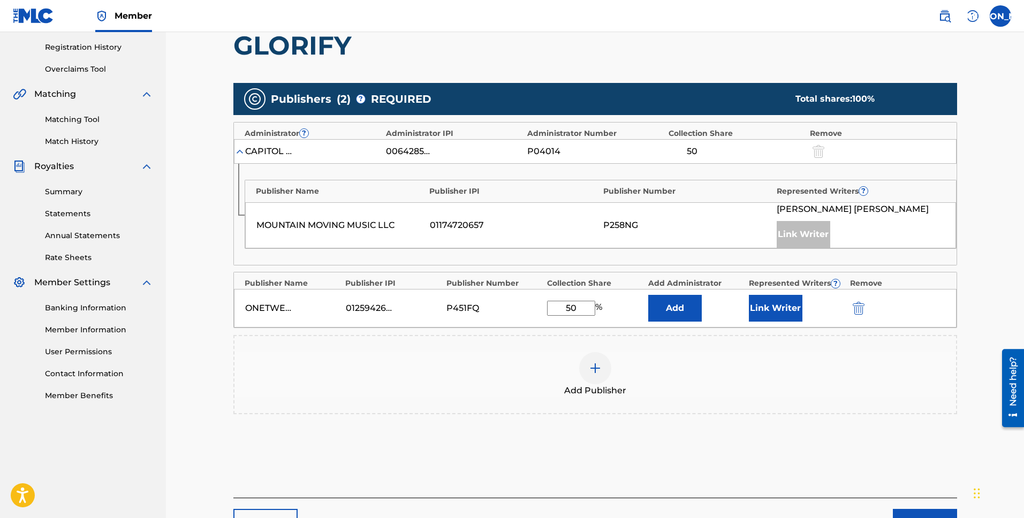
click at [772, 308] on button "Link Writer" at bounding box center [776, 308] width 54 height 27
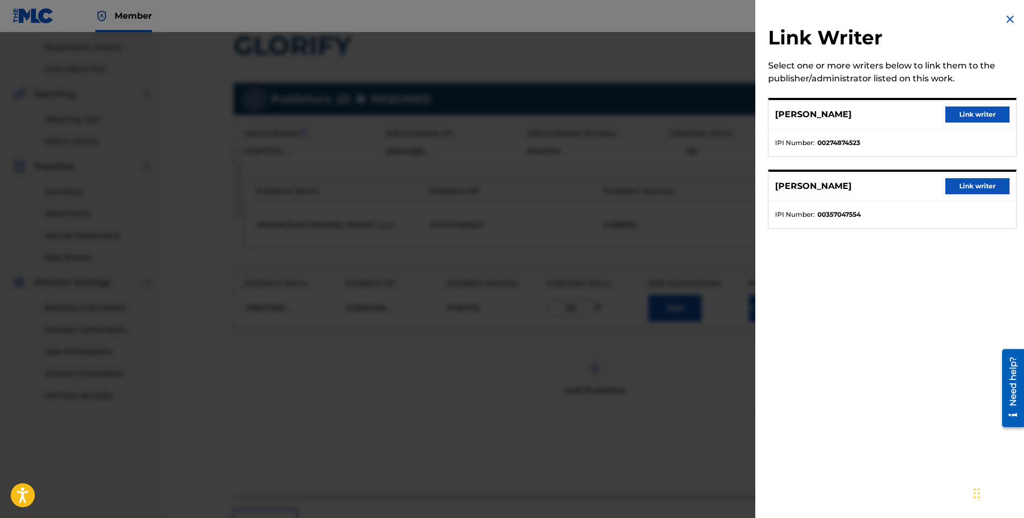
click at [969, 108] on button "Link writer" at bounding box center [977, 115] width 64 height 16
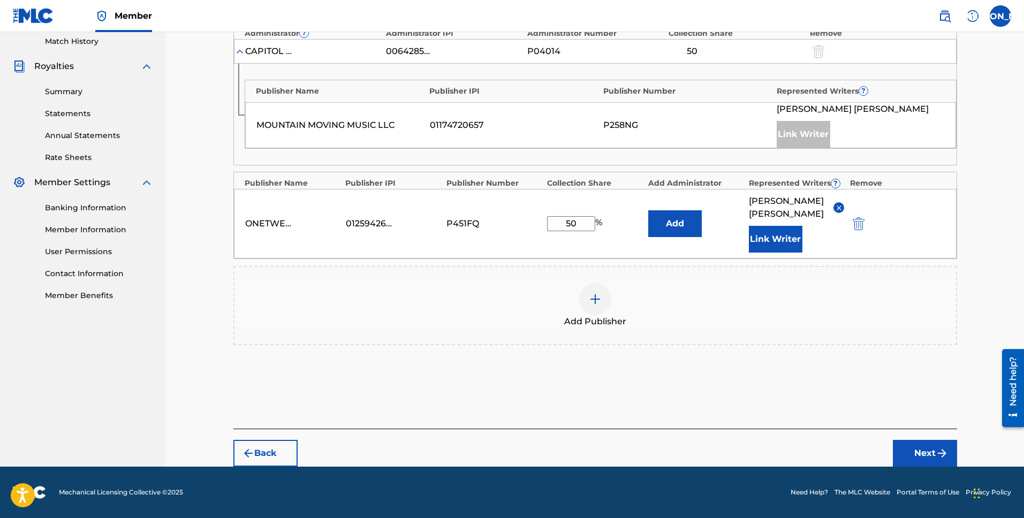
click at [917, 458] on button "Next" at bounding box center [925, 453] width 64 height 27
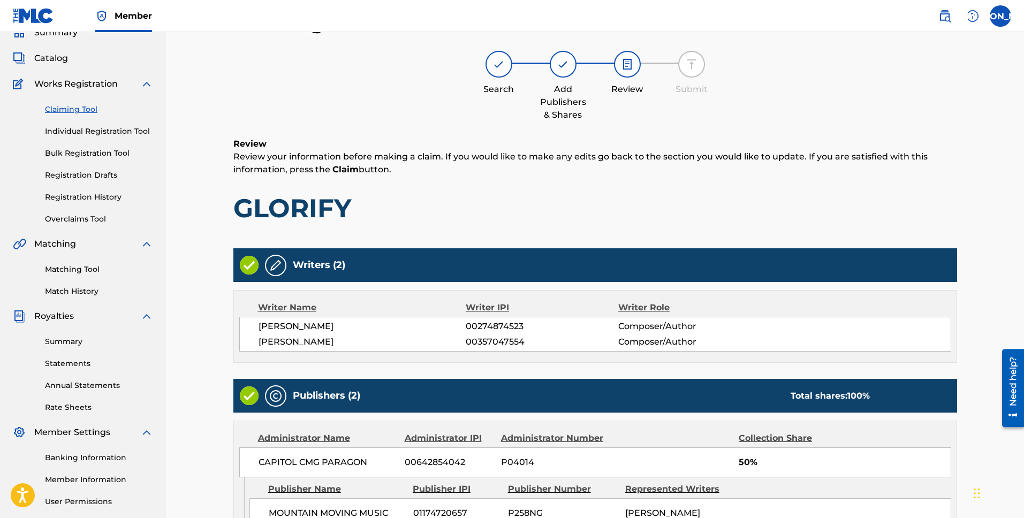
scroll to position [271, 0]
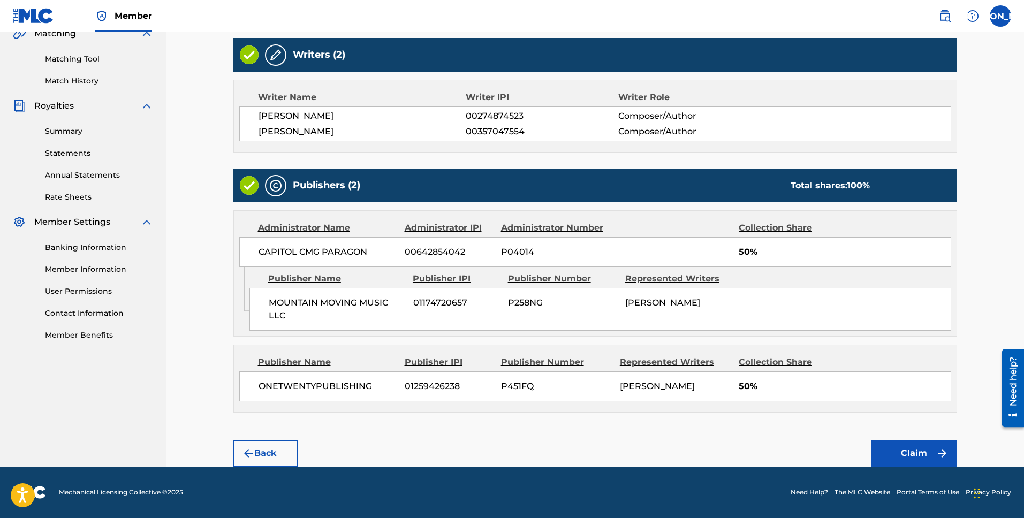
click at [916, 456] on button "Claim" at bounding box center [914, 453] width 86 height 27
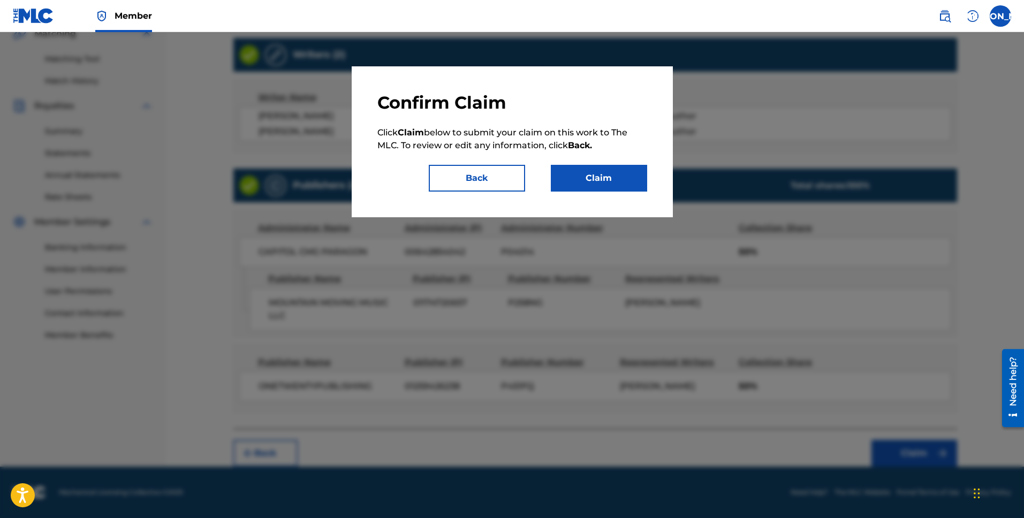
click at [598, 184] on button "Claim" at bounding box center [599, 178] width 96 height 27
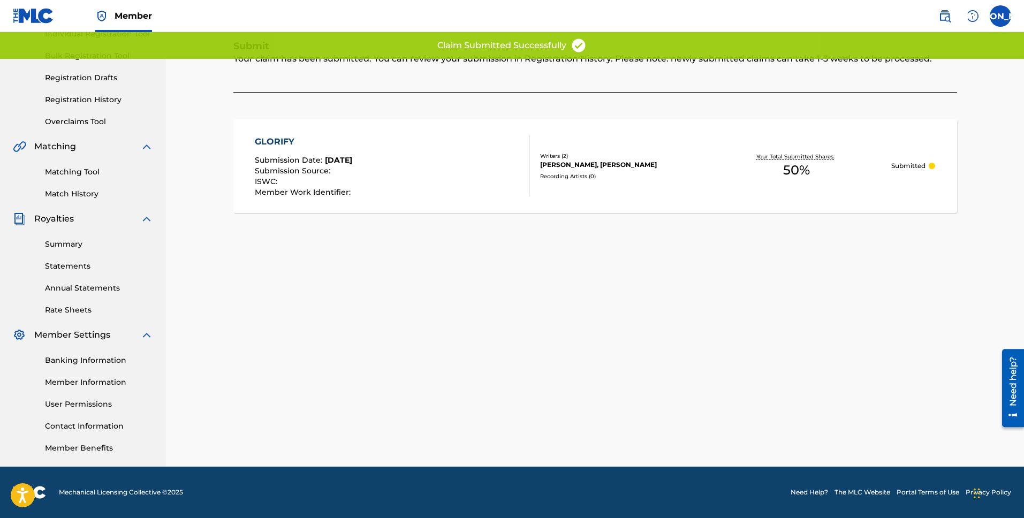
scroll to position [41, 0]
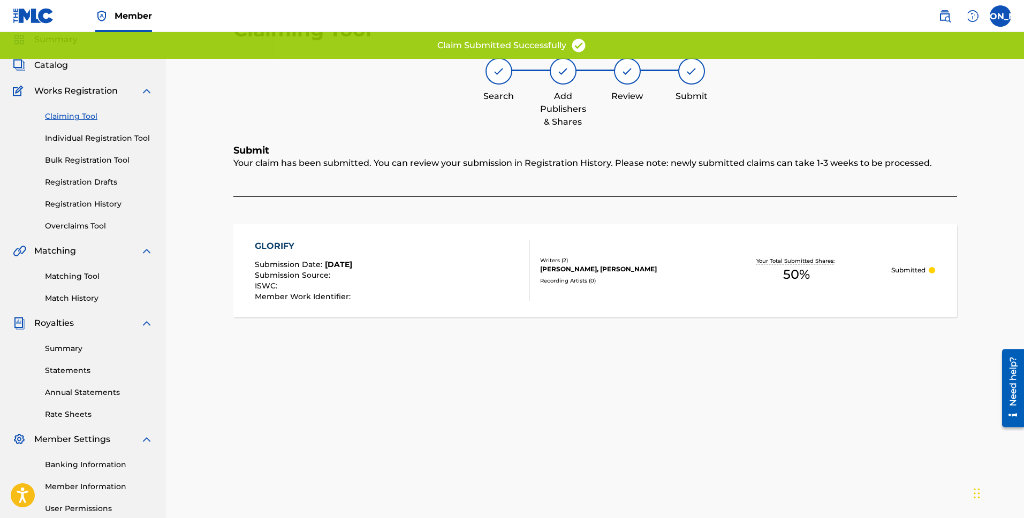
click at [56, 117] on link "Claiming Tool" at bounding box center [99, 116] width 108 height 11
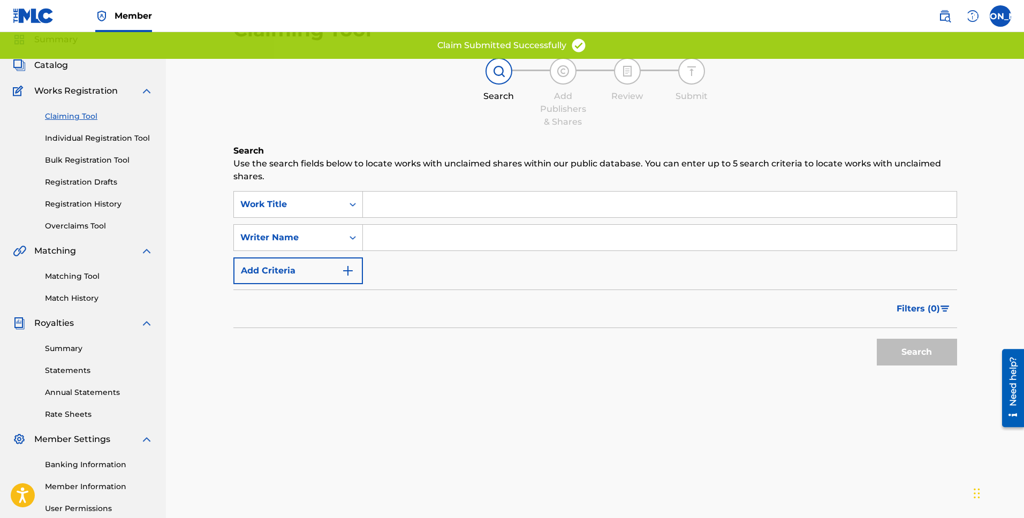
scroll to position [0, 0]
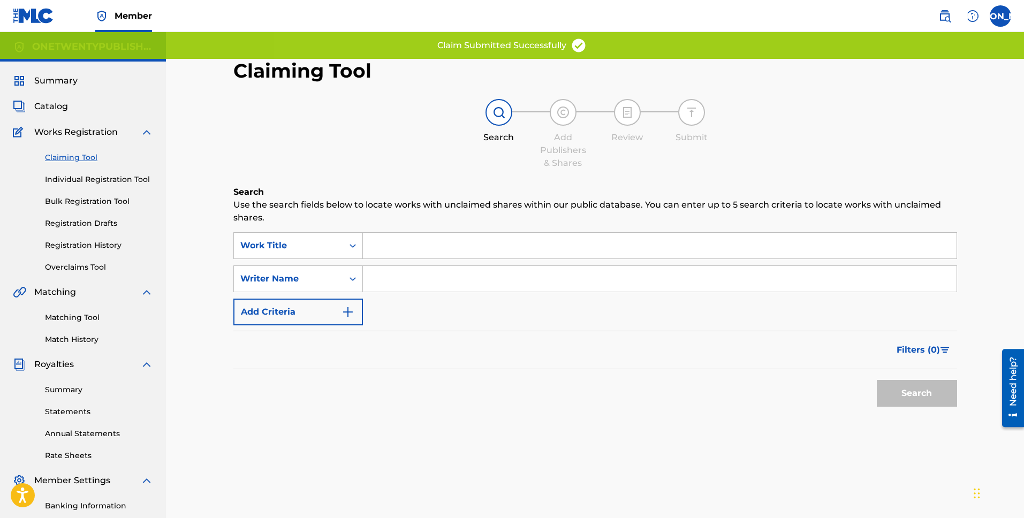
click at [411, 246] on input "Search Form" at bounding box center [660, 246] width 594 height 26
click at [412, 283] on input "Search Form" at bounding box center [660, 279] width 594 height 26
type input "[PERSON_NAME] [PERSON_NAME]"
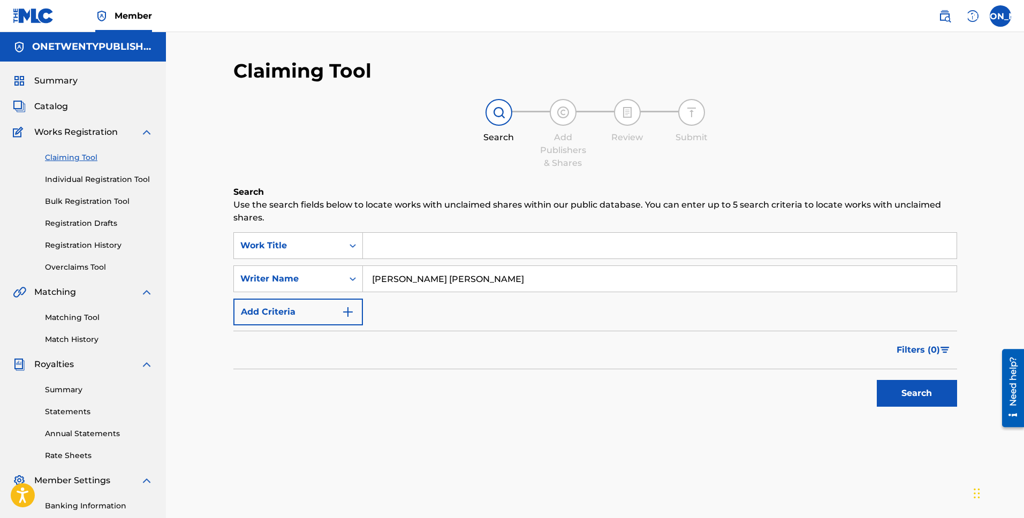
click at [906, 401] on button "Search" at bounding box center [917, 393] width 80 height 27
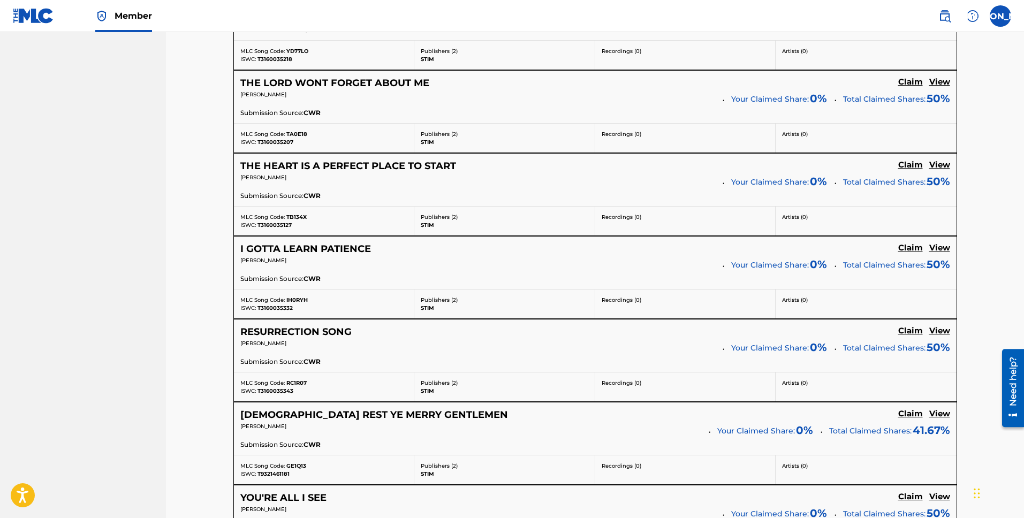
scroll to position [682, 0]
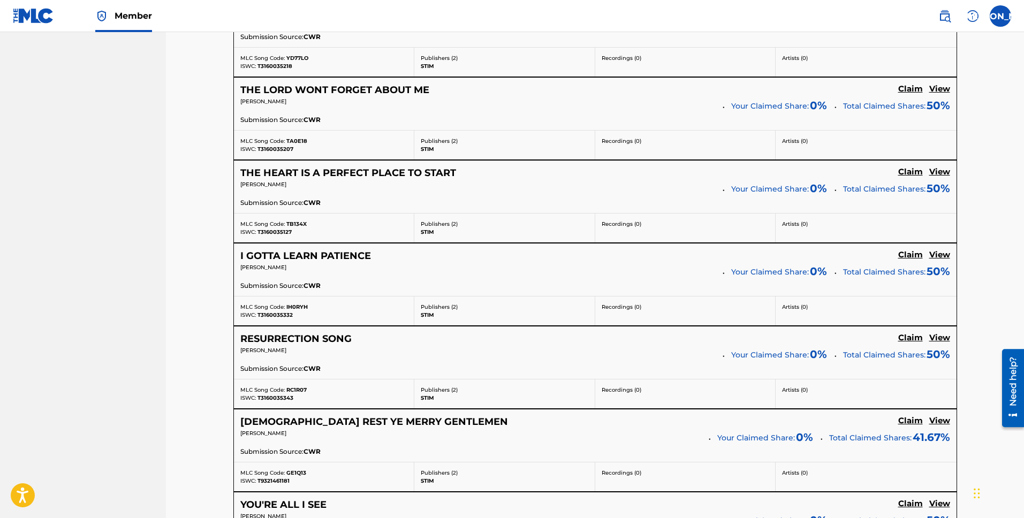
click at [367, 165] on div "THE HEART IS A PERFECT PLACE TO START Claim View [PERSON_NAME] Your Claimed Sha…" at bounding box center [595, 187] width 723 height 52
click at [365, 172] on h5 "THE HEART IS A PERFECT PLACE TO START" at bounding box center [348, 173] width 216 height 12
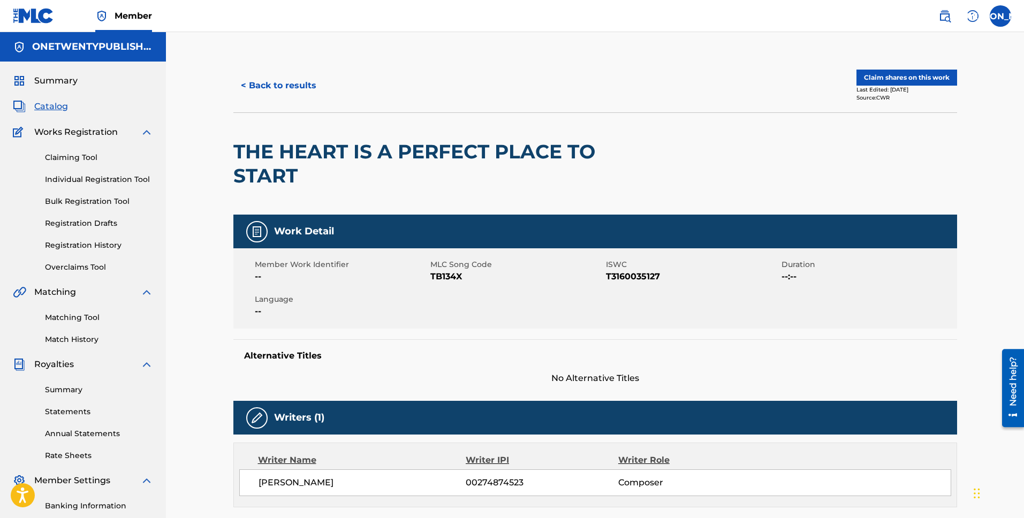
click at [278, 82] on button "< Back to results" at bounding box center [278, 85] width 90 height 27
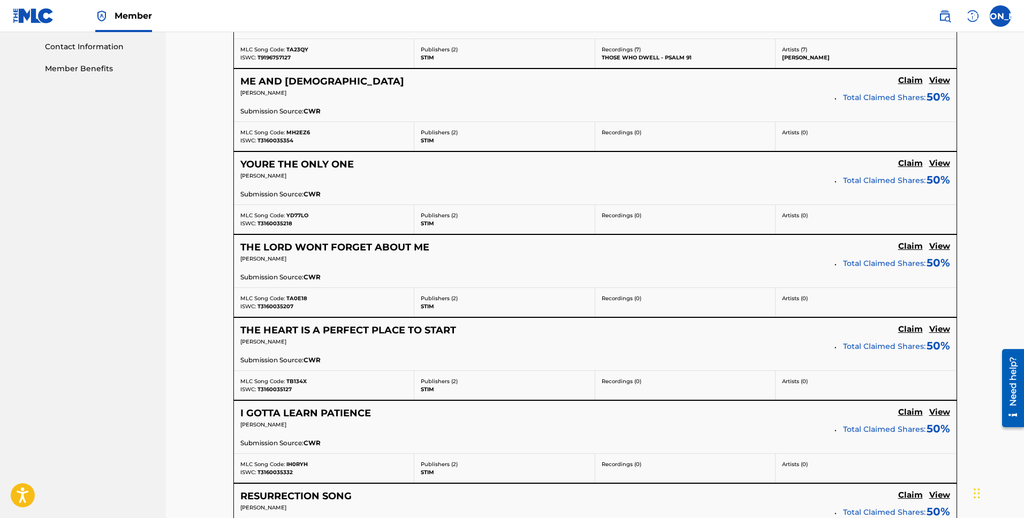
scroll to position [518, 0]
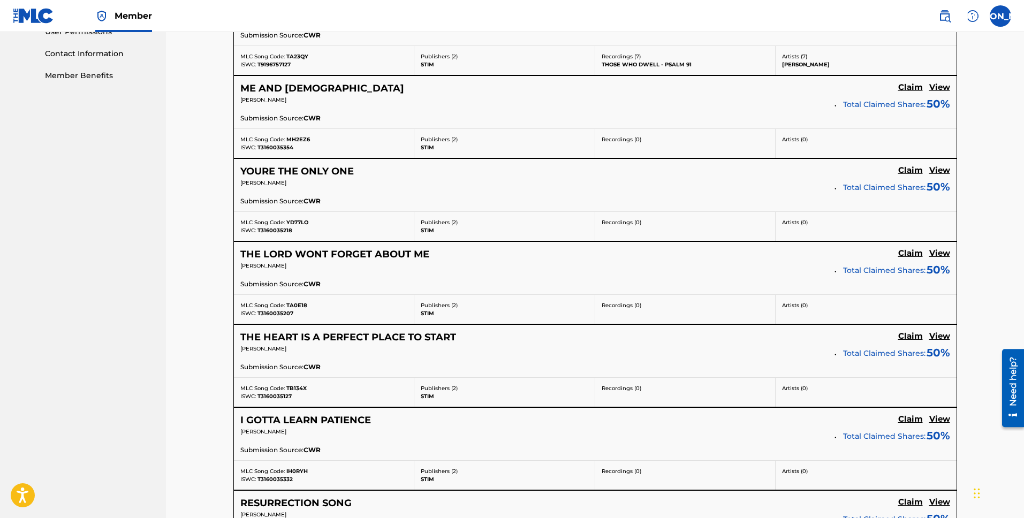
click at [330, 177] on h5 "YOURE THE ONLY ONE" at bounding box center [296, 171] width 113 height 12
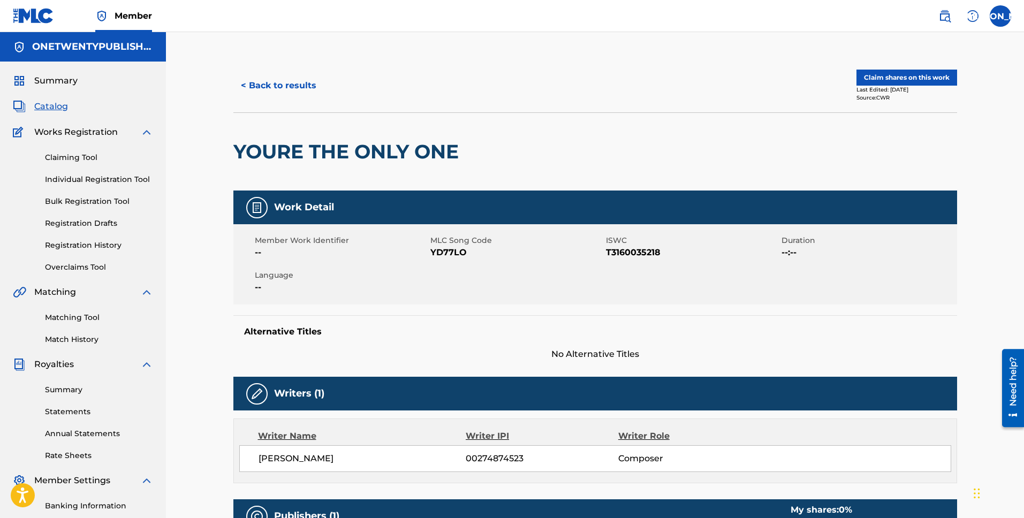
click at [264, 79] on button "< Back to results" at bounding box center [278, 85] width 90 height 27
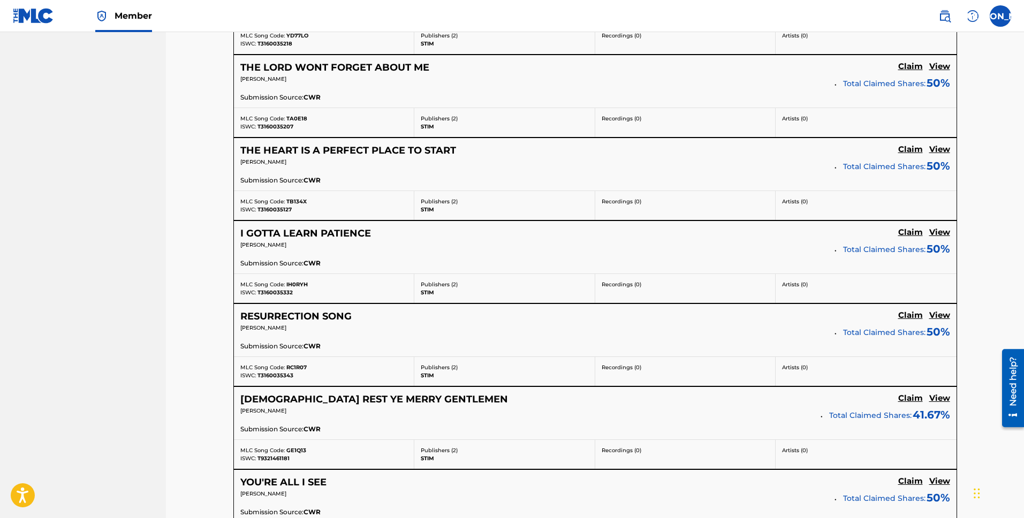
scroll to position [899, 0]
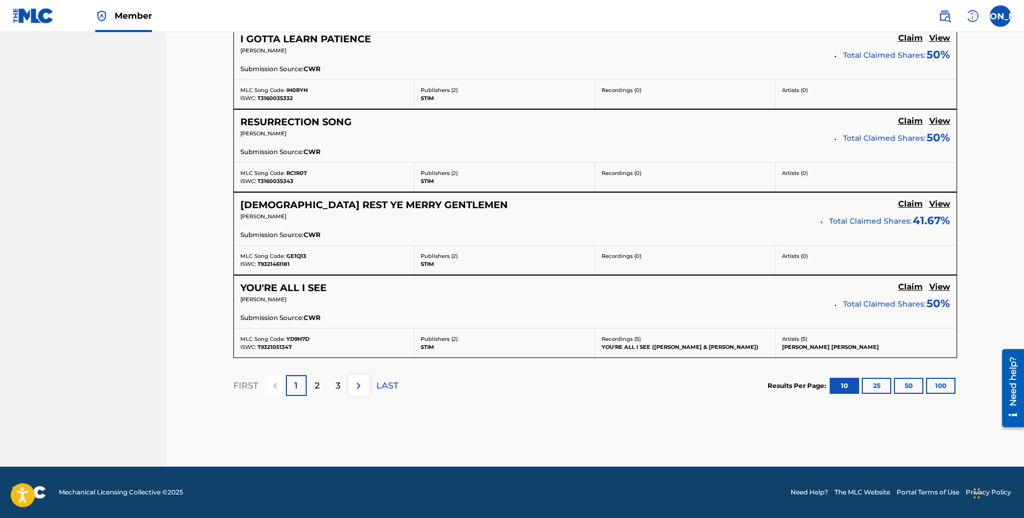
click at [323, 389] on div "2" at bounding box center [317, 385] width 21 height 21
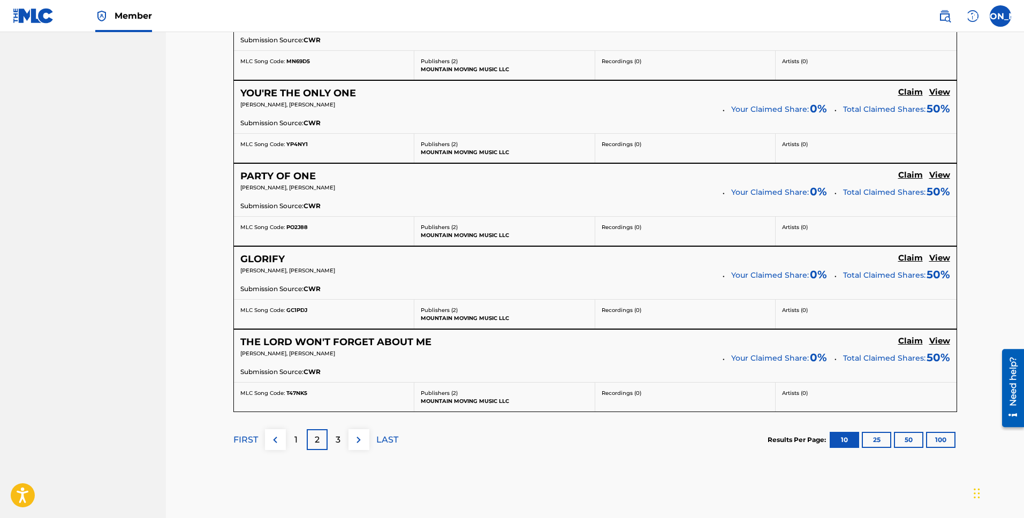
scroll to position [798, 0]
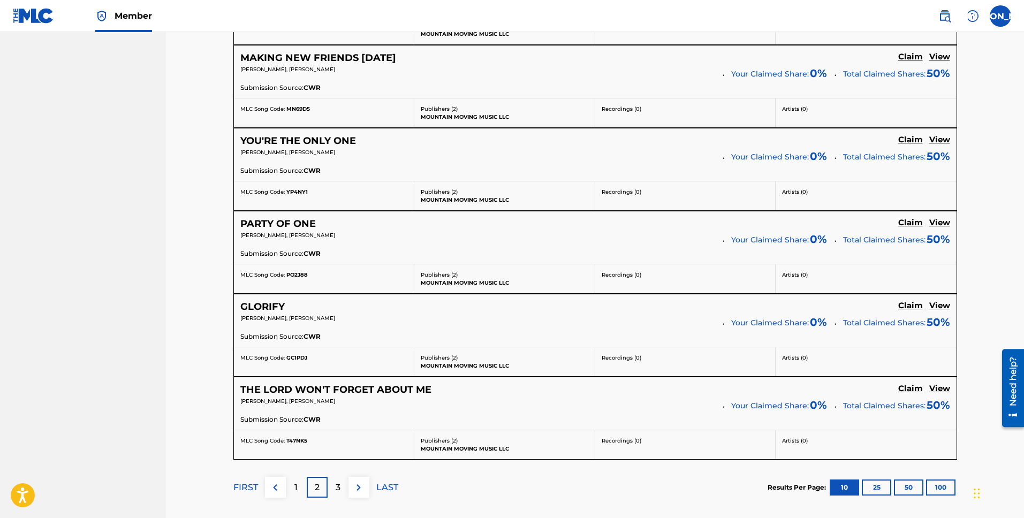
click at [282, 227] on h5 "PARTY OF ONE" at bounding box center [277, 224] width 75 height 12
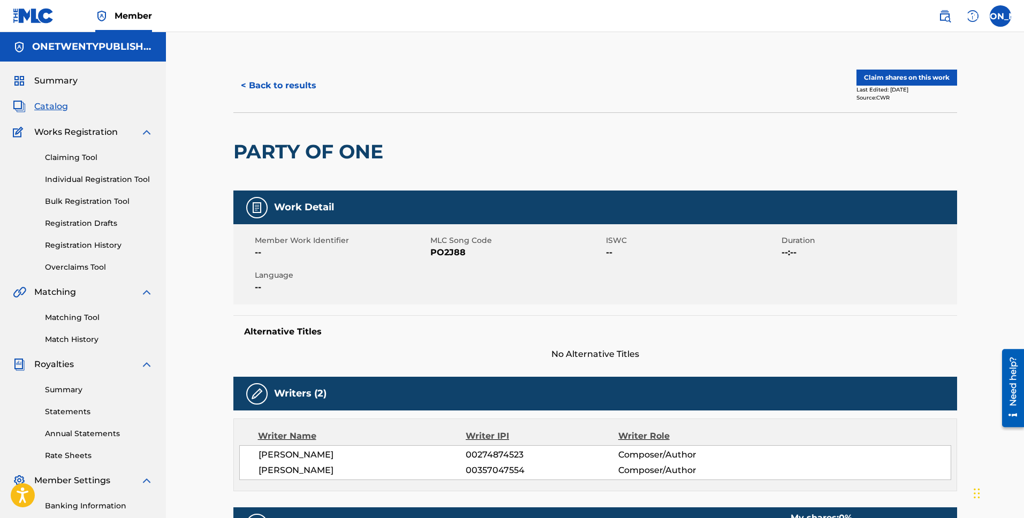
click at [900, 83] on button "Claim shares on this work" at bounding box center [906, 78] width 101 height 16
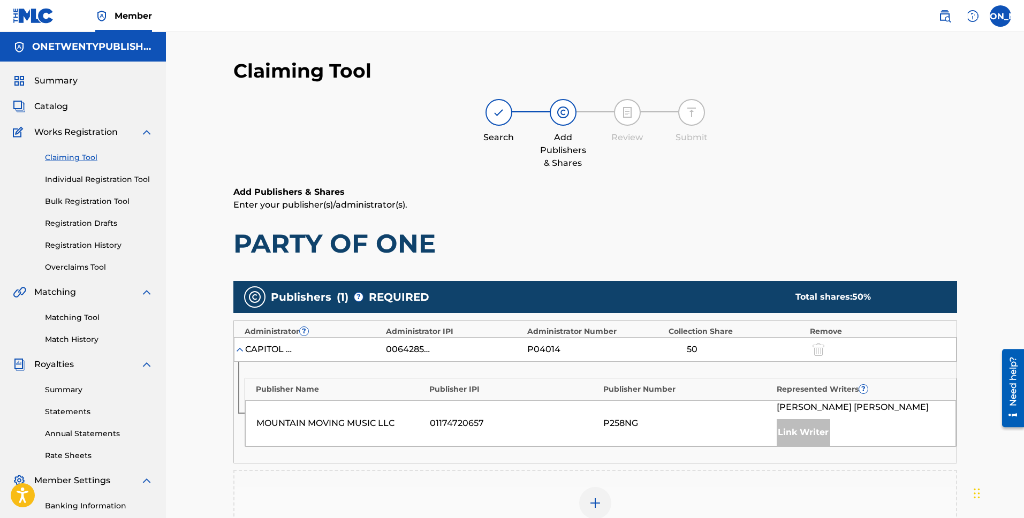
scroll to position [68, 0]
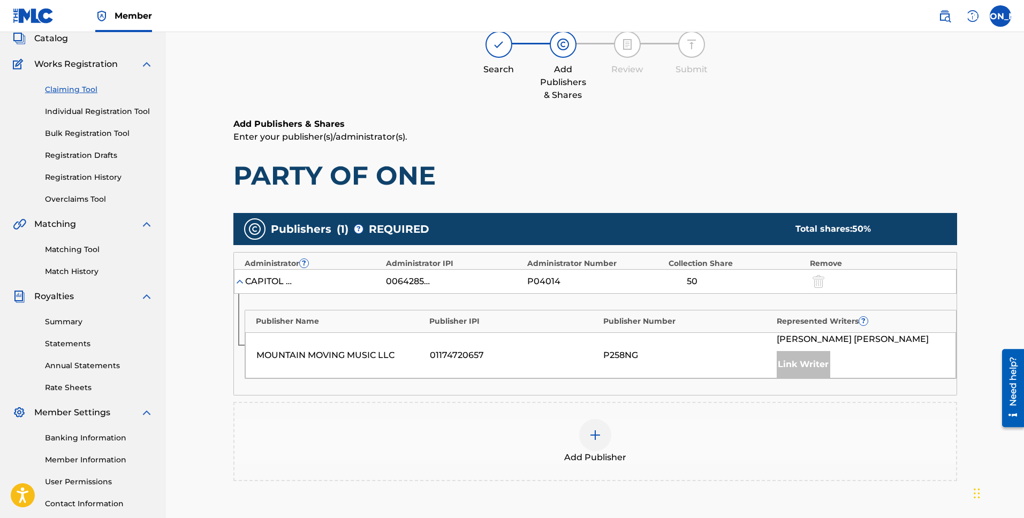
click at [602, 436] on div at bounding box center [595, 435] width 32 height 32
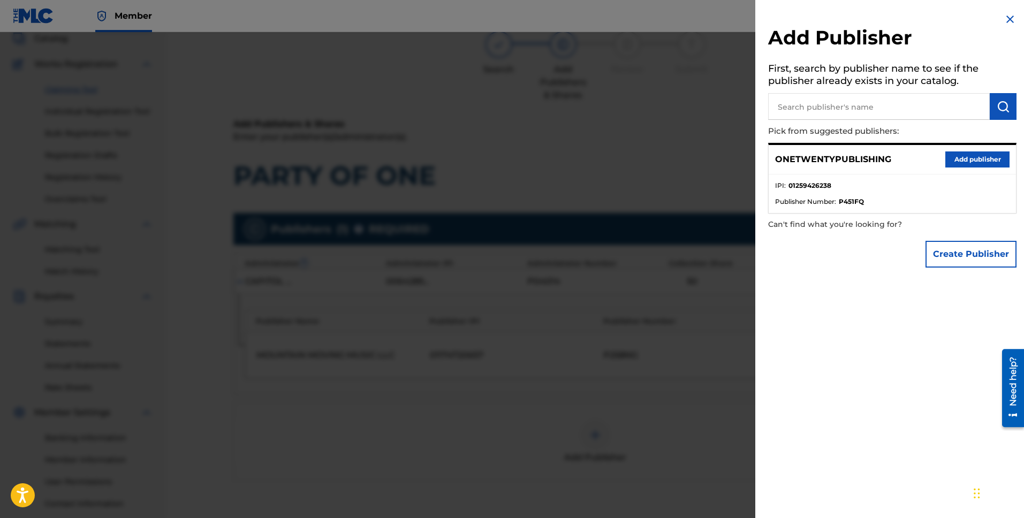
click at [960, 153] on button "Add publisher" at bounding box center [977, 159] width 64 height 16
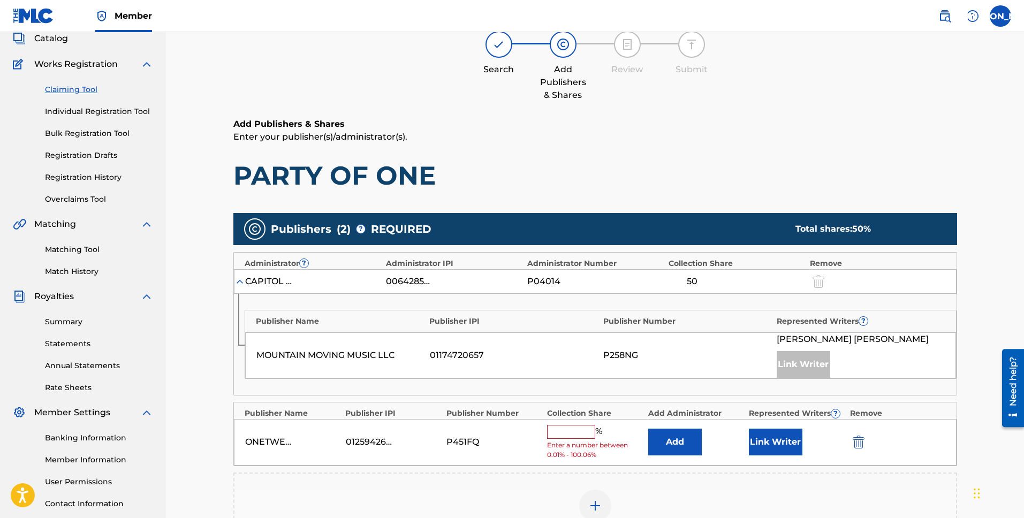
click at [555, 431] on input "text" at bounding box center [571, 432] width 48 height 14
type input "50"
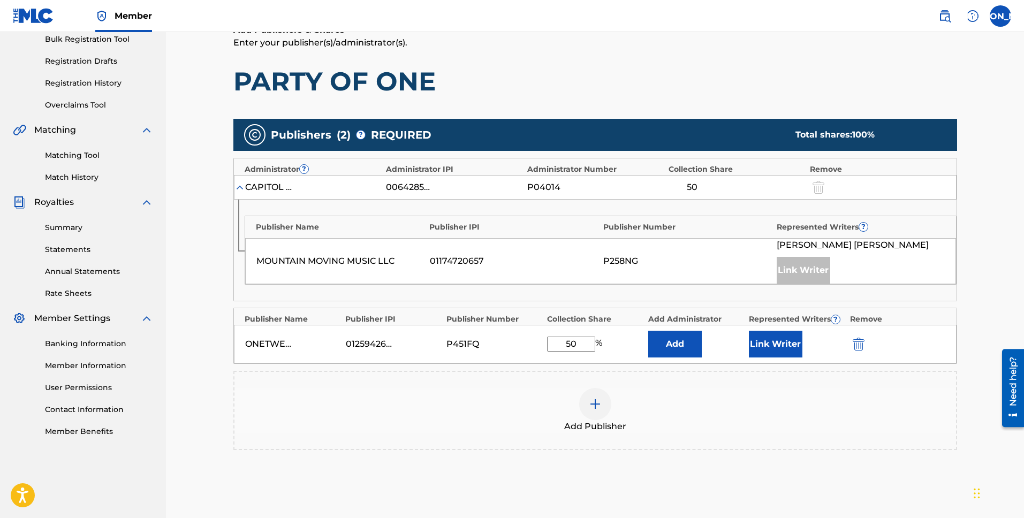
scroll to position [222, 0]
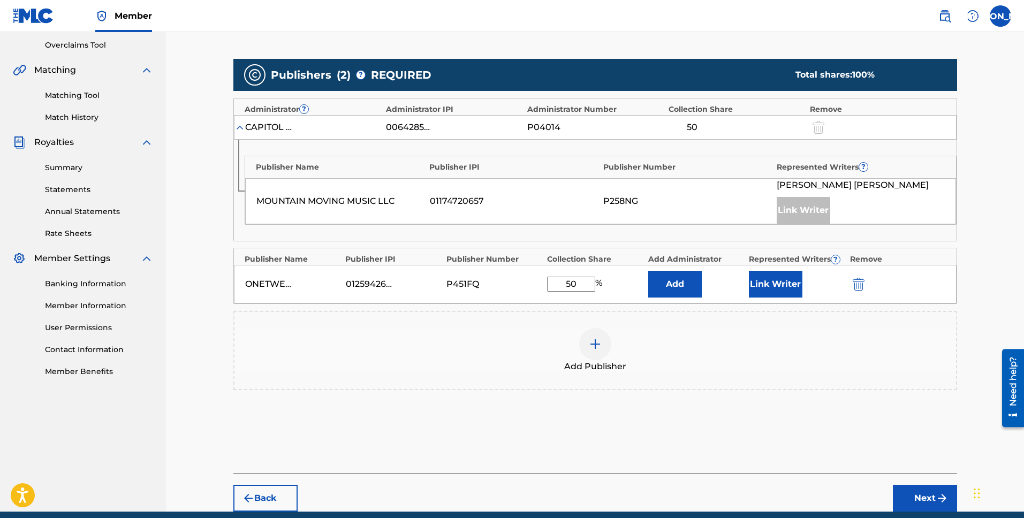
click at [793, 289] on button "Link Writer" at bounding box center [776, 284] width 54 height 27
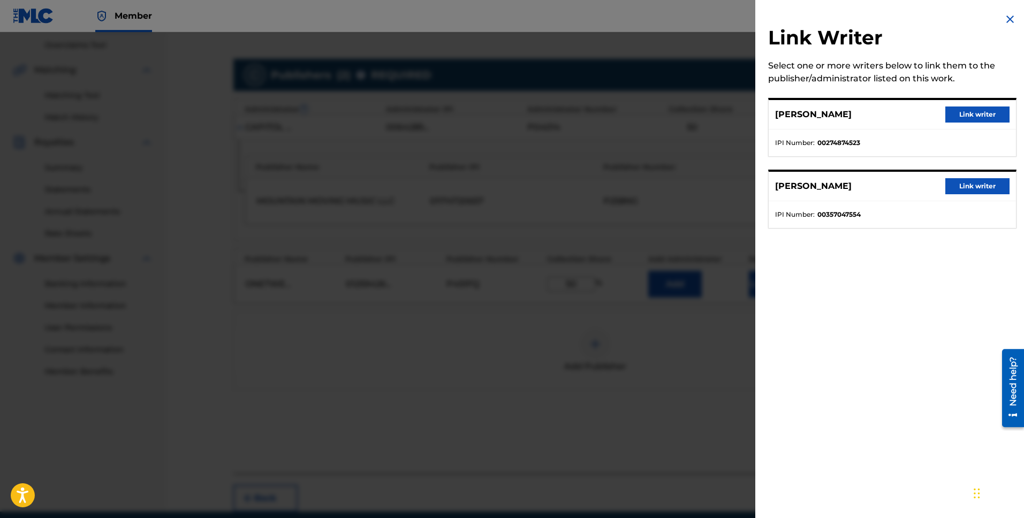
click at [964, 109] on button "Link writer" at bounding box center [977, 115] width 64 height 16
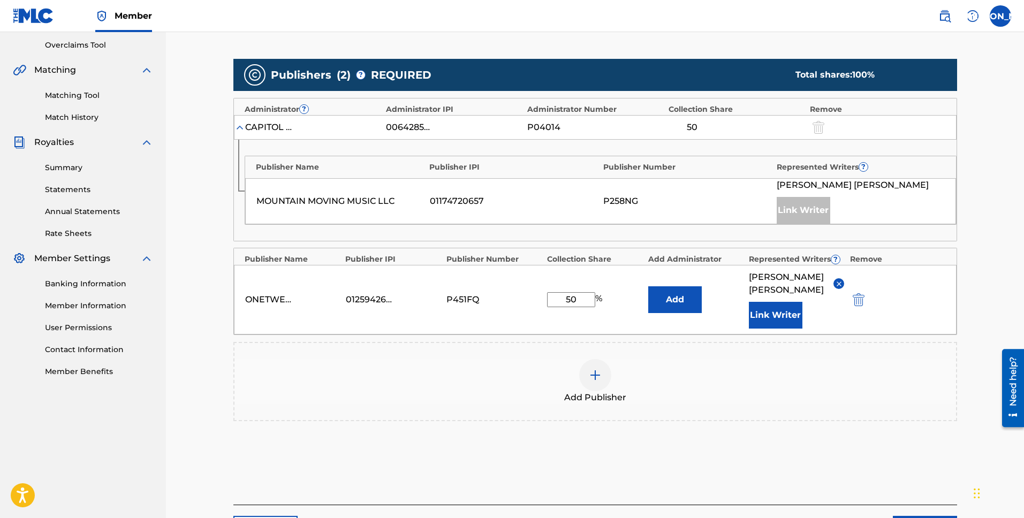
scroll to position [298, 0]
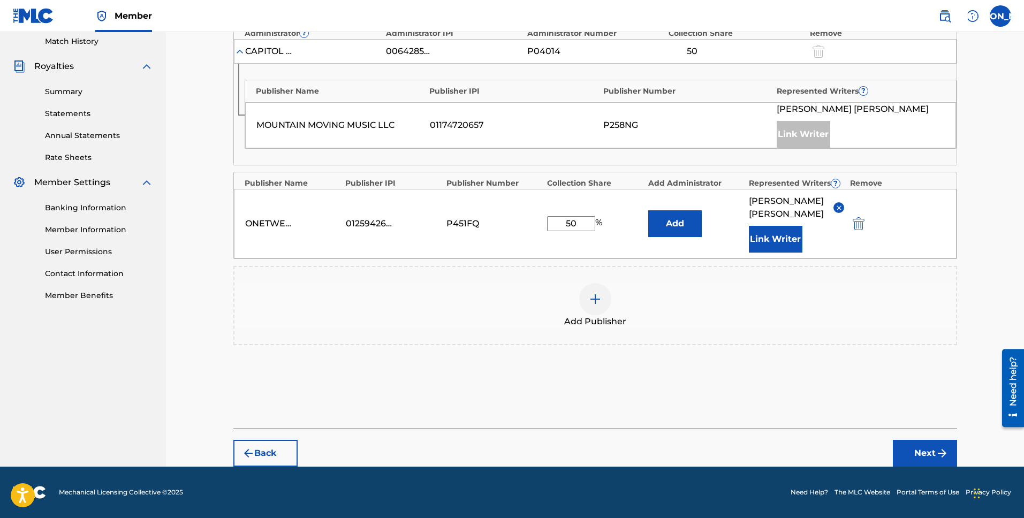
click at [923, 449] on button "Next" at bounding box center [925, 453] width 64 height 27
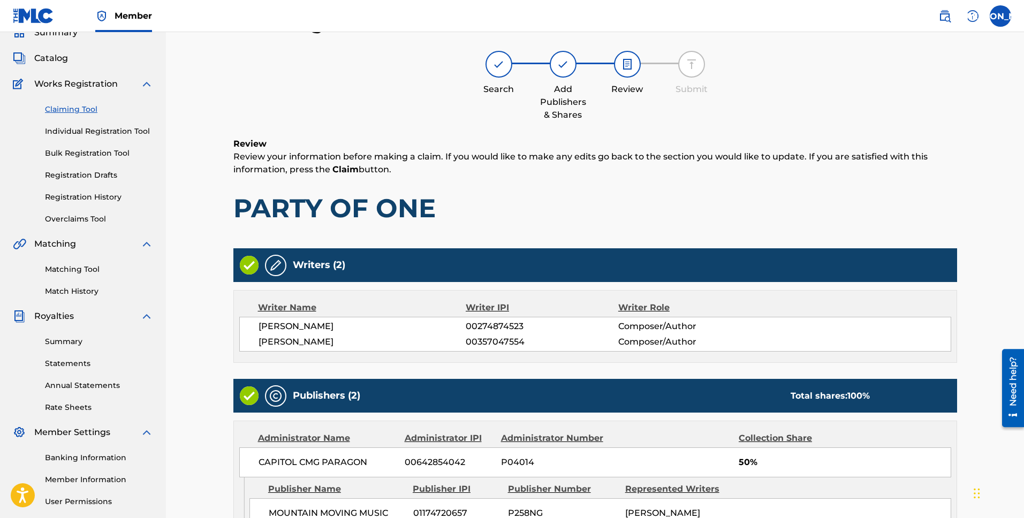
scroll to position [271, 0]
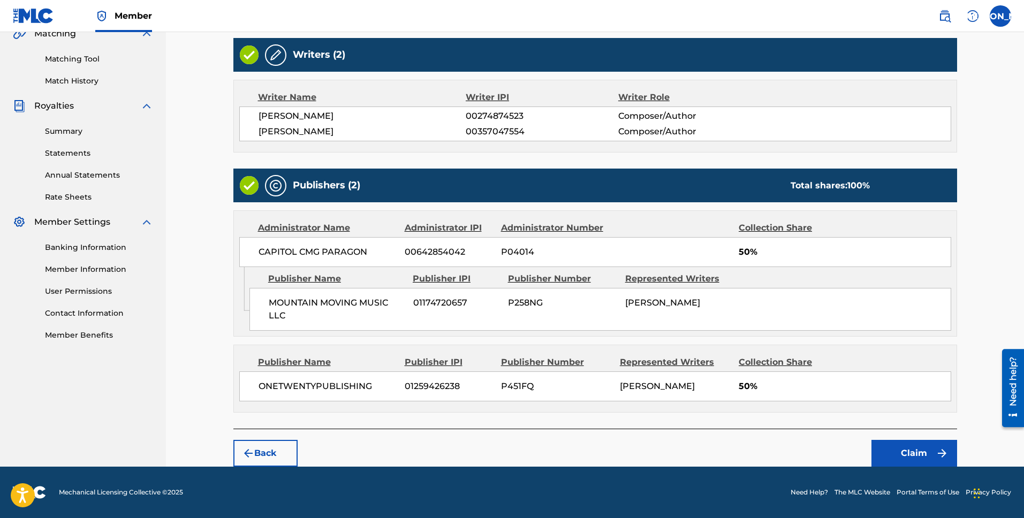
click at [905, 458] on button "Claim" at bounding box center [914, 453] width 86 height 27
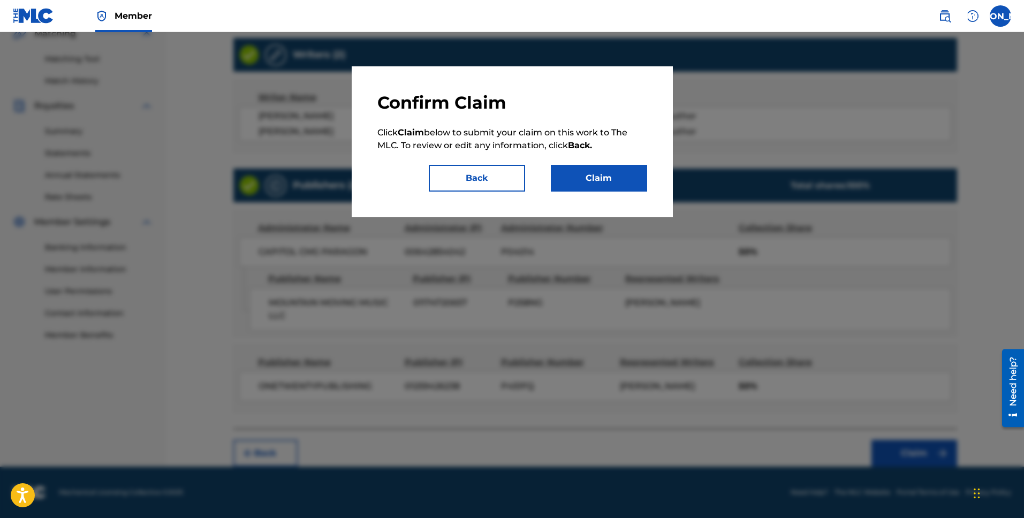
click at [619, 182] on button "Claim" at bounding box center [599, 178] width 96 height 27
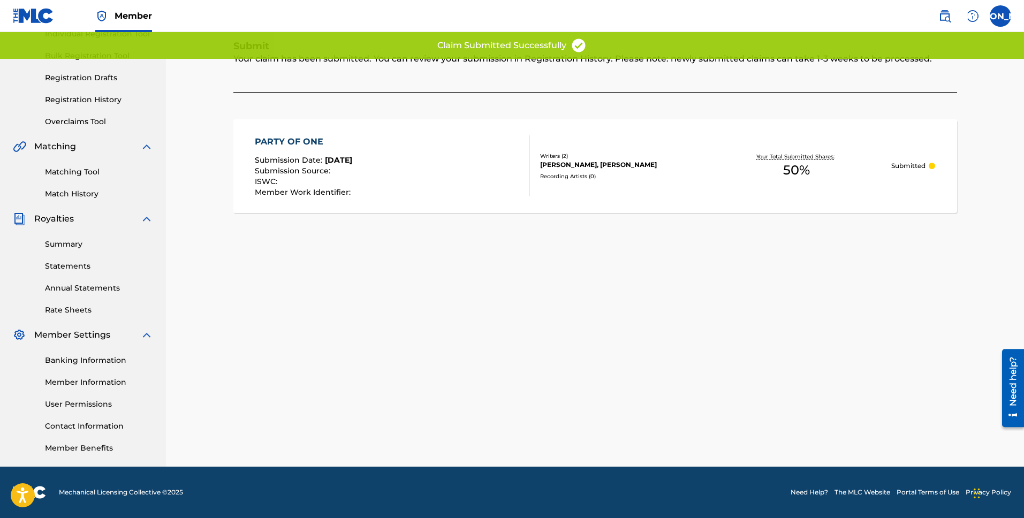
scroll to position [5, 0]
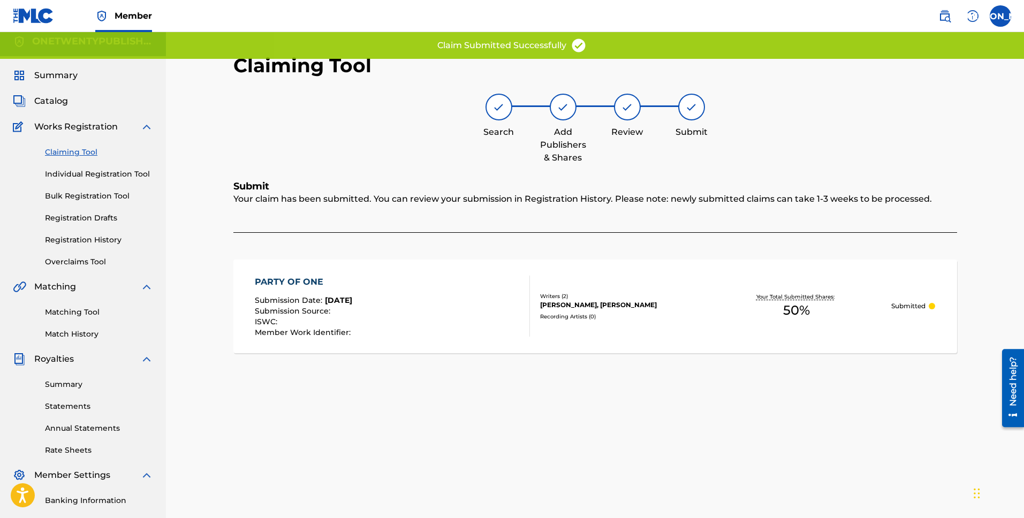
click at [82, 153] on link "Claiming Tool" at bounding box center [99, 152] width 108 height 11
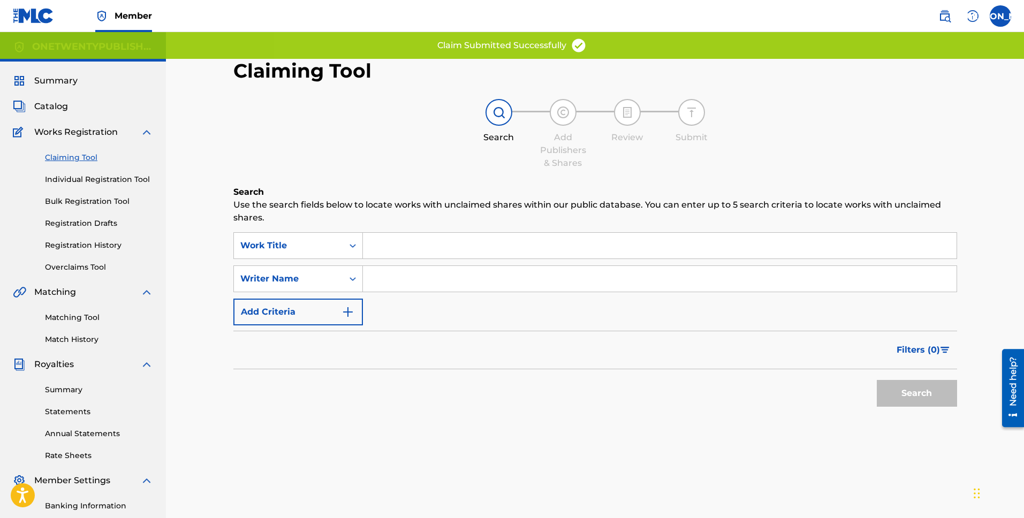
click at [399, 283] on input "Search Form" at bounding box center [660, 279] width 594 height 26
type input "[PERSON_NAME] [PERSON_NAME]"
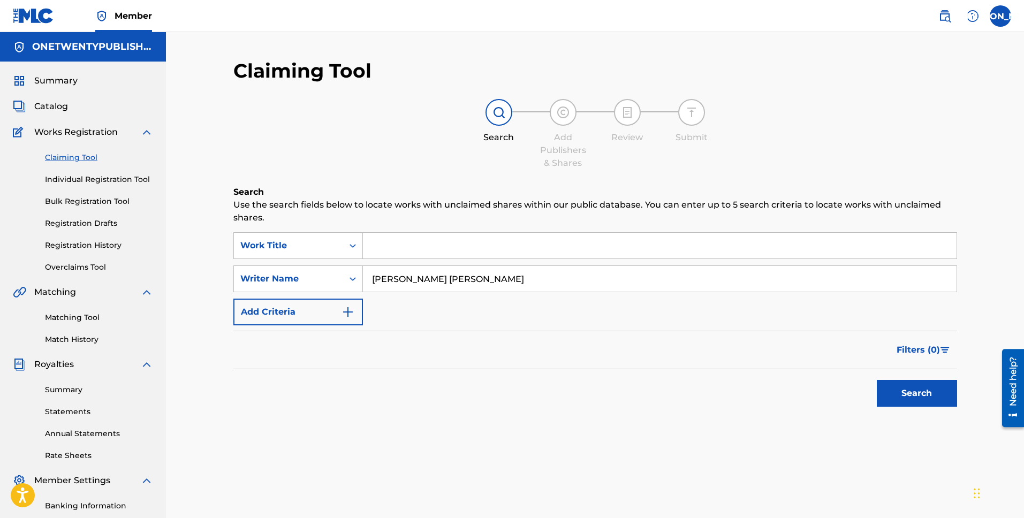
drag, startPoint x: 912, startPoint y: 400, endPoint x: 896, endPoint y: 405, distance: 16.6
click at [911, 400] on button "Search" at bounding box center [917, 393] width 80 height 27
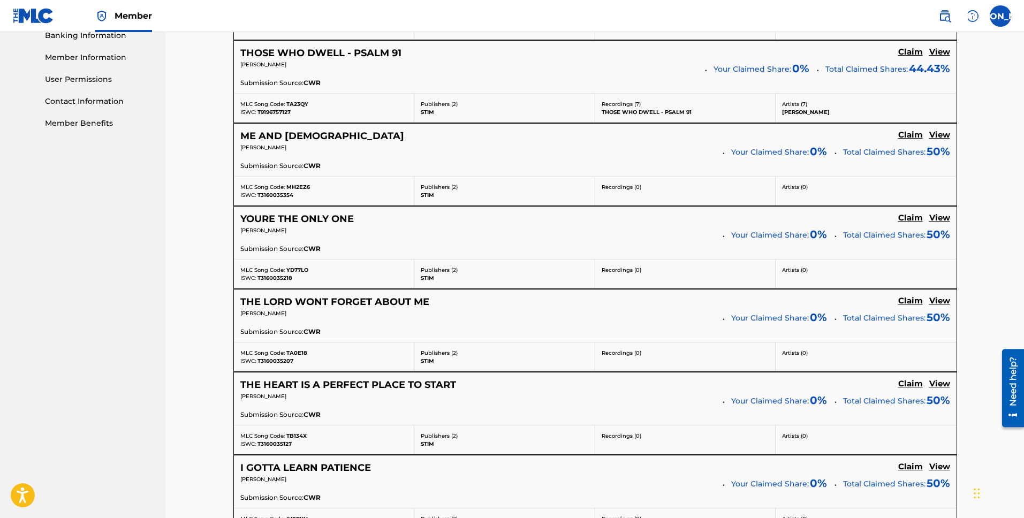
scroll to position [817, 0]
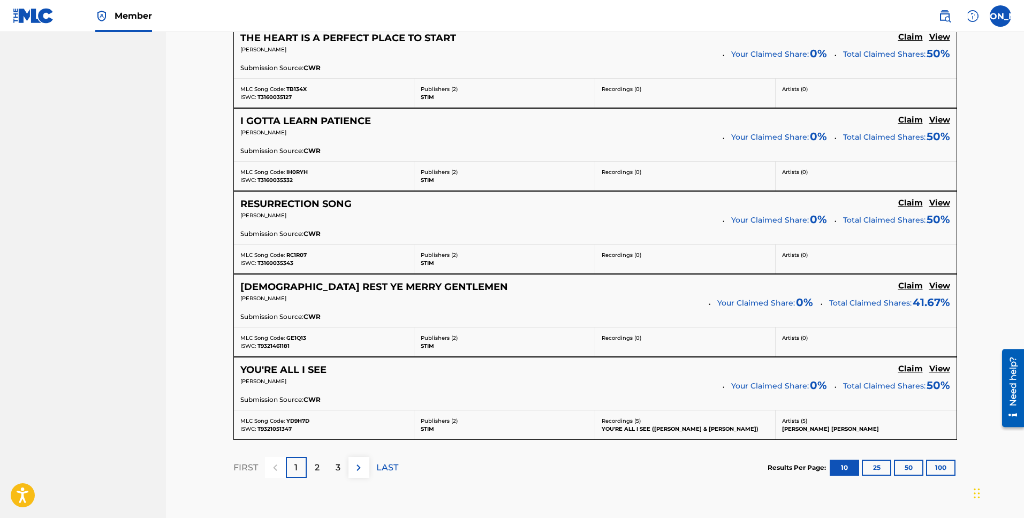
click at [315, 466] on p "2" at bounding box center [317, 467] width 5 height 13
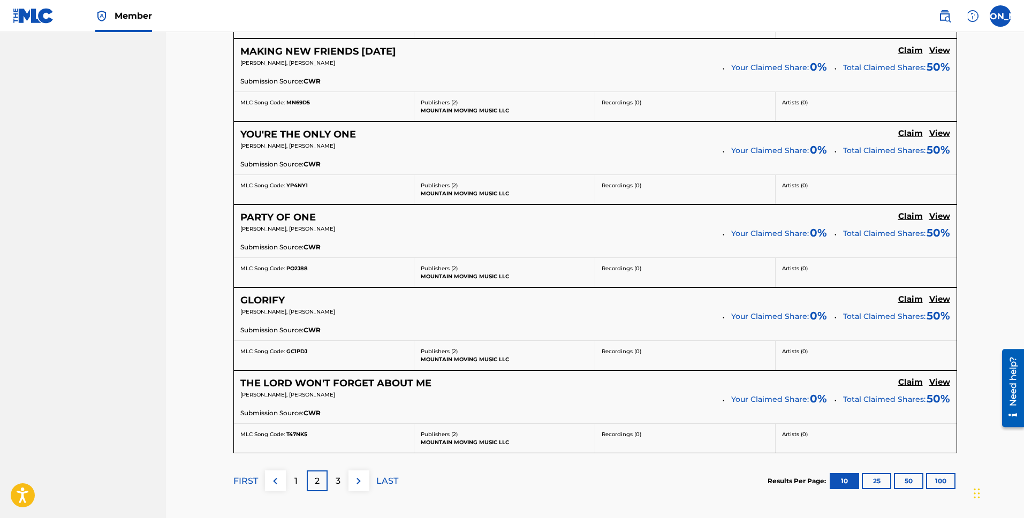
scroll to position [797, 0]
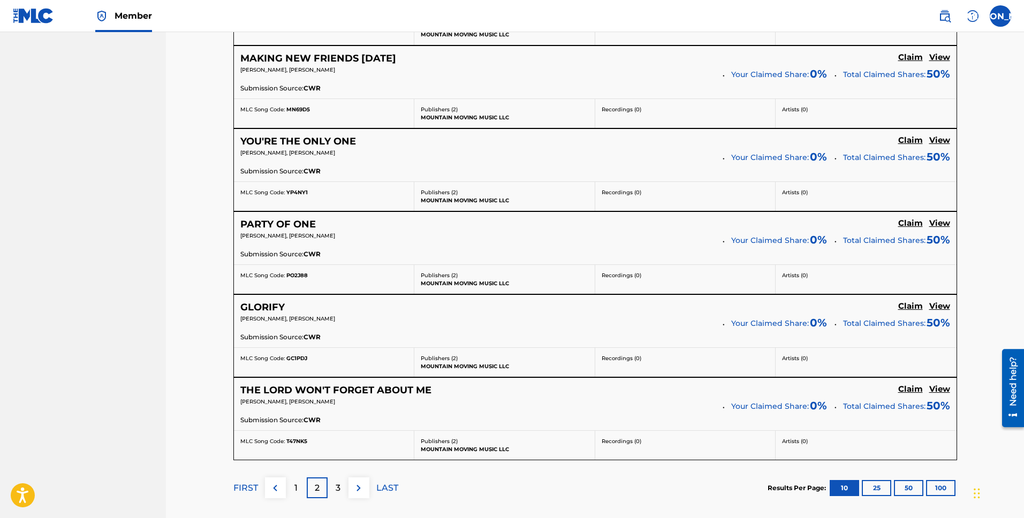
click at [314, 144] on h5 "YOU'RE THE ONLY ONE" at bounding box center [298, 141] width 116 height 12
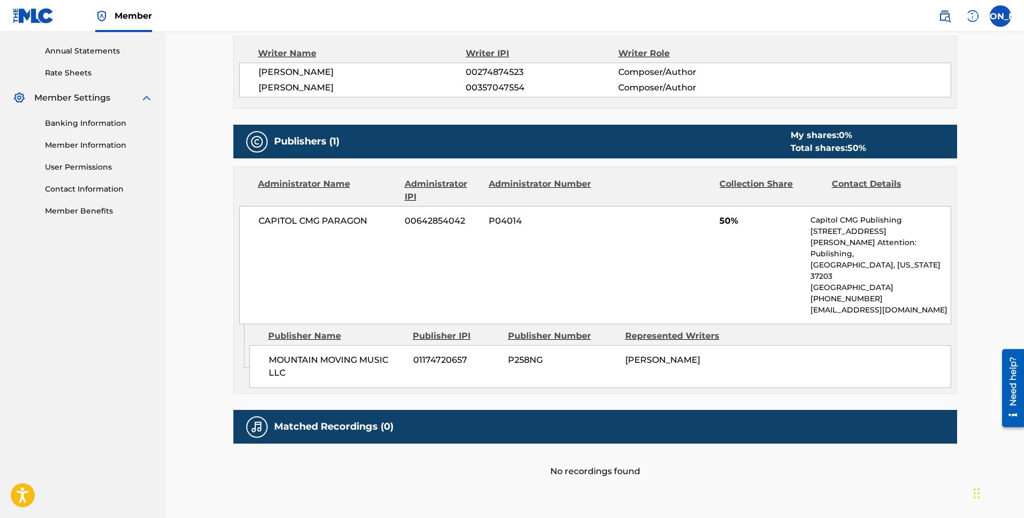
scroll to position [426, 0]
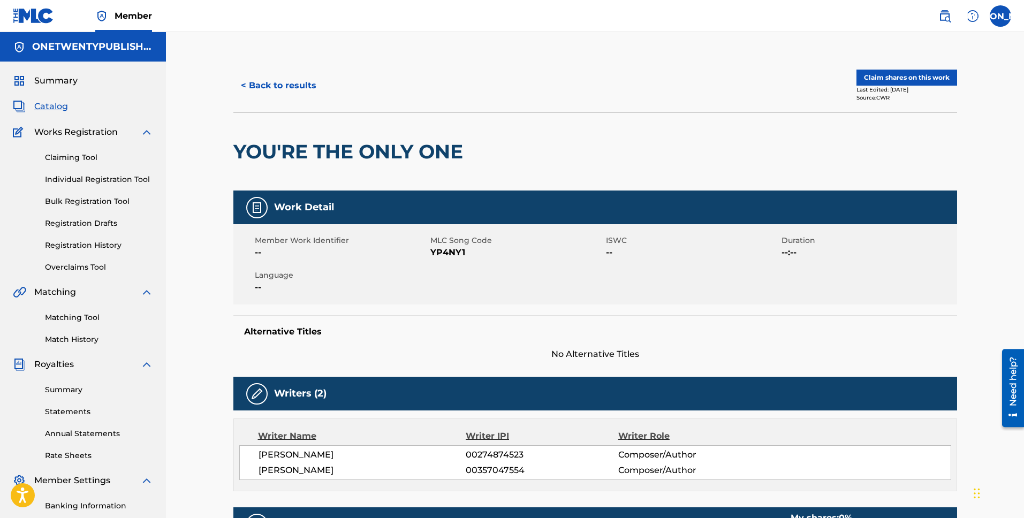
click at [904, 81] on button "Claim shares on this work" at bounding box center [906, 78] width 101 height 16
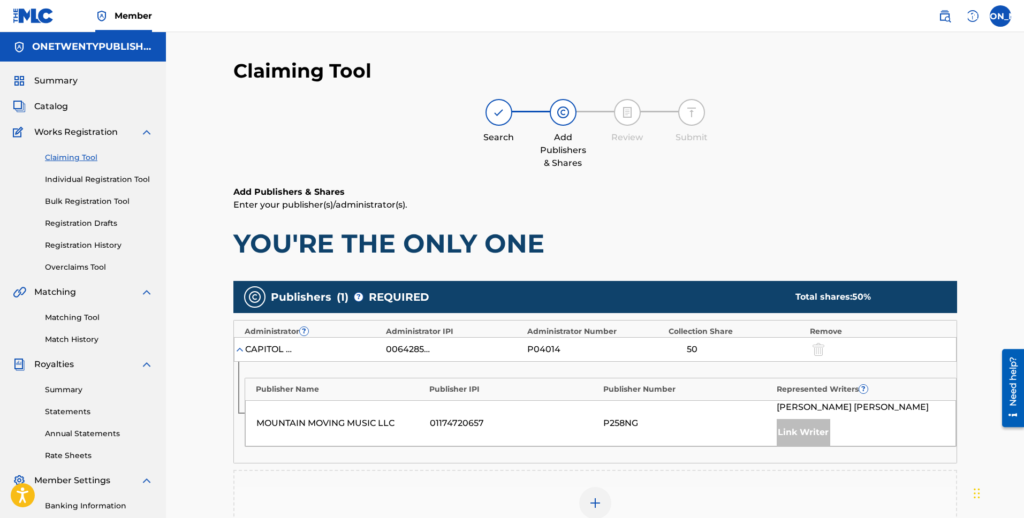
scroll to position [202, 0]
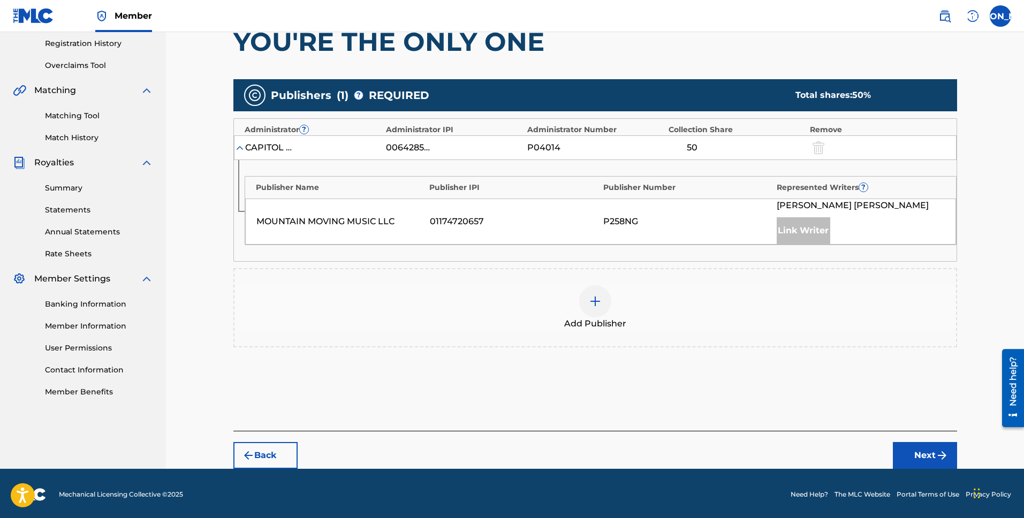
click at [602, 305] on div at bounding box center [595, 301] width 32 height 32
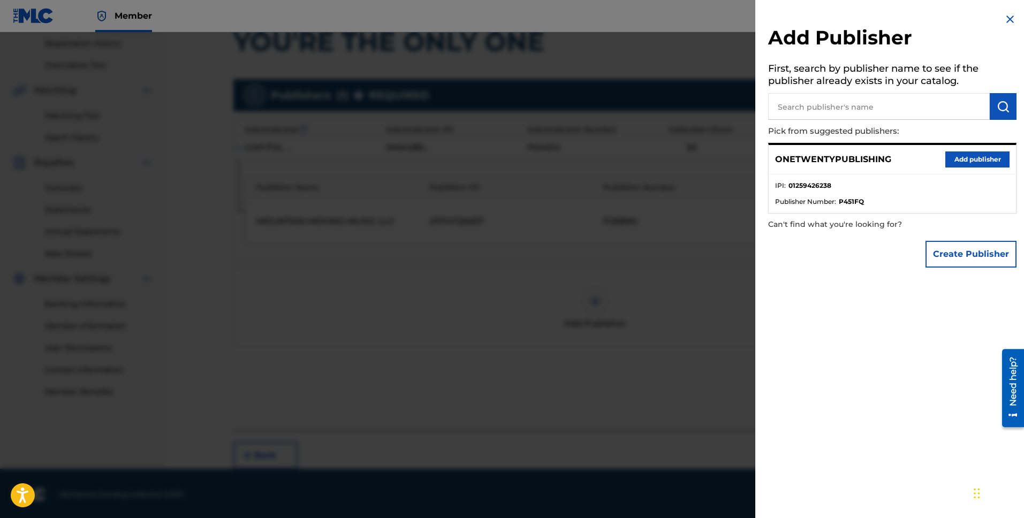
click at [946, 162] on button "Add publisher" at bounding box center [977, 159] width 64 height 16
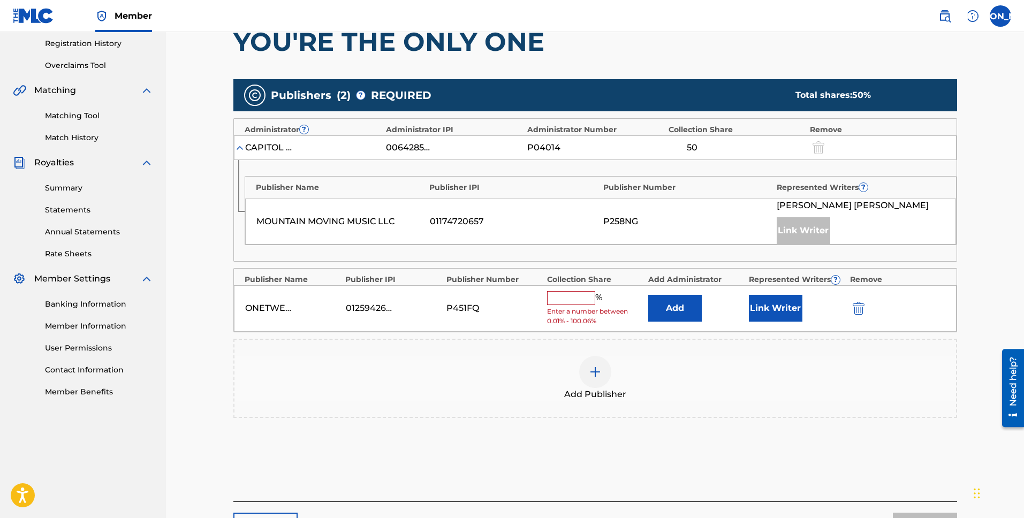
click at [587, 302] on input "text" at bounding box center [571, 298] width 48 height 14
type input "50"
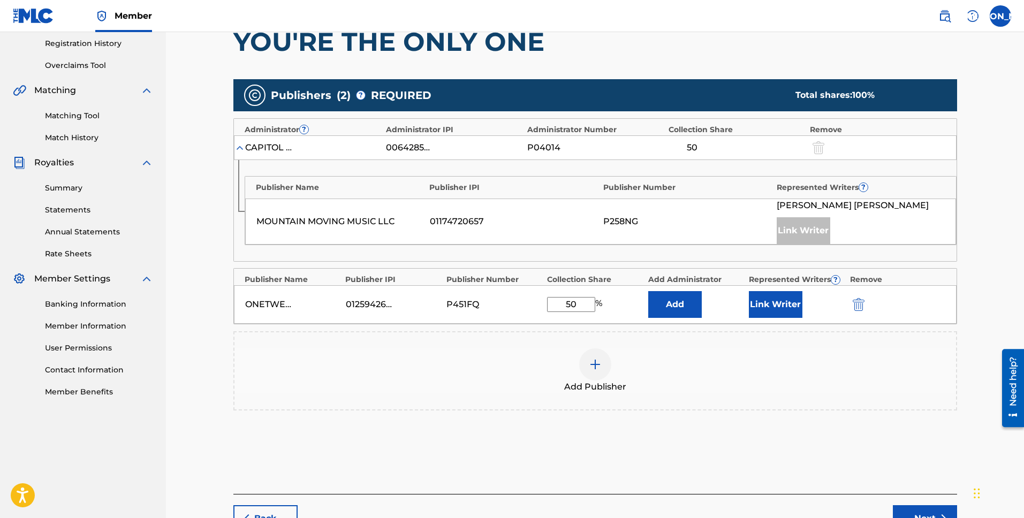
click at [768, 310] on button "Link Writer" at bounding box center [776, 304] width 54 height 27
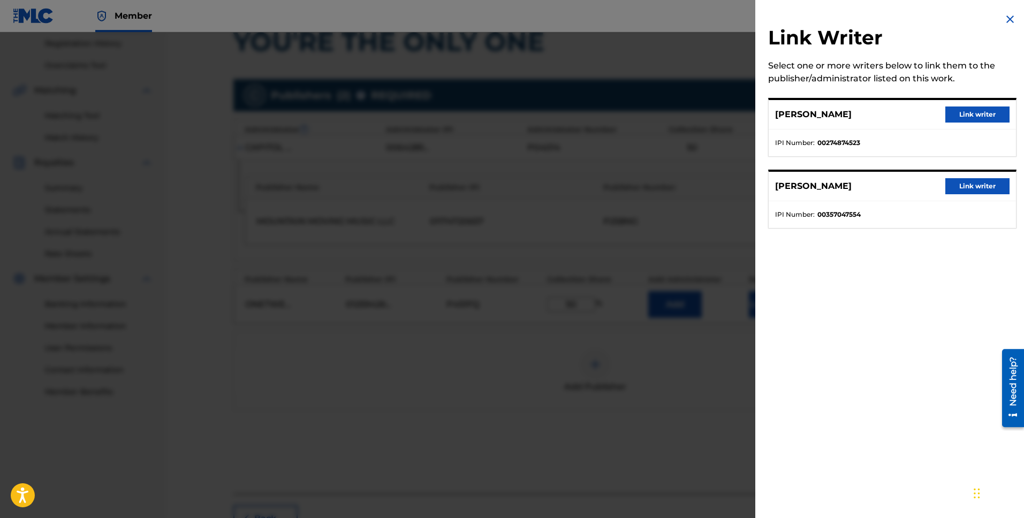
click at [968, 116] on button "Link writer" at bounding box center [977, 115] width 64 height 16
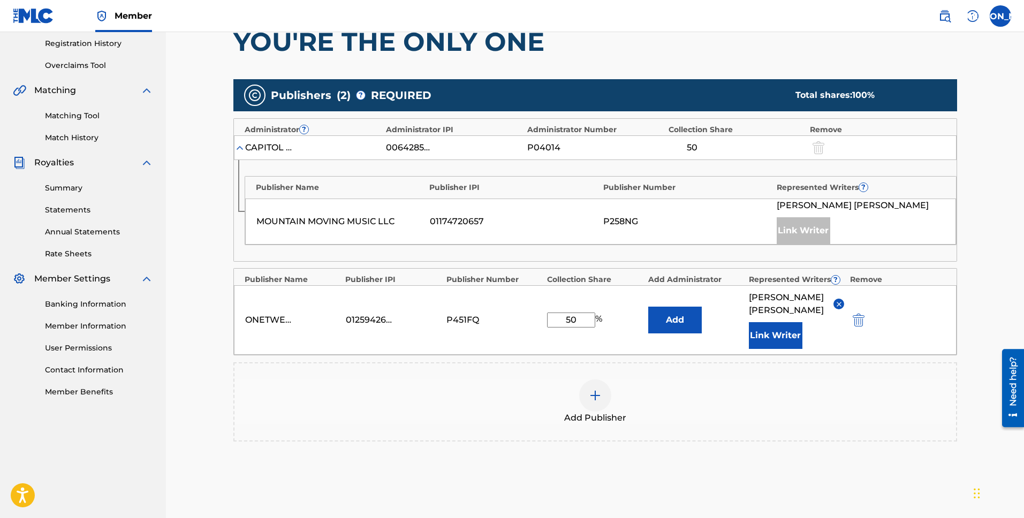
scroll to position [298, 0]
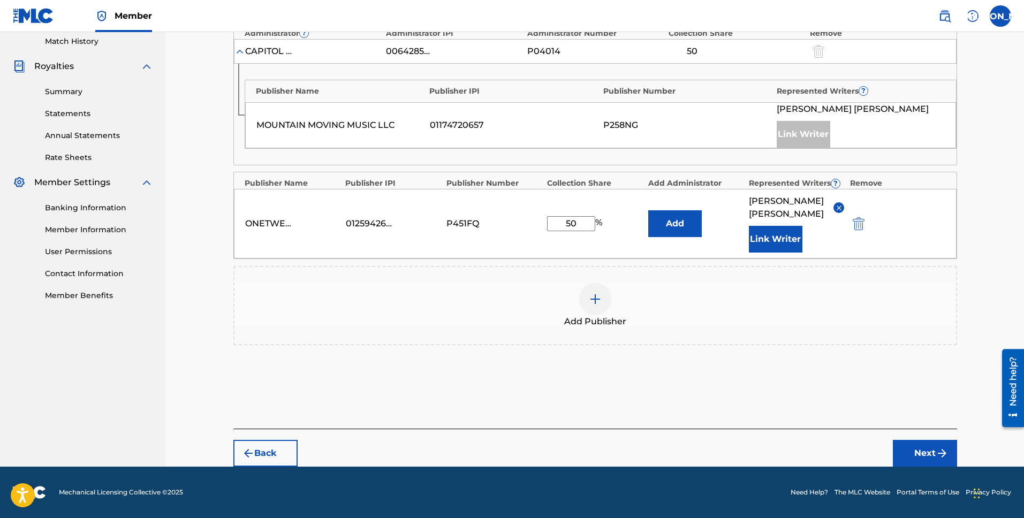
click at [924, 446] on button "Next" at bounding box center [925, 453] width 64 height 27
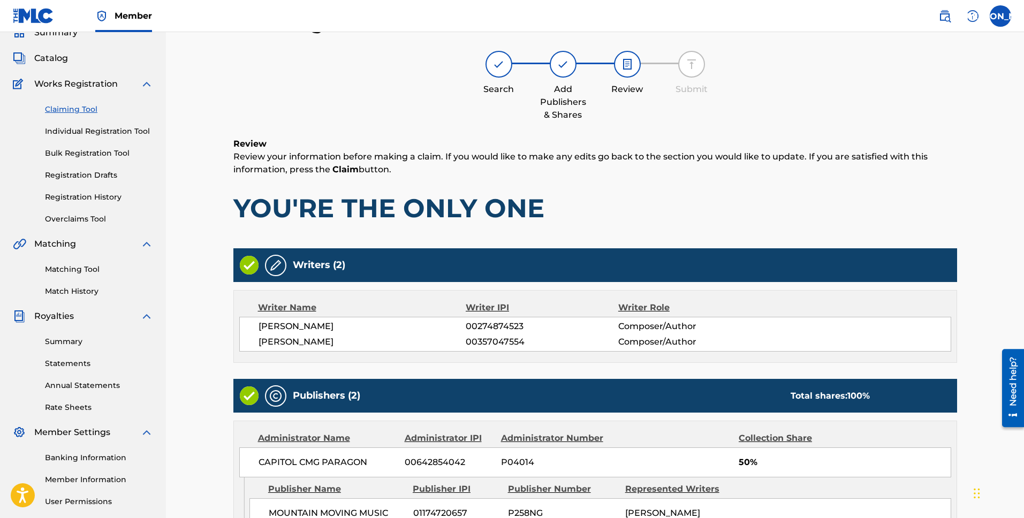
scroll to position [271, 0]
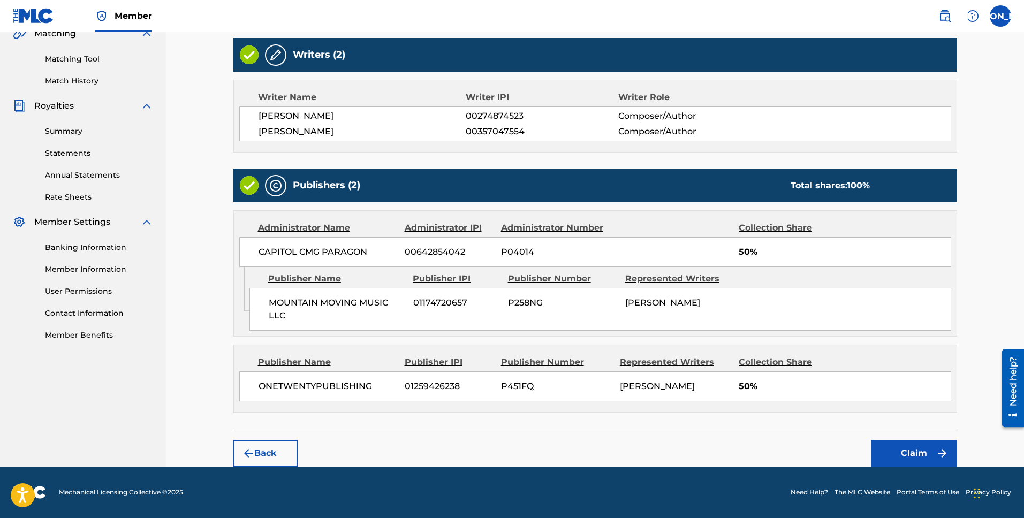
click at [905, 458] on button "Claim" at bounding box center [914, 453] width 86 height 27
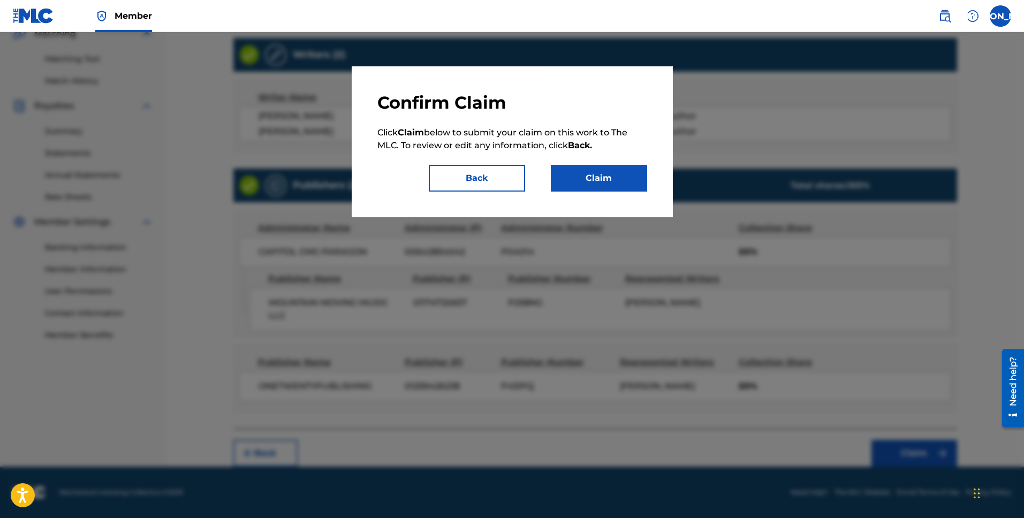
click at [618, 186] on button "Claim" at bounding box center [599, 178] width 96 height 27
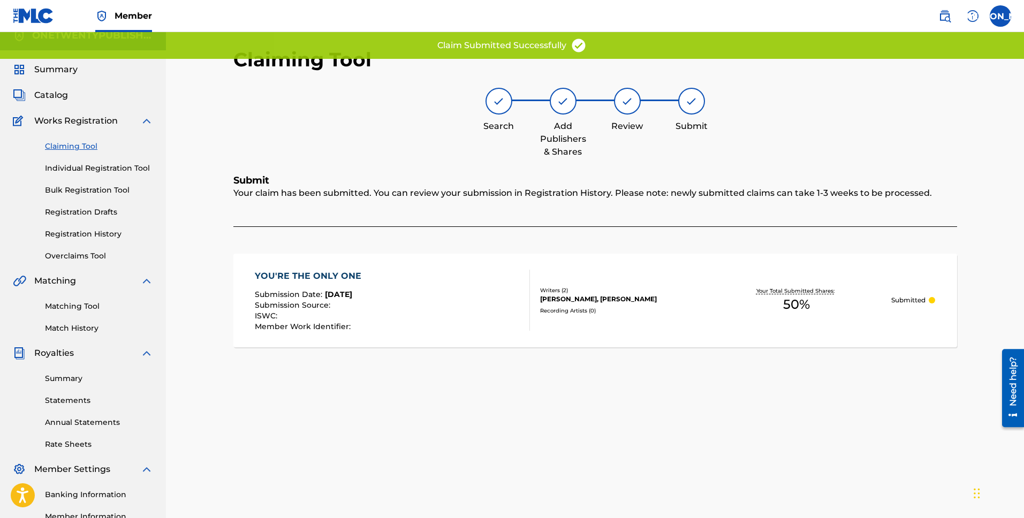
scroll to position [0, 0]
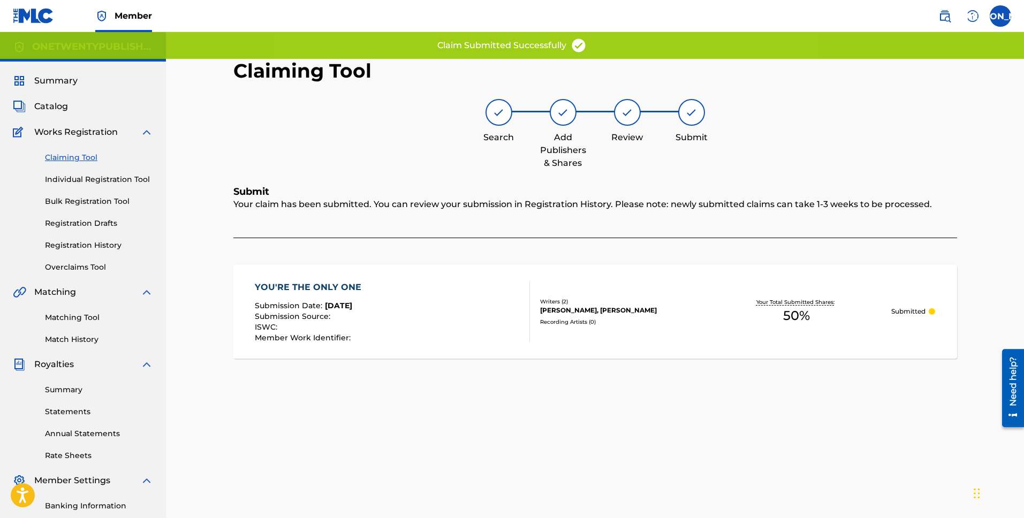
click at [78, 157] on link "Claiming Tool" at bounding box center [99, 157] width 108 height 11
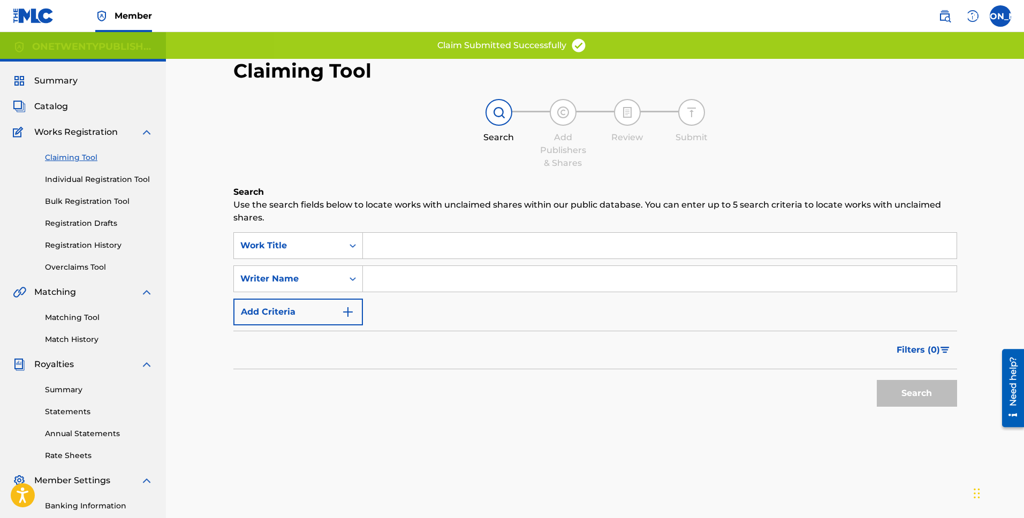
click at [415, 285] on input "Search Form" at bounding box center [660, 279] width 594 height 26
type input "[PERSON_NAME] [PERSON_NAME]"
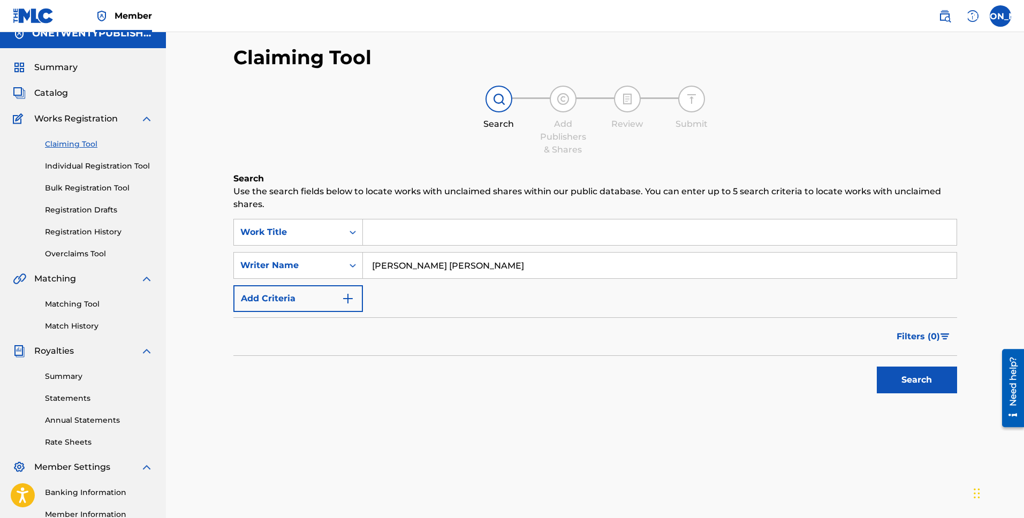
scroll to position [20, 0]
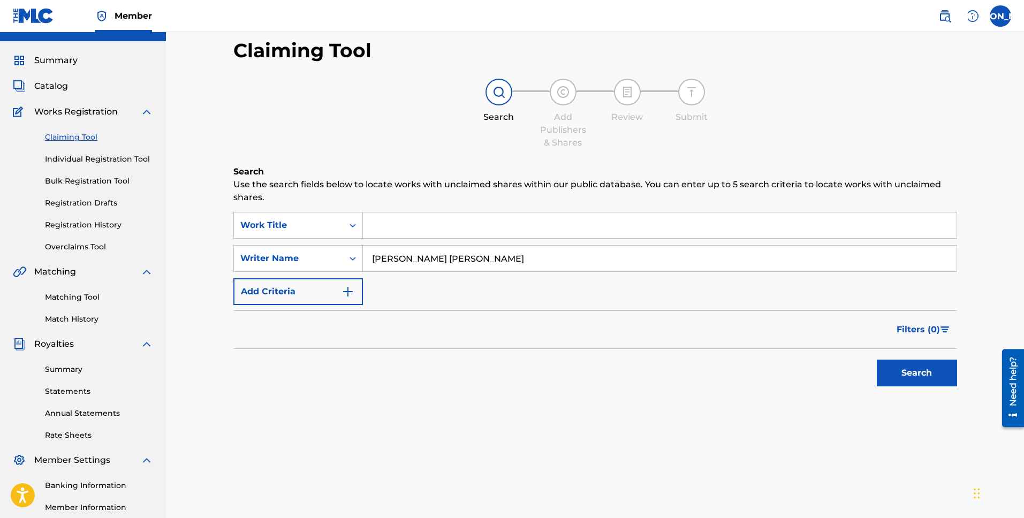
click at [905, 366] on button "Search" at bounding box center [917, 373] width 80 height 27
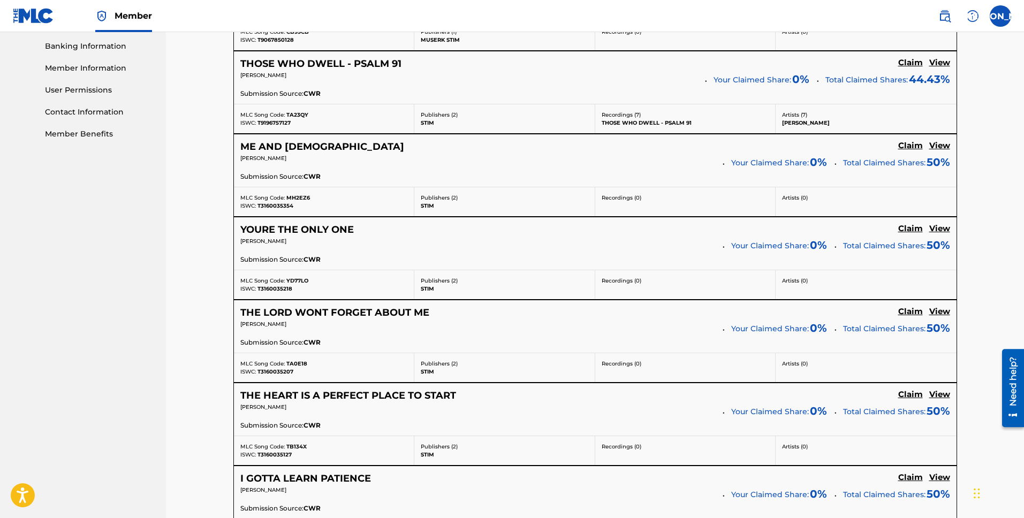
scroll to position [399, 0]
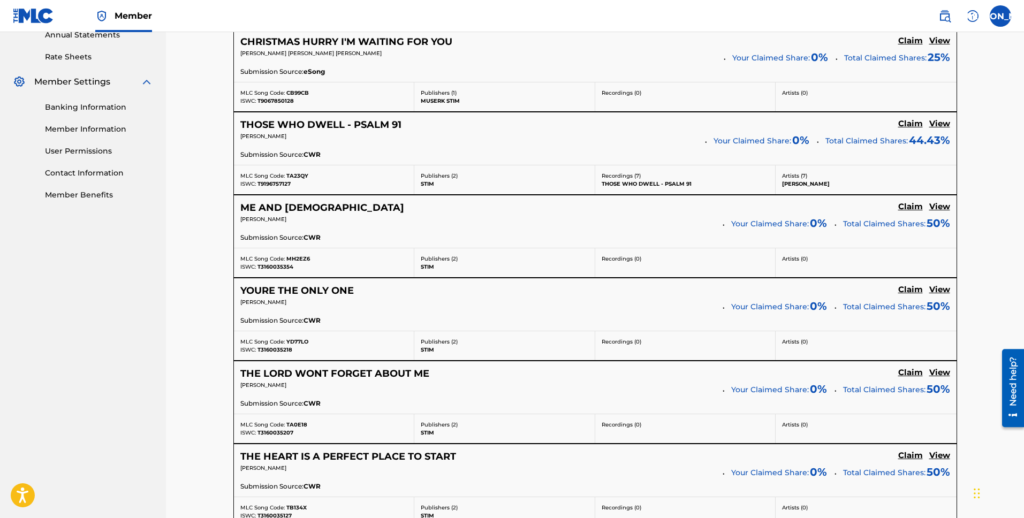
click at [337, 279] on div "YOURE THE ONLY ONE Claim View [PERSON_NAME] Your Claimed Share: 0 % Total Claim…" at bounding box center [595, 304] width 723 height 52
click at [337, 283] on div "YOURE THE ONLY ONE Claim View [PERSON_NAME] Your Claimed Share: 0 % Total Claim…" at bounding box center [595, 304] width 723 height 52
click at [338, 286] on h5 "YOURE THE ONLY ONE" at bounding box center [296, 291] width 113 height 12
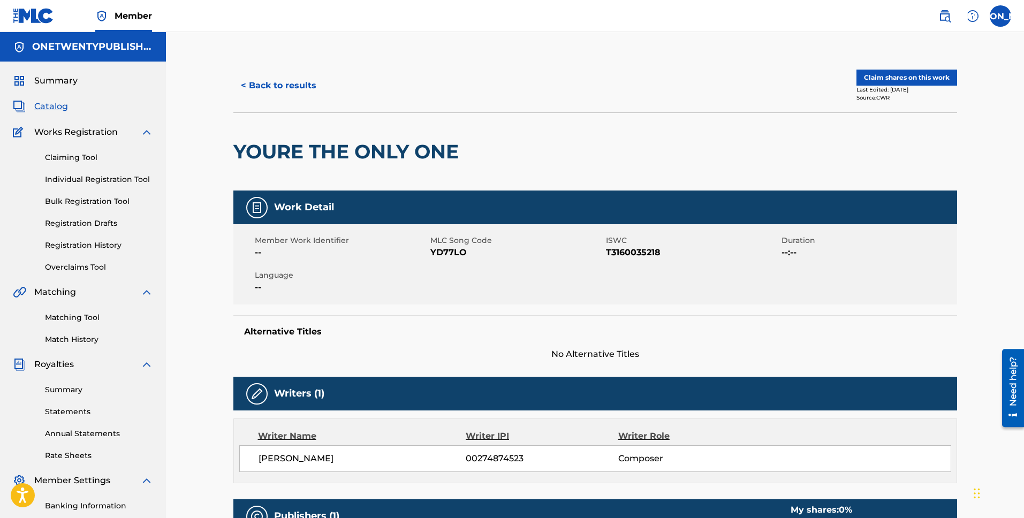
click at [269, 94] on button "< Back to results" at bounding box center [278, 85] width 90 height 27
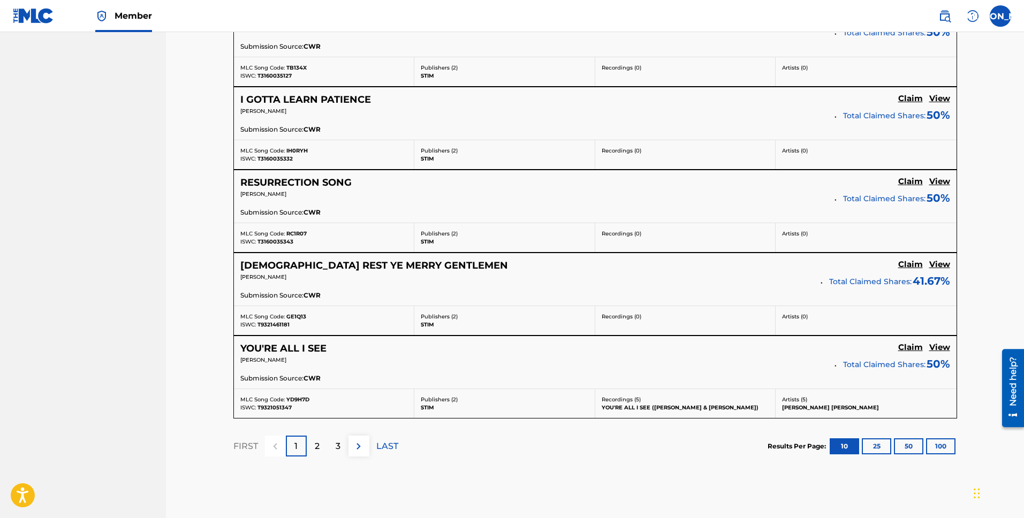
scroll to position [899, 0]
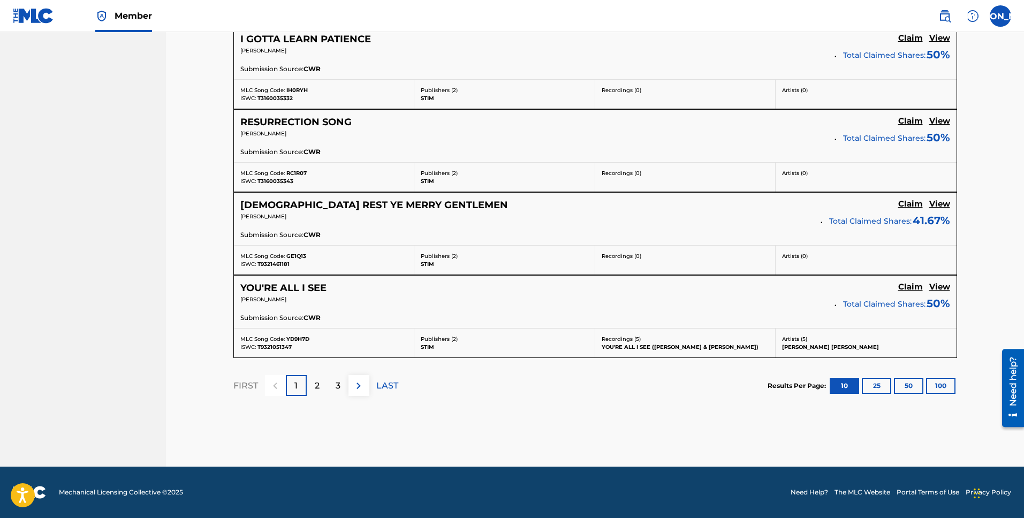
click at [321, 386] on div "2" at bounding box center [317, 385] width 21 height 21
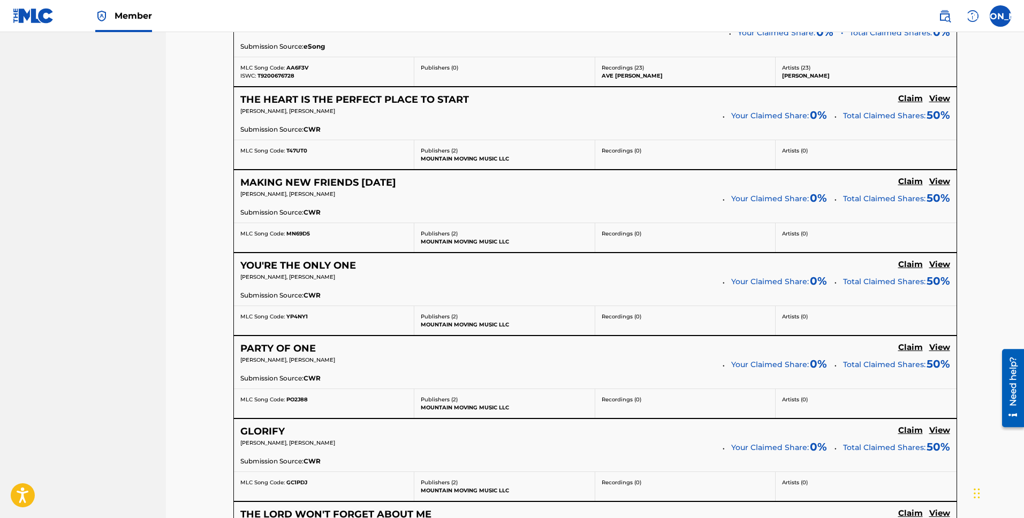
scroll to position [666, 0]
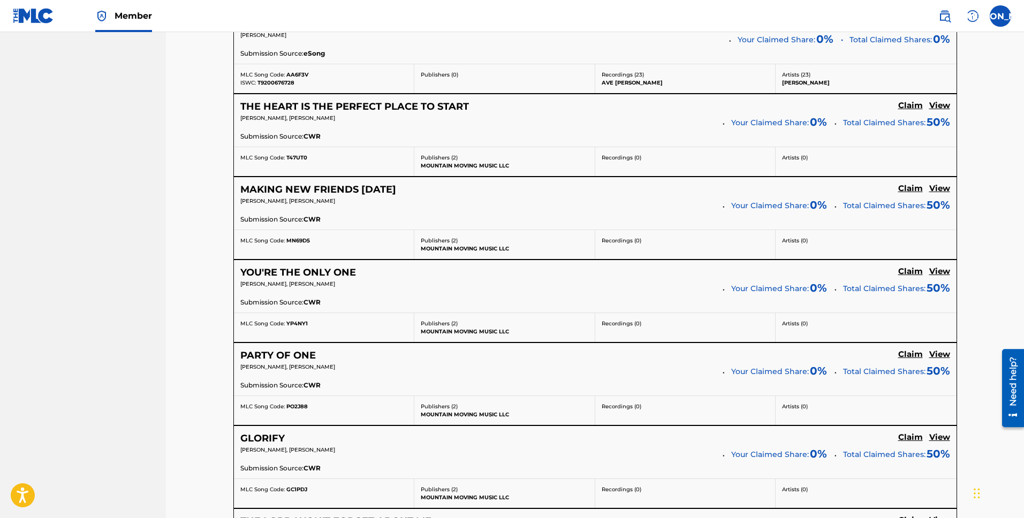
click at [358, 191] on h5 "MAKING NEW FRIENDS [DATE]" at bounding box center [318, 190] width 156 height 12
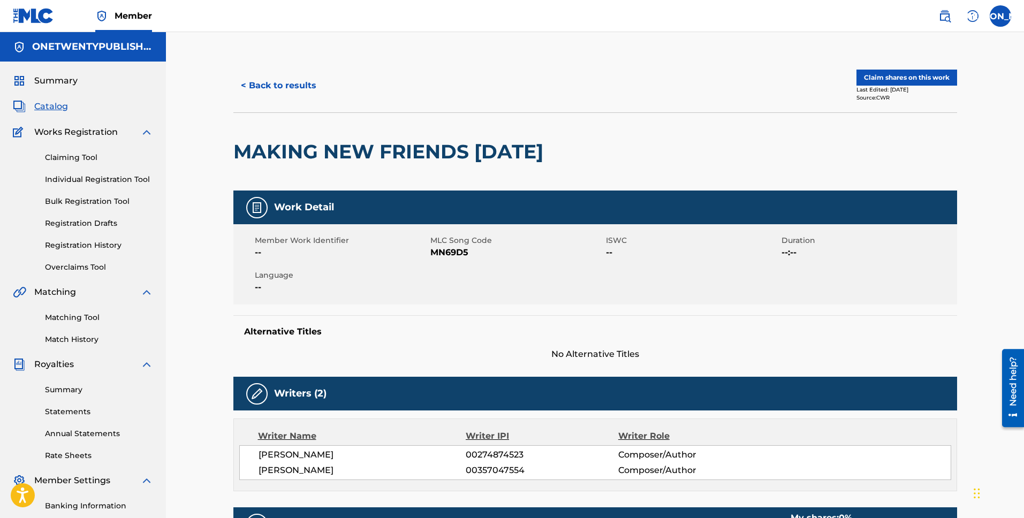
click at [887, 77] on button "Claim shares on this work" at bounding box center [906, 78] width 101 height 16
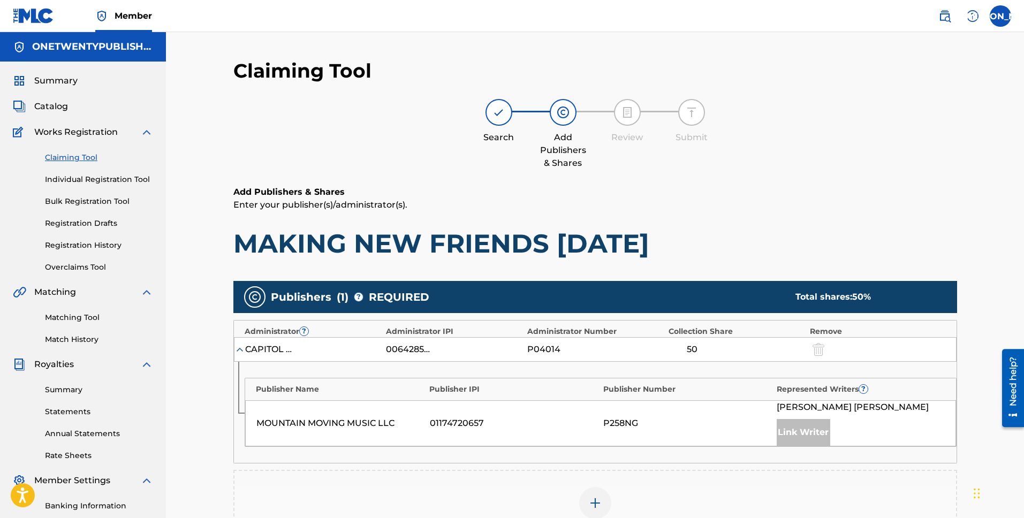
scroll to position [200, 0]
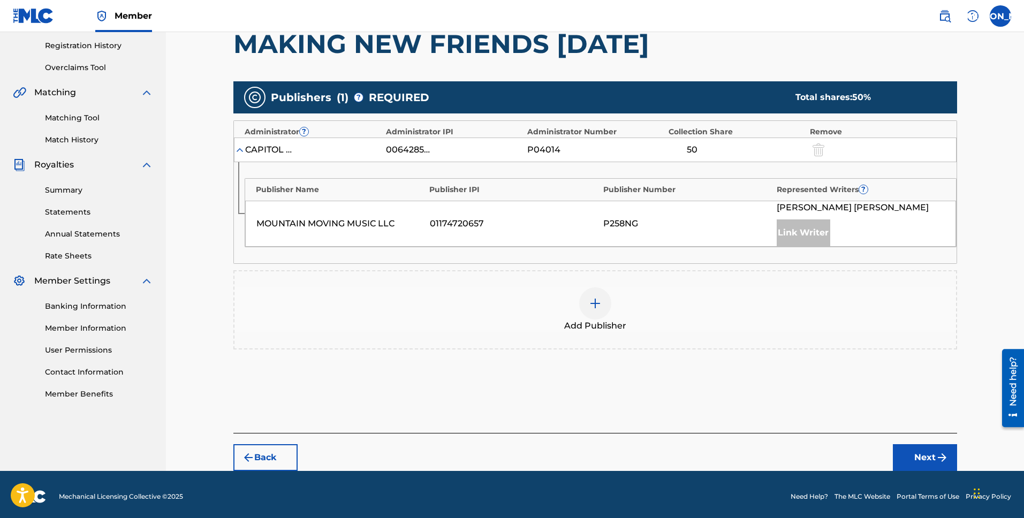
click at [601, 308] on img at bounding box center [595, 303] width 13 height 13
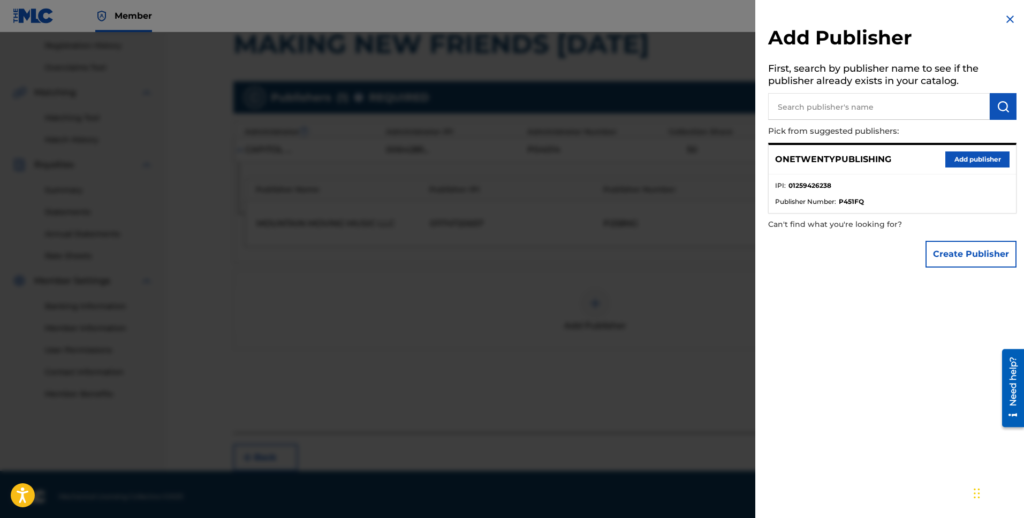
click at [975, 154] on button "Add publisher" at bounding box center [977, 159] width 64 height 16
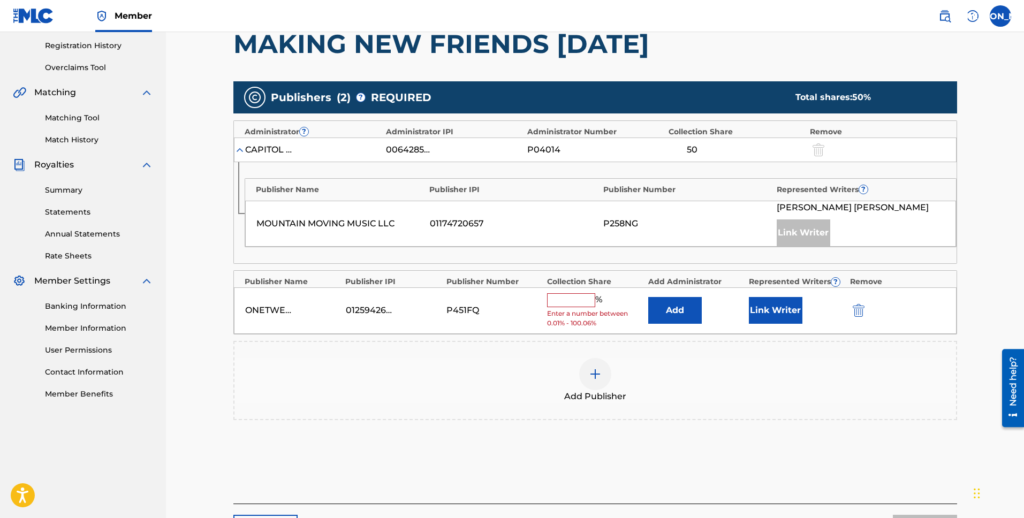
click at [582, 299] on input "text" at bounding box center [571, 300] width 48 height 14
type input "50"
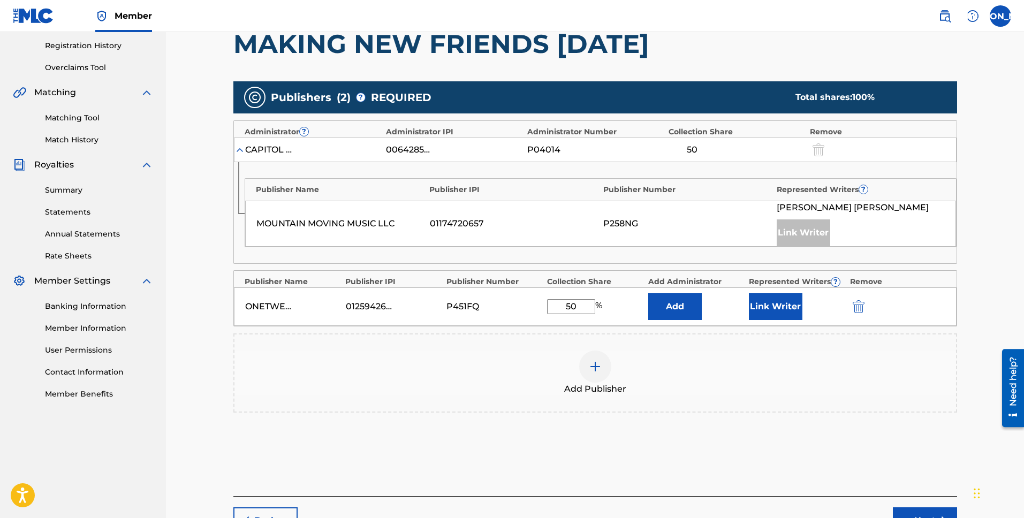
click at [777, 307] on button "Link Writer" at bounding box center [776, 306] width 54 height 27
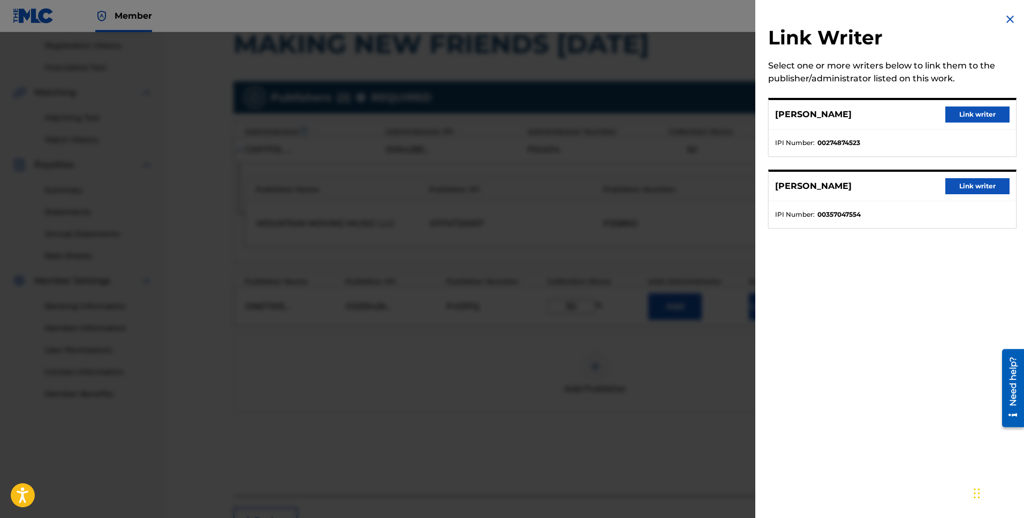
click at [980, 122] on button "Link writer" at bounding box center [977, 115] width 64 height 16
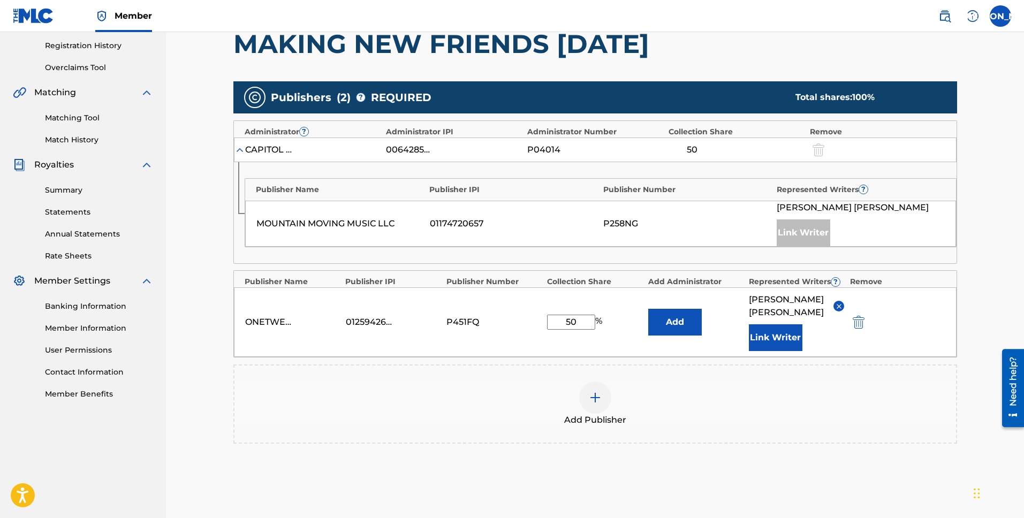
scroll to position [298, 0]
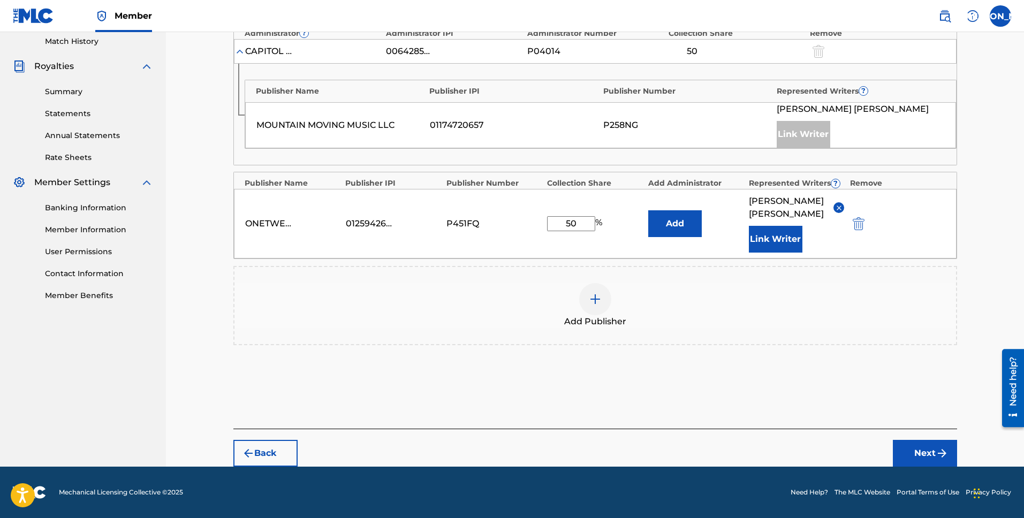
click at [921, 446] on button "Next" at bounding box center [925, 453] width 64 height 27
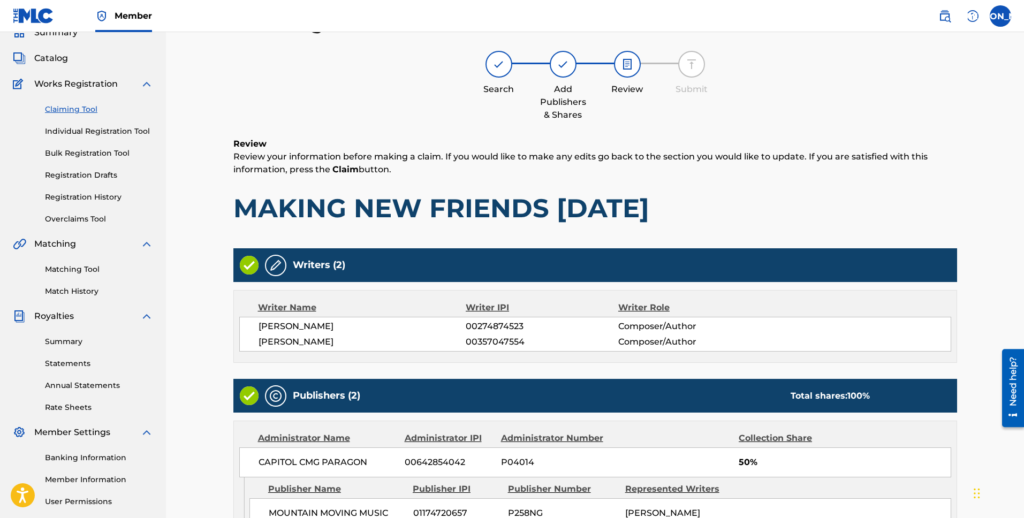
scroll to position [271, 0]
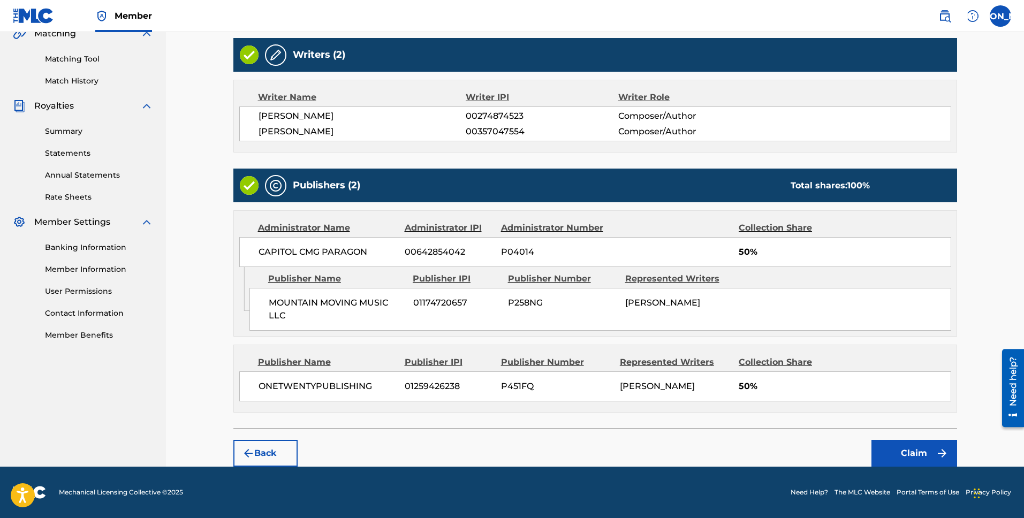
click at [895, 447] on button "Claim" at bounding box center [914, 453] width 86 height 27
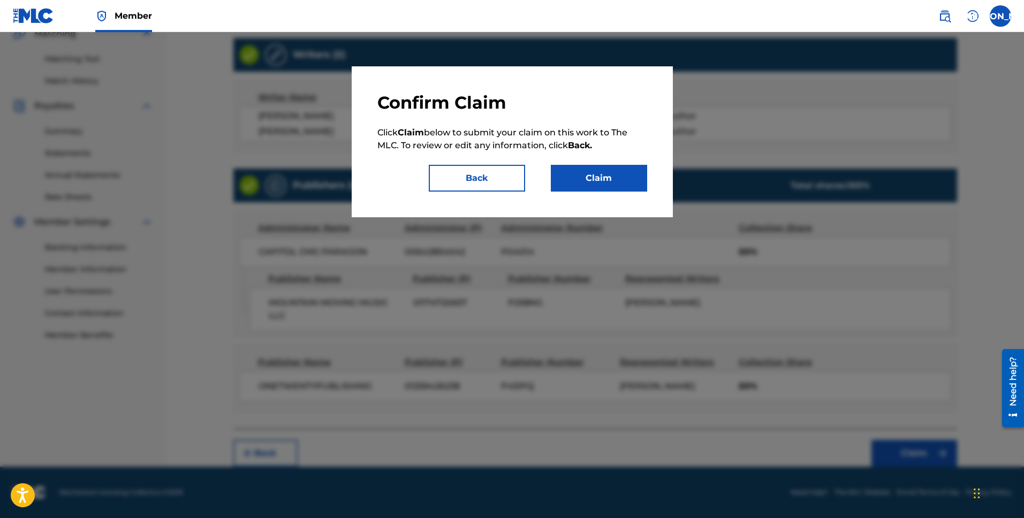
click at [609, 174] on button "Claim" at bounding box center [599, 178] width 96 height 27
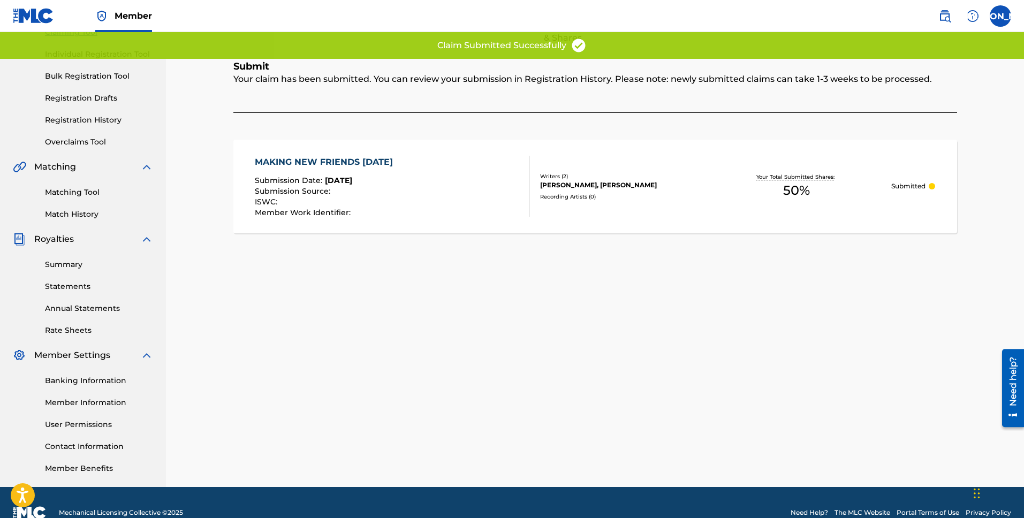
scroll to position [0, 0]
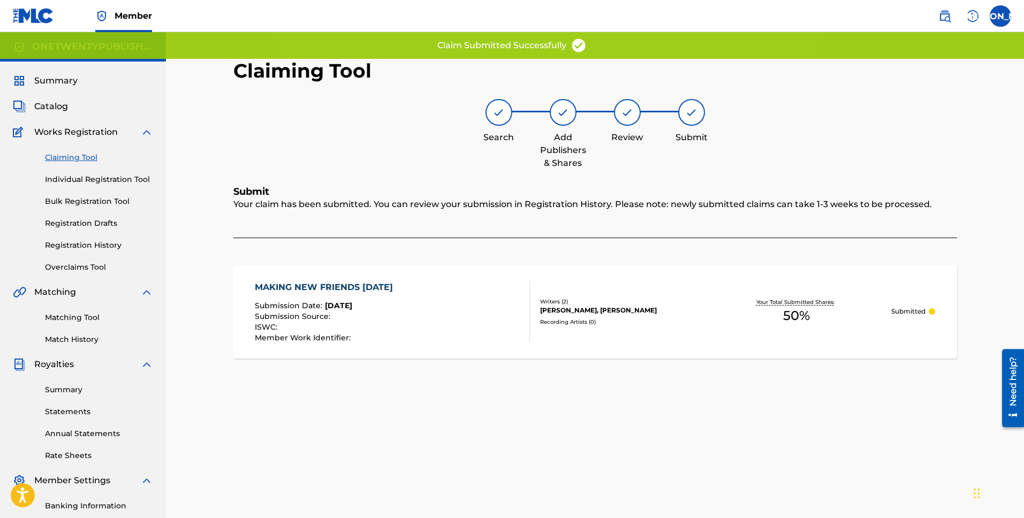
click at [87, 155] on link "Claiming Tool" at bounding box center [99, 157] width 108 height 11
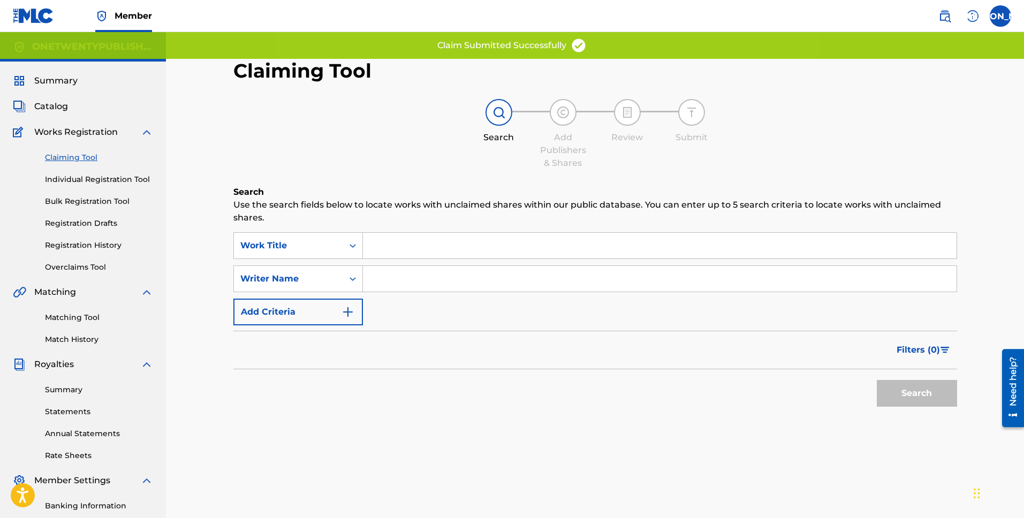
click at [428, 284] on input "Search Form" at bounding box center [660, 279] width 594 height 26
type input "[PERSON_NAME] [PERSON_NAME]"
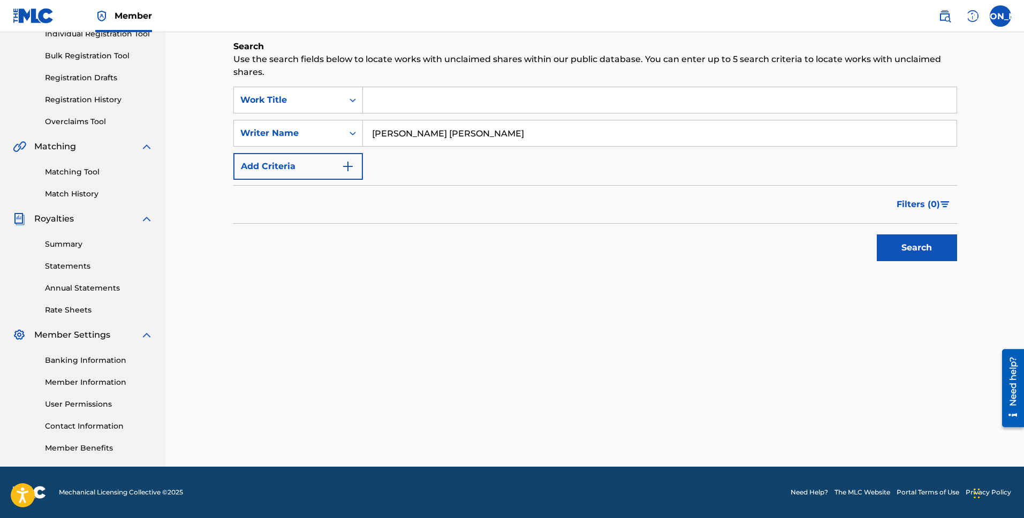
click at [905, 252] on button "Search" at bounding box center [917, 247] width 80 height 27
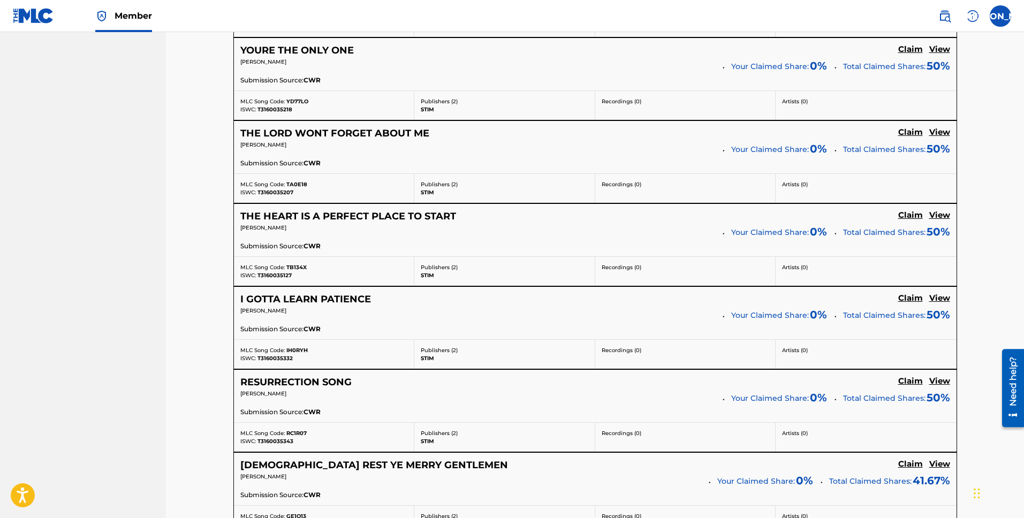
scroll to position [899, 0]
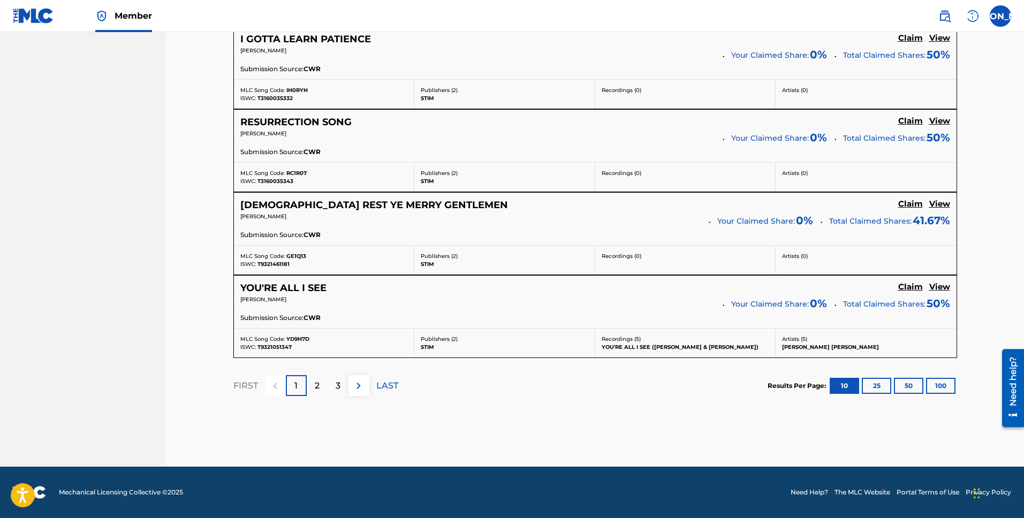
click at [316, 377] on div "2" at bounding box center [317, 385] width 21 height 21
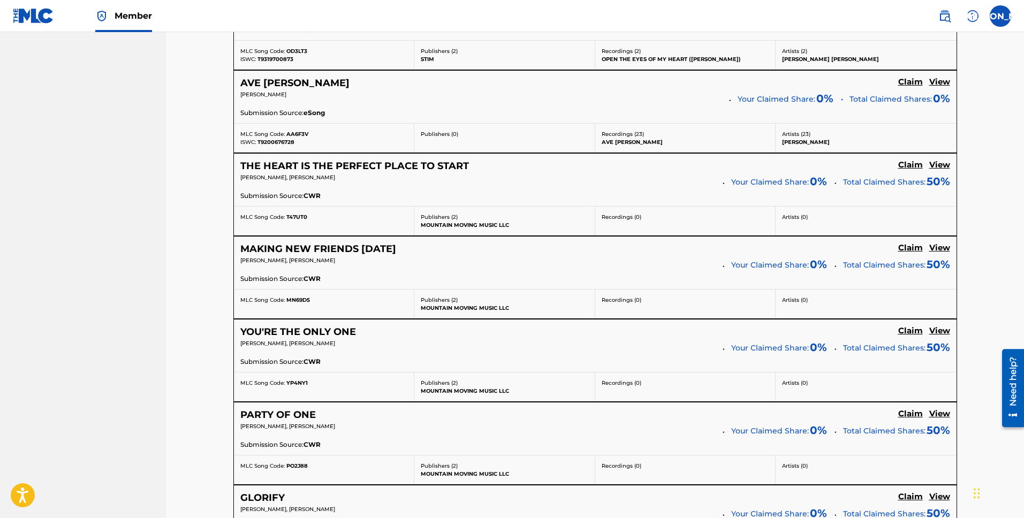
scroll to position [600, 0]
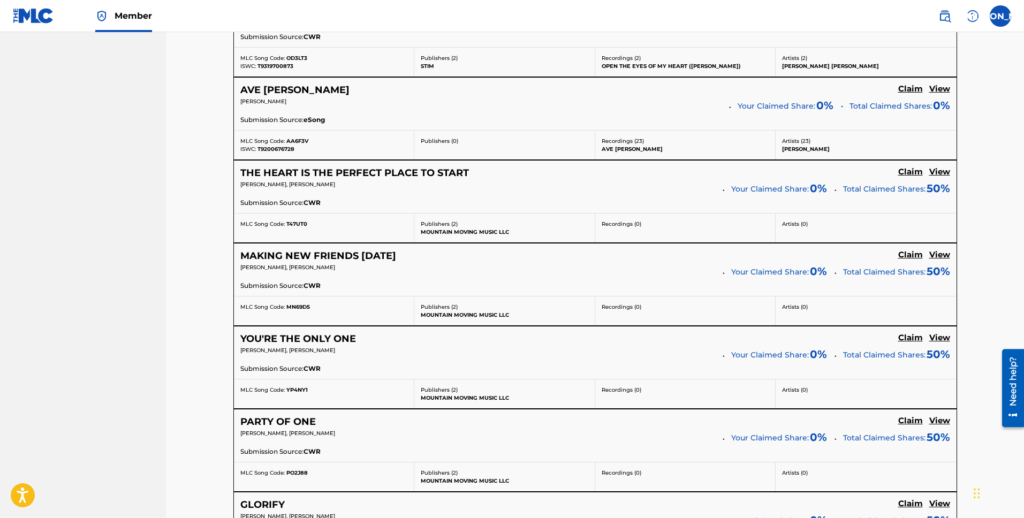
click at [380, 170] on h5 "THE HEART IS THE PERFECT PLACE TO START" at bounding box center [354, 173] width 229 height 12
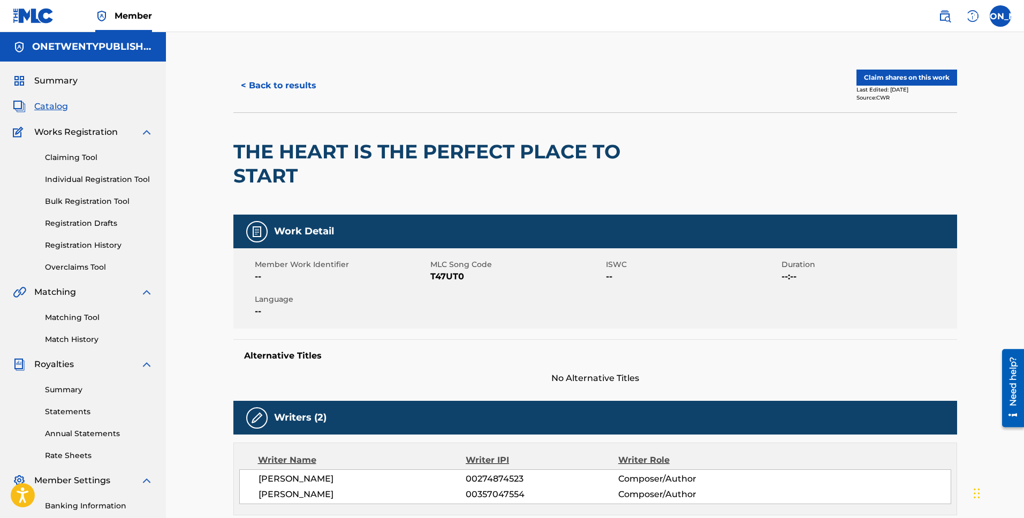
click at [915, 81] on button "Claim shares on this work" at bounding box center [906, 78] width 101 height 16
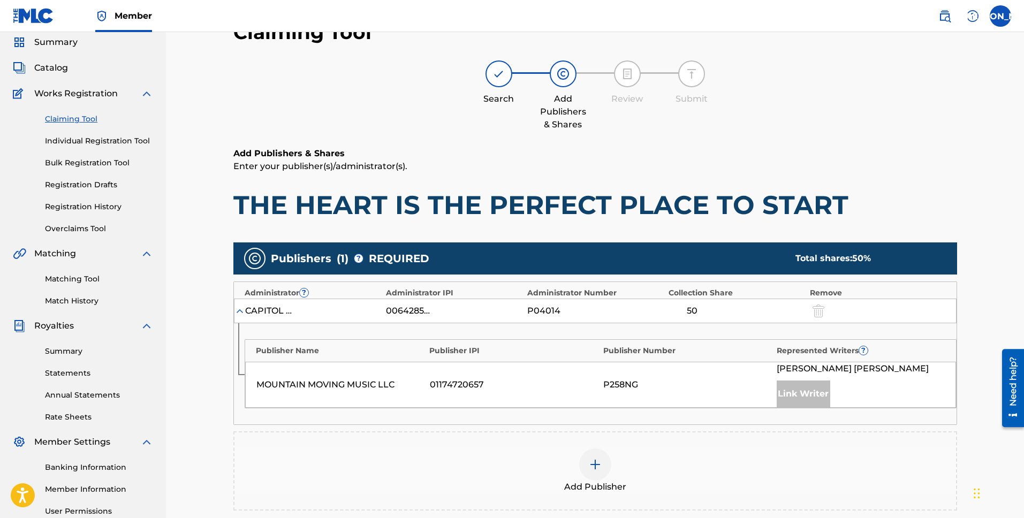
scroll to position [89, 0]
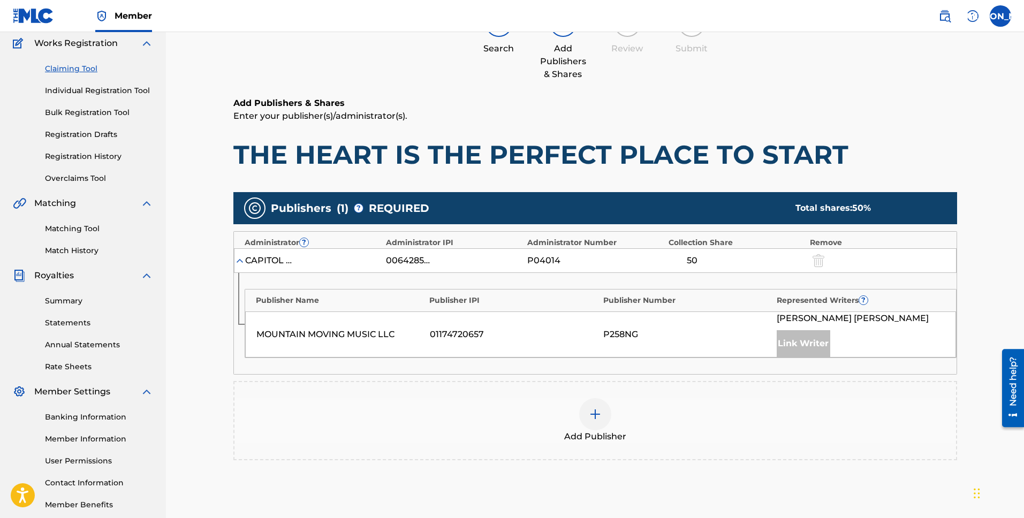
click at [606, 419] on div at bounding box center [595, 414] width 32 height 32
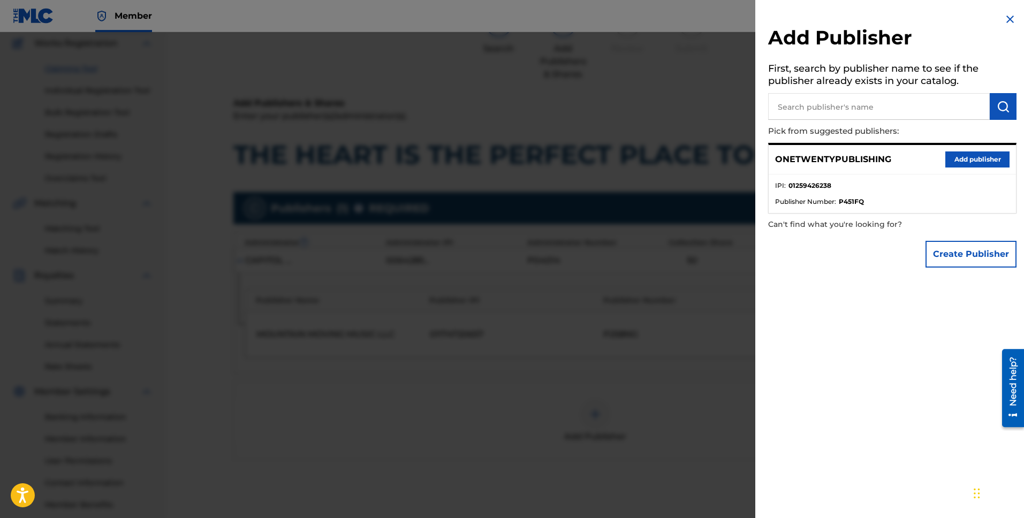
click at [975, 163] on button "Add publisher" at bounding box center [977, 159] width 64 height 16
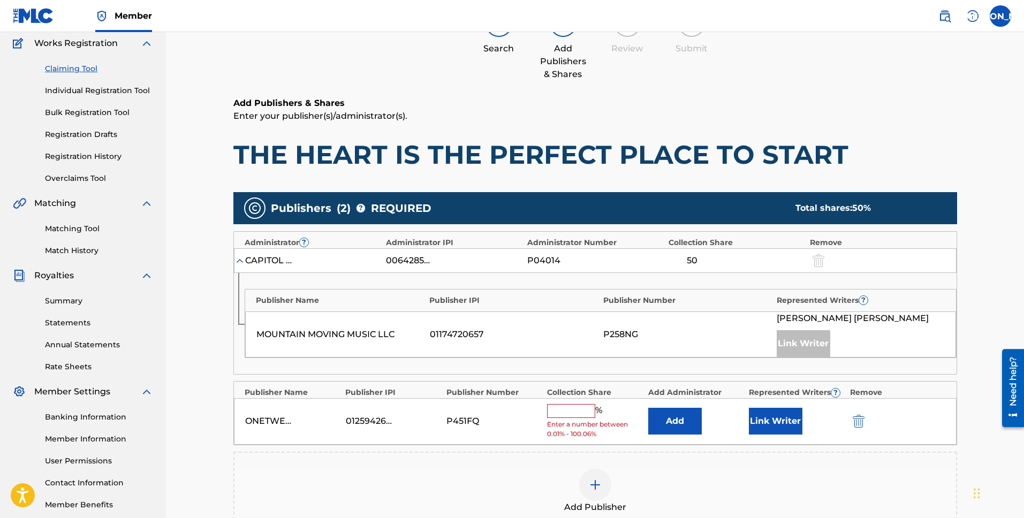
click at [570, 408] on input "text" at bounding box center [571, 411] width 48 height 14
type input "50"
click at [770, 417] on button "Link Writer" at bounding box center [776, 417] width 54 height 27
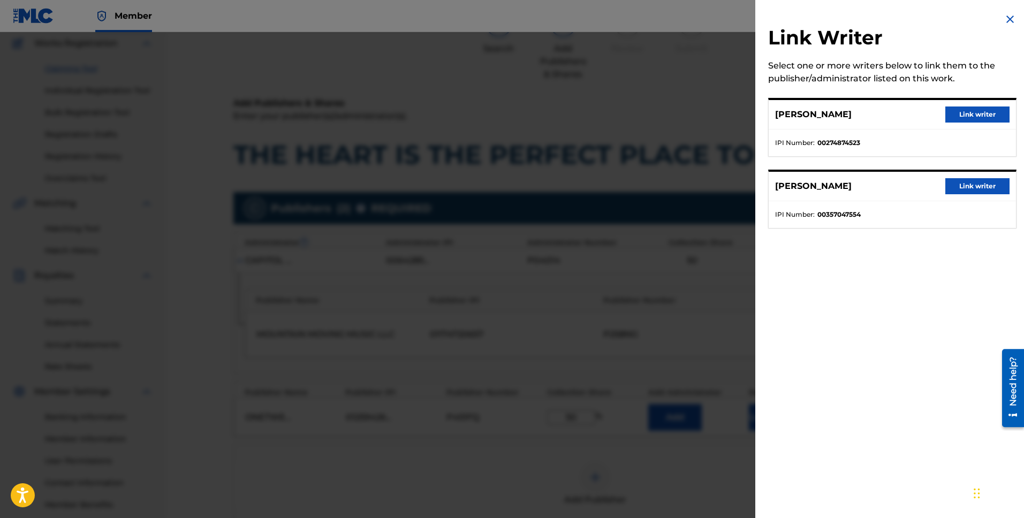
click at [978, 117] on button "Link writer" at bounding box center [977, 115] width 64 height 16
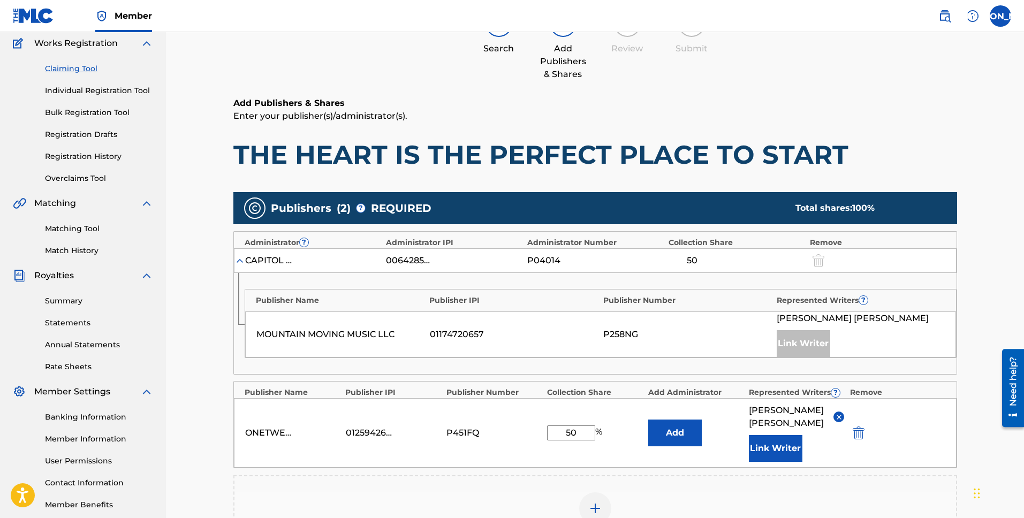
scroll to position [298, 0]
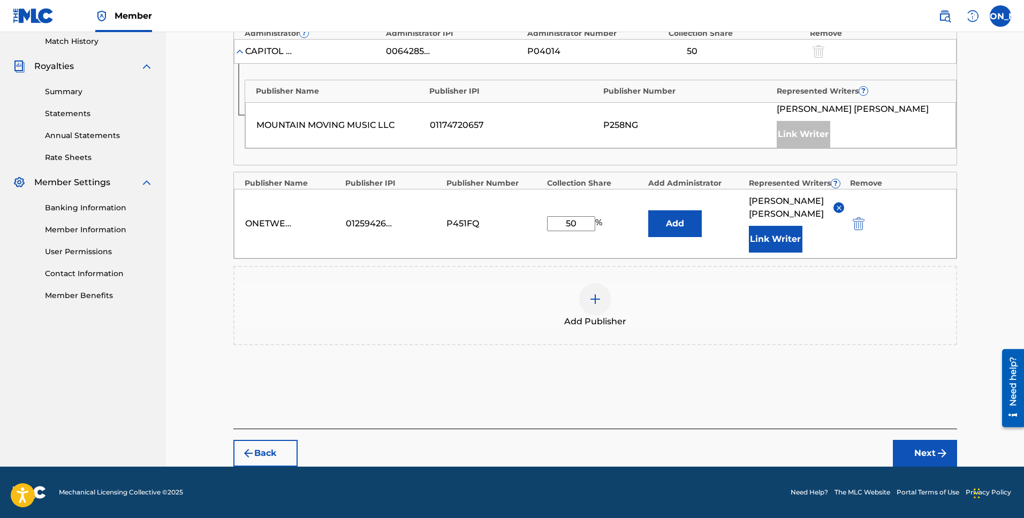
click at [938, 456] on img "submit" at bounding box center [942, 453] width 13 height 13
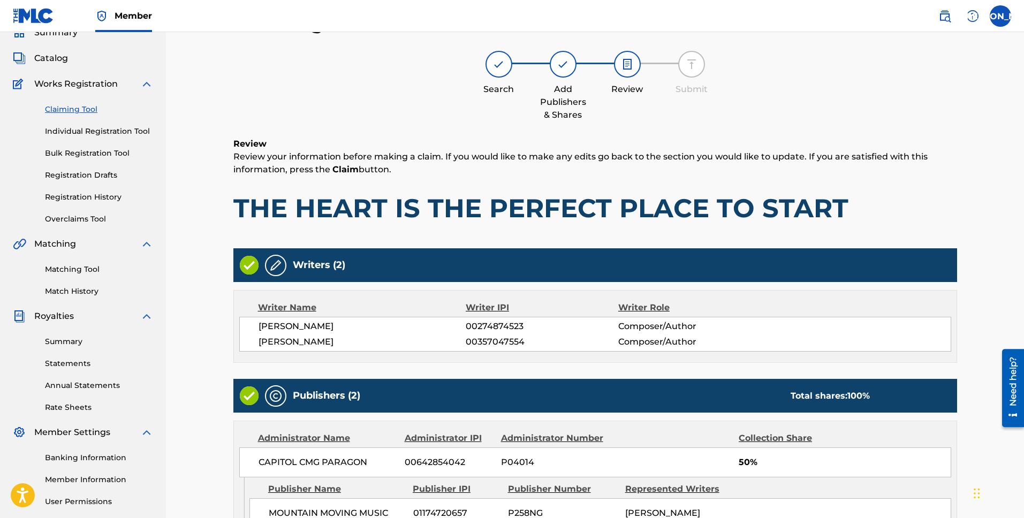
scroll to position [271, 0]
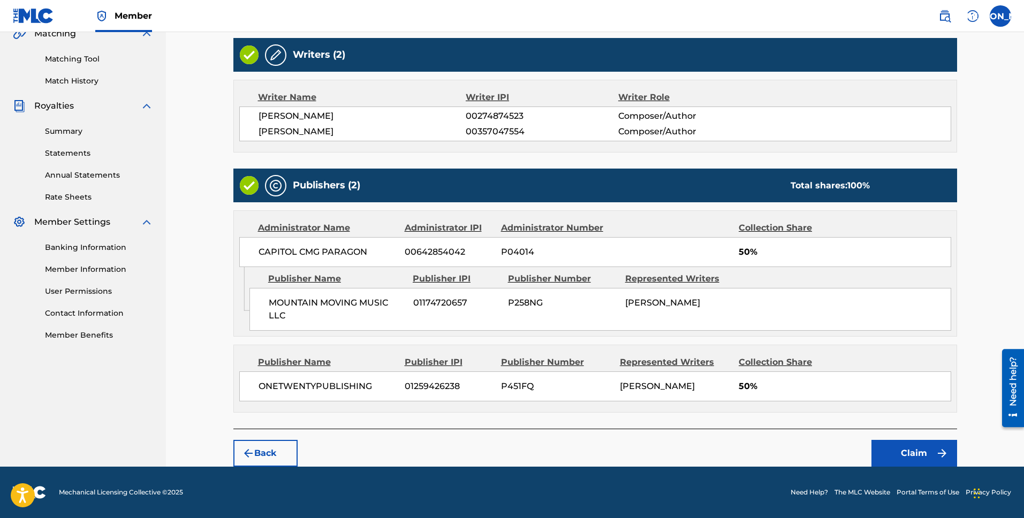
click at [901, 452] on button "Claim" at bounding box center [914, 453] width 86 height 27
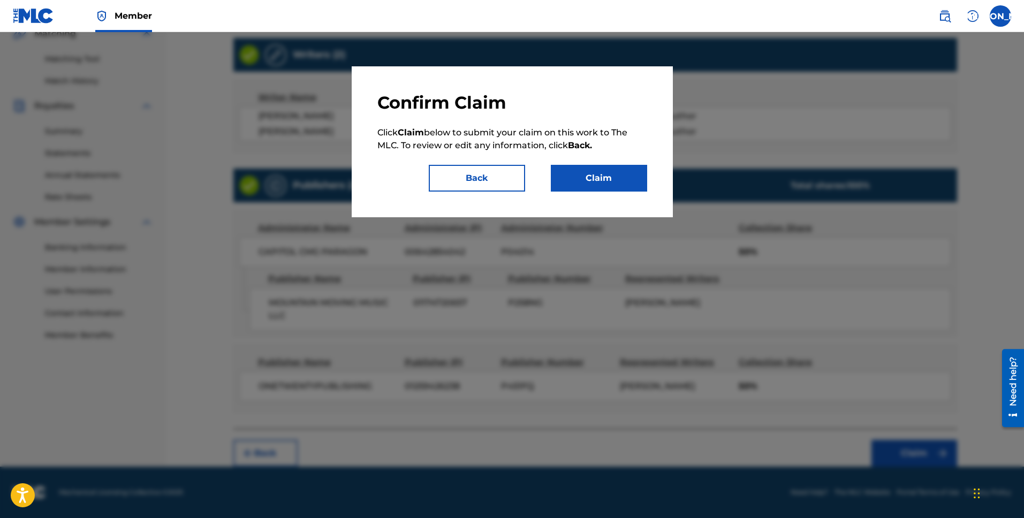
click at [601, 174] on button "Claim" at bounding box center [599, 178] width 96 height 27
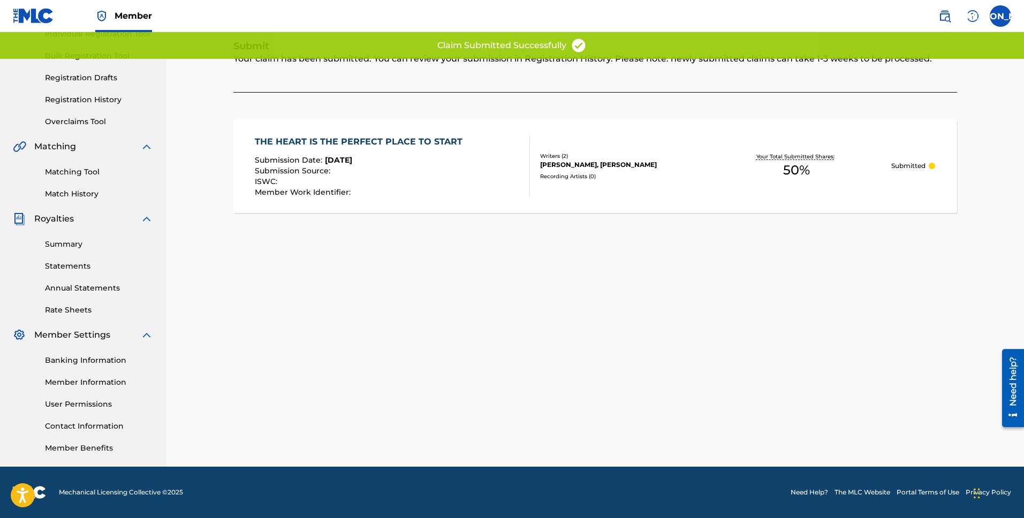
scroll to position [0, 0]
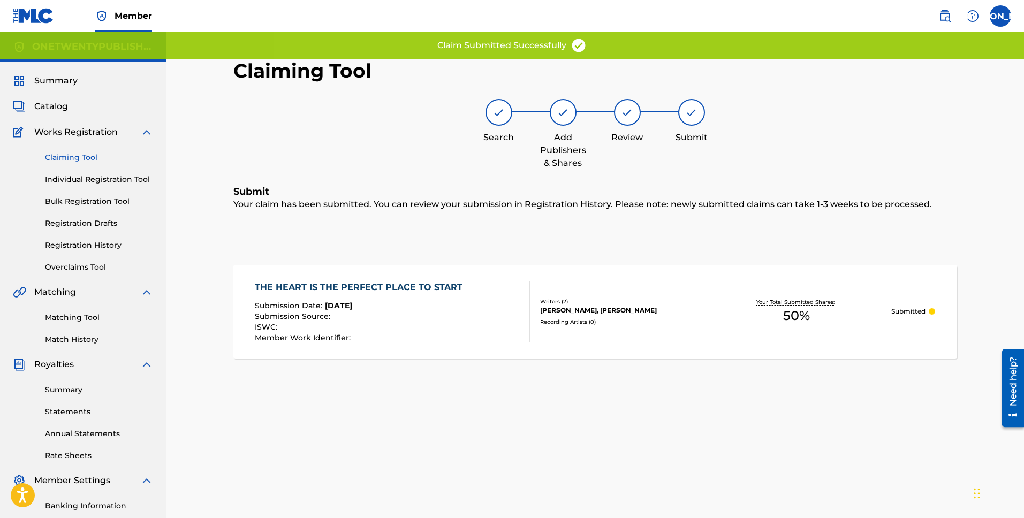
click at [79, 160] on link "Claiming Tool" at bounding box center [99, 157] width 108 height 11
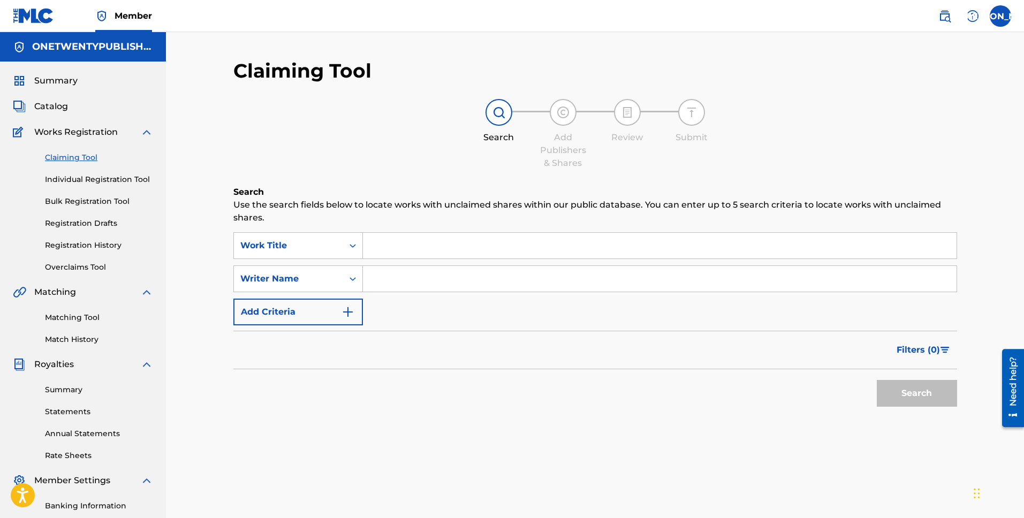
click at [420, 278] on input "Search Form" at bounding box center [660, 279] width 594 height 26
type input "[PERSON_NAME] [PERSON_NAME]"
click at [910, 397] on button "Search" at bounding box center [917, 393] width 80 height 27
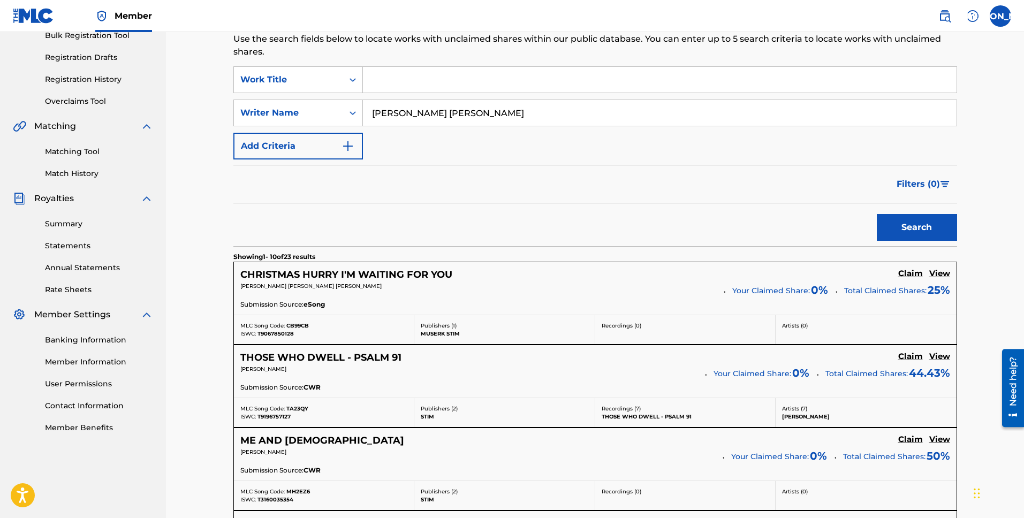
scroll to position [899, 0]
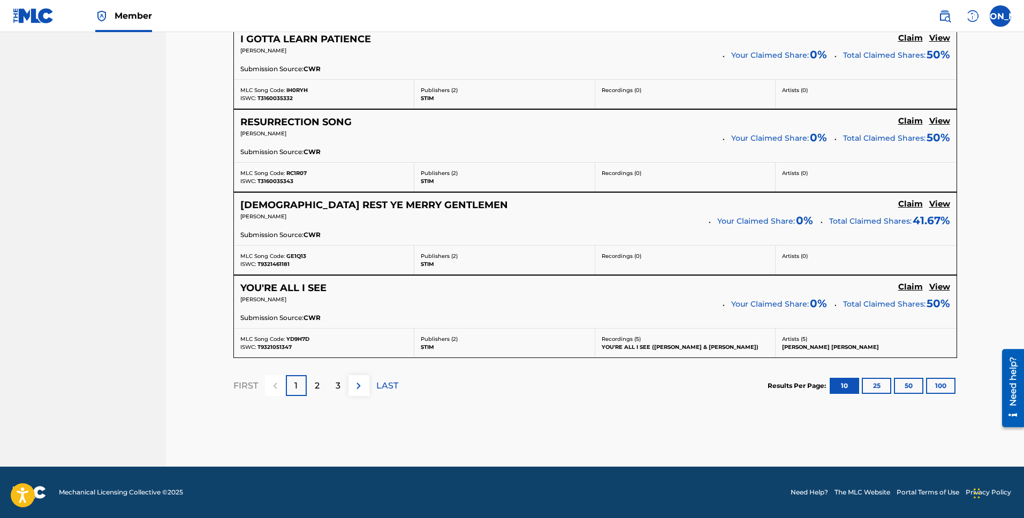
click at [319, 381] on p "2" at bounding box center [317, 386] width 5 height 13
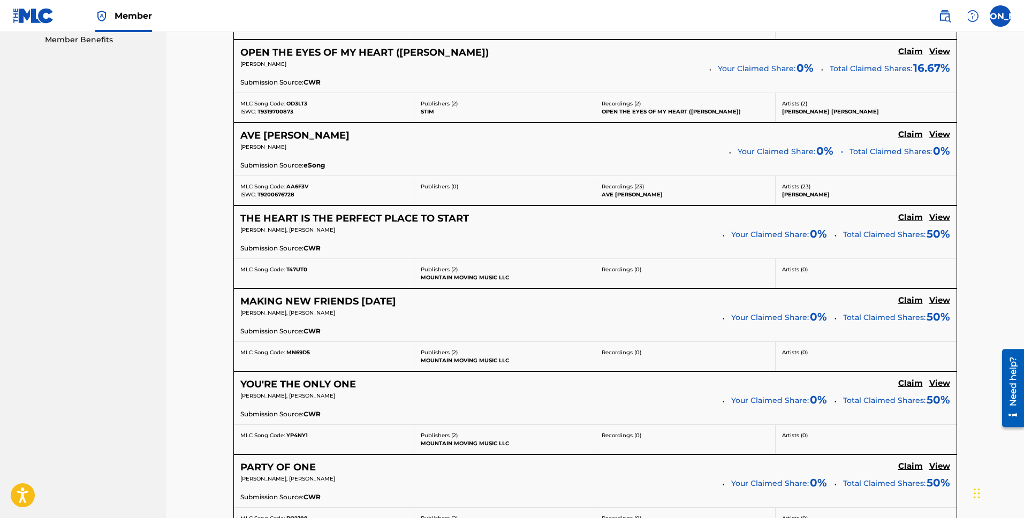
scroll to position [676, 0]
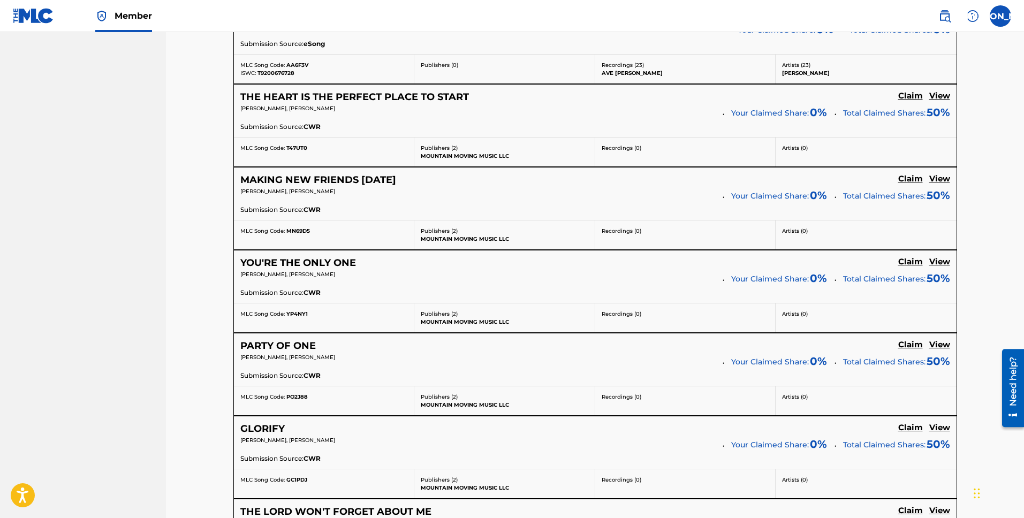
click at [388, 100] on h5 "THE HEART IS THE PERFECT PLACE TO START" at bounding box center [354, 97] width 229 height 12
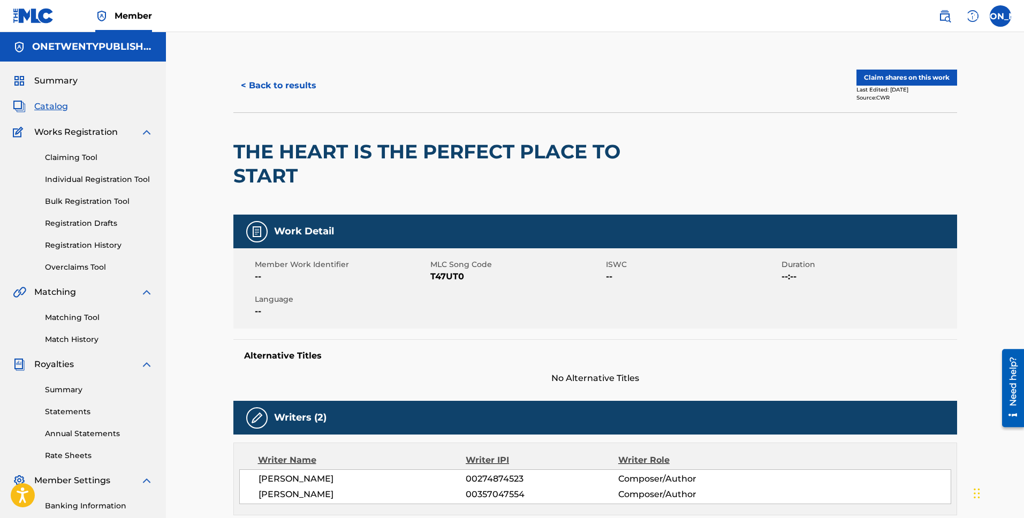
click at [275, 84] on button "< Back to results" at bounding box center [278, 85] width 90 height 27
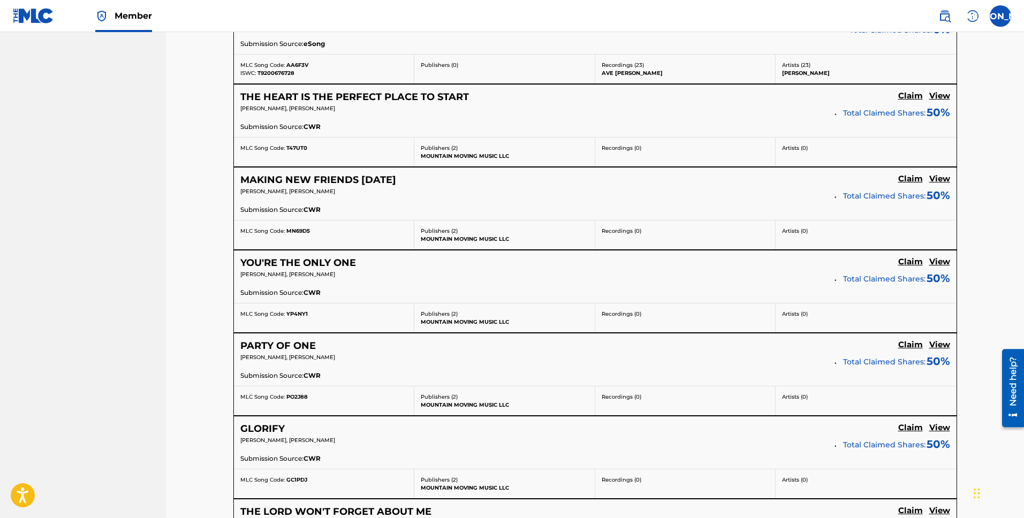
scroll to position [899, 0]
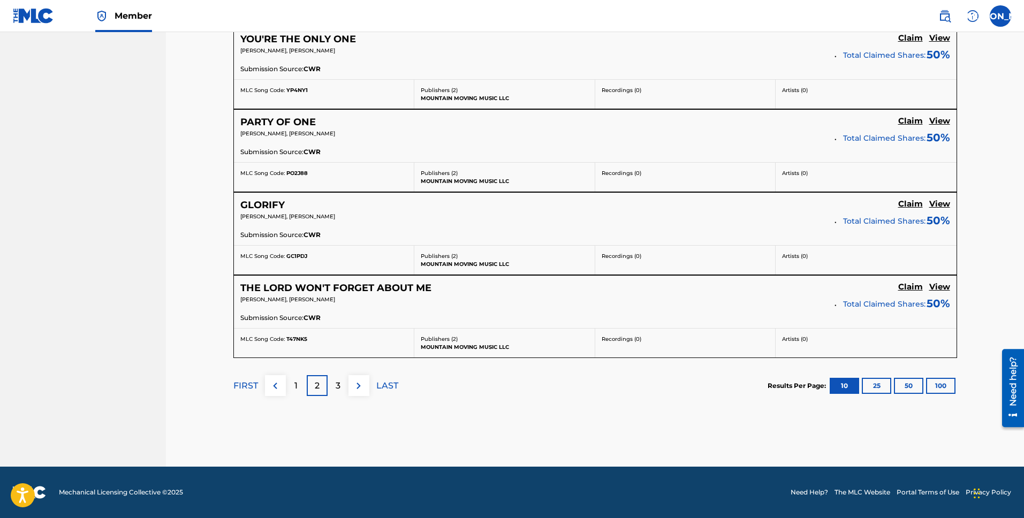
click at [337, 383] on p "3" at bounding box center [338, 386] width 5 height 13
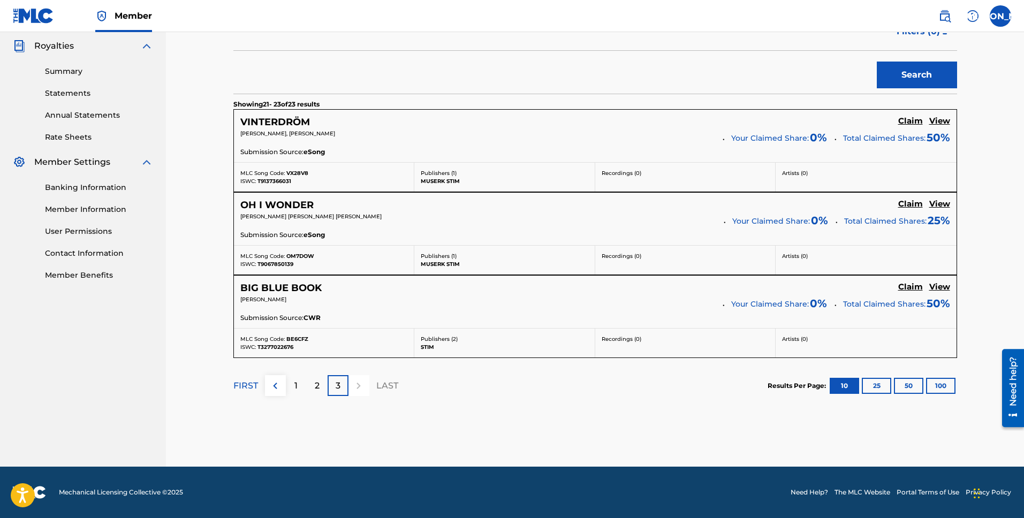
scroll to position [298, 0]
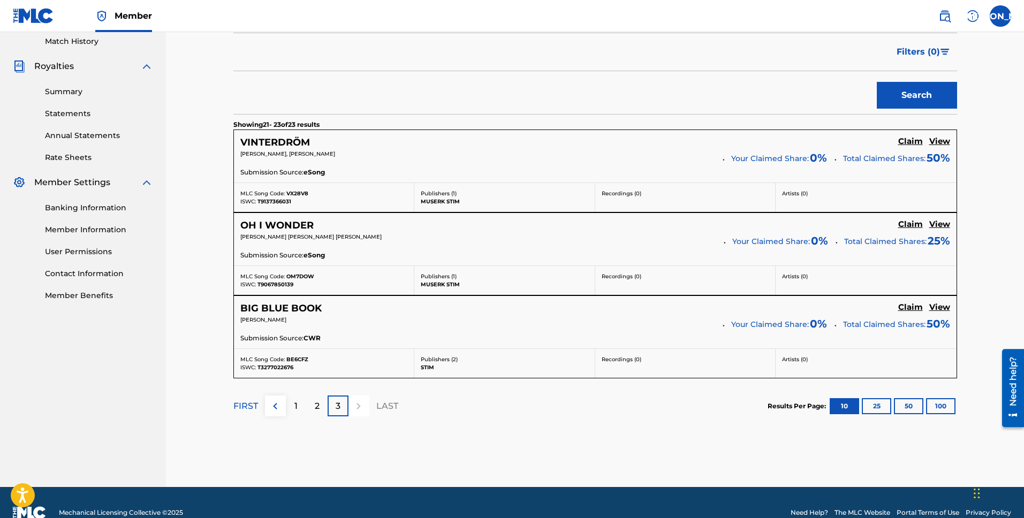
click at [307, 308] on h5 "BIG BLUE BOOK" at bounding box center [280, 308] width 81 height 12
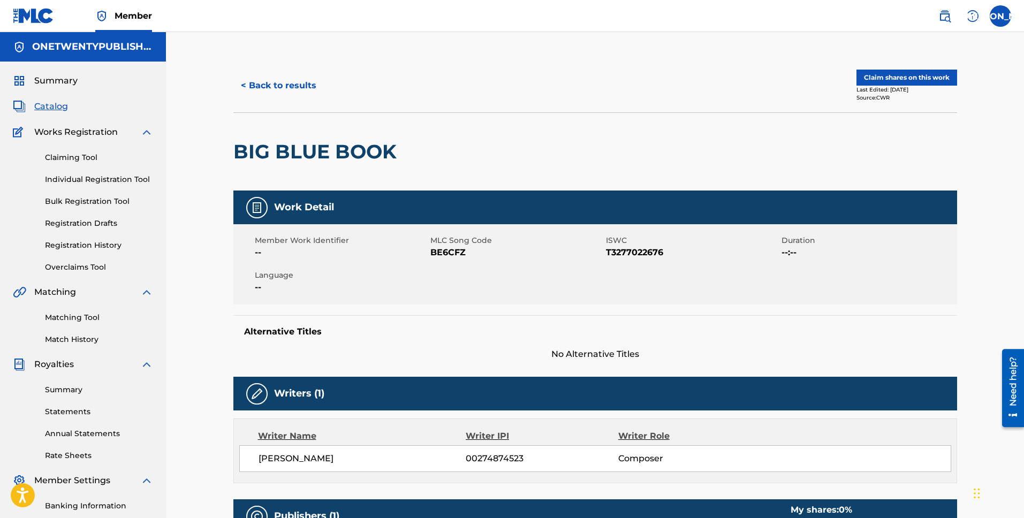
click at [308, 85] on button "< Back to results" at bounding box center [278, 85] width 90 height 27
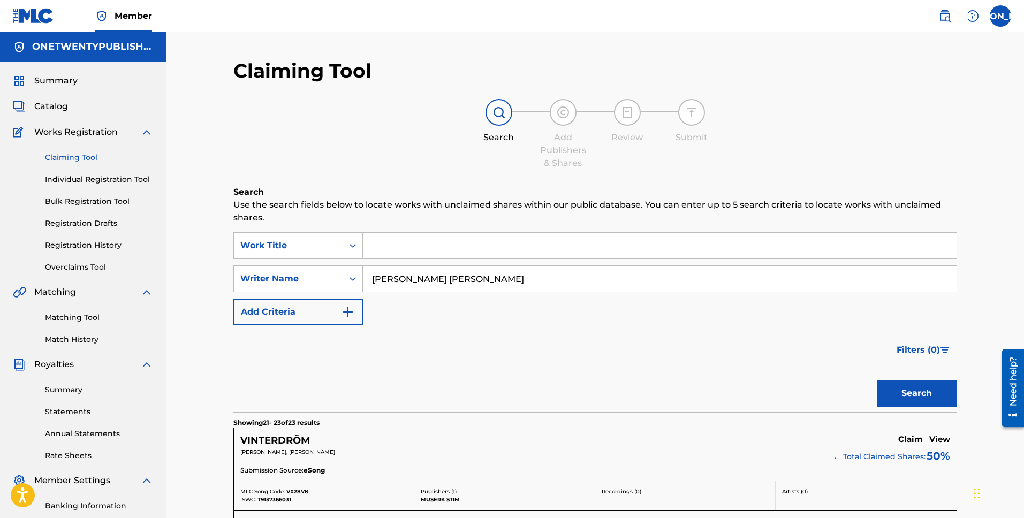
scroll to position [257, 0]
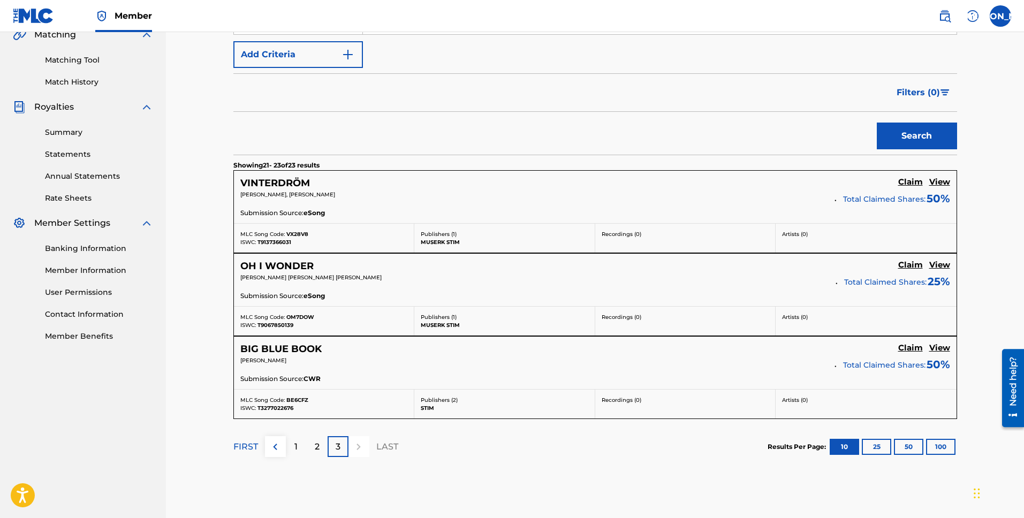
click at [286, 180] on h5 "VINTERDRÖM" at bounding box center [275, 183] width 70 height 12
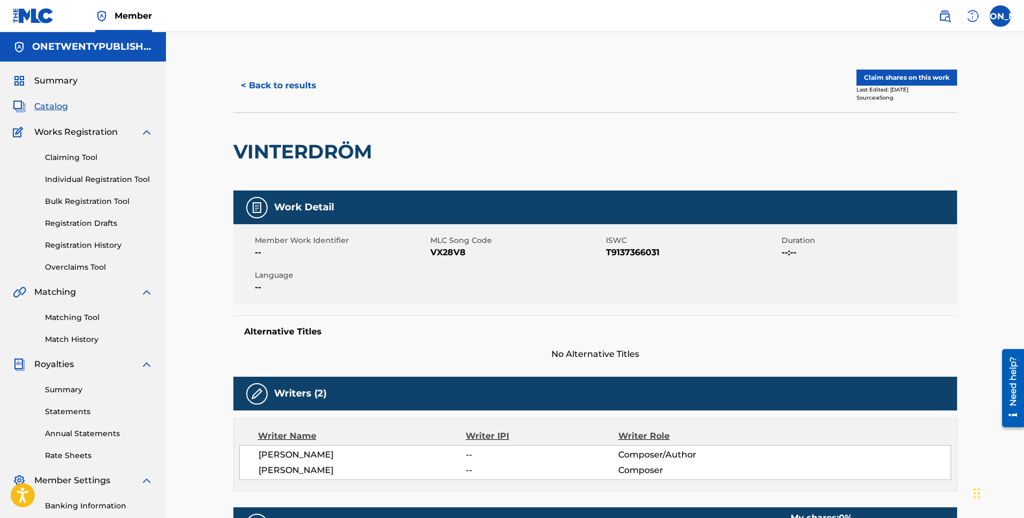
click at [57, 110] on span "Catalog" at bounding box center [51, 106] width 34 height 13
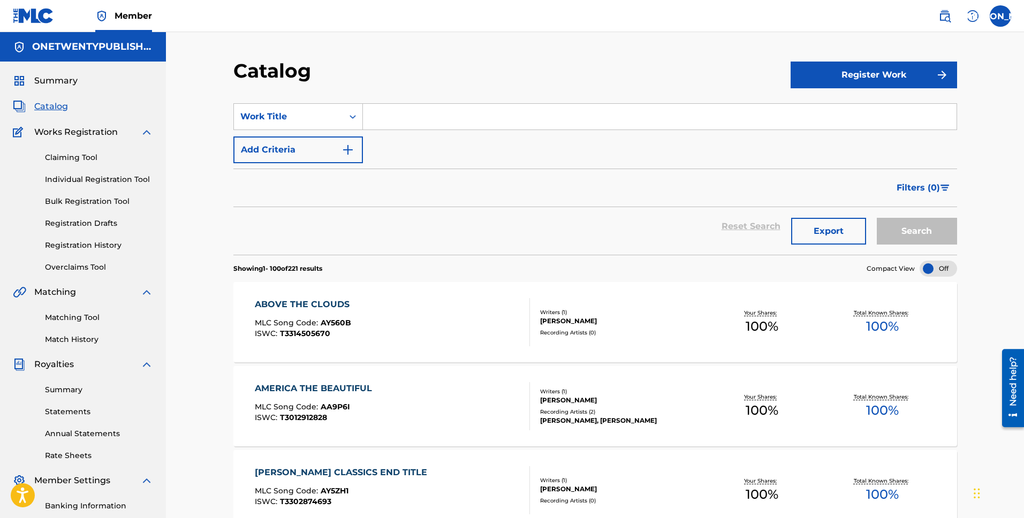
click at [854, 74] on button "Register Work" at bounding box center [874, 75] width 166 height 27
click at [812, 112] on link "Individual" at bounding box center [874, 110] width 166 height 26
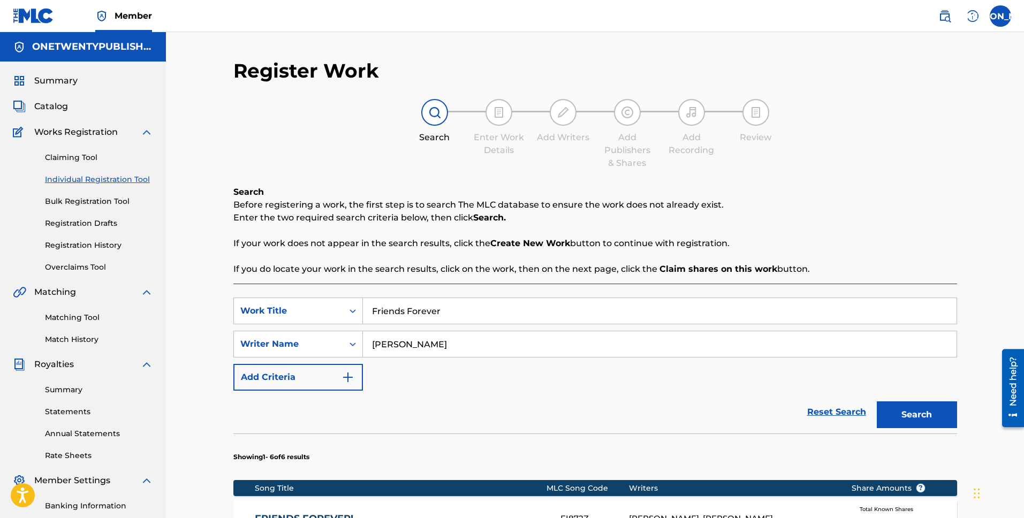
click at [910, 408] on button "Search" at bounding box center [917, 414] width 80 height 27
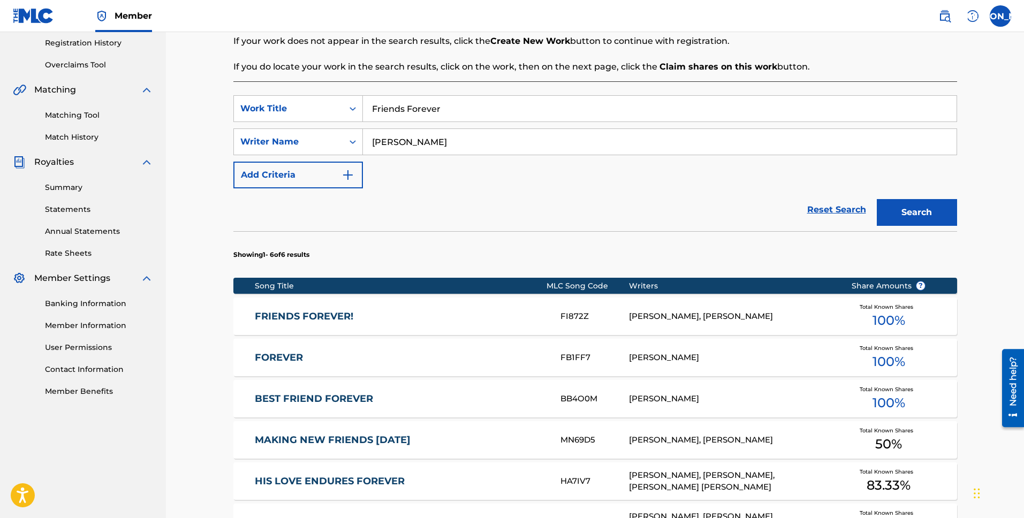
scroll to position [196, 0]
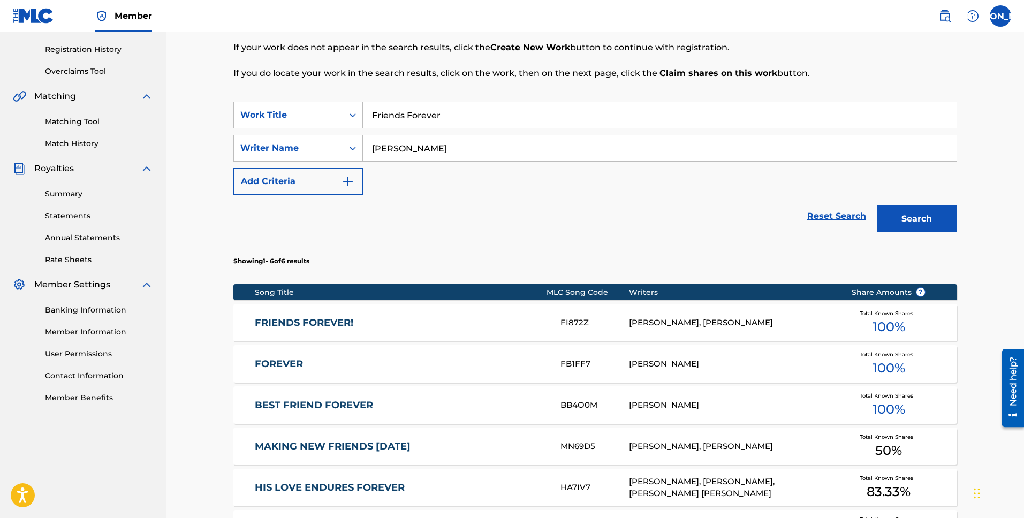
click at [338, 322] on link "FRIENDS FOREVER!" at bounding box center [400, 323] width 291 height 12
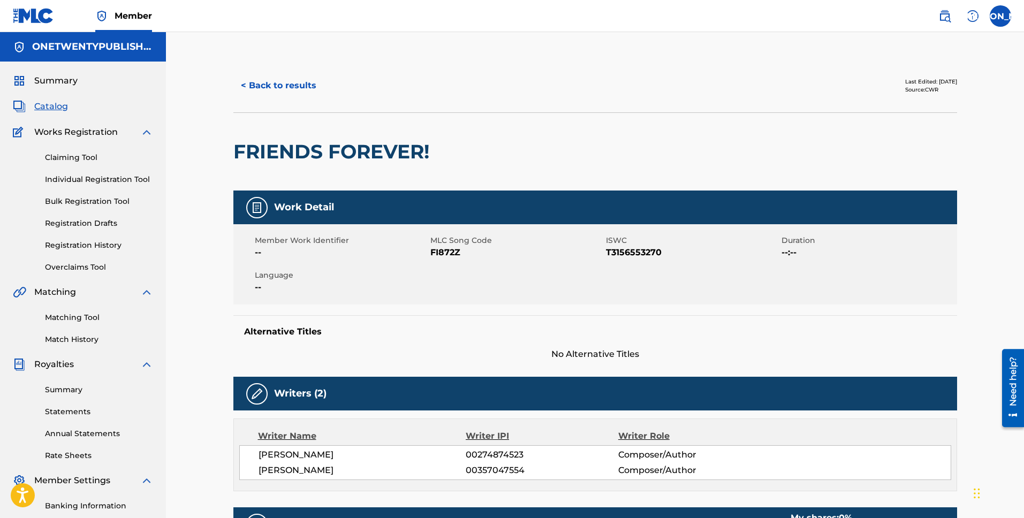
click at [905, 90] on div "Source: CWR" at bounding box center [931, 90] width 52 height 8
click at [283, 86] on button "< Back to results" at bounding box center [278, 85] width 90 height 27
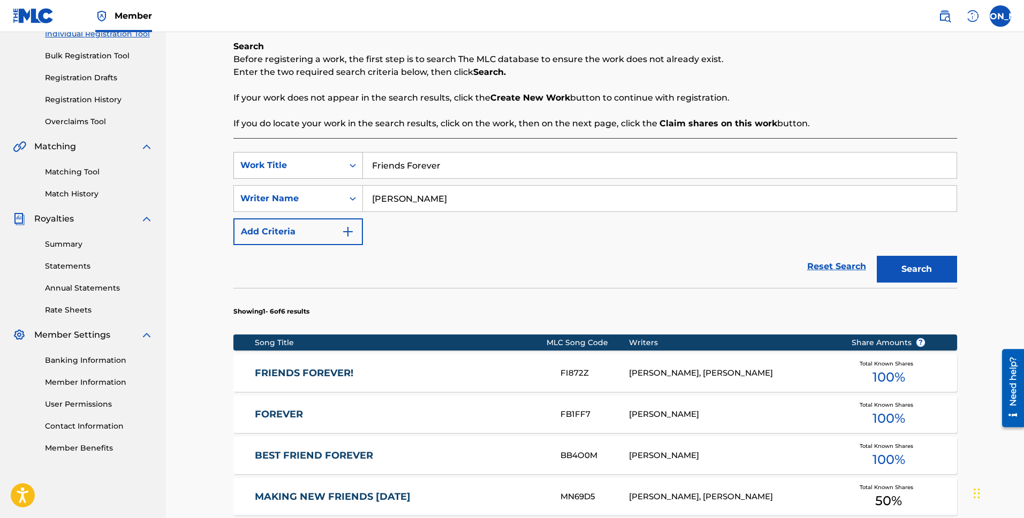
drag, startPoint x: 447, startPoint y: 168, endPoint x: 354, endPoint y: 160, distance: 94.0
click at [354, 160] on div "SearchWithCriteria7b192816-6ce3-426b-a602-e4f24e237751 Work Title Friends Forev…" at bounding box center [595, 165] width 724 height 27
type input "Making new friends"
click at [877, 256] on button "Search" at bounding box center [917, 269] width 80 height 27
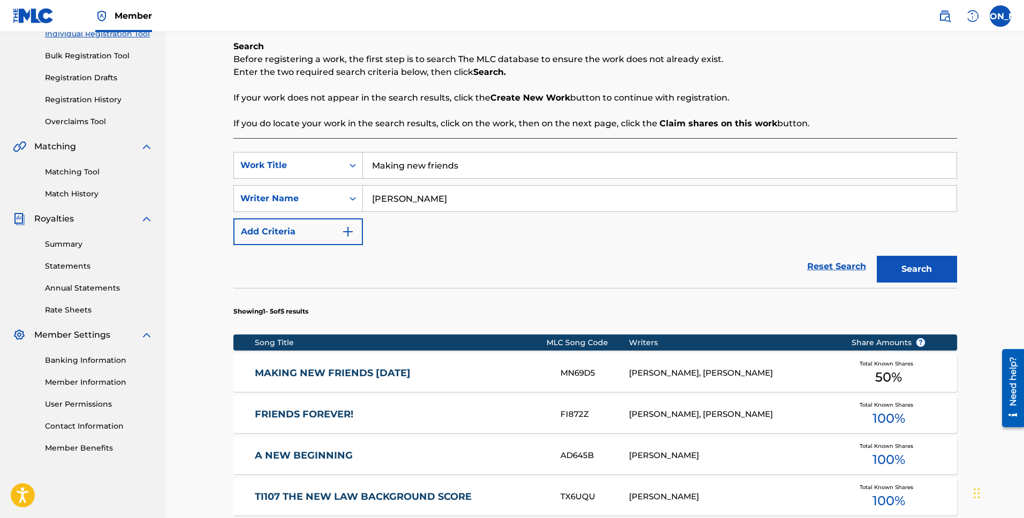
click at [388, 371] on link "MAKING NEW FRIENDS [DATE]" at bounding box center [400, 373] width 291 height 12
